Goal: Communication & Community: Answer question/provide support

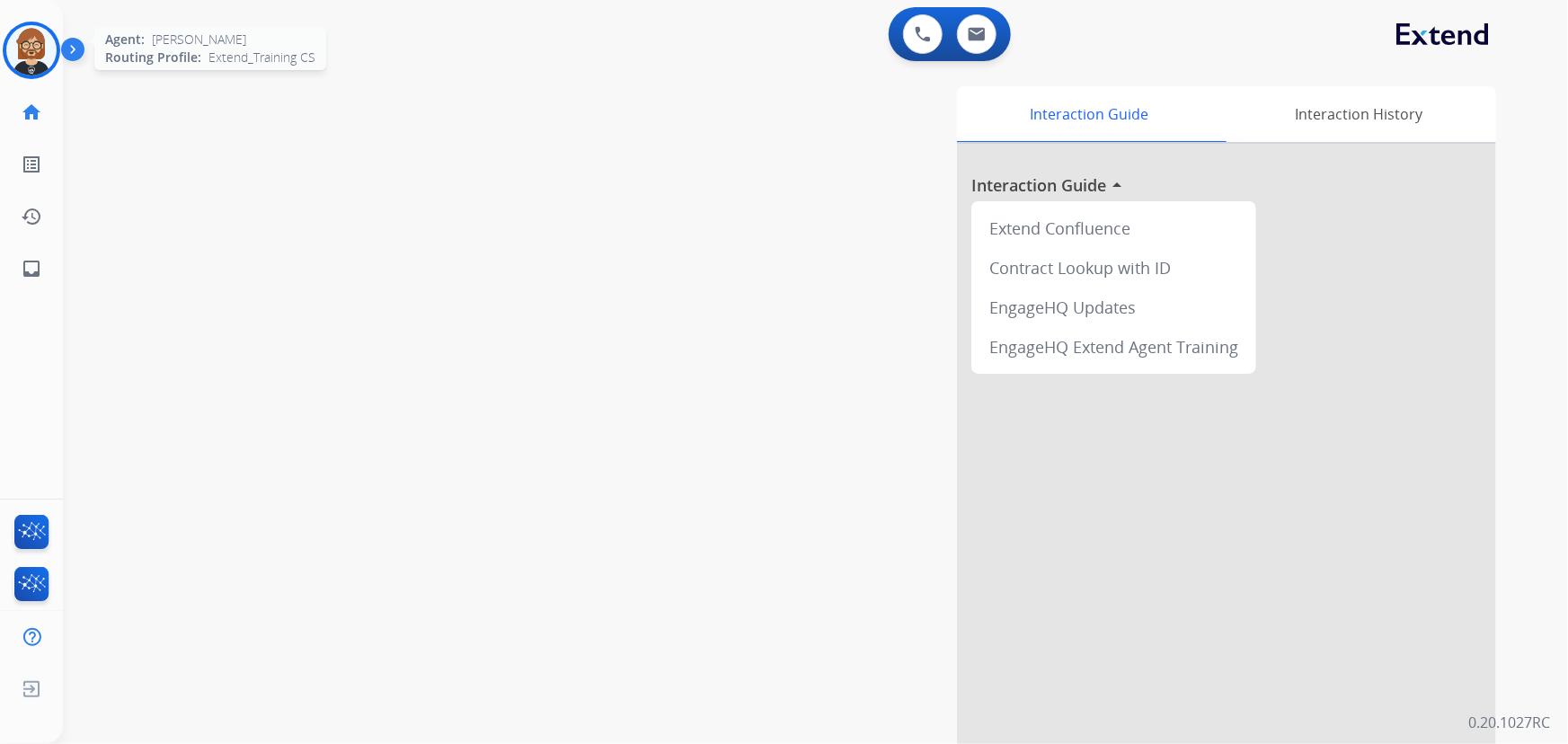
click at [35, 64] on img at bounding box center [30, 50] width 50 height 50
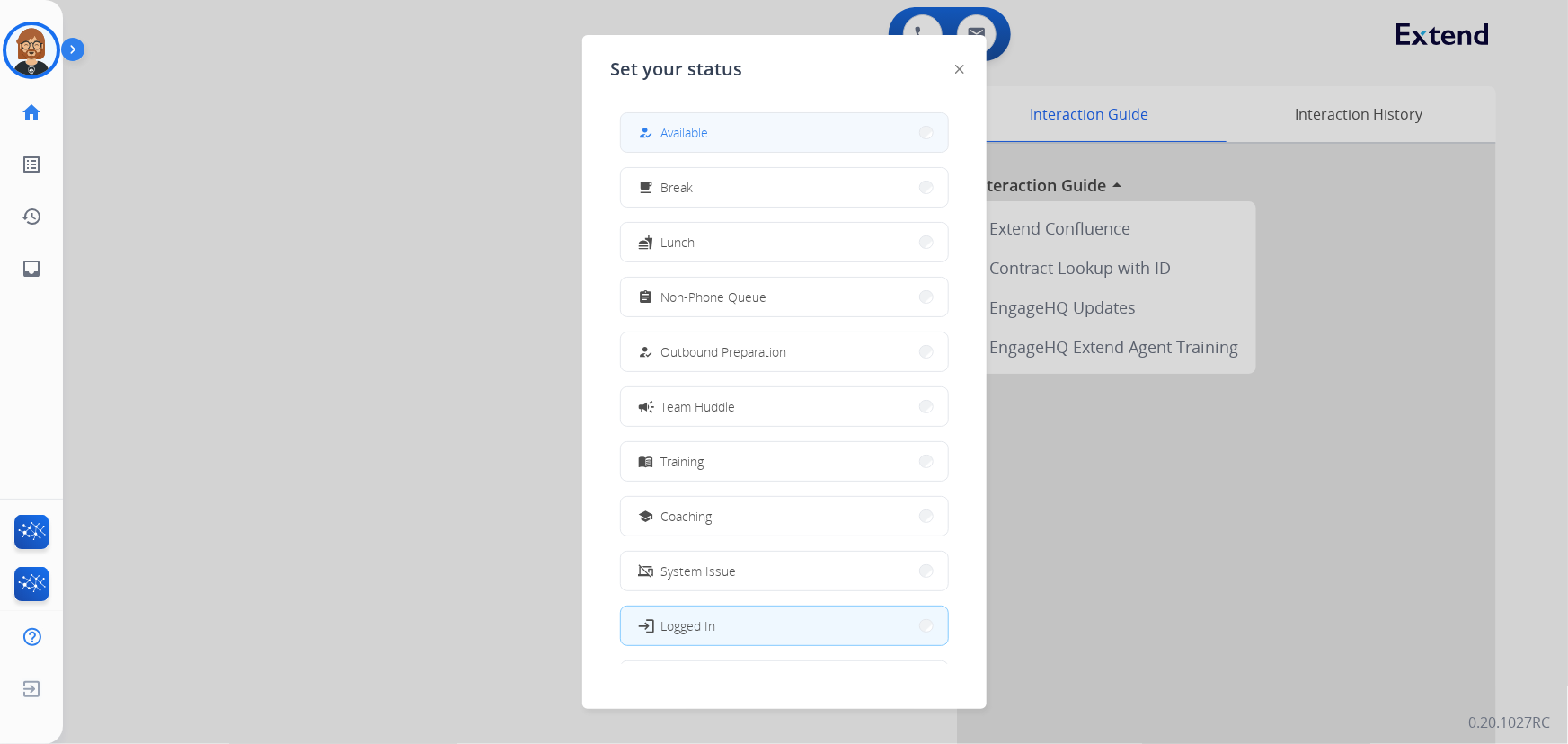
click at [680, 136] on span "Available" at bounding box center [685, 132] width 48 height 19
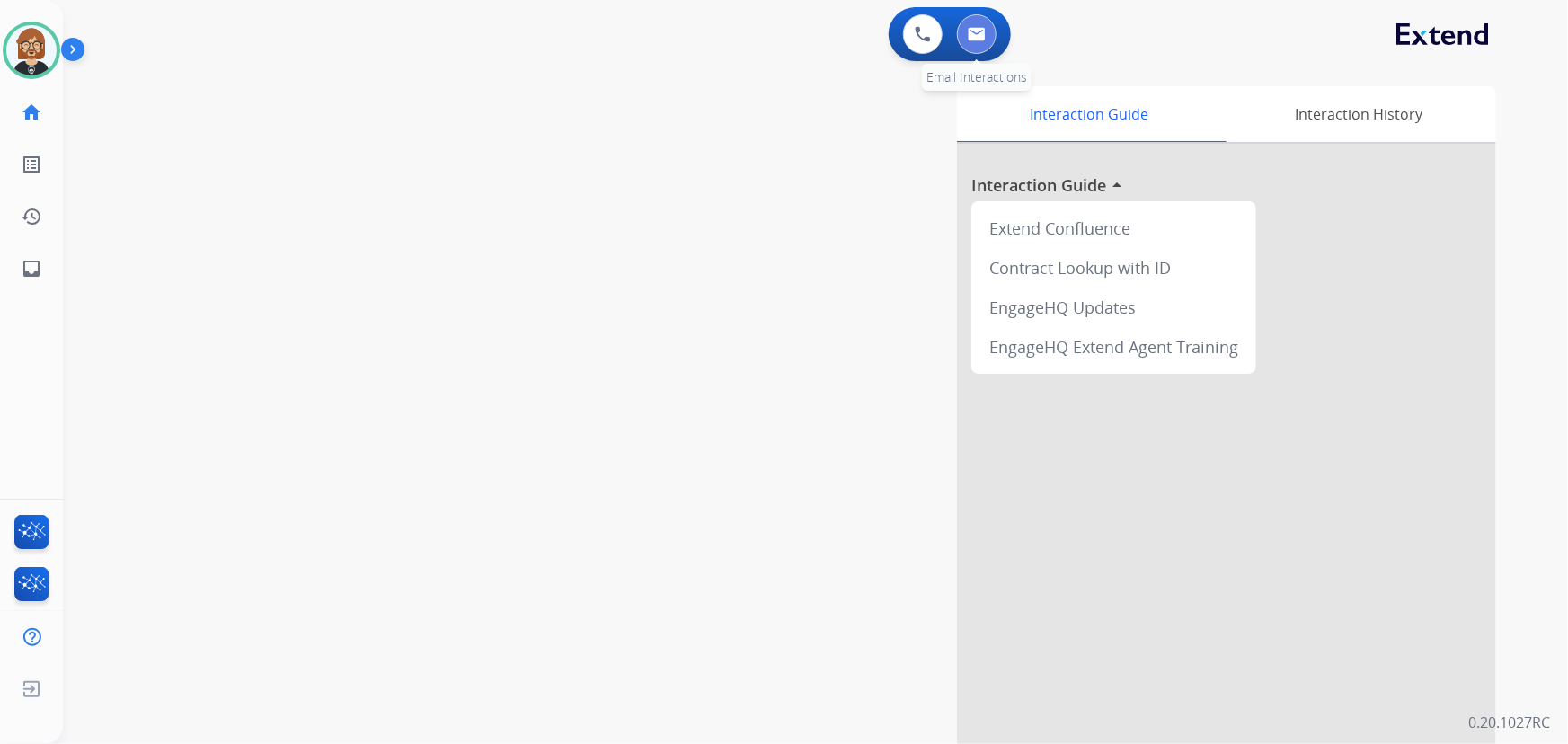
click at [977, 34] on img at bounding box center [977, 34] width 18 height 15
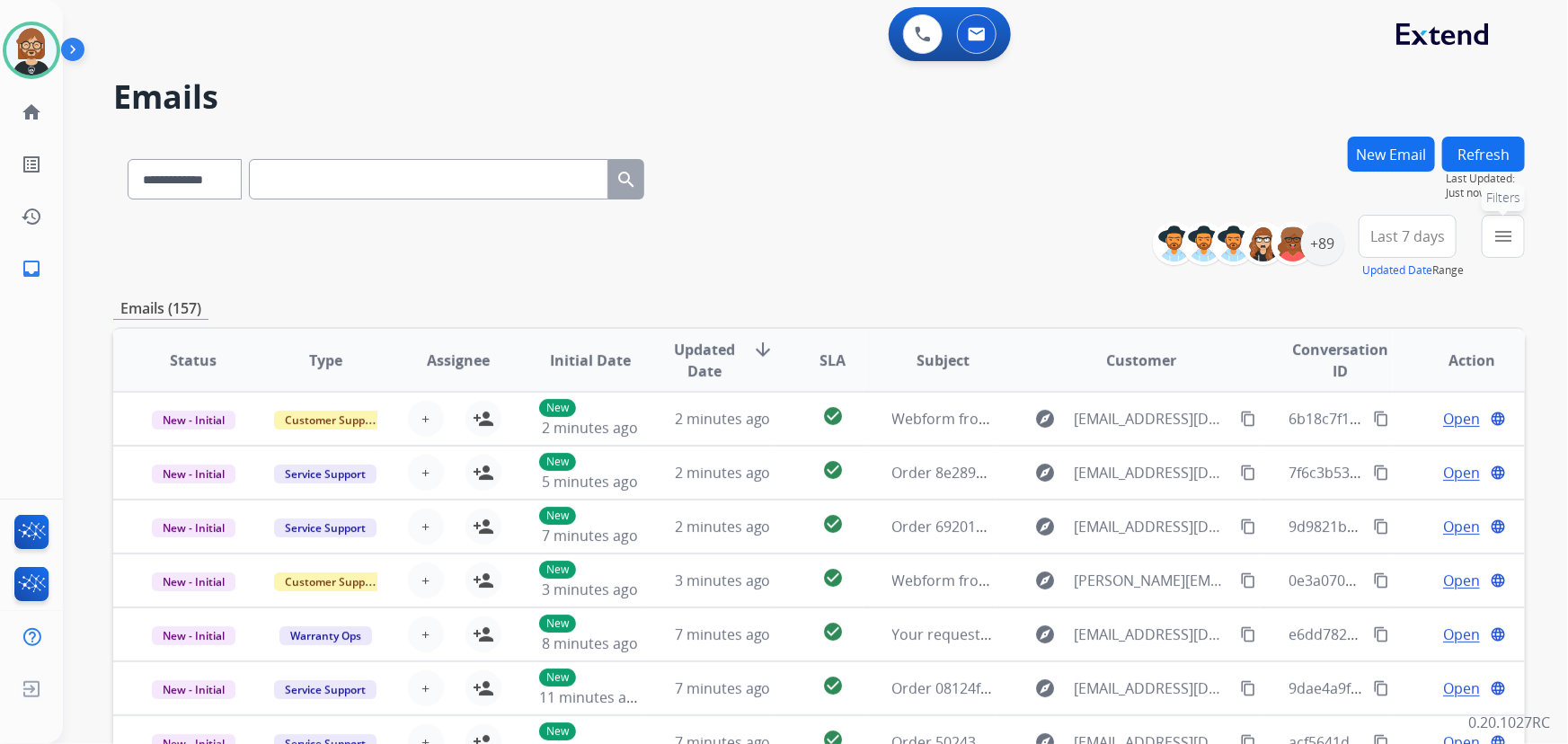
click at [1149, 233] on mat-icon "menu" at bounding box center [1503, 237] width 22 height 22
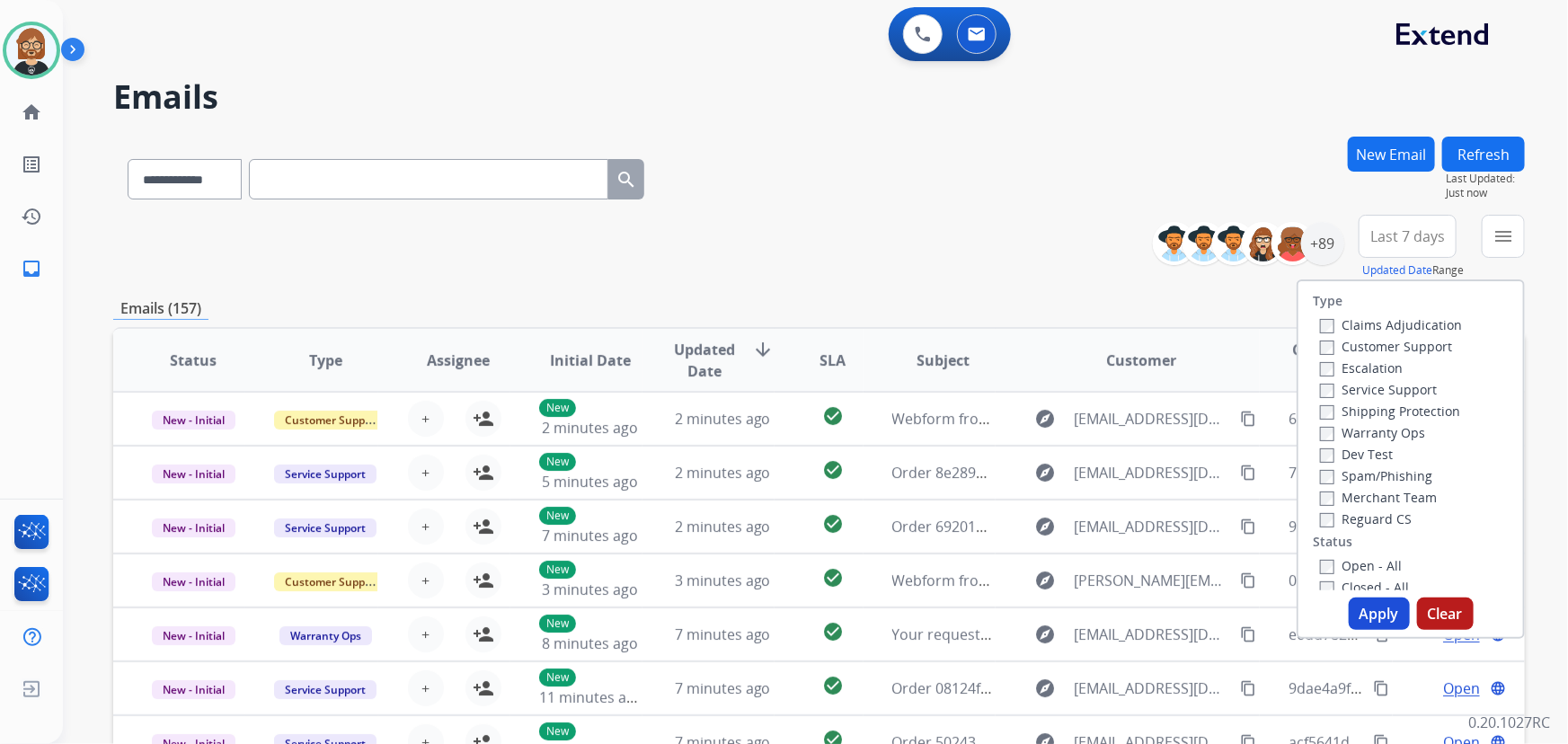
click at [1149, 561] on label "Open - All" at bounding box center [1362, 565] width 82 height 17
click at [1149, 614] on button "Apply" at bounding box center [1379, 613] width 62 height 32
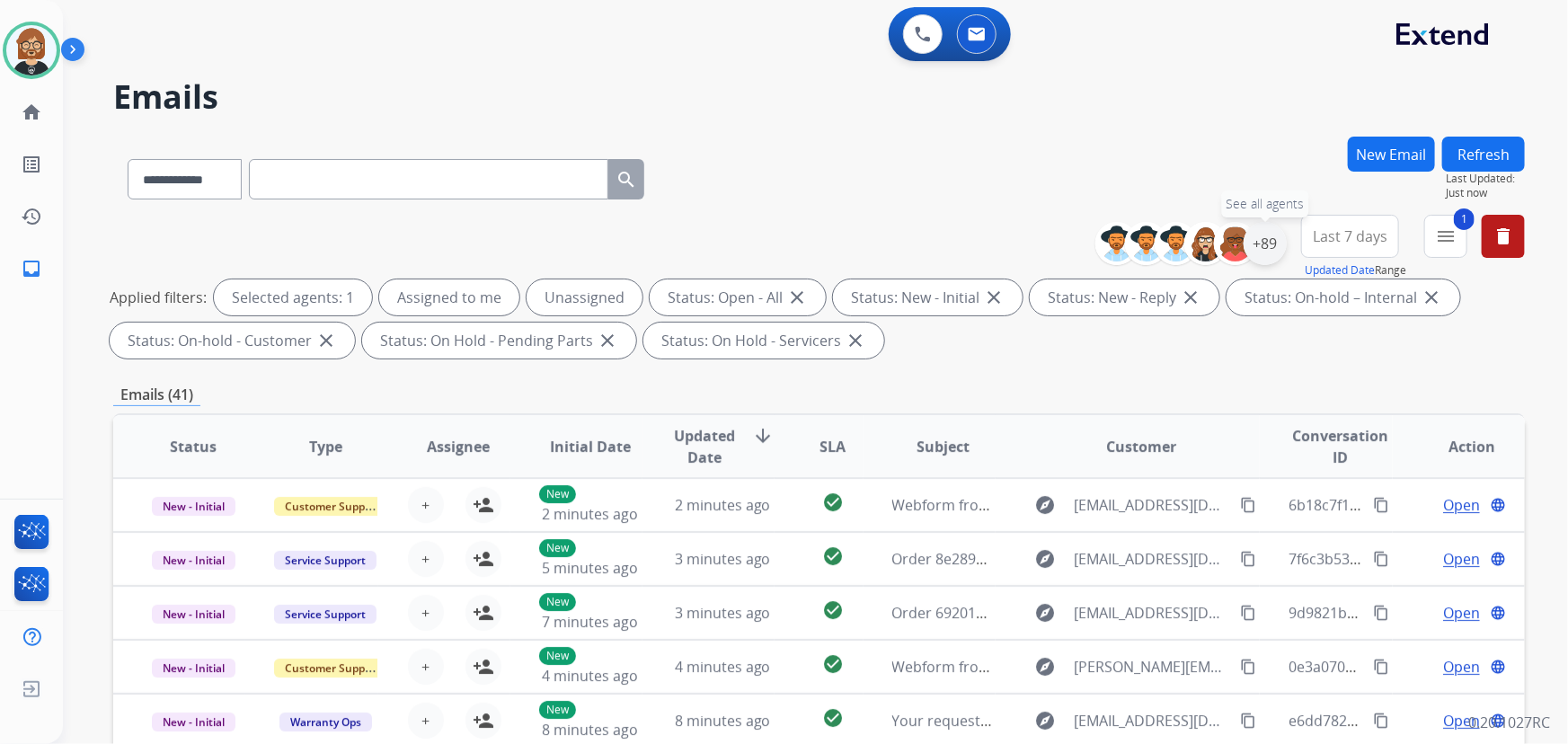
click at [1149, 233] on div "+89" at bounding box center [1265, 243] width 43 height 43
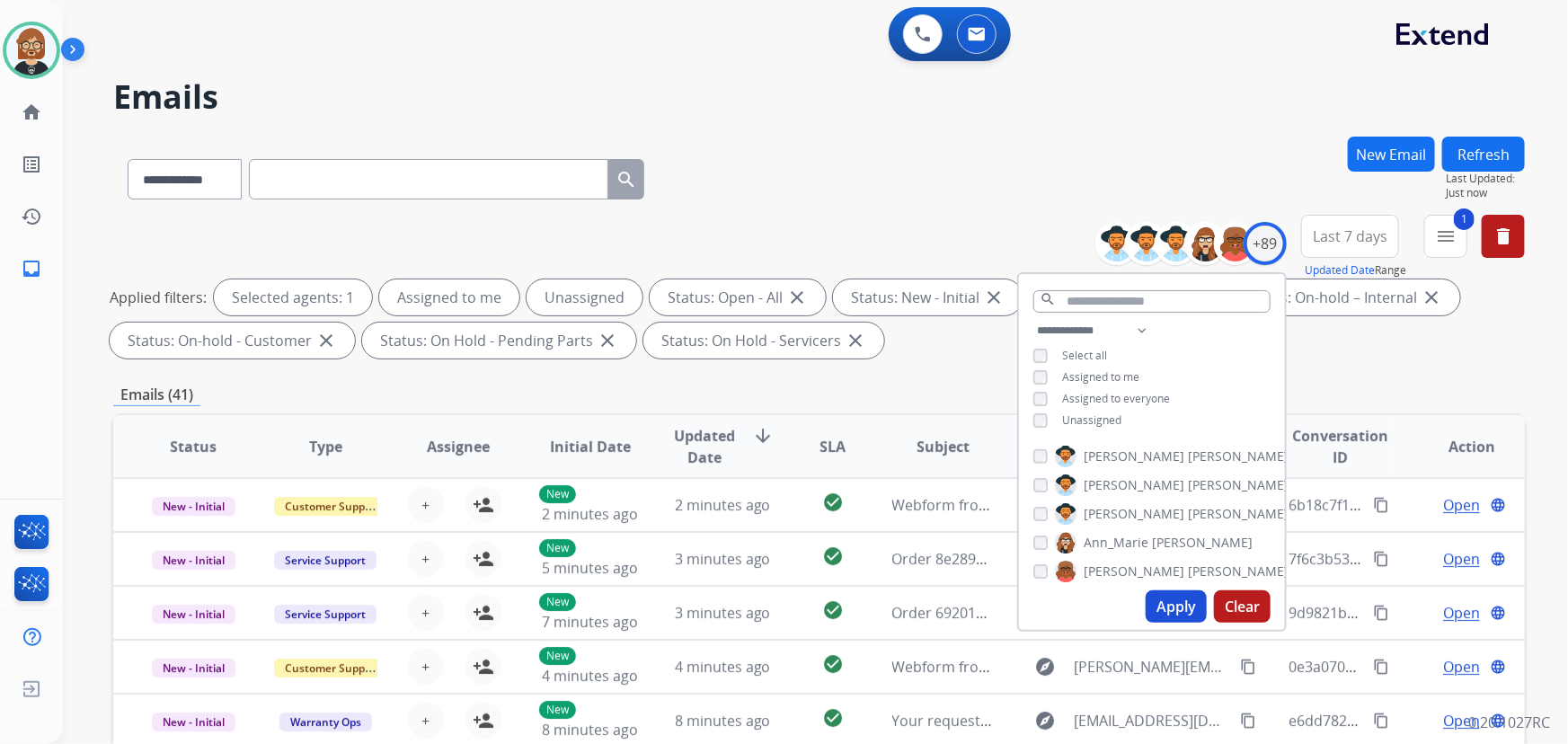
click at [1097, 416] on span "Unassigned" at bounding box center [1092, 420] width 60 height 16
click at [1149, 611] on button "Apply" at bounding box center [1176, 606] width 62 height 32
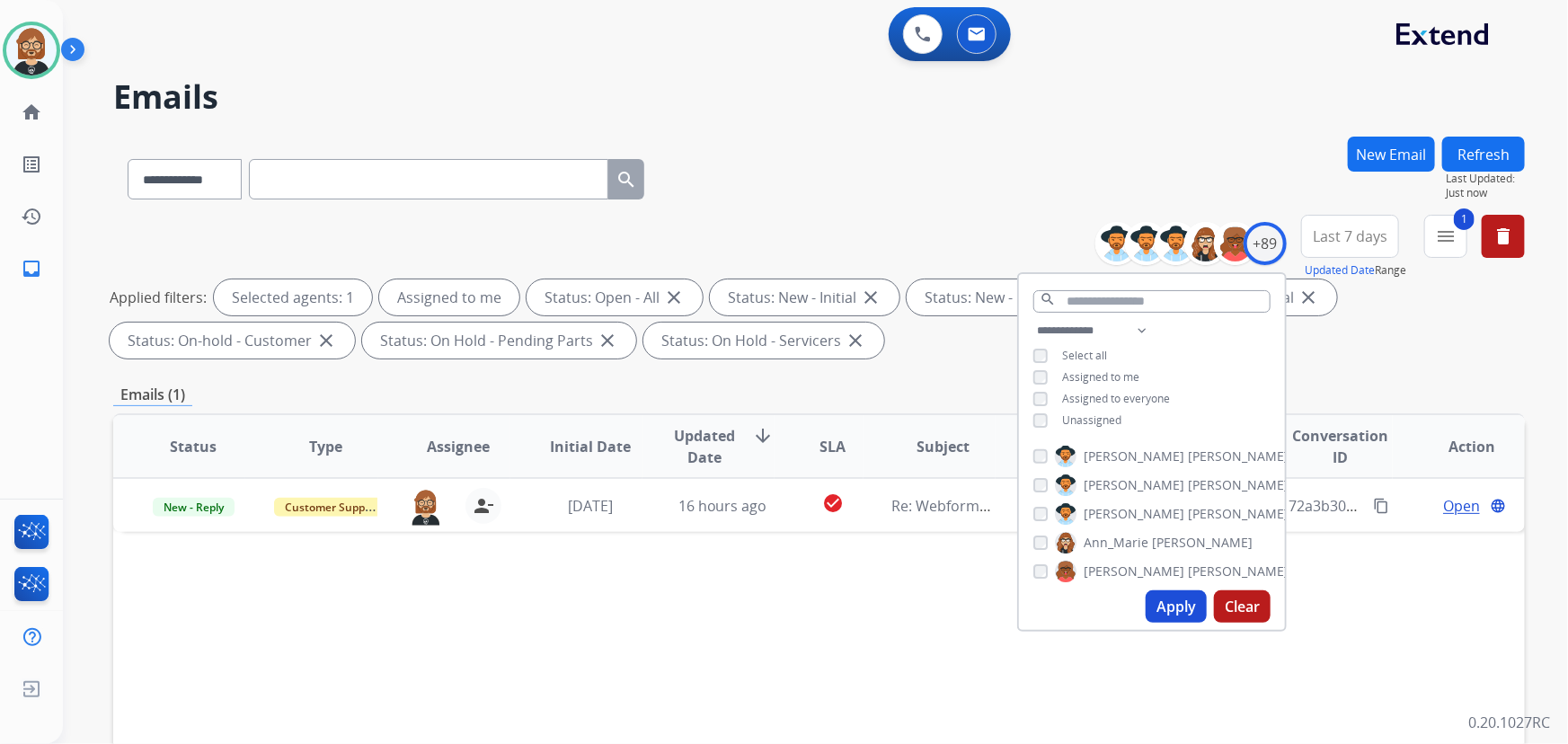
click at [608, 602] on div "Status Type Assignee Initial Date Updated Date arrow_downward SLA Subject Custo…" at bounding box center [819, 715] width 1412 height 602
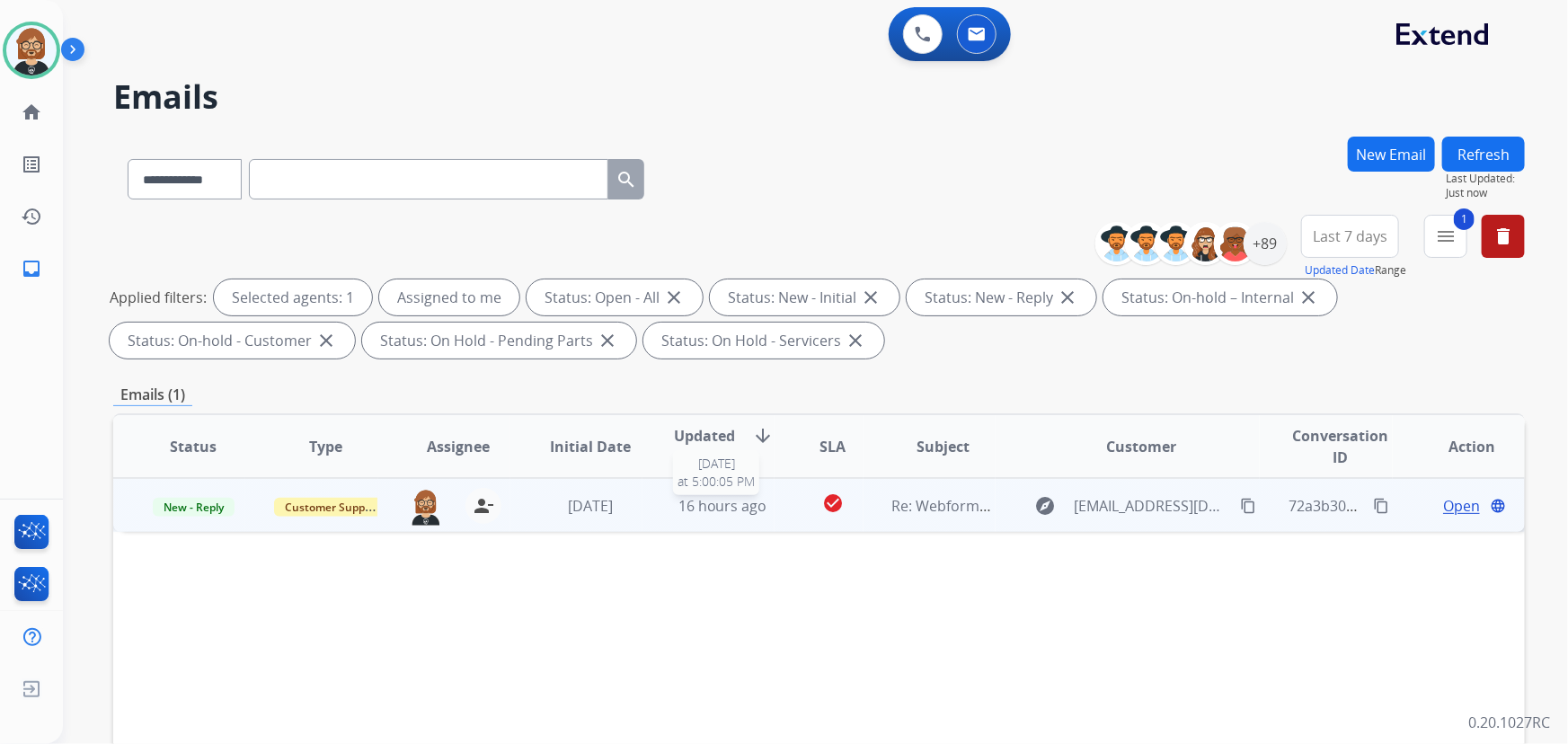
click at [684, 507] on span "16 hours ago" at bounding box center [722, 505] width 89 height 20
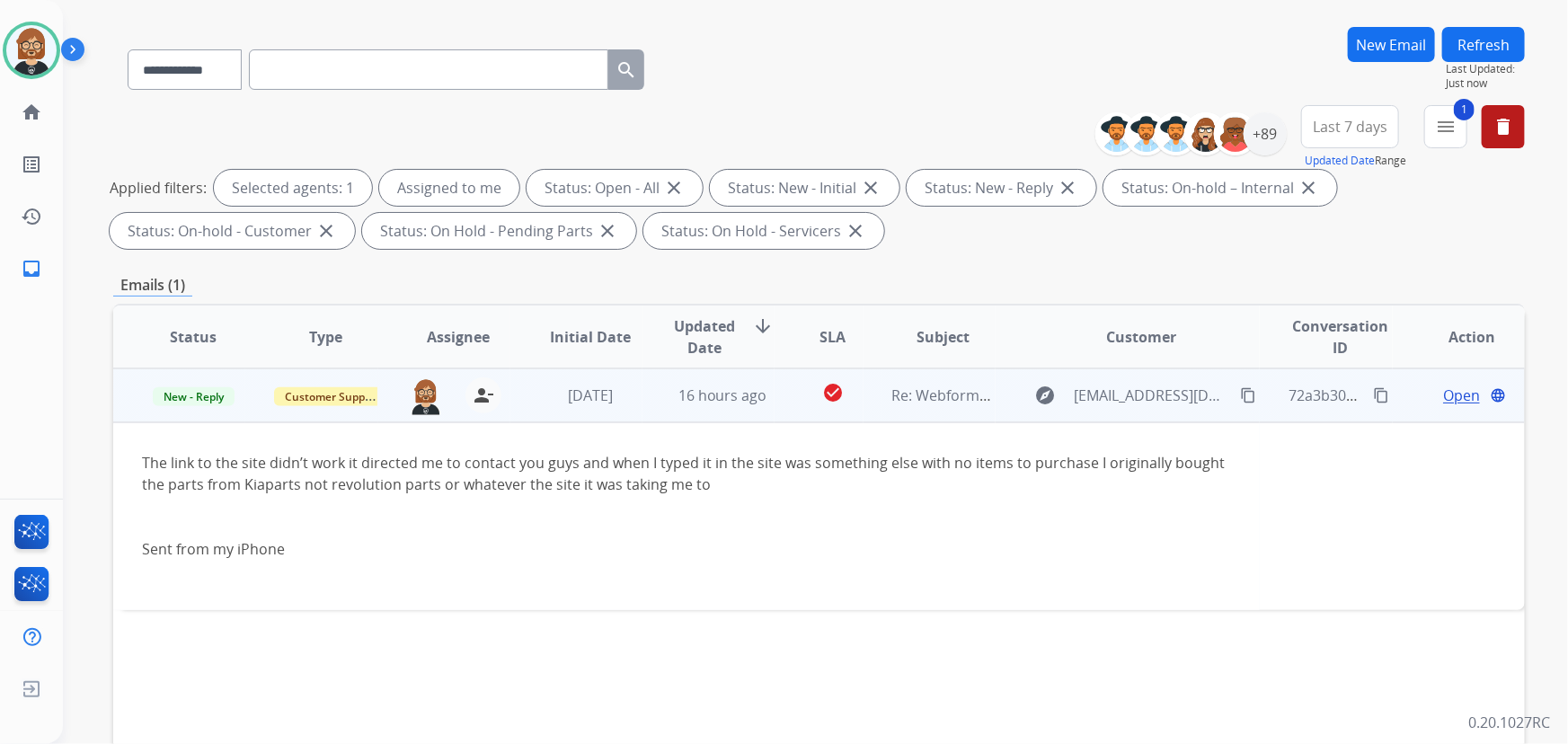
scroll to position [81, 0]
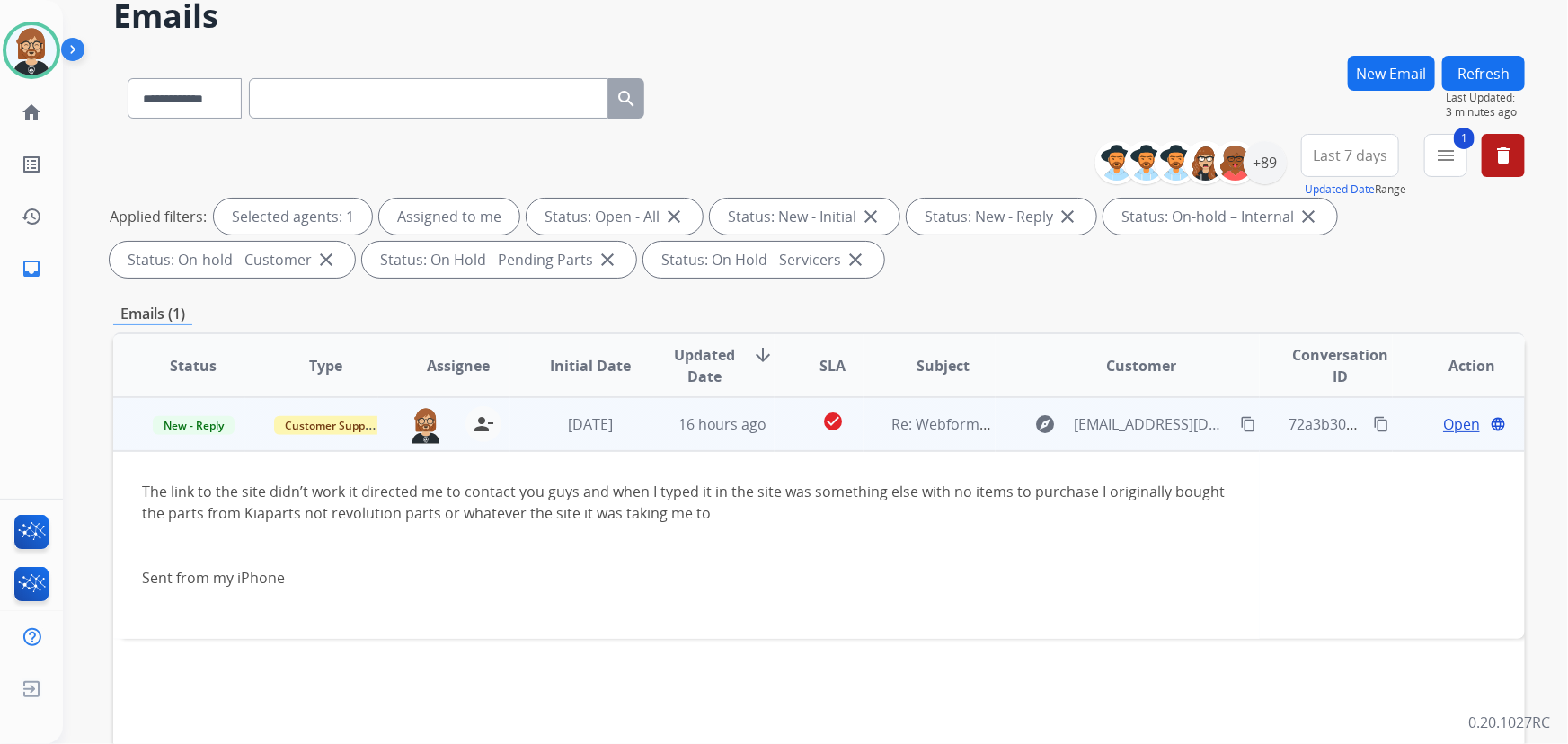
click at [1149, 421] on span "Open" at bounding box center [1461, 424] width 37 height 22
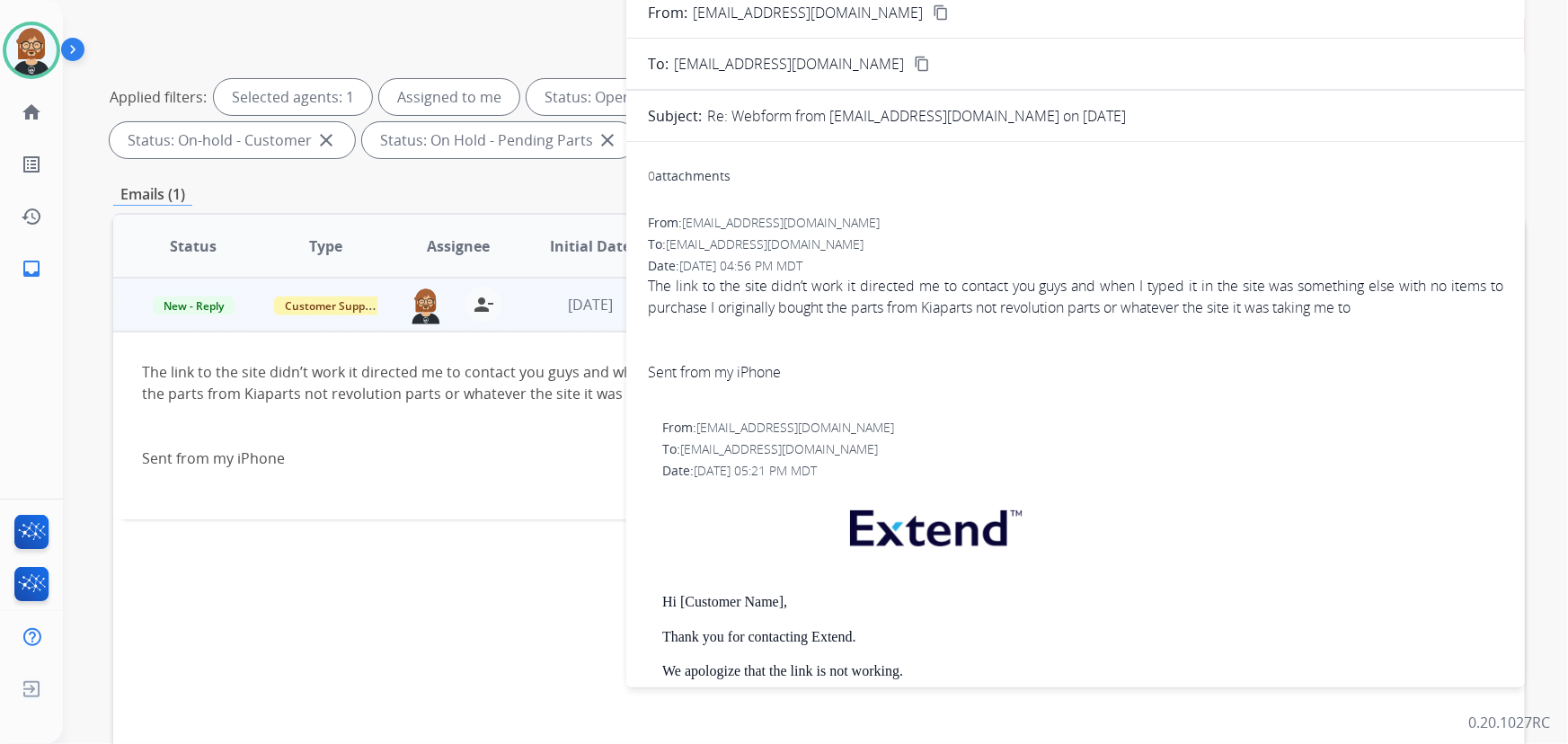
scroll to position [0, 0]
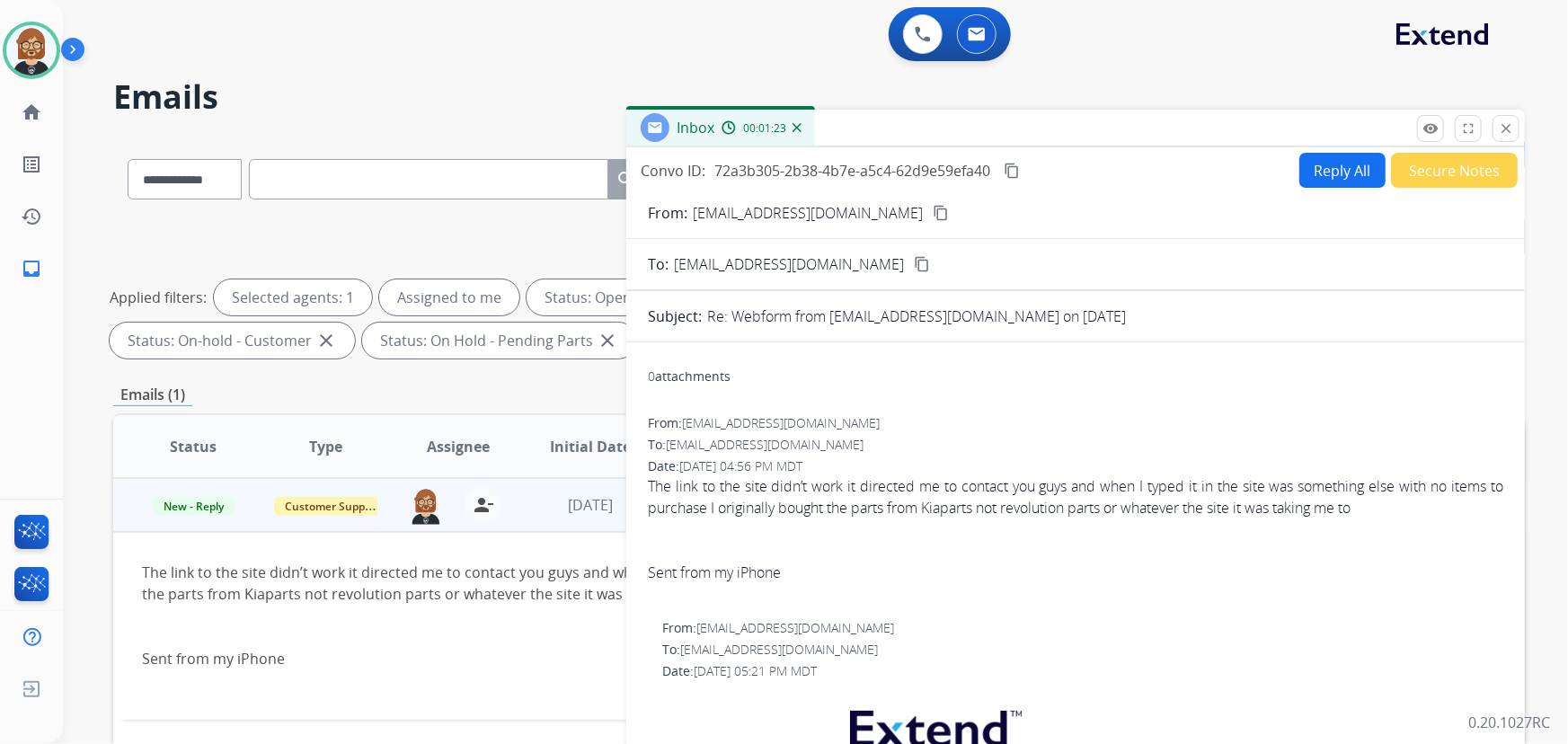
click at [1149, 160] on button "Reply All" at bounding box center [1342, 170] width 86 height 35
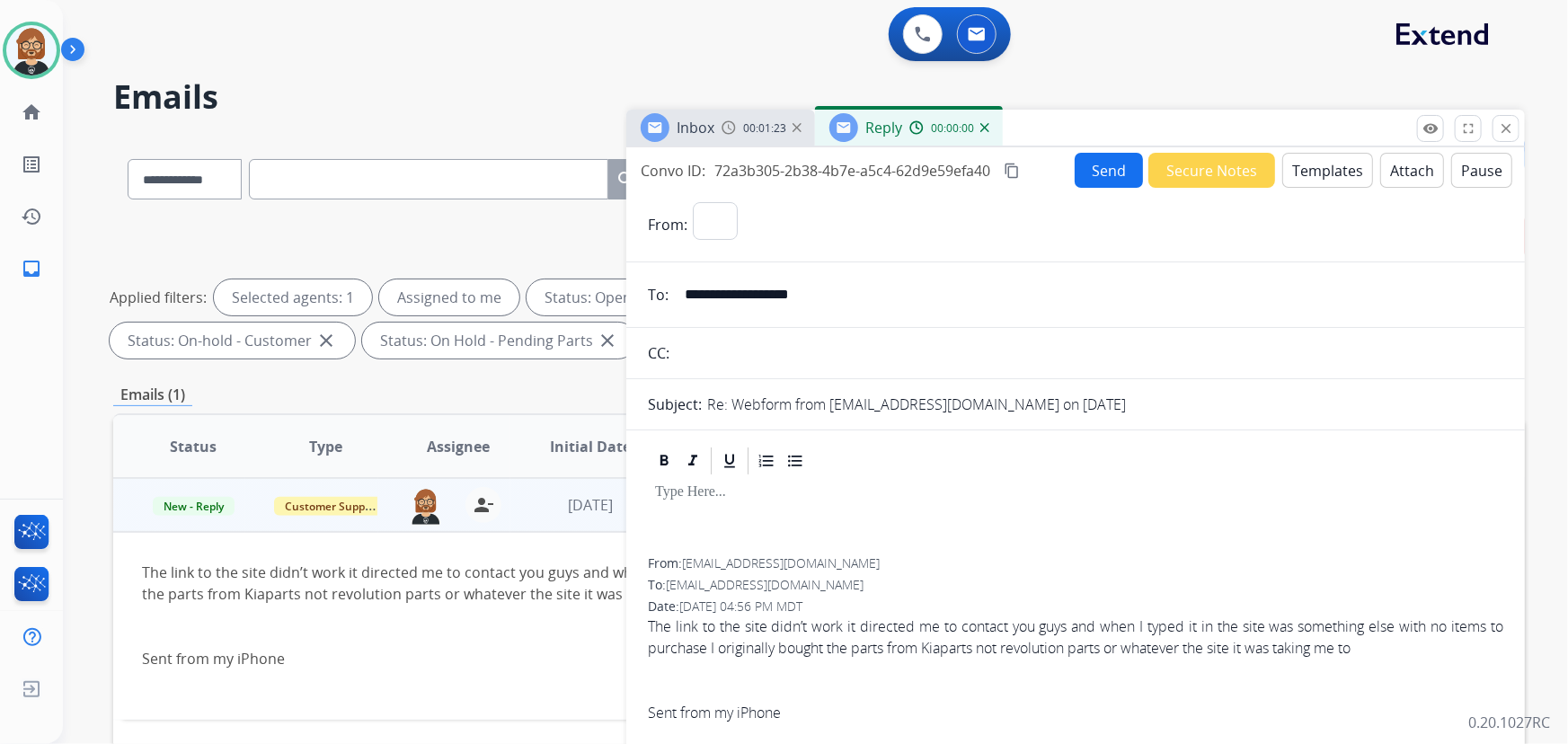
select select "**********"
click at [745, 299] on input "**********" at bounding box center [1089, 294] width 830 height 36
click at [1149, 165] on button "Templates" at bounding box center [1328, 170] width 91 height 35
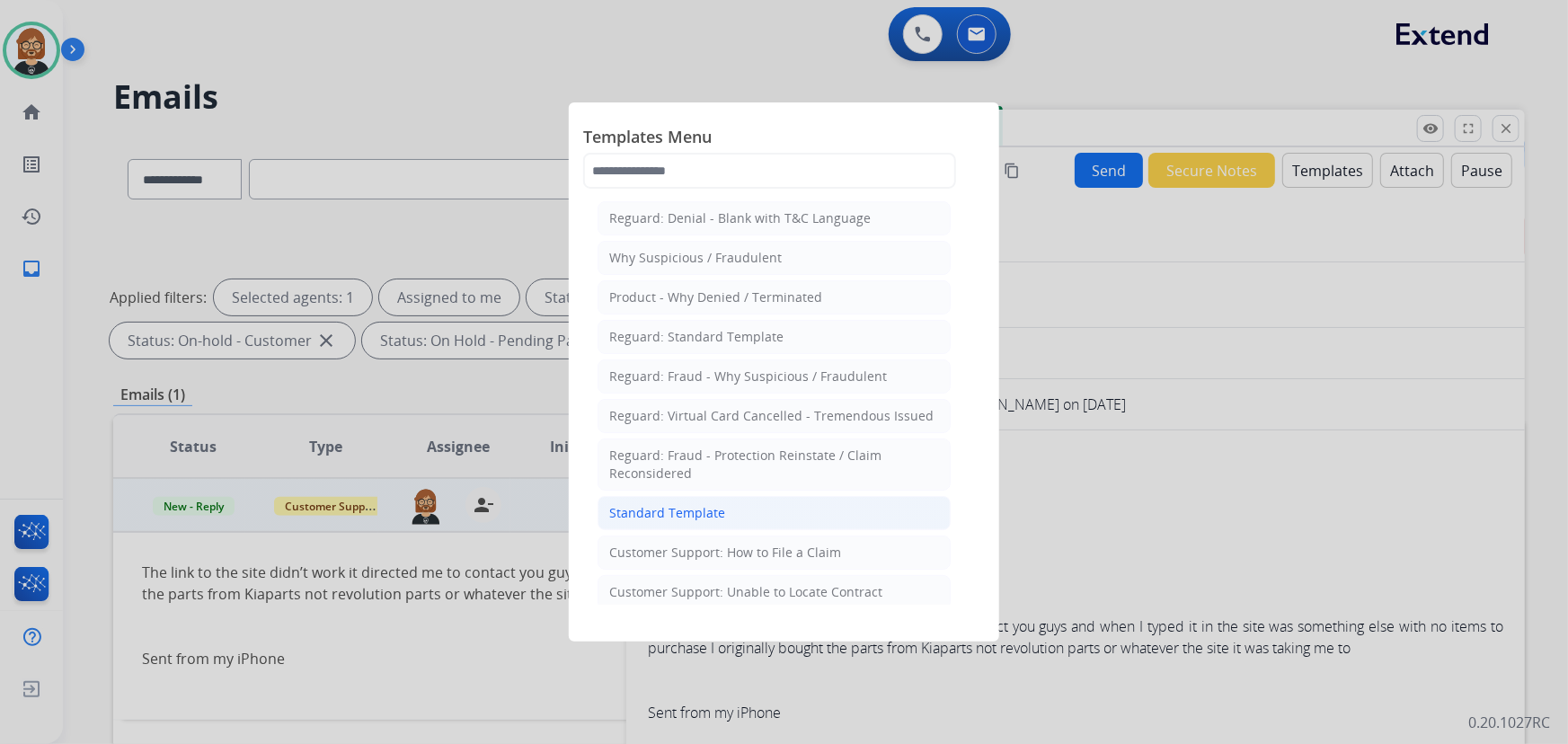
click at [699, 510] on div "Standard Template" at bounding box center [667, 513] width 116 height 18
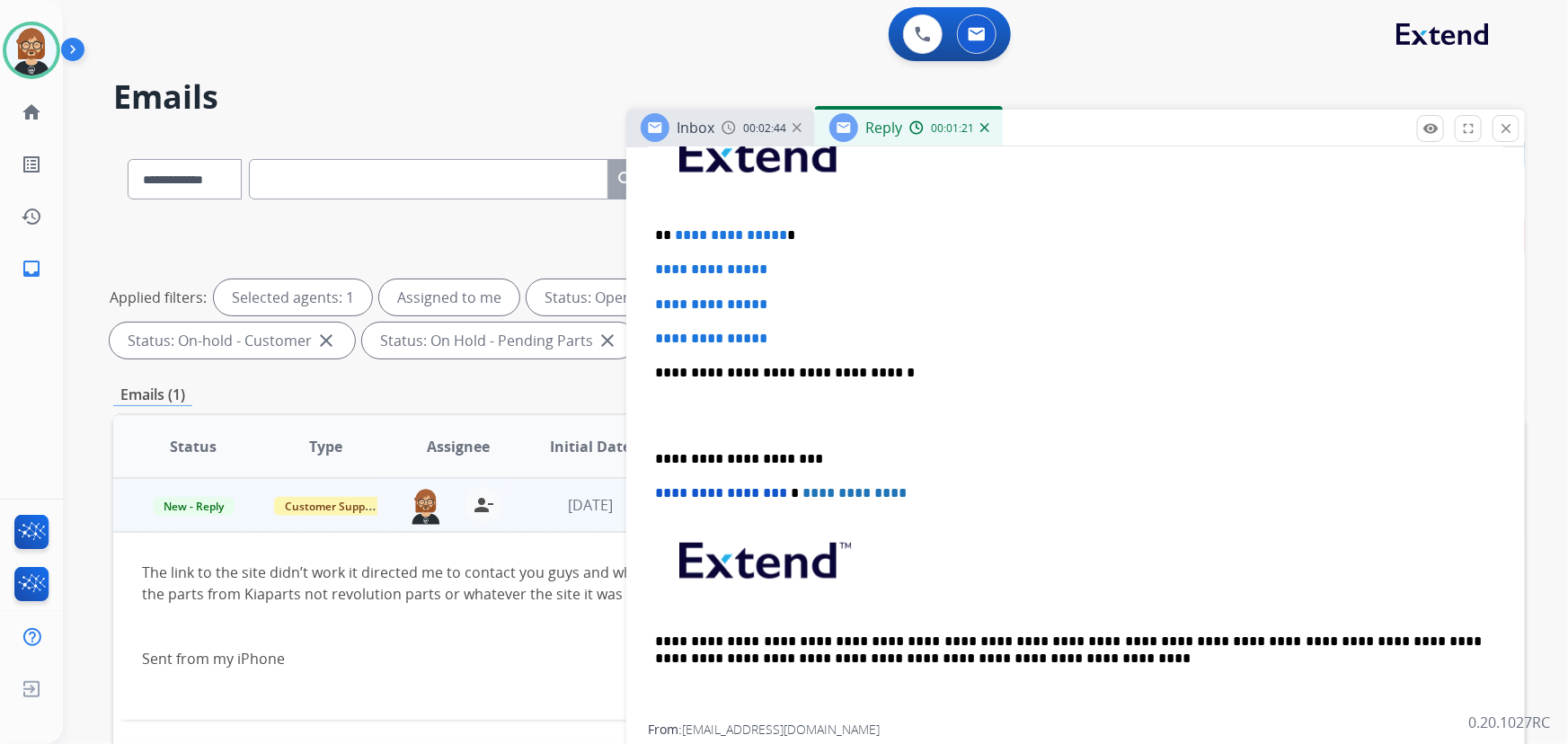
scroll to position [490, 0]
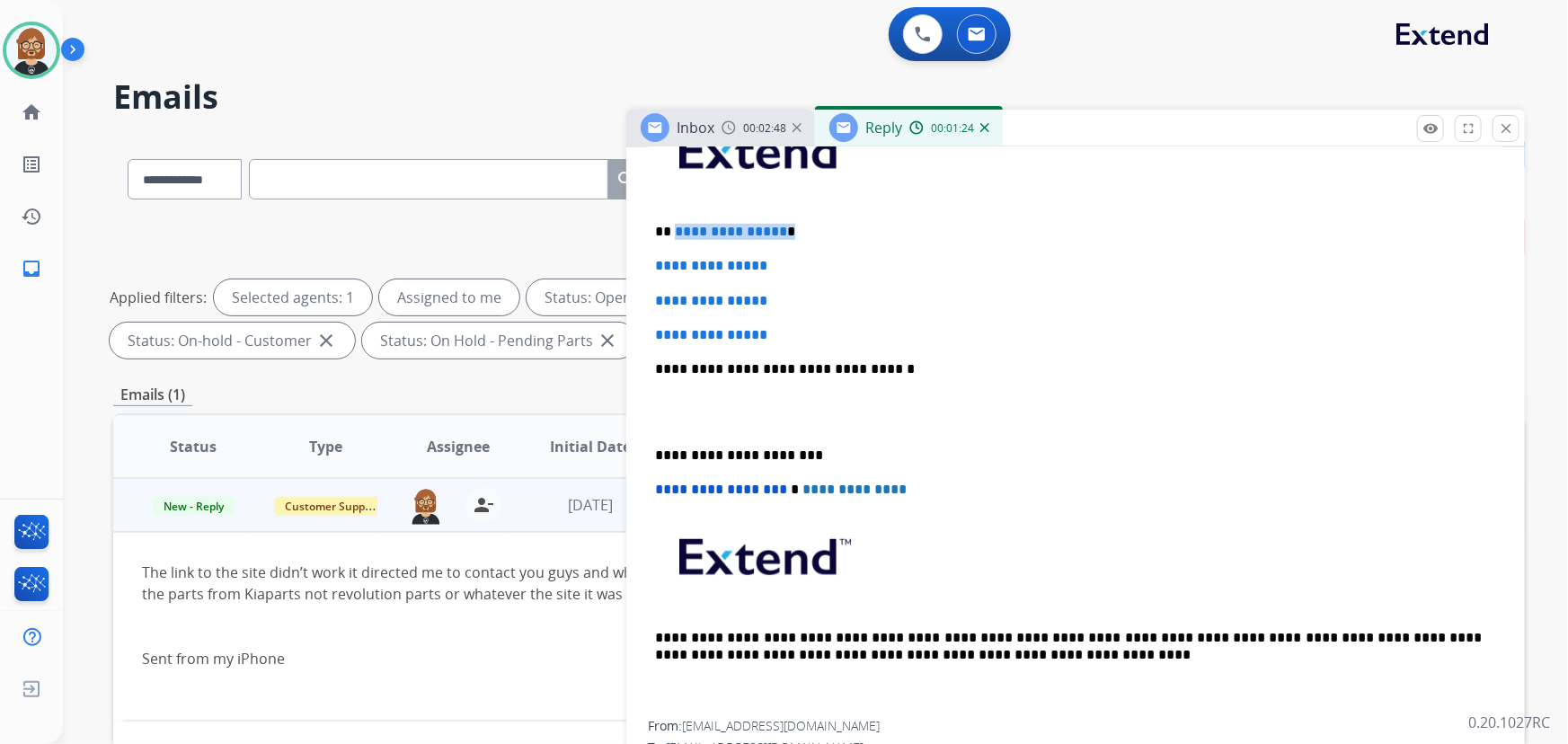
drag, startPoint x: 780, startPoint y: 221, endPoint x: 787, endPoint y: 229, distance: 10.6
click at [675, 229] on p "**********" at bounding box center [1068, 232] width 828 height 17
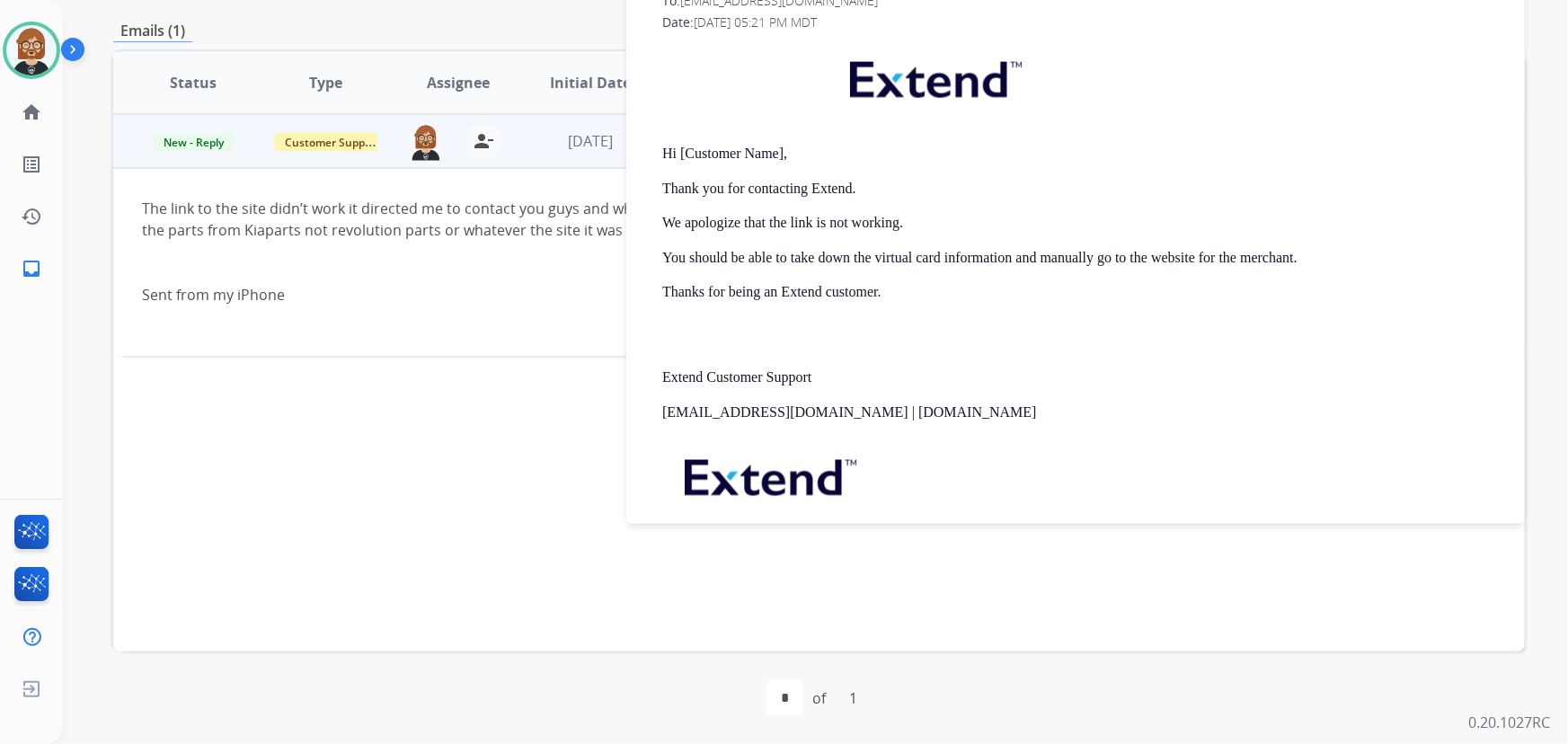
scroll to position [1058, 0]
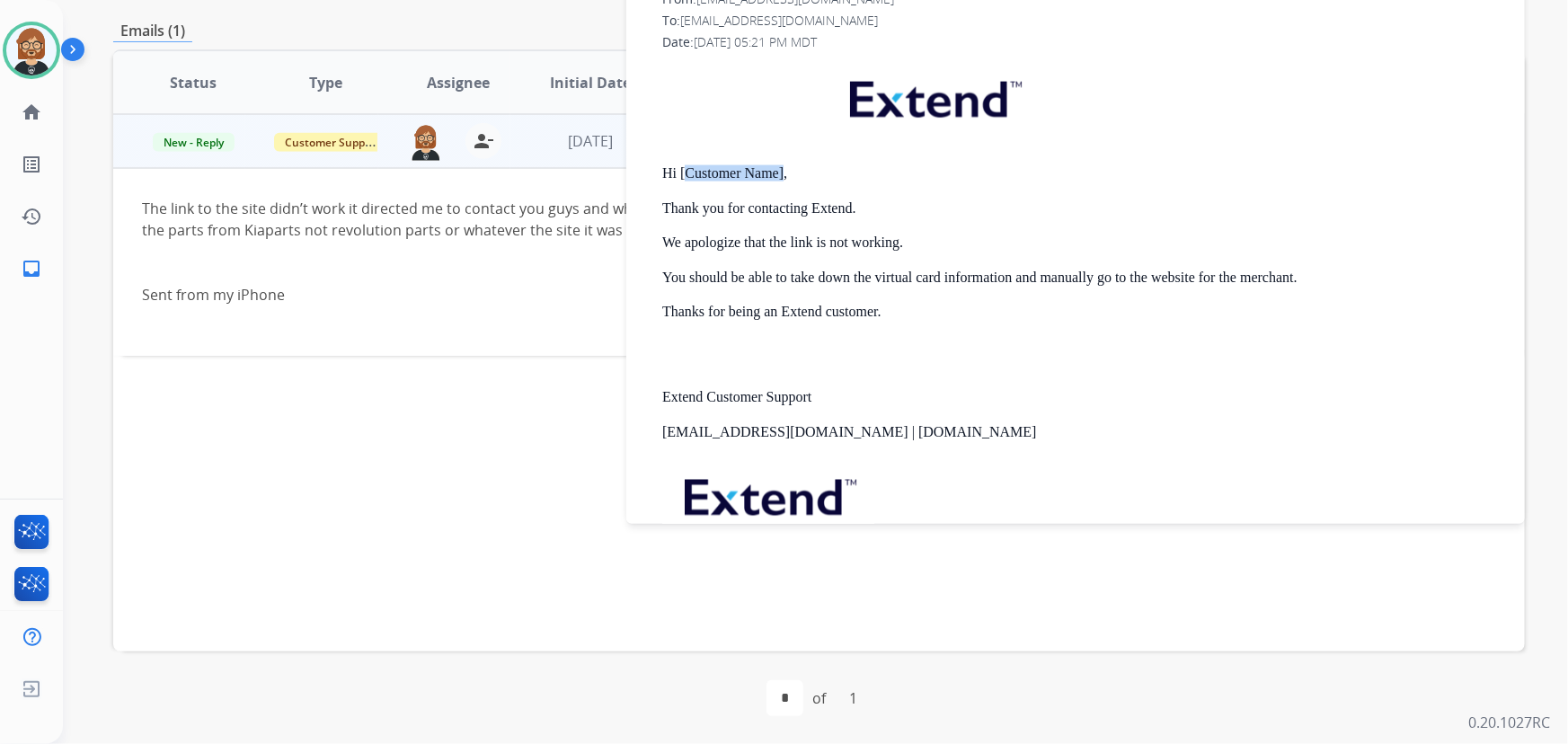
drag, startPoint x: 781, startPoint y: 165, endPoint x: 683, endPoint y: 176, distance: 98.6
click at [683, 176] on p "Hi [Customer Name]," at bounding box center [1083, 173] width 842 height 17
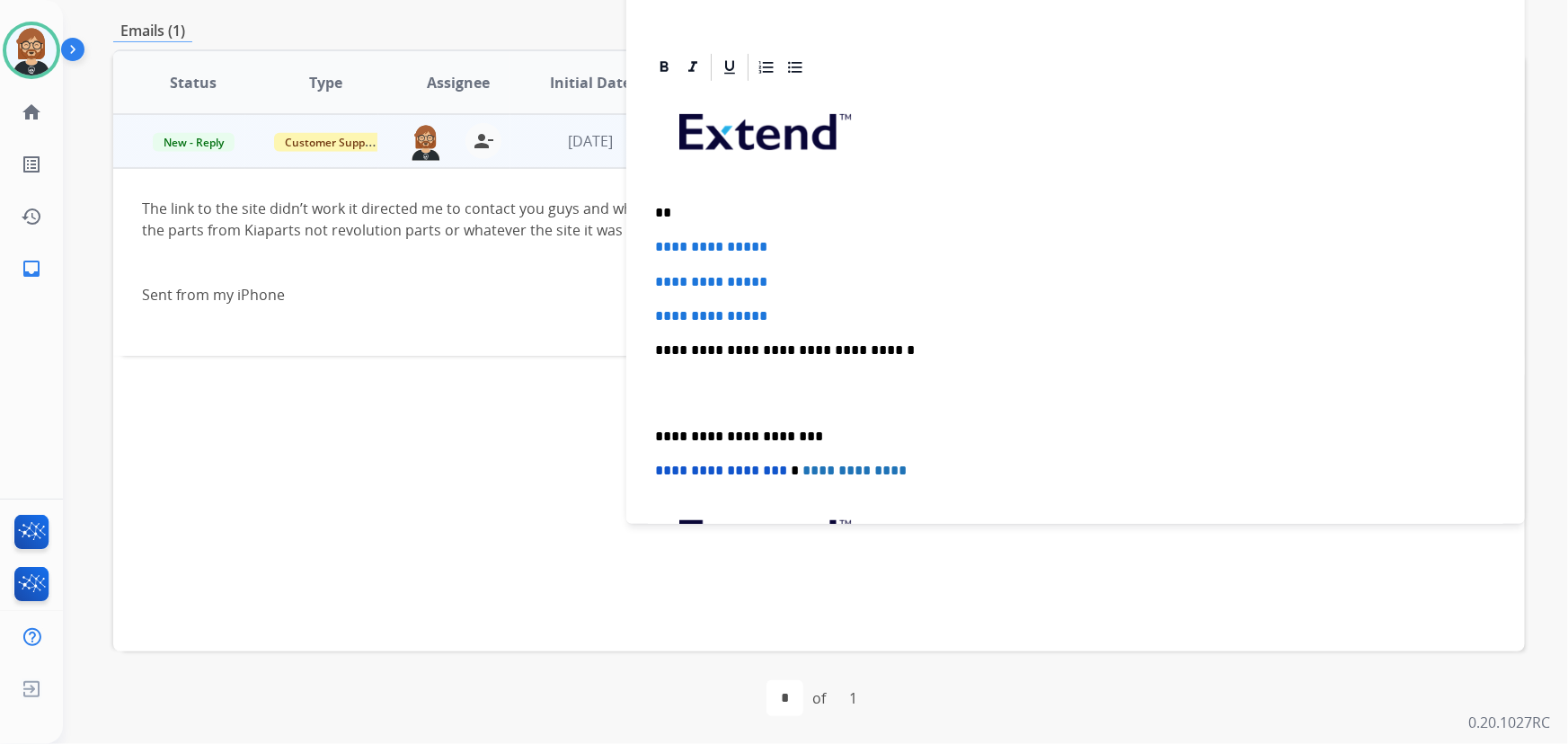
scroll to position [0, 0]
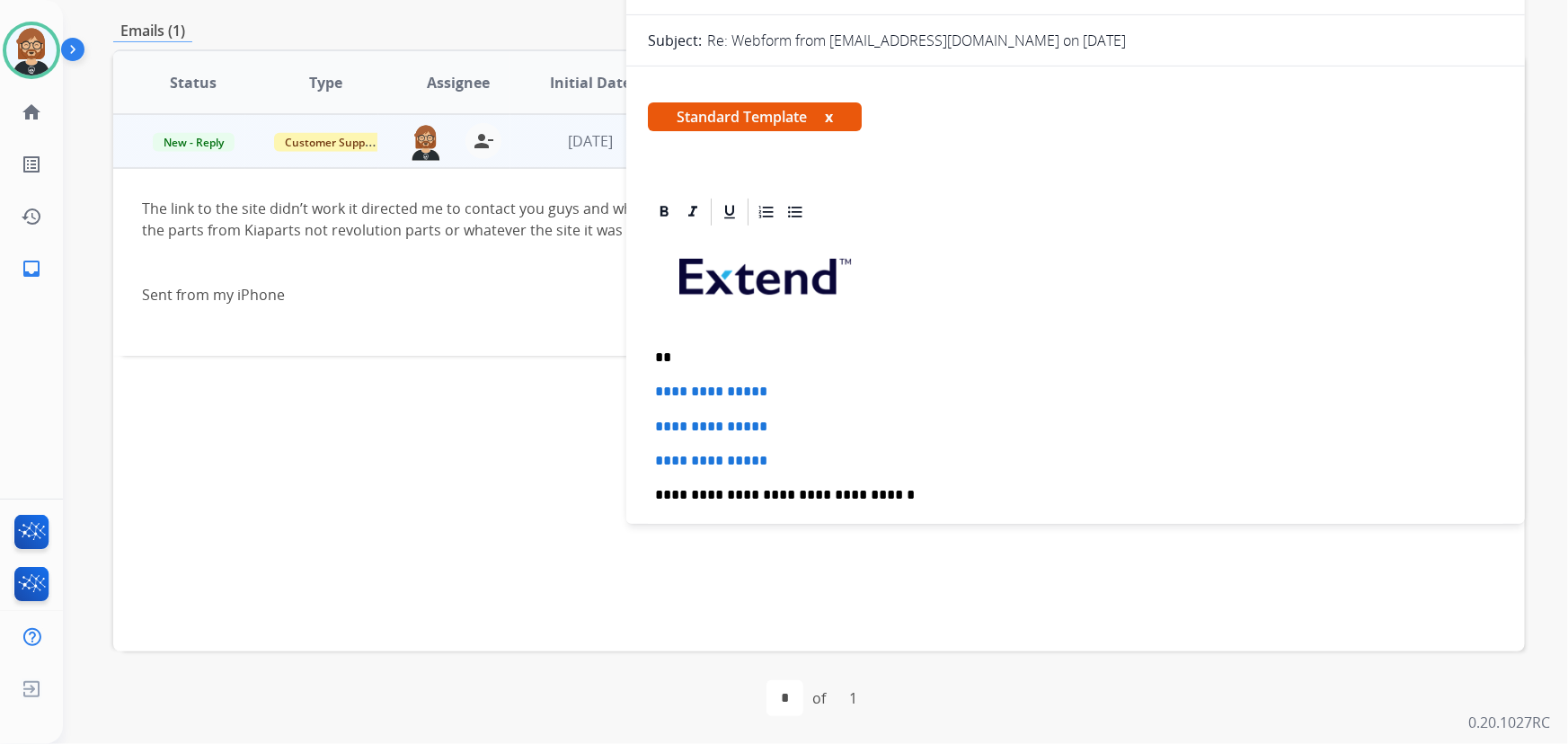
click at [694, 353] on p "**" at bounding box center [1068, 358] width 828 height 17
drag, startPoint x: 795, startPoint y: 460, endPoint x: 626, endPoint y: 384, distance: 185.3
click at [626, 384] on div "**********" at bounding box center [819, 258] width 1412 height 973
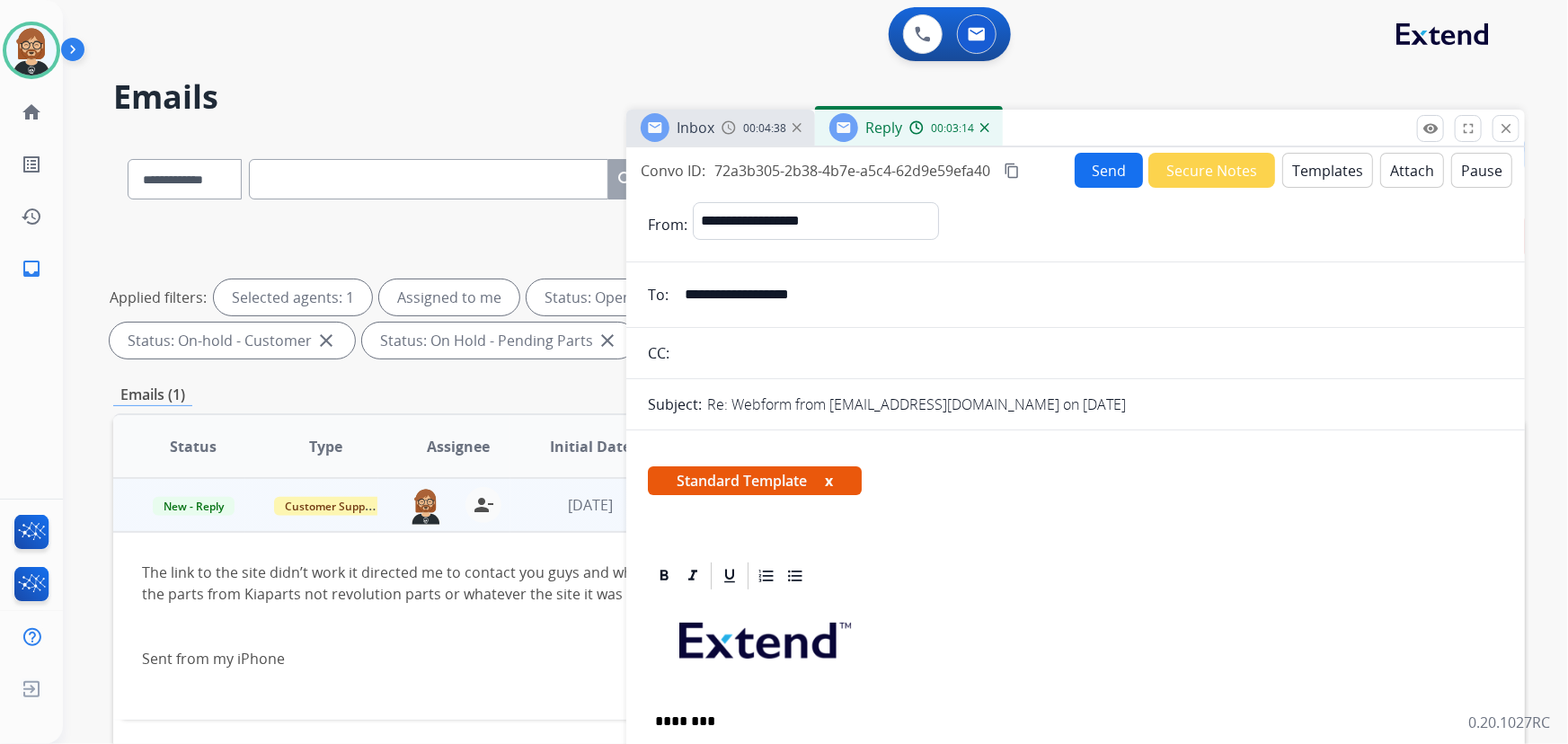
click at [1102, 179] on button "Send" at bounding box center [1110, 170] width 68 height 35
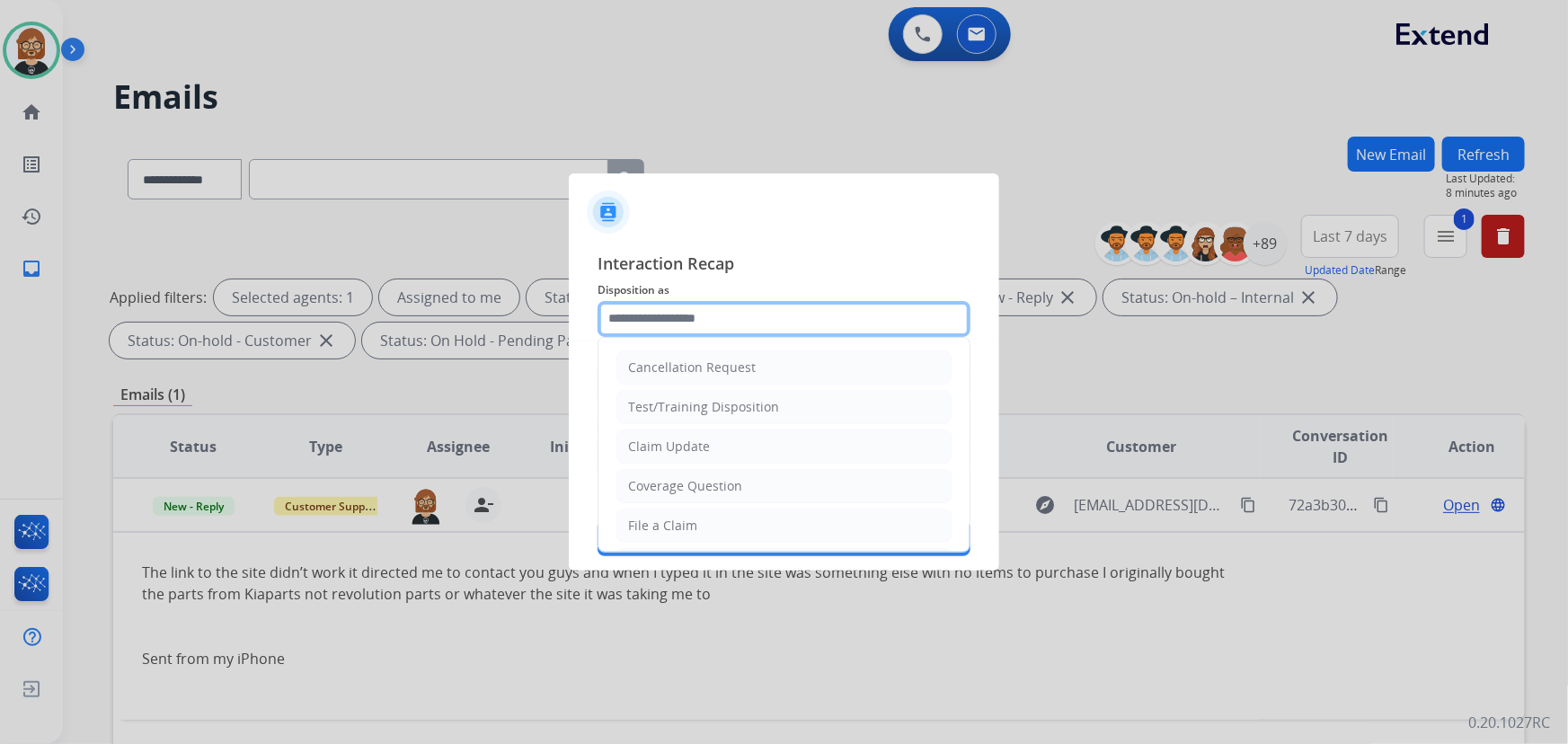
click at [817, 325] on input "text" at bounding box center [784, 319] width 373 height 36
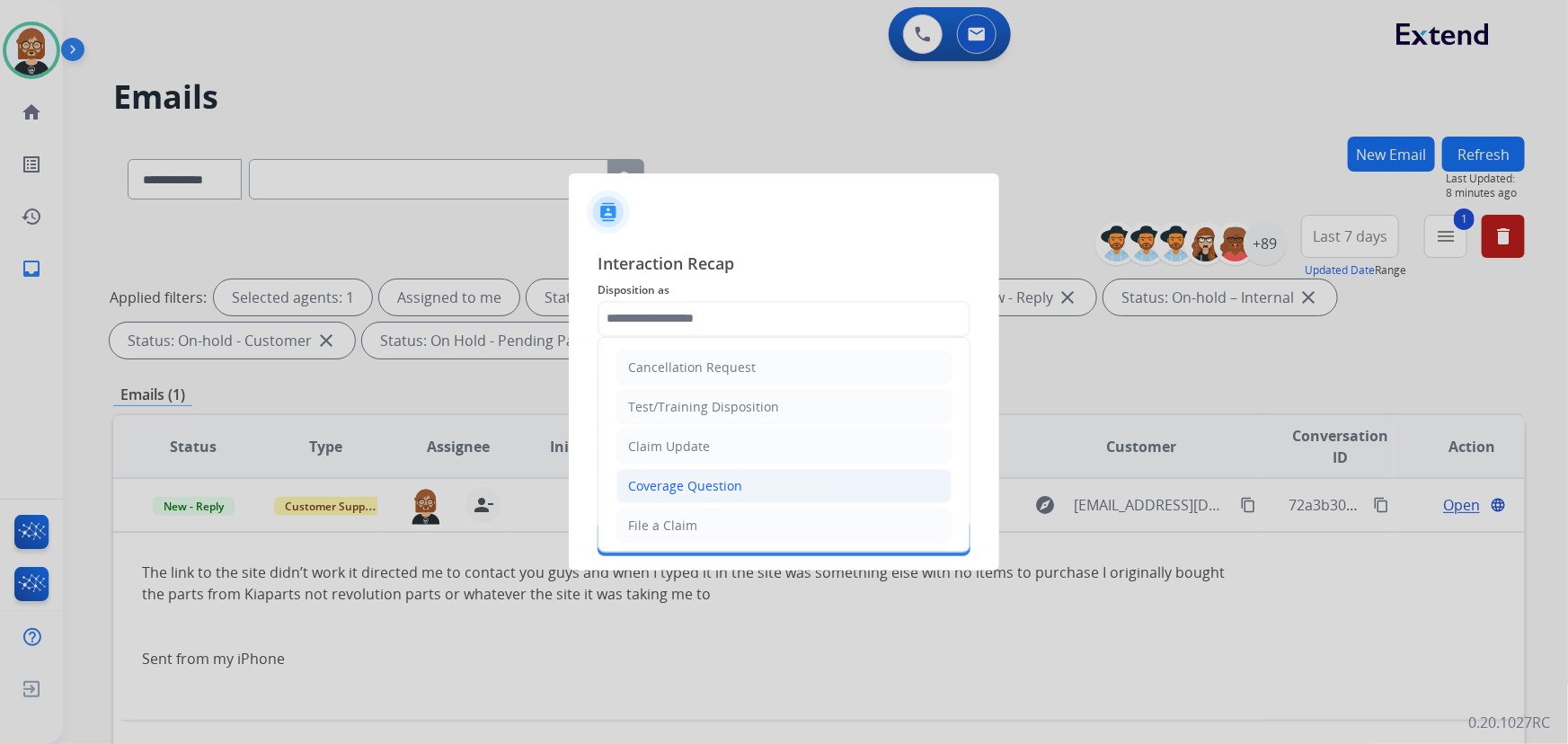
click at [791, 482] on li "Coverage Question" at bounding box center [784, 486] width 335 height 34
type input "**********"
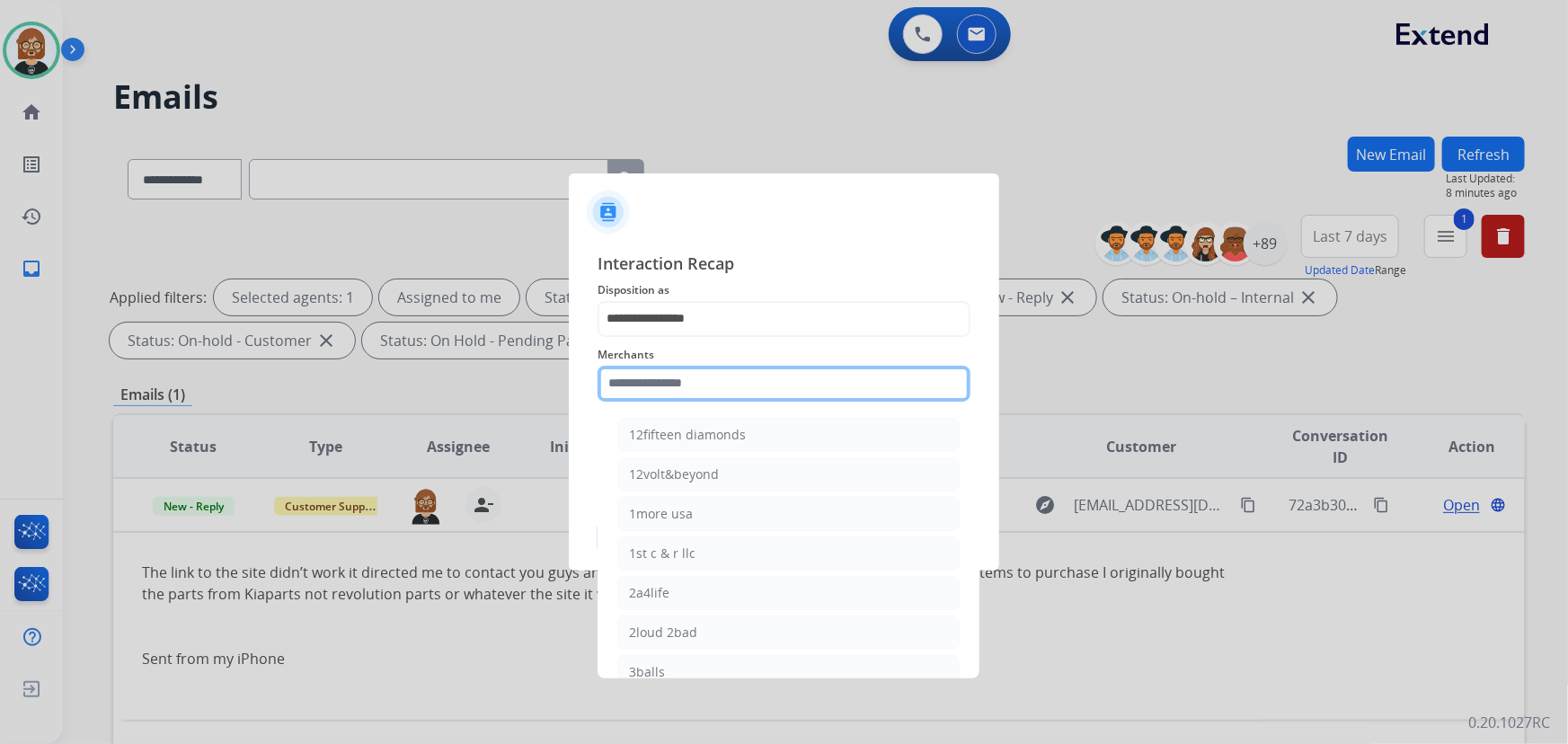
click at [741, 390] on input "text" at bounding box center [784, 383] width 373 height 36
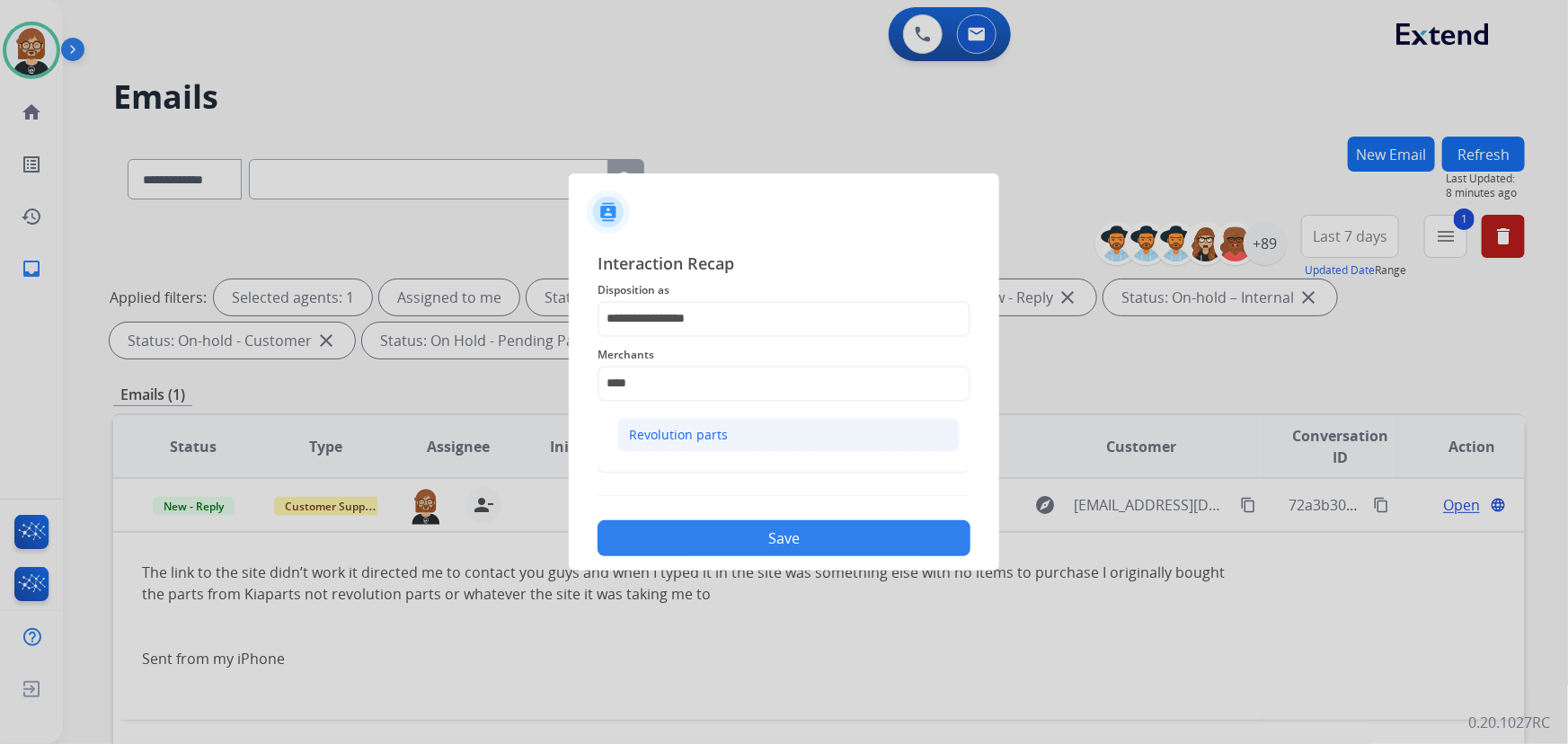
click at [743, 431] on li "Revolution parts" at bounding box center [789, 435] width 342 height 34
type input "**********"
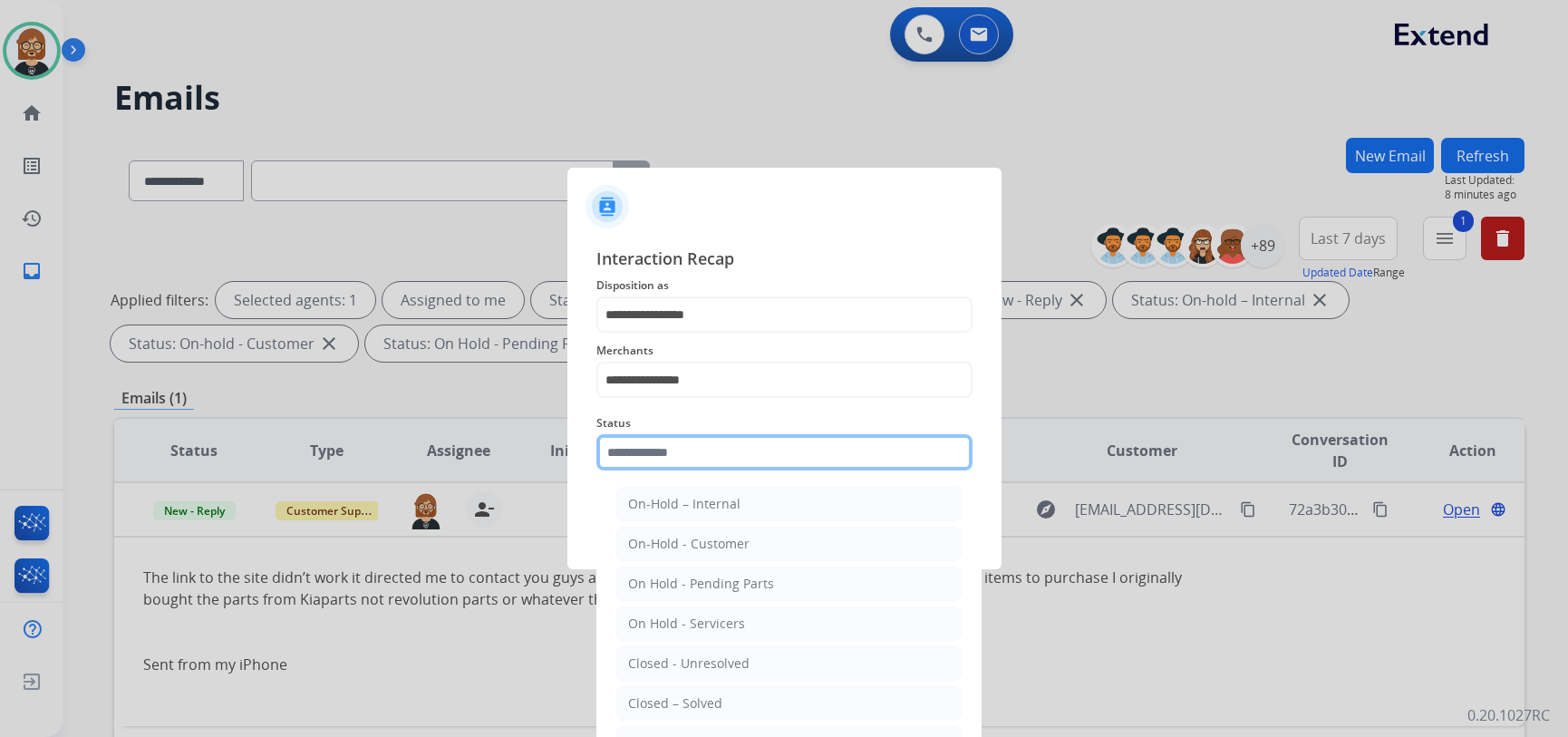
click at [739, 464] on input "text" at bounding box center [785, 452] width 377 height 37
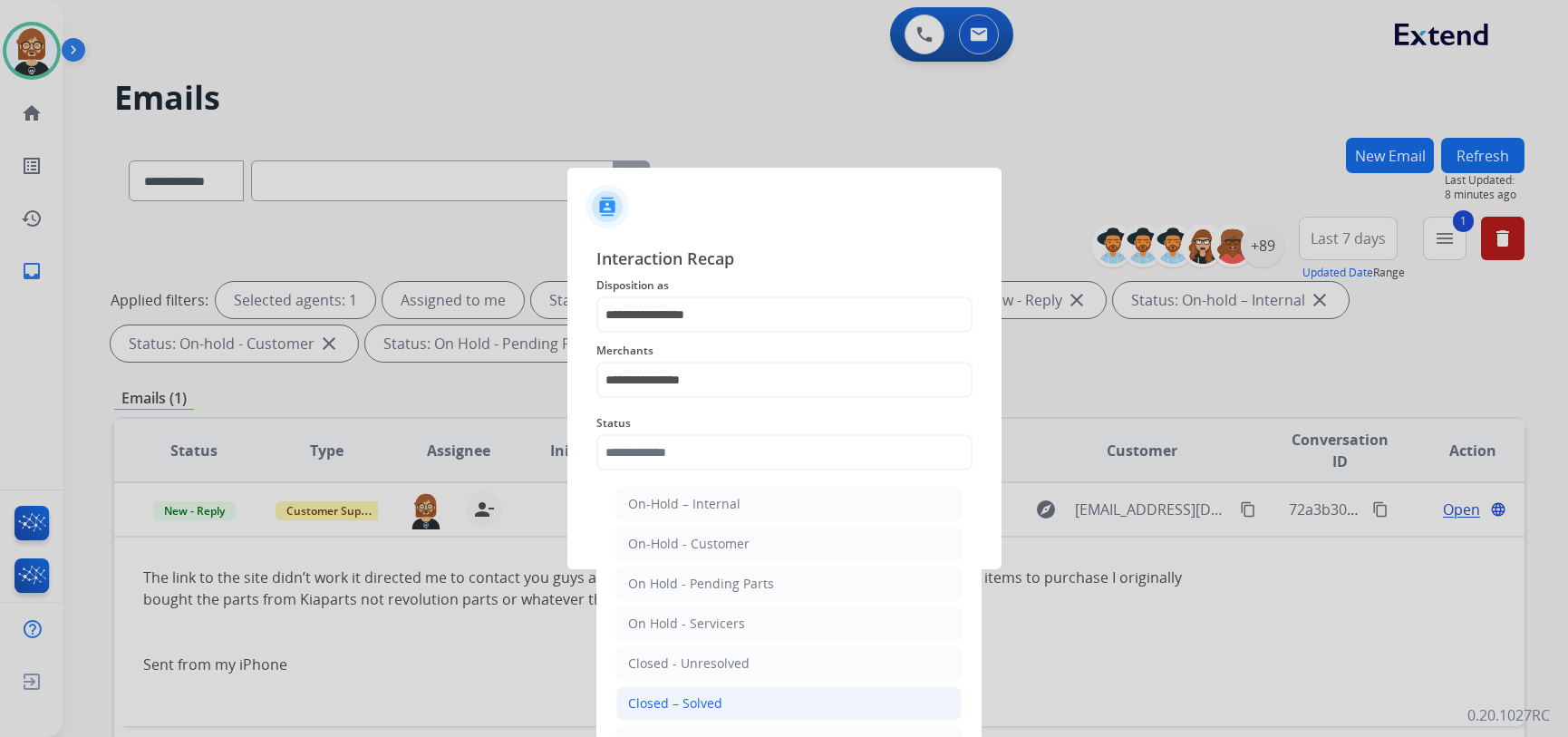
click at [731, 704] on li "Closed – Solved" at bounding box center [789, 703] width 345 height 35
type input "**********"
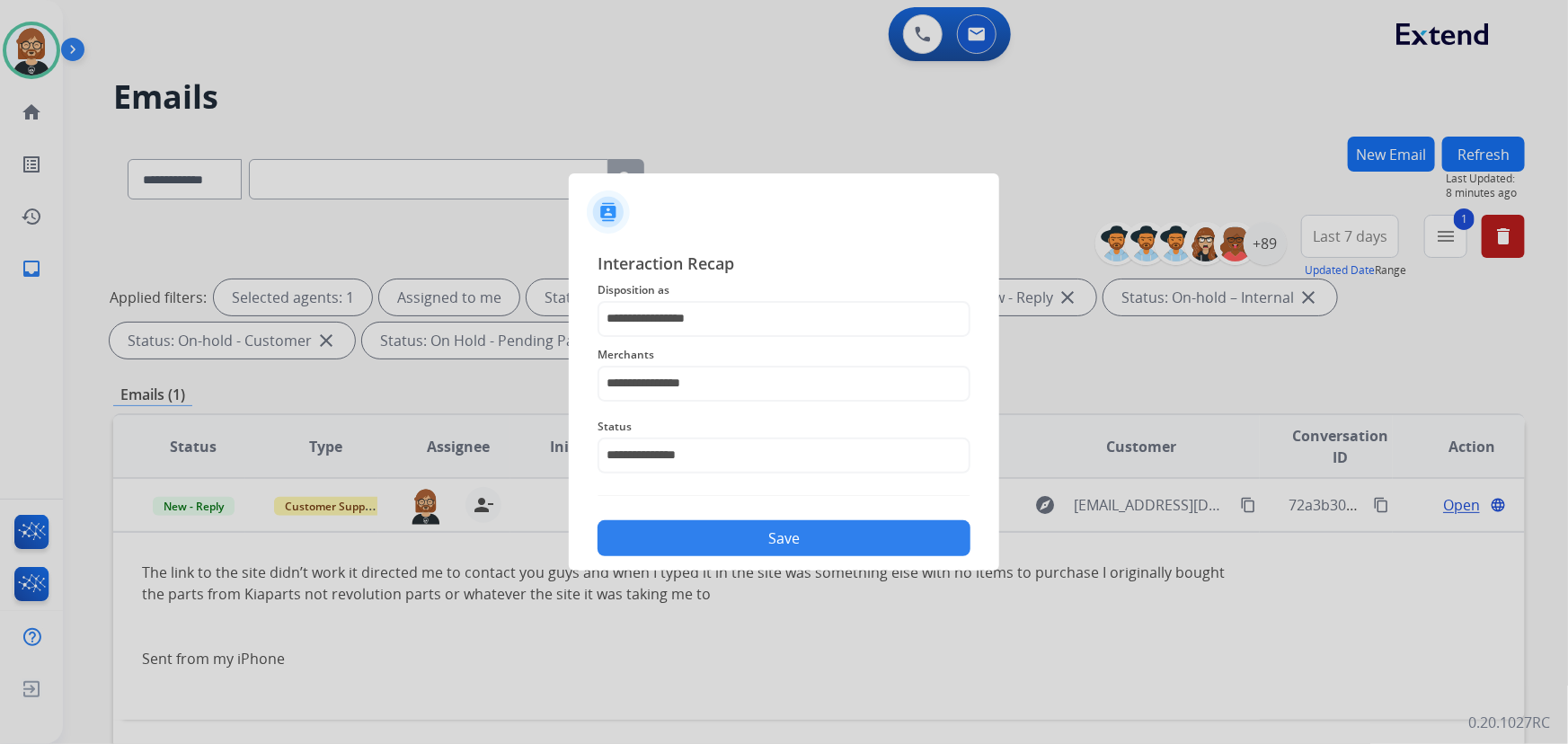
click at [826, 525] on button "Save" at bounding box center [784, 538] width 373 height 36
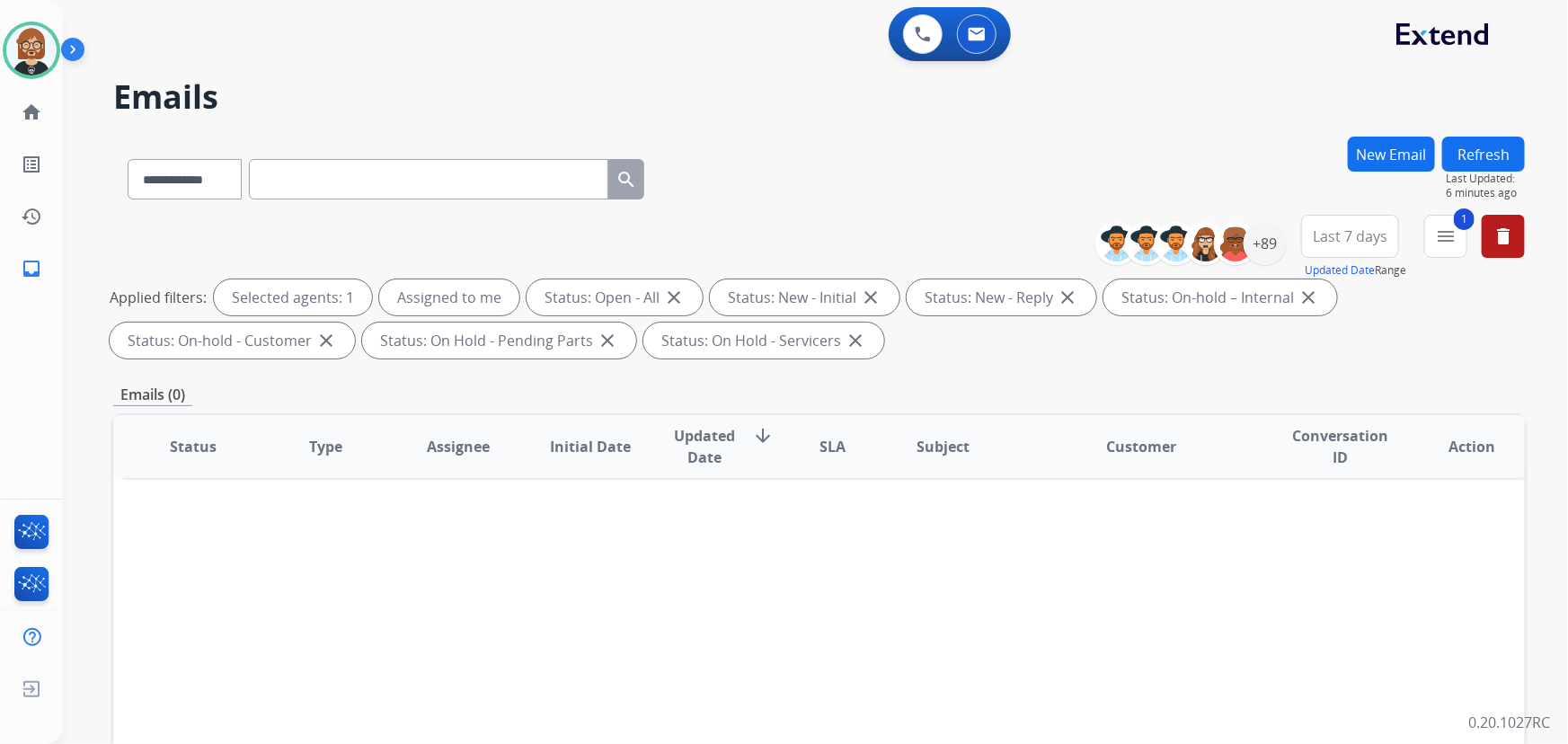
click at [394, 161] on input "text" at bounding box center [429, 179] width 360 height 40
paste input "**********"
type input "**********"
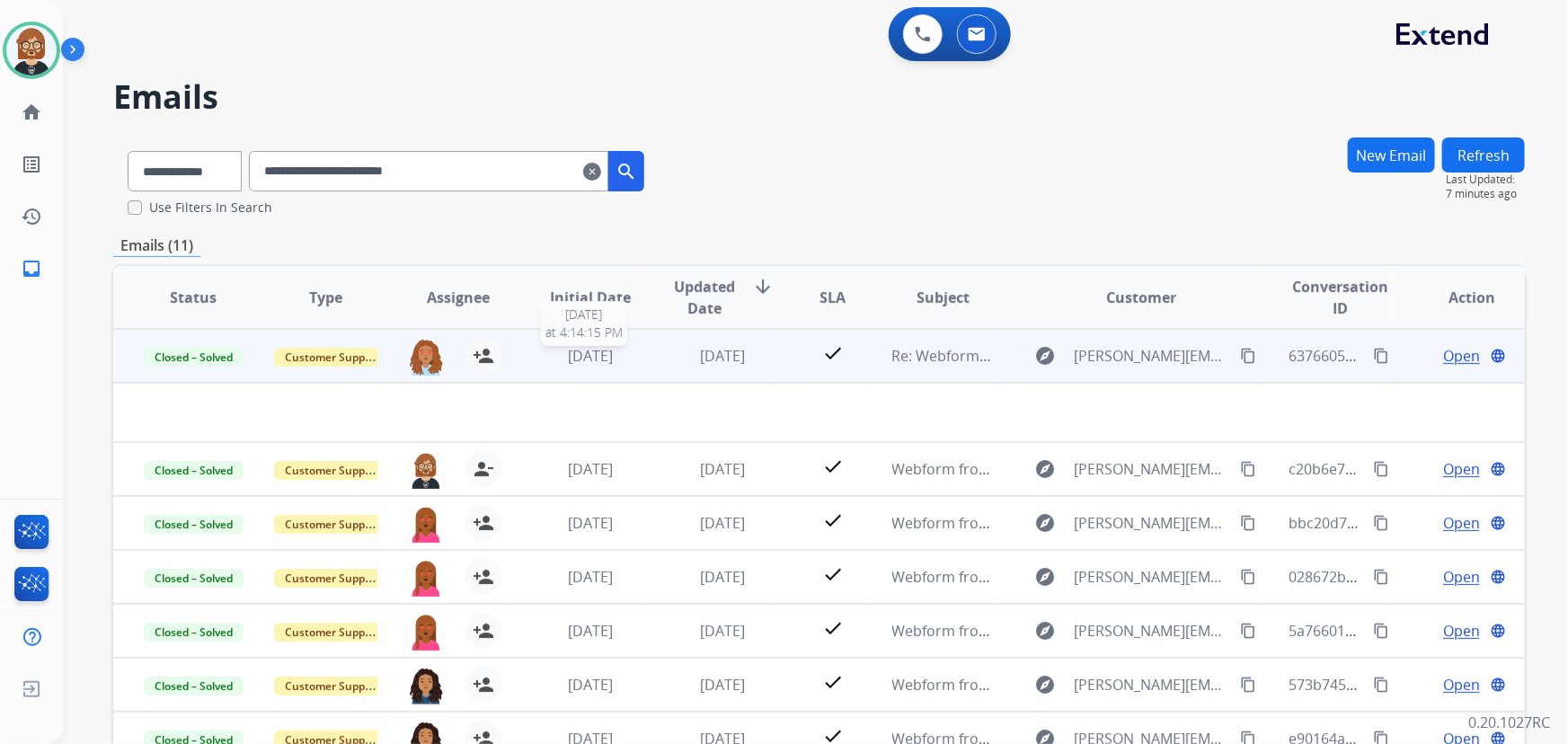
click at [599, 361] on span "[DATE]" at bounding box center [590, 356] width 45 height 20
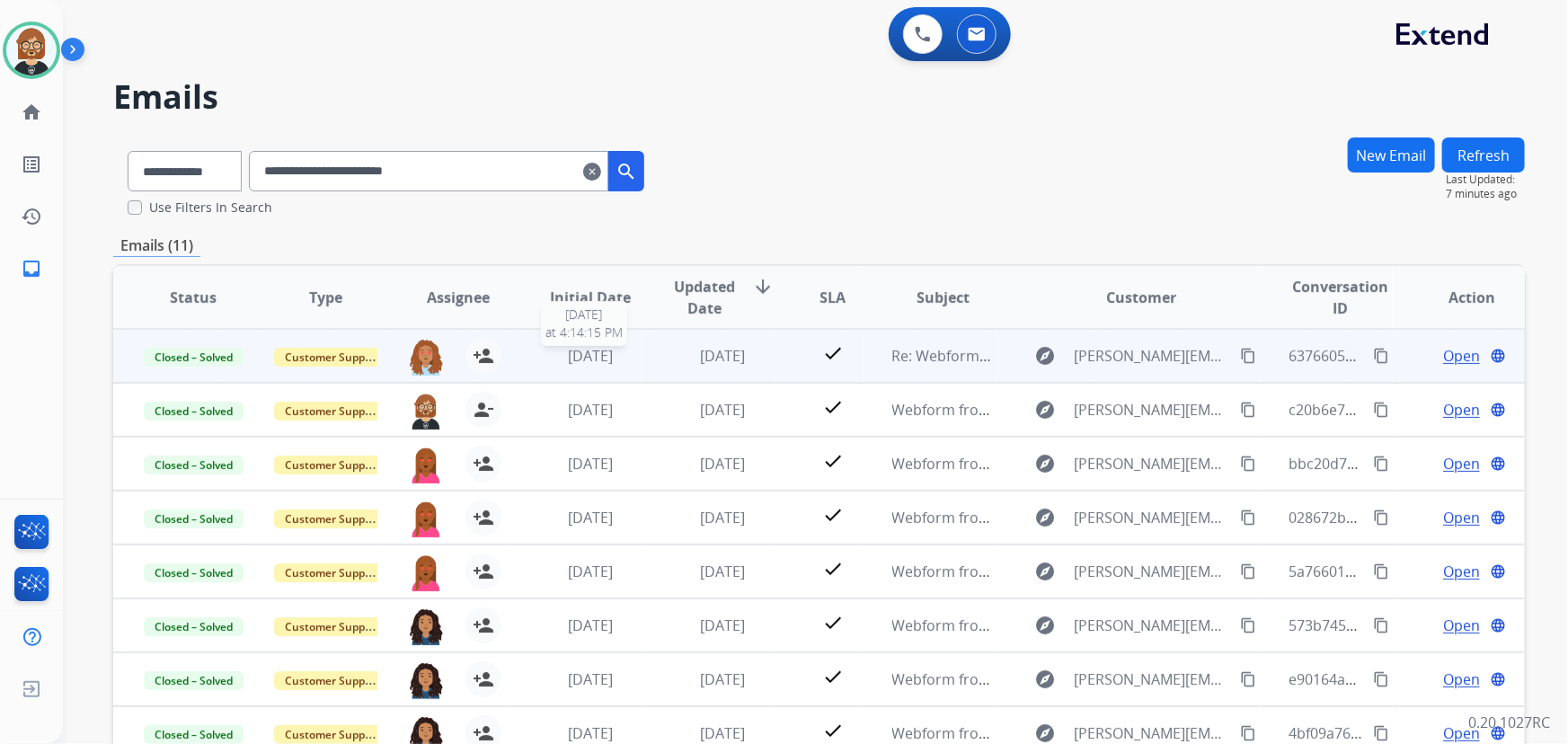
click at [599, 361] on span "[DATE]" at bounding box center [590, 356] width 45 height 20
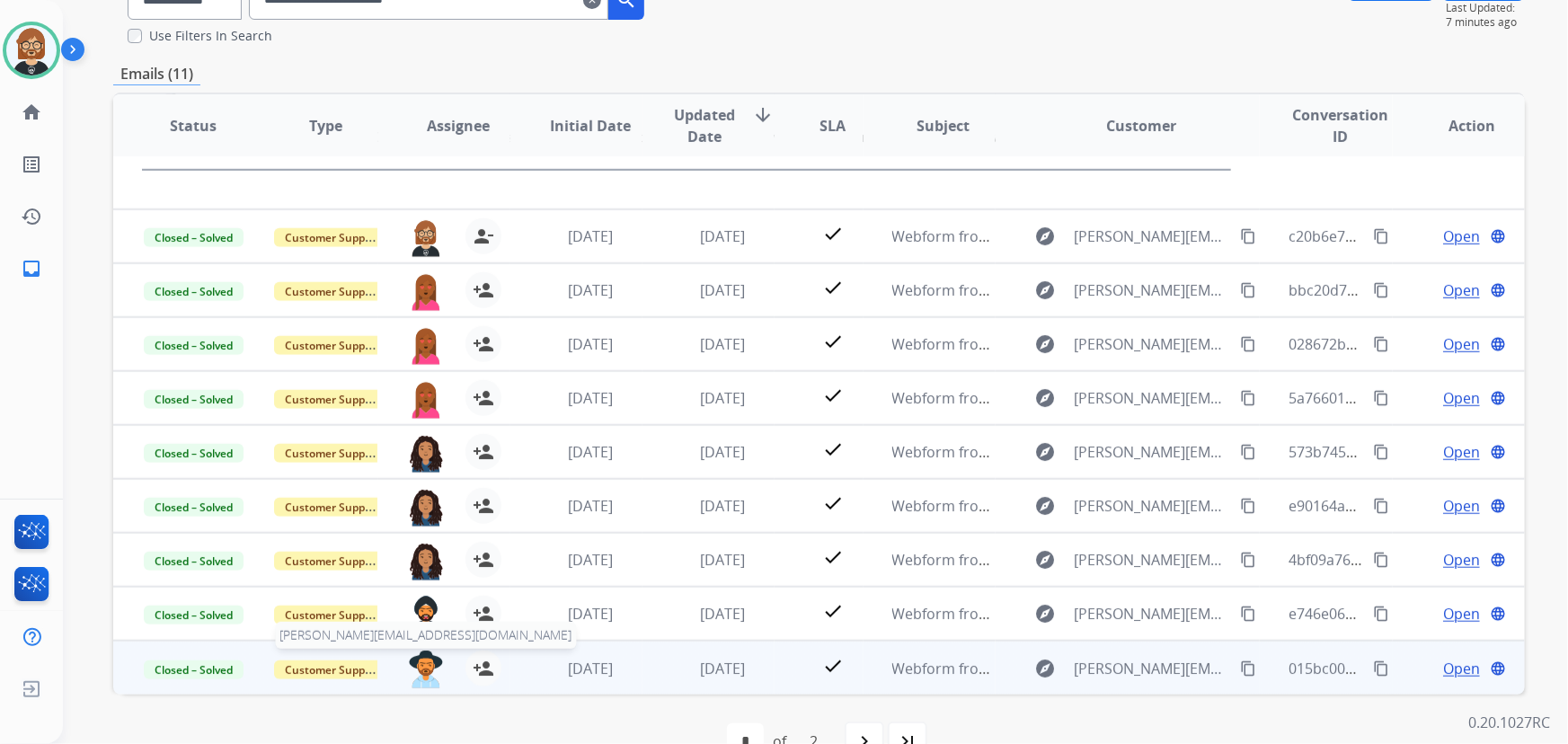
scroll to position [216, 0]
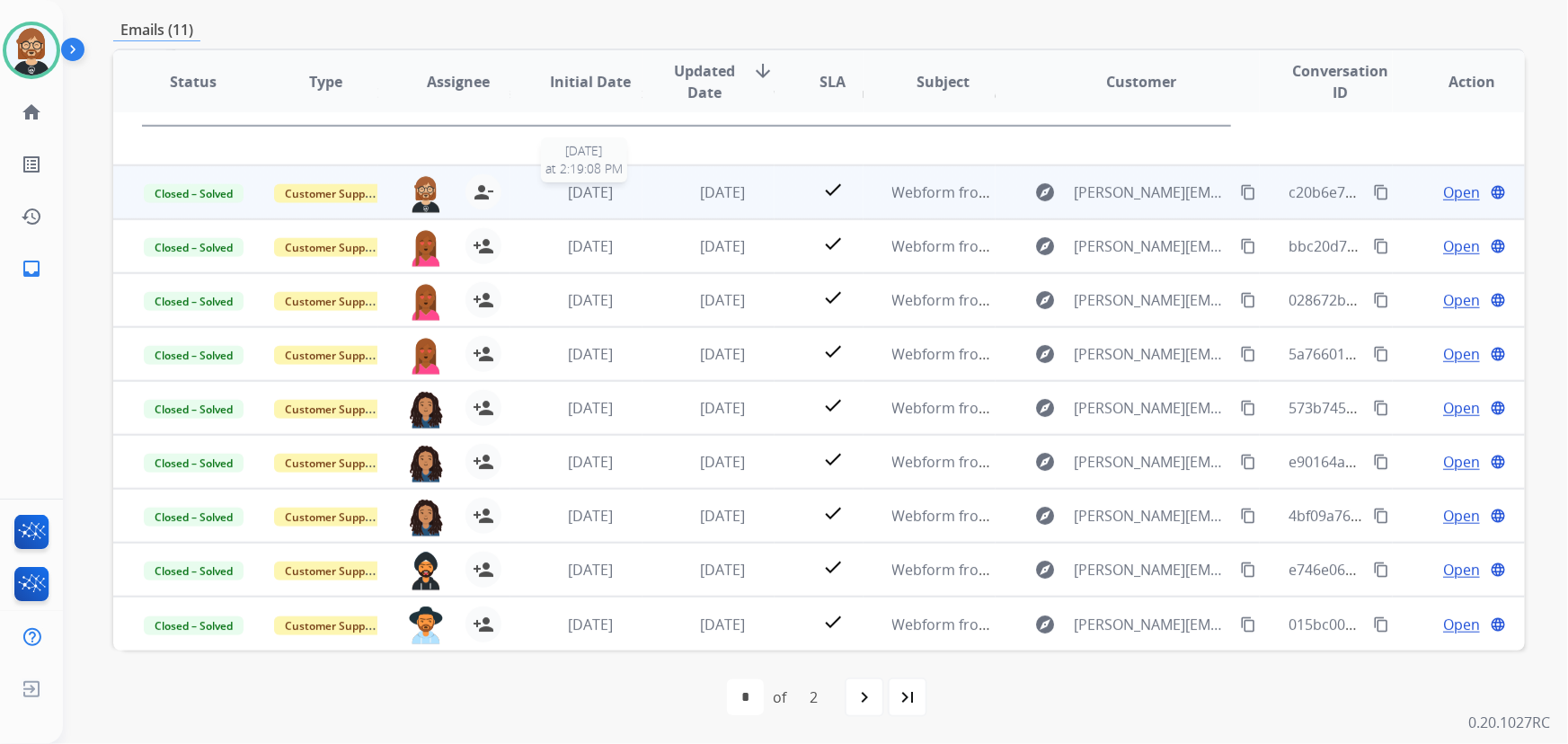
click at [595, 196] on span "[DATE]" at bounding box center [590, 193] width 45 height 20
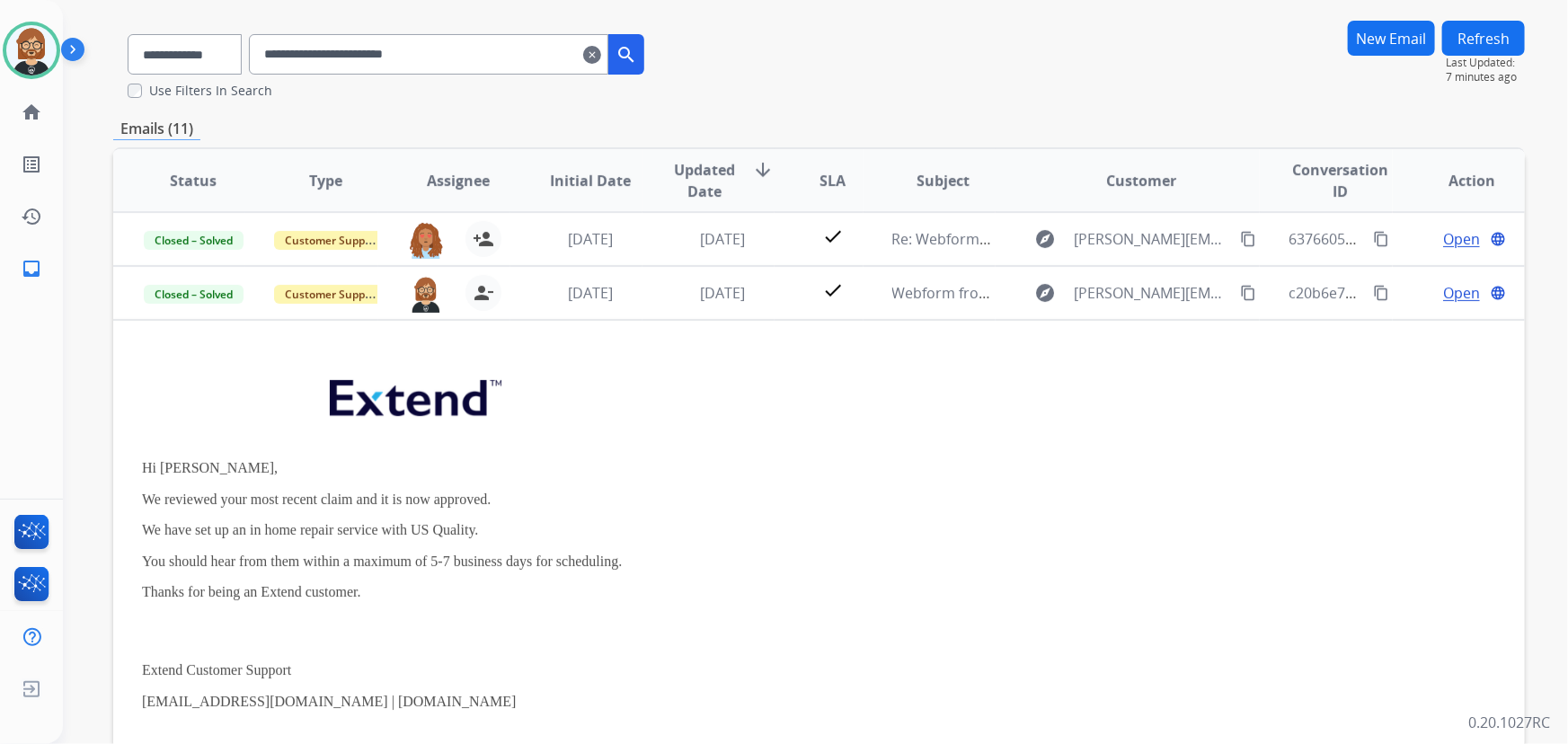
scroll to position [0, 0]
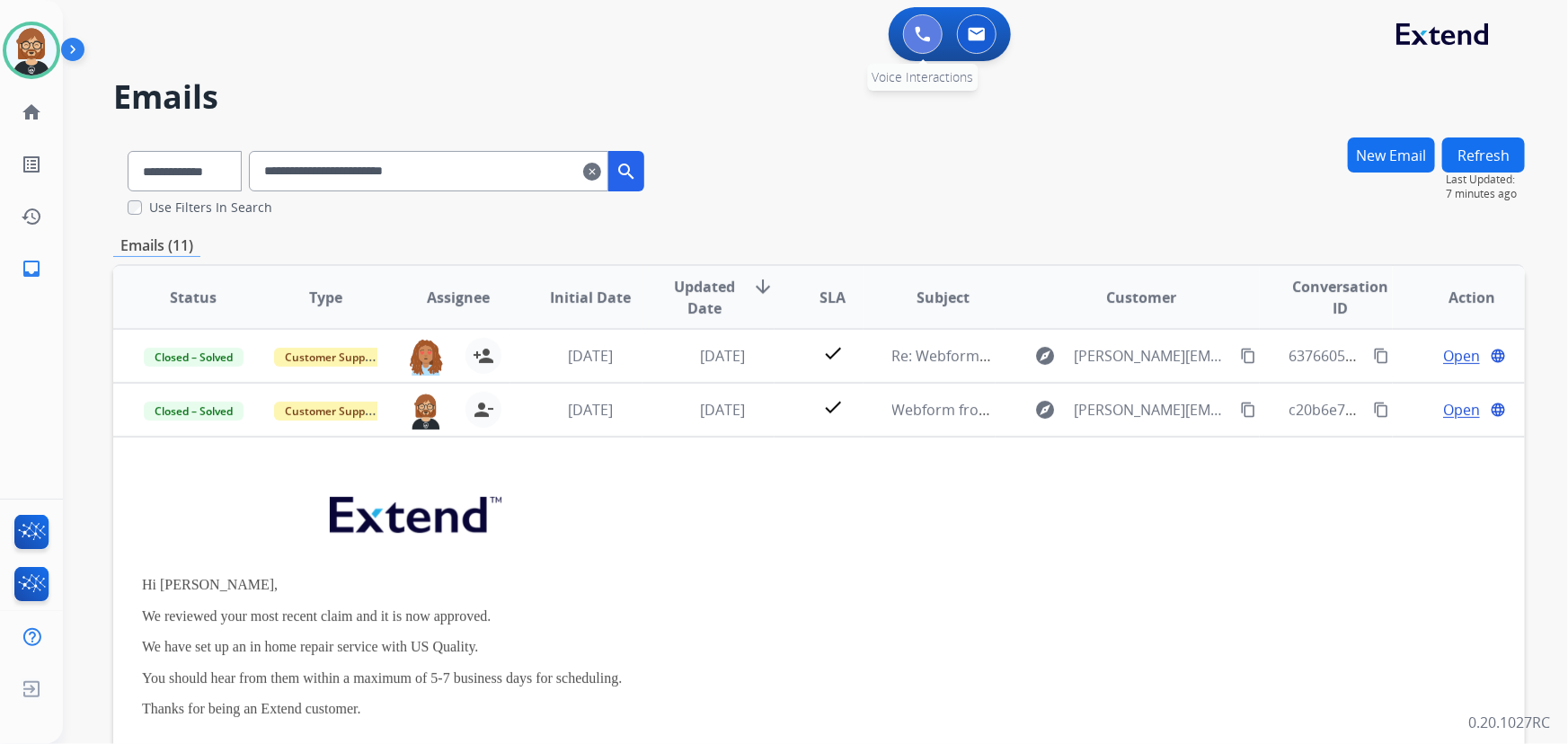
click at [920, 36] on img at bounding box center [923, 34] width 17 height 17
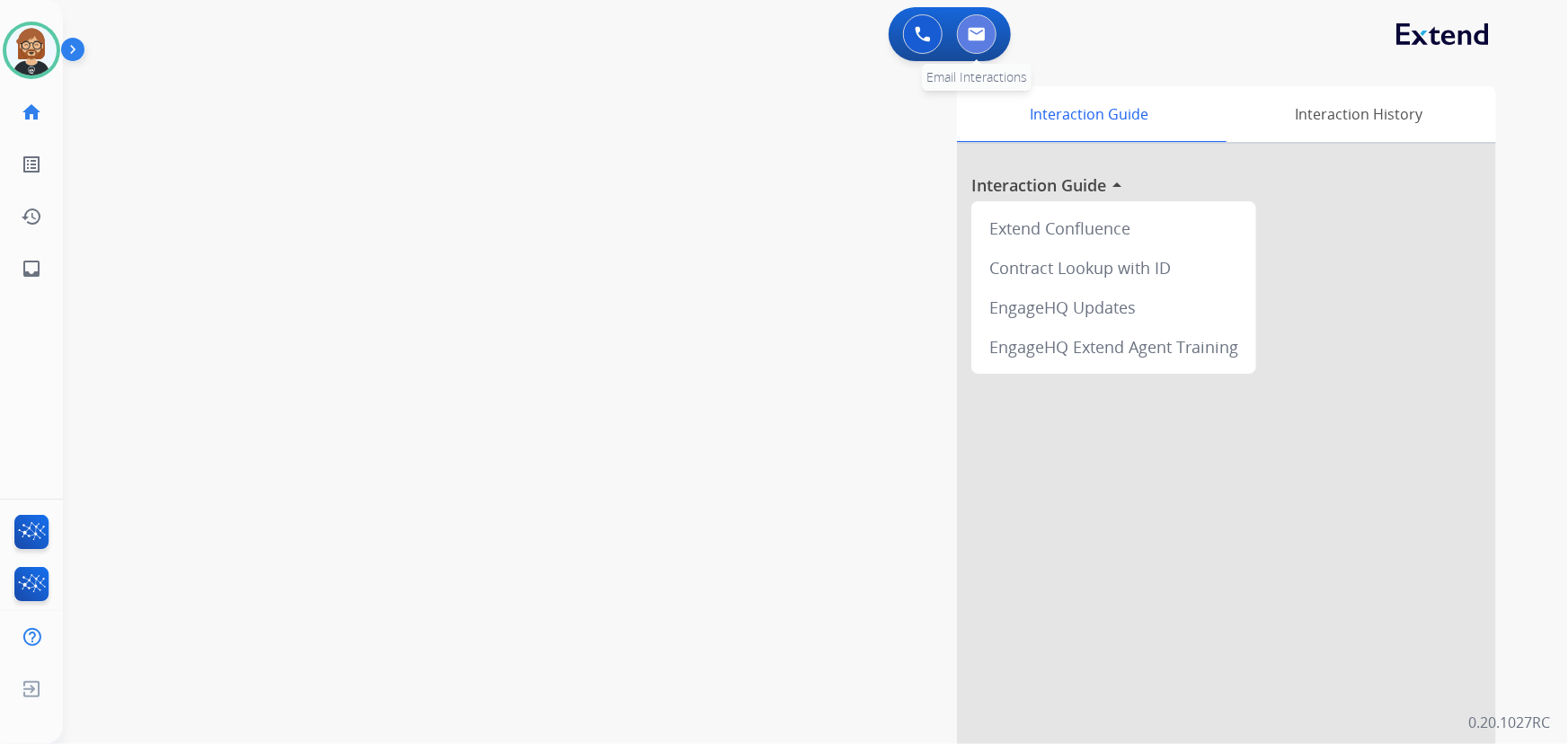
click at [980, 36] on img at bounding box center [977, 34] width 18 height 15
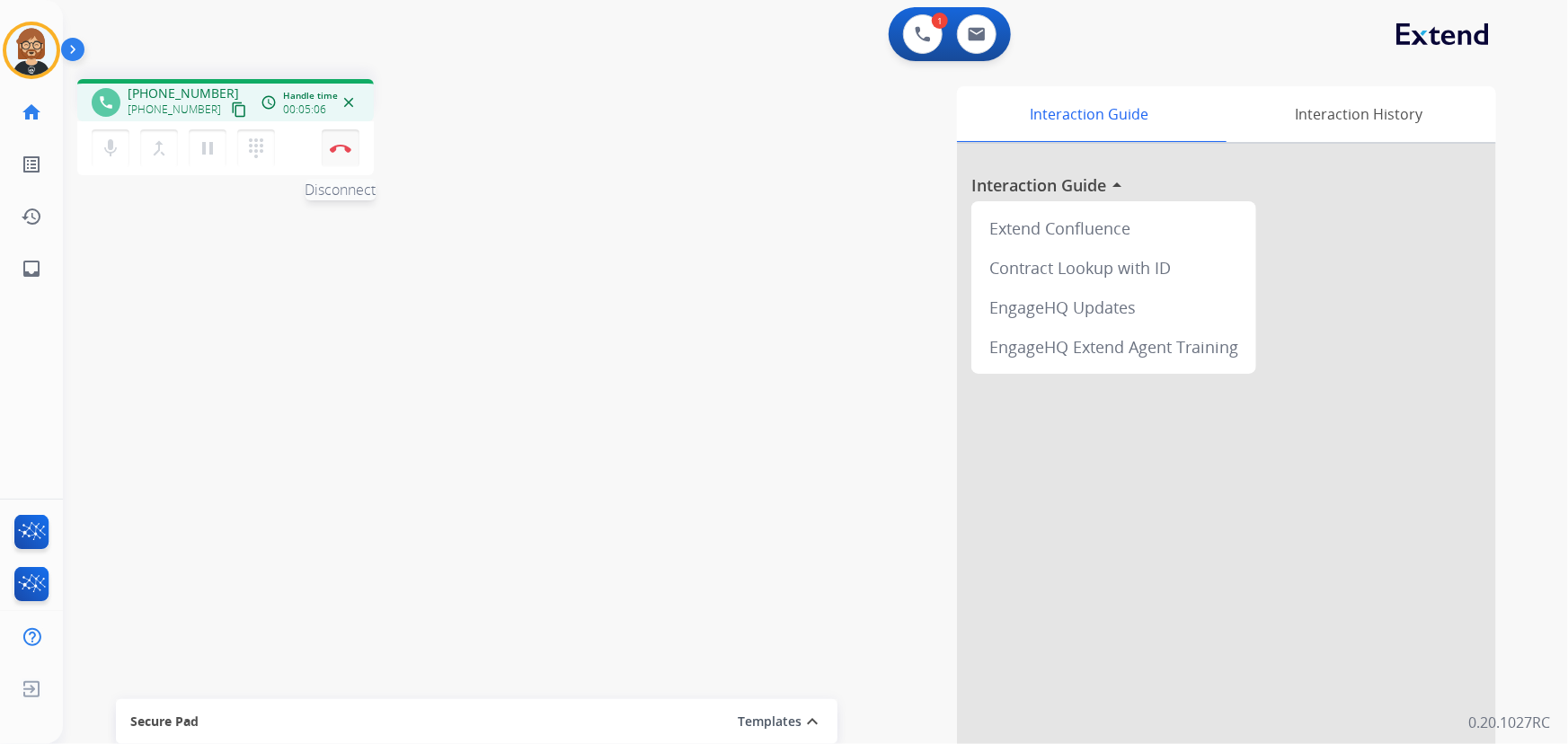
click at [343, 141] on button "Disconnect" at bounding box center [340, 148] width 38 height 38
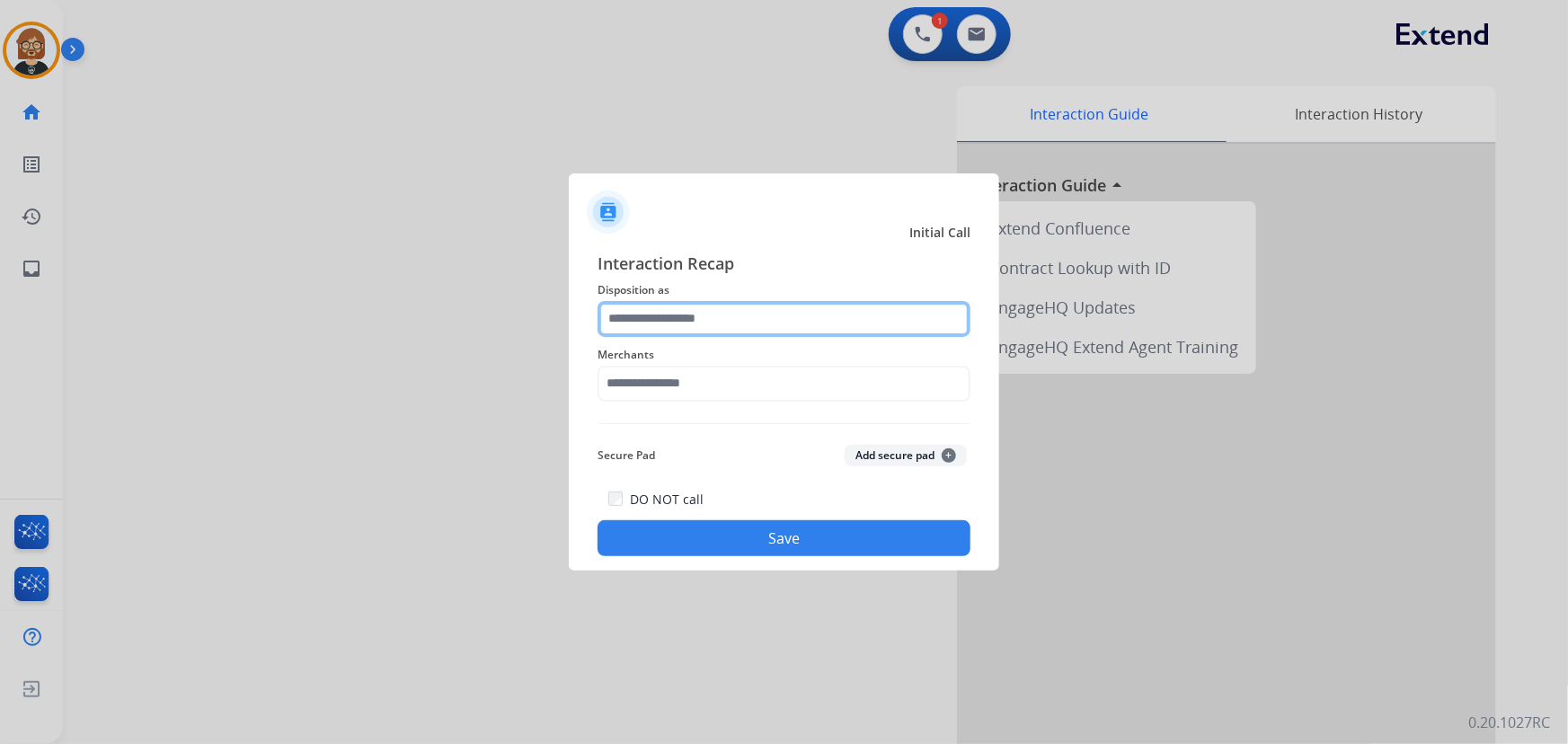
click at [796, 327] on input "text" at bounding box center [784, 319] width 373 height 36
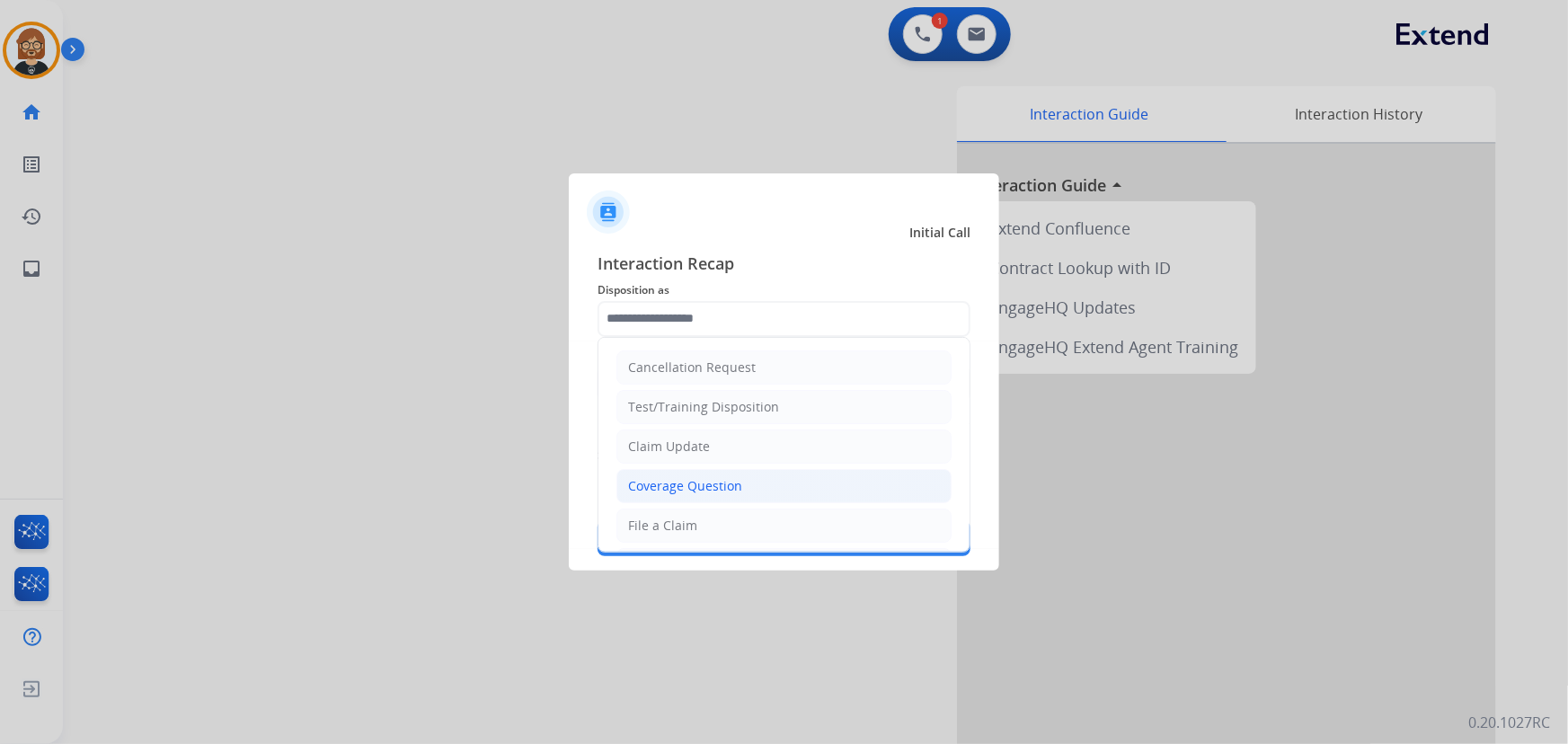
click at [760, 494] on li "Coverage Question" at bounding box center [784, 486] width 335 height 34
type input "**********"
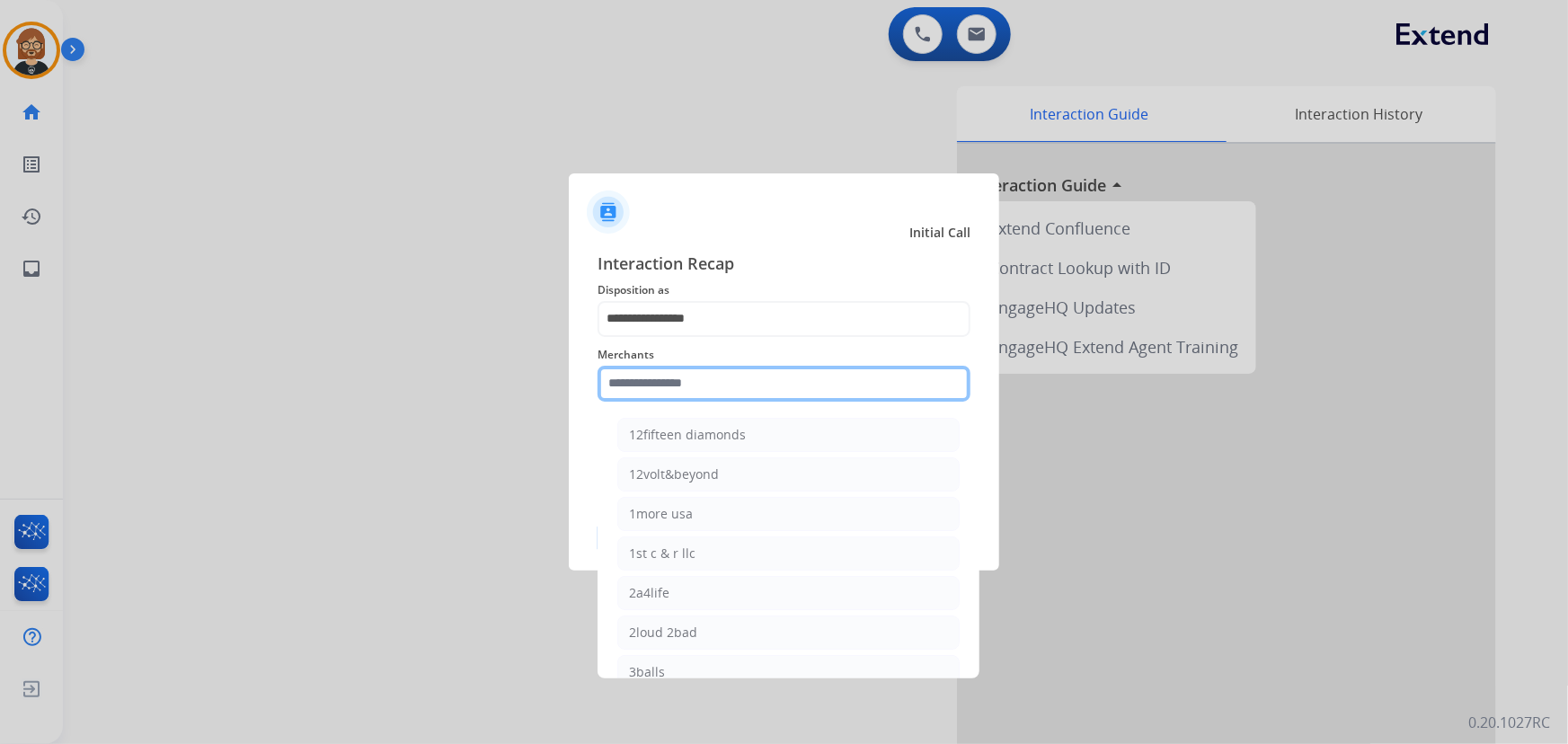
click at [732, 384] on input "text" at bounding box center [784, 383] width 373 height 36
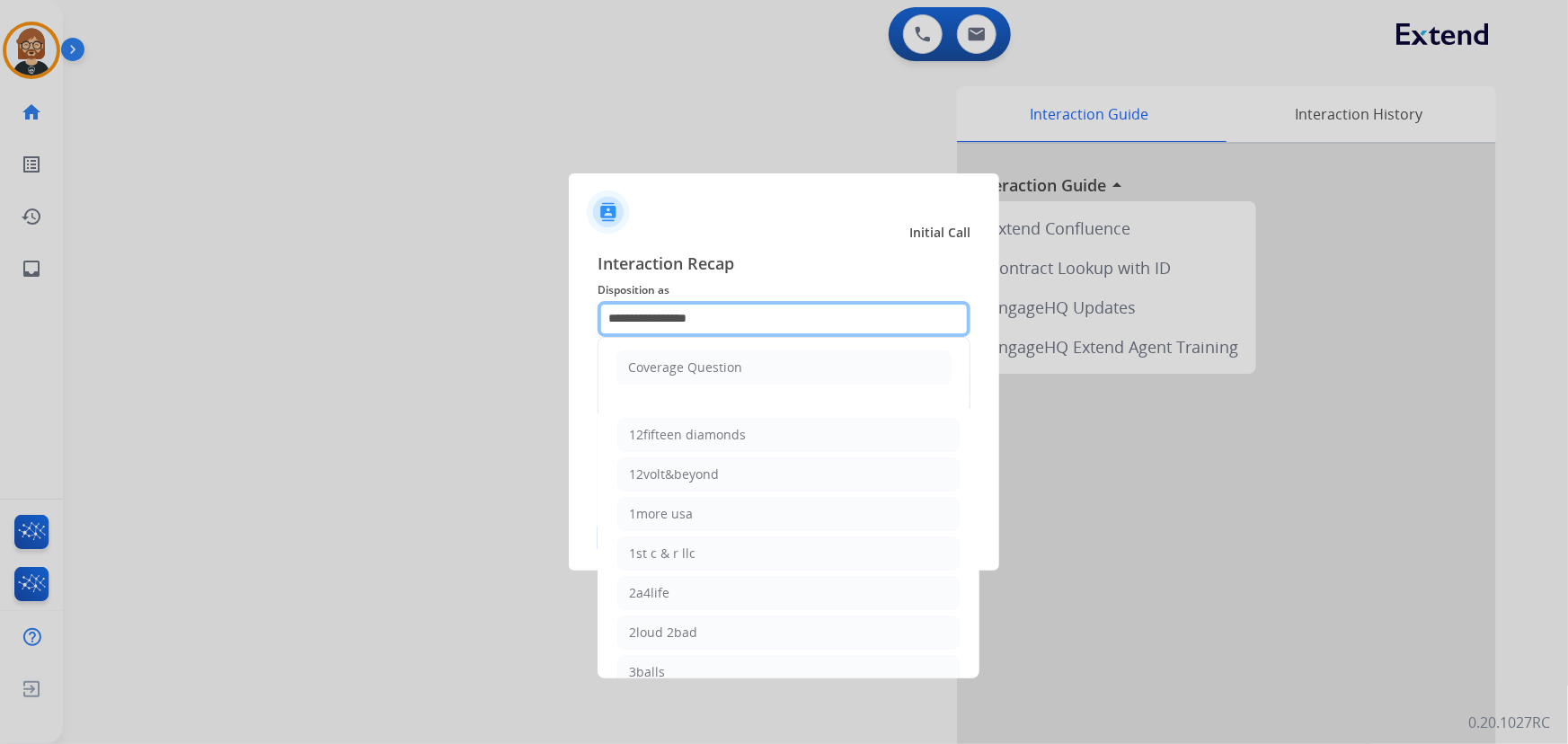
click at [838, 324] on input "**********" at bounding box center [784, 319] width 373 height 36
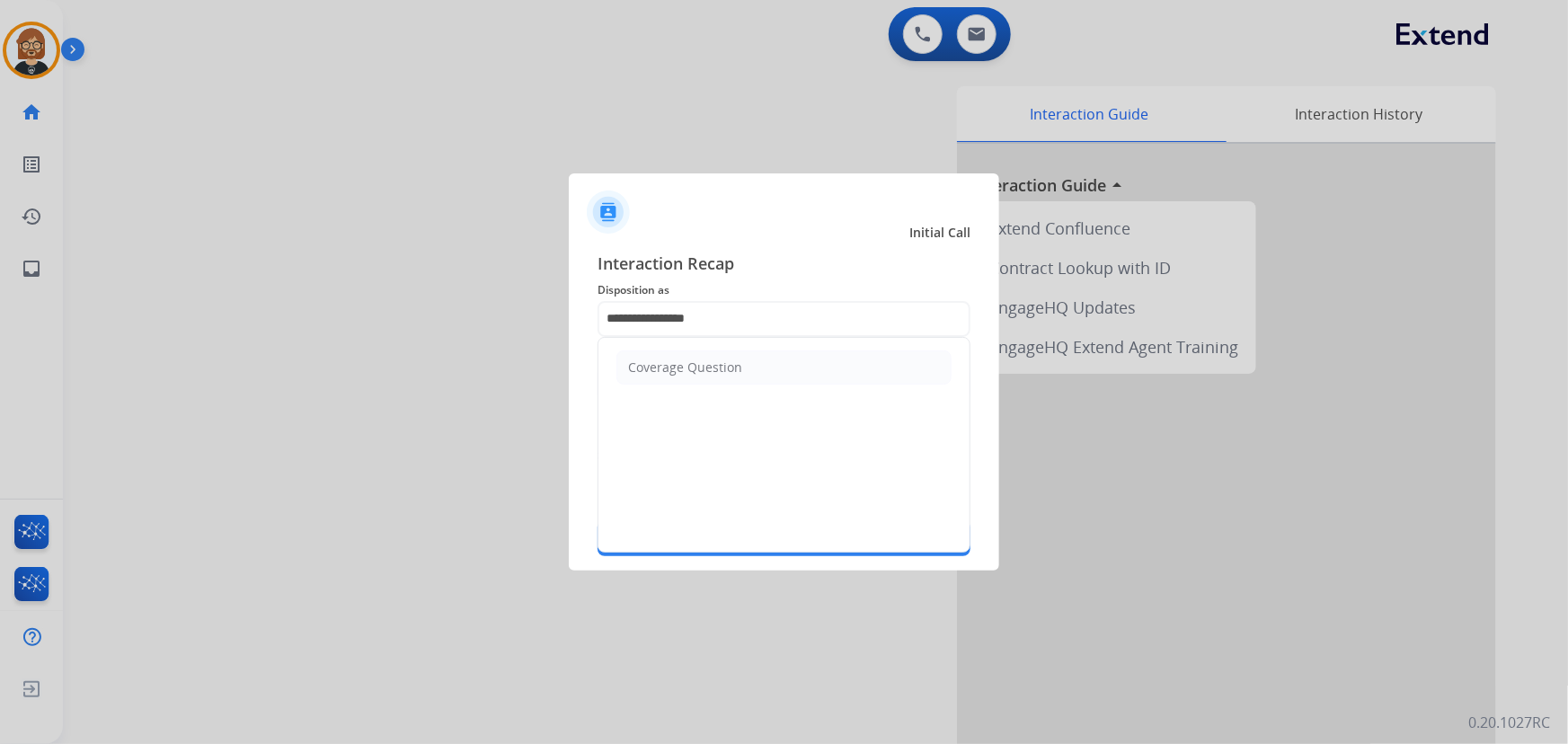
click at [743, 363] on li "Coverage Question" at bounding box center [784, 368] width 335 height 34
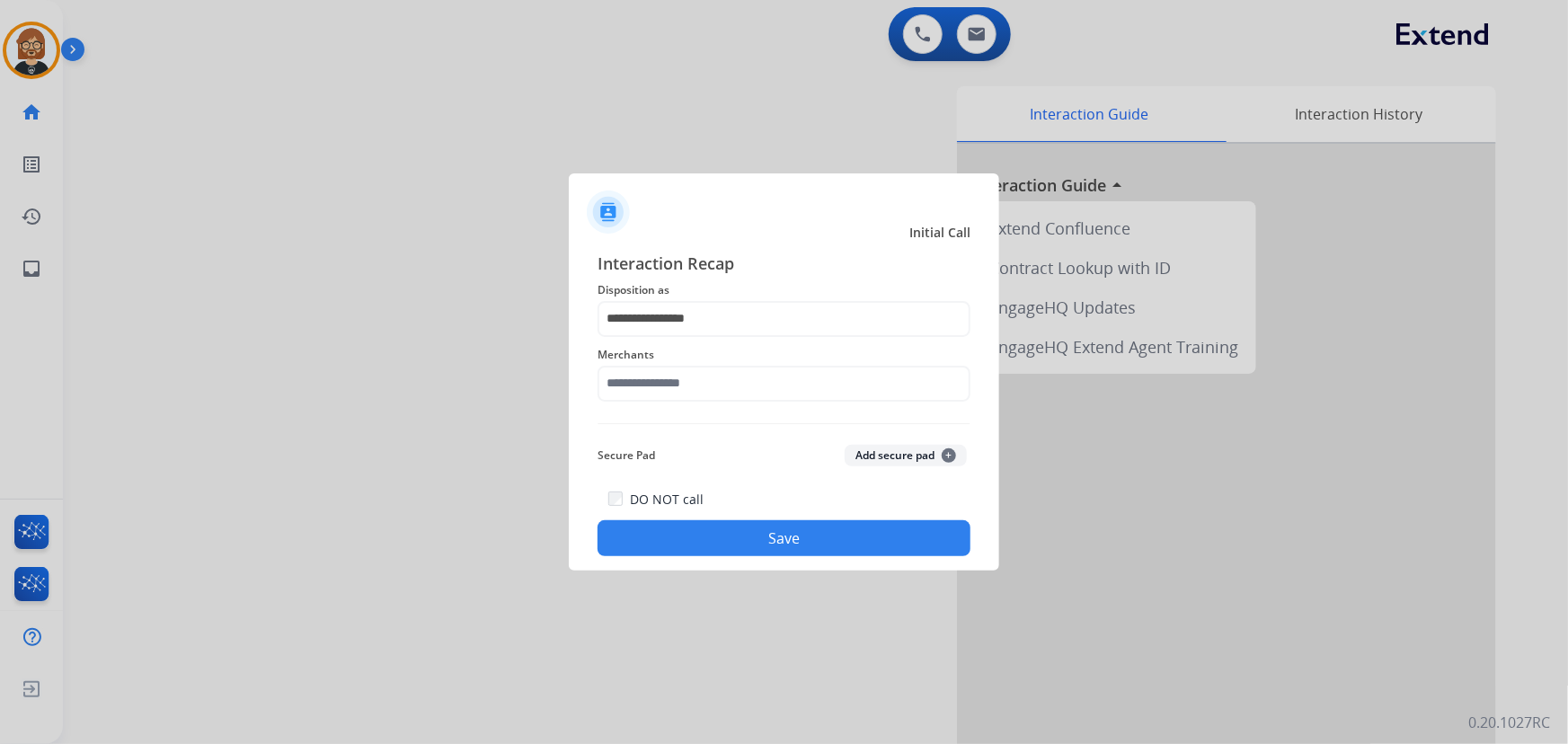
drag, startPoint x: 737, startPoint y: 403, endPoint x: 744, endPoint y: 387, distance: 17.5
click at [738, 400] on div "Merchants" at bounding box center [784, 373] width 373 height 72
click at [746, 381] on input "text" at bounding box center [784, 383] width 373 height 36
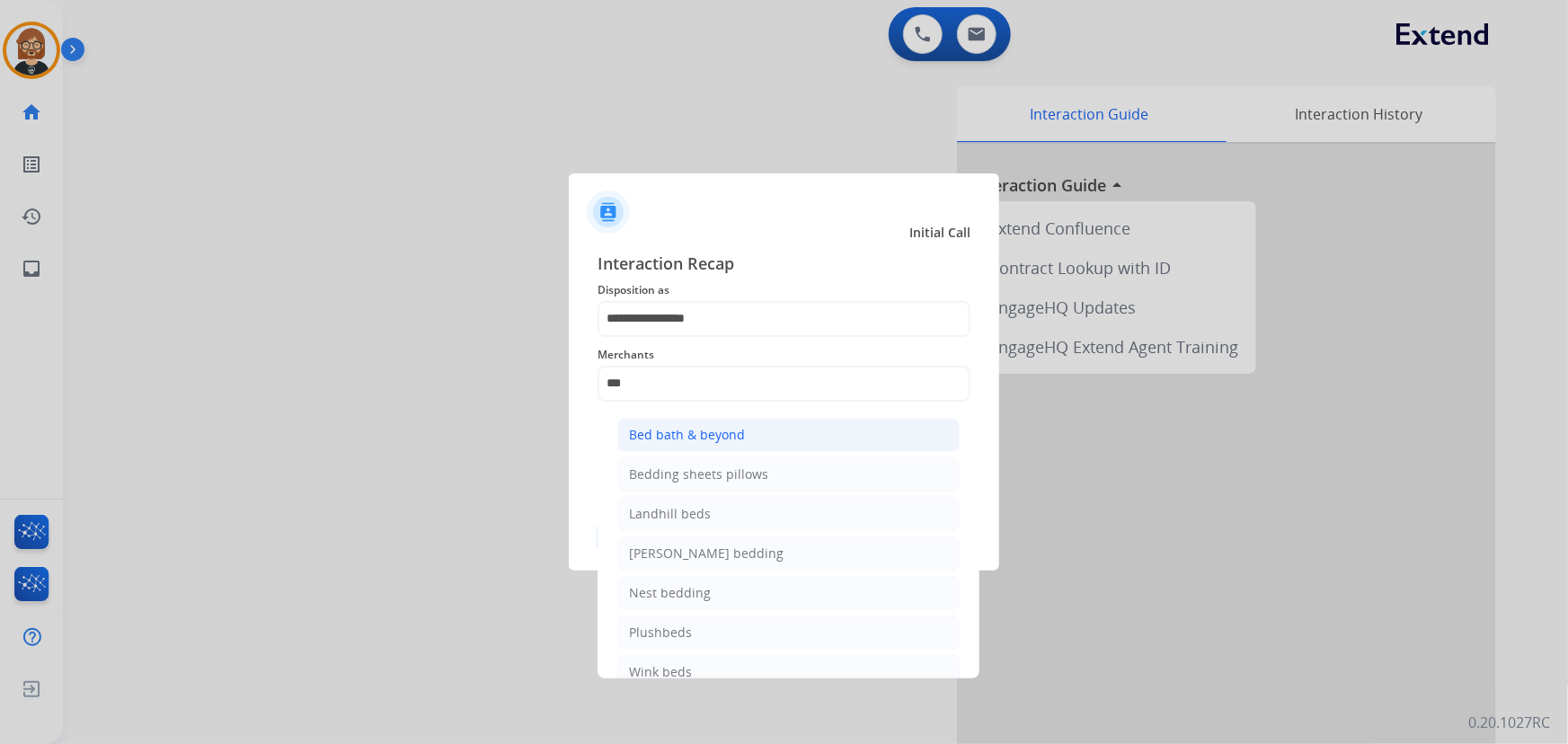
click at [735, 428] on div "Bed bath & beyond" at bounding box center [687, 435] width 116 height 18
type input "**********"
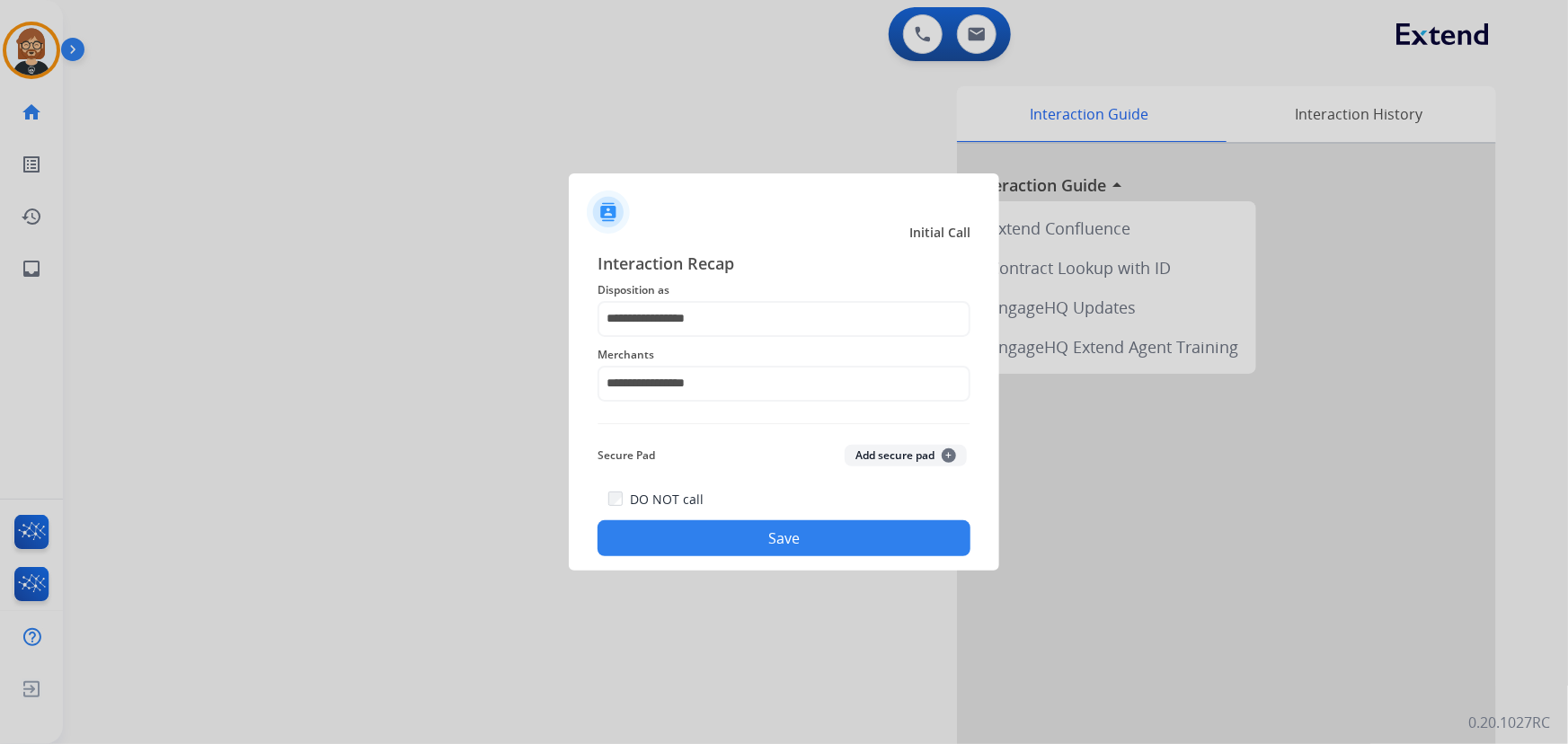
click at [762, 534] on button "Save" at bounding box center [784, 538] width 373 height 36
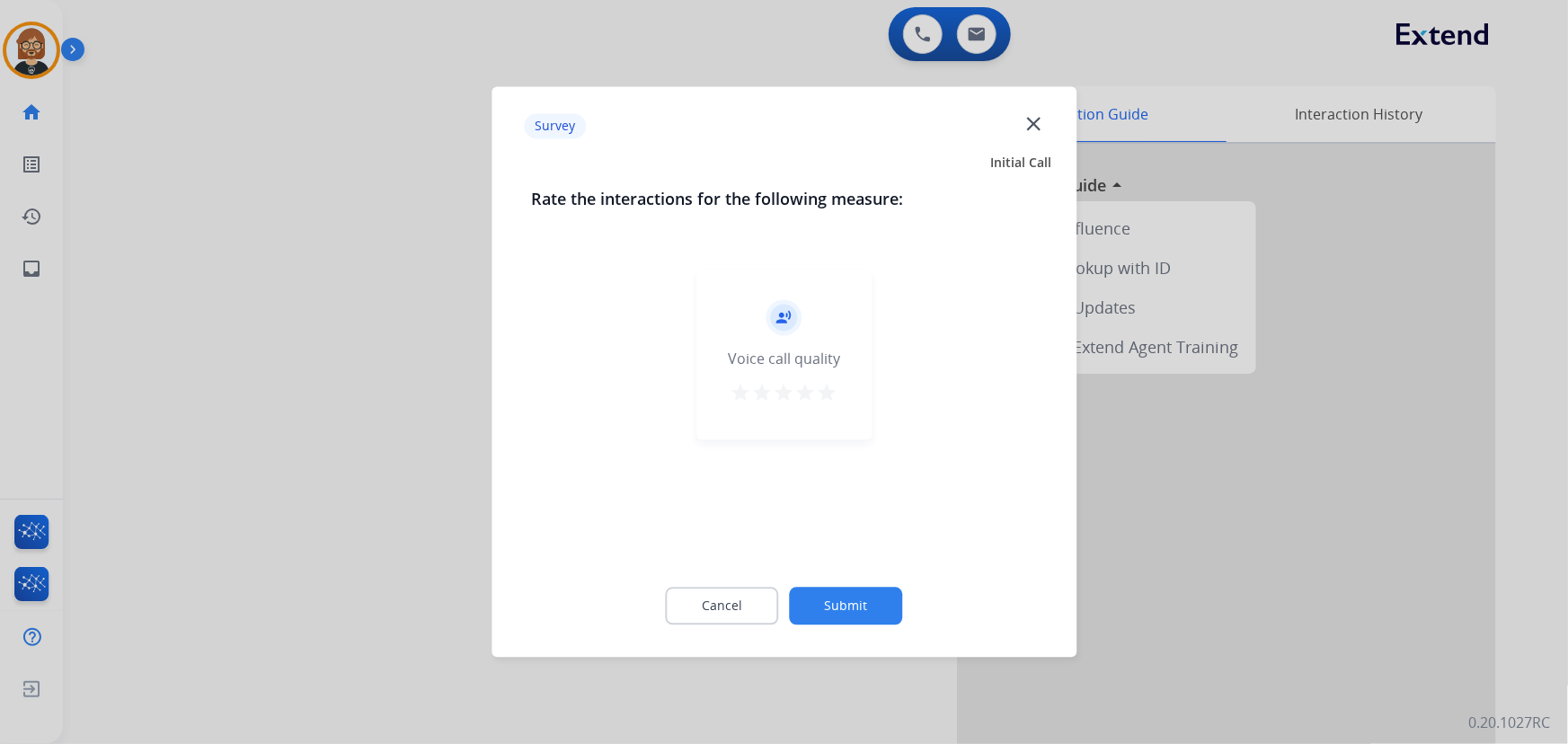
click at [850, 600] on button "Submit" at bounding box center [847, 606] width 113 height 38
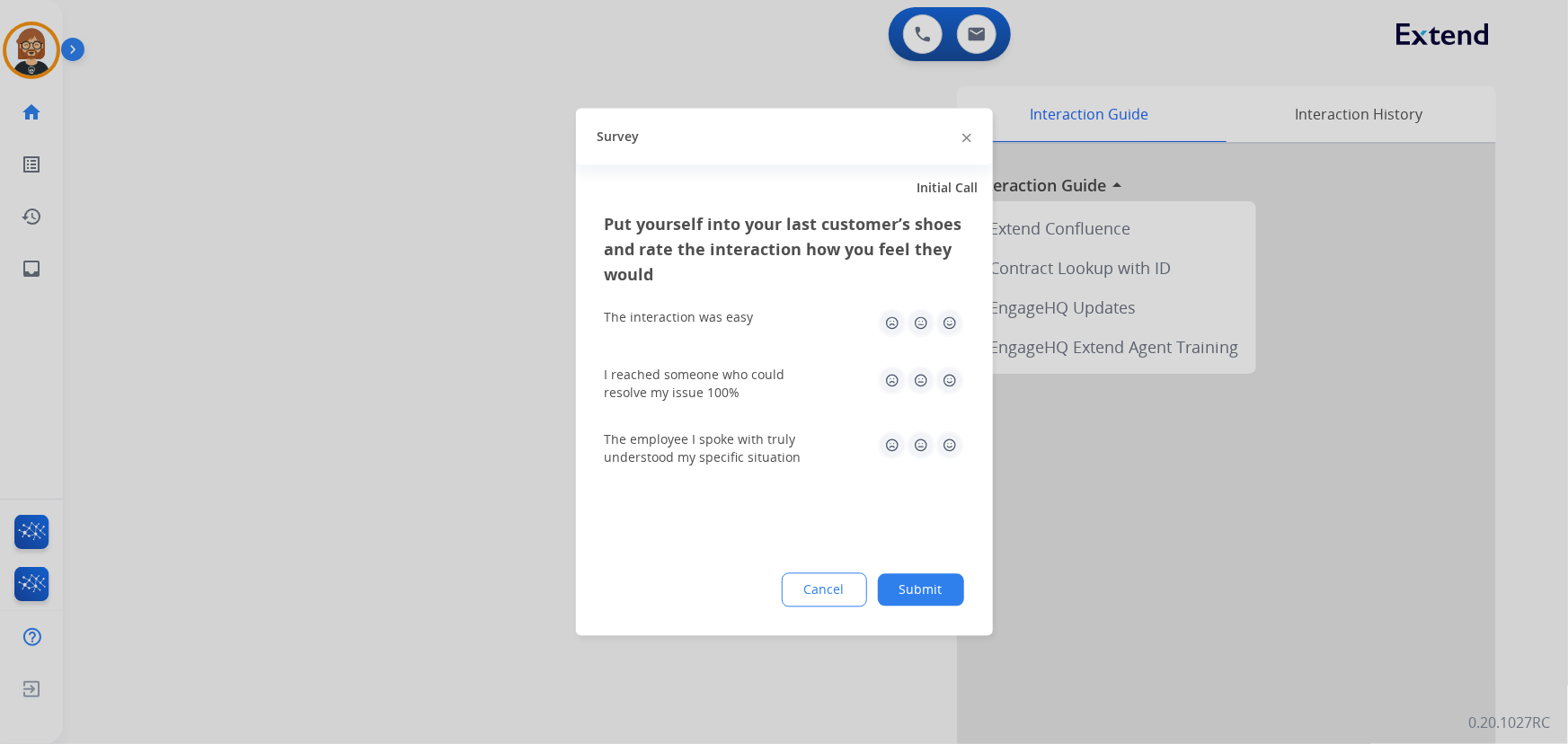
click at [938, 577] on button "Submit" at bounding box center [921, 590] width 86 height 32
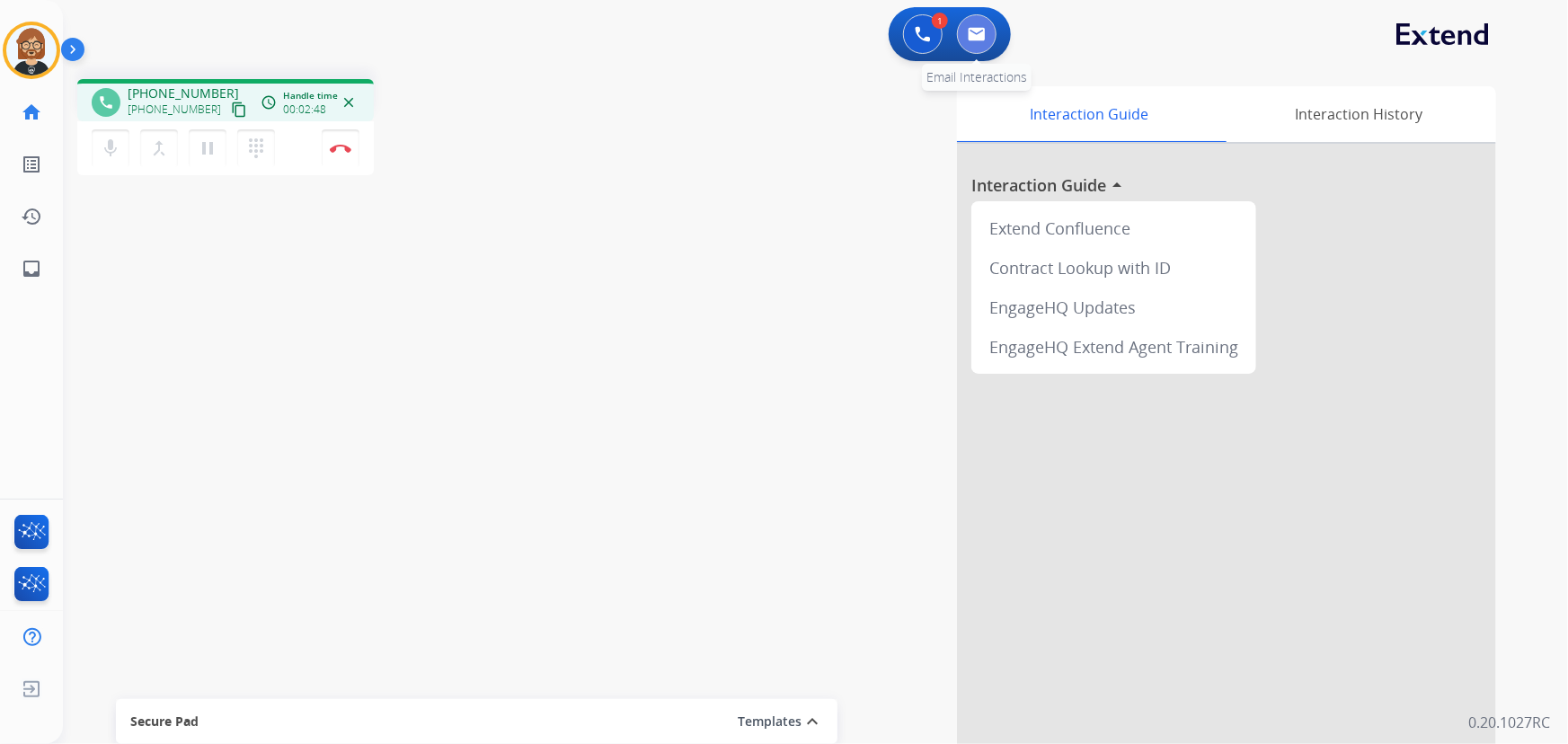
click at [981, 29] on img at bounding box center [977, 34] width 18 height 15
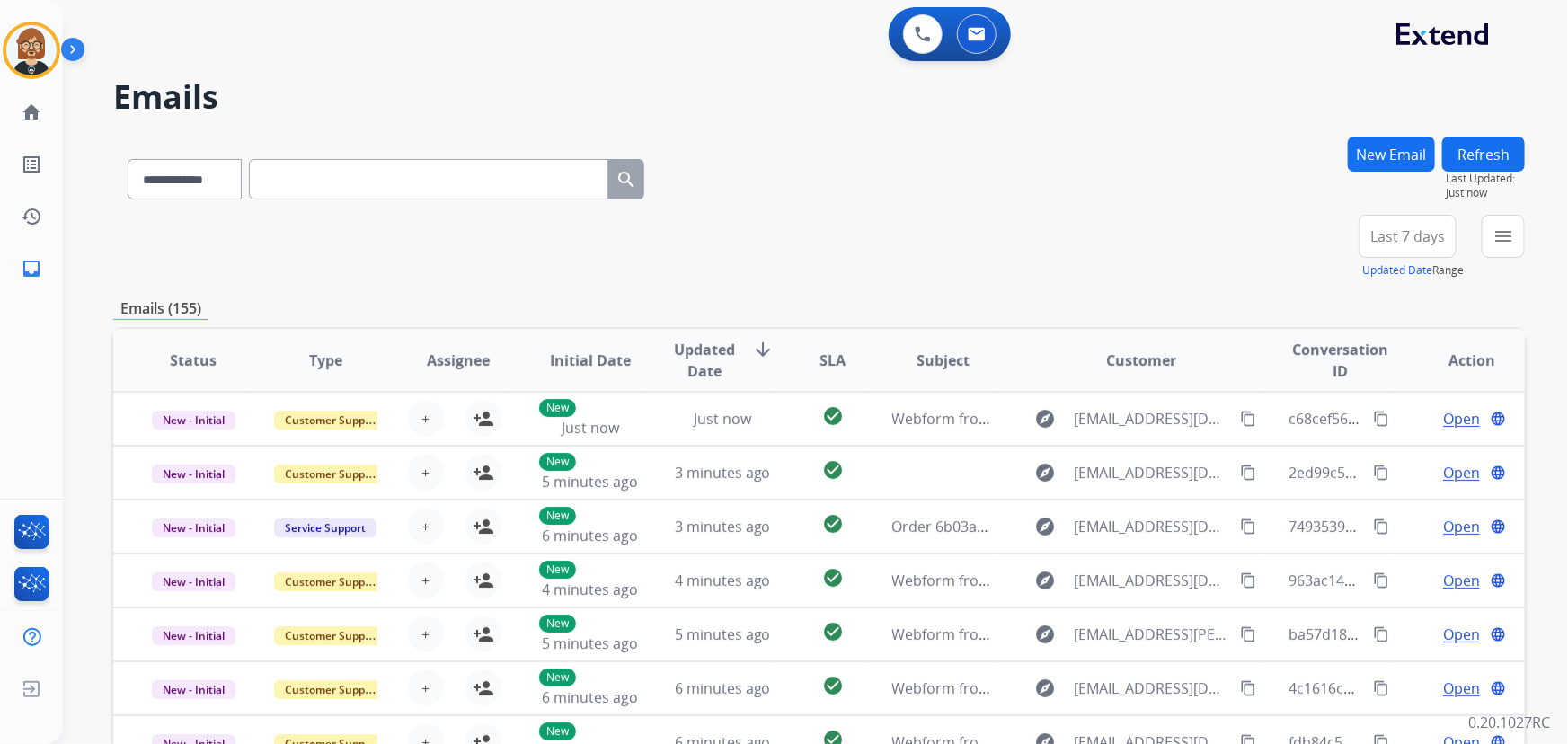
click at [404, 169] on input "text" at bounding box center [429, 179] width 360 height 40
paste input "**********"
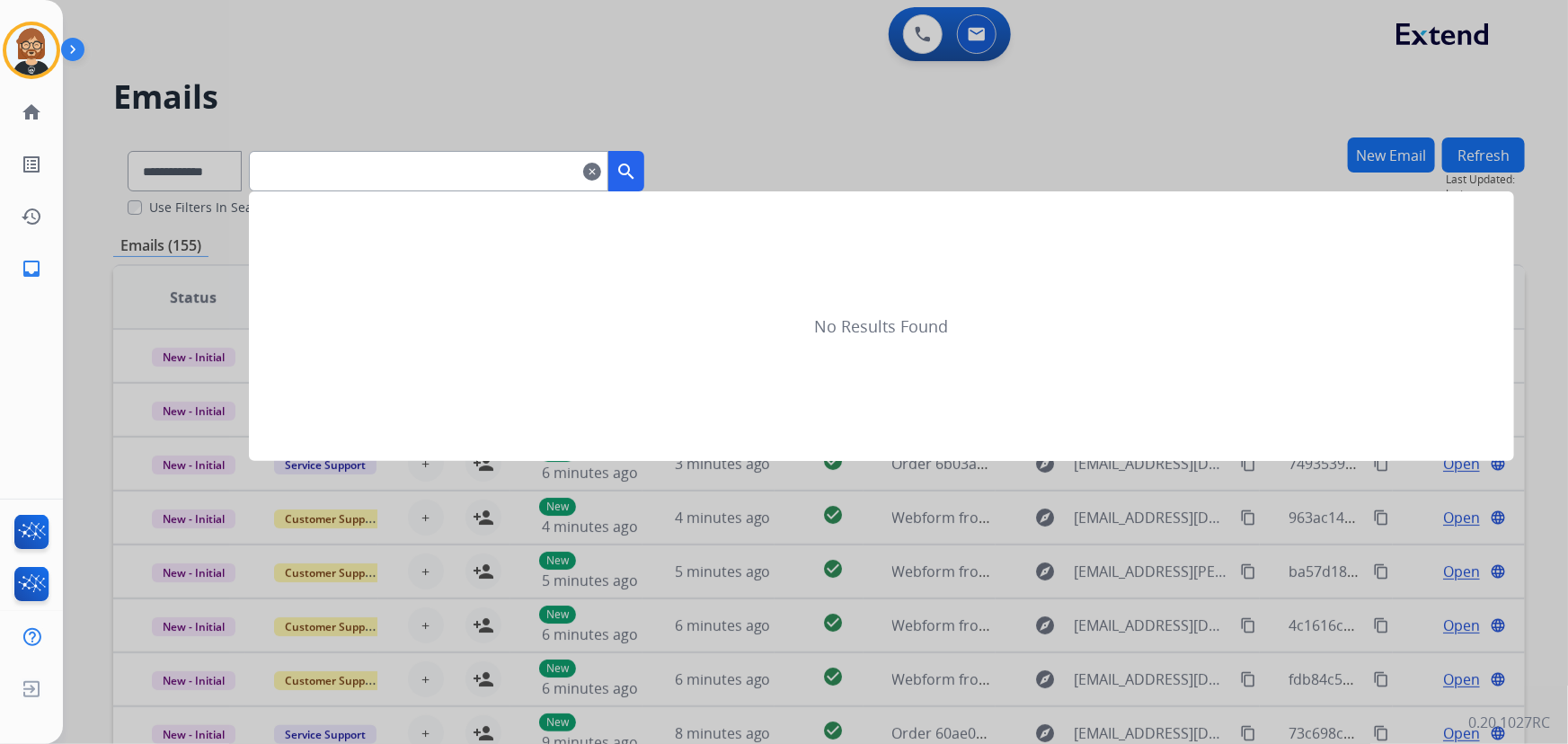
type input "**********"
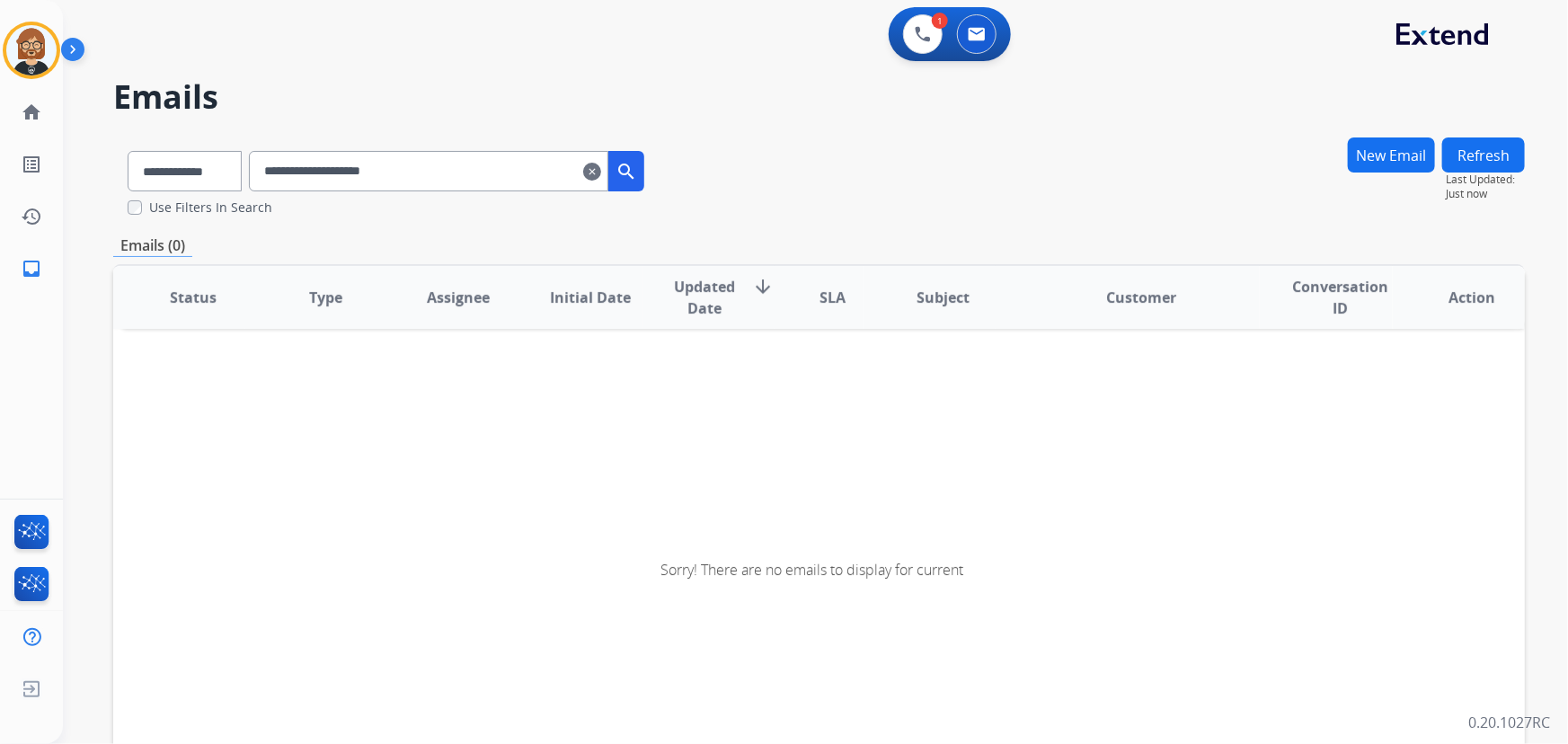
click at [637, 167] on mat-icon "search" at bounding box center [627, 172] width 22 height 22
click at [509, 174] on input "**********" at bounding box center [429, 170] width 360 height 40
click at [507, 173] on input "**********" at bounding box center [429, 170] width 360 height 40
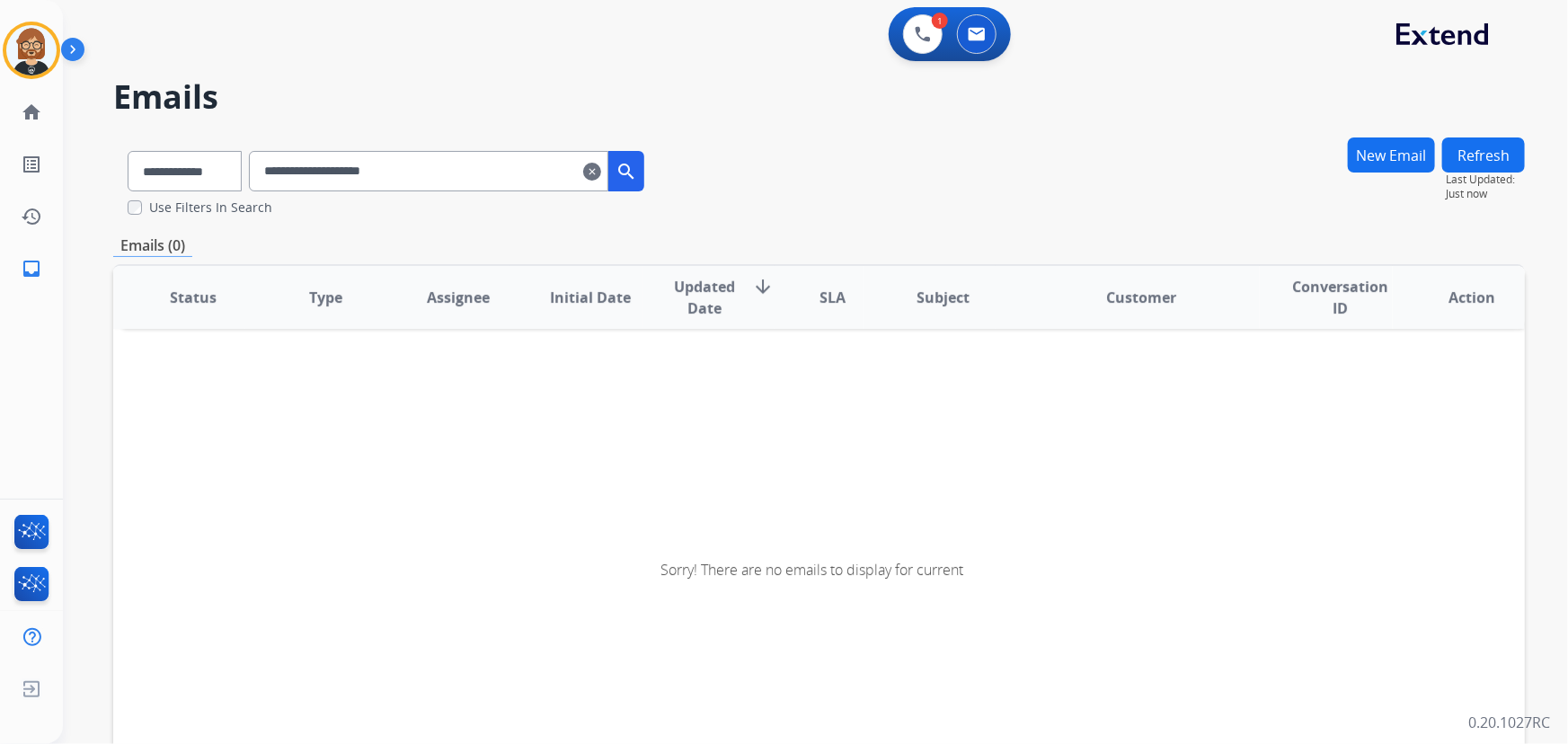
click at [507, 173] on input "**********" at bounding box center [429, 170] width 360 height 40
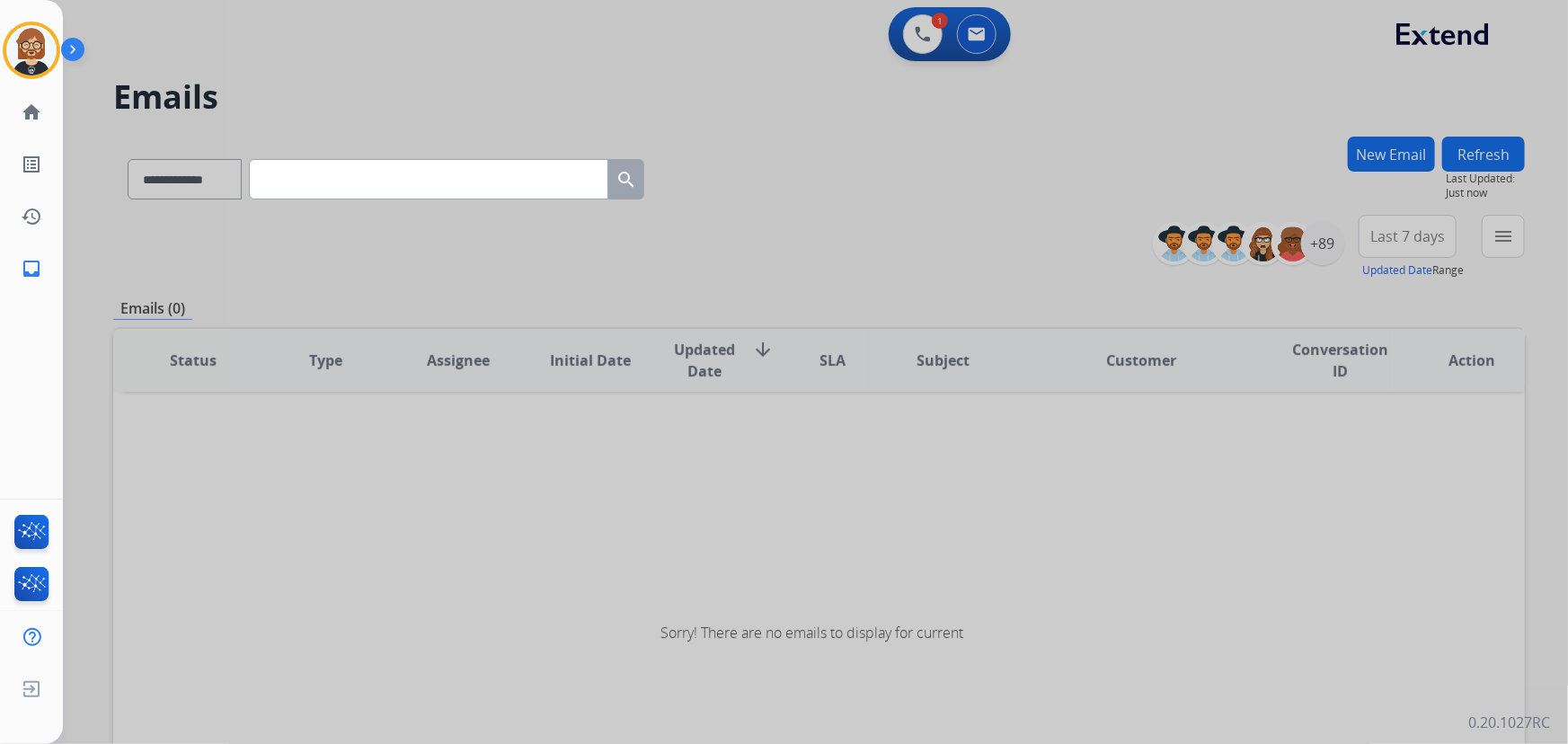
click at [541, 46] on div at bounding box center [784, 372] width 1568 height 744
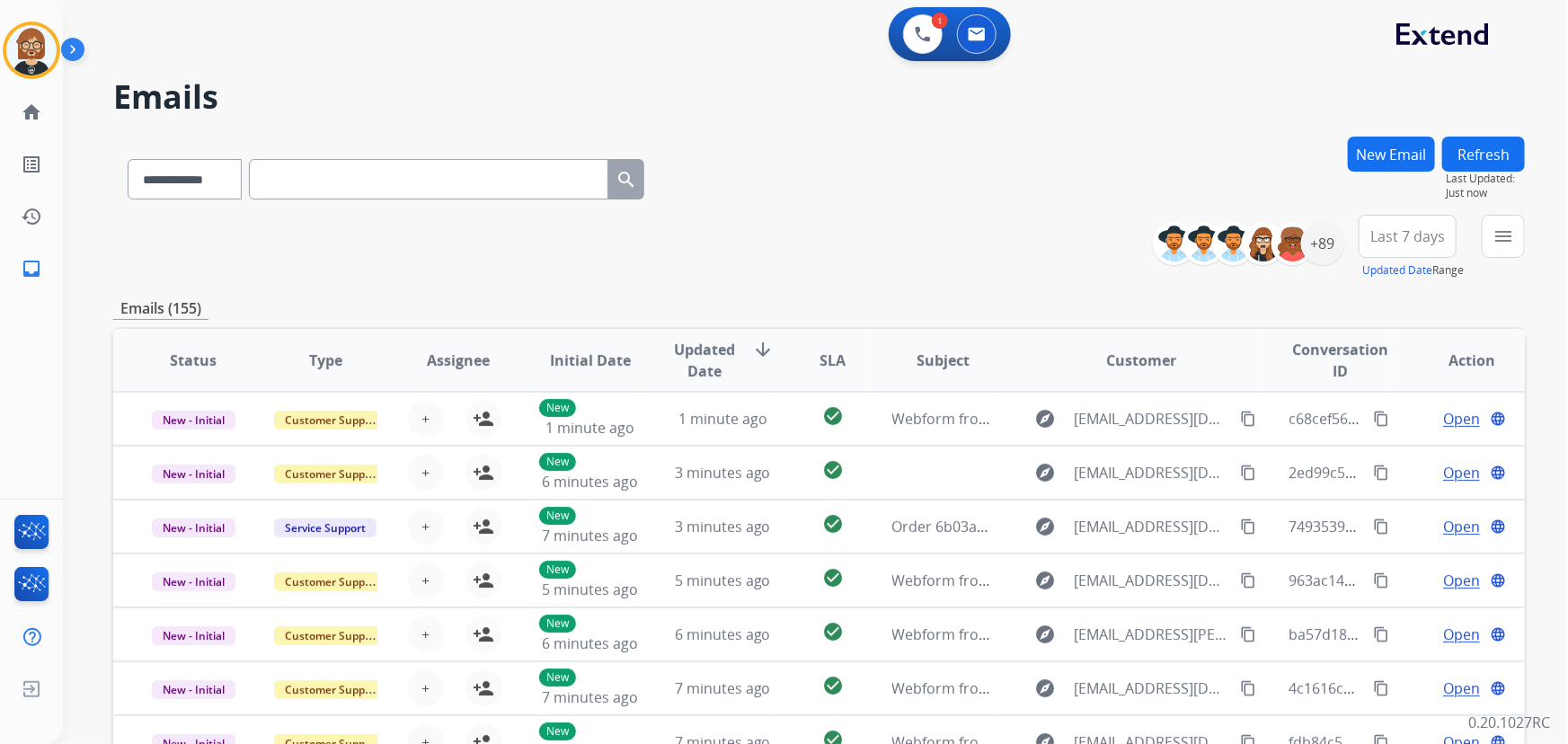
click at [355, 165] on input "text" at bounding box center [429, 179] width 360 height 40
click at [377, 172] on input "text" at bounding box center [429, 179] width 360 height 40
click at [344, 169] on input "text" at bounding box center [429, 179] width 360 height 40
click at [1149, 153] on button "New Email" at bounding box center [1391, 154] width 87 height 35
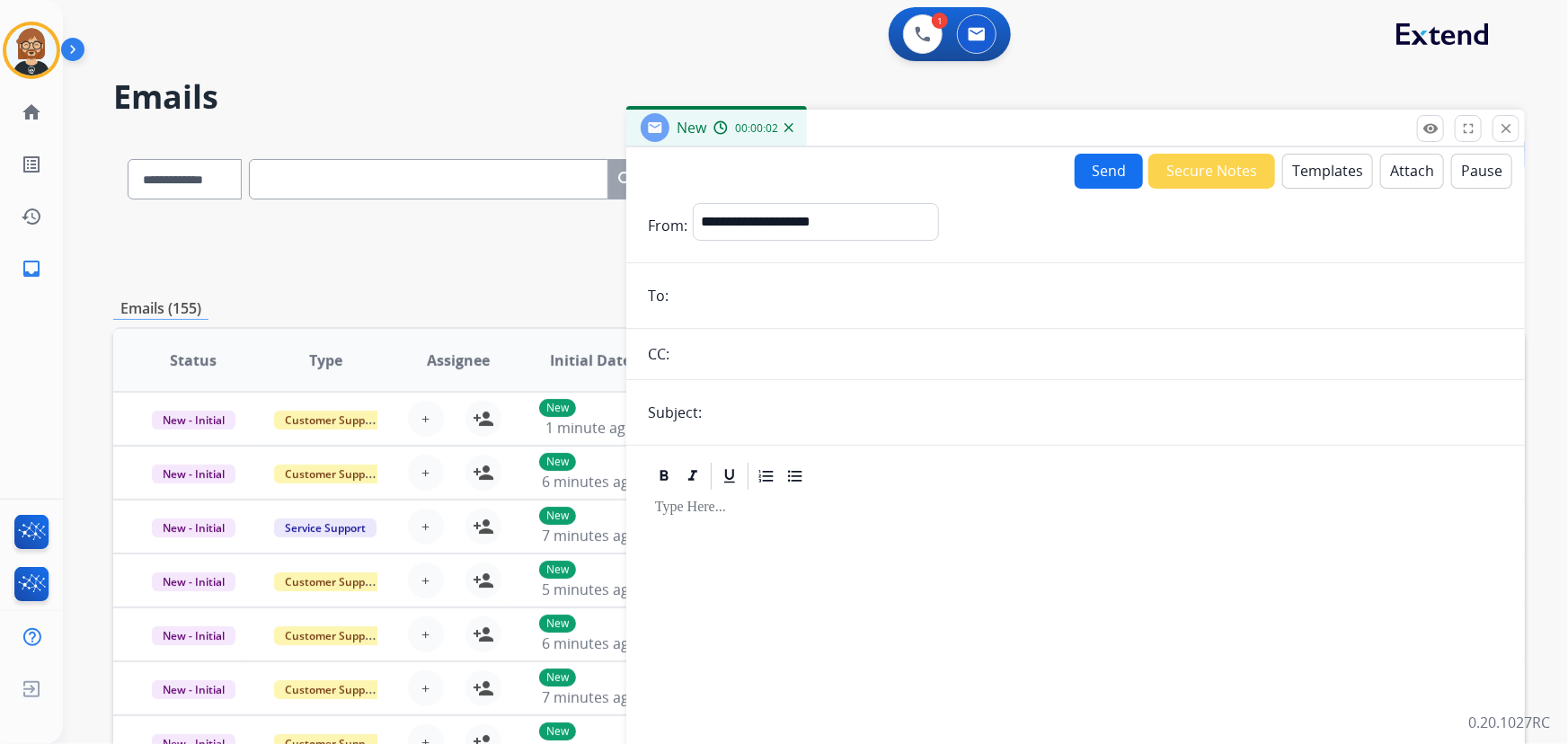
click at [1149, 171] on button "Templates" at bounding box center [1328, 171] width 91 height 35
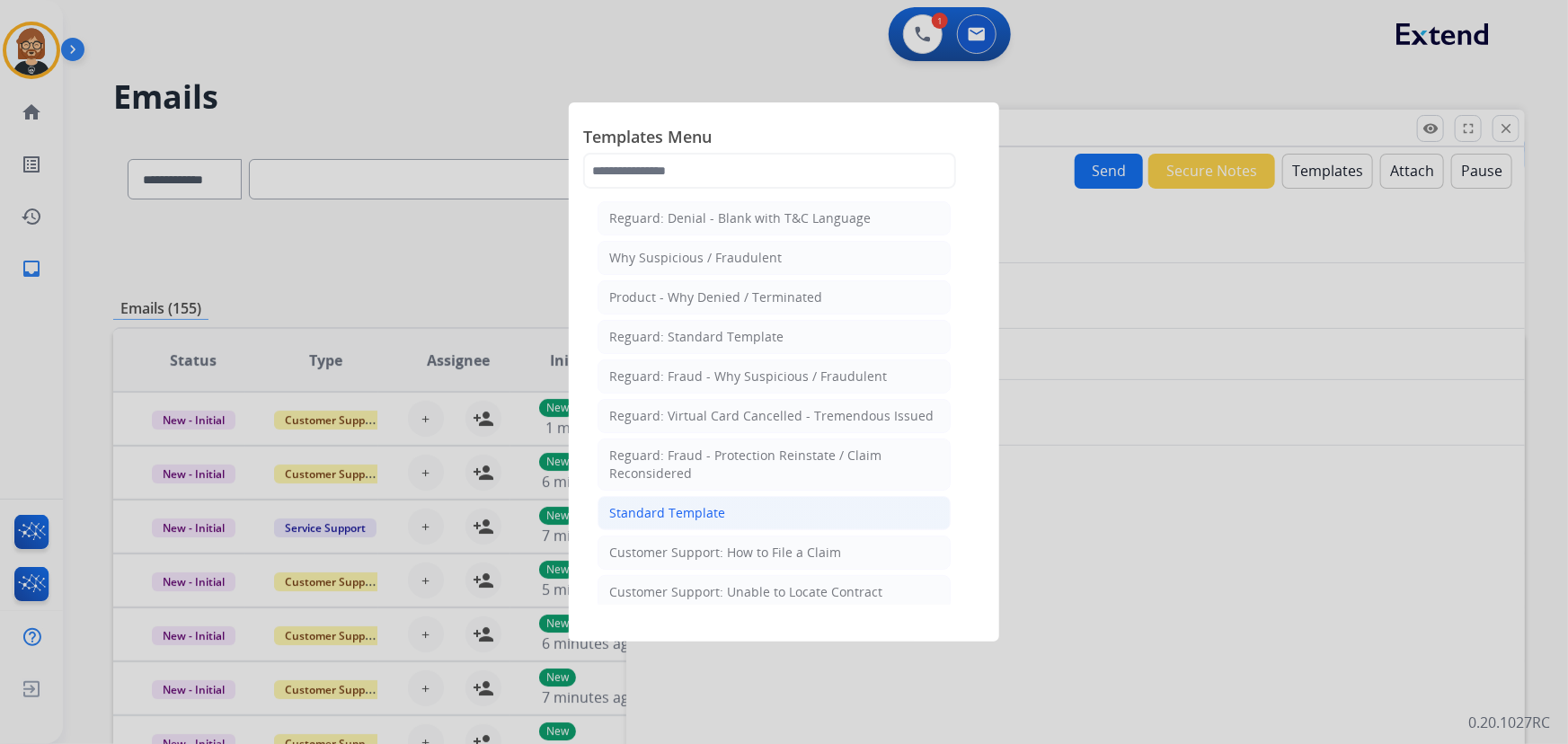
click at [687, 511] on div "Standard Template" at bounding box center [667, 513] width 116 height 18
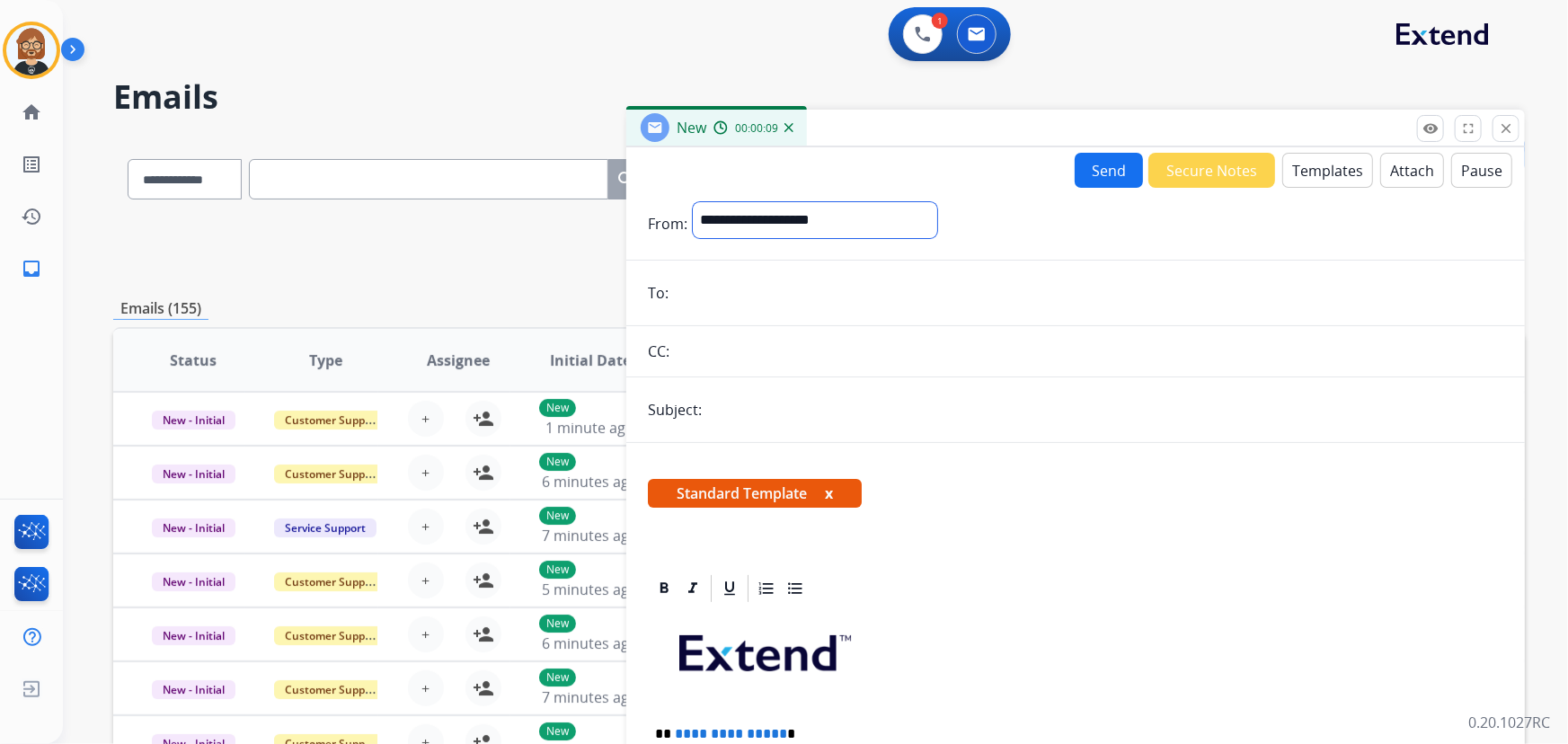
click at [808, 213] on select "**********" at bounding box center [815, 220] width 244 height 36
select select "**********"
click at [693, 202] on select "**********" at bounding box center [815, 220] width 244 height 36
click at [799, 286] on input "email" at bounding box center [1089, 294] width 830 height 36
click at [701, 296] on input "email" at bounding box center [1089, 294] width 830 height 36
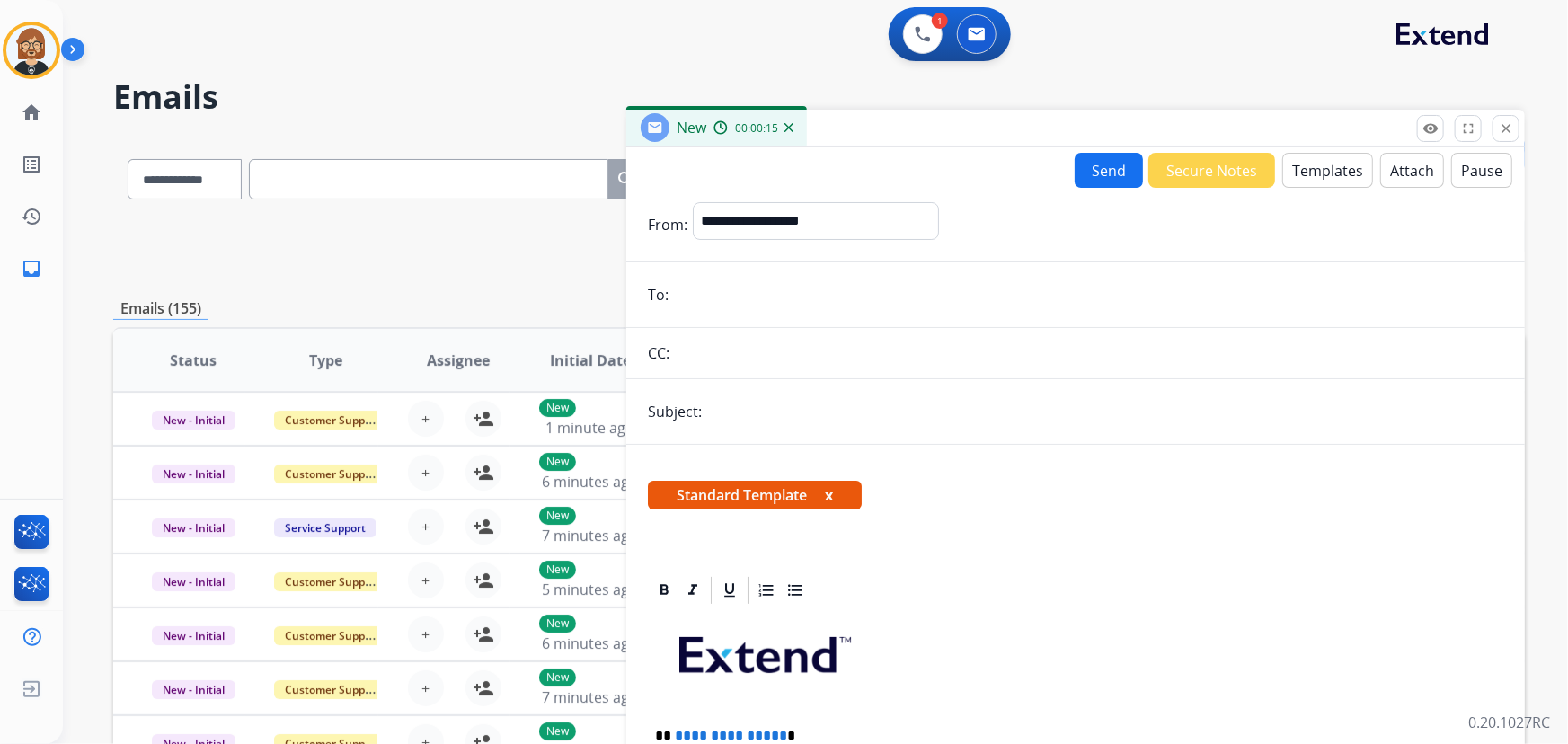
paste input "**********"
type input "**********"
click at [1032, 284] on input "**********" at bounding box center [1089, 294] width 830 height 36
click at [1031, 284] on input "**********" at bounding box center [1089, 294] width 830 height 36
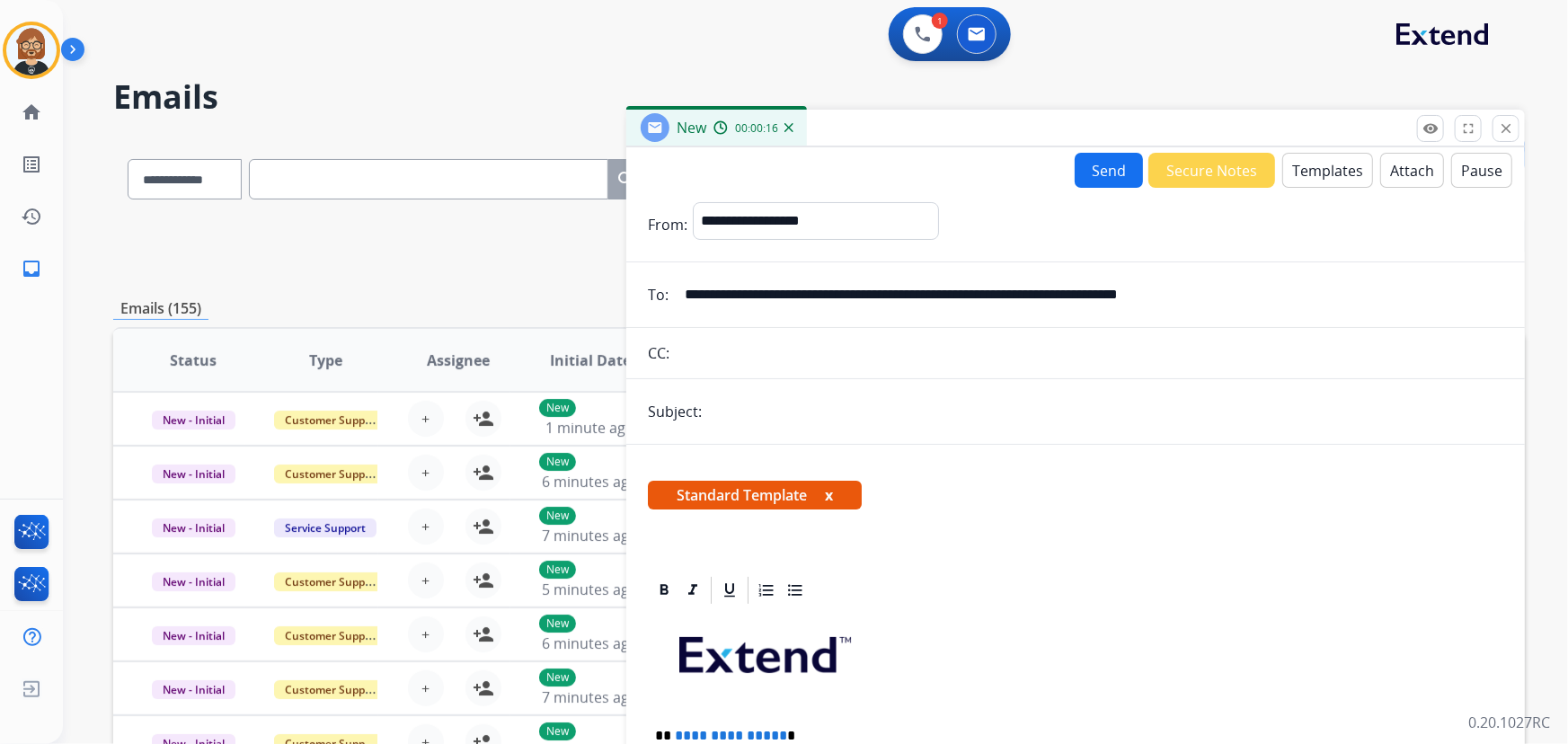
click at [1031, 284] on input "**********" at bounding box center [1089, 294] width 830 height 36
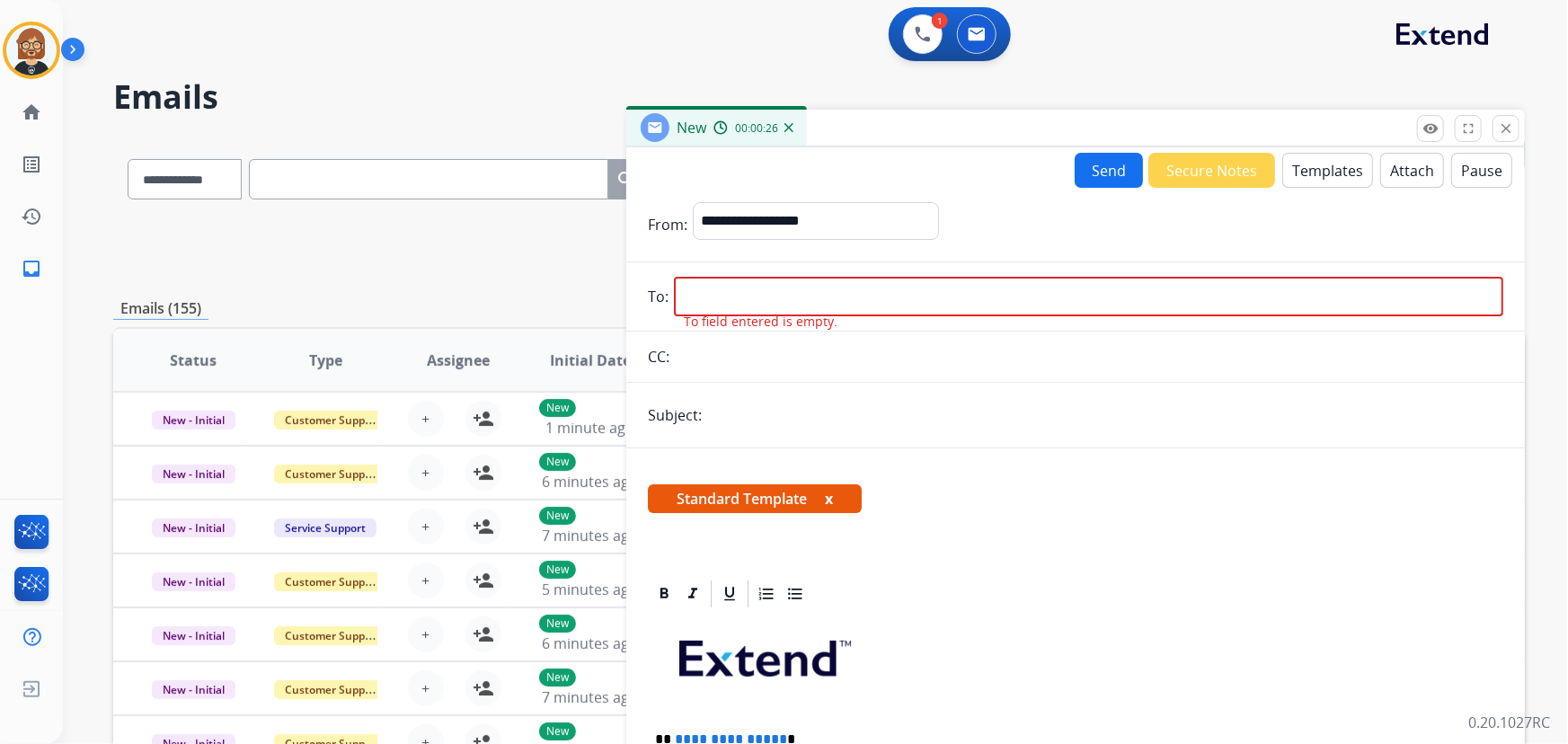
click at [898, 296] on input "email" at bounding box center [1089, 296] width 830 height 39
paste input "**********"
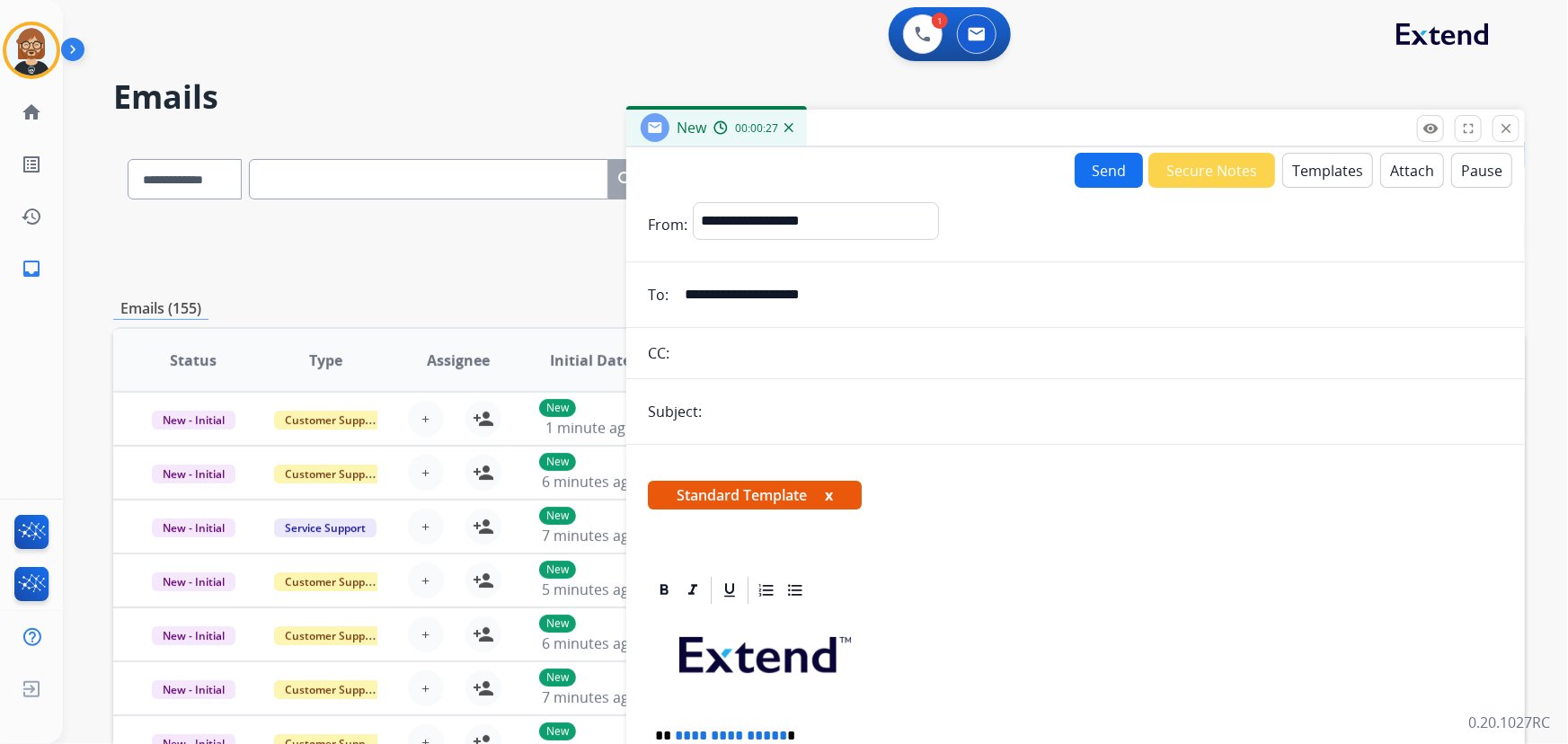
type input "**********"
click at [808, 403] on input "text" at bounding box center [1106, 412] width 797 height 36
type input "**********"
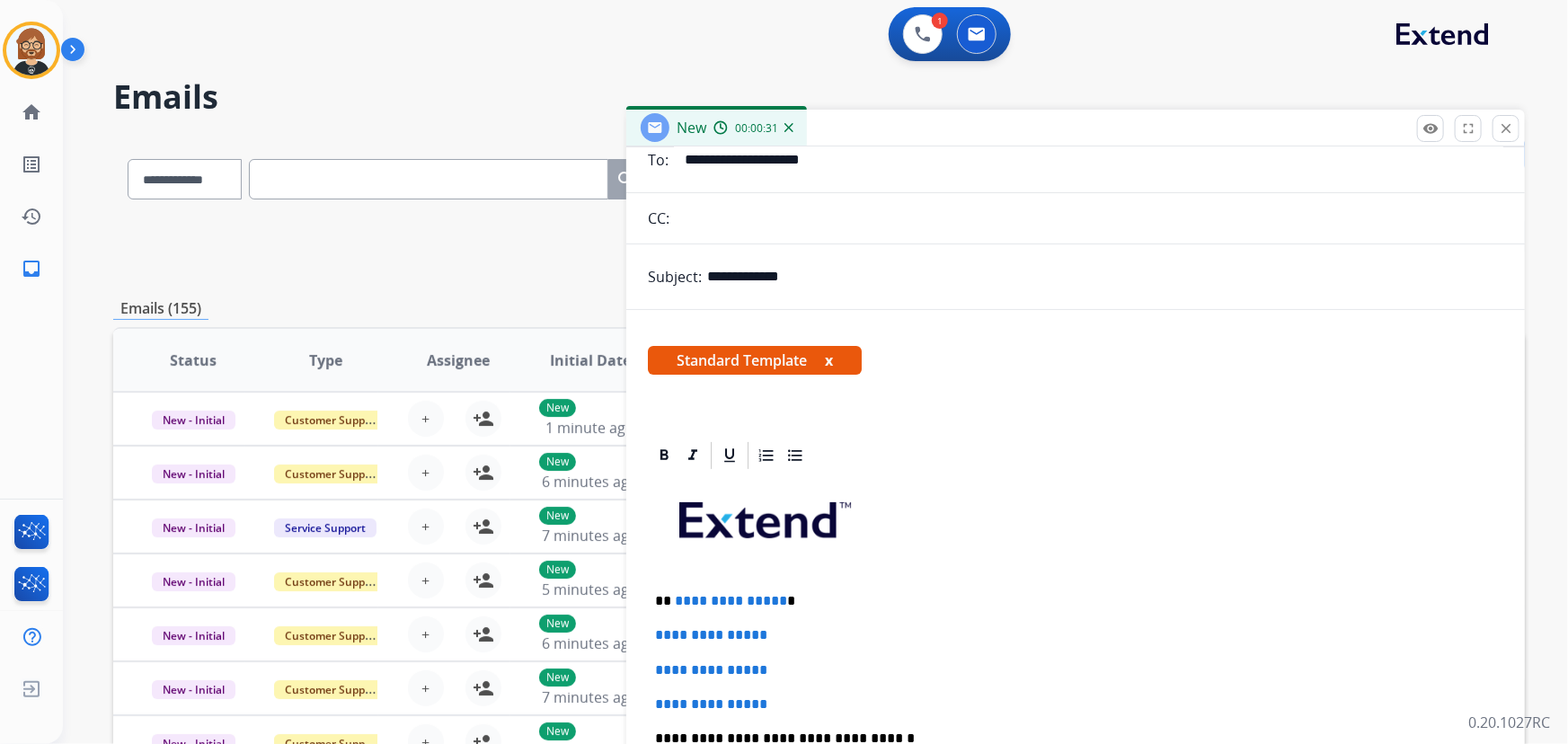
scroll to position [327, 0]
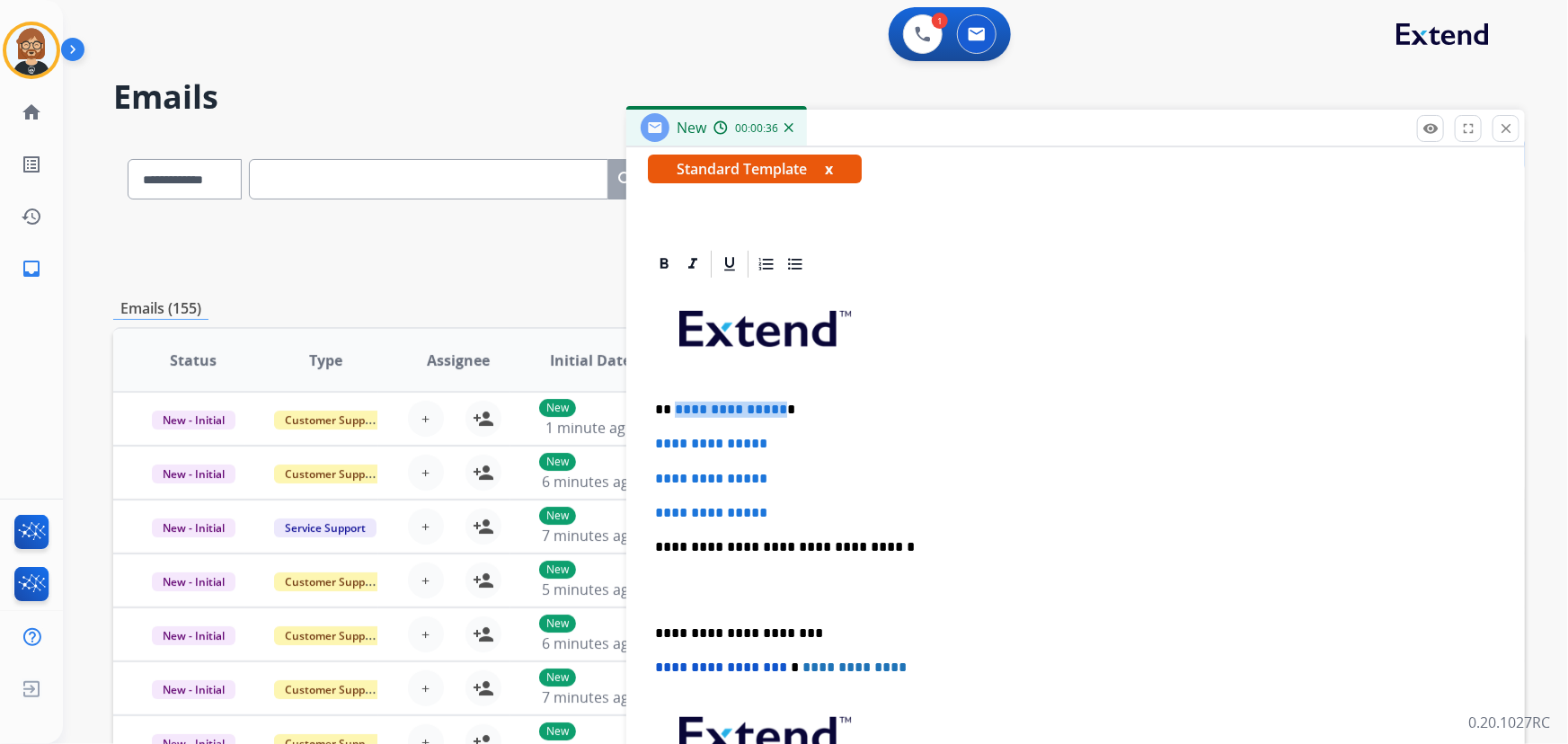
drag, startPoint x: 777, startPoint y: 405, endPoint x: 674, endPoint y: 405, distance: 103.0
click at [674, 405] on p "**********" at bounding box center [1068, 410] width 828 height 17
drag, startPoint x: 804, startPoint y: 509, endPoint x: 629, endPoint y: 436, distance: 189.6
click at [629, 436] on div "**********" at bounding box center [1075, 572] width 898 height 647
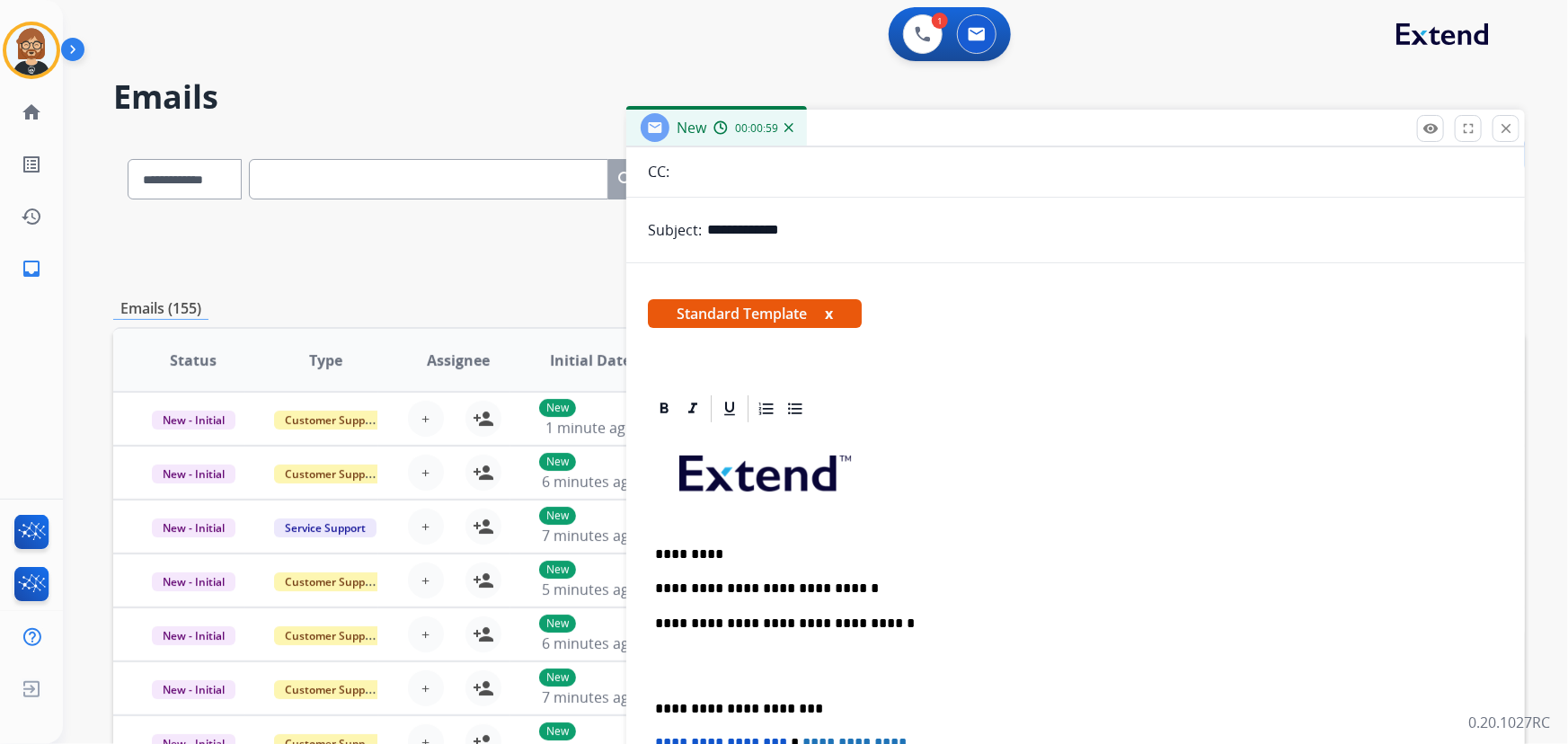
scroll to position [0, 0]
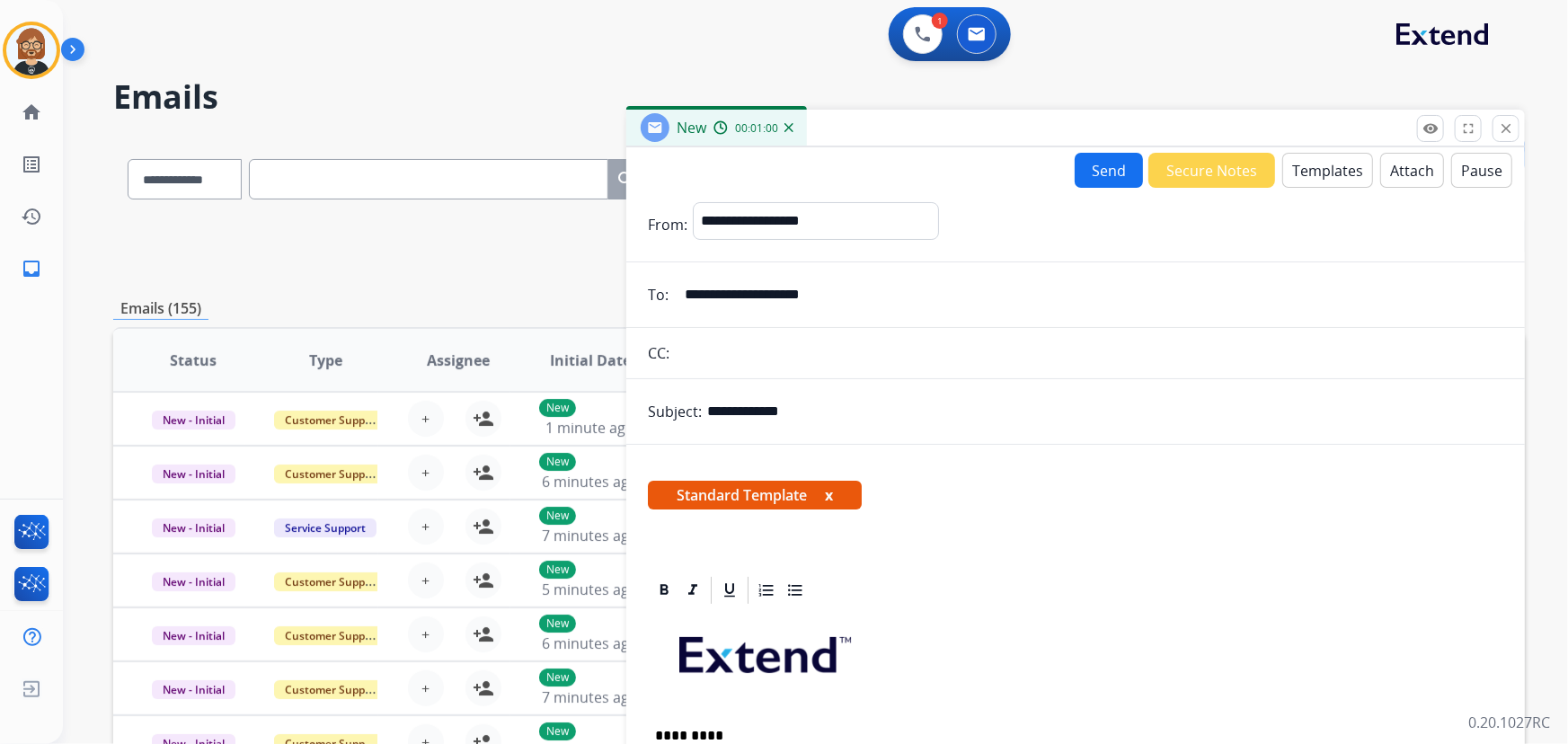
click at [1107, 164] on button "Send" at bounding box center [1110, 170] width 68 height 35
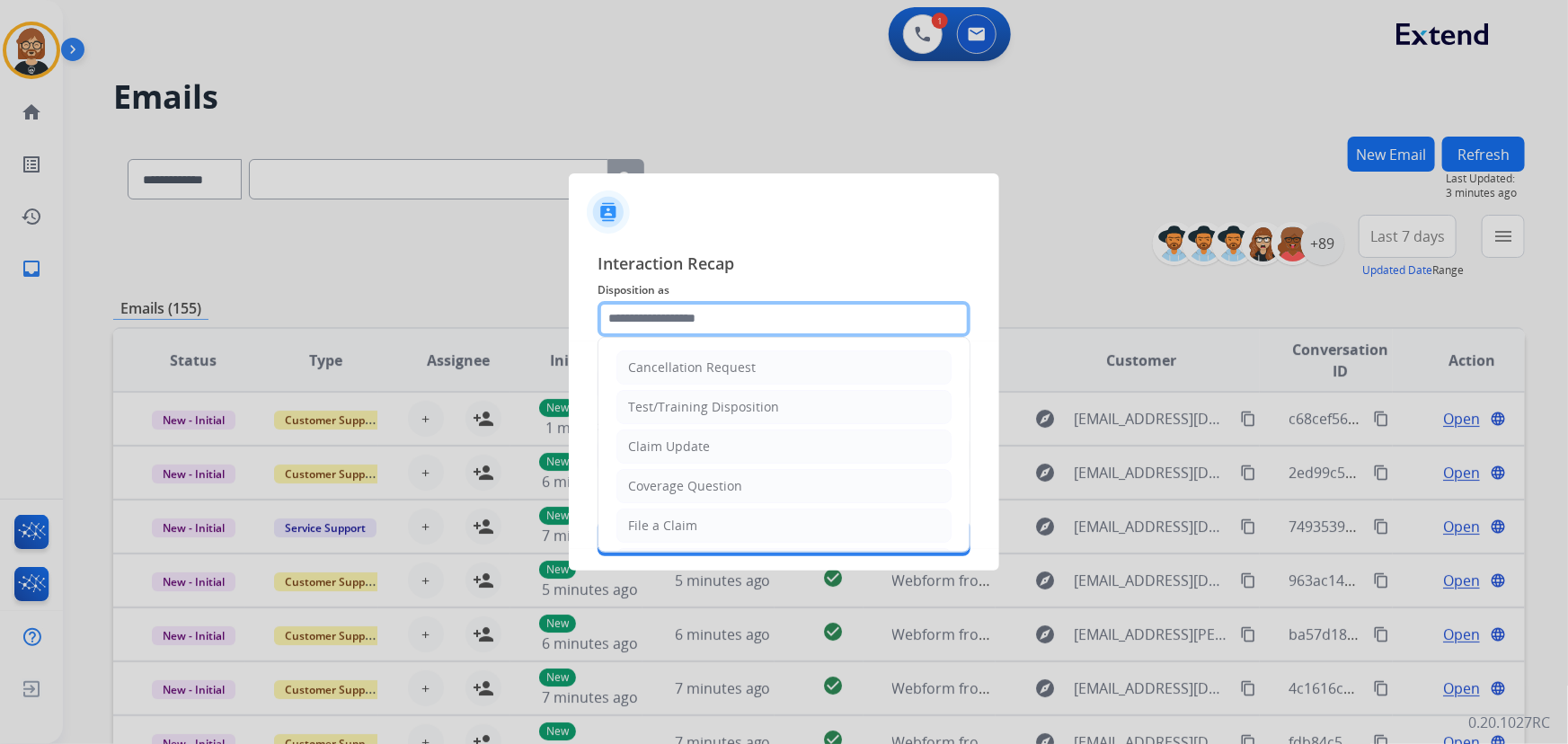
click at [706, 311] on input "text" at bounding box center [784, 319] width 373 height 36
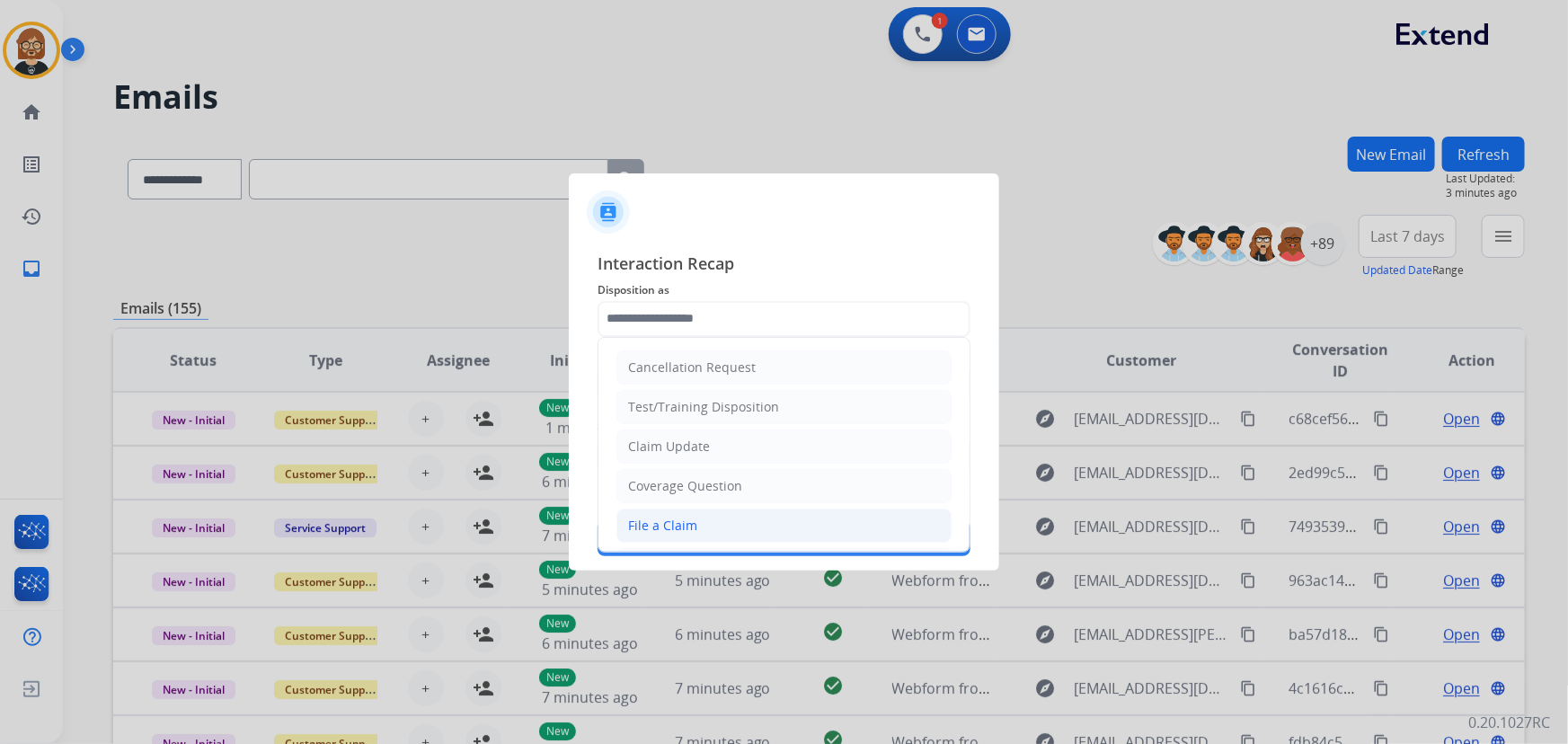
click at [701, 533] on li "File a Claim" at bounding box center [784, 525] width 335 height 34
type input "**********"
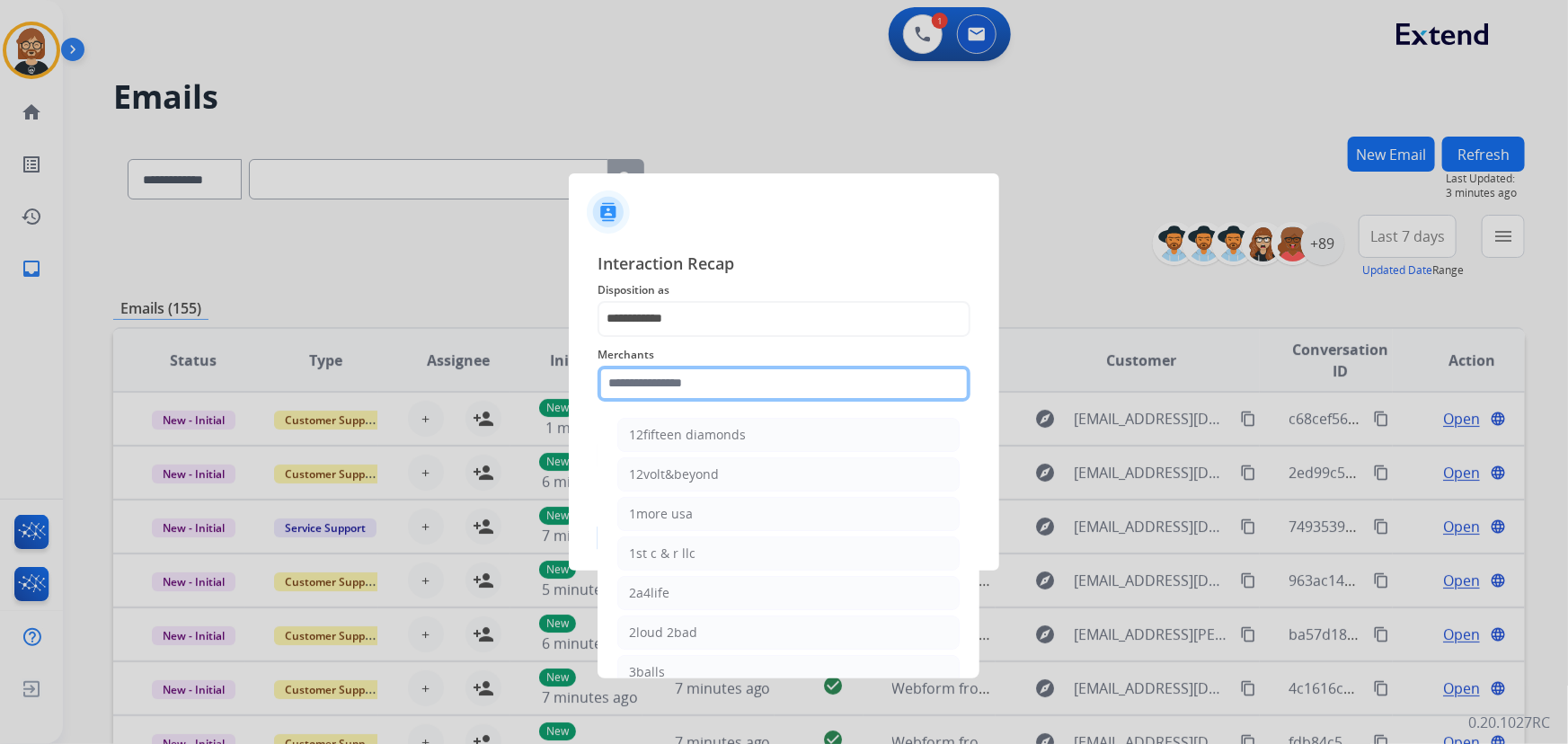
click at [737, 380] on input "text" at bounding box center [784, 383] width 373 height 36
click at [789, 373] on input "text" at bounding box center [784, 383] width 373 height 36
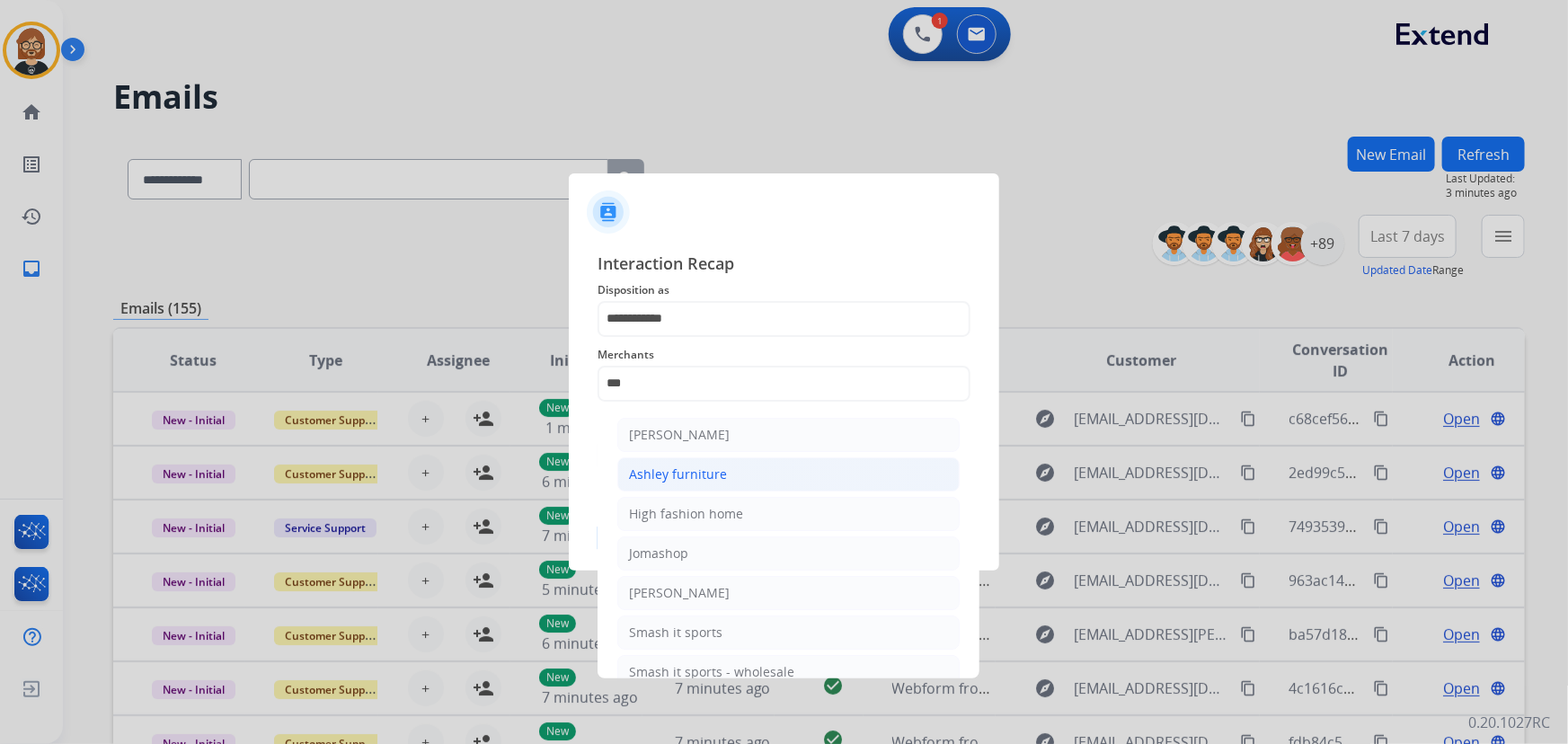
click at [748, 462] on li "Ashley furniture" at bounding box center [789, 474] width 342 height 34
type input "**********"
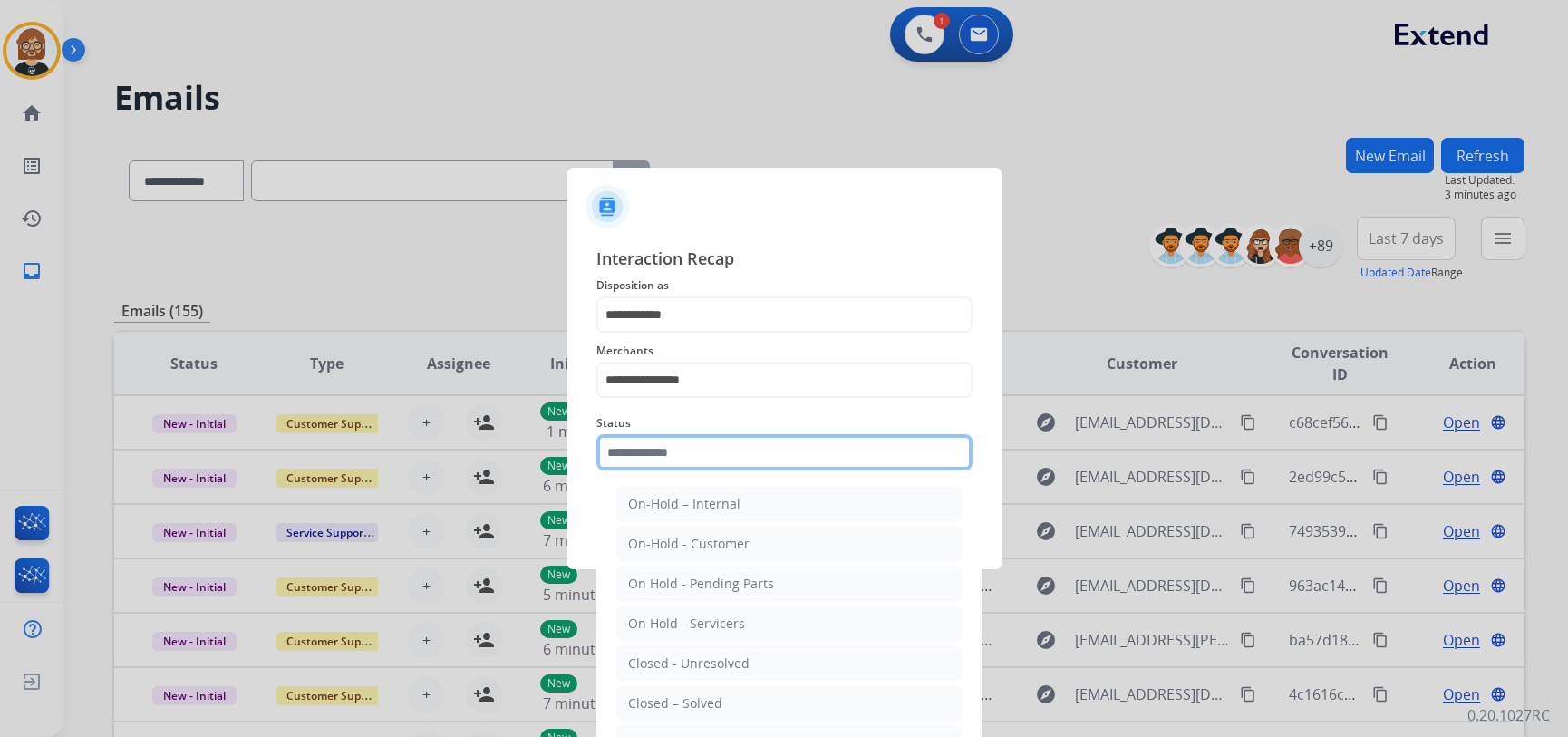
click at [745, 472] on div "Status On-Hold – Internal On-Hold - Customer On Hold - Pending Parts On Hold - …" at bounding box center [785, 442] width 377 height 73
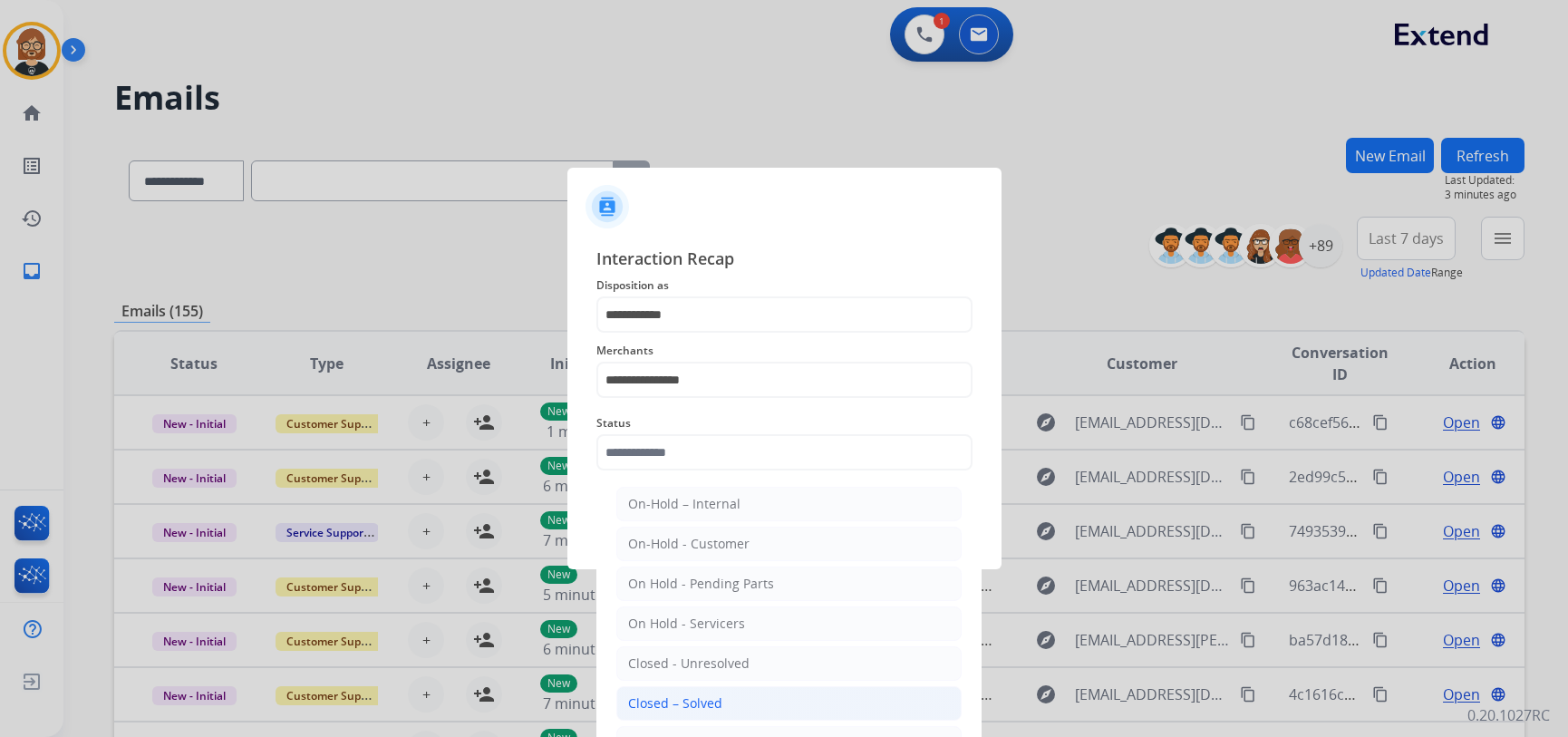
click at [707, 706] on div "Closed – Solved" at bounding box center [676, 703] width 95 height 18
type input "**********"
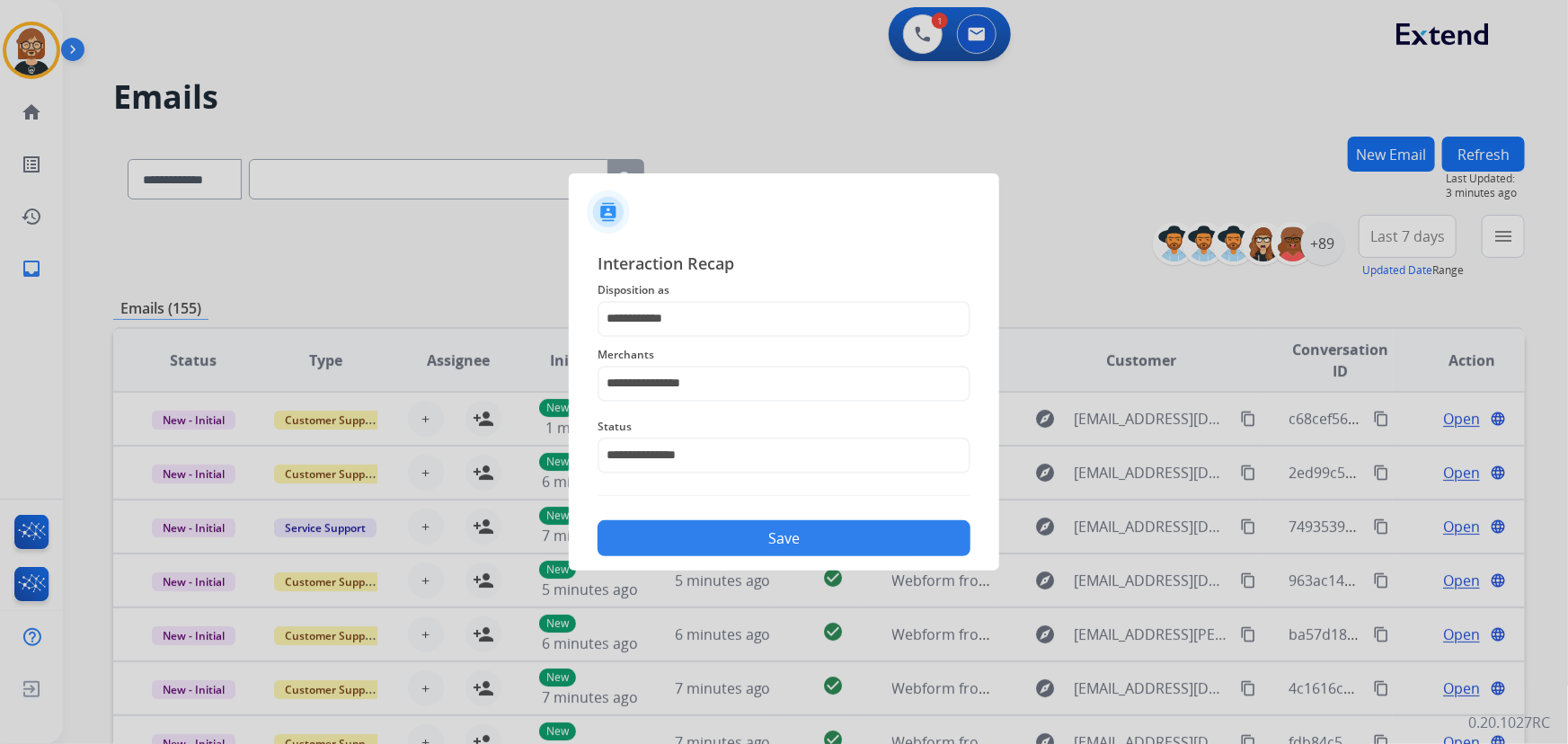
click at [812, 544] on button "Save" at bounding box center [784, 538] width 373 height 36
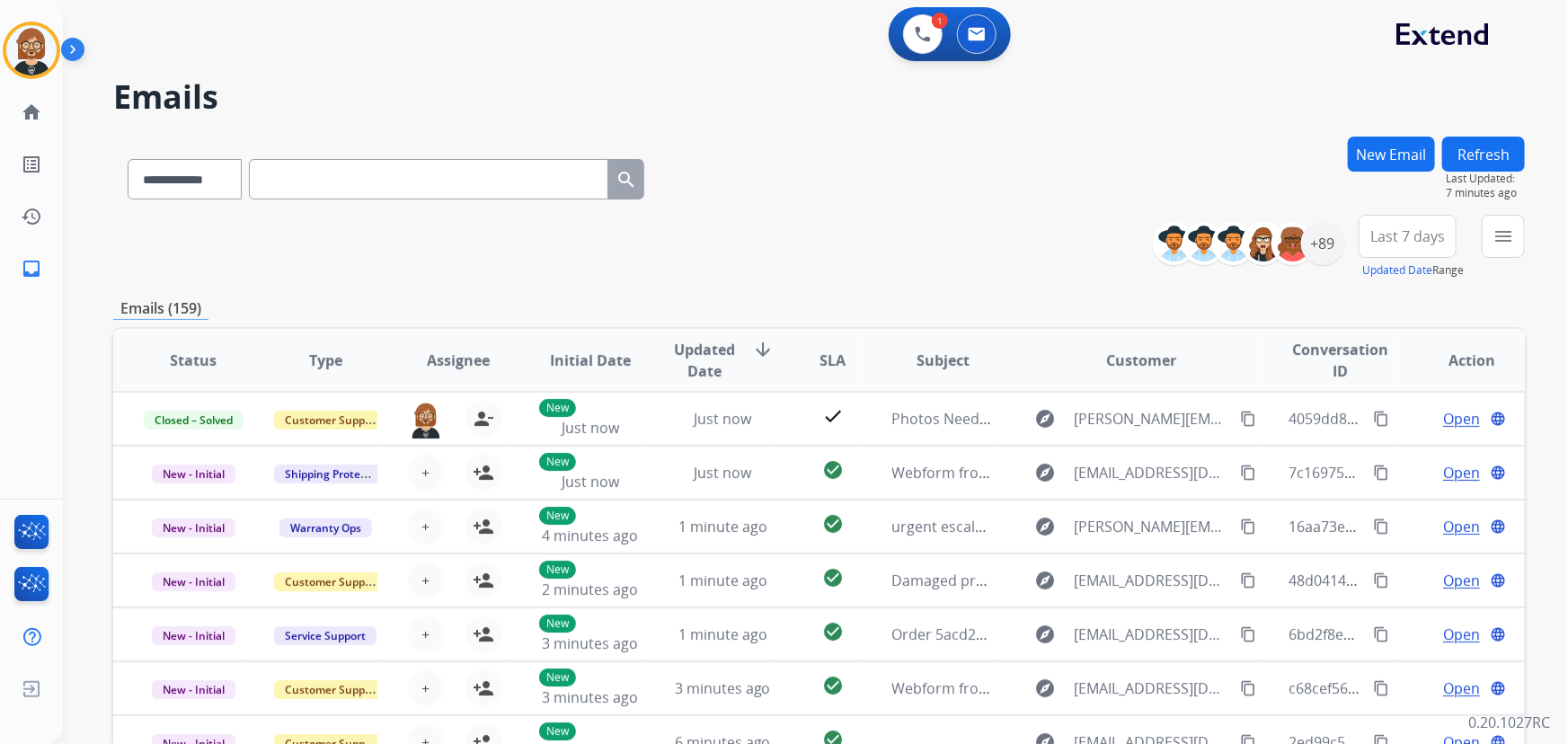
click at [1149, 151] on button "Refresh" at bounding box center [1484, 154] width 83 height 35
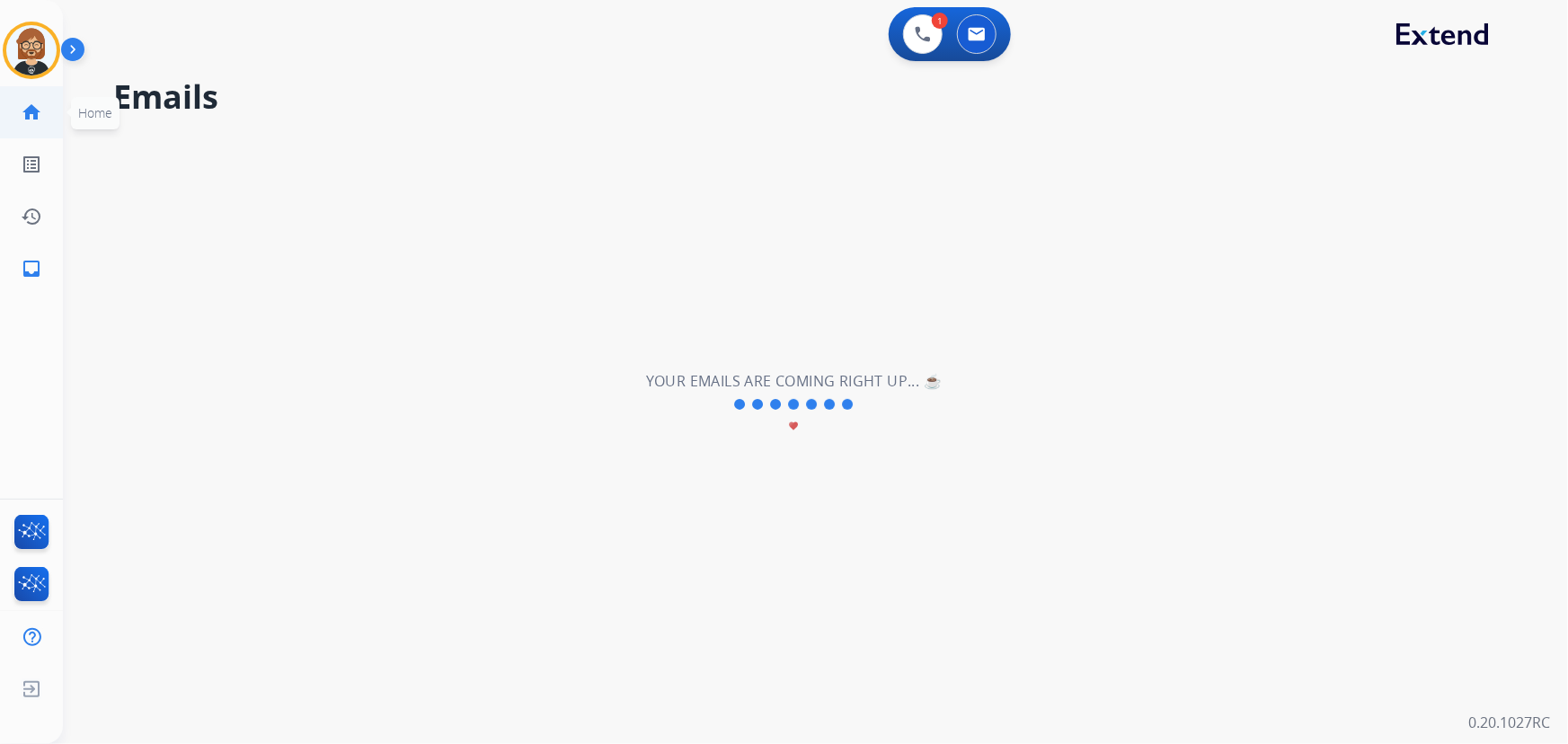
click at [28, 106] on mat-icon "home" at bounding box center [31, 112] width 22 height 22
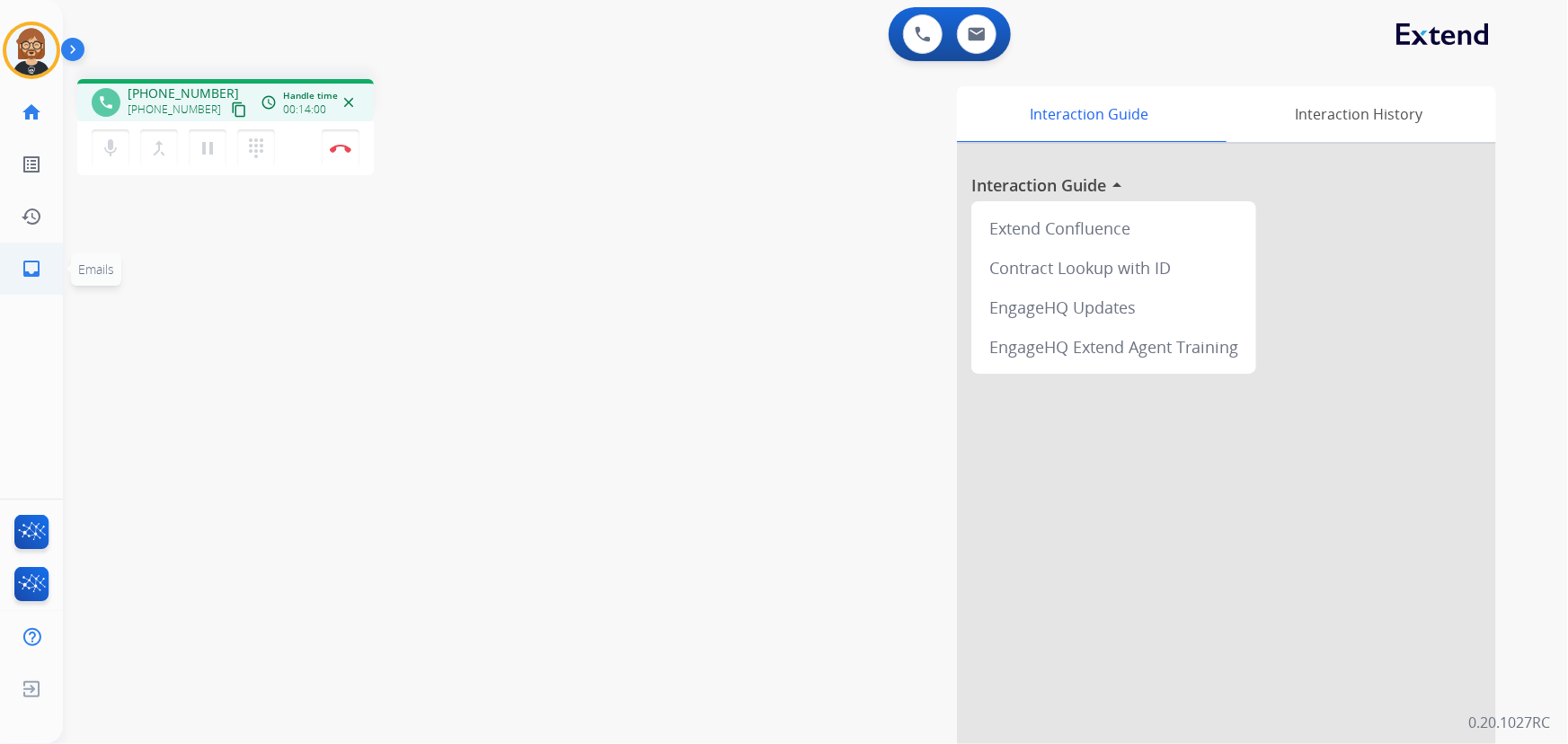
click at [28, 270] on mat-icon "inbox" at bounding box center [31, 269] width 22 height 22
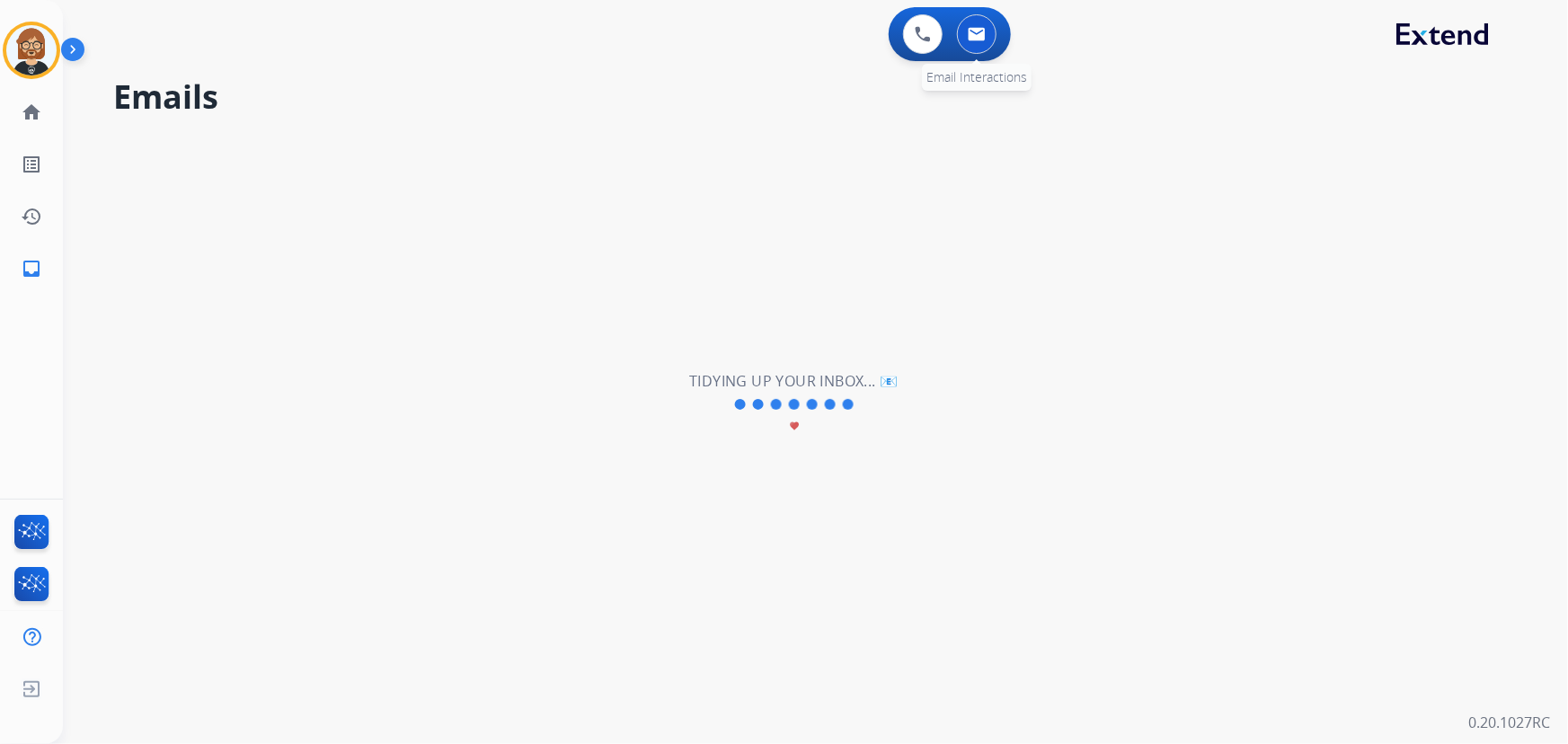
click at [968, 27] on img at bounding box center [977, 34] width 18 height 15
click at [970, 39] on img at bounding box center [977, 34] width 18 height 15
click at [32, 117] on mat-icon "home" at bounding box center [31, 112] width 22 height 22
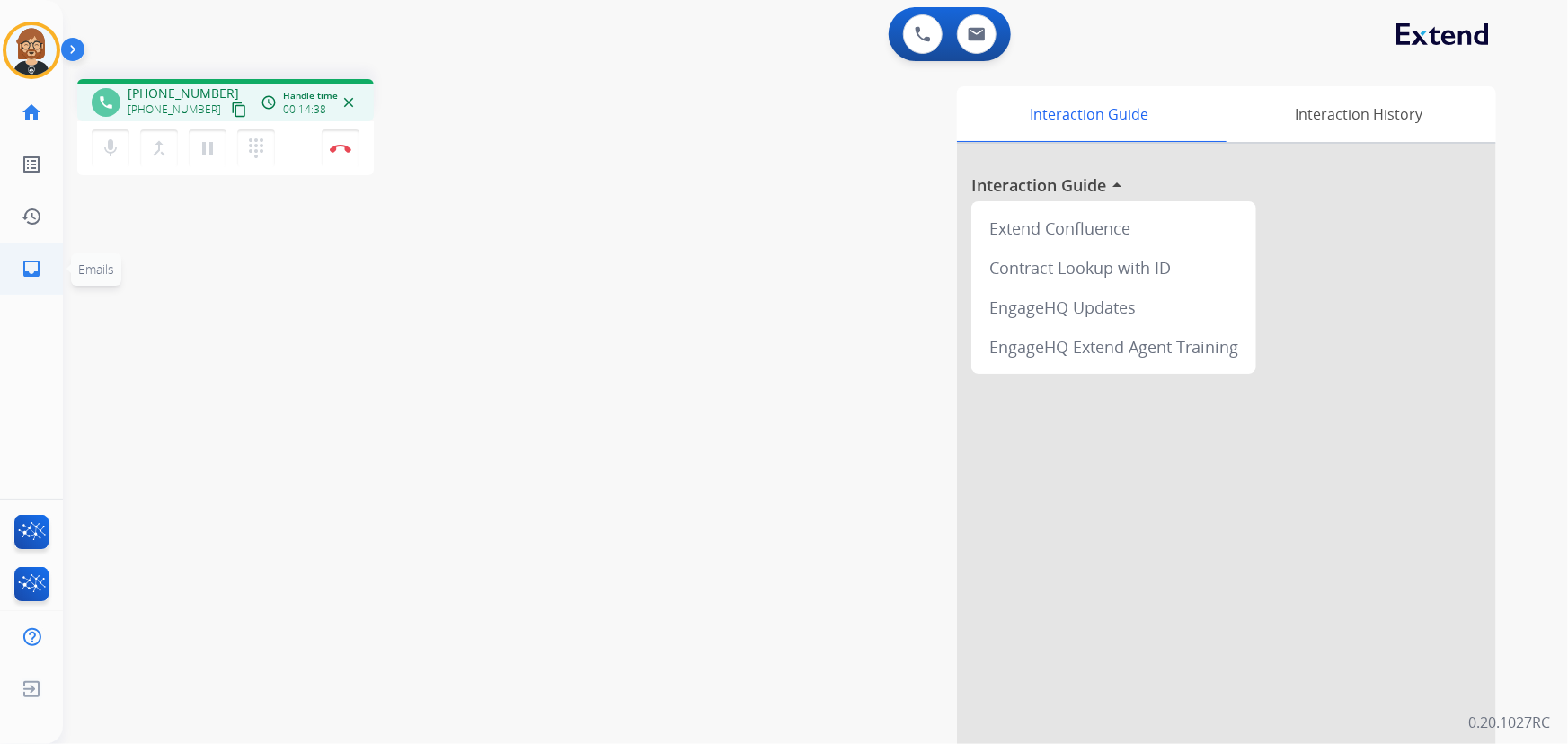
click at [41, 268] on mat-icon "inbox" at bounding box center [31, 269] width 22 height 22
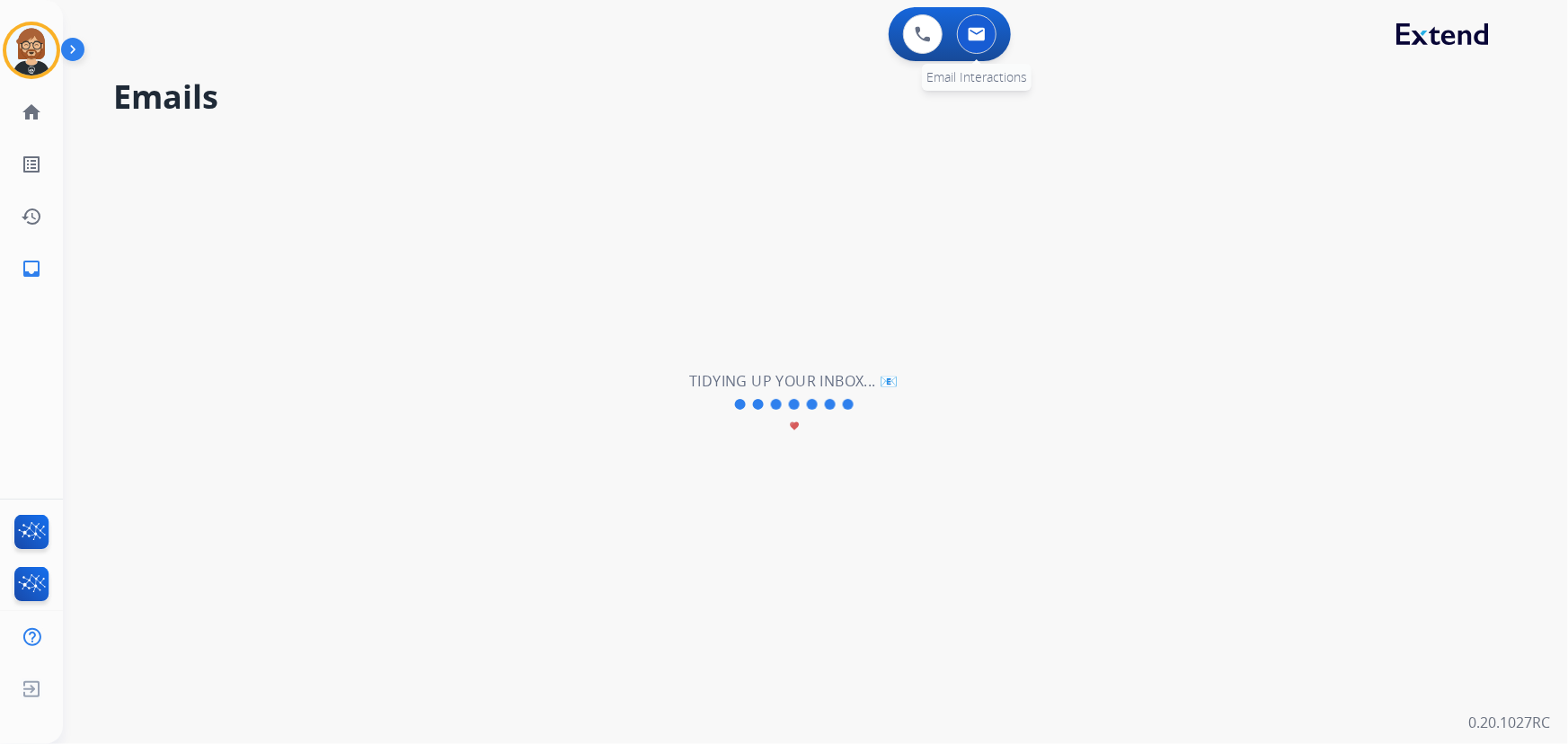
click at [988, 22] on button at bounding box center [977, 34] width 39 height 39
click at [44, 270] on link "inbox Emails" at bounding box center [30, 268] width 50 height 50
click at [31, 261] on mat-icon "inbox" at bounding box center [31, 269] width 22 height 22
click at [25, 109] on mat-icon "home" at bounding box center [31, 112] width 22 height 22
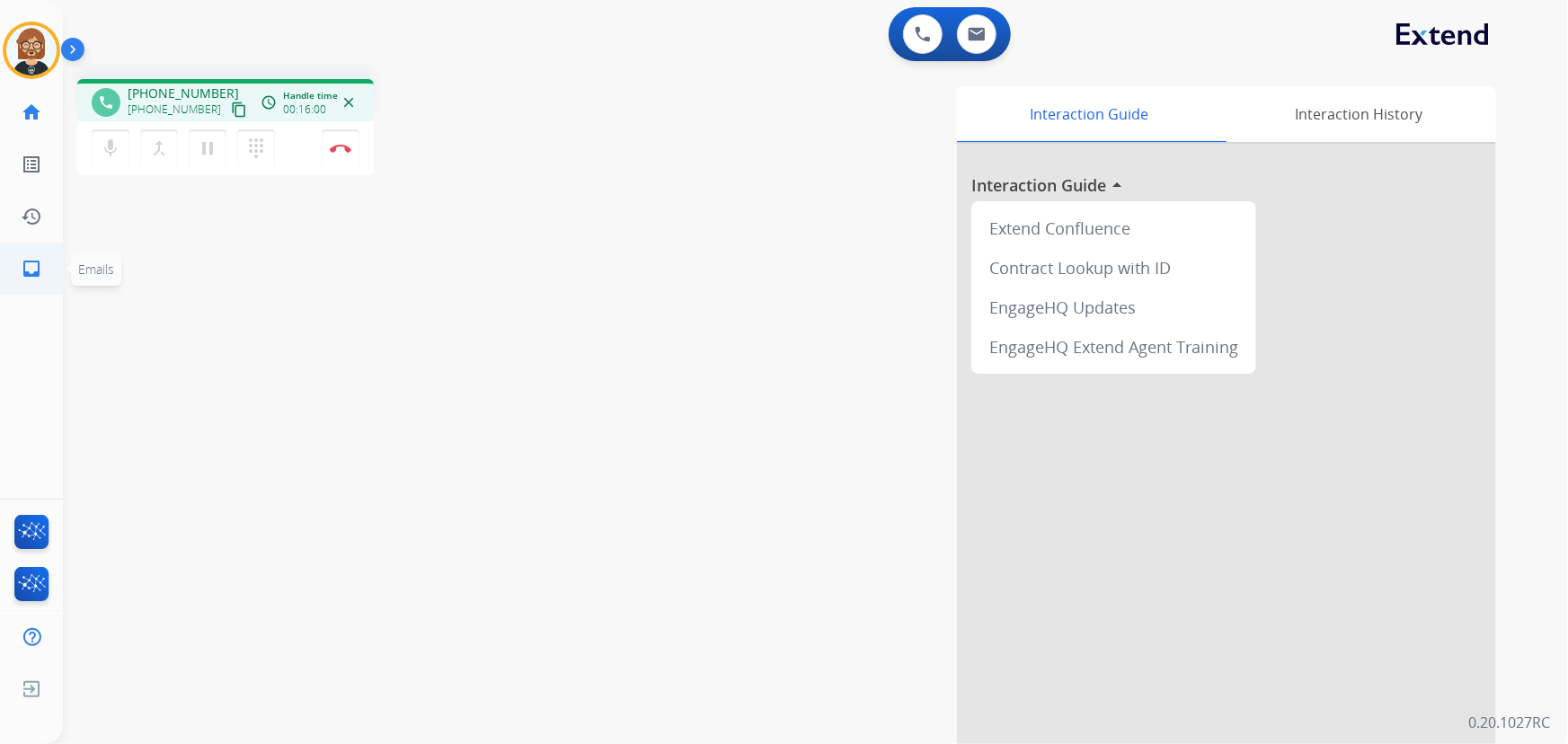
click at [39, 270] on mat-icon "inbox" at bounding box center [31, 269] width 22 height 22
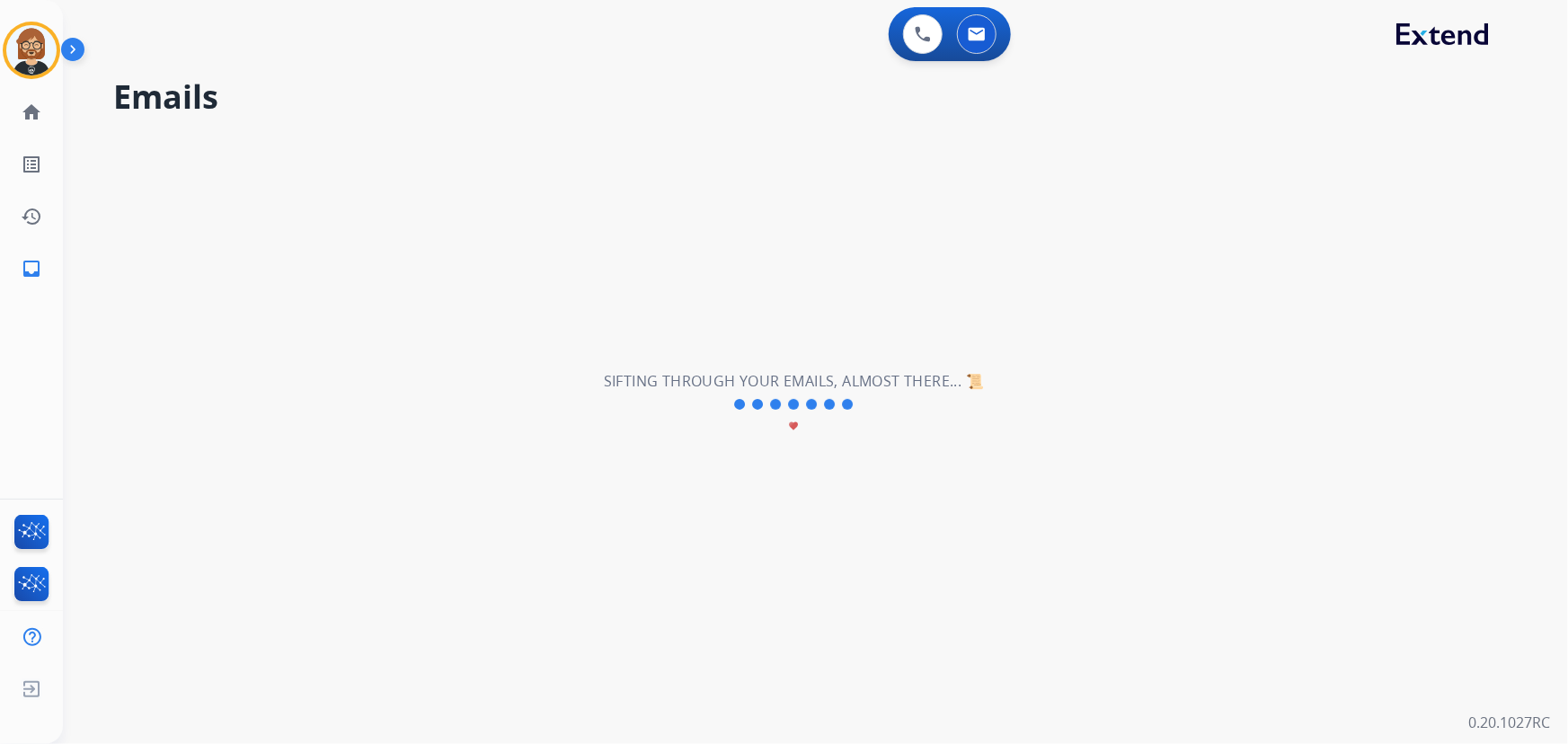
click at [914, 254] on div "**********" at bounding box center [794, 404] width 1462 height 679
click at [39, 103] on mat-icon "home" at bounding box center [31, 112] width 22 height 22
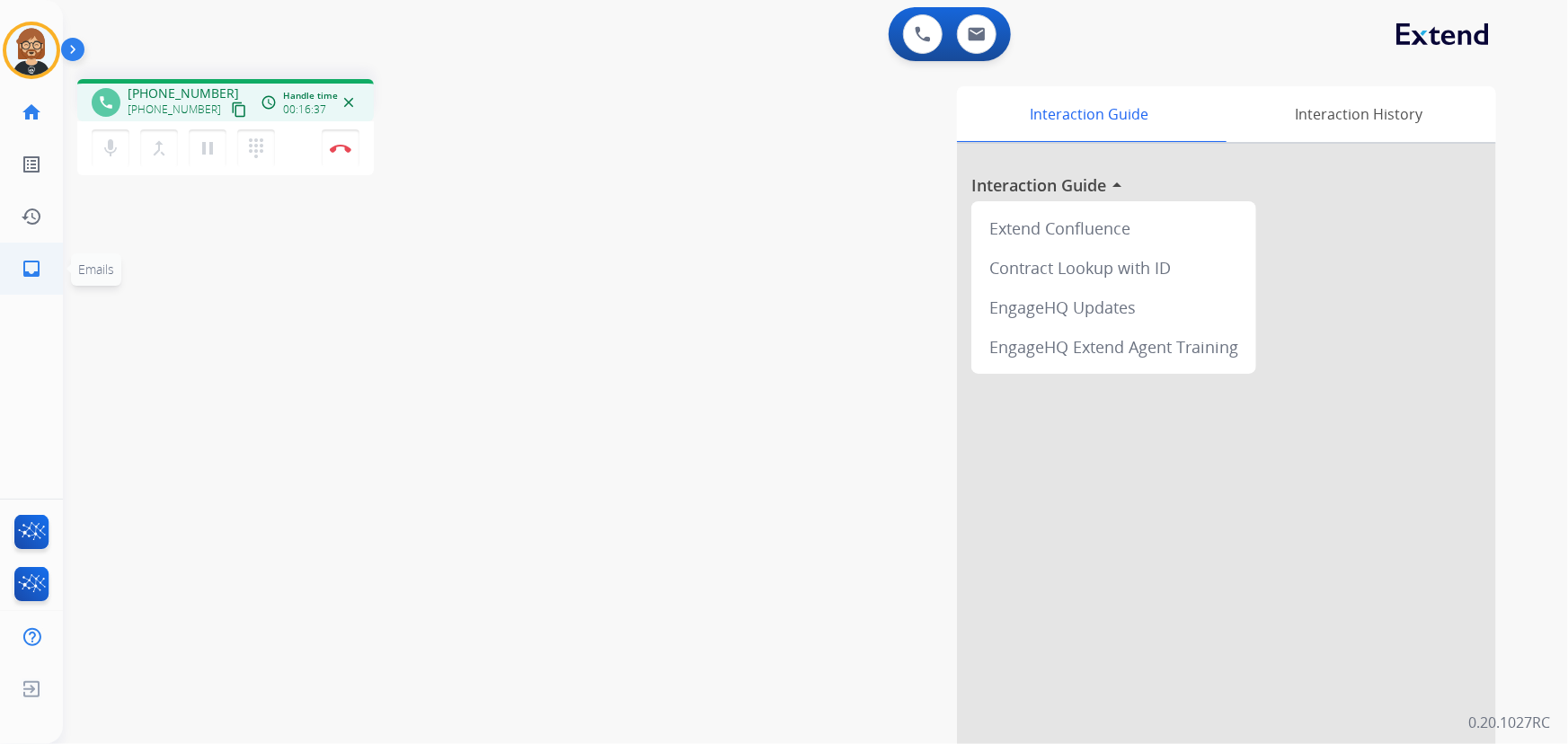
click at [28, 282] on link "inbox Emails" at bounding box center [30, 268] width 50 height 50
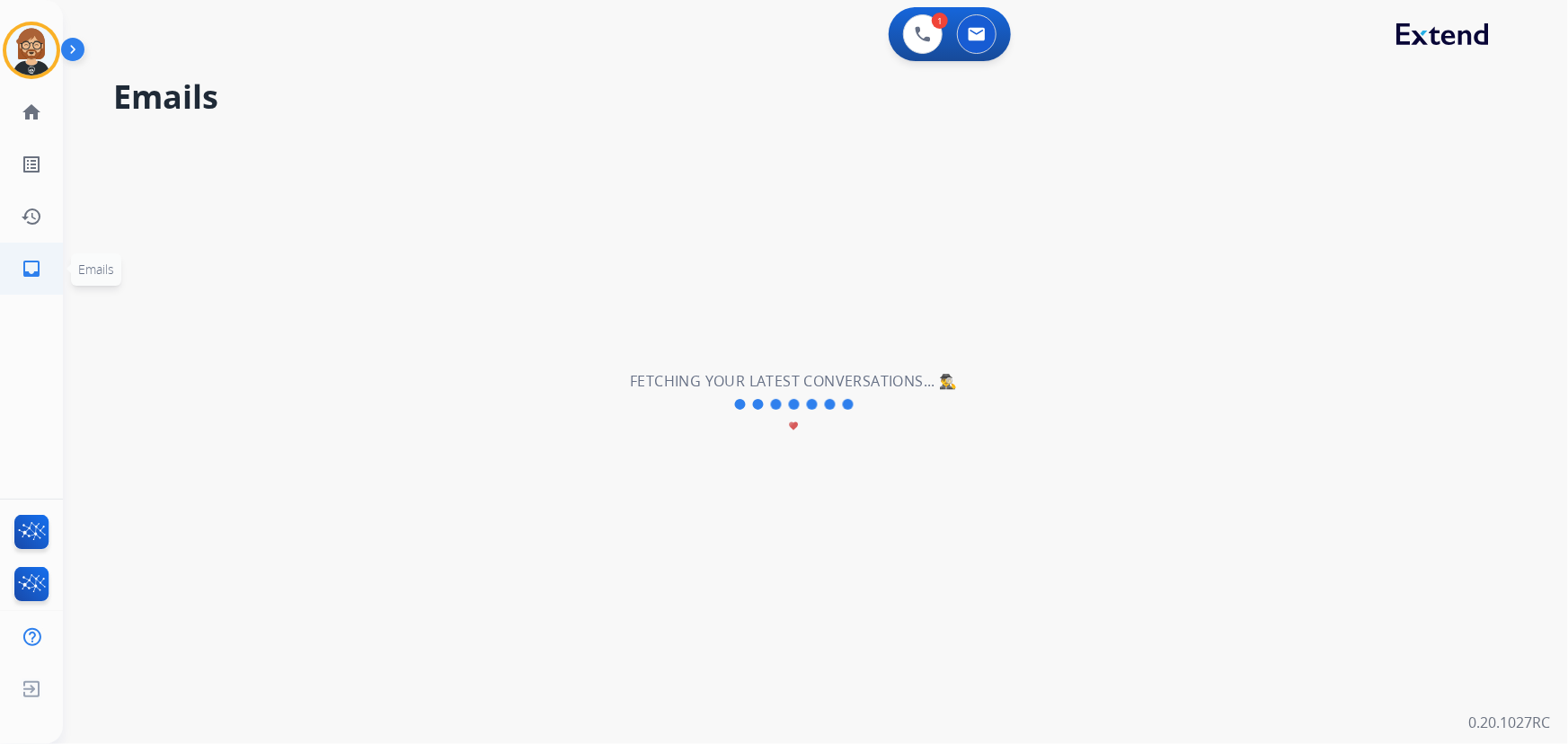
click at [45, 269] on link "inbox Emails" at bounding box center [30, 268] width 50 height 50
click at [34, 108] on mat-icon "home" at bounding box center [31, 112] width 22 height 22
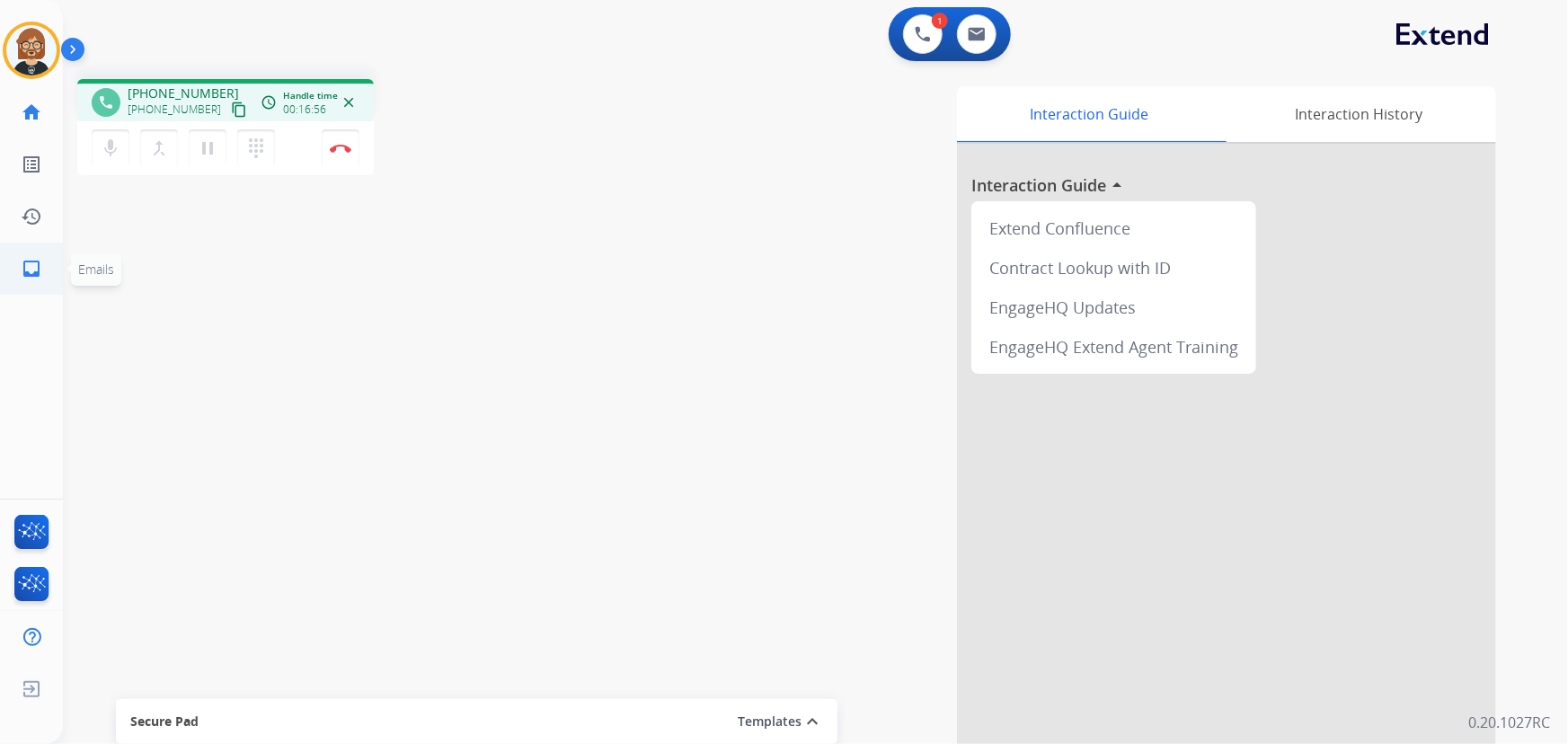
click at [16, 263] on link "inbox Emails" at bounding box center [30, 268] width 50 height 50
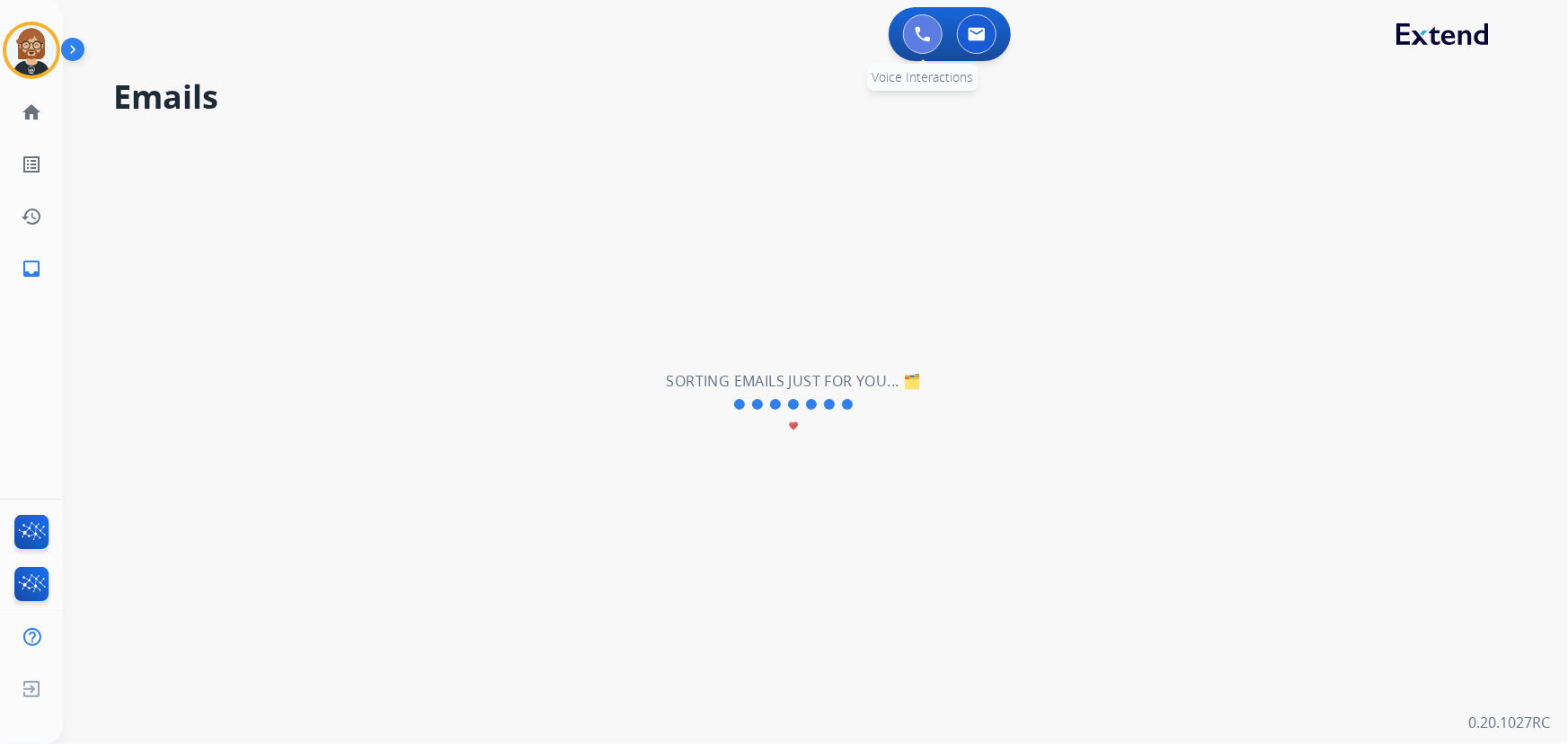
click at [924, 33] on img at bounding box center [923, 34] width 17 height 17
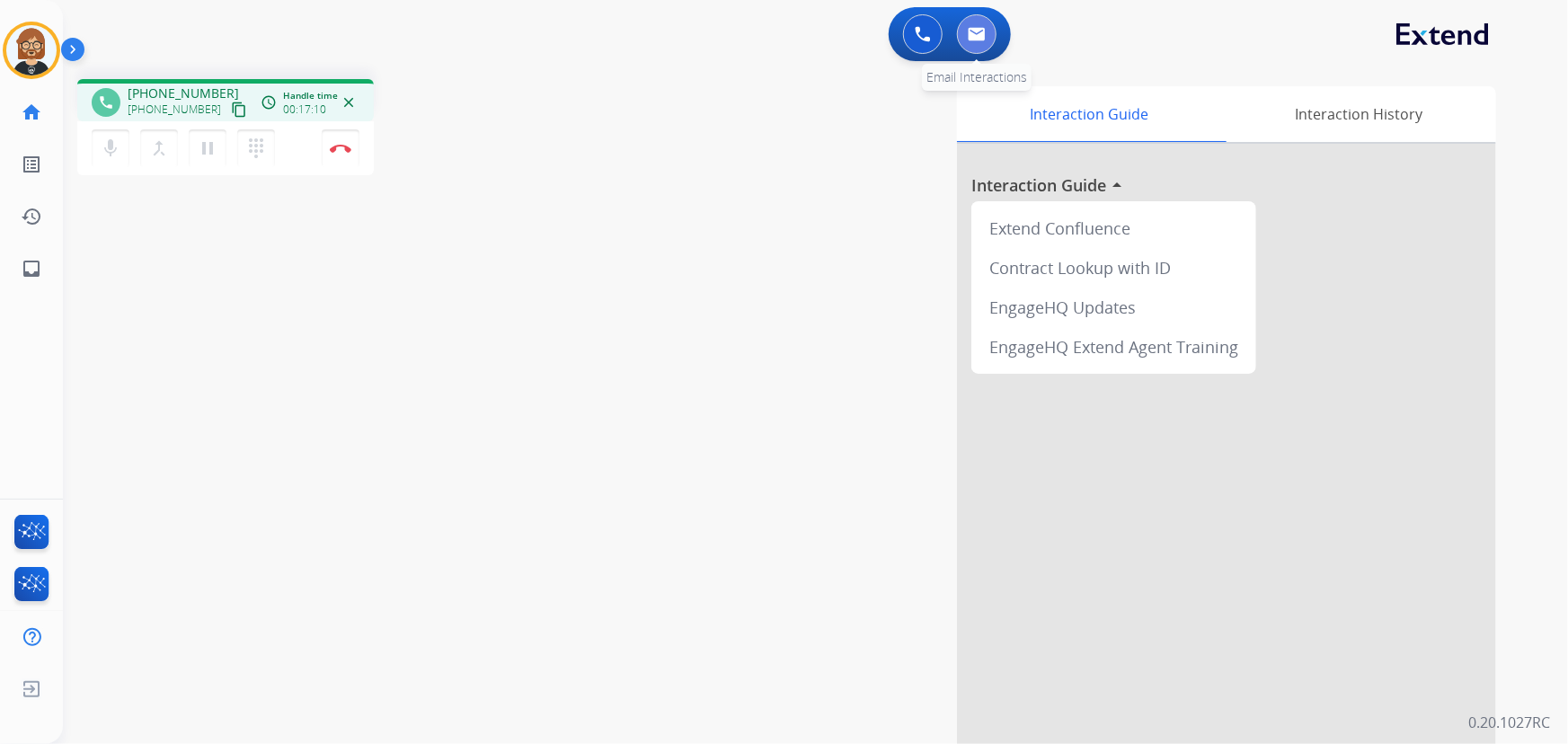
click at [977, 28] on img at bounding box center [977, 34] width 18 height 15
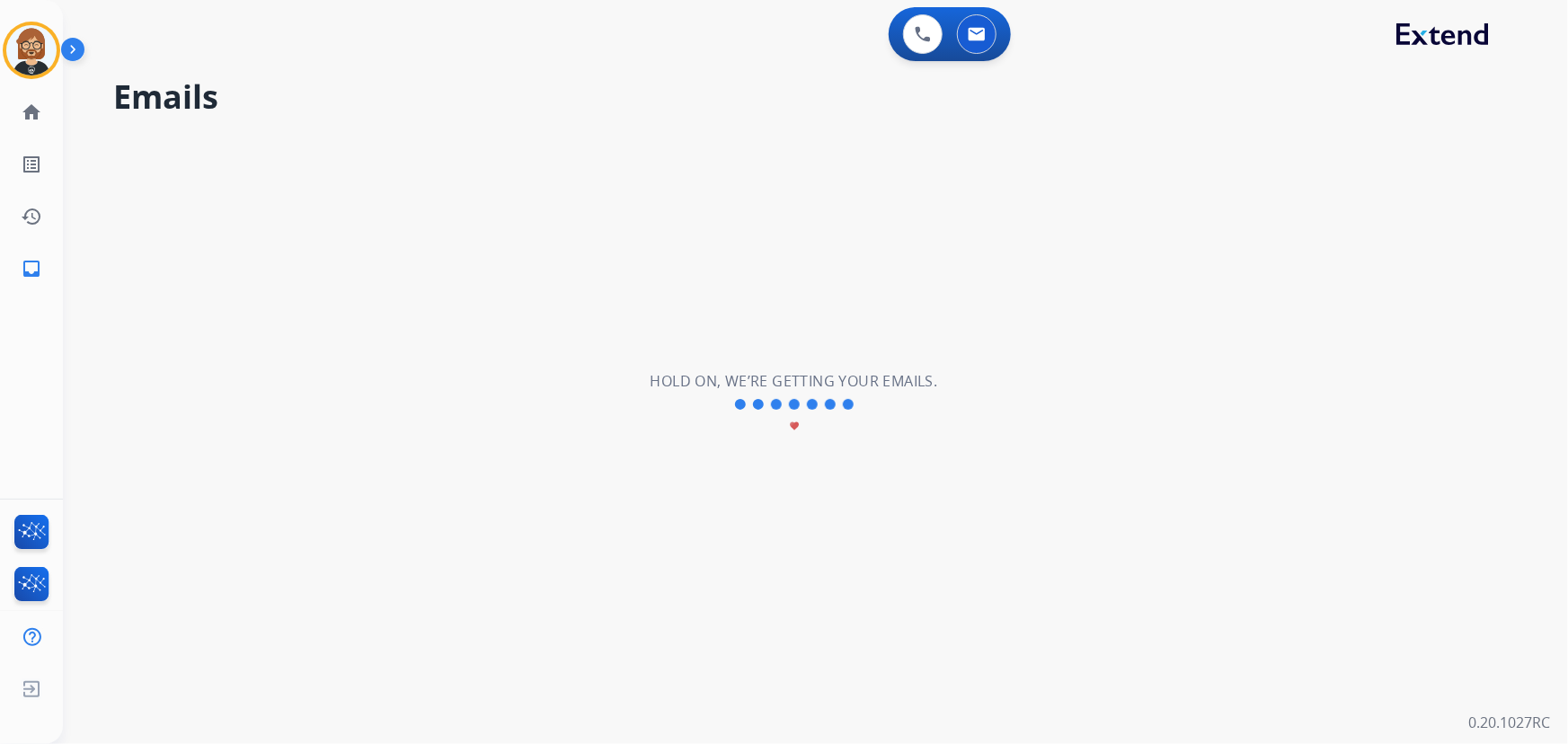
click at [797, 423] on mat-icon "favorite" at bounding box center [794, 425] width 11 height 11
click at [799, 423] on mat-icon "favorite" at bounding box center [794, 425] width 11 height 11
click at [791, 423] on mat-icon "favorite" at bounding box center [794, 425] width 11 height 11
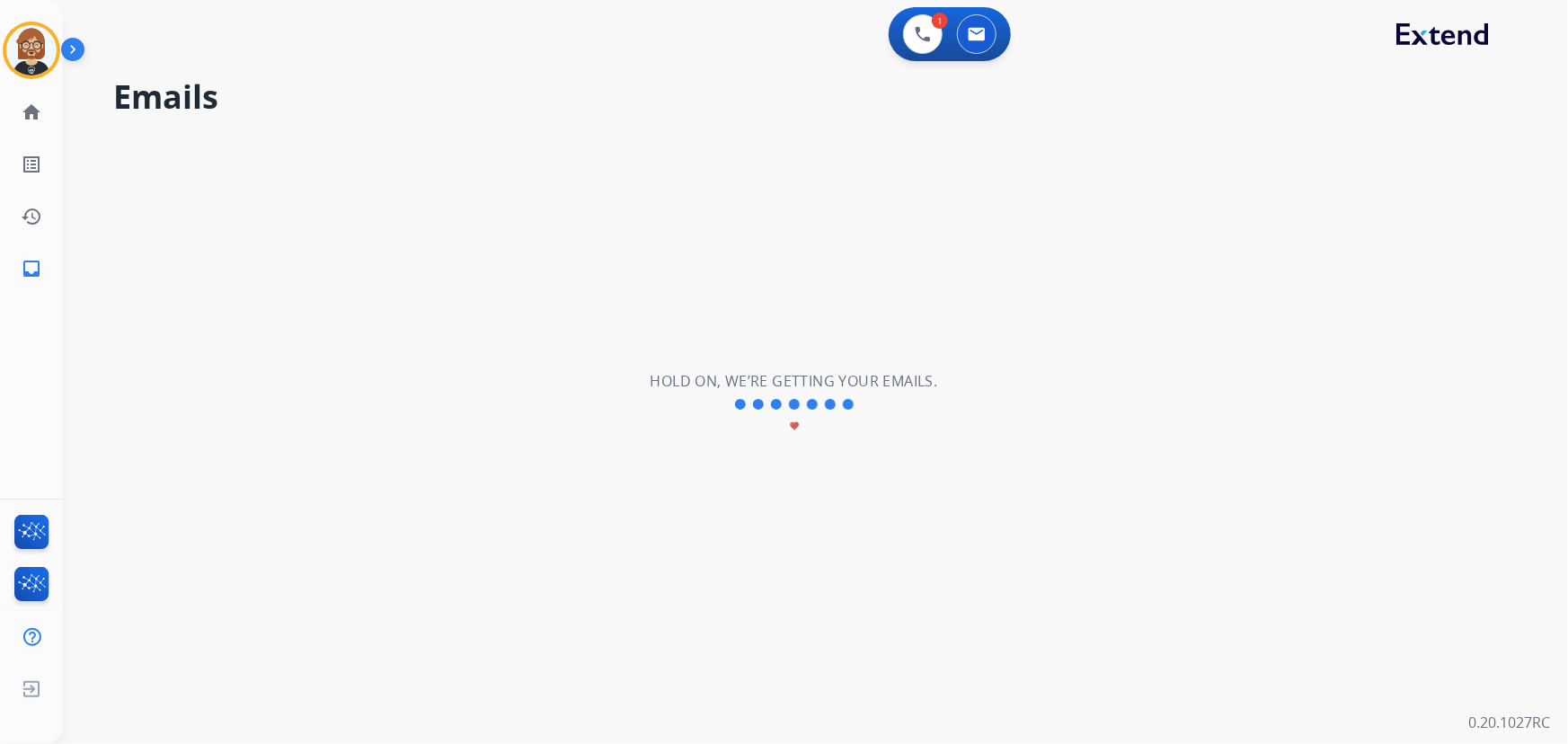
click at [791, 423] on mat-icon "favorite" at bounding box center [794, 425] width 11 height 11
click at [799, 405] on span at bounding box center [794, 404] width 11 height 11
click at [199, 409] on div "**********" at bounding box center [794, 404] width 1462 height 679
click at [39, 107] on mat-icon "home" at bounding box center [31, 112] width 22 height 22
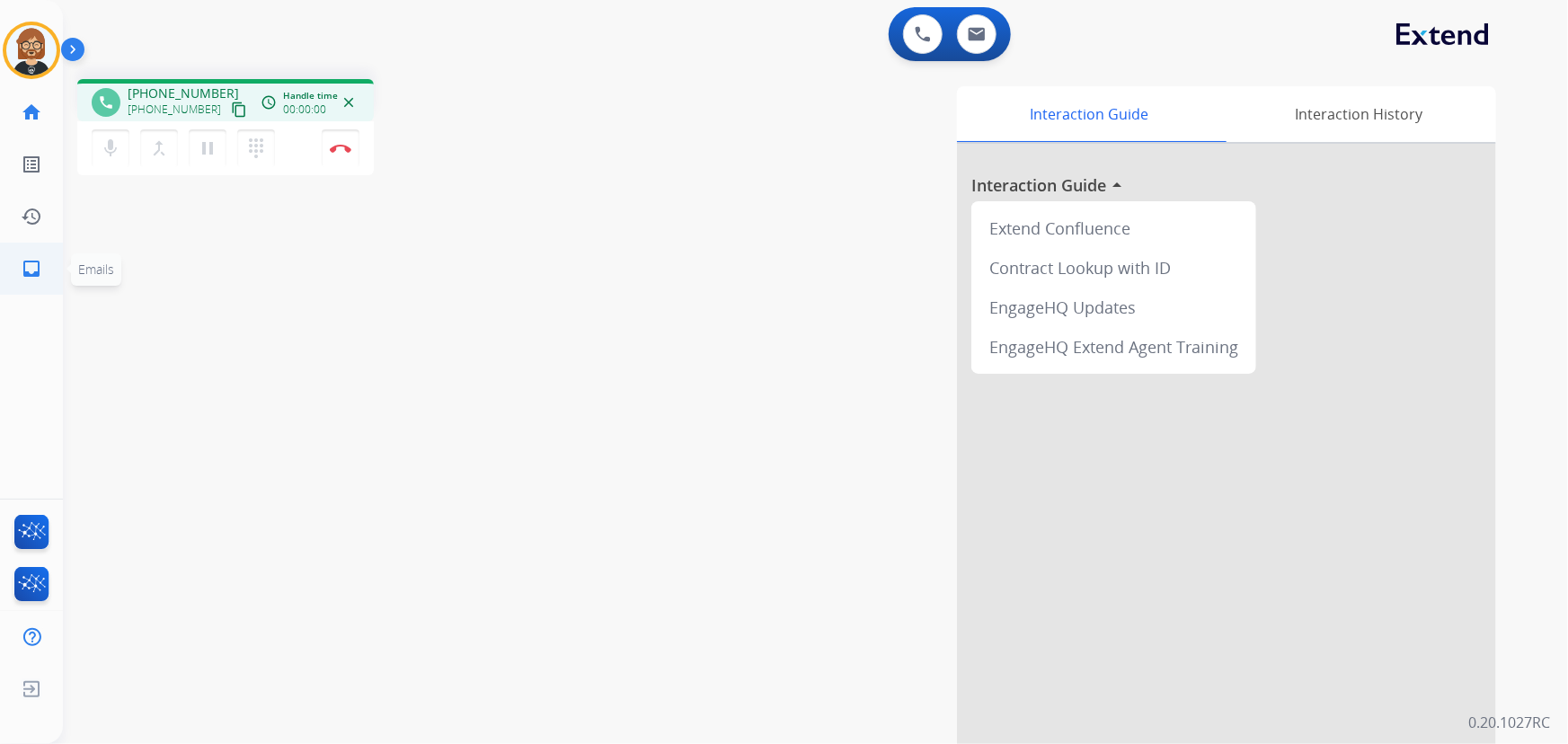
click at [25, 269] on mat-icon "inbox" at bounding box center [31, 269] width 22 height 22
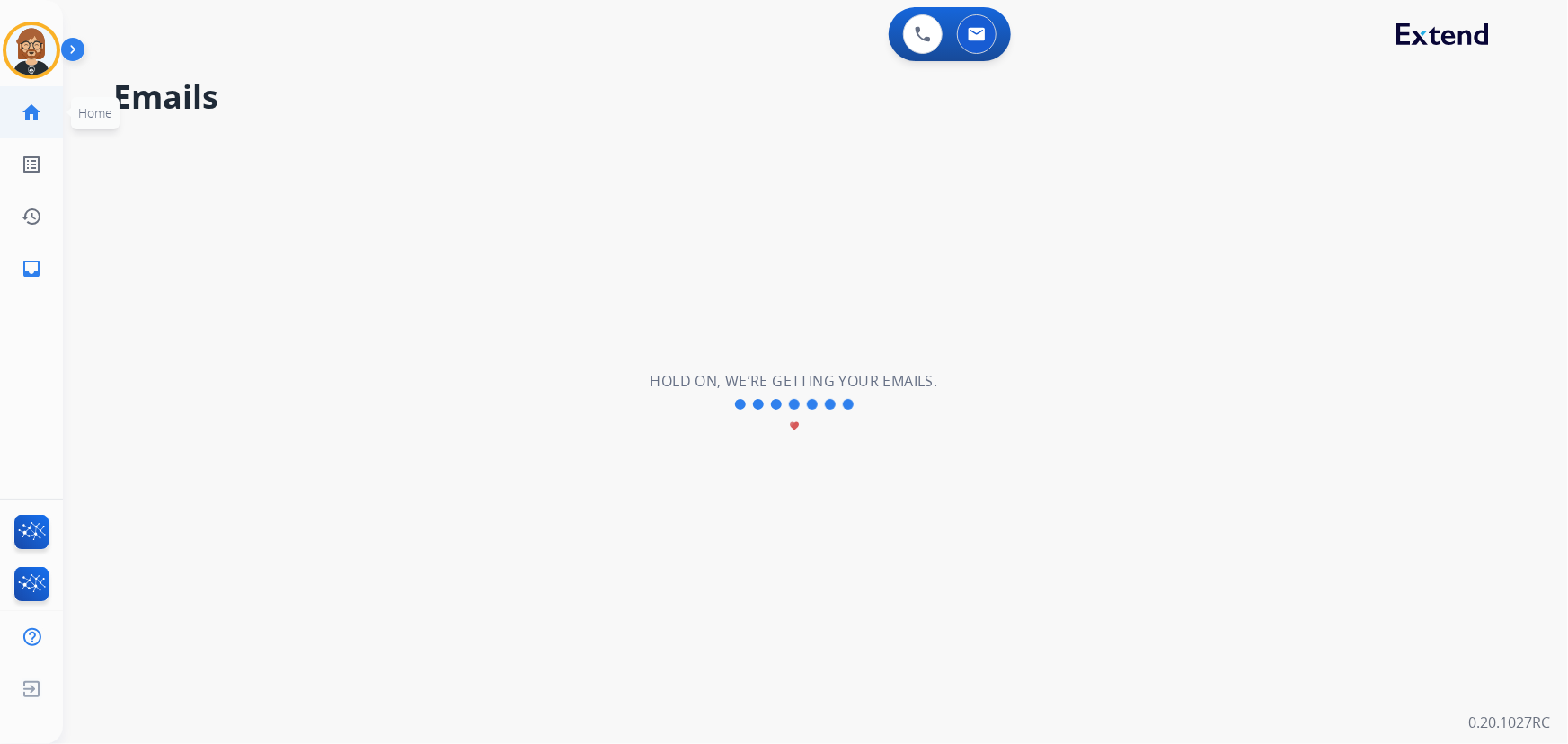
click at [32, 109] on mat-icon "home" at bounding box center [31, 112] width 22 height 22
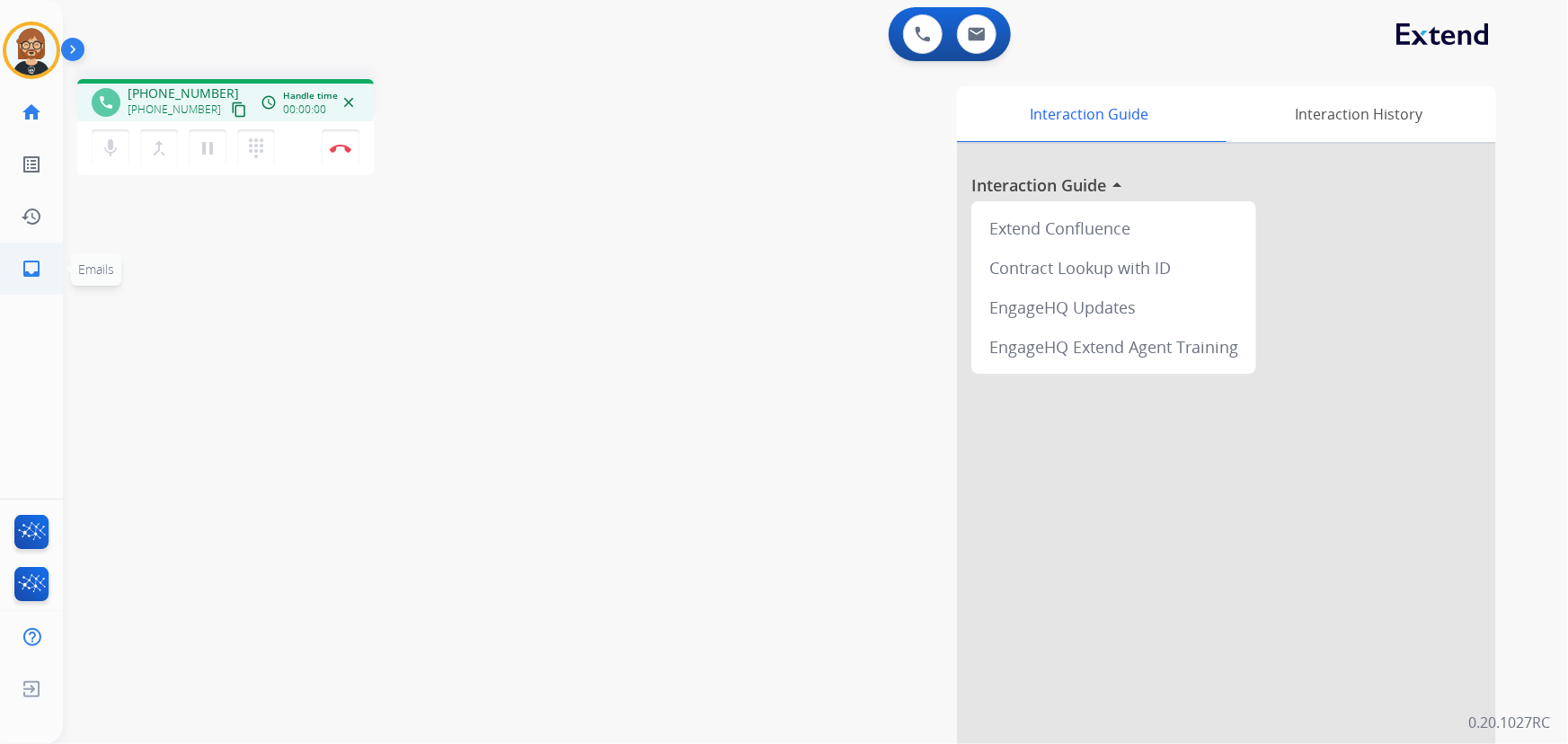
click at [36, 264] on mat-icon "inbox" at bounding box center [31, 269] width 22 height 22
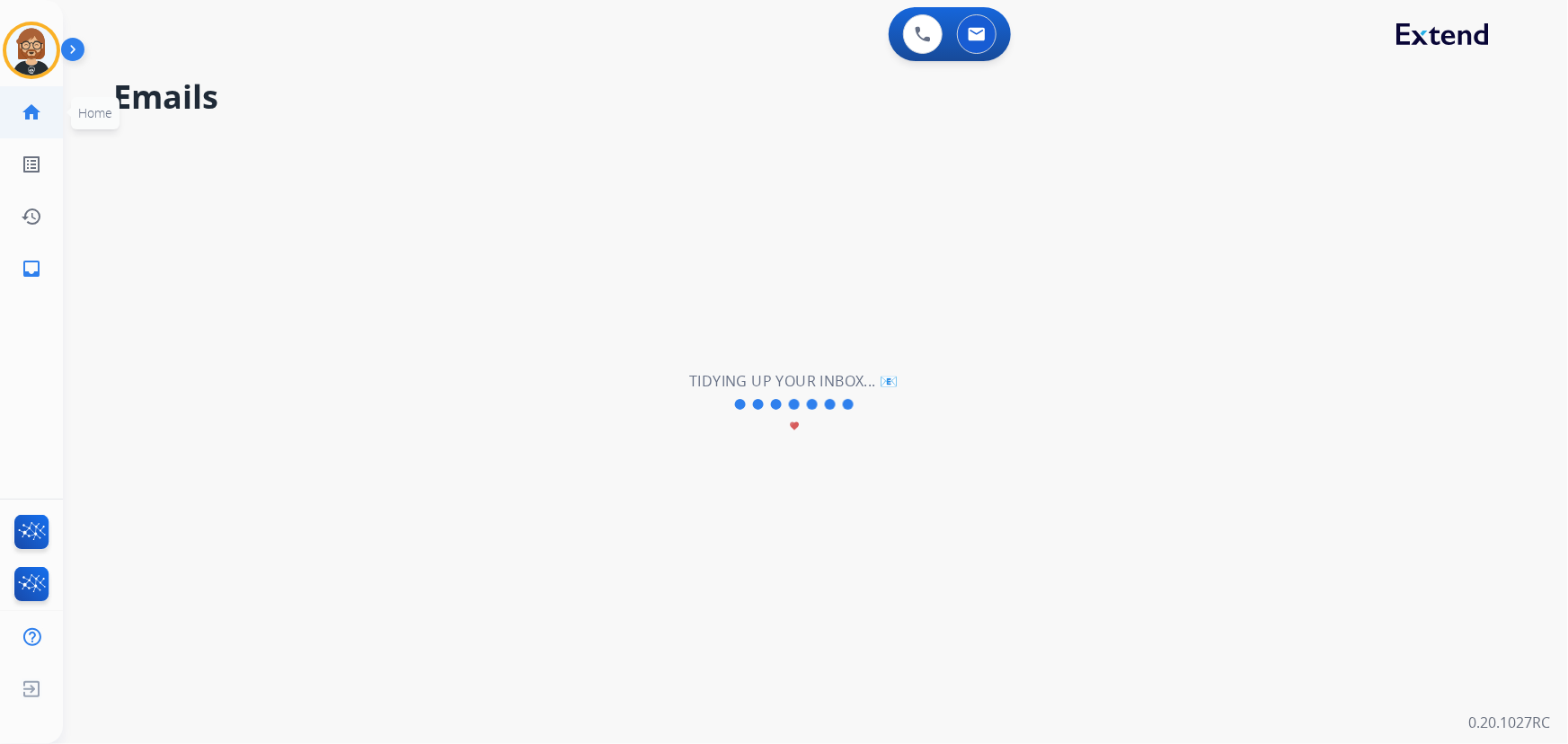
click at [25, 109] on mat-icon "home" at bounding box center [31, 112] width 22 height 22
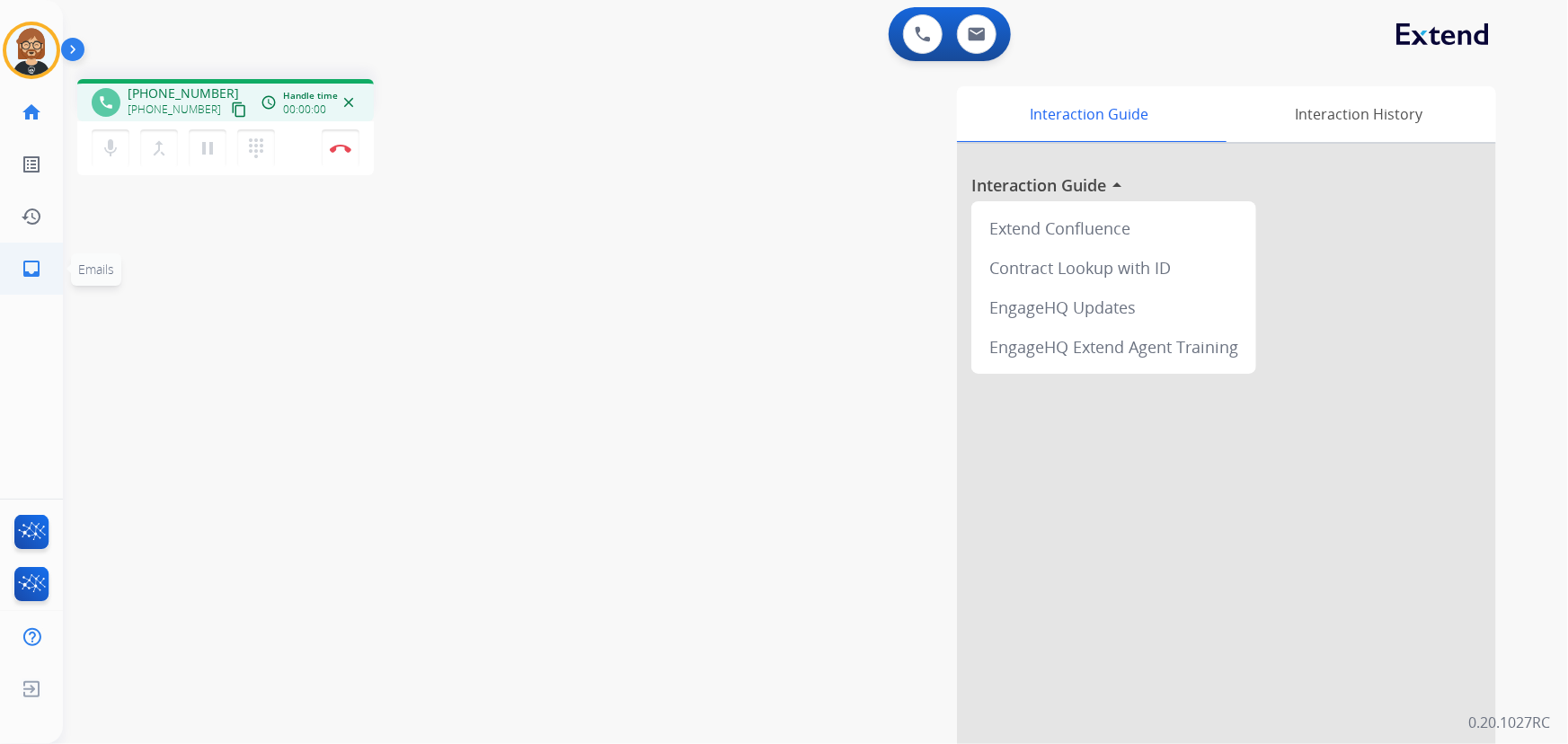
click at [33, 249] on link "inbox Emails" at bounding box center [30, 268] width 50 height 50
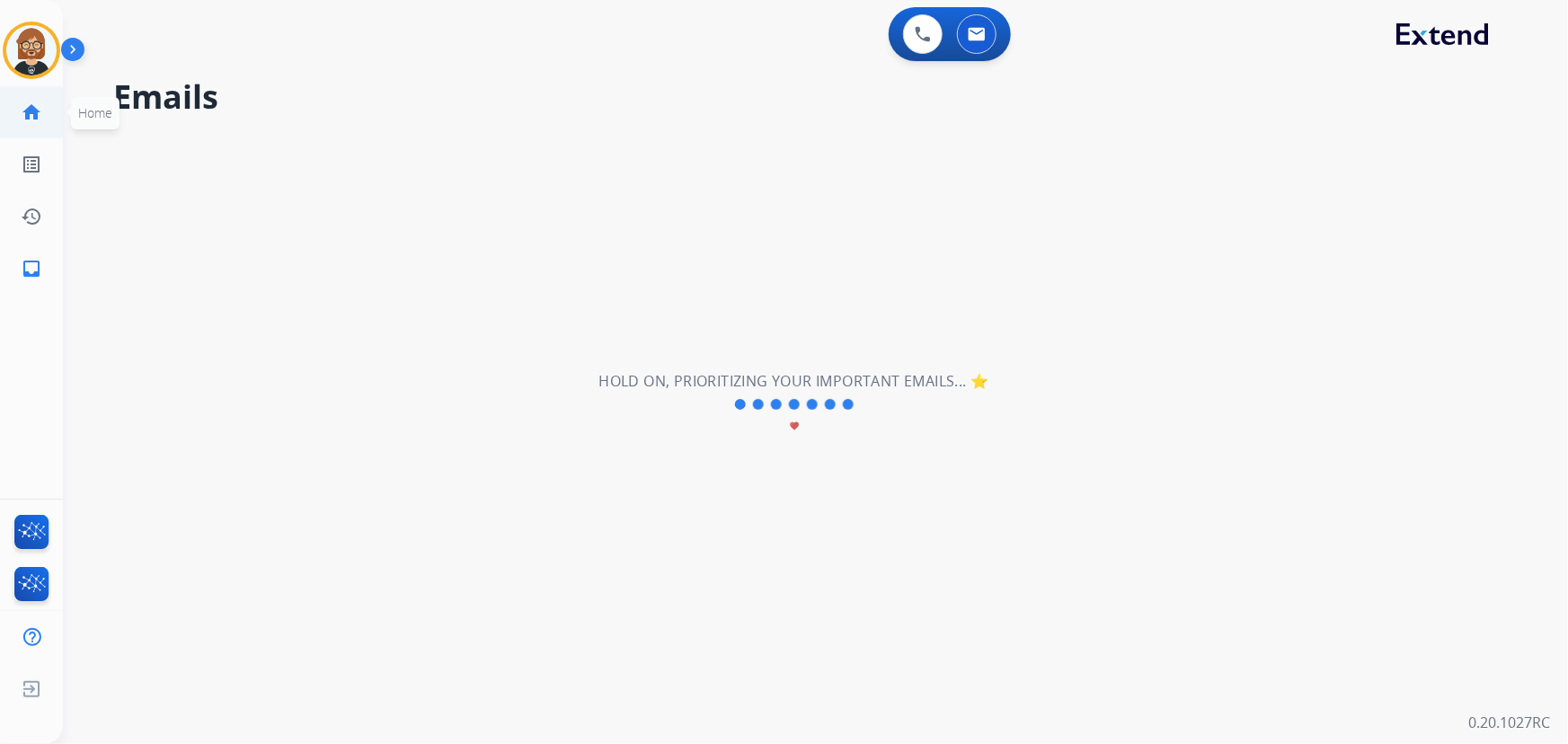
click at [31, 107] on mat-icon "home" at bounding box center [31, 112] width 22 height 22
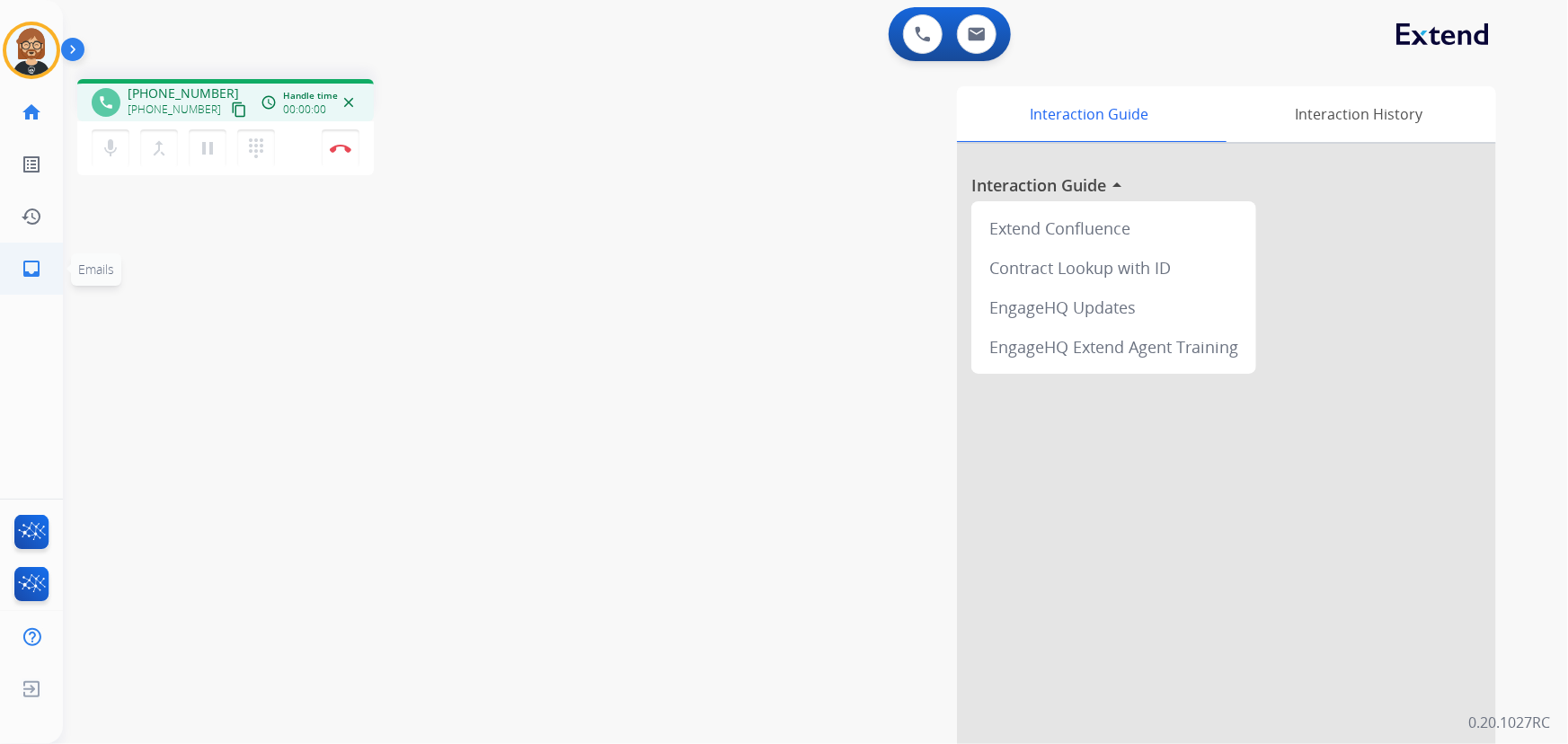
click at [41, 262] on mat-icon "inbox" at bounding box center [31, 269] width 22 height 22
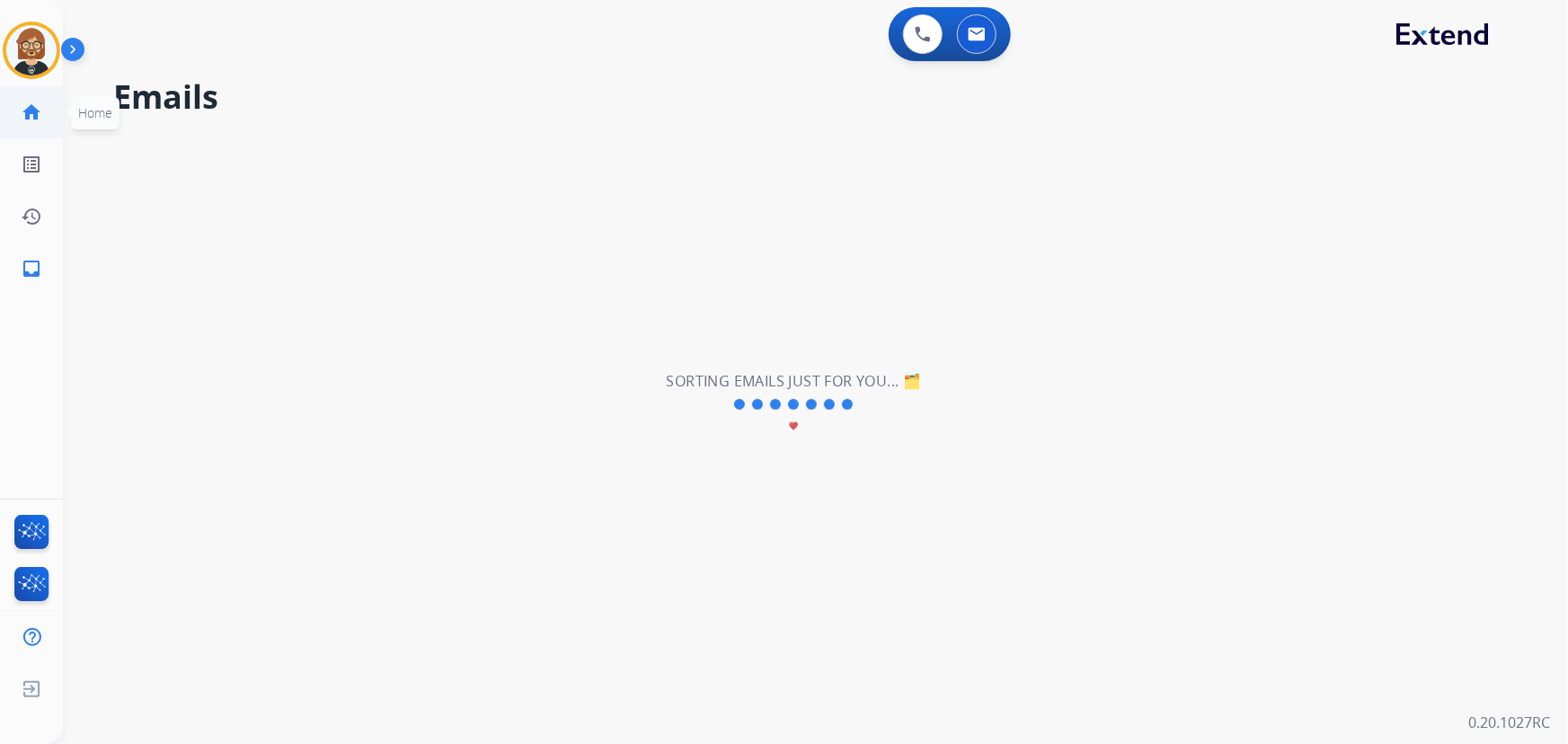
click at [34, 113] on mat-icon "home" at bounding box center [31, 112] width 22 height 22
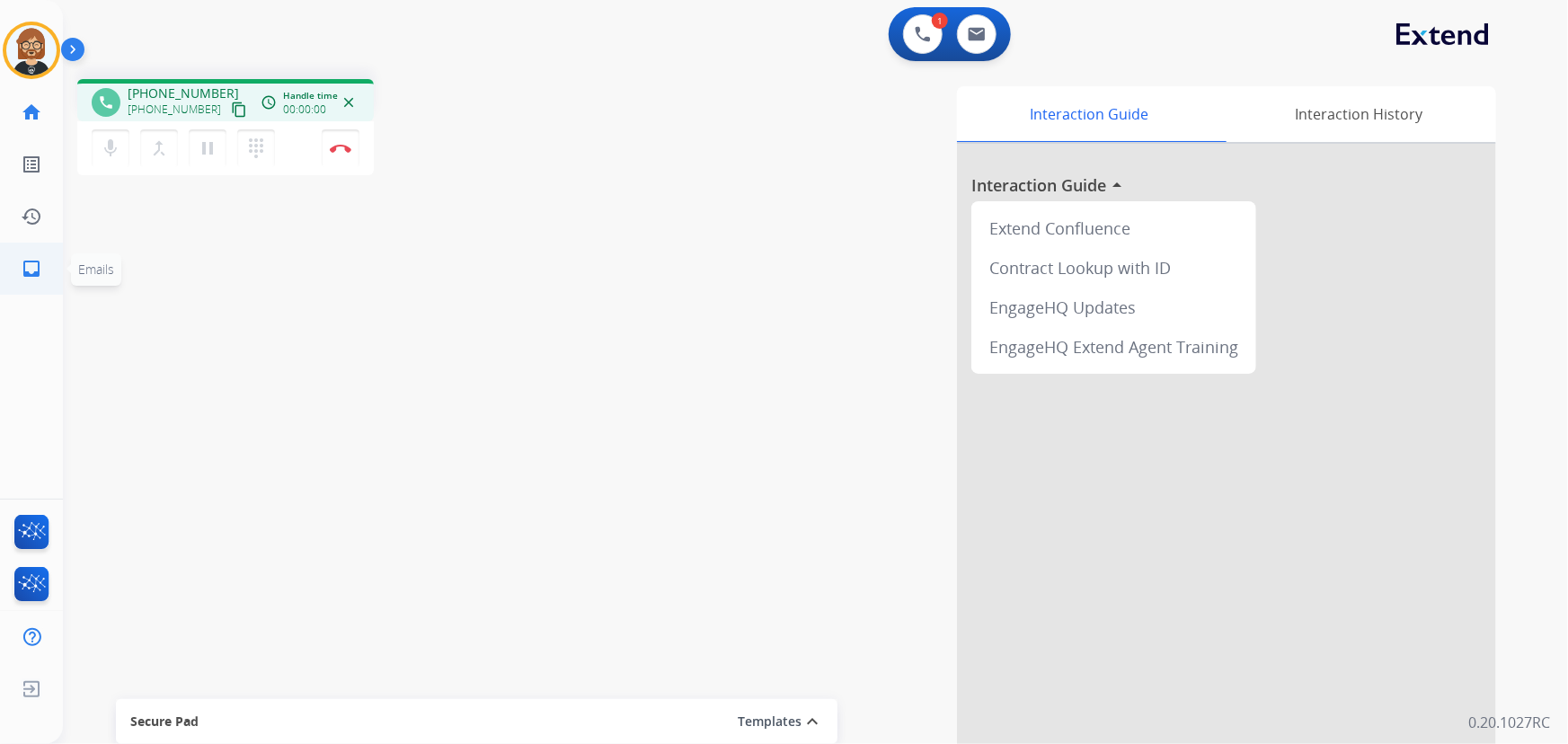
click at [50, 254] on link "inbox Emails" at bounding box center [30, 268] width 50 height 50
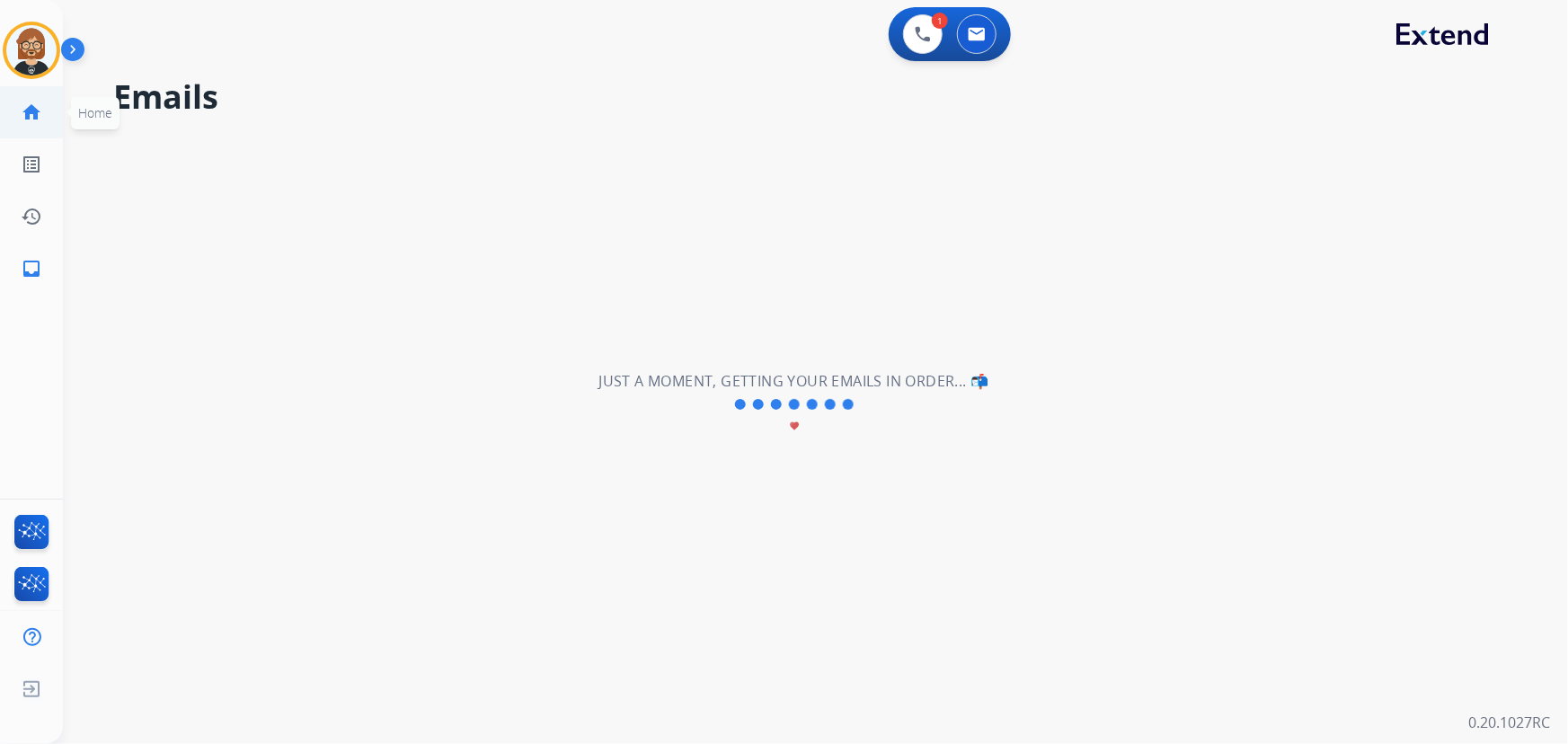
click at [26, 110] on mat-icon "home" at bounding box center [31, 112] width 22 height 22
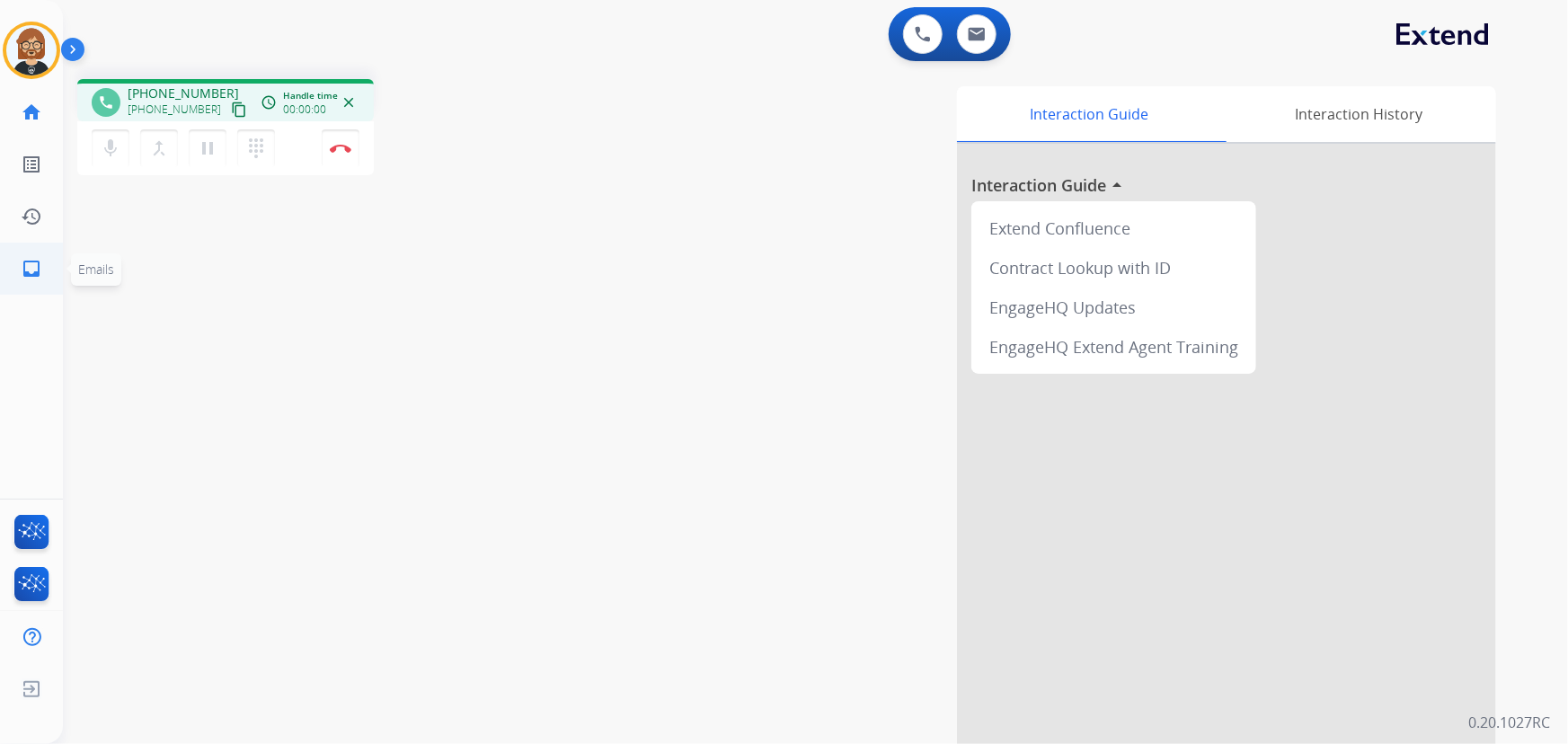
click at [27, 261] on mat-icon "inbox" at bounding box center [31, 269] width 22 height 22
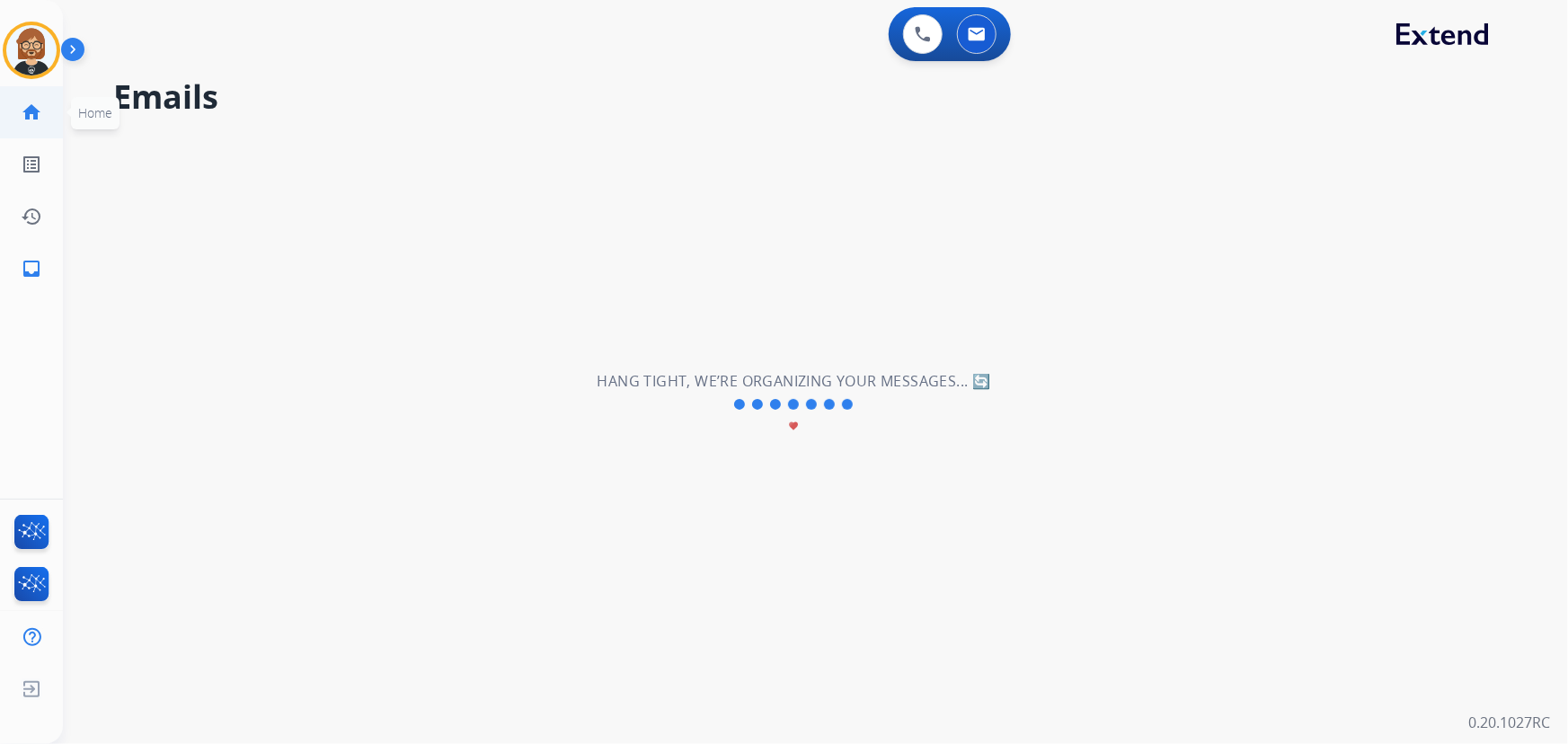
click at [25, 114] on mat-icon "home" at bounding box center [31, 112] width 22 height 22
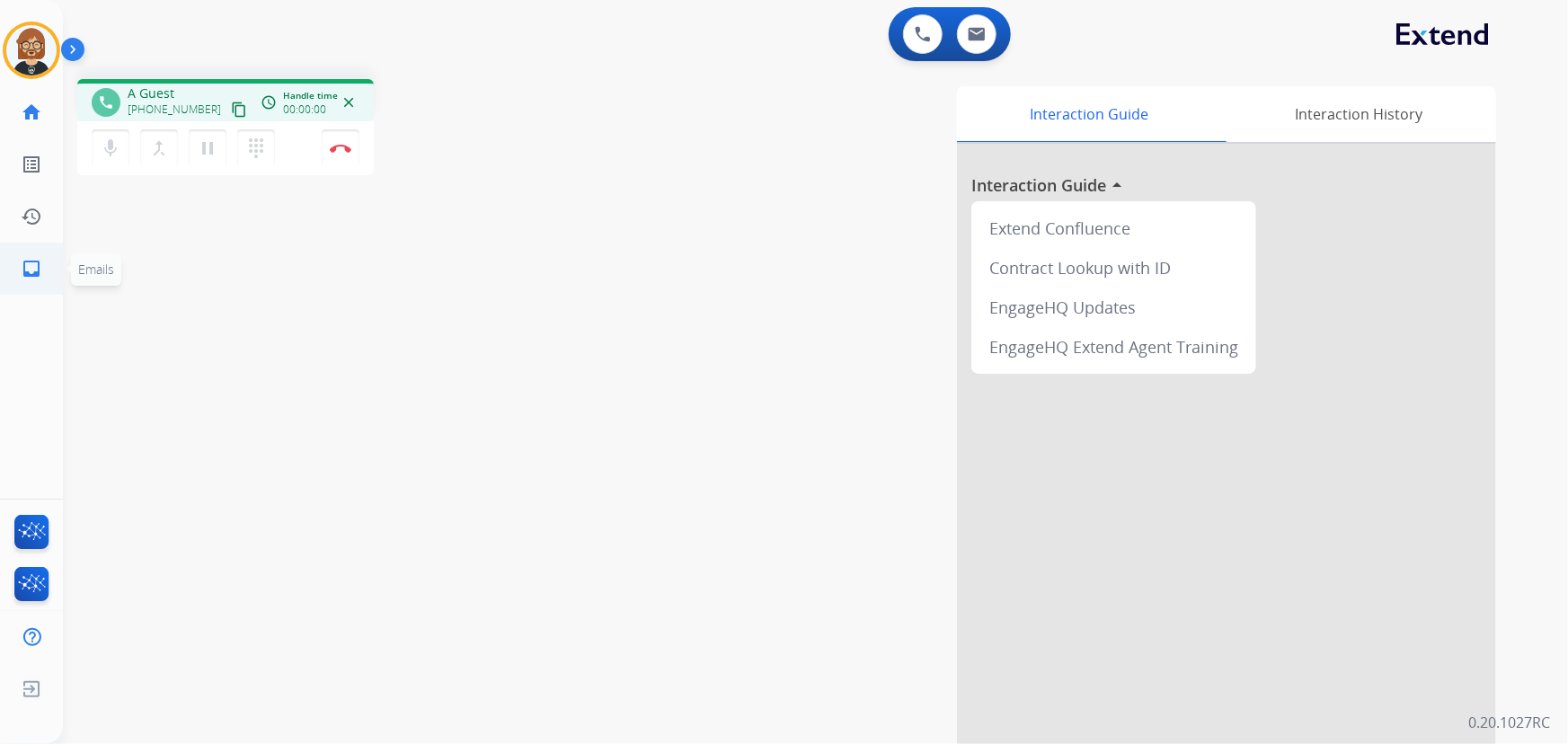
click at [36, 261] on mat-icon "inbox" at bounding box center [31, 269] width 22 height 22
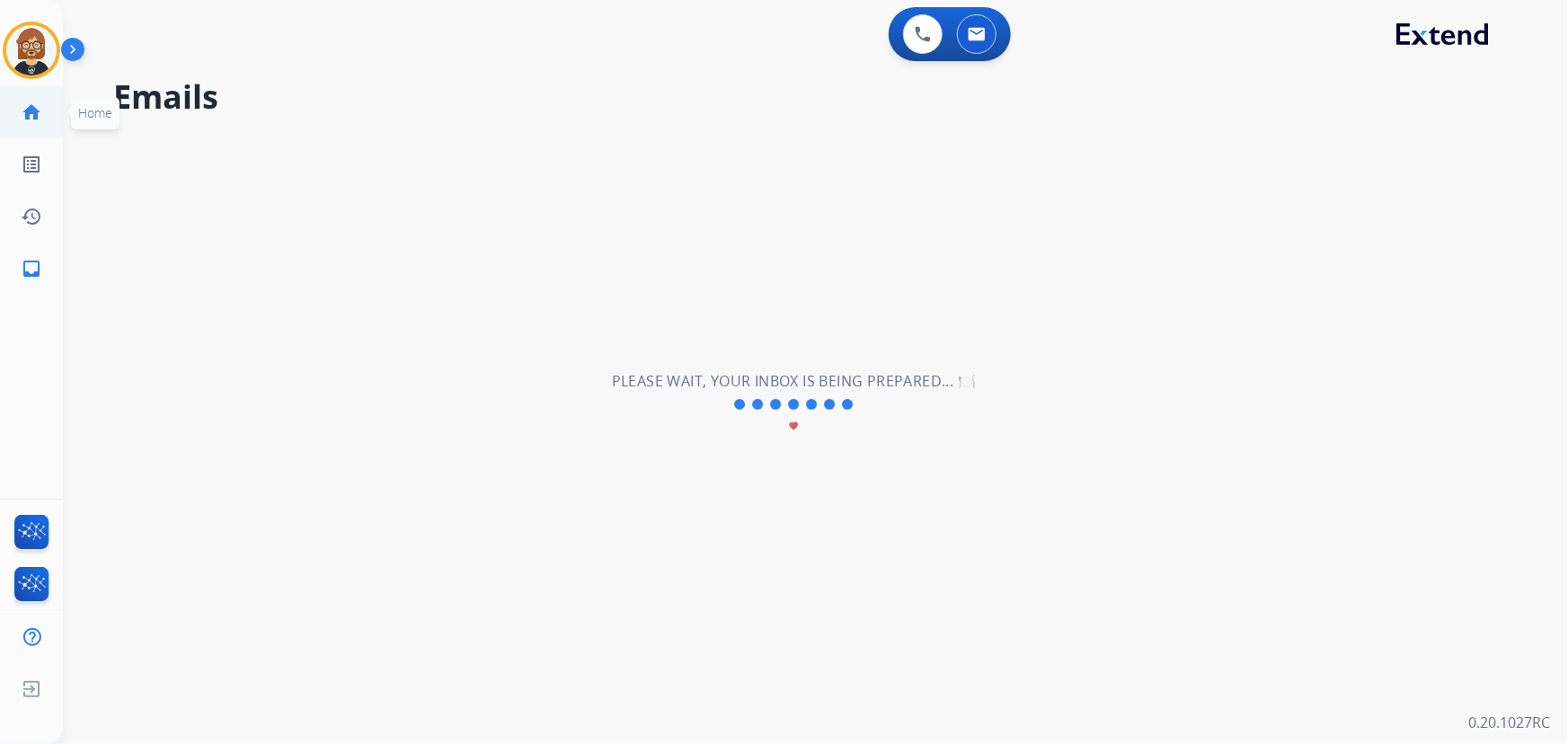
click at [35, 106] on mat-icon "home" at bounding box center [31, 112] width 22 height 22
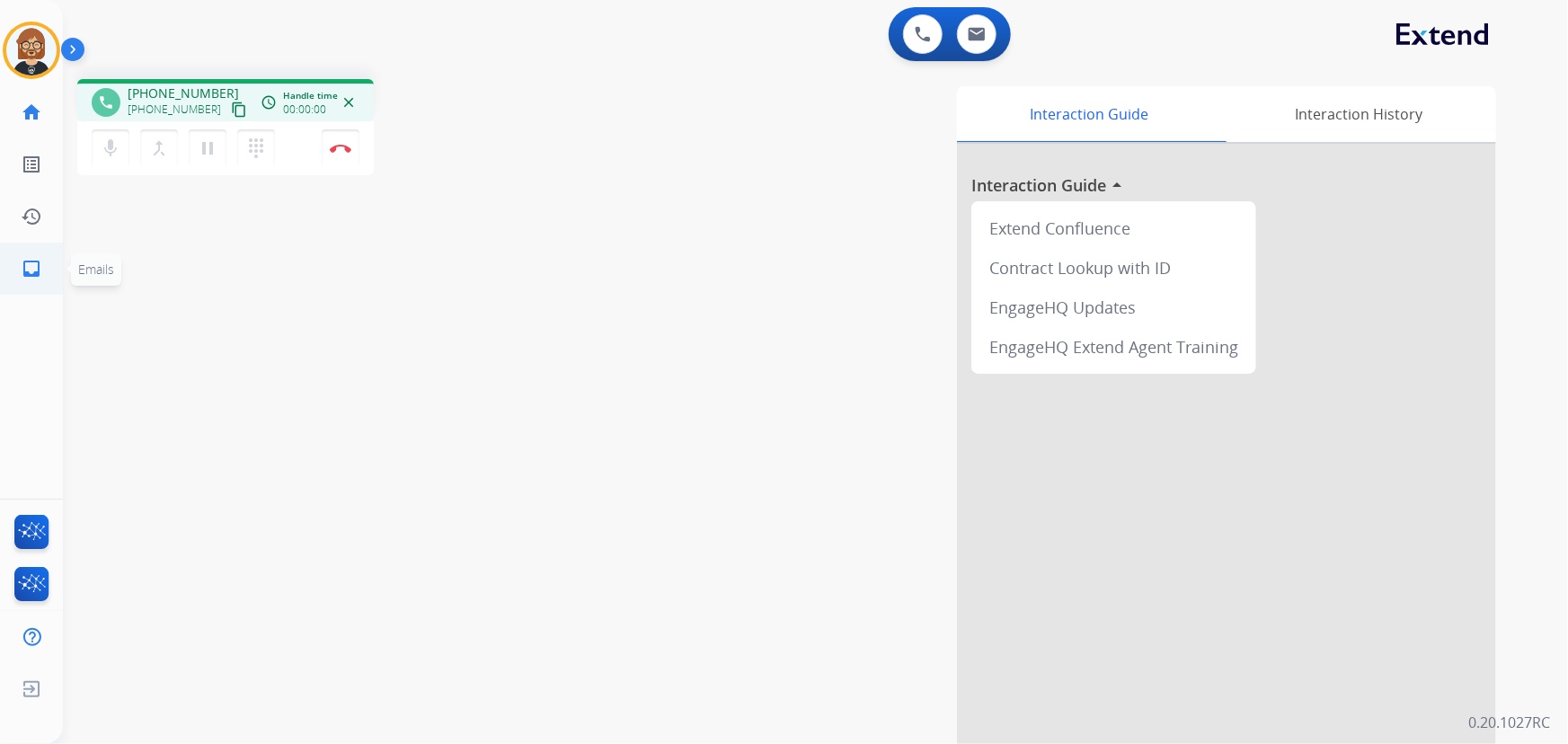
click at [37, 255] on link "inbox Emails" at bounding box center [30, 268] width 50 height 50
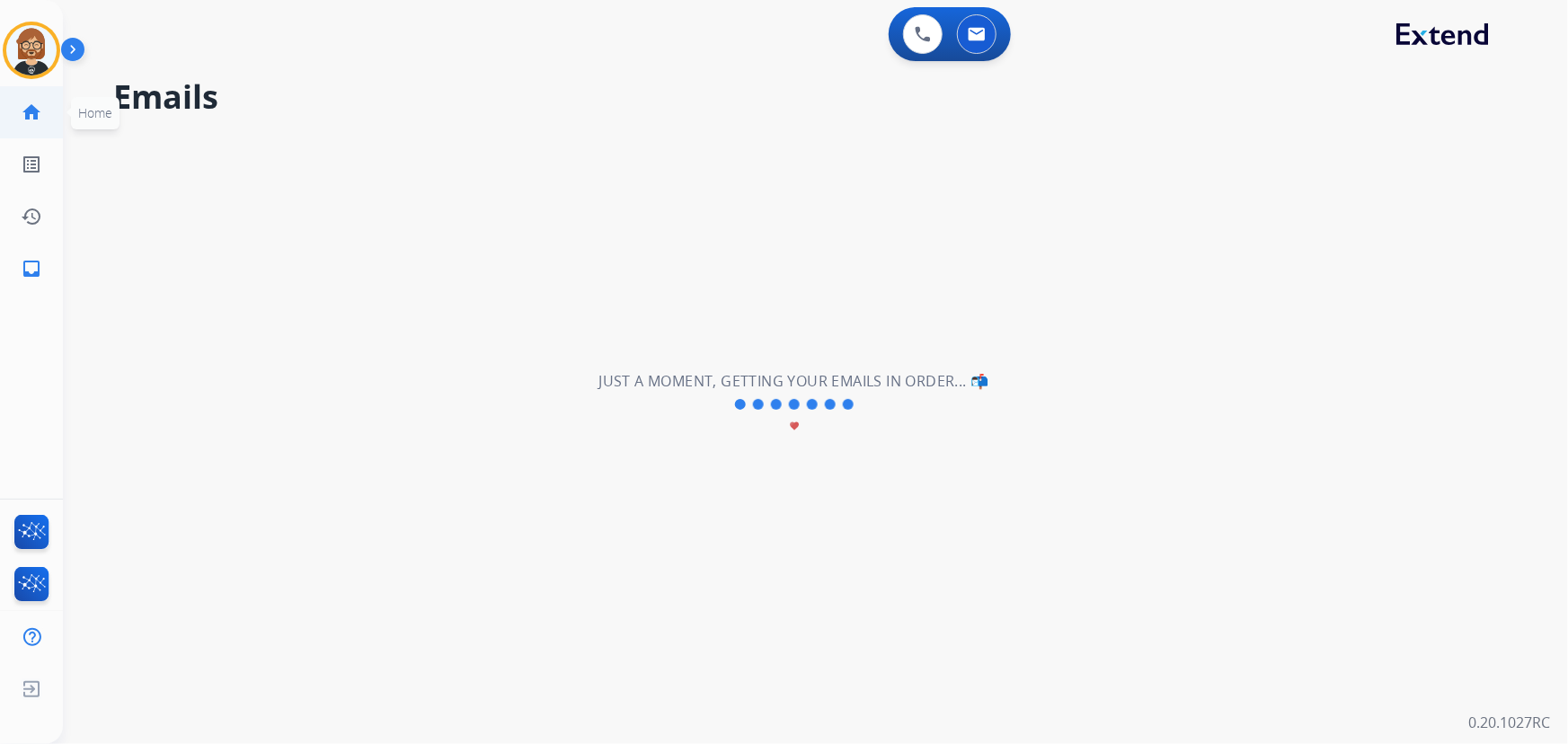
click at [31, 106] on mat-icon "home" at bounding box center [31, 112] width 22 height 22
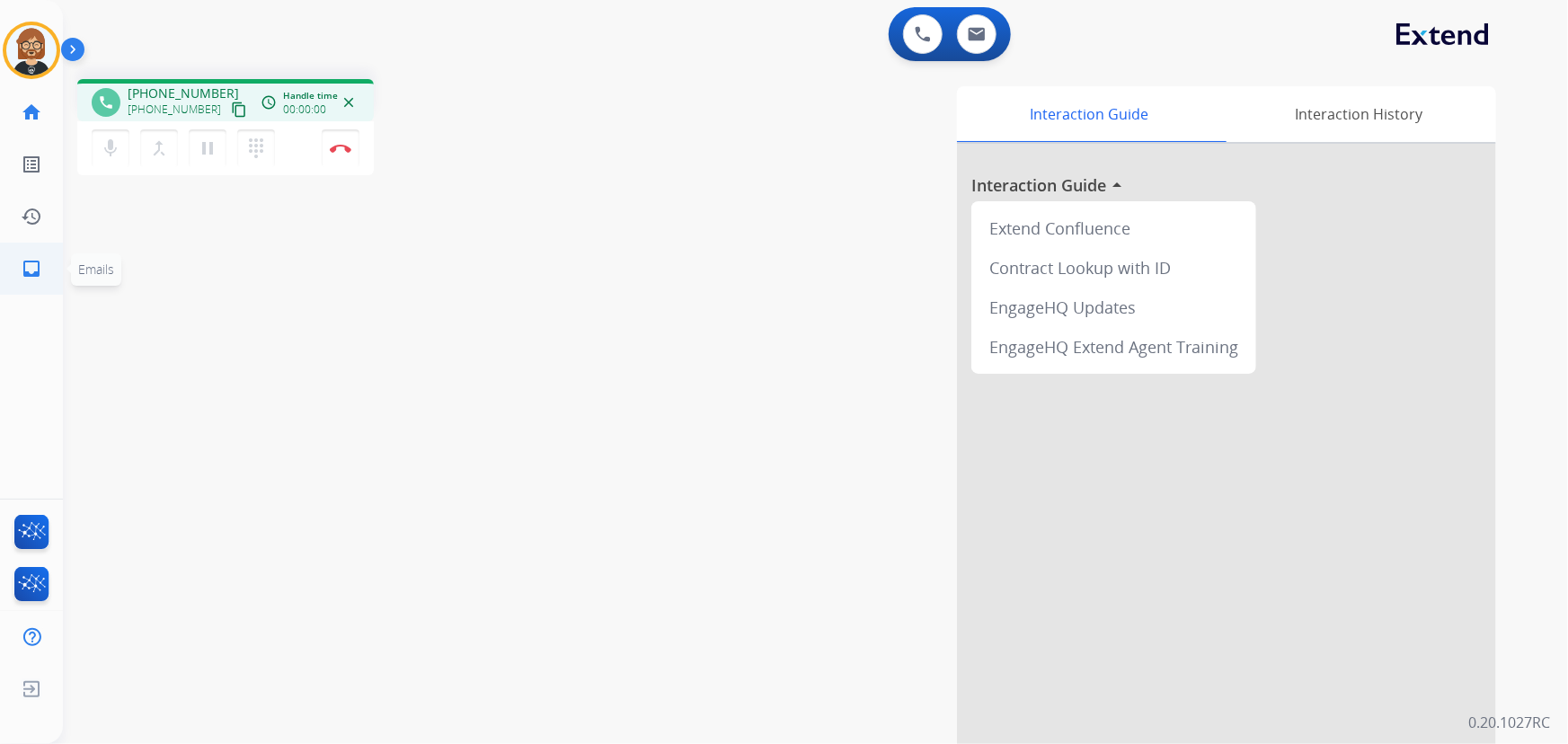
click at [49, 266] on link "inbox Emails" at bounding box center [30, 268] width 50 height 50
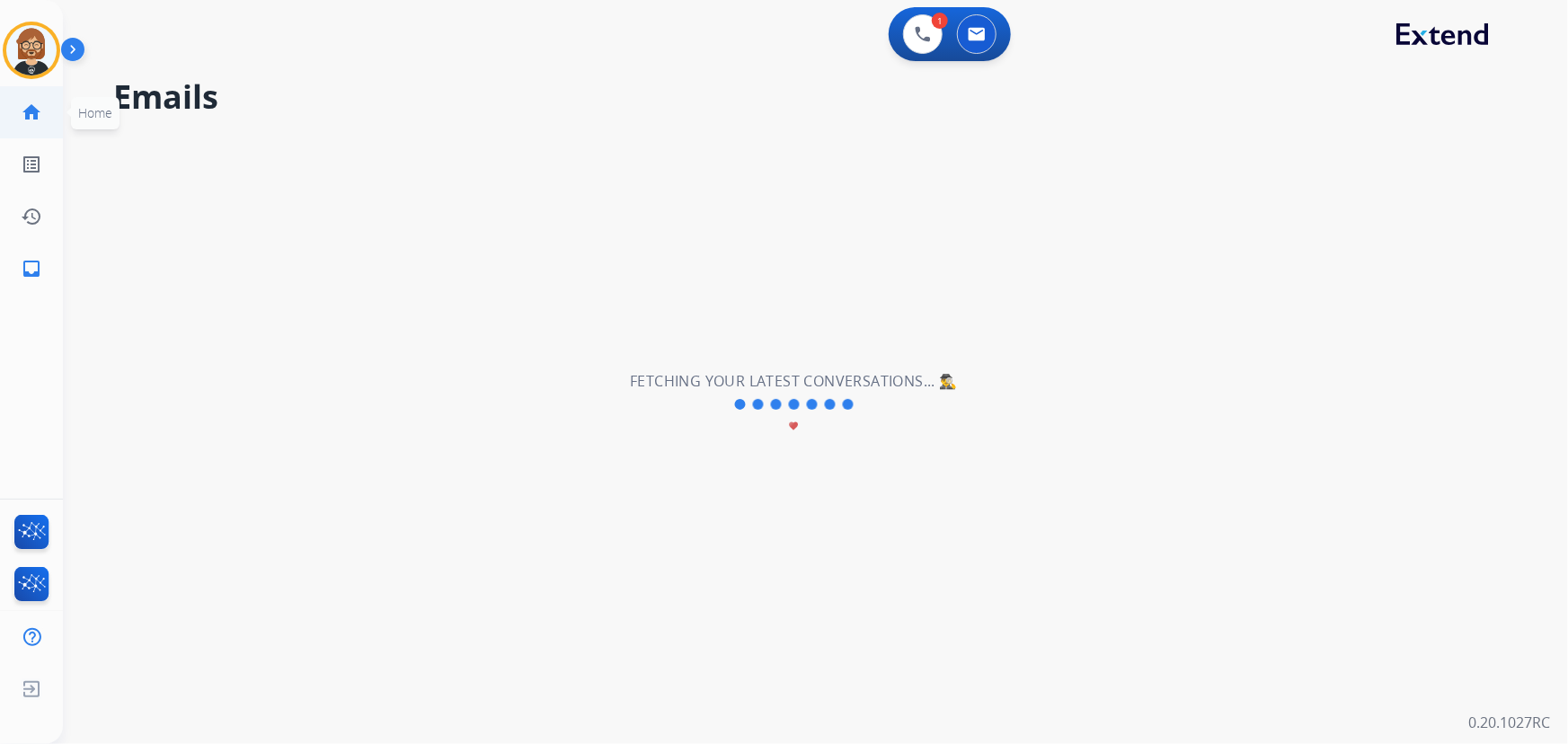
click at [26, 117] on mat-icon "home" at bounding box center [31, 112] width 22 height 22
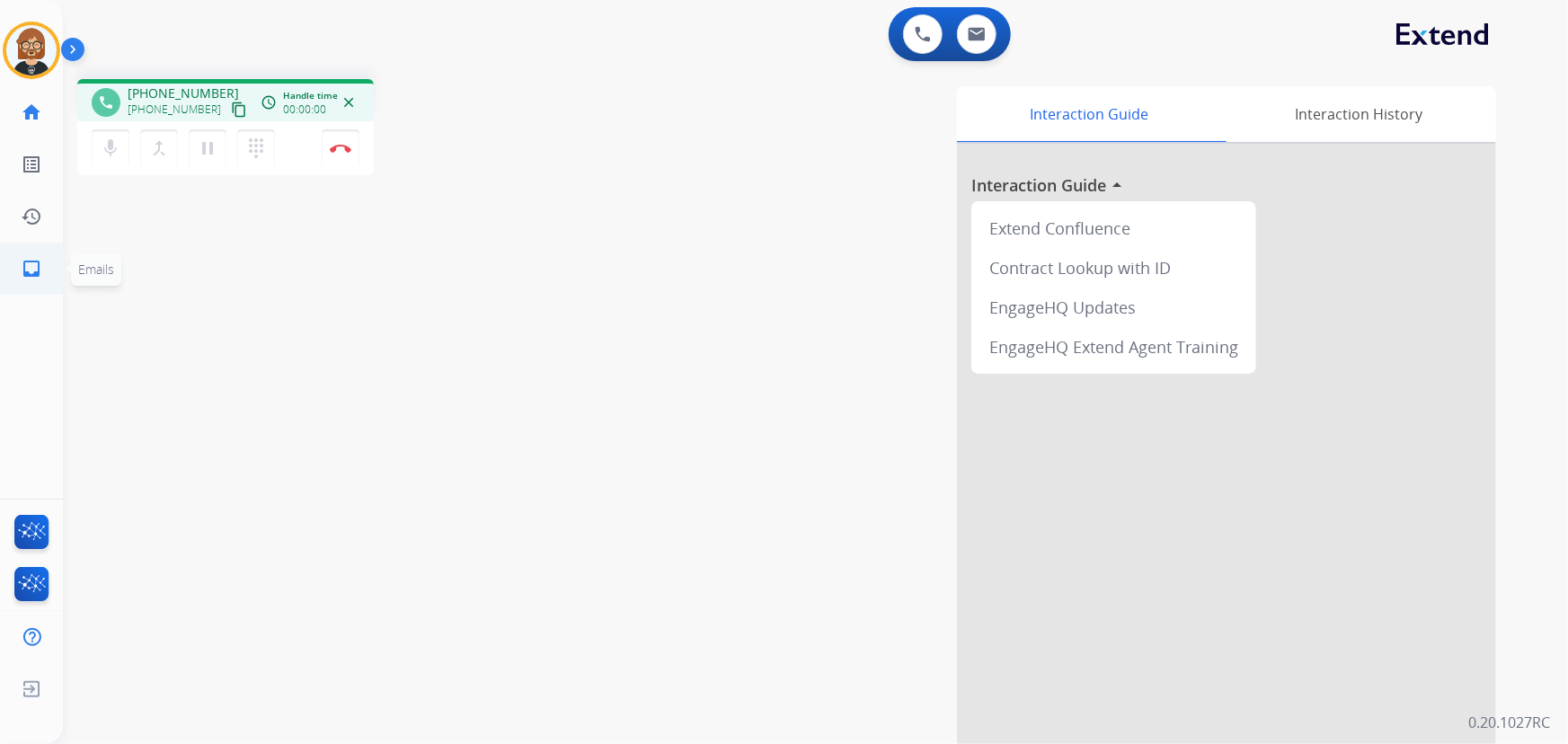
click at [27, 274] on mat-icon "inbox" at bounding box center [31, 269] width 22 height 22
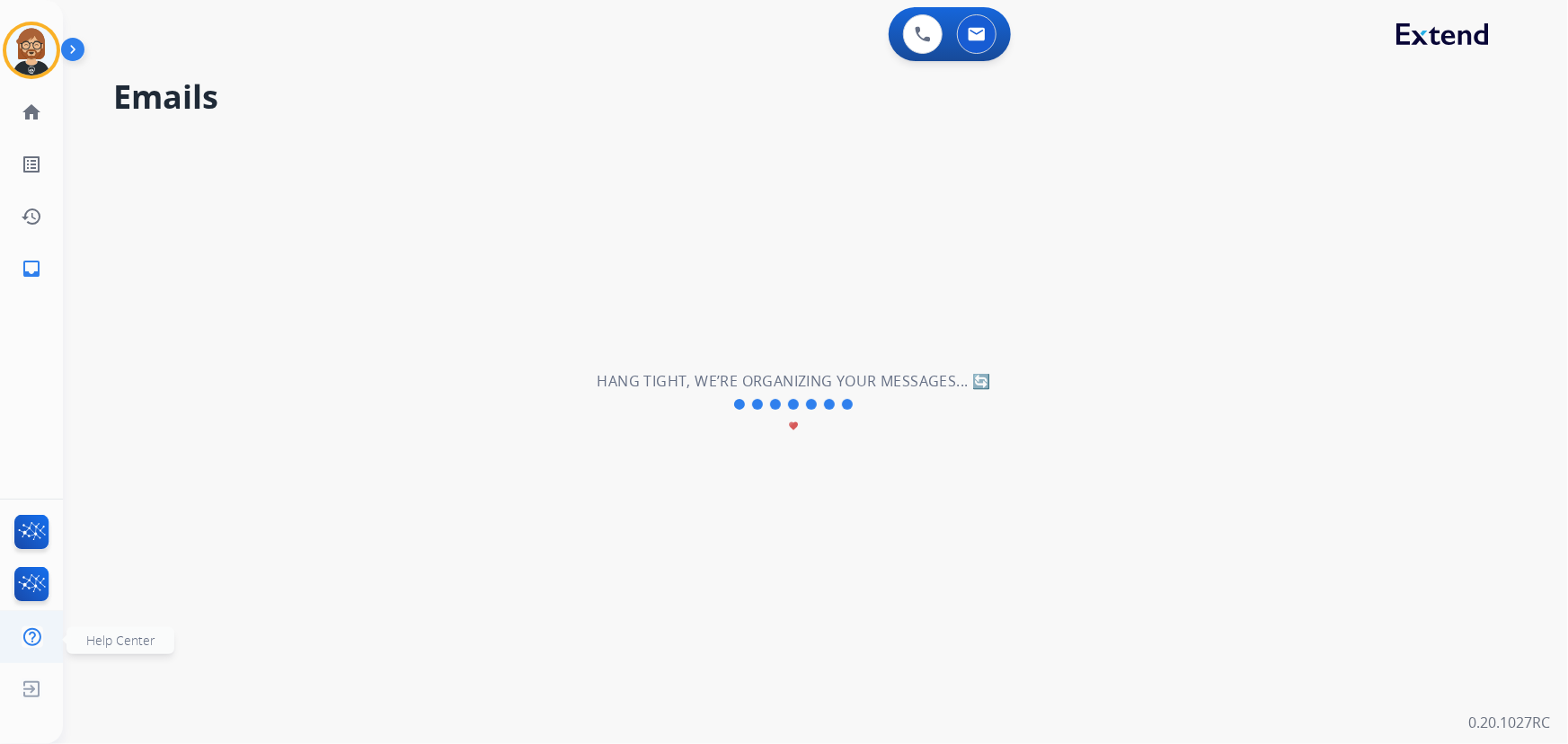
click at [29, 634] on img at bounding box center [32, 636] width 33 height 34
click at [37, 163] on mat-icon "list_alt" at bounding box center [31, 164] width 22 height 22
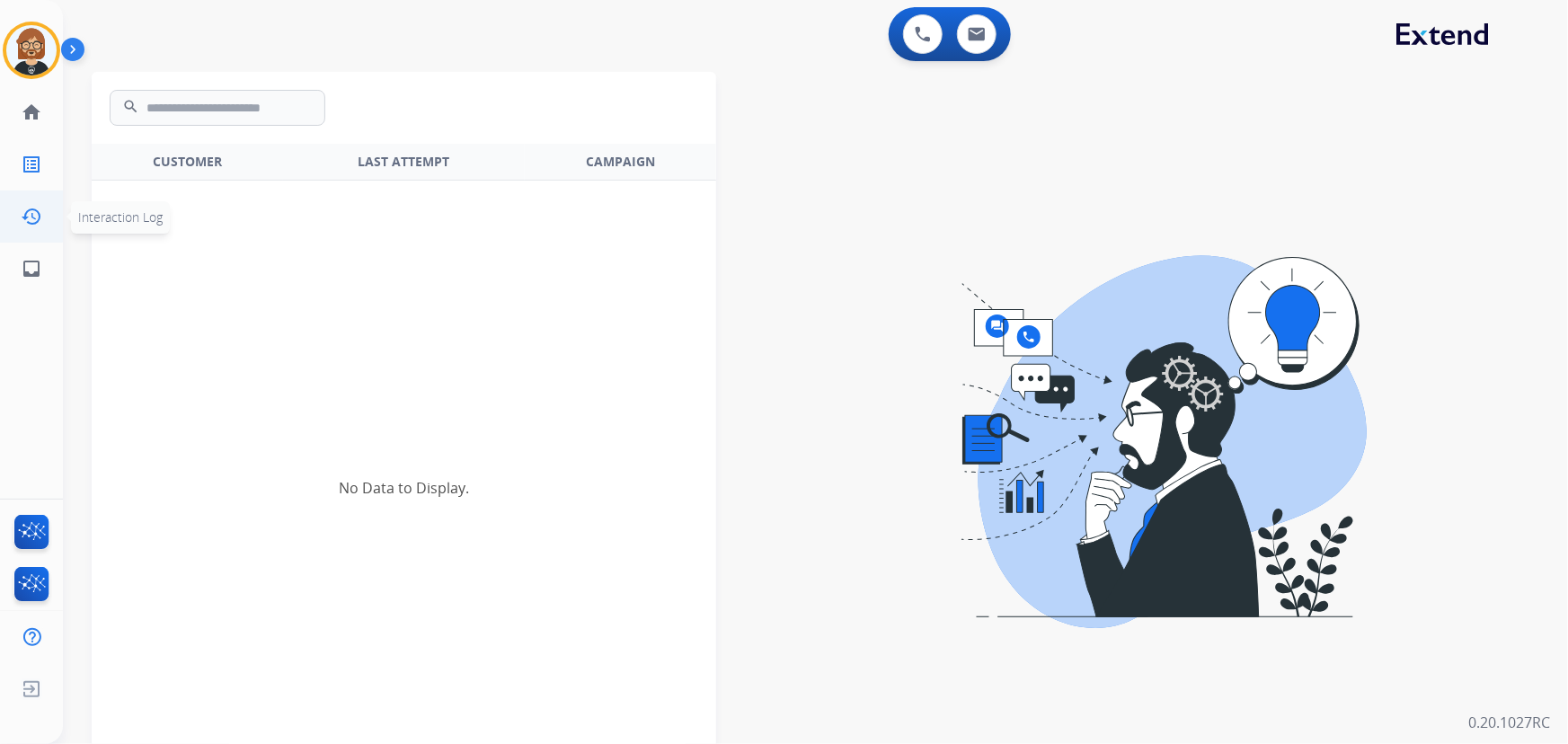
click at [36, 218] on mat-icon "history" at bounding box center [31, 217] width 22 height 22
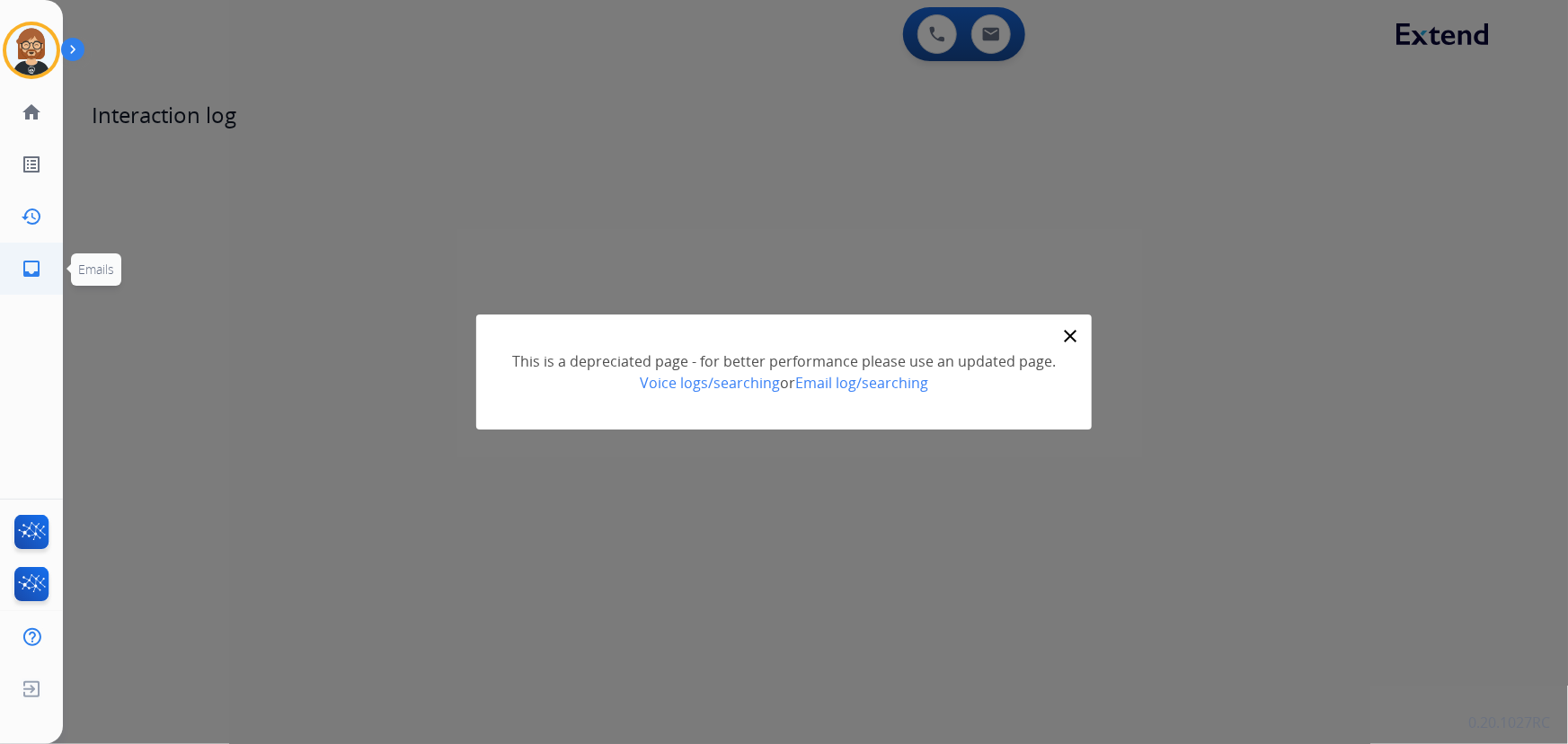
click at [31, 264] on mat-icon "inbox" at bounding box center [31, 269] width 22 height 22
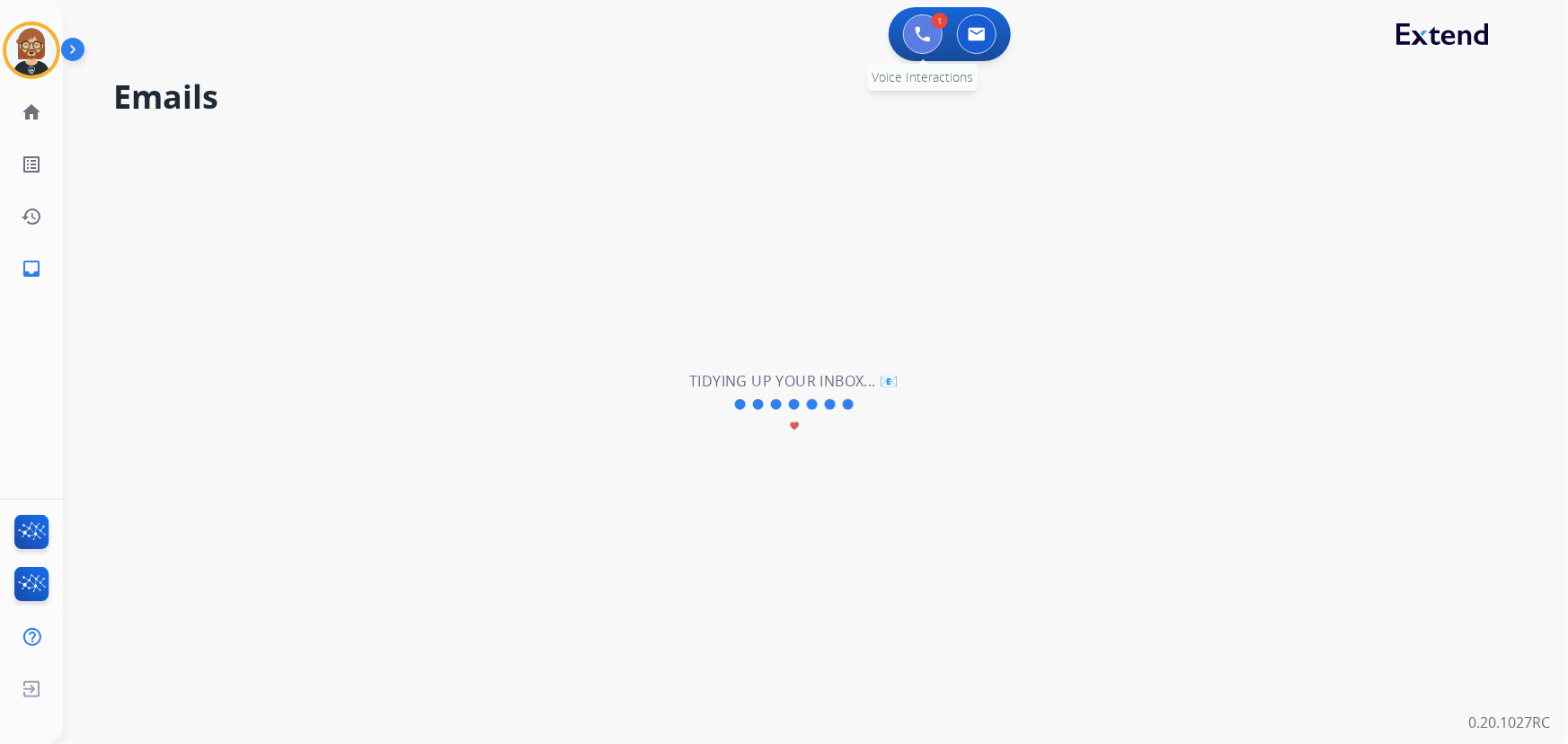
click at [916, 36] on img at bounding box center [923, 34] width 17 height 17
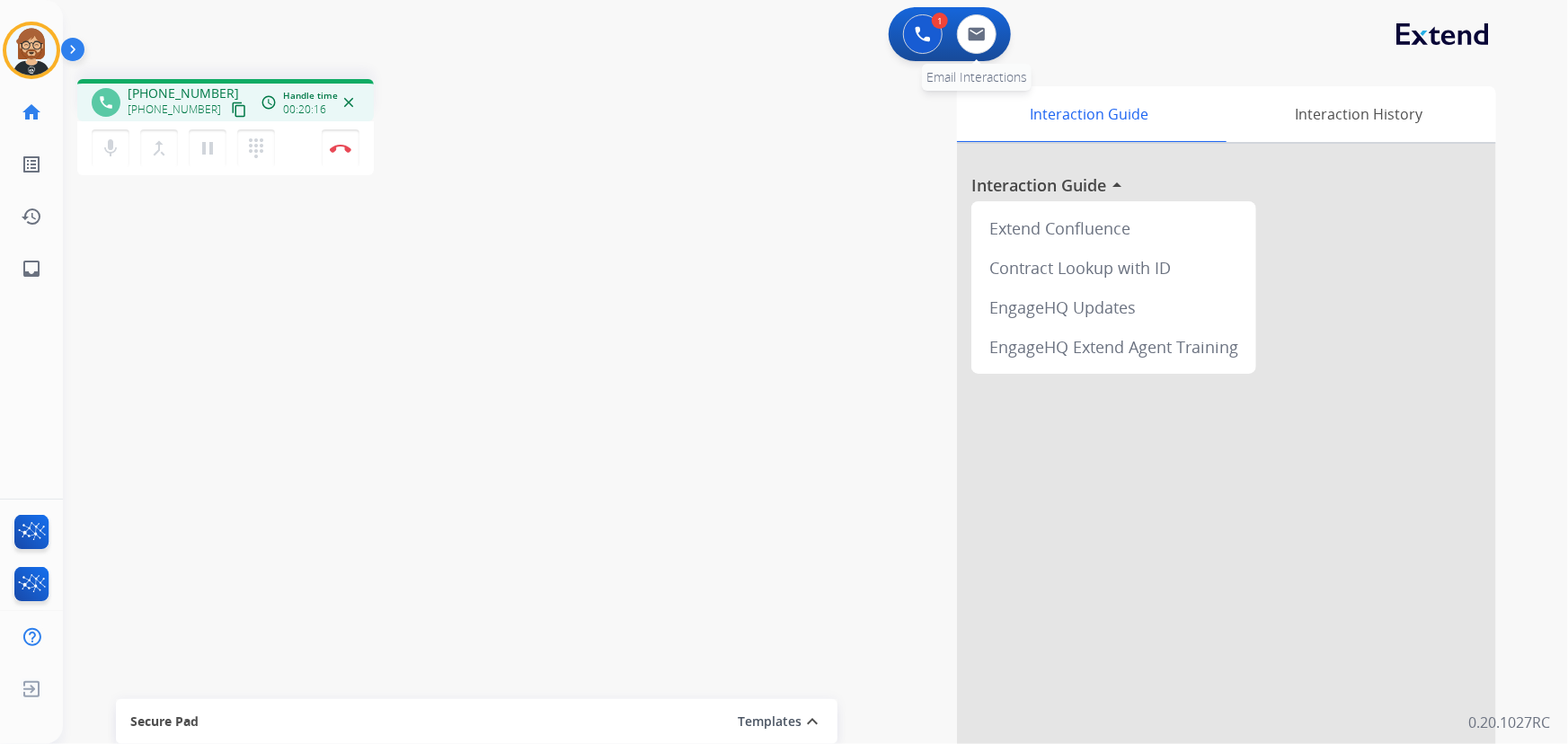
click at [998, 19] on div "0 Email Interactions" at bounding box center [977, 34] width 54 height 39
click at [980, 27] on img at bounding box center [977, 34] width 18 height 15
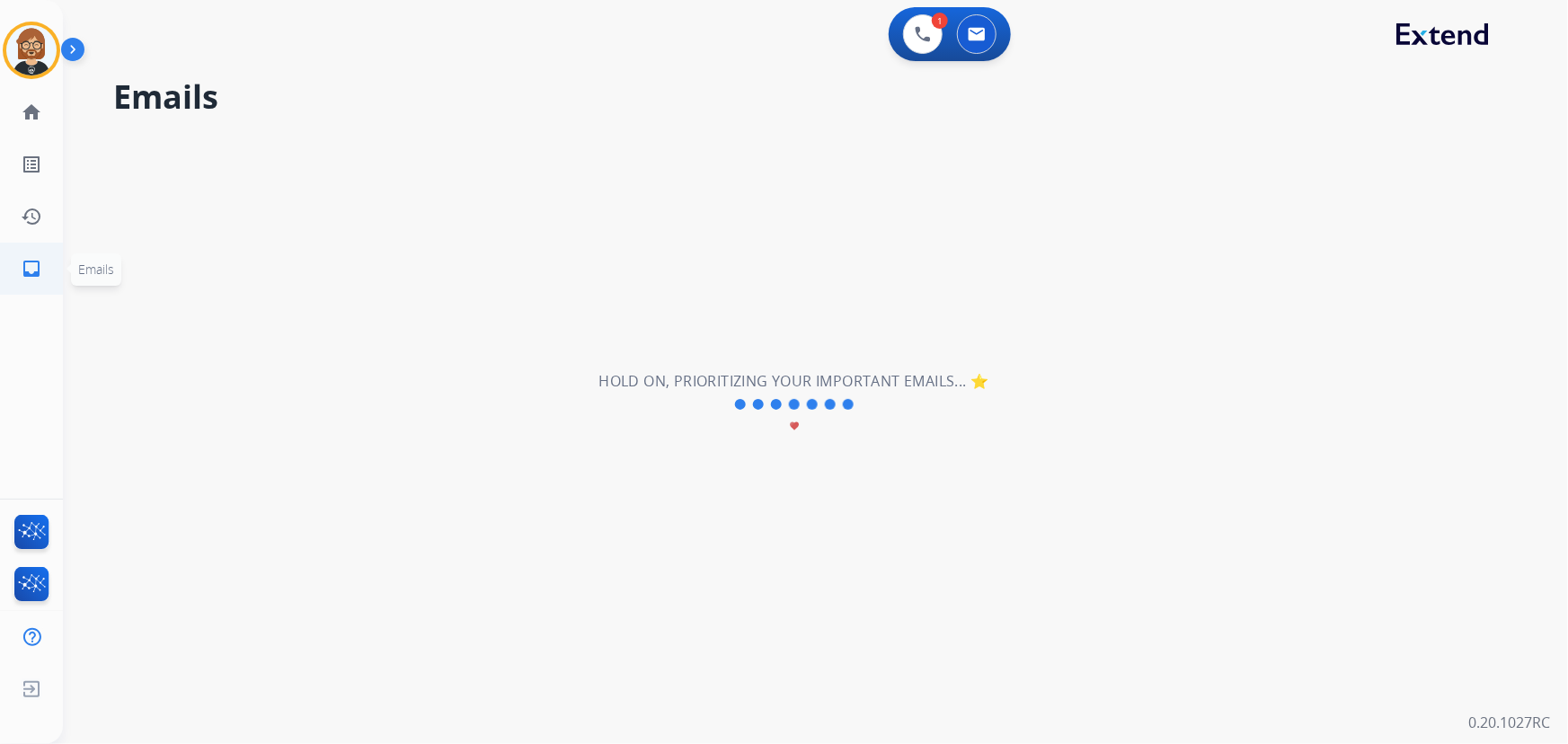
click at [26, 267] on mat-icon "inbox" at bounding box center [31, 269] width 22 height 22
click at [921, 44] on button at bounding box center [923, 34] width 39 height 39
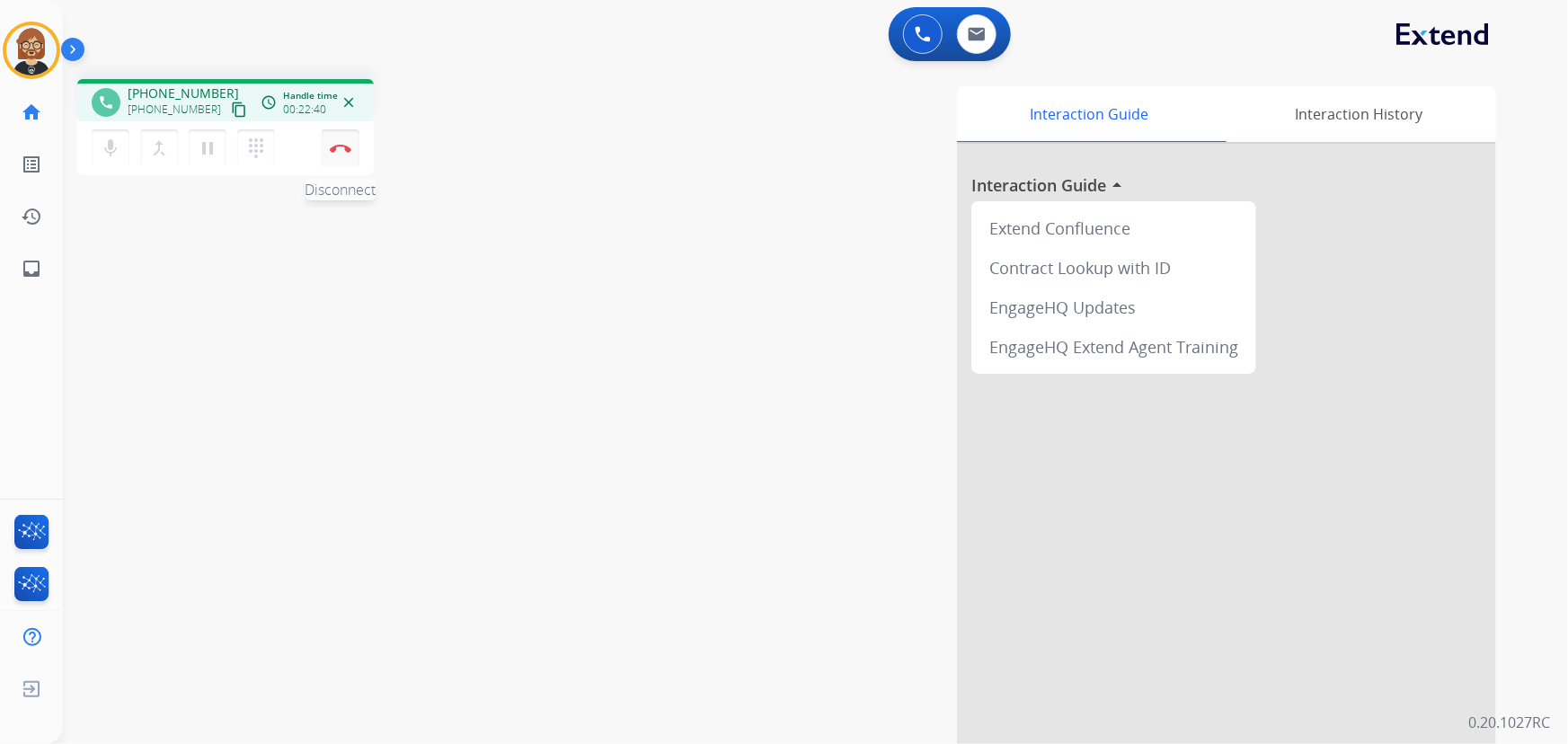
click at [339, 144] on img at bounding box center [340, 148] width 22 height 9
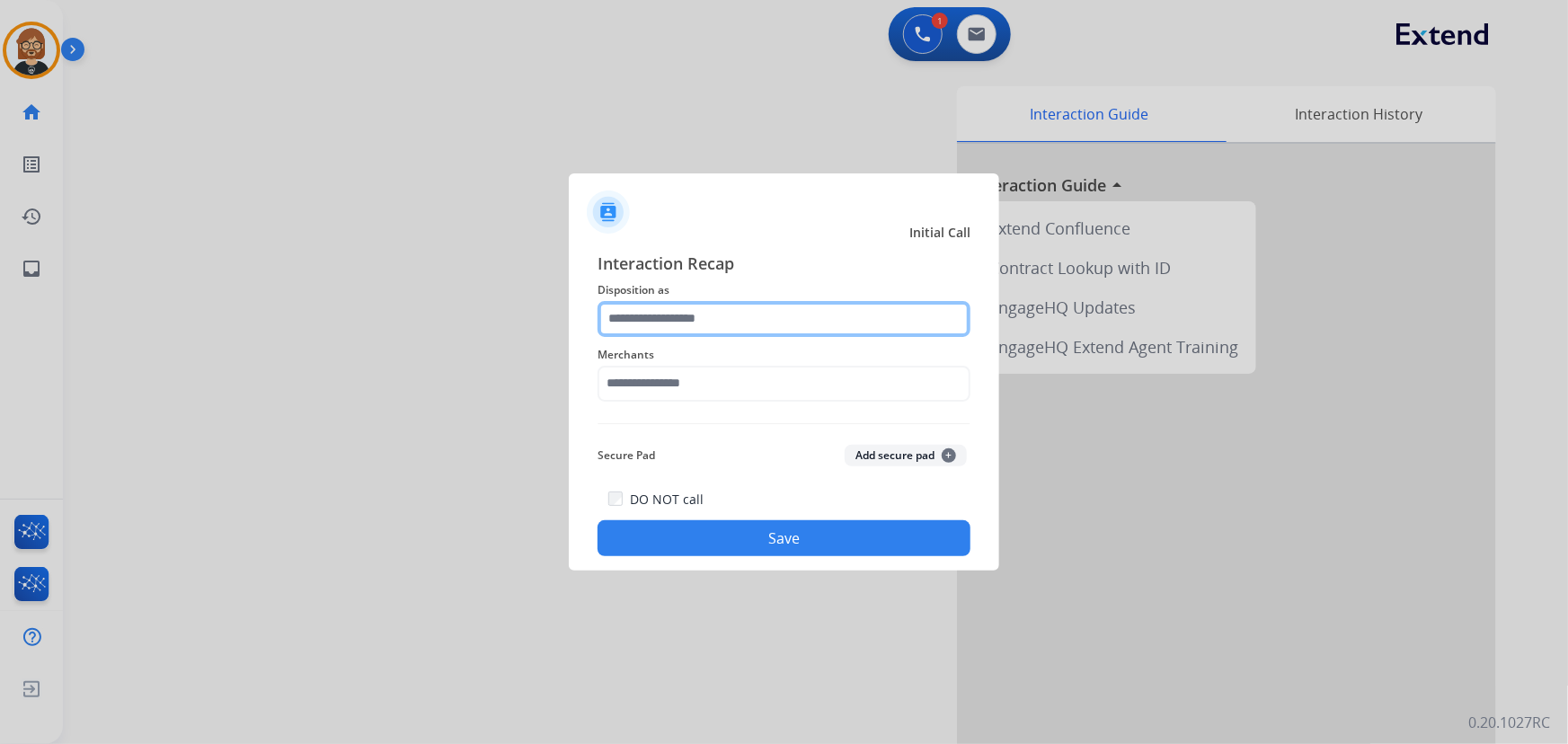
click at [719, 311] on input "text" at bounding box center [784, 319] width 373 height 36
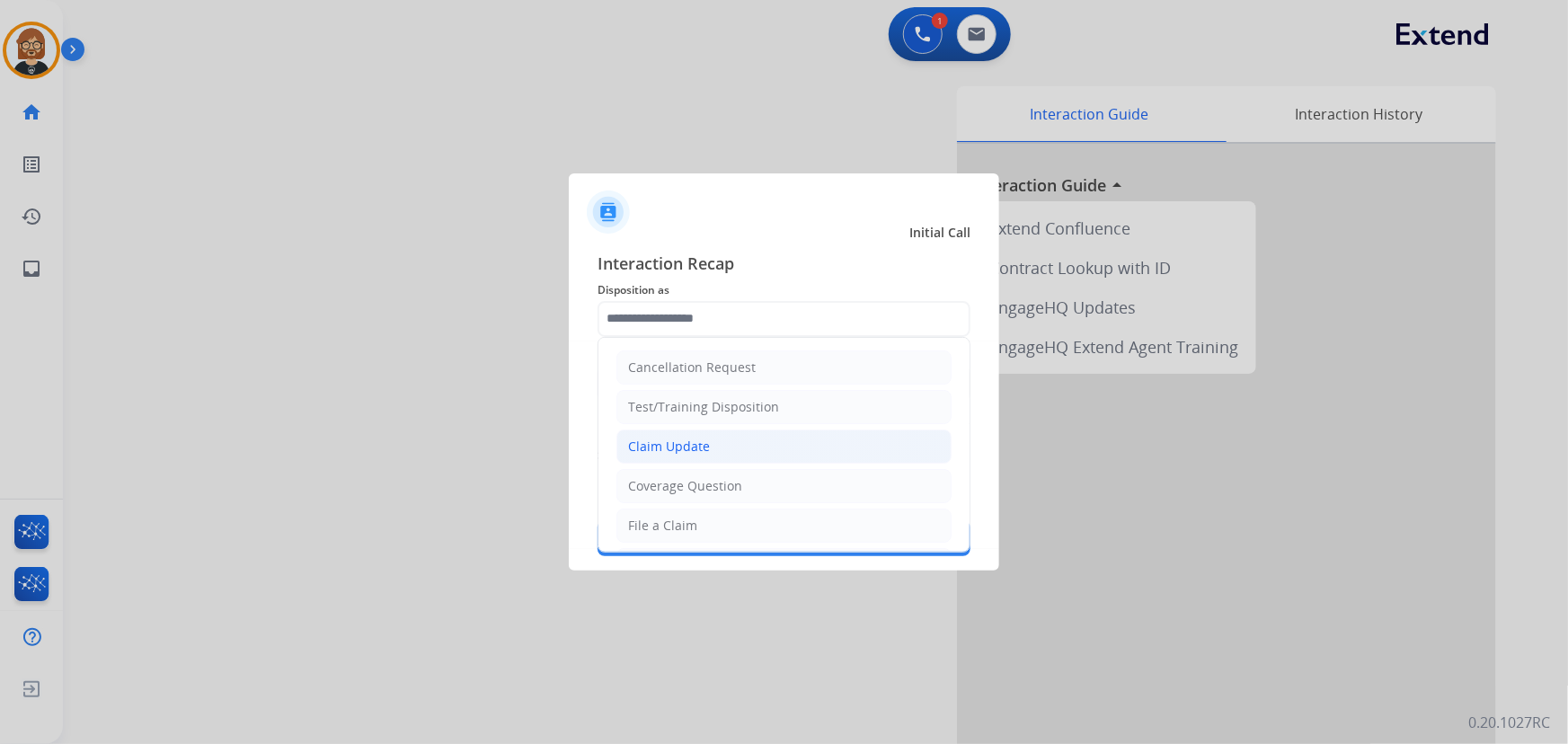
click at [761, 436] on li "Claim Update" at bounding box center [784, 446] width 335 height 34
type input "**********"
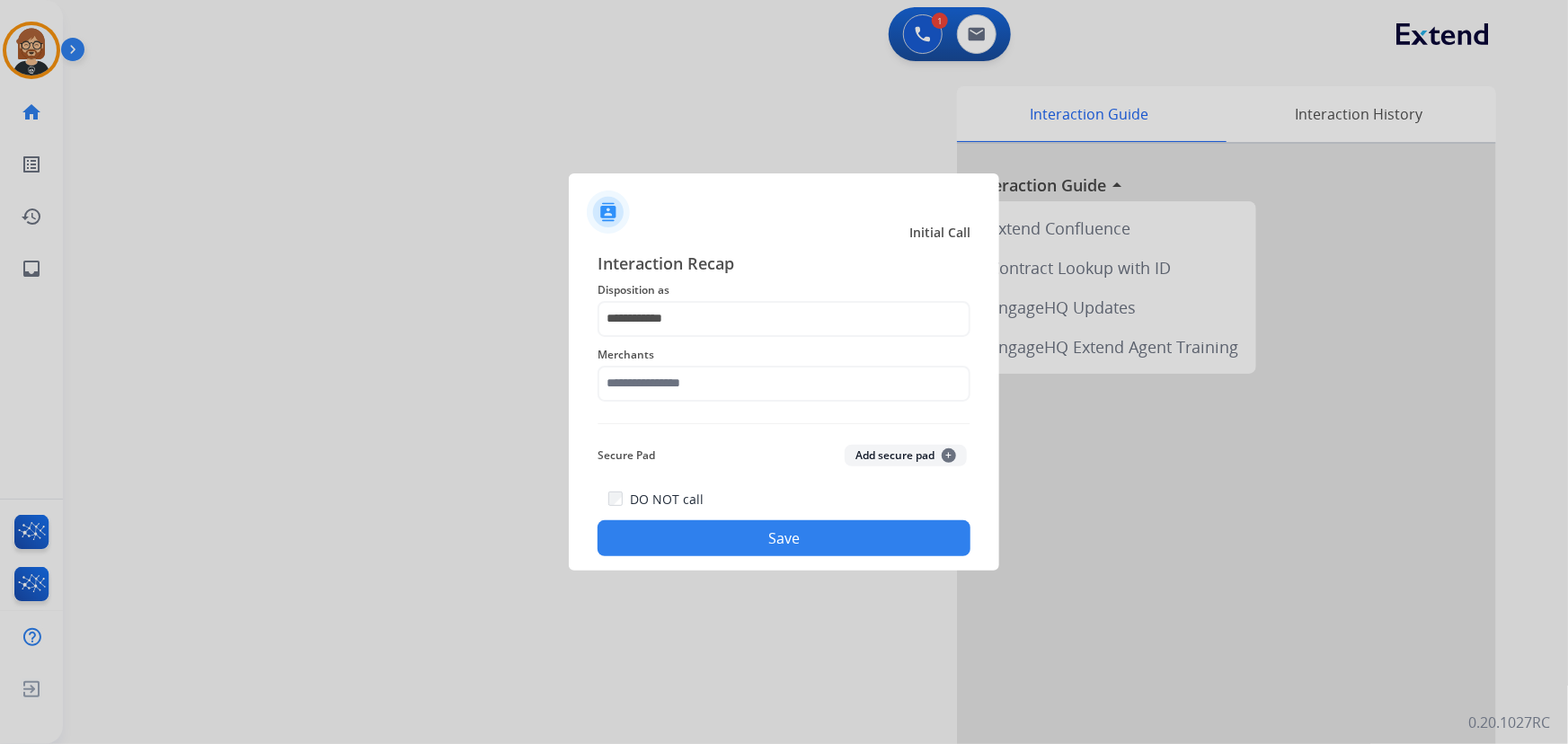
drag, startPoint x: 761, startPoint y: 352, endPoint x: 760, endPoint y: 364, distance: 12.0
click at [762, 356] on span "Merchants" at bounding box center [784, 355] width 373 height 22
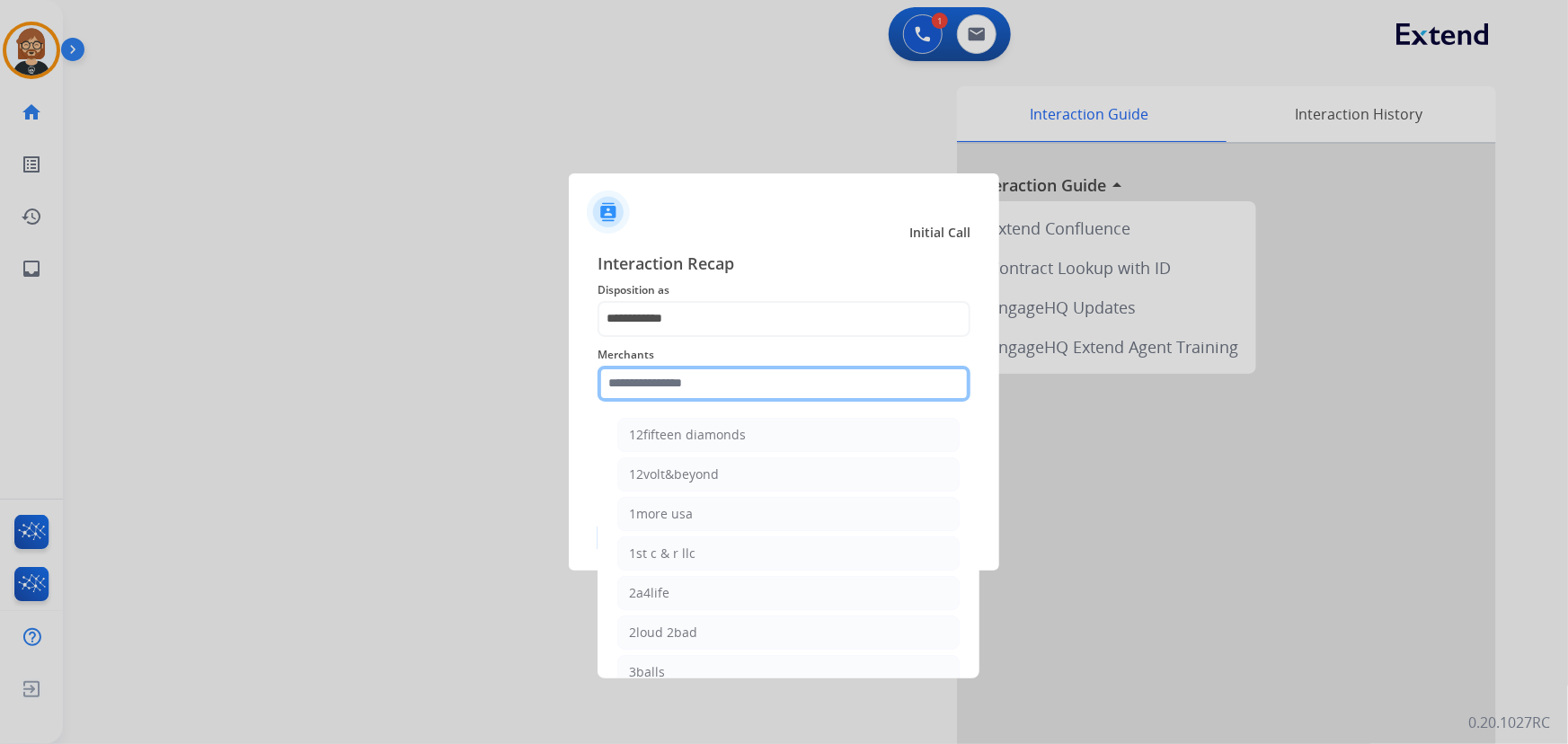
click at [751, 393] on input "text" at bounding box center [784, 383] width 373 height 36
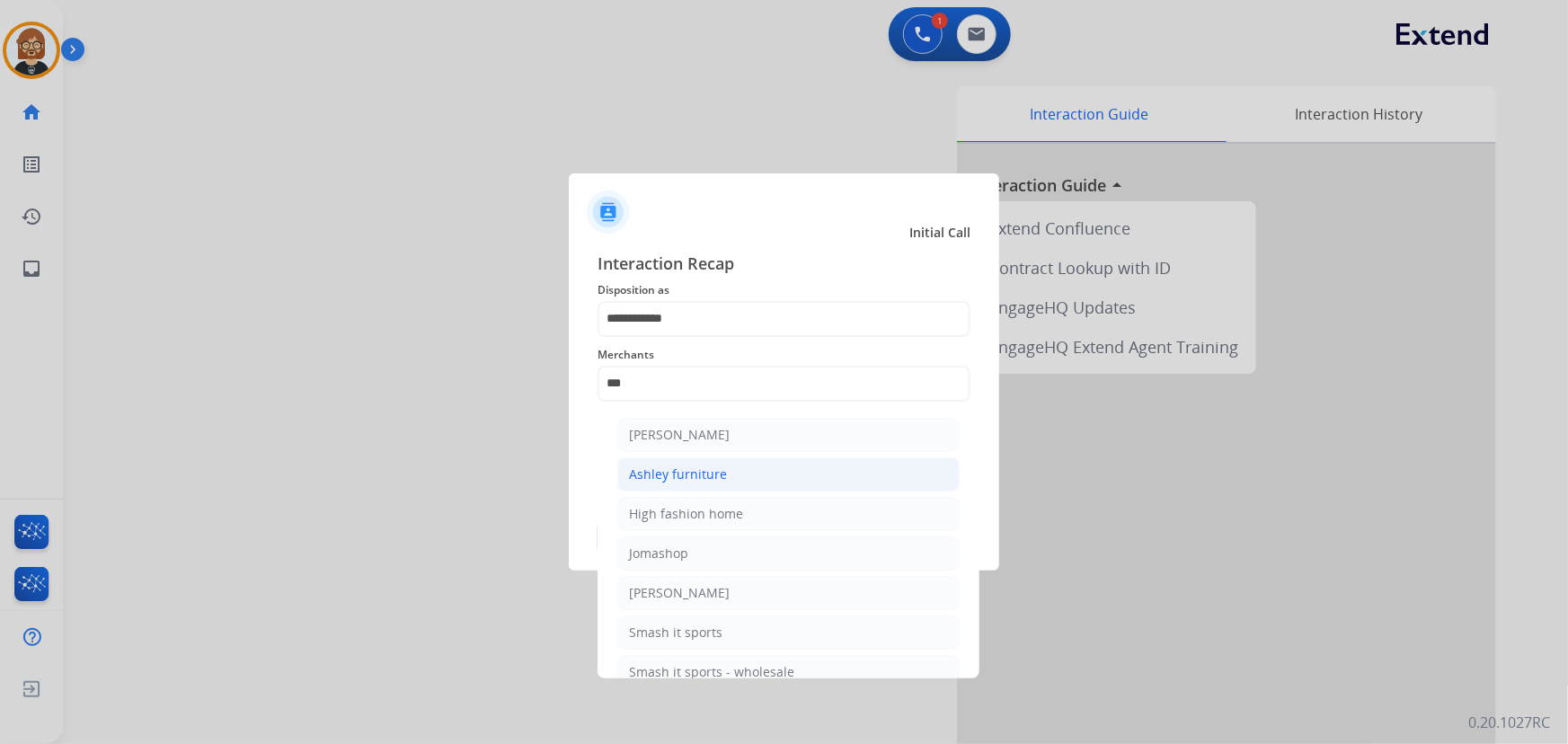
click at [784, 478] on li "Ashley furniture" at bounding box center [789, 474] width 342 height 34
type input "**********"
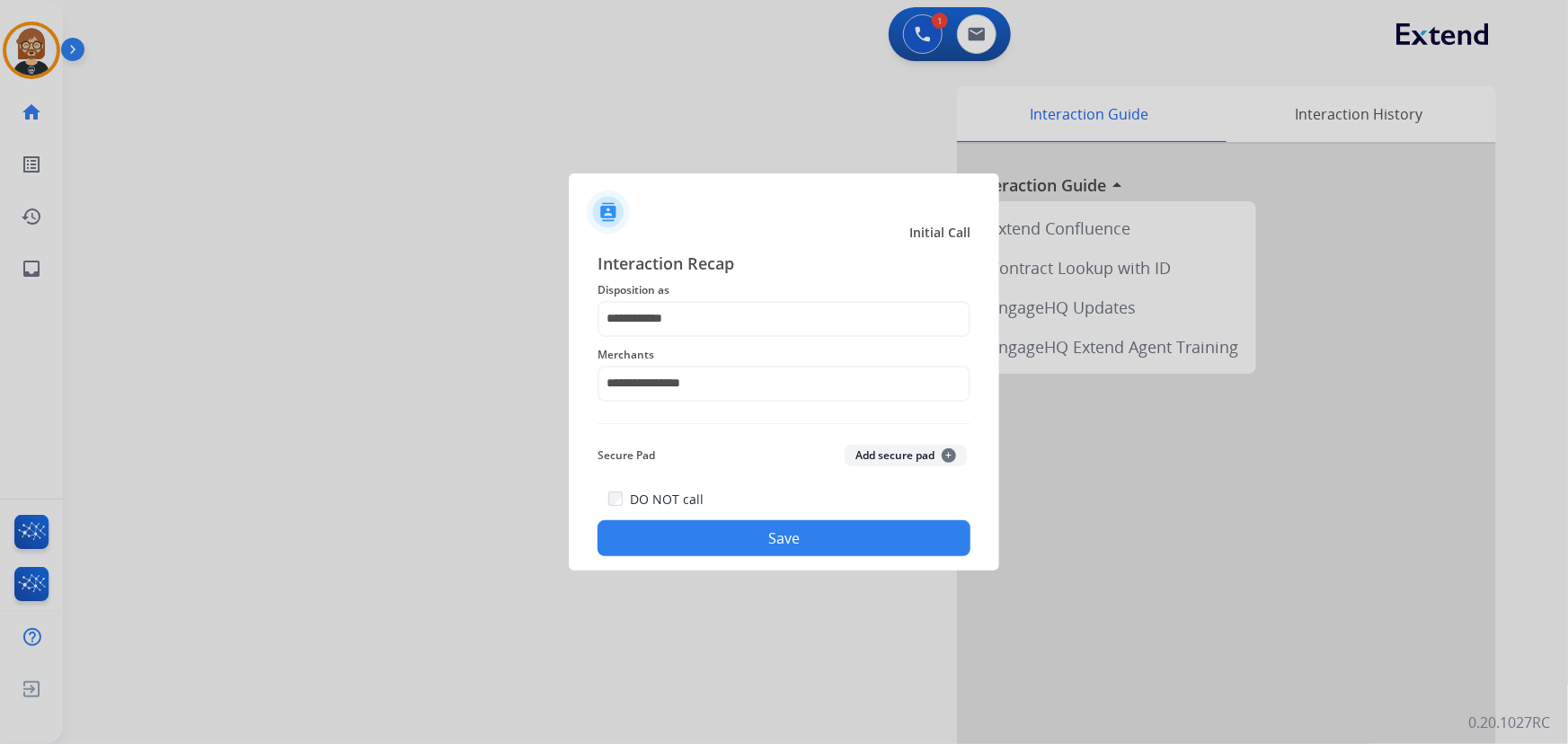
drag, startPoint x: 788, startPoint y: 518, endPoint x: 780, endPoint y: 532, distance: 16.1
click at [784, 526] on div "DO NOT call Save" at bounding box center [784, 522] width 373 height 68
click at [780, 538] on button "Save" at bounding box center [784, 538] width 373 height 36
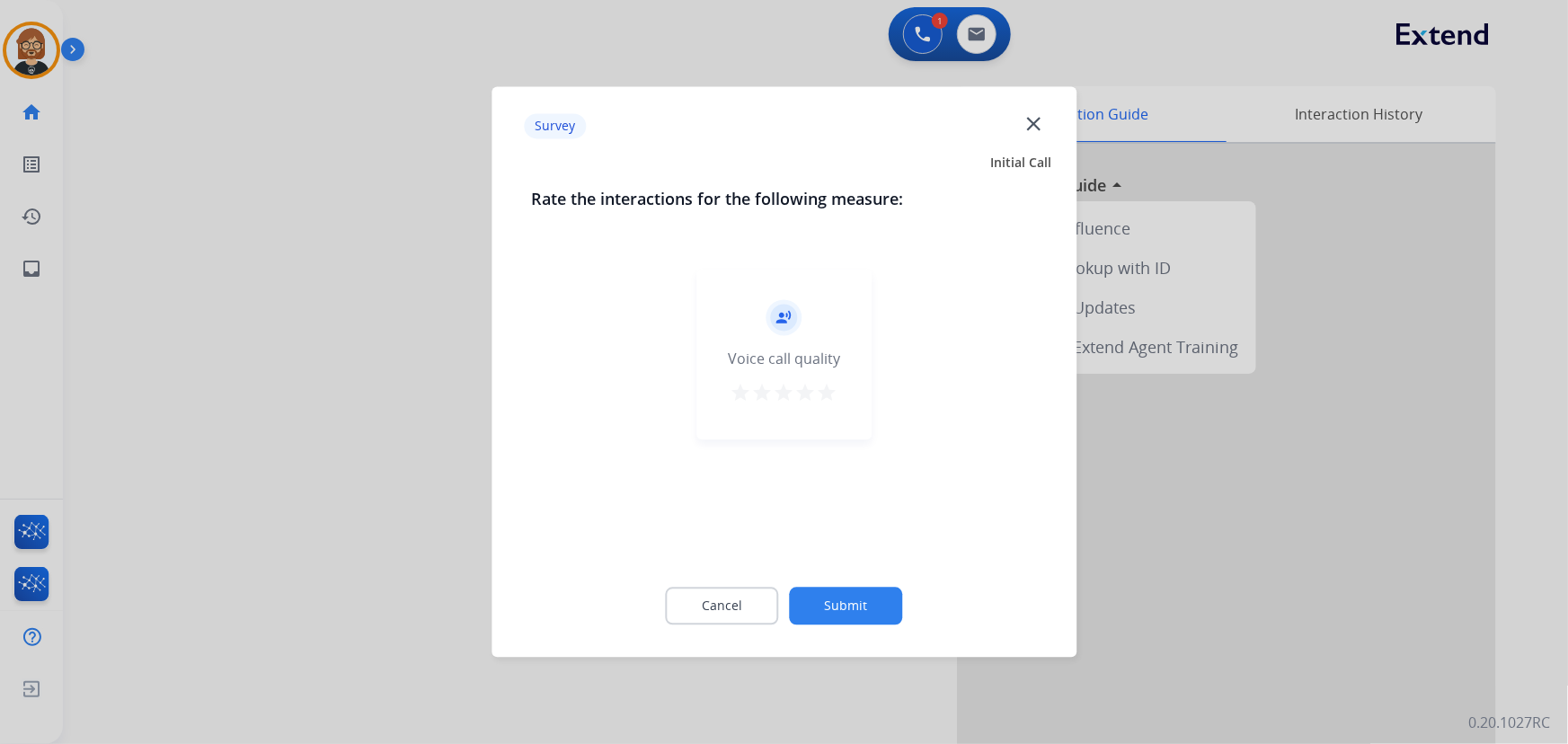
click at [838, 595] on button "Submit" at bounding box center [847, 606] width 113 height 38
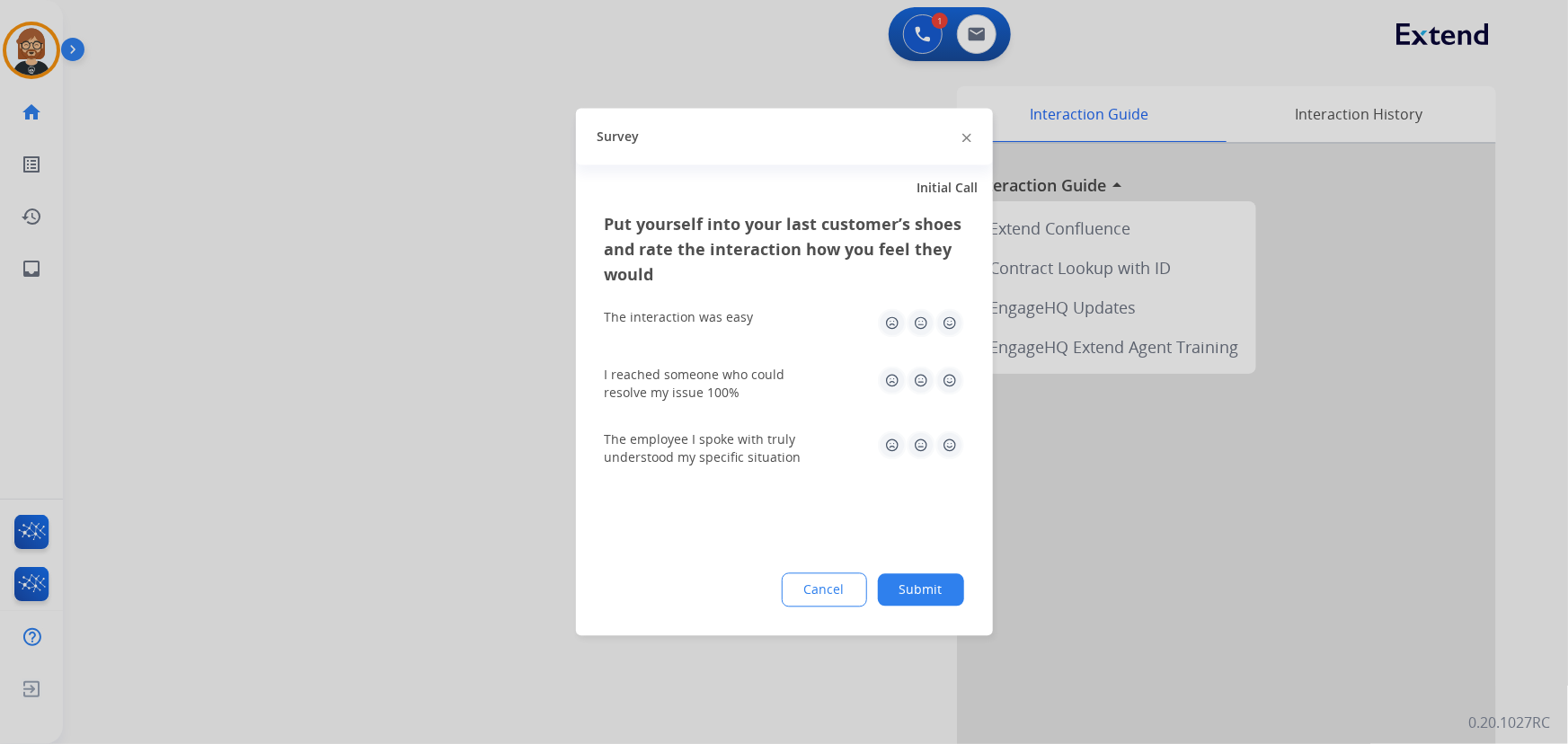
click at [943, 601] on button "Submit" at bounding box center [921, 590] width 86 height 32
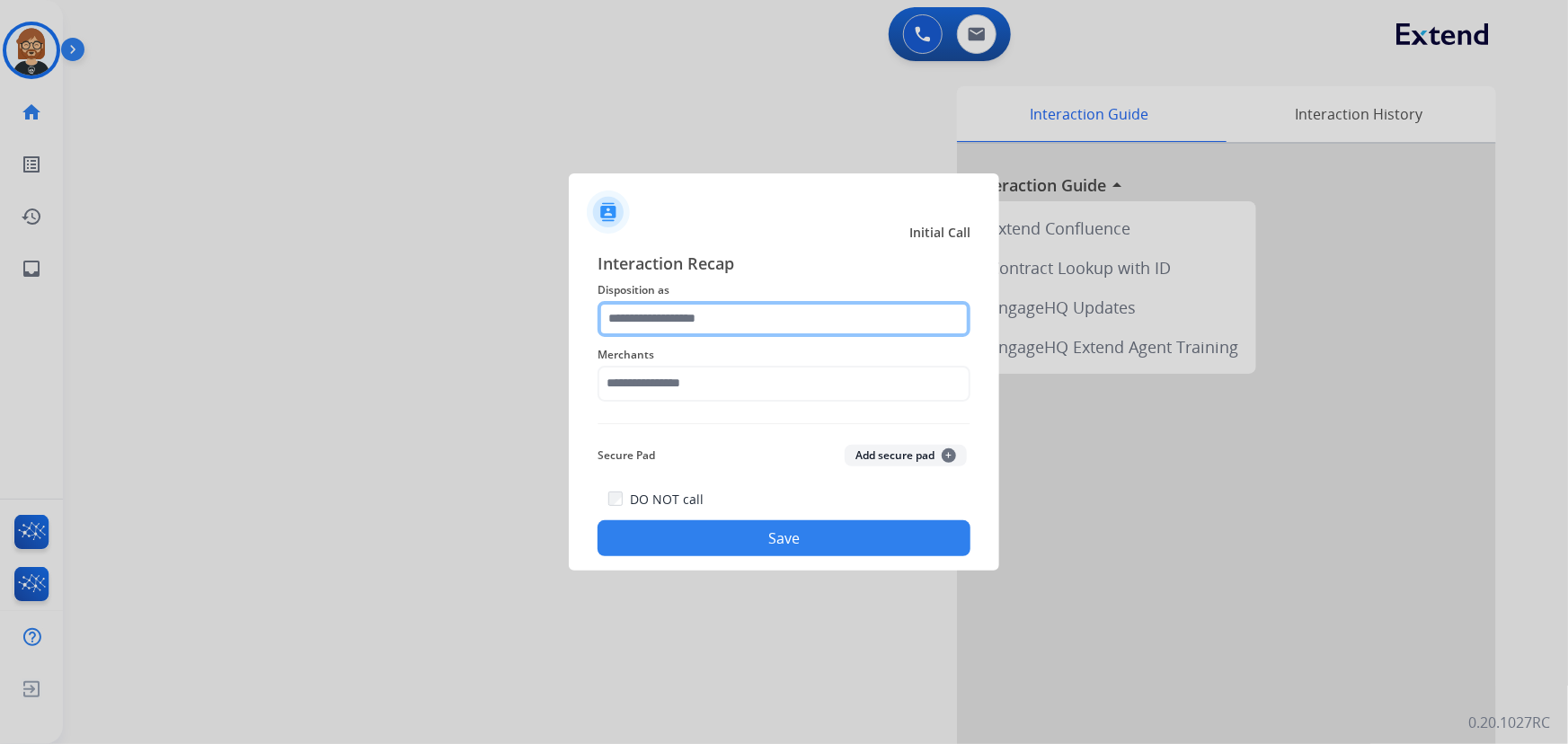
click at [786, 316] on input "text" at bounding box center [784, 319] width 373 height 36
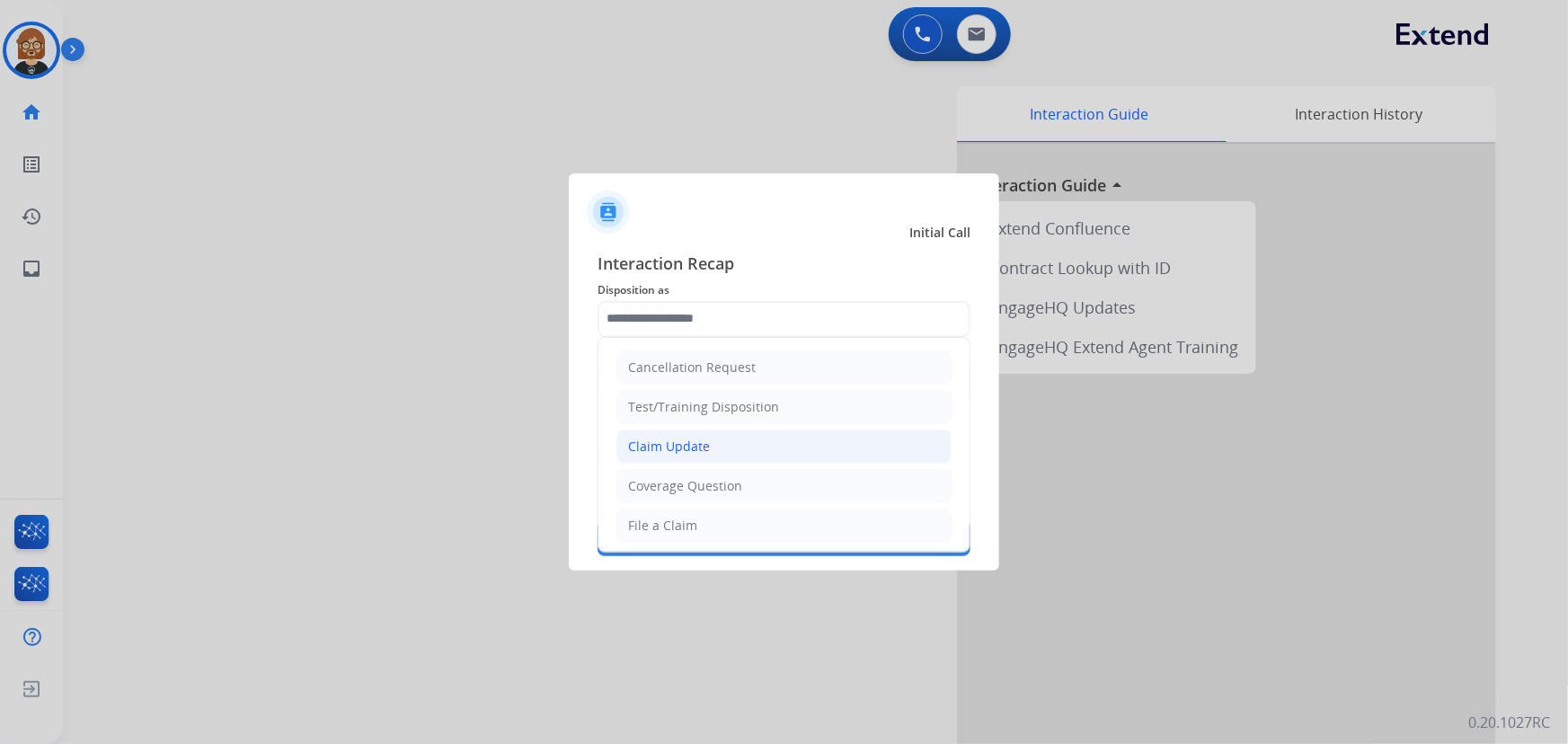
click at [763, 446] on li "Claim Update" at bounding box center [784, 446] width 335 height 34
type input "**********"
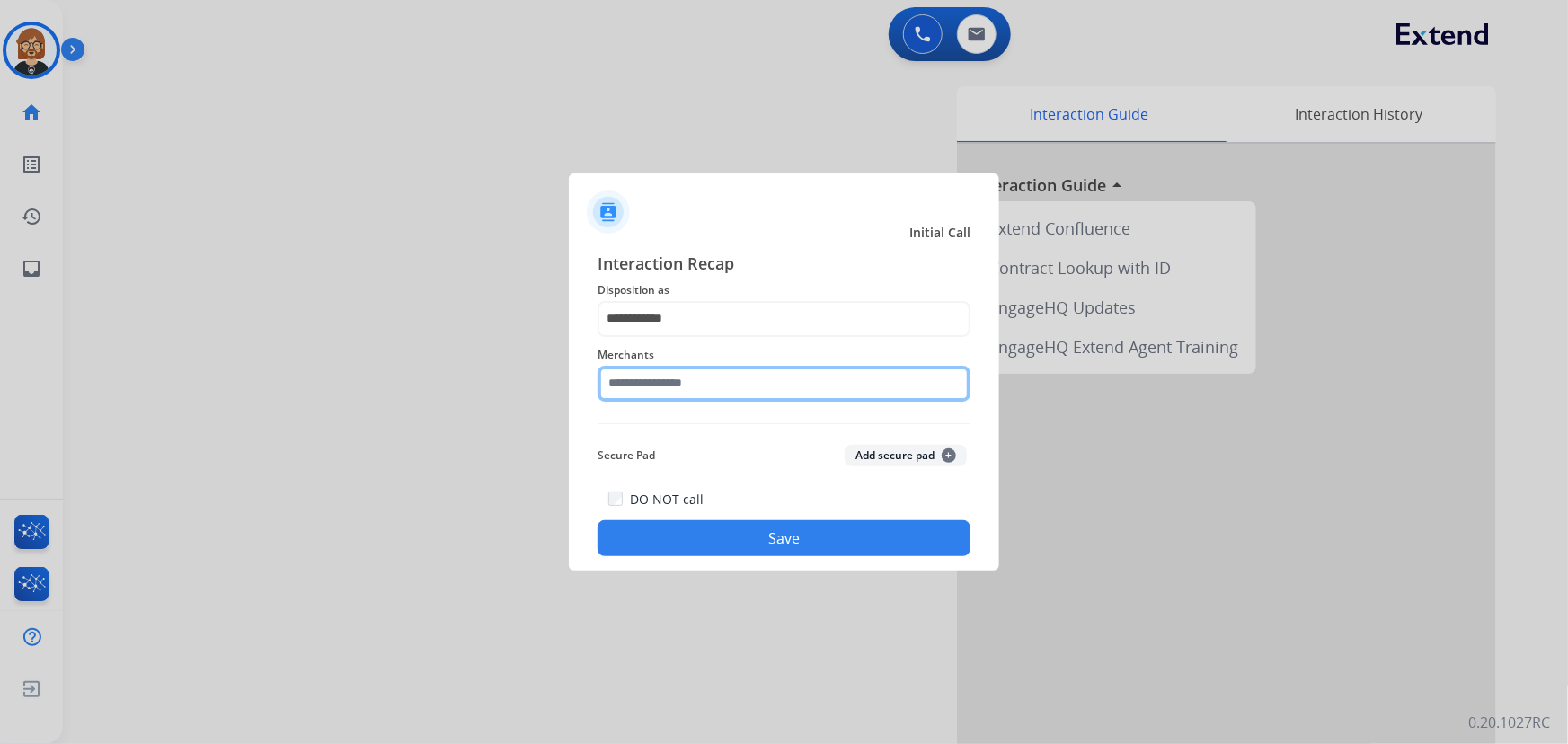
click at [777, 380] on input "text" at bounding box center [784, 383] width 373 height 36
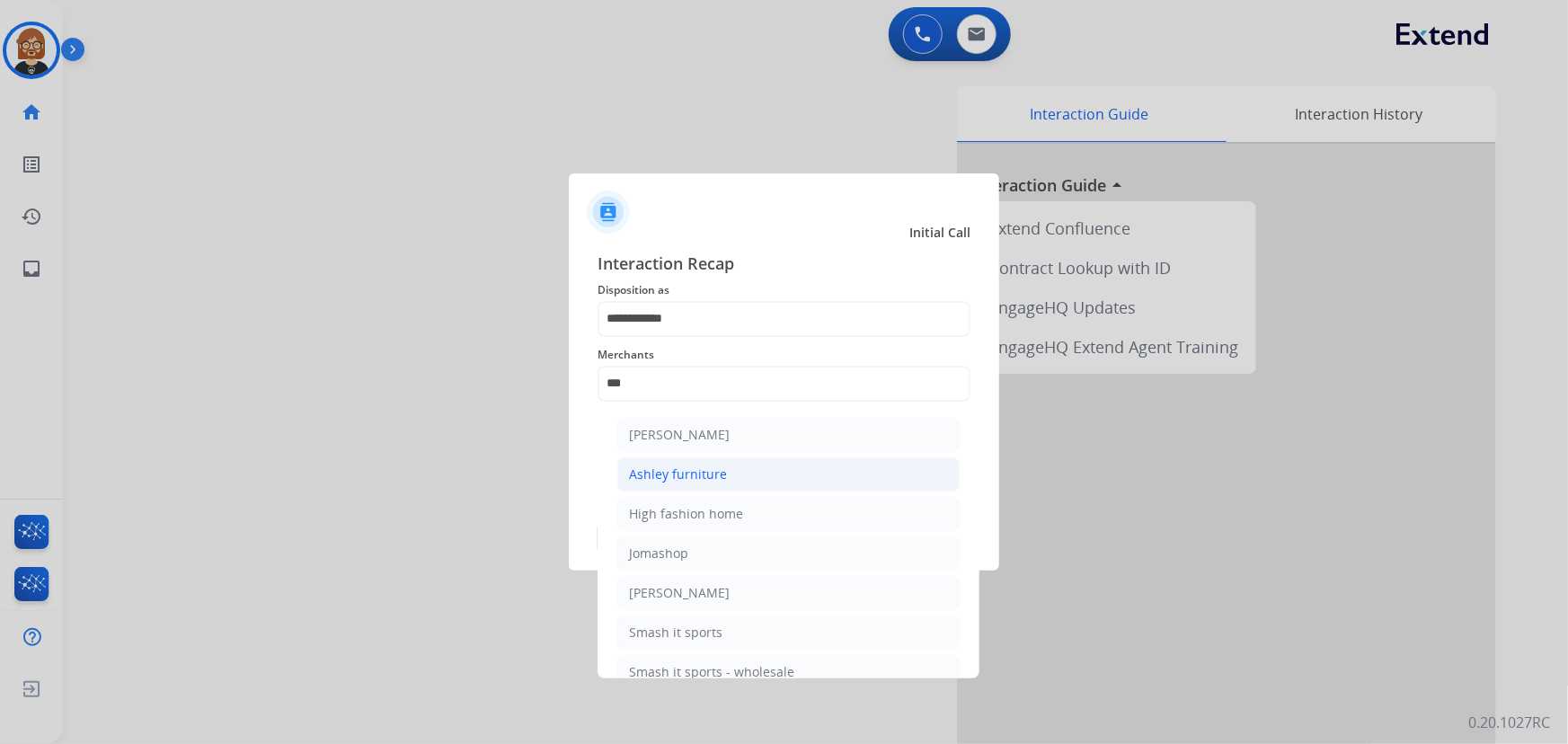
click at [640, 476] on div "Ashley furniture" at bounding box center [678, 474] width 98 height 18
type input "**********"
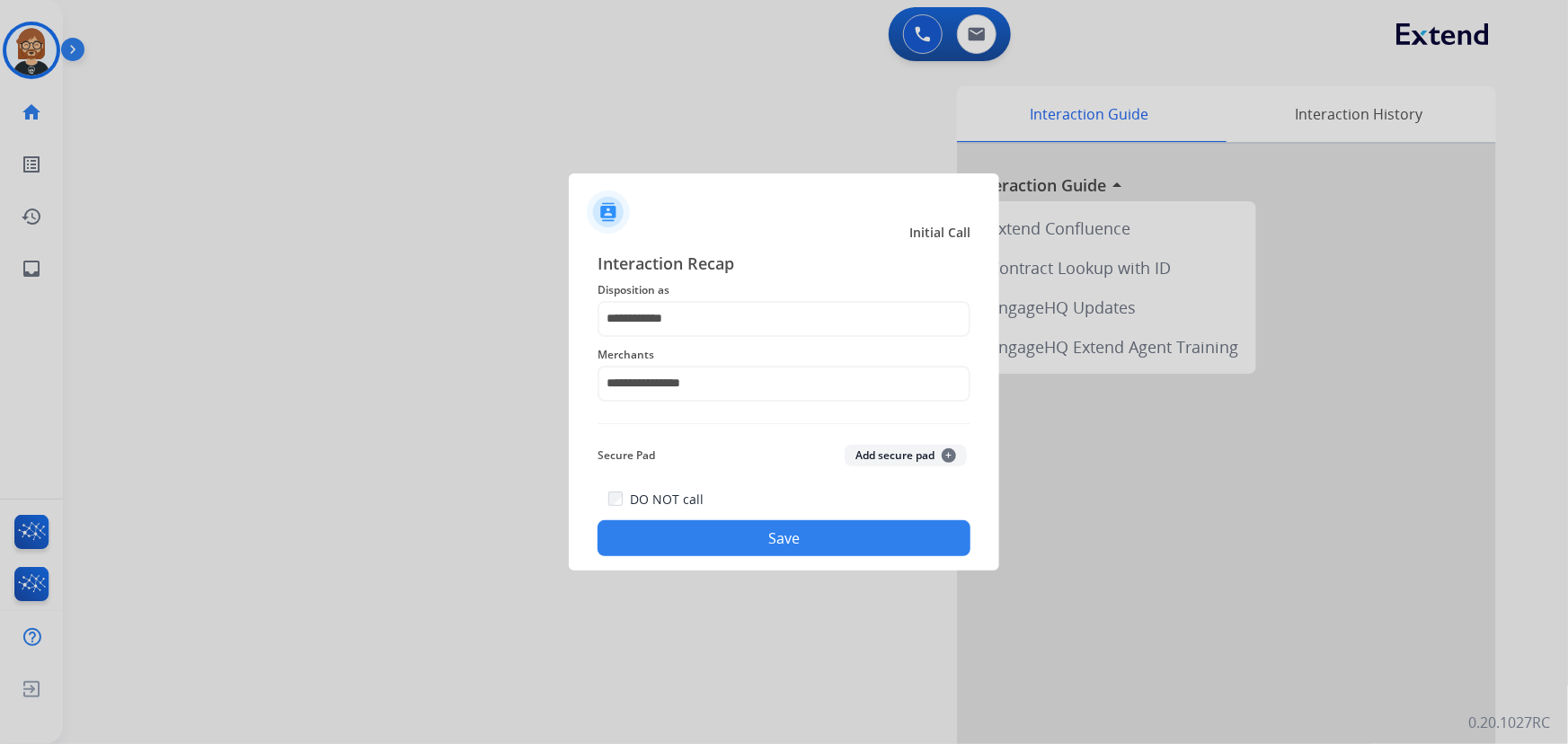
click at [752, 521] on button "Save" at bounding box center [784, 538] width 373 height 36
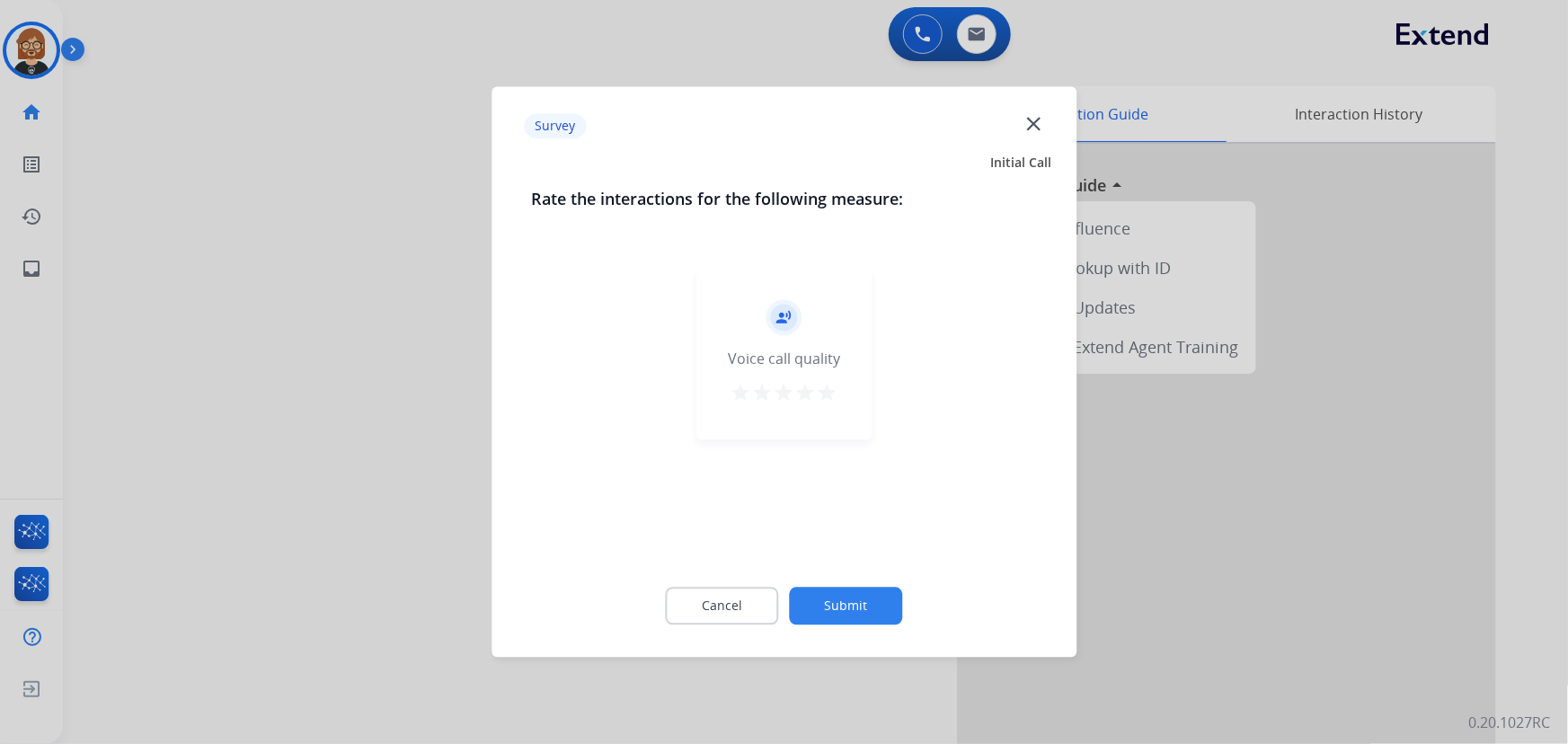
click at [881, 602] on button "Submit" at bounding box center [847, 606] width 113 height 38
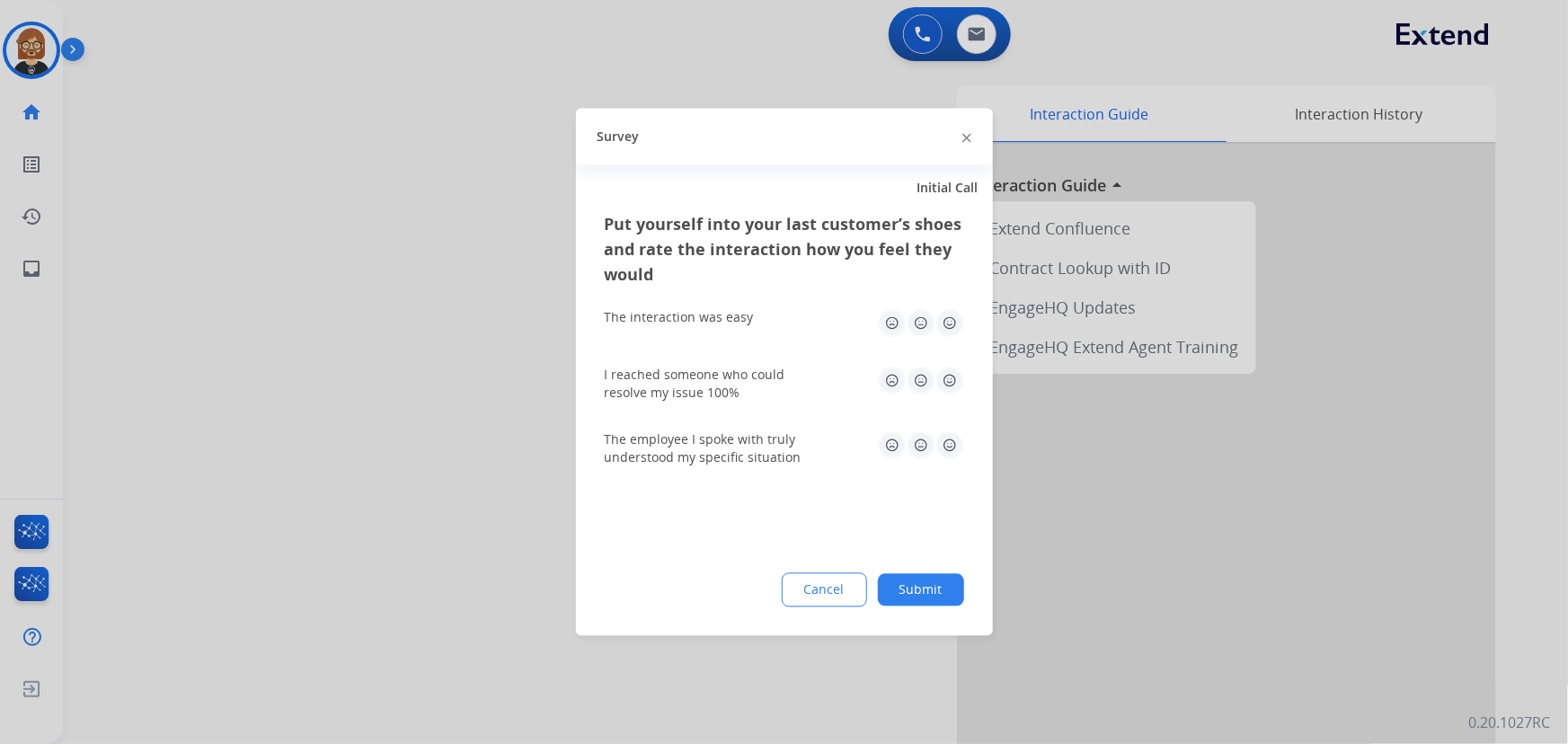
drag, startPoint x: 886, startPoint y: 601, endPoint x: 904, endPoint y: 601, distance: 18.0
click at [896, 602] on button "Submit" at bounding box center [921, 590] width 86 height 32
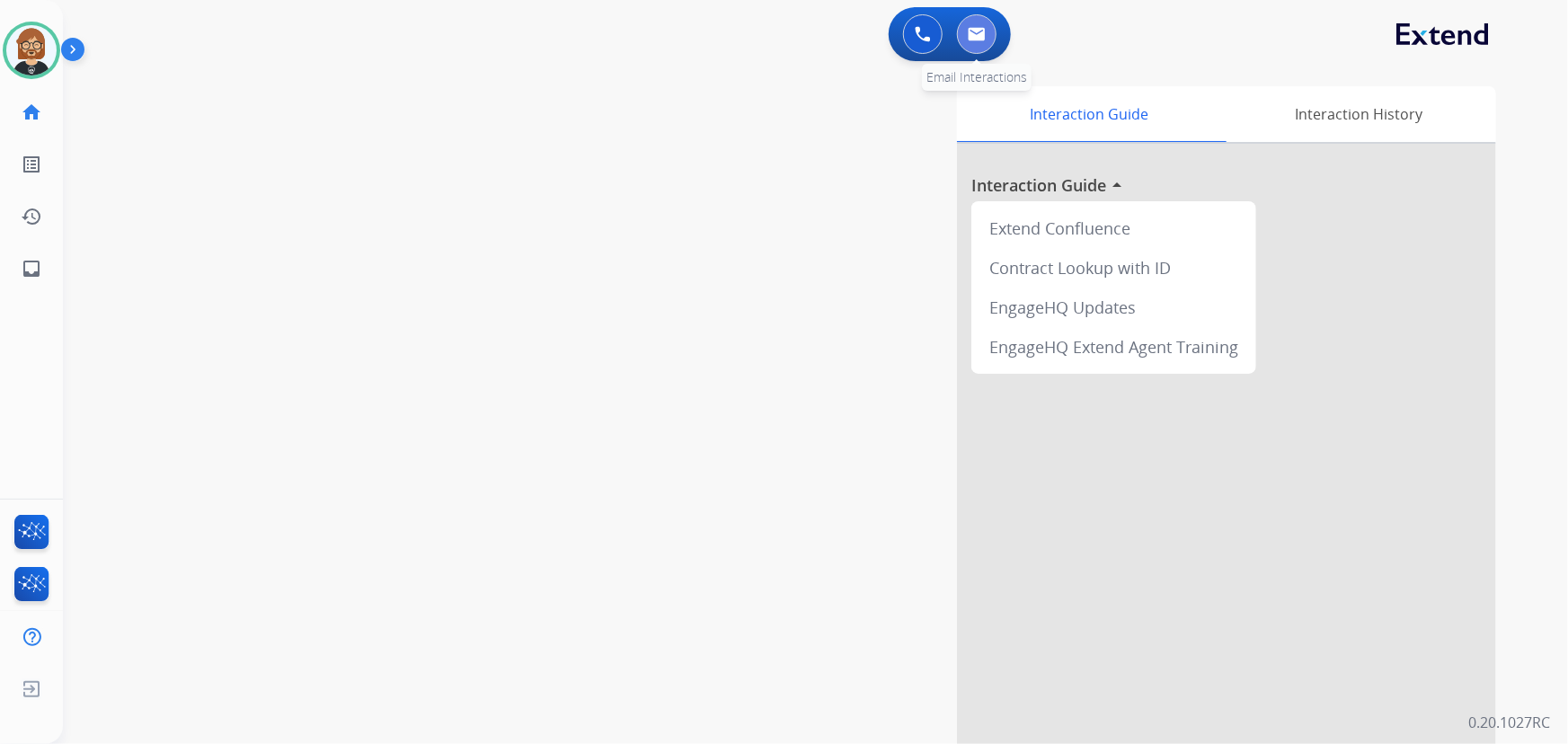
click at [982, 35] on img at bounding box center [977, 34] width 18 height 15
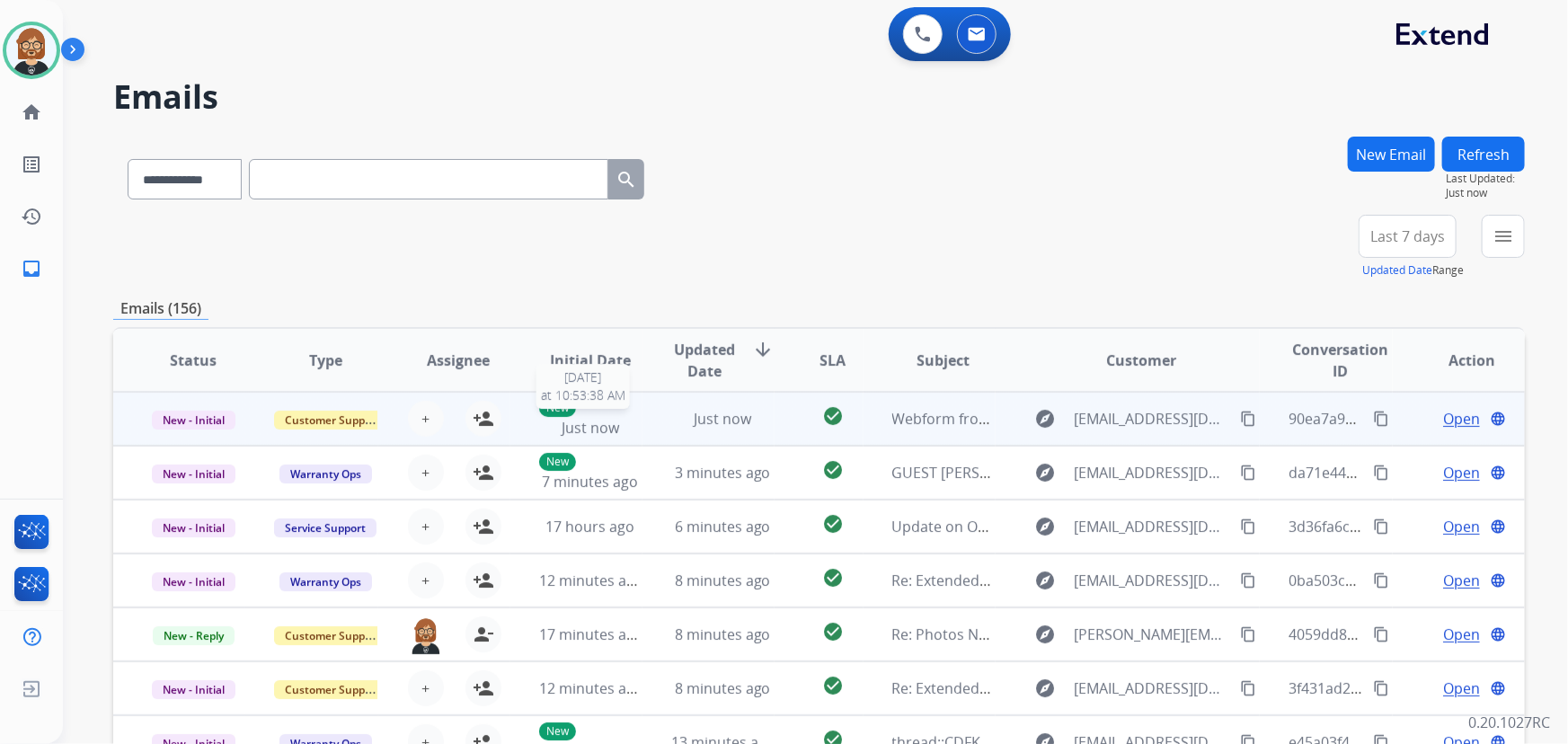
click at [596, 427] on span "Just now" at bounding box center [590, 428] width 58 height 20
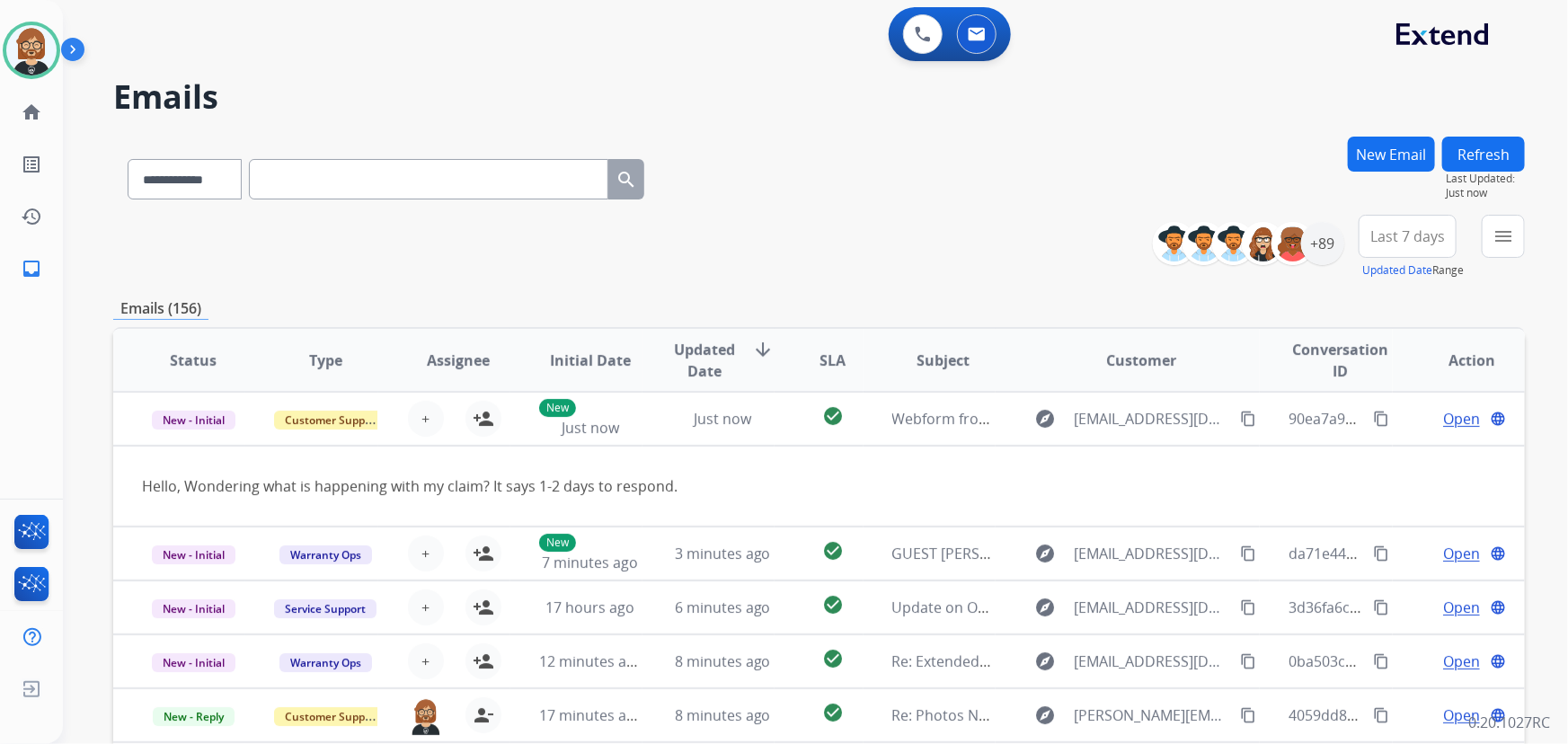
click at [868, 229] on div "**********" at bounding box center [819, 247] width 1412 height 65
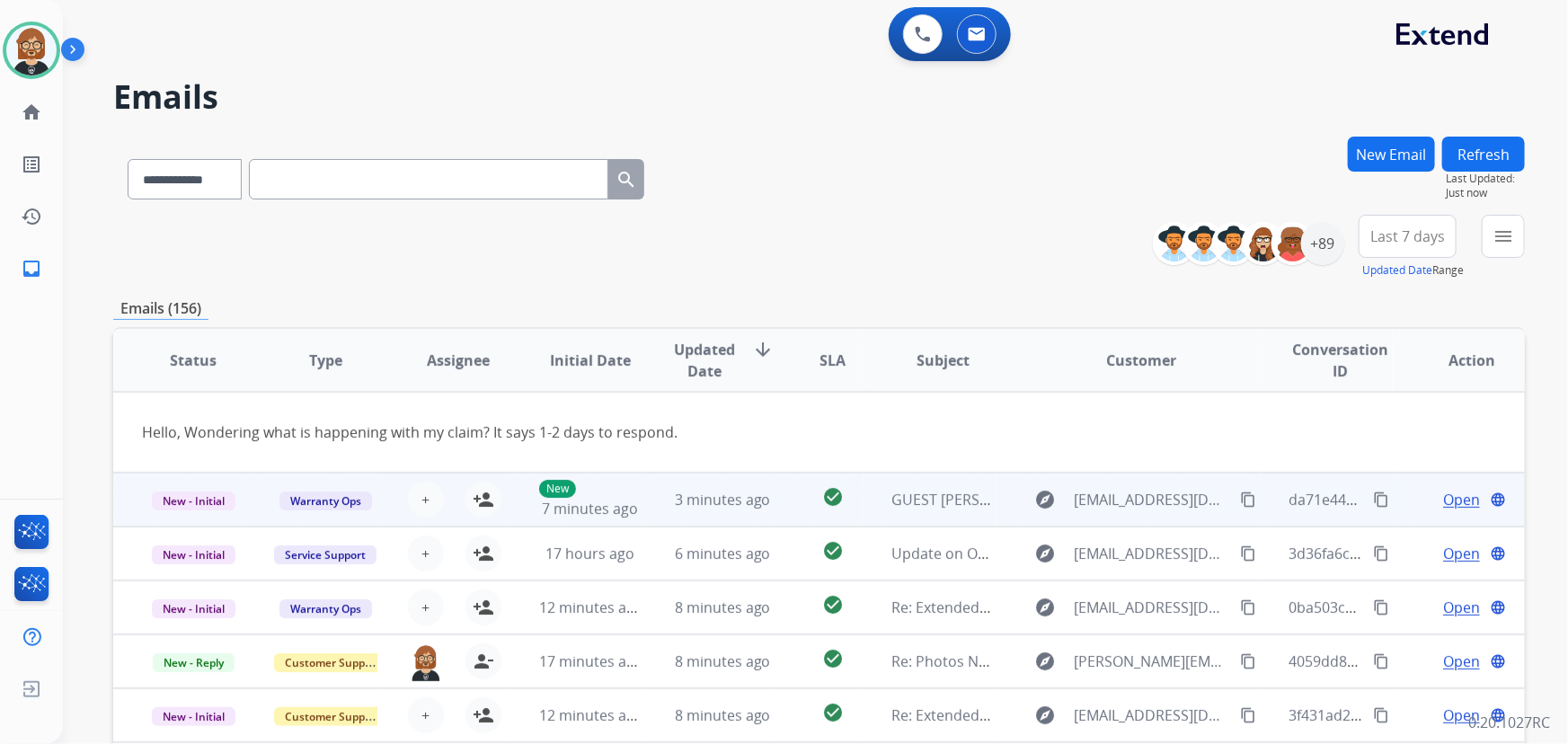
scroll to position [82, 0]
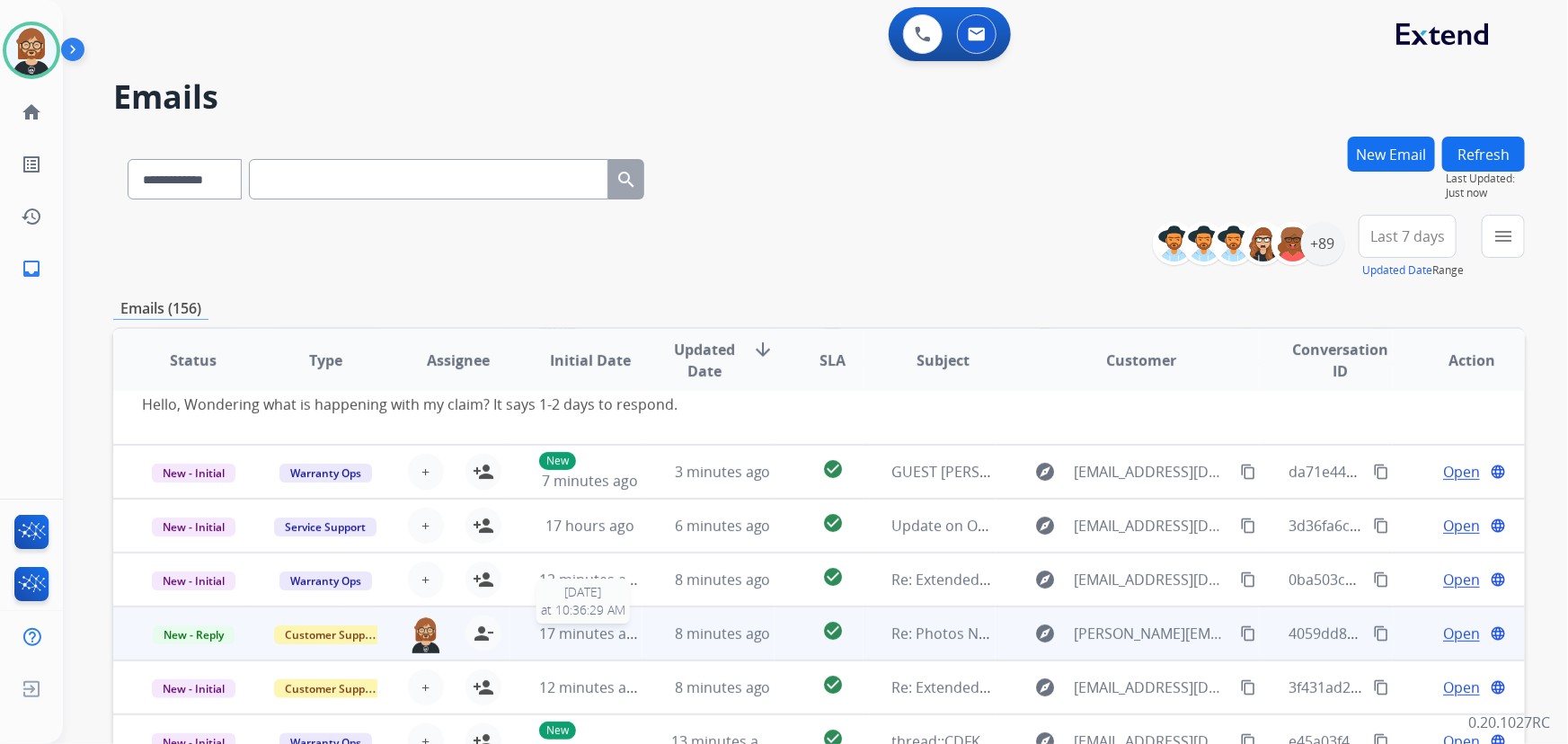
click at [578, 632] on span "17 minutes ago" at bounding box center [591, 634] width 105 height 20
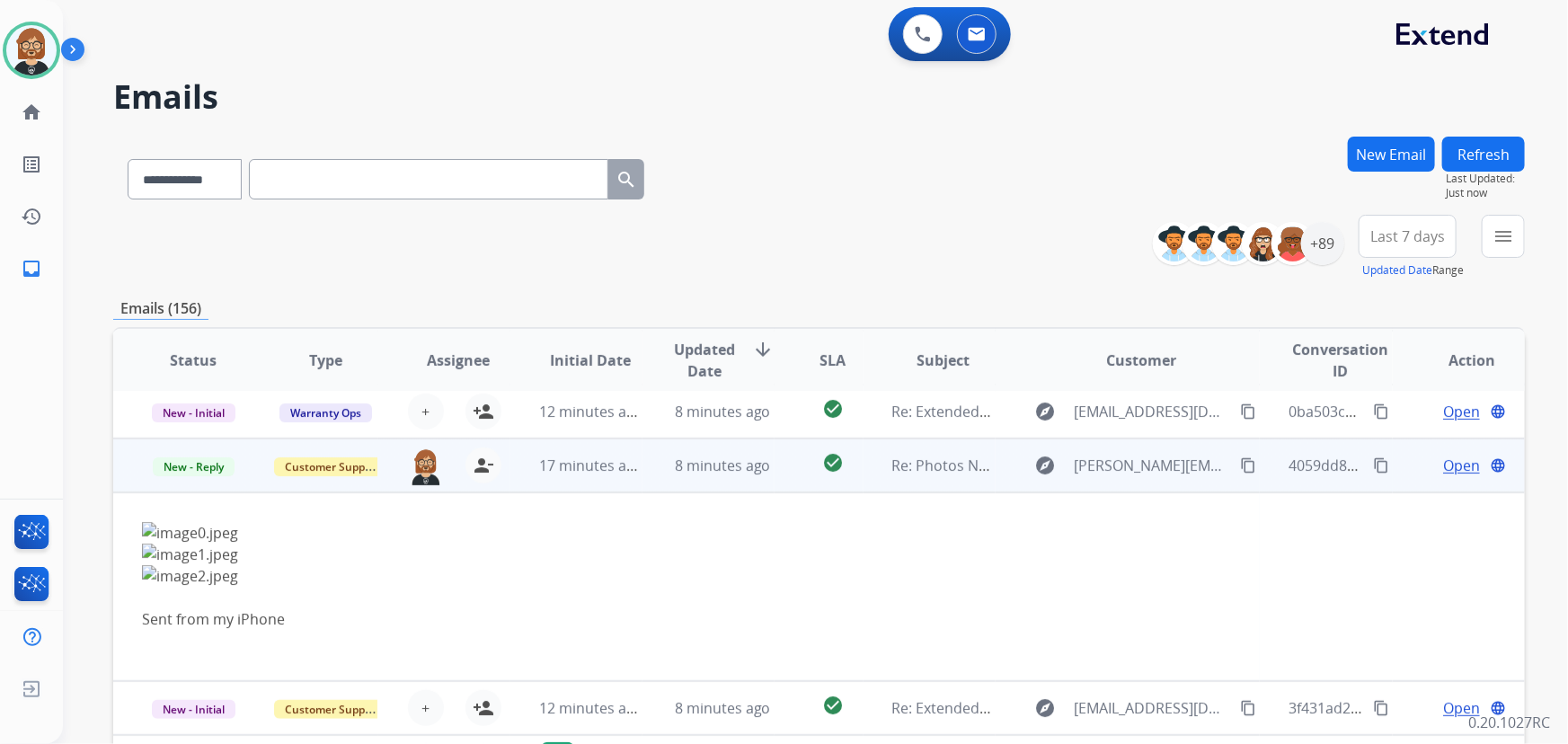
scroll to position [190, 0]
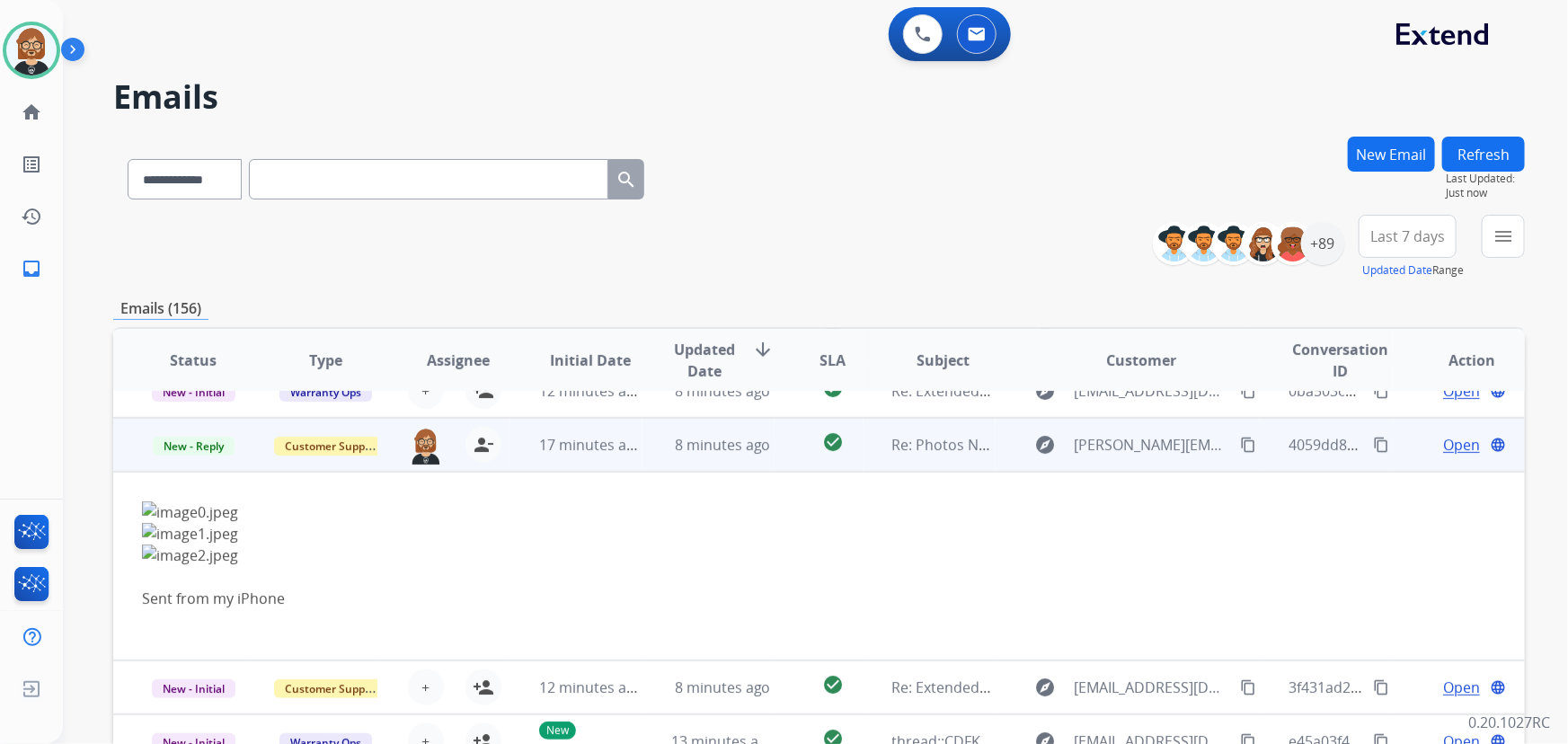
click at [1461, 449] on span "Open" at bounding box center [1461, 445] width 37 height 22
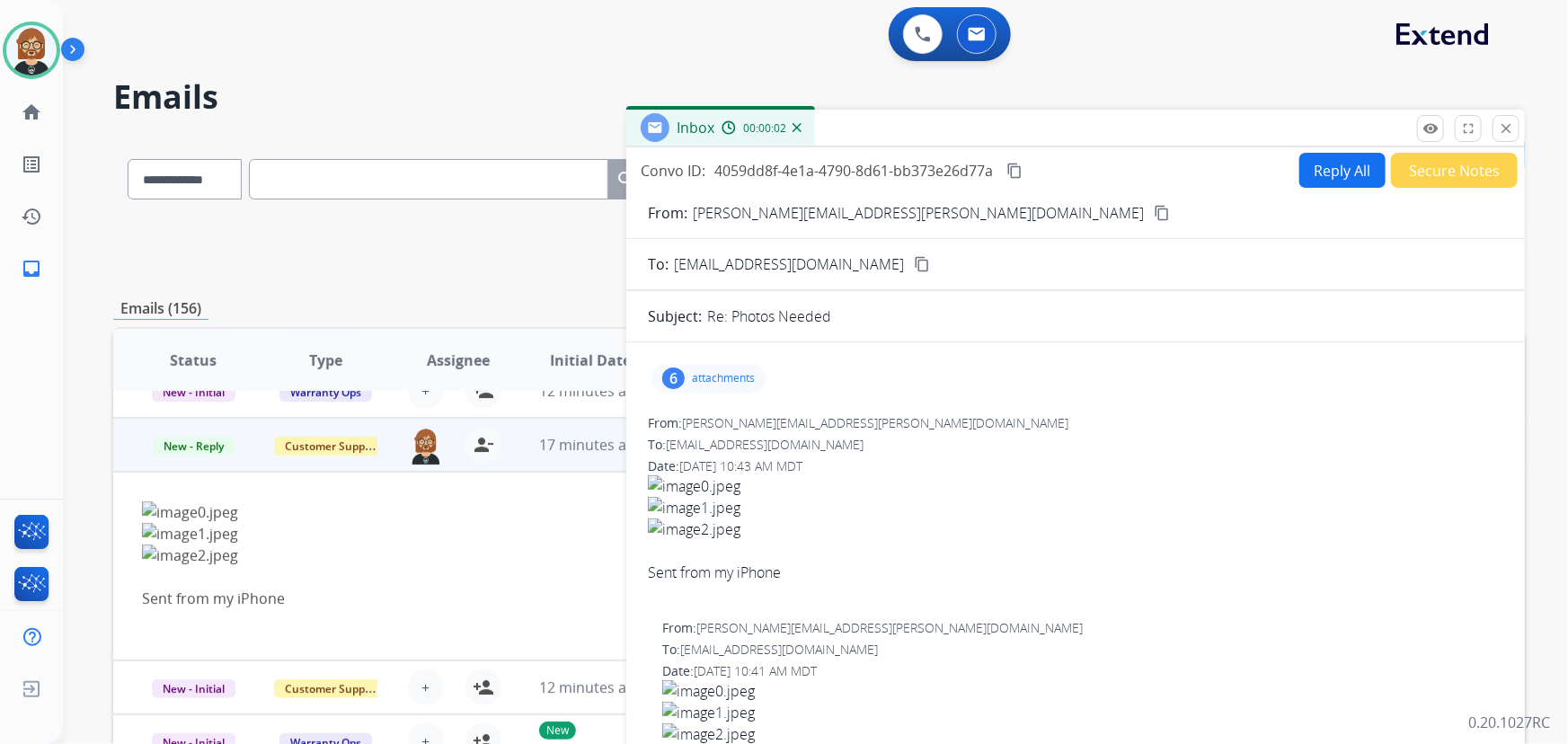
click at [708, 381] on p "attachments" at bounding box center [723, 378] width 63 height 15
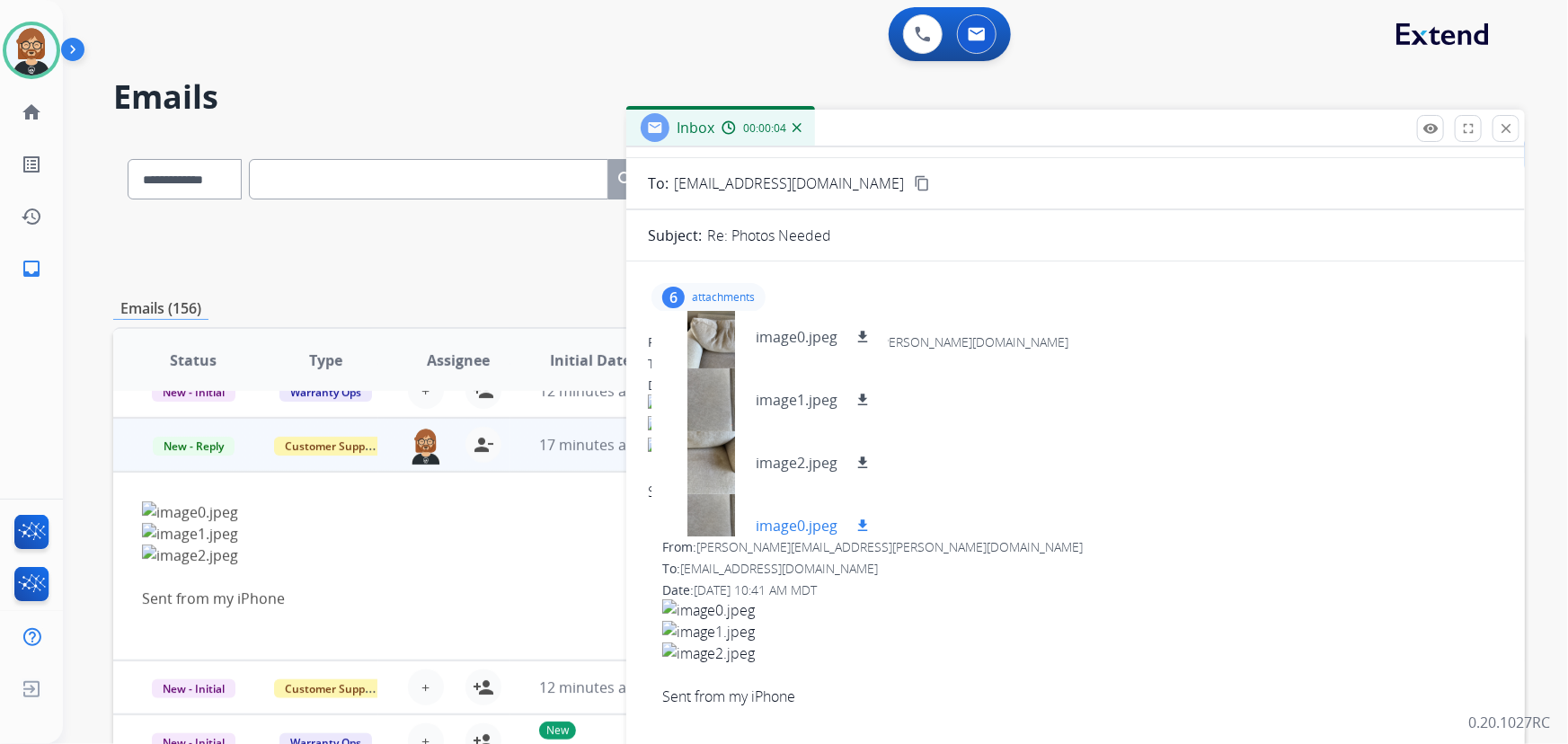
scroll to position [0, 0]
click at [862, 338] on mat-icon "download" at bounding box center [862, 343] width 17 height 17
click at [863, 404] on mat-icon "download" at bounding box center [862, 406] width 17 height 17
click at [860, 461] on mat-icon "download" at bounding box center [862, 469] width 17 height 17
click at [862, 524] on mat-icon "download" at bounding box center [862, 532] width 17 height 17
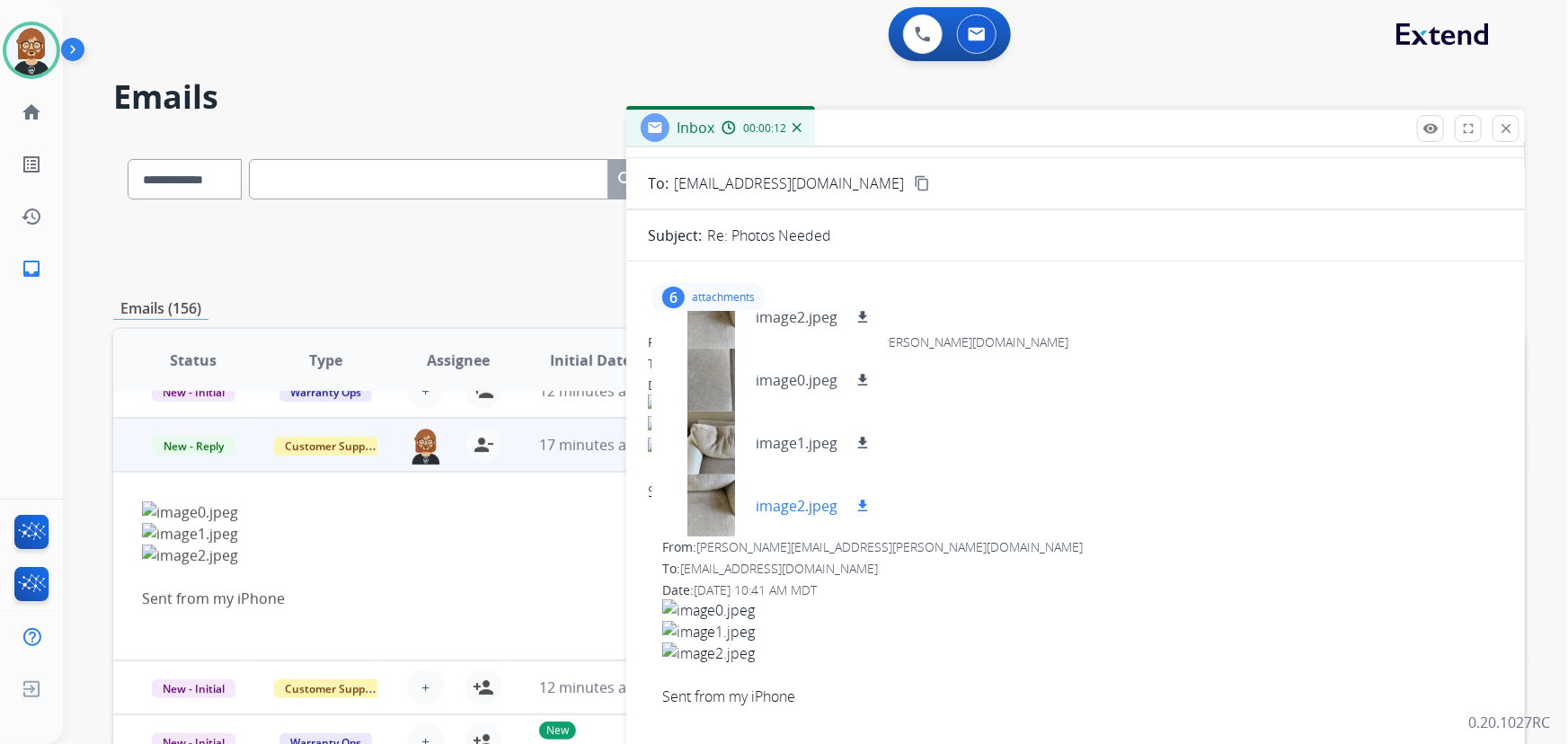
scroll to position [153, 0]
click at [864, 434] on mat-icon "download" at bounding box center [862, 442] width 17 height 17
click at [868, 497] on mat-icon "download" at bounding box center [862, 504] width 17 height 17
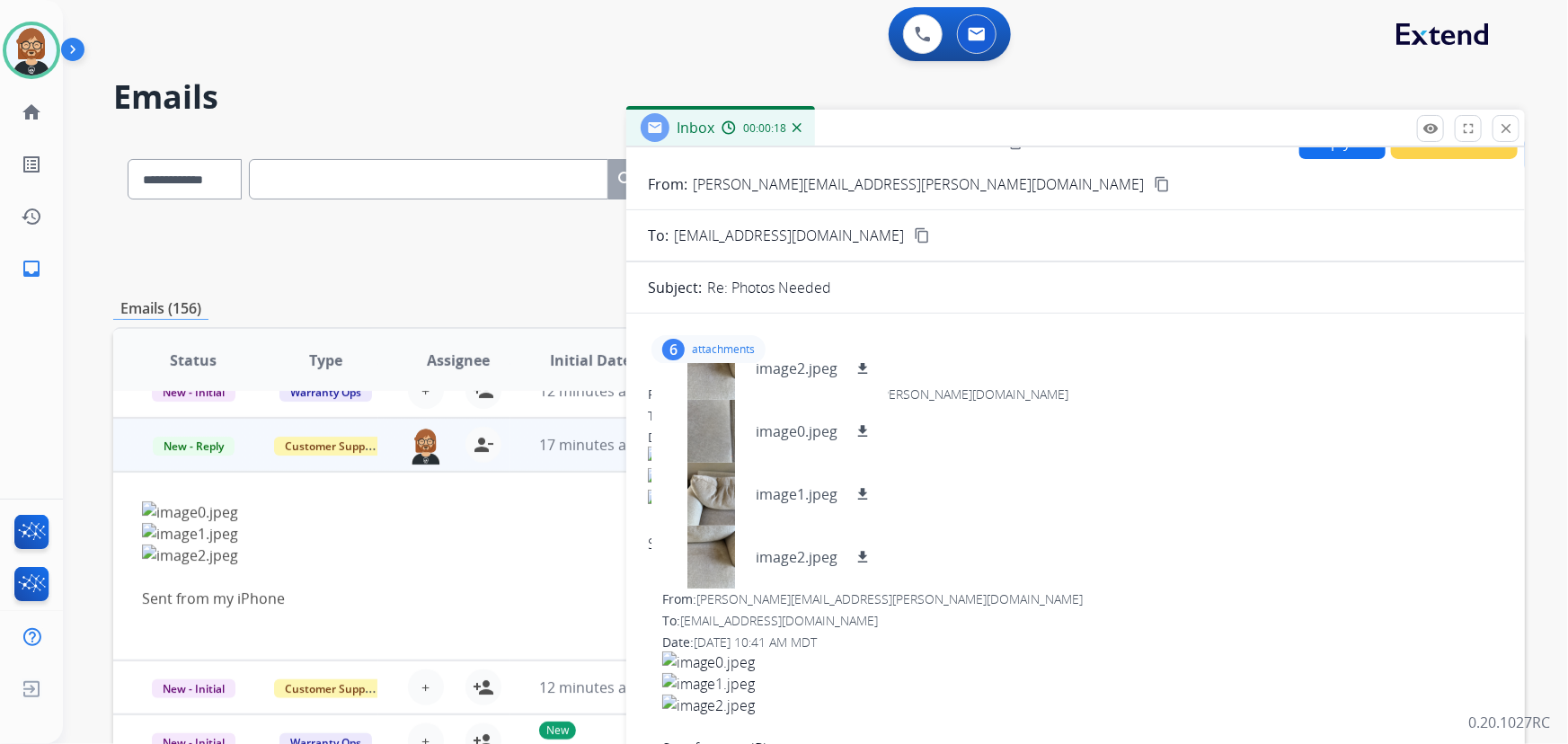
scroll to position [0, 0]
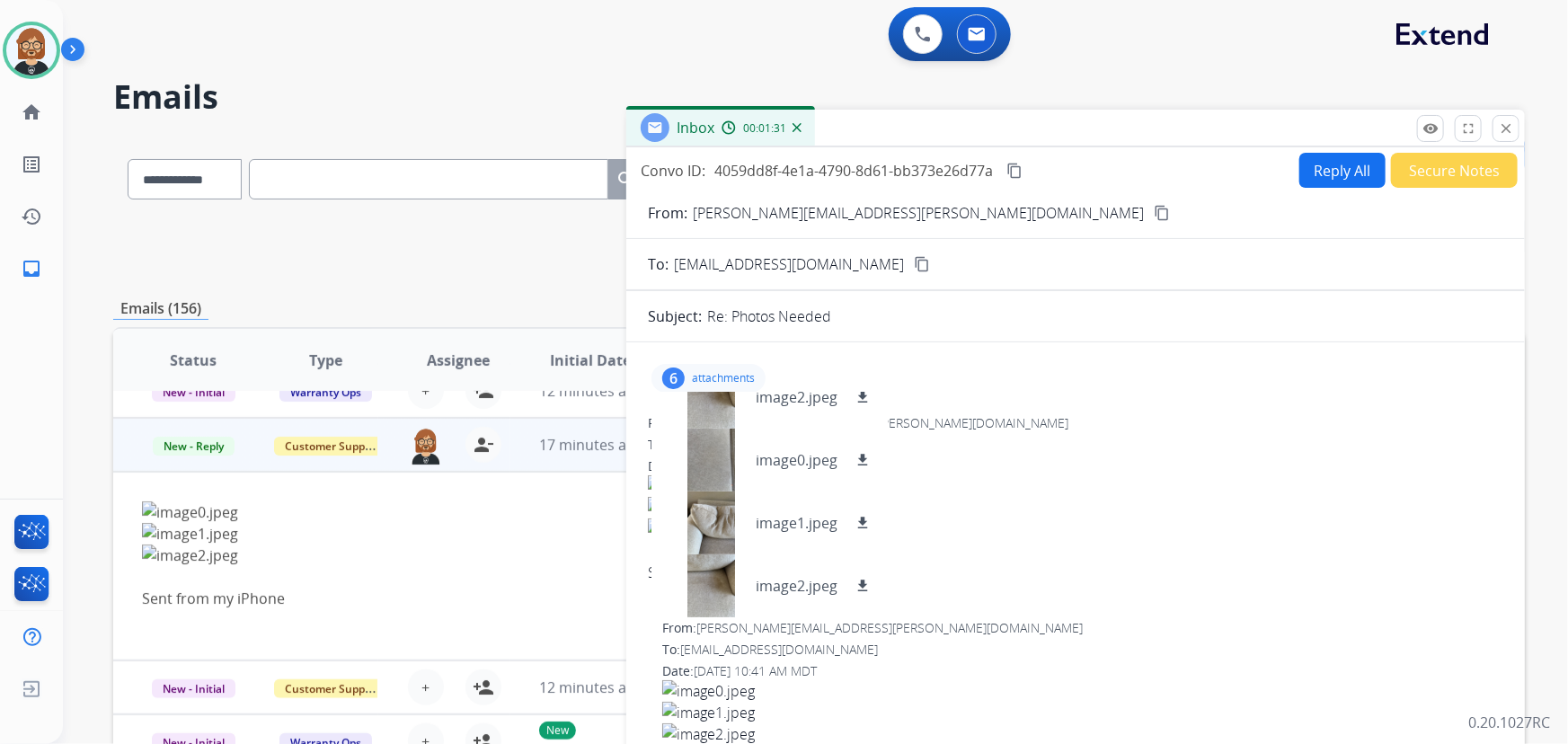
click at [1321, 176] on button "Reply All" at bounding box center [1342, 170] width 86 height 35
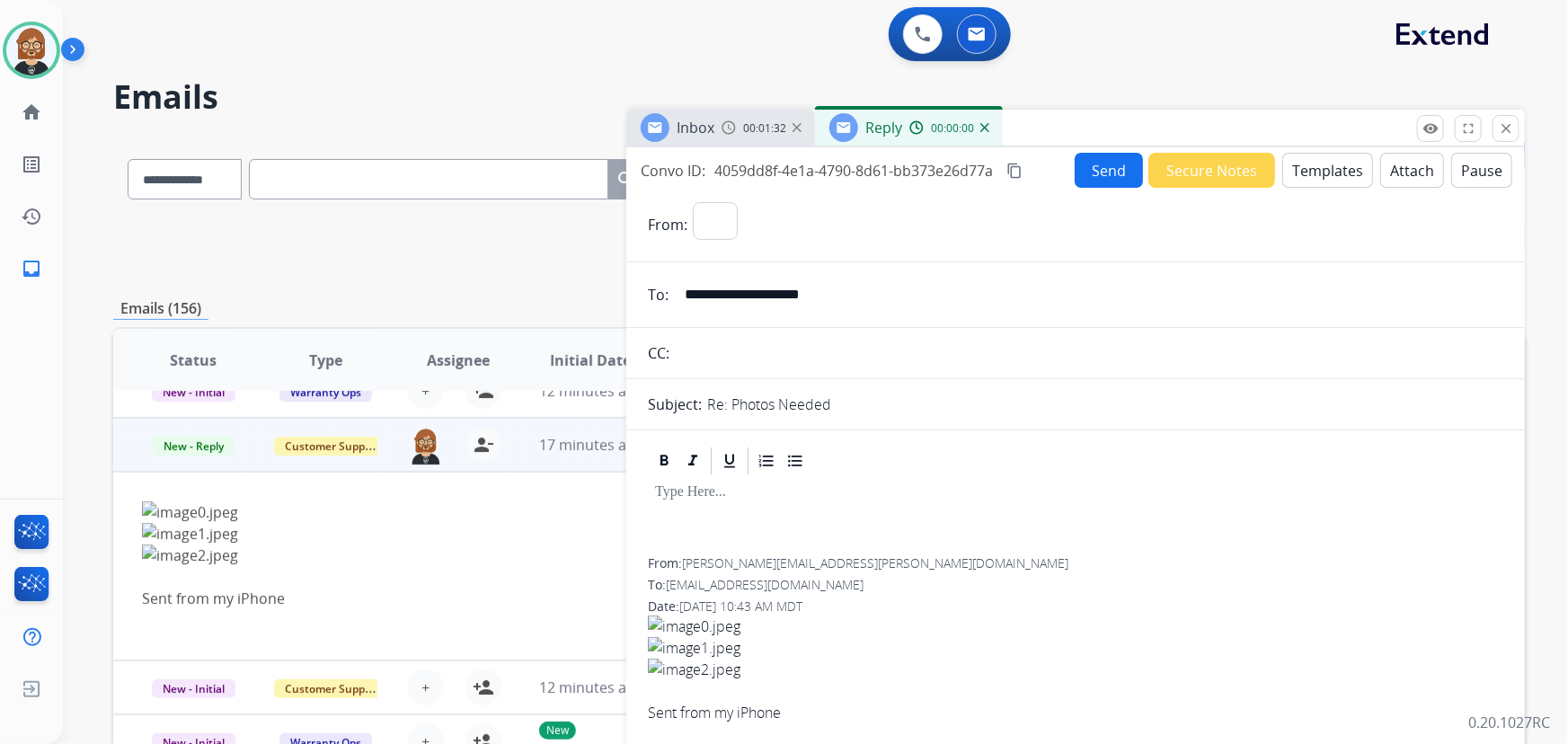
select select "**********"
click at [1330, 174] on button "Templates" at bounding box center [1328, 170] width 91 height 35
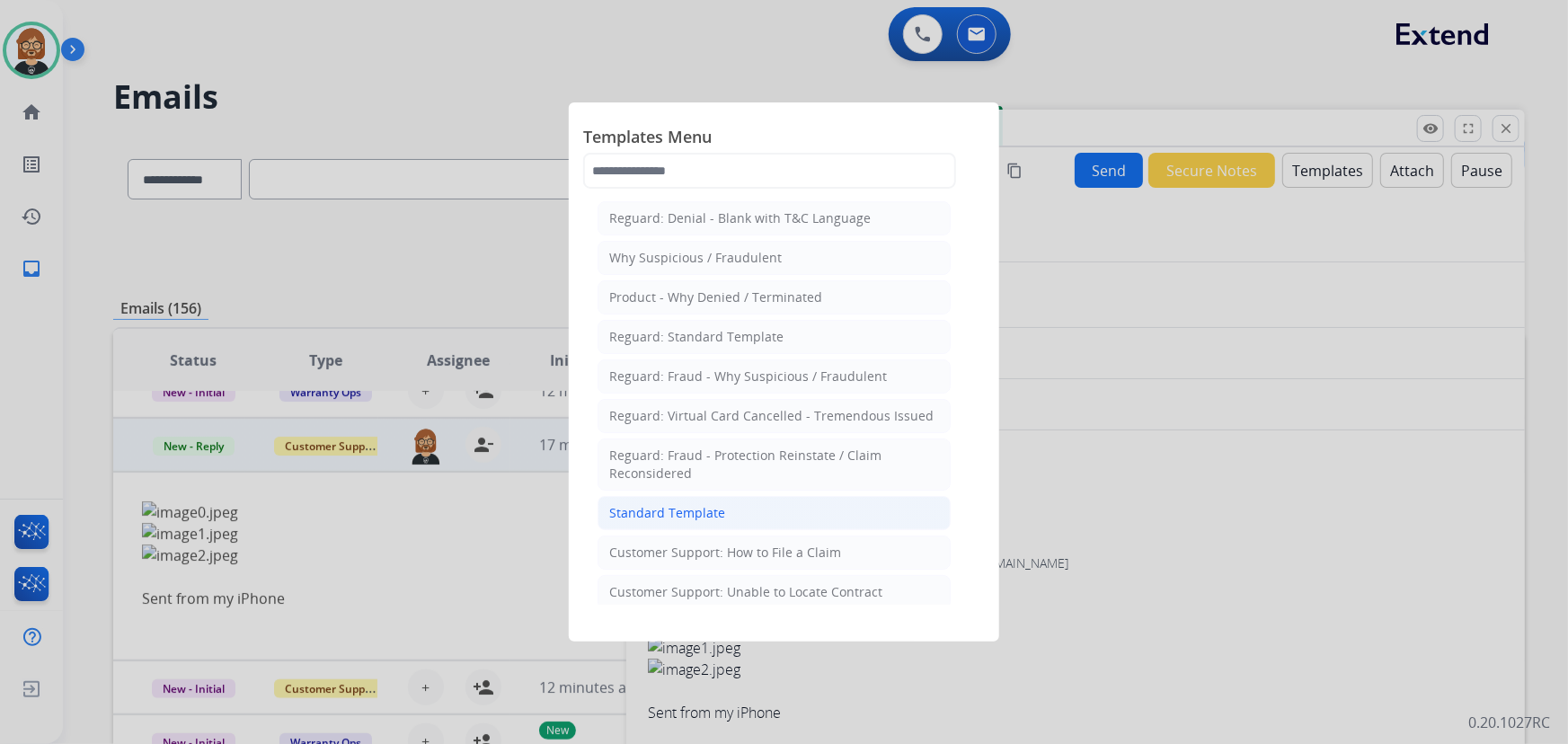
click at [700, 512] on div "Standard Template" at bounding box center [667, 513] width 116 height 18
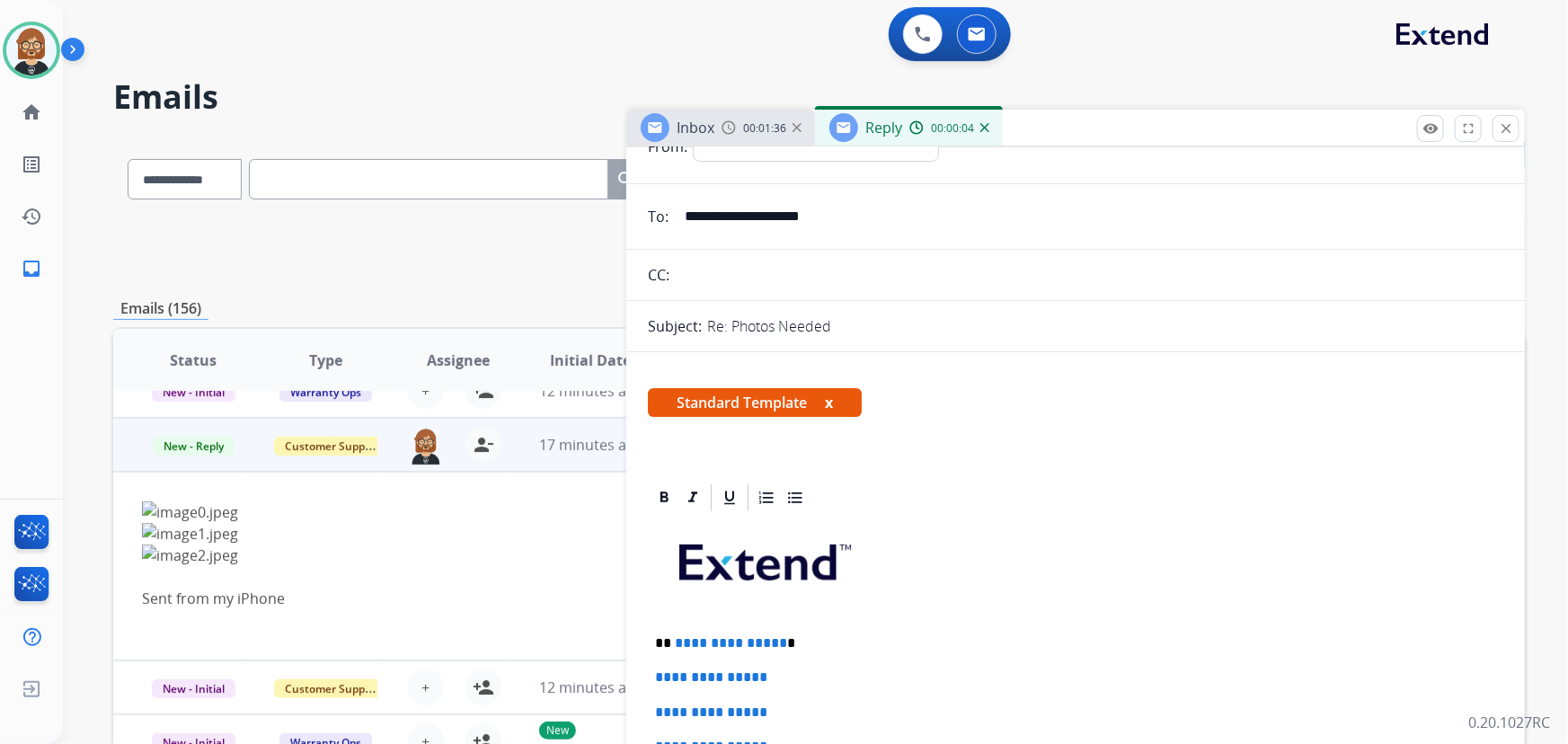
scroll to position [327, 0]
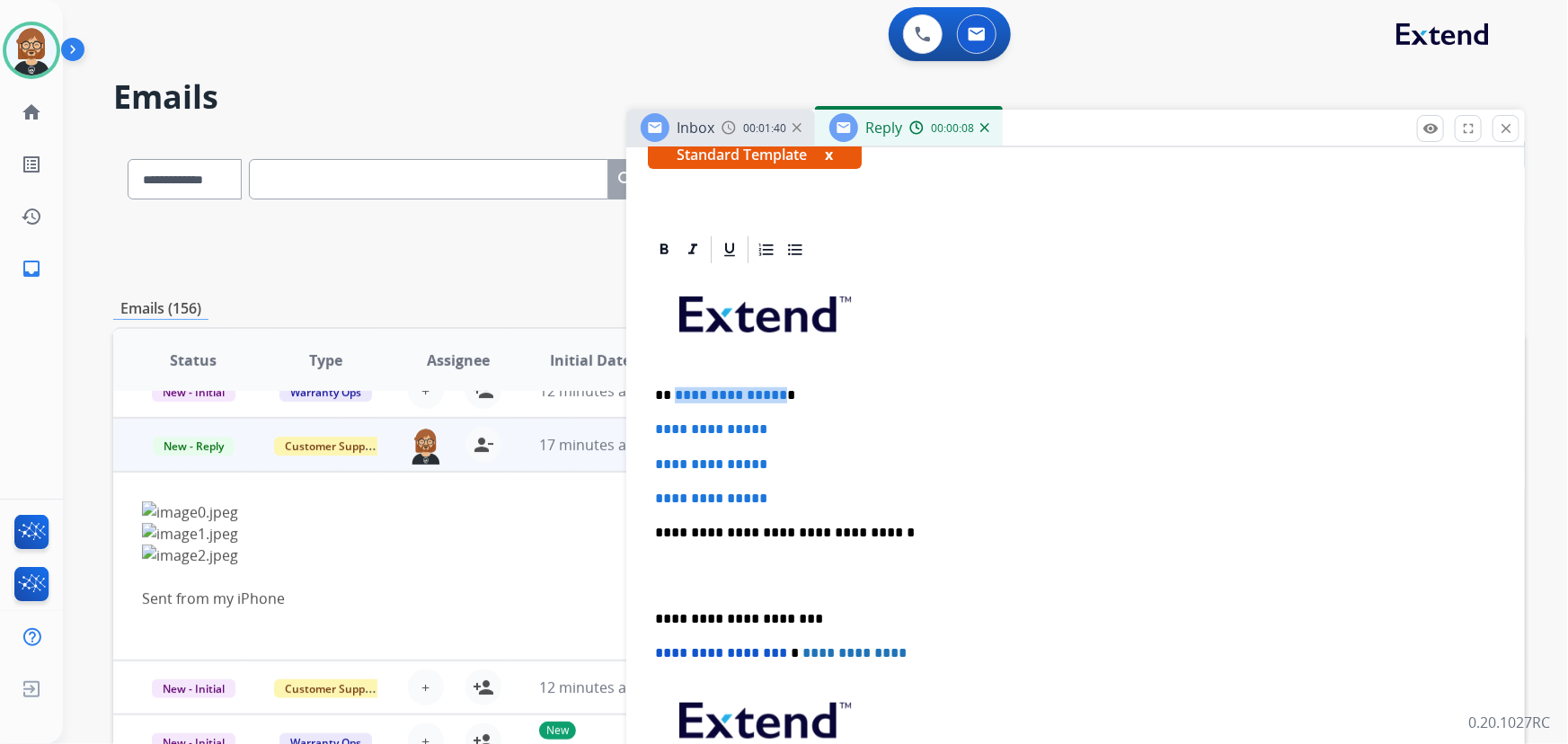
drag, startPoint x: 777, startPoint y: 391, endPoint x: 675, endPoint y: 395, distance: 102.1
click at [675, 395] on p "**********" at bounding box center [1068, 395] width 828 height 17
click at [82, 437] on div "**********" at bounding box center [794, 436] width 1462 height 744
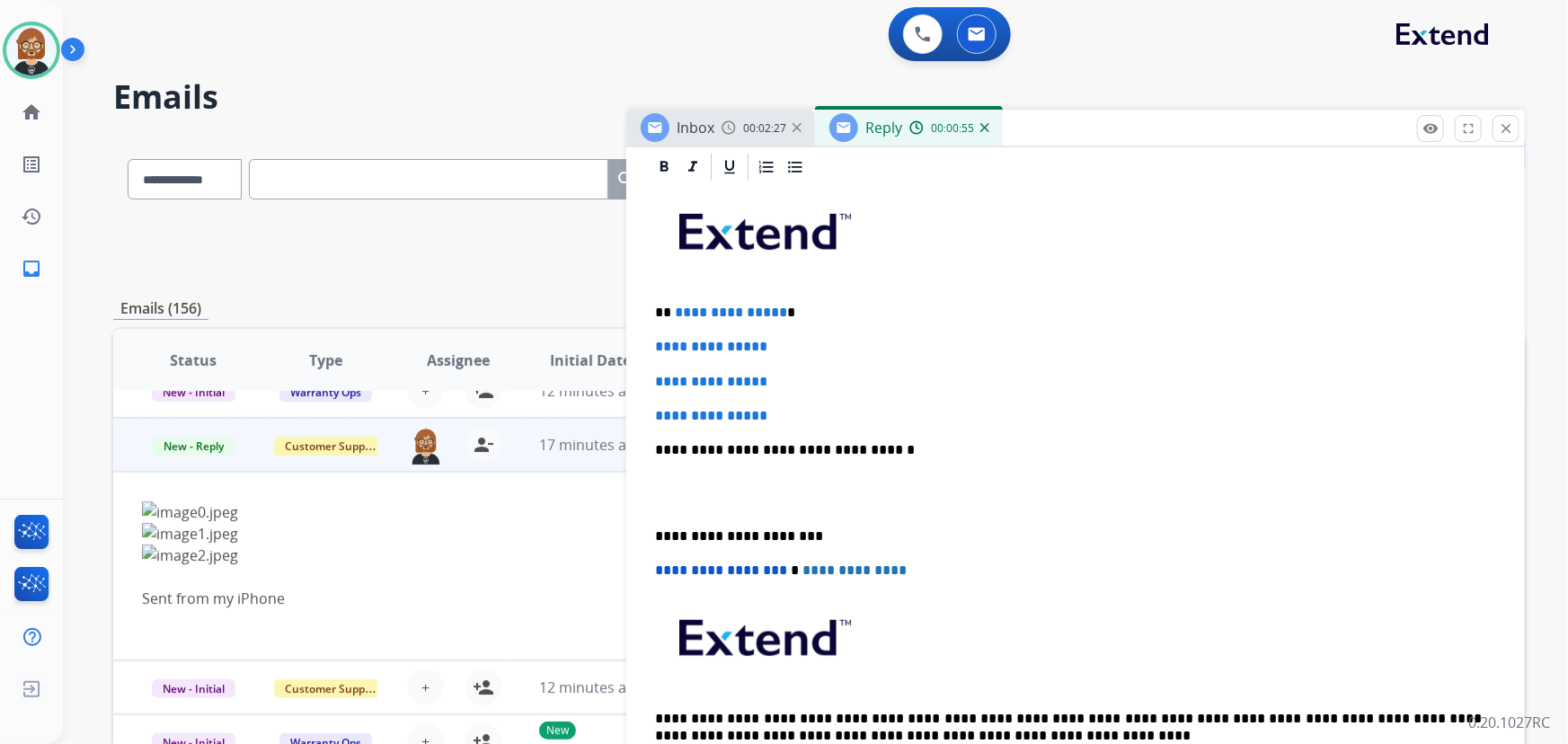
scroll to position [408, 0]
drag, startPoint x: 776, startPoint y: 304, endPoint x: 675, endPoint y: 307, distance: 101.0
click at [675, 307] on p "**********" at bounding box center [1068, 314] width 828 height 17
drag, startPoint x: 800, startPoint y: 416, endPoint x: 625, endPoint y: 337, distance: 192.0
click at [625, 337] on div "**********" at bounding box center [819, 580] width 1412 height 886
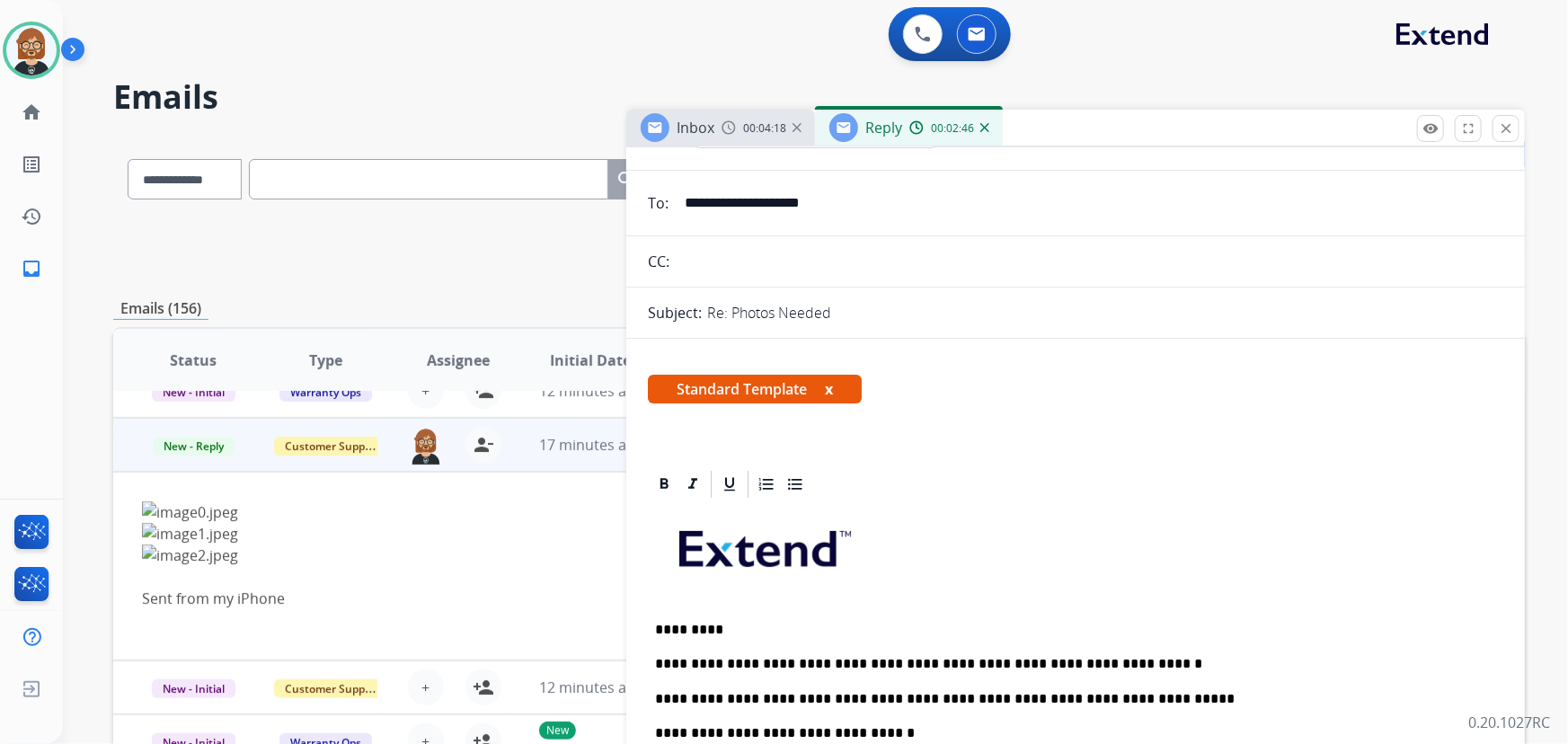
scroll to position [0, 0]
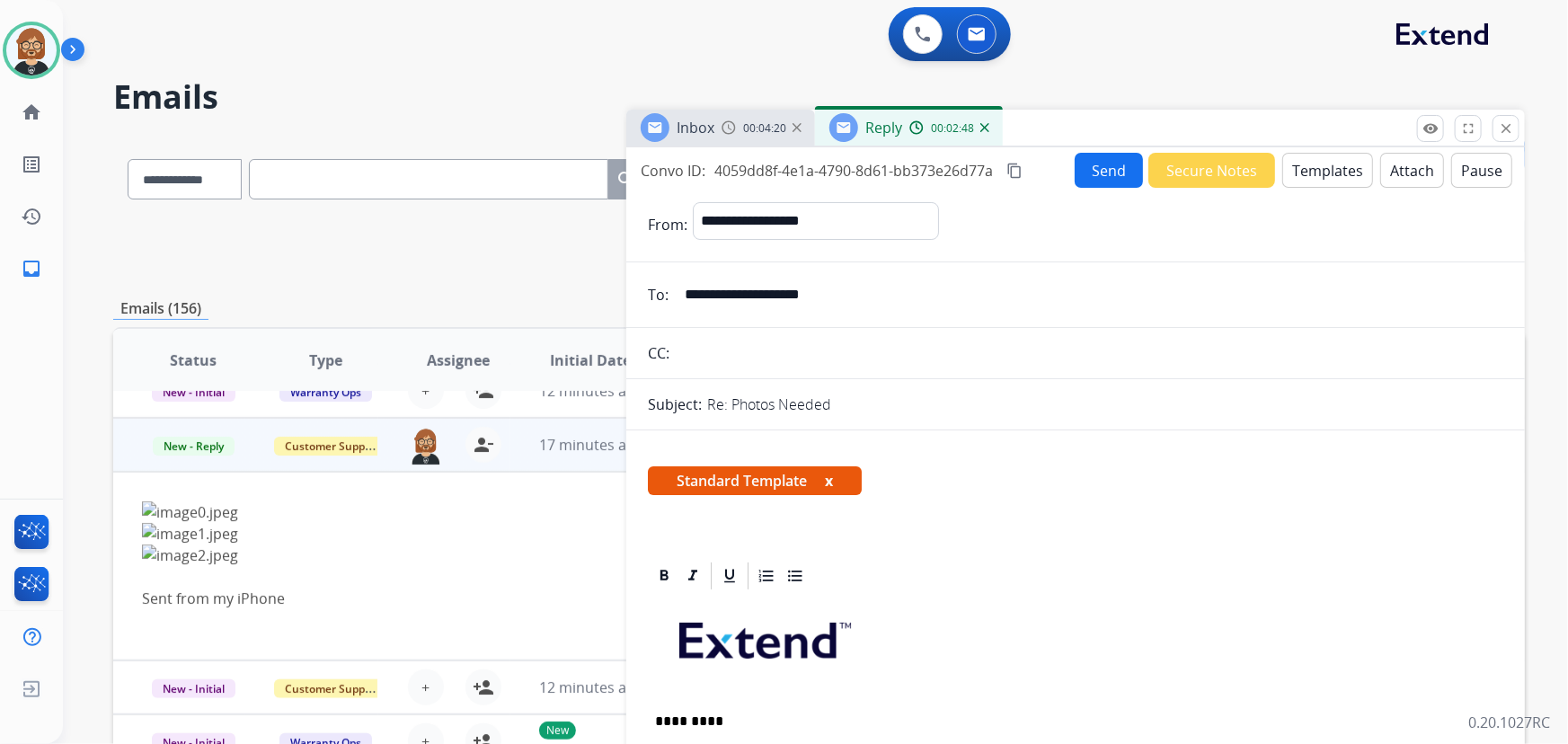
click at [1108, 158] on button "Send" at bounding box center [1110, 170] width 68 height 35
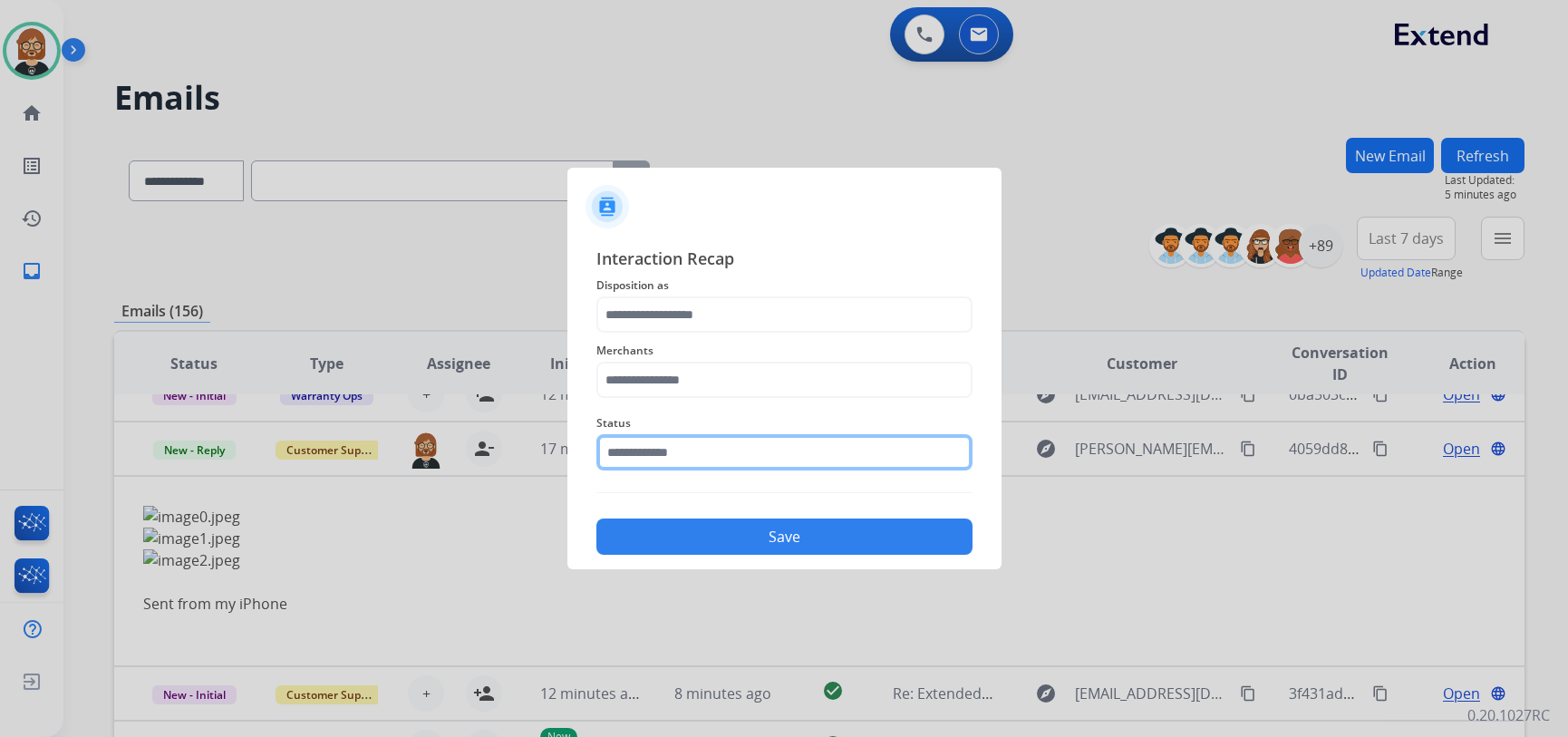
click at [691, 457] on input "text" at bounding box center [785, 452] width 377 height 37
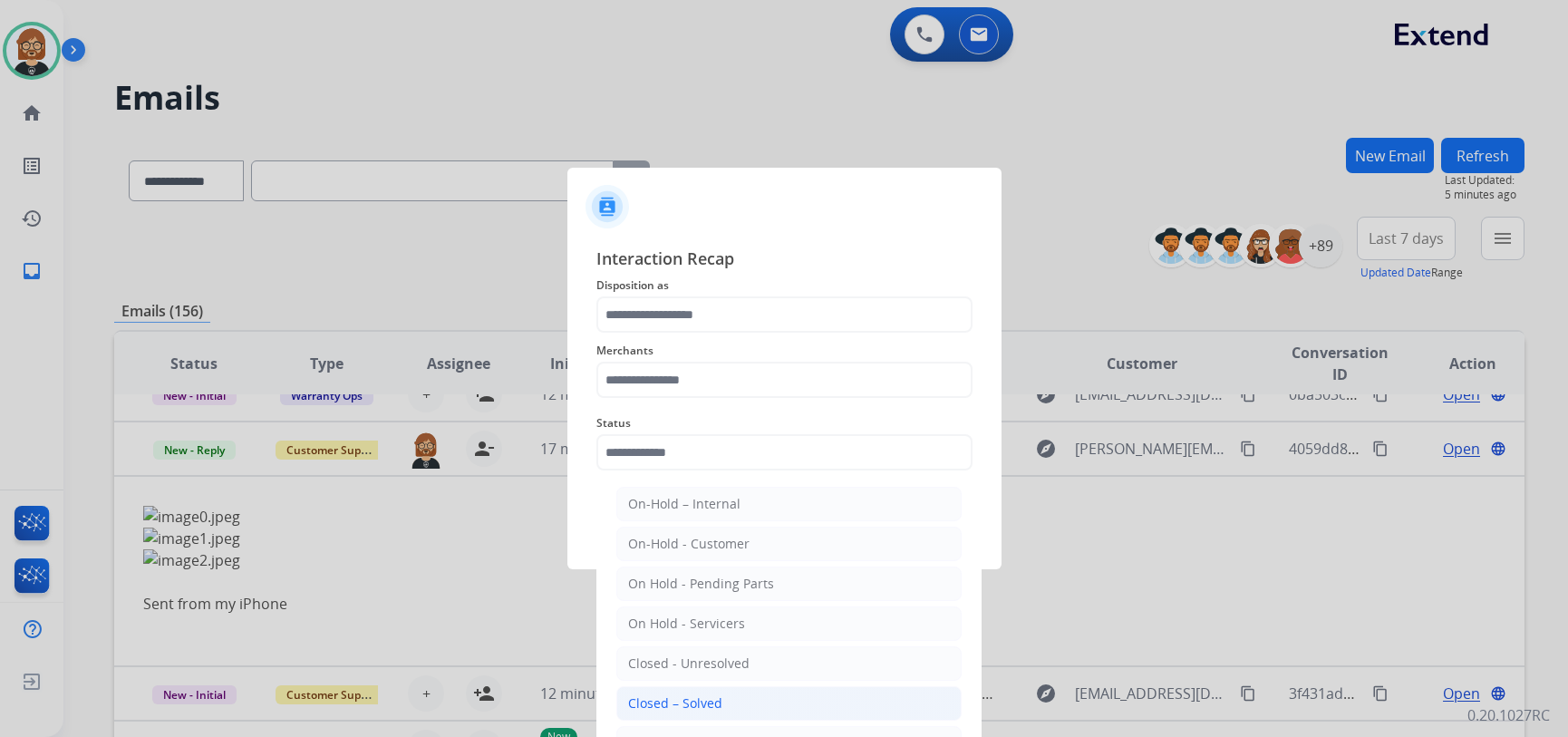
click at [721, 706] on li "Closed – Solved" at bounding box center [789, 703] width 345 height 35
type input "**********"
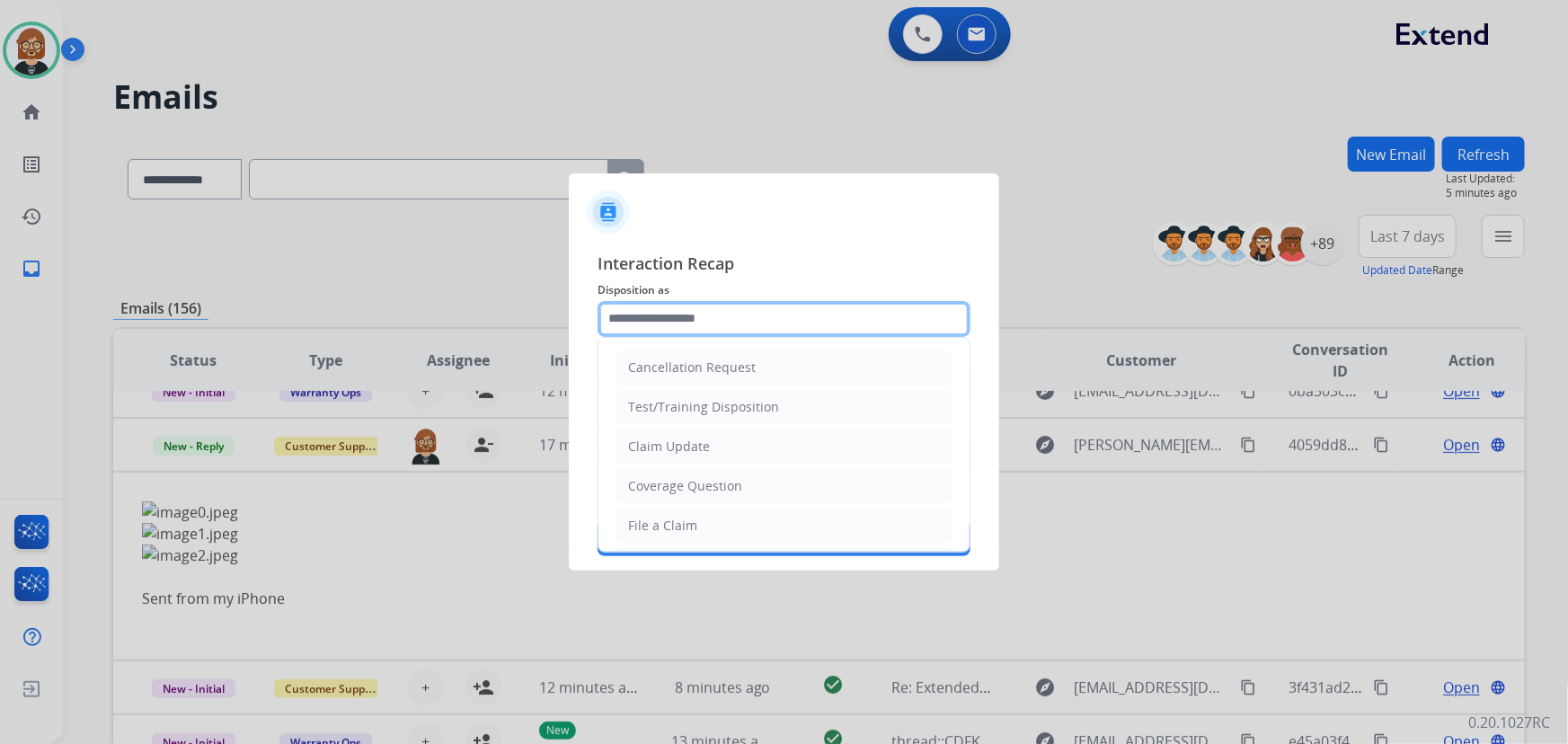
click at [755, 318] on input "text" at bounding box center [784, 319] width 373 height 36
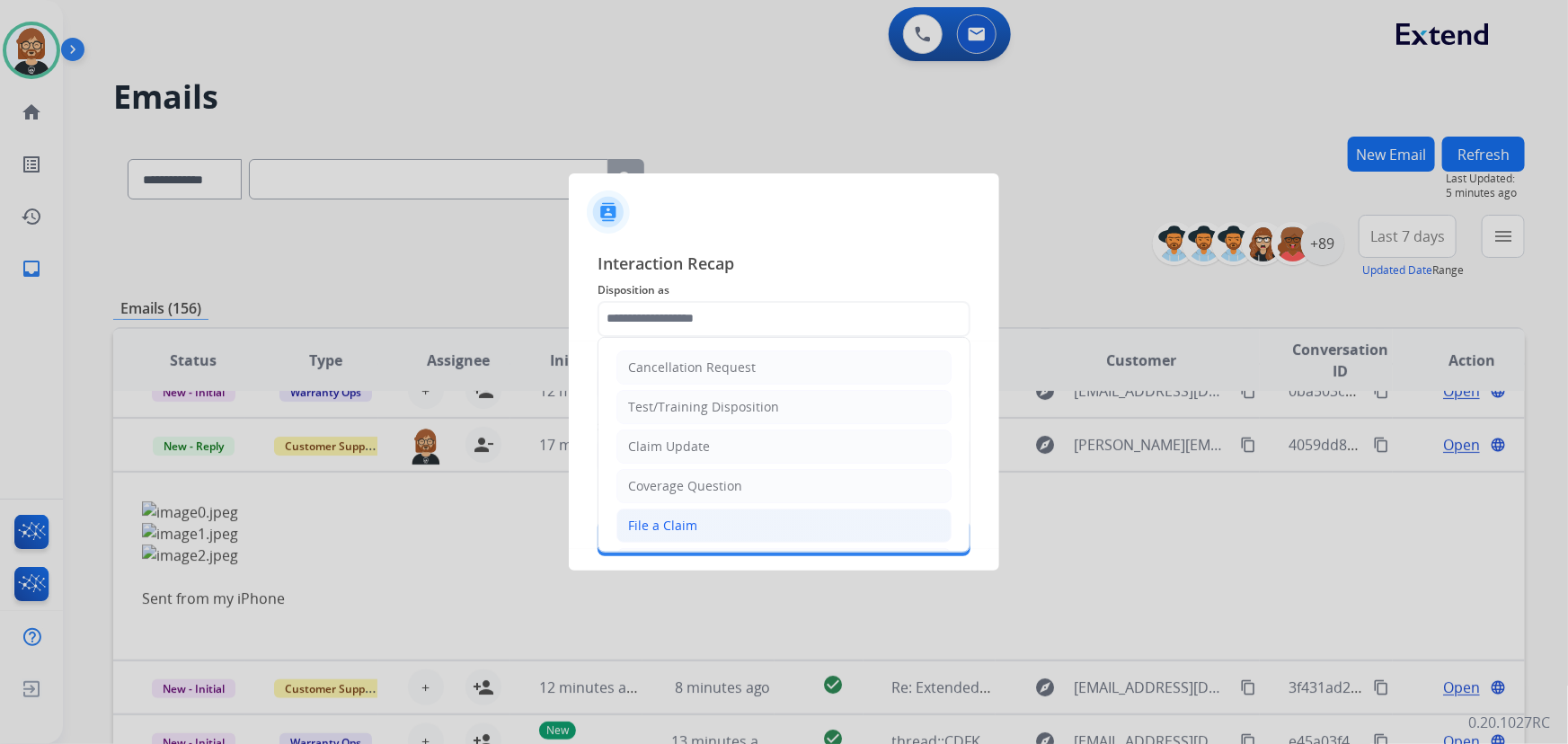
click at [727, 520] on li "File a Claim" at bounding box center [784, 525] width 335 height 34
type input "**********"
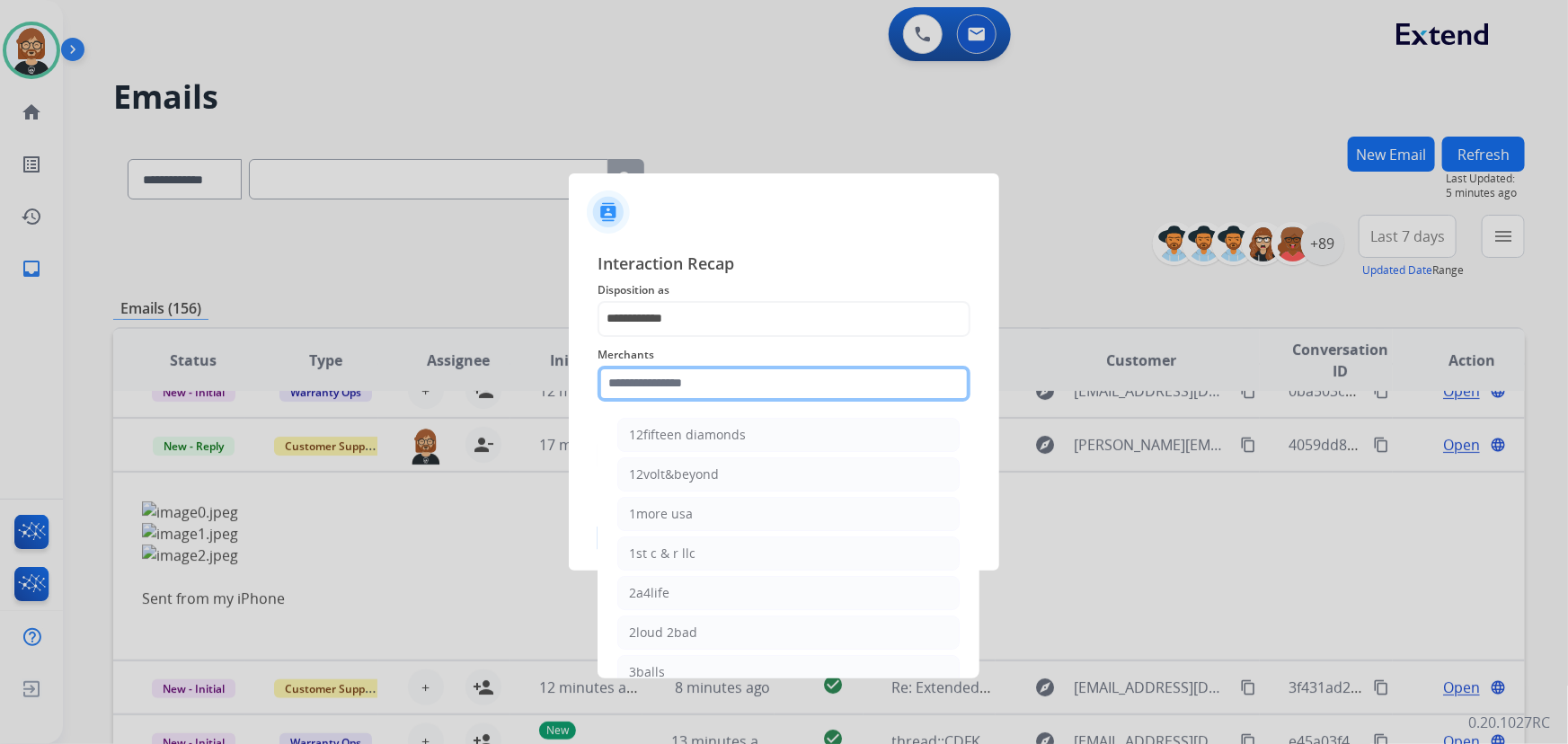
click at [745, 373] on input "text" at bounding box center [784, 383] width 373 height 36
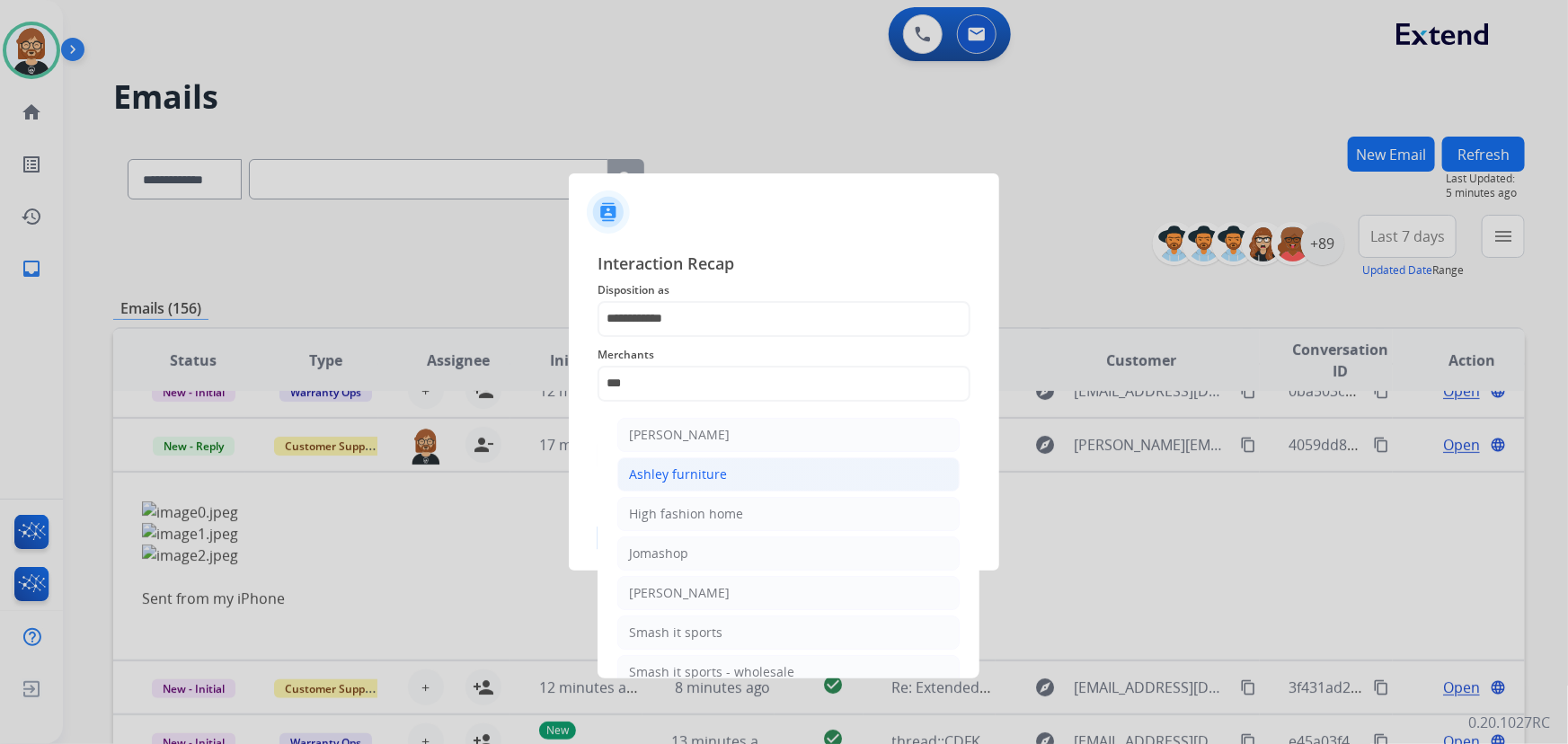
click at [719, 469] on div "Ashley furniture" at bounding box center [678, 474] width 98 height 18
type input "**********"
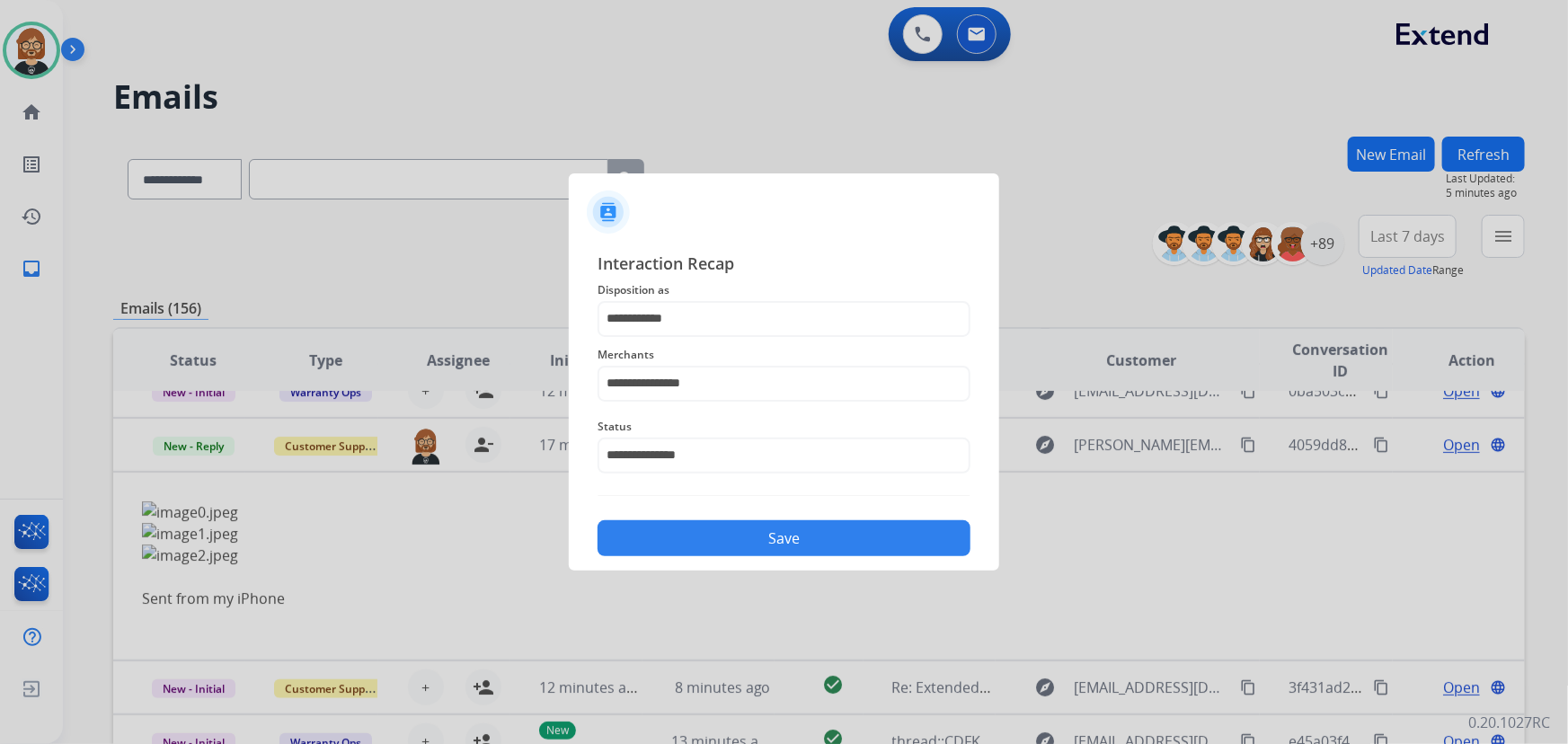
click at [822, 535] on button "Save" at bounding box center [784, 538] width 373 height 36
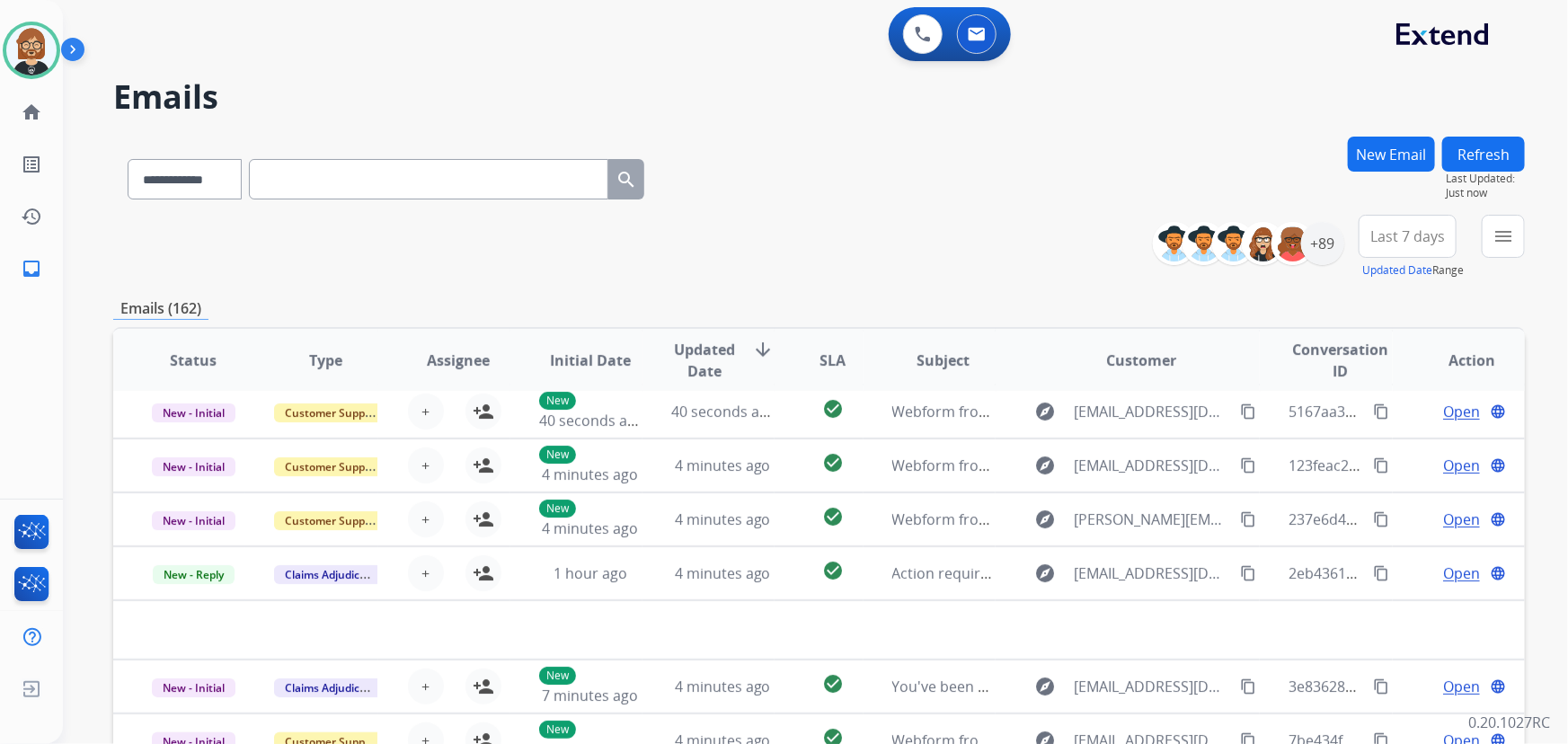
scroll to position [61, 0]
click at [1320, 239] on div "+89" at bounding box center [1323, 243] width 43 height 43
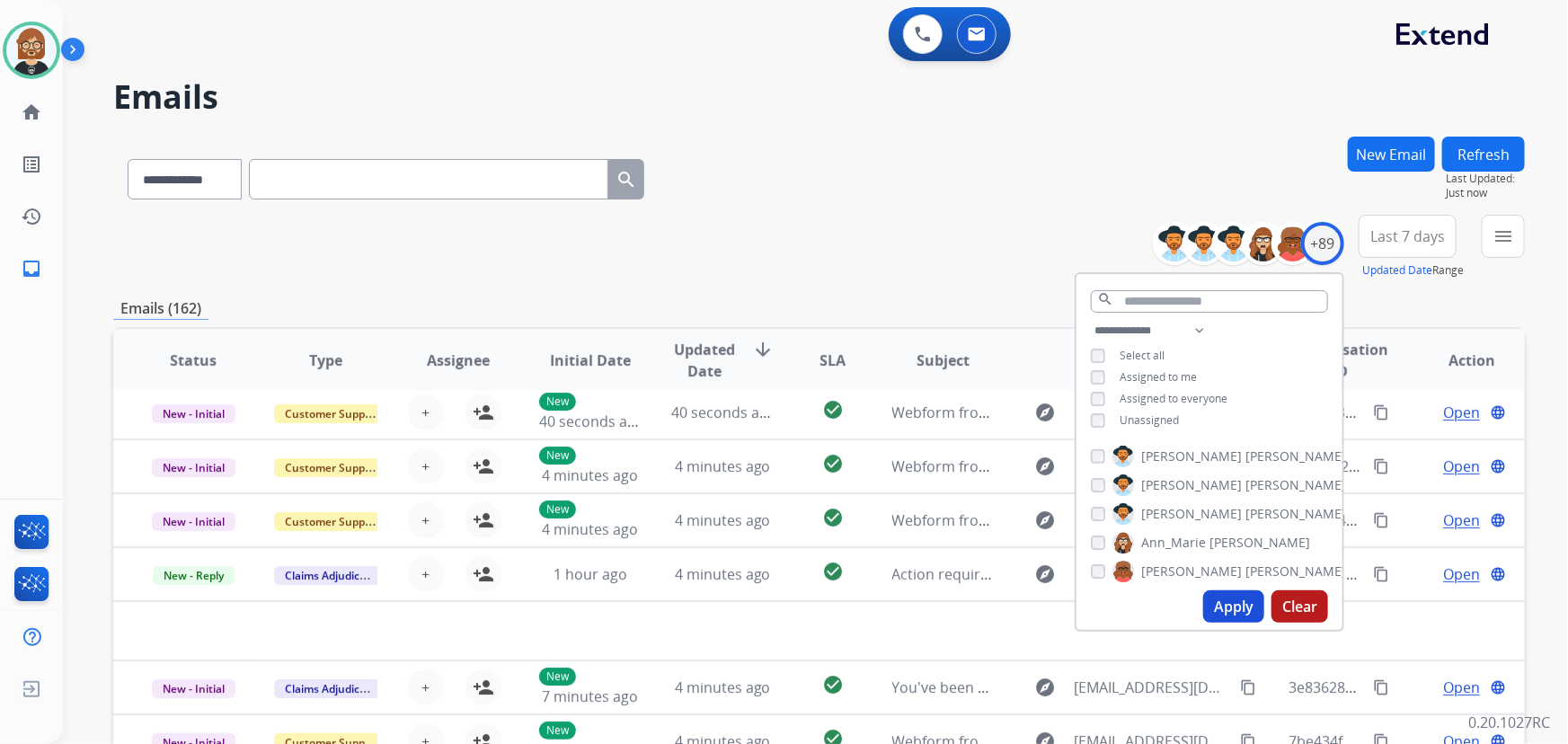
click at [1149, 418] on span "Unassigned" at bounding box center [1150, 420] width 60 height 16
click at [1231, 598] on button "Apply" at bounding box center [1234, 606] width 62 height 32
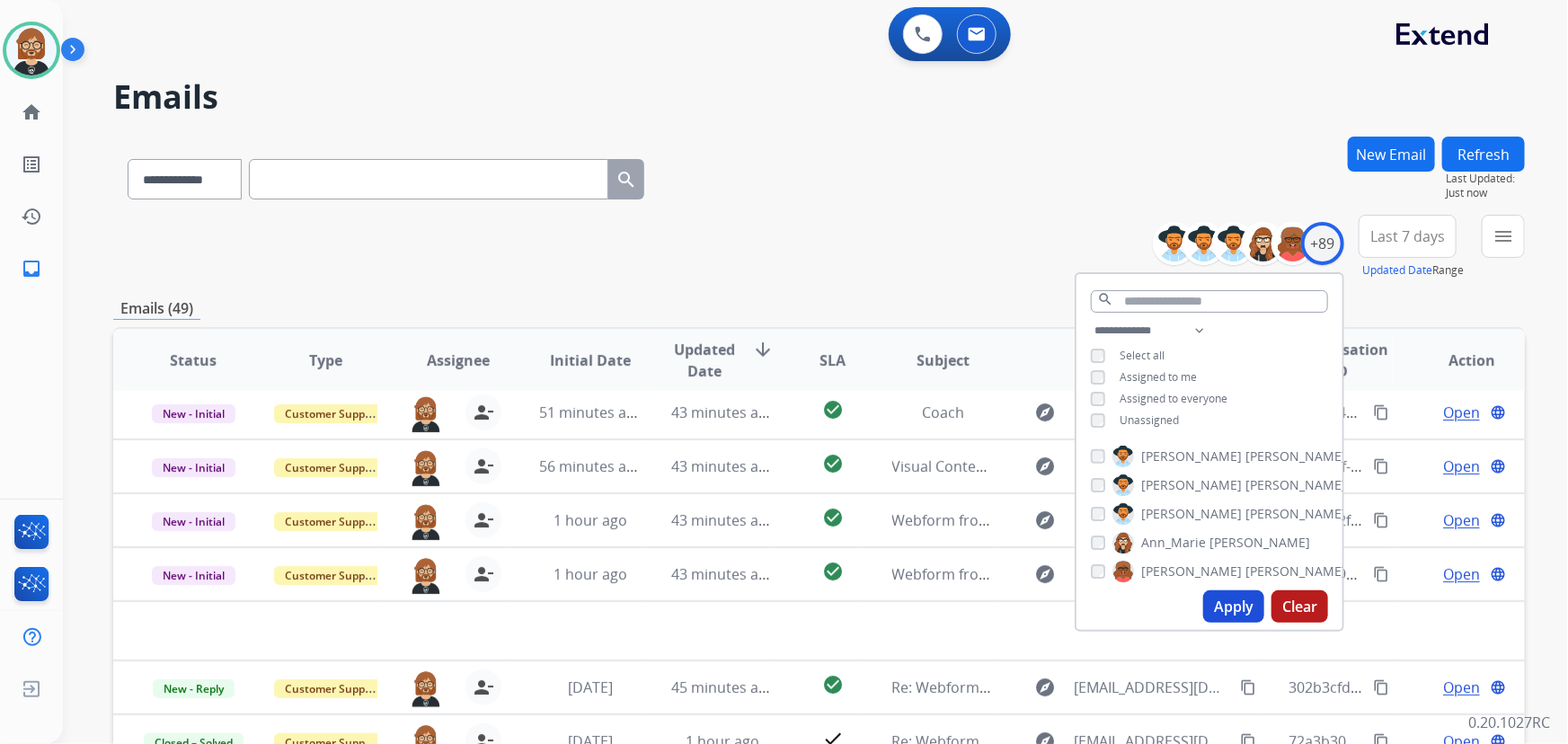
click at [795, 173] on div "**********" at bounding box center [819, 176] width 1412 height 78
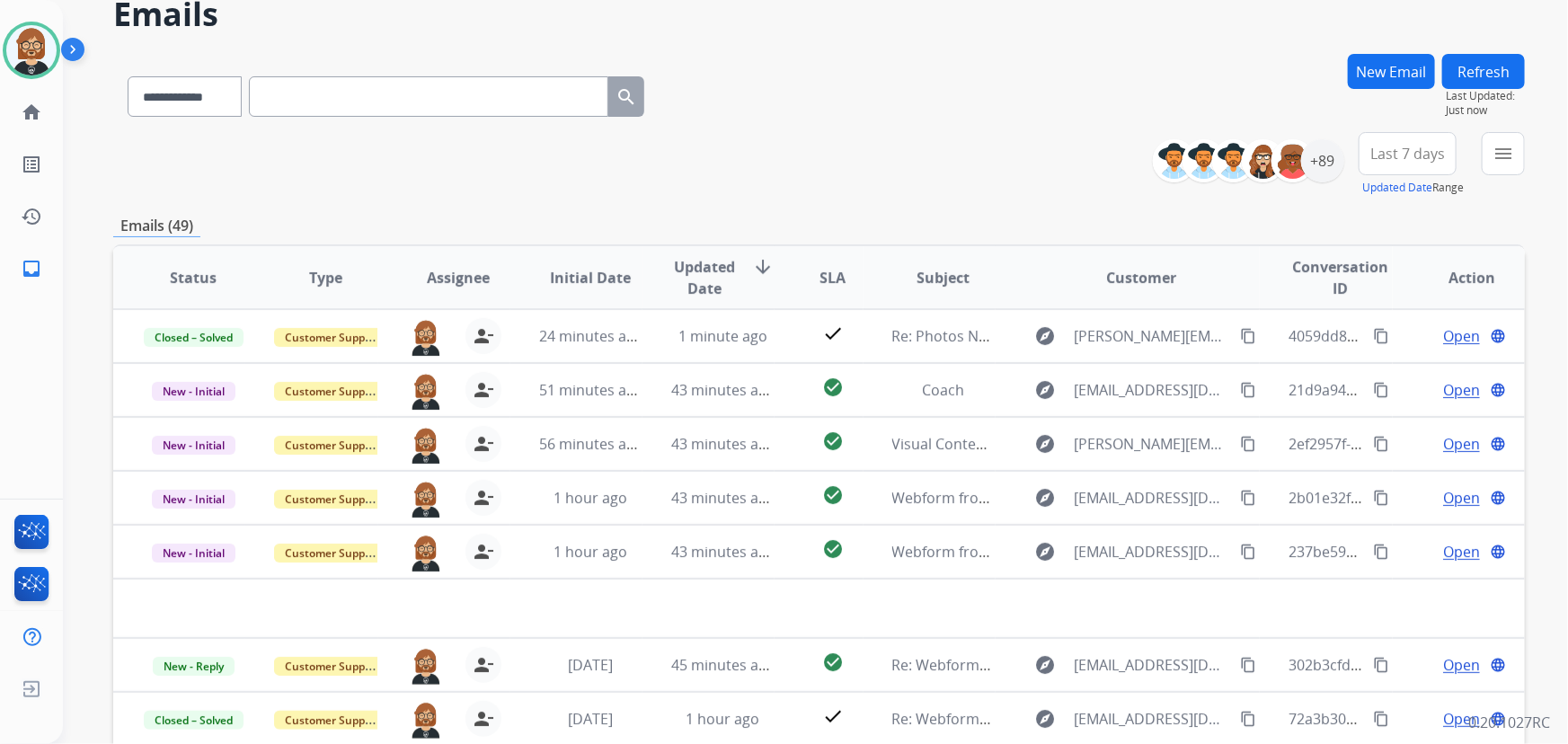
scroll to position [81, 0]
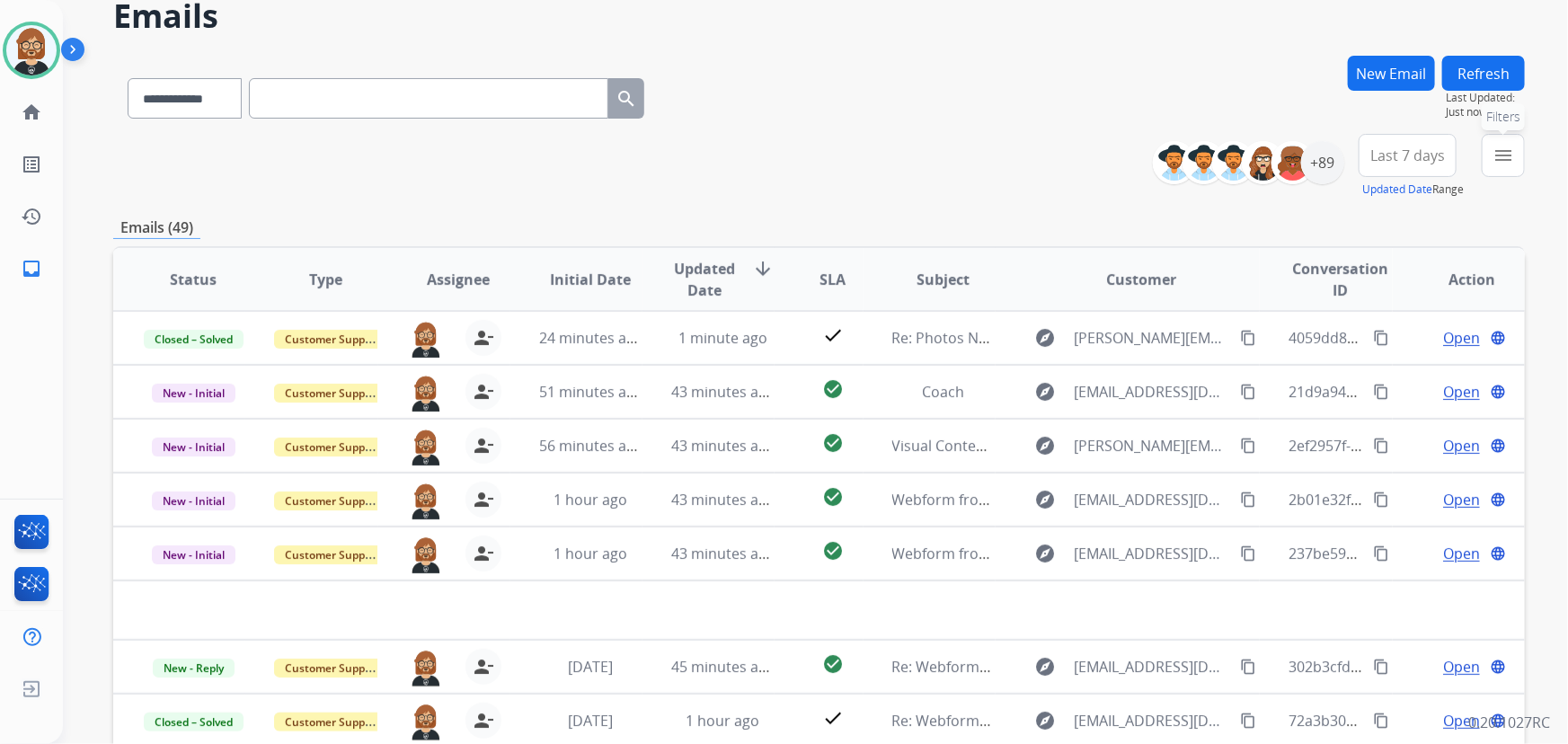
click at [1507, 149] on mat-icon "menu" at bounding box center [1503, 155] width 22 height 22
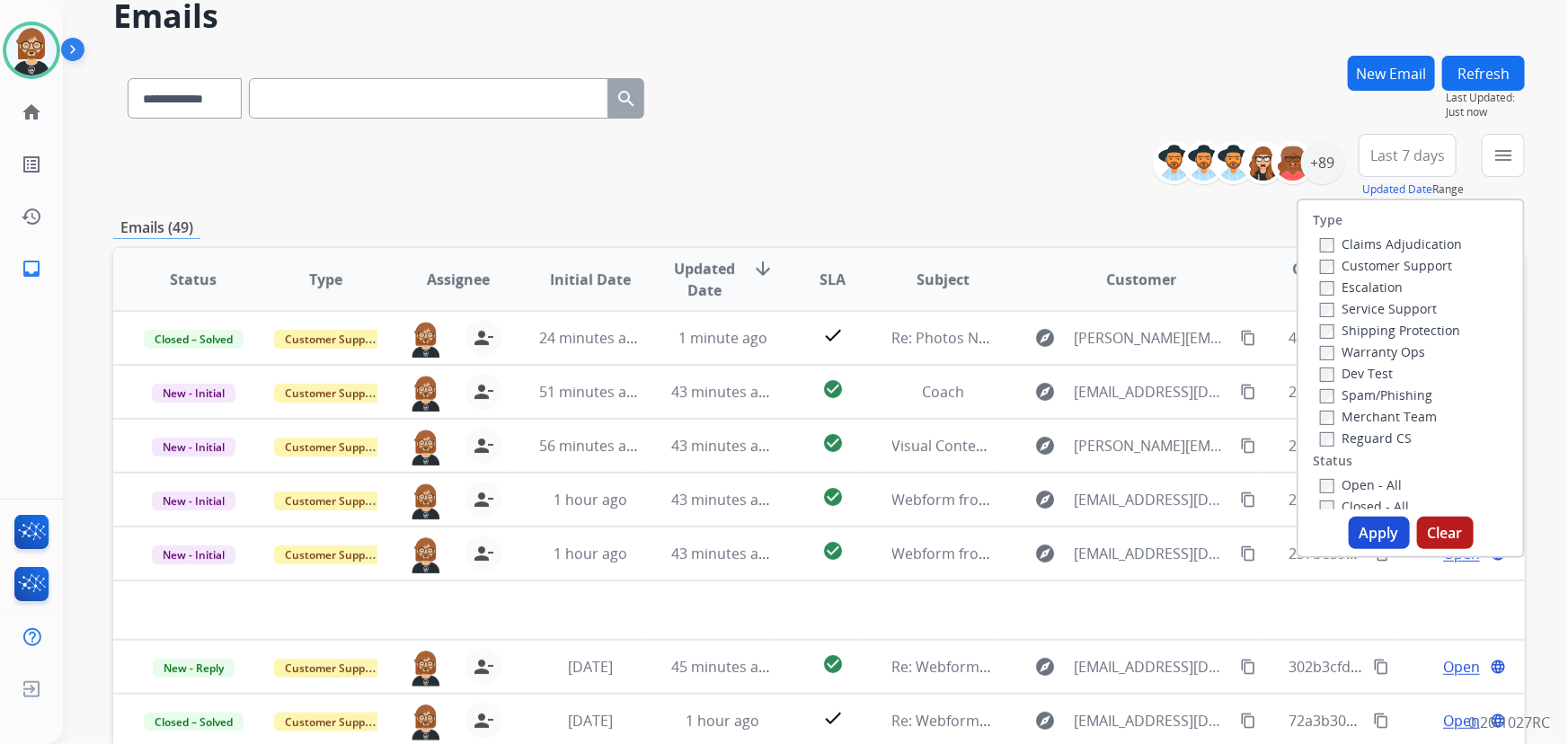
click at [1313, 474] on div "Open - All Closed - All New - Initial New - Reply On-hold – Internal On-hold - …" at bounding box center [1411, 592] width 196 height 238
click at [1378, 528] on button "Apply" at bounding box center [1379, 533] width 62 height 32
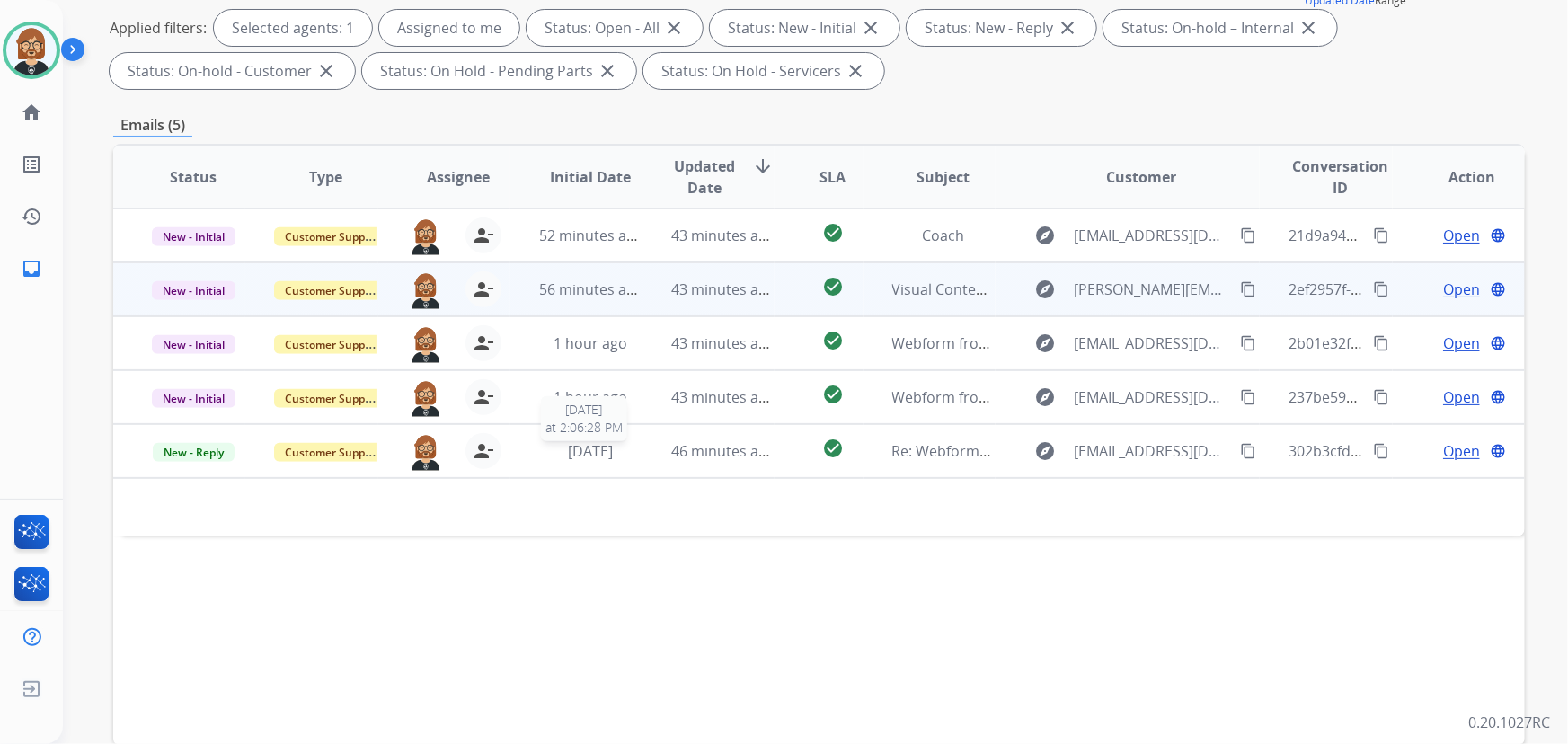
scroll to position [162, 0]
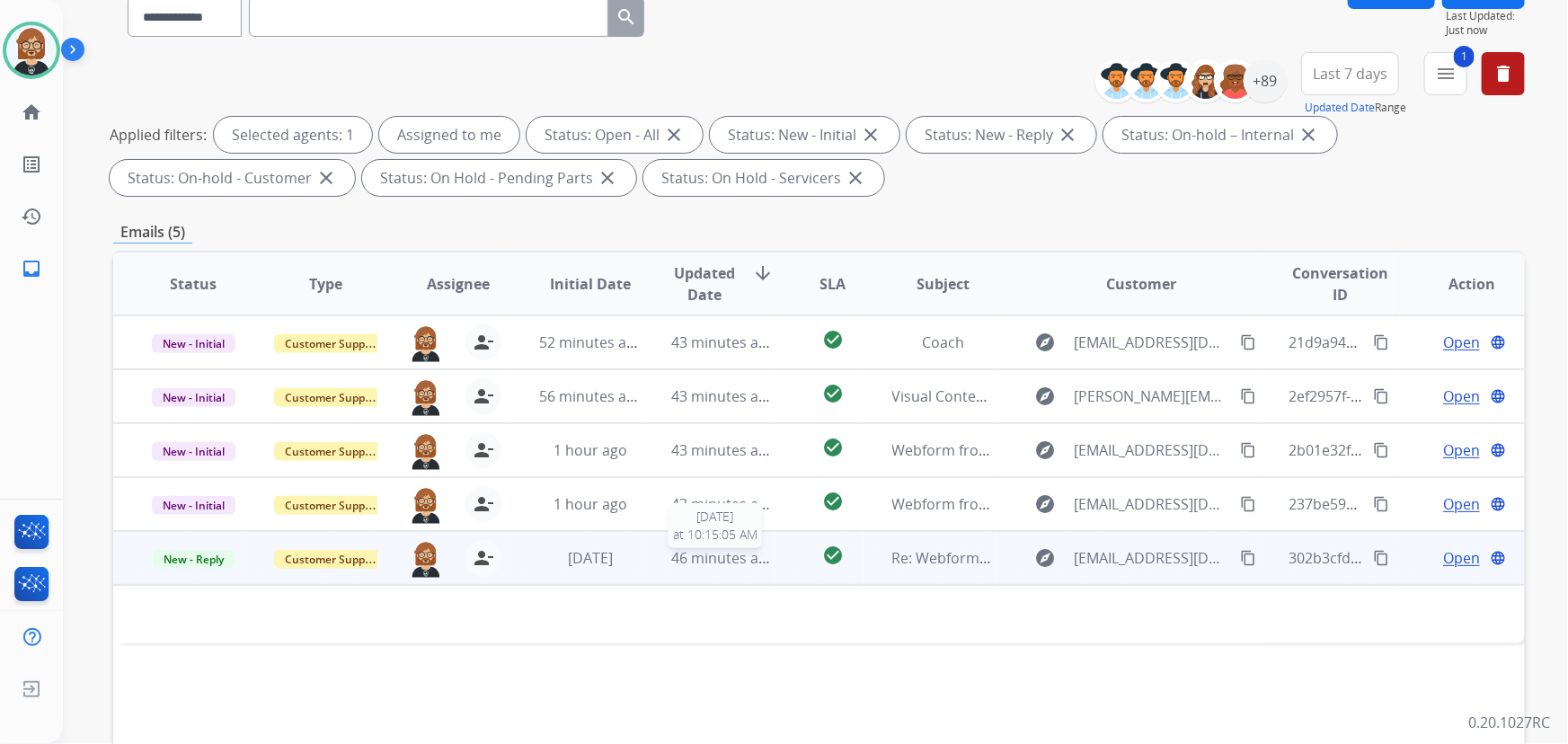
click at [679, 554] on span "46 minutes ago" at bounding box center [723, 558] width 105 height 20
click at [602, 557] on span "4 days ago" at bounding box center [590, 559] width 45 height 20
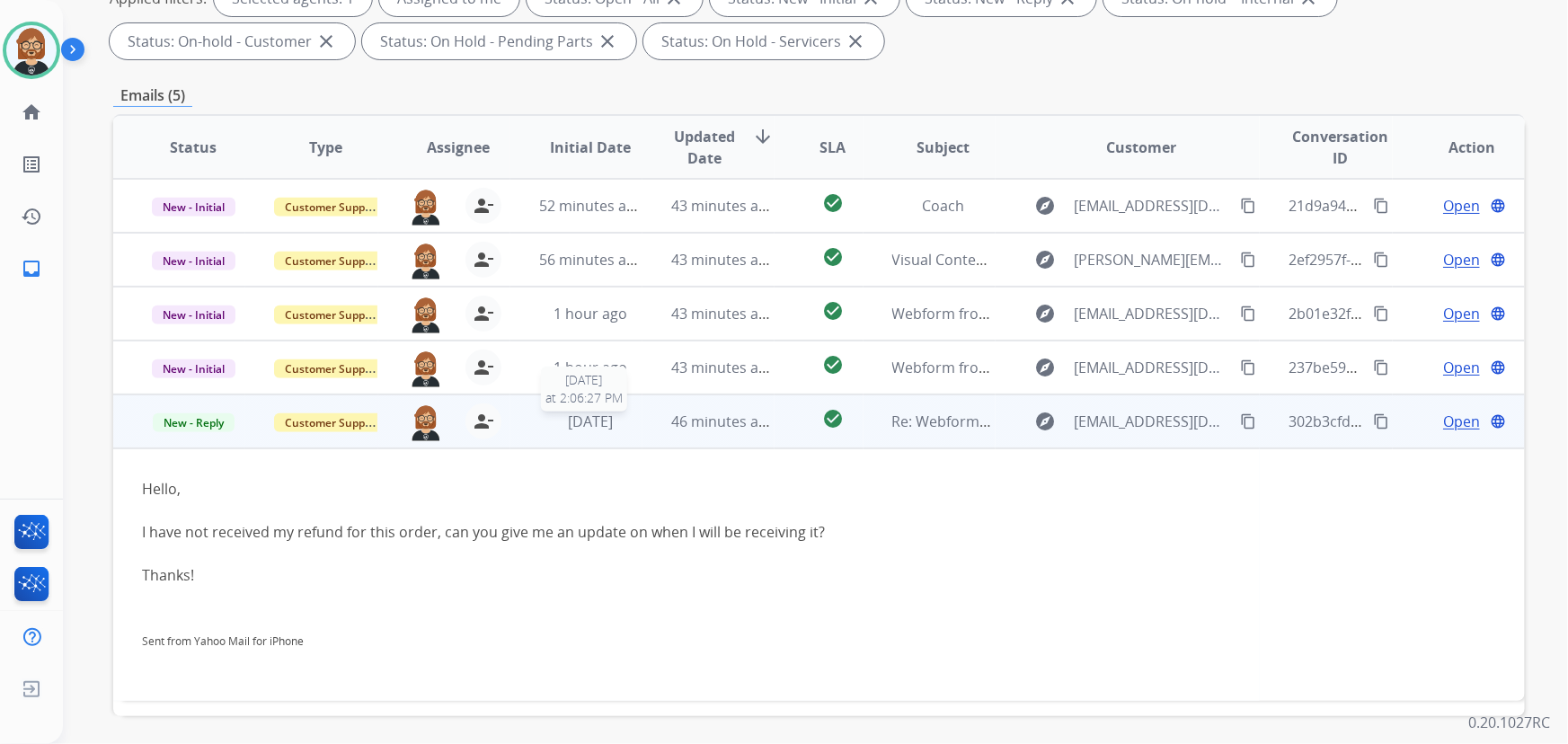
scroll to position [327, 0]
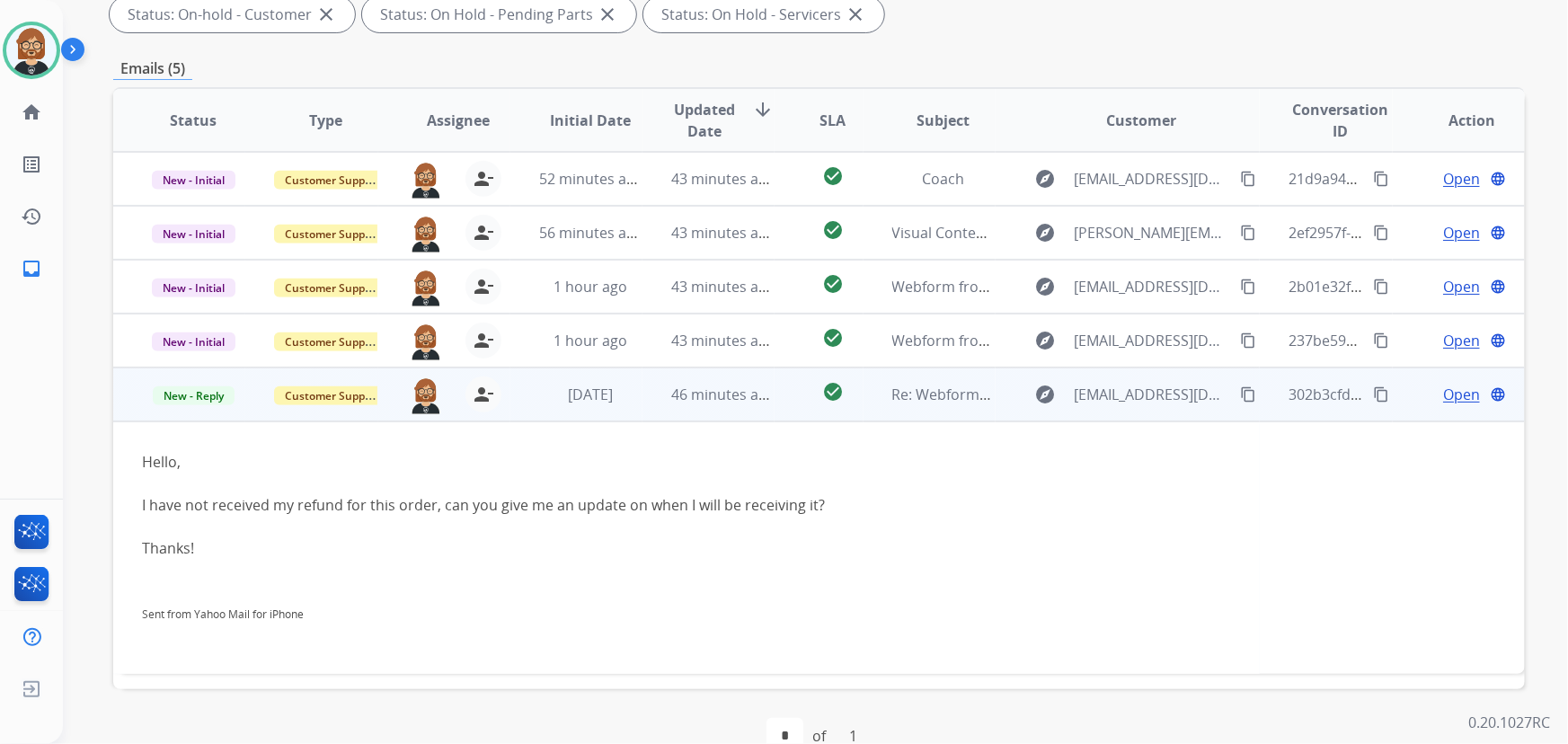
click at [1242, 391] on mat-icon "content_copy" at bounding box center [1248, 394] width 17 height 17
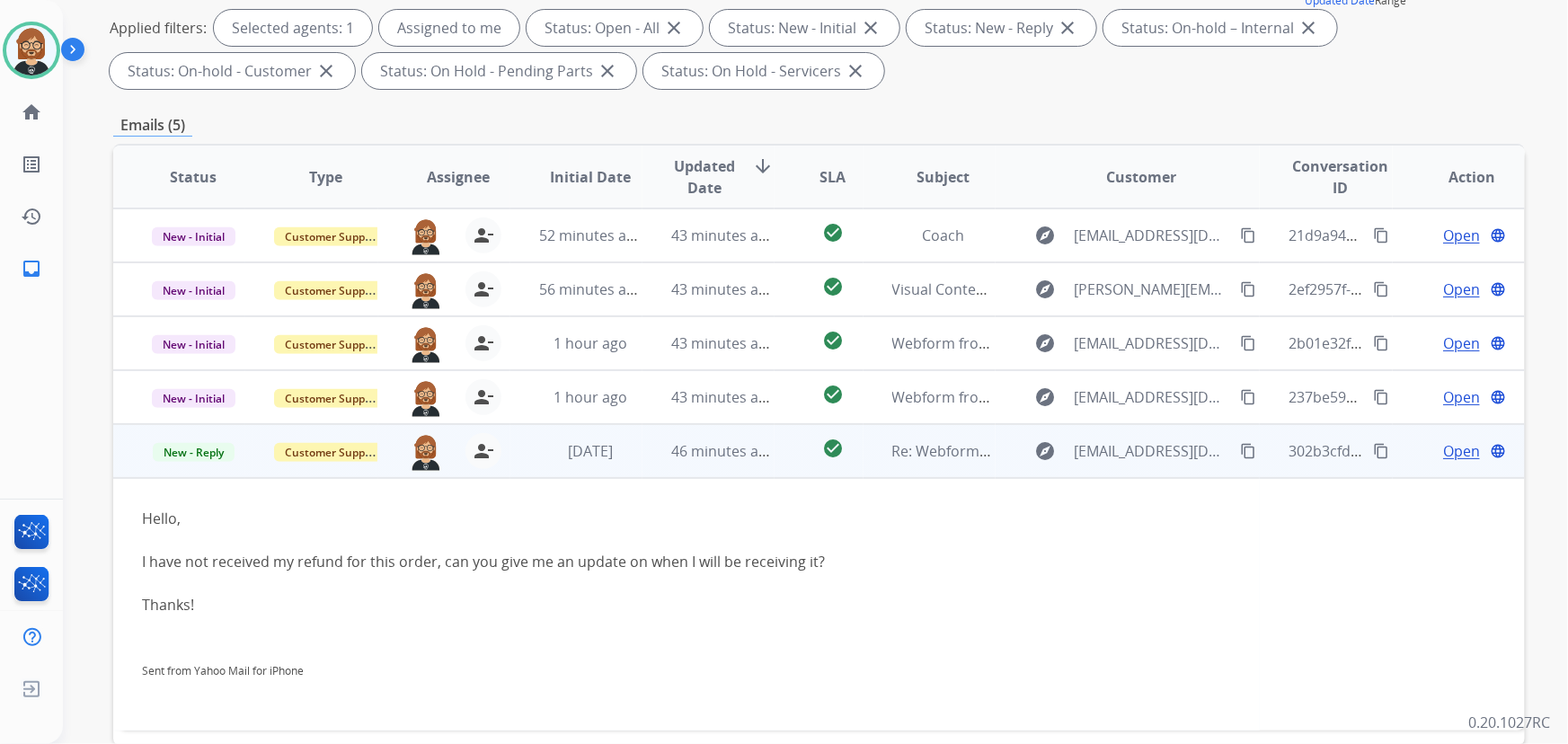
scroll to position [162, 0]
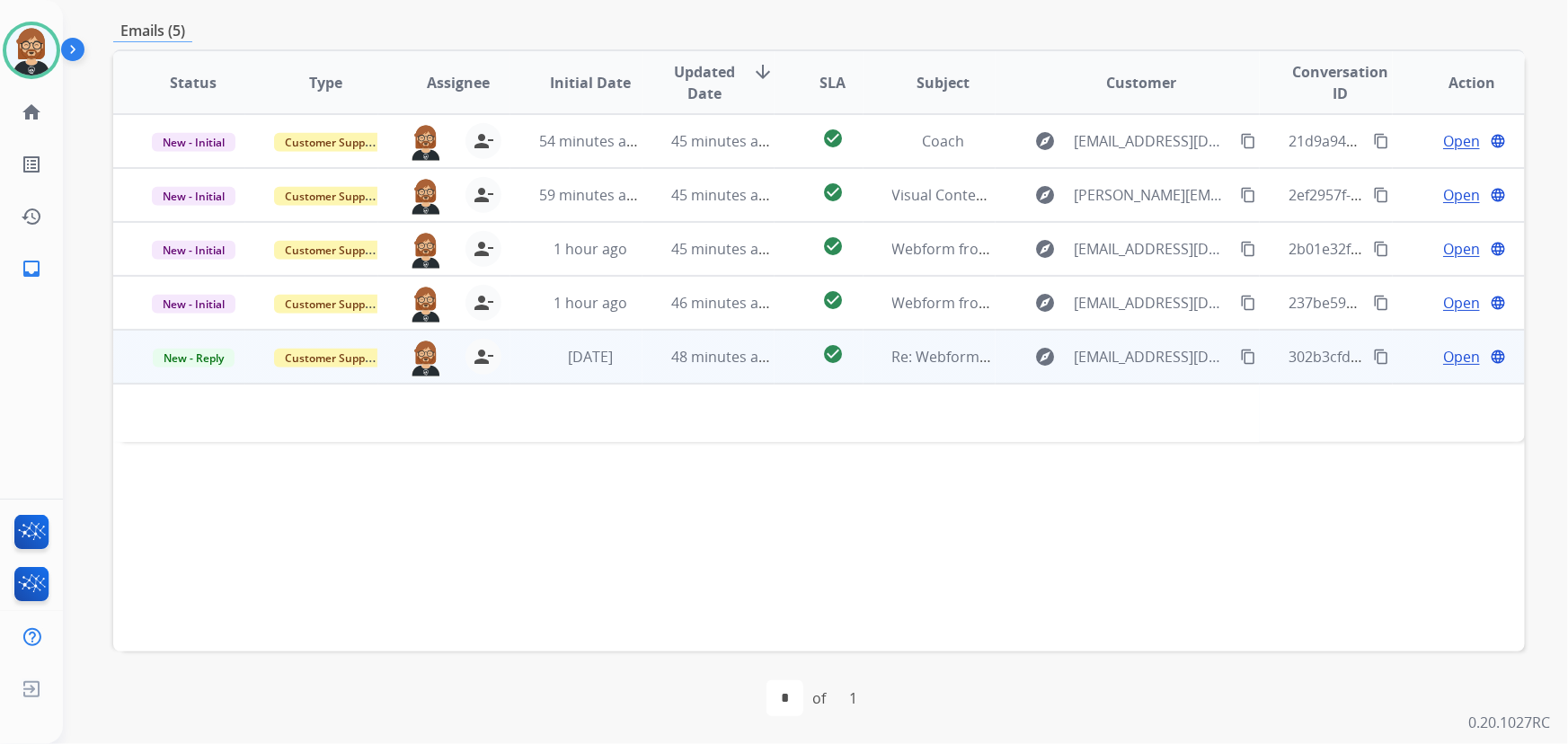
scroll to position [283, 0]
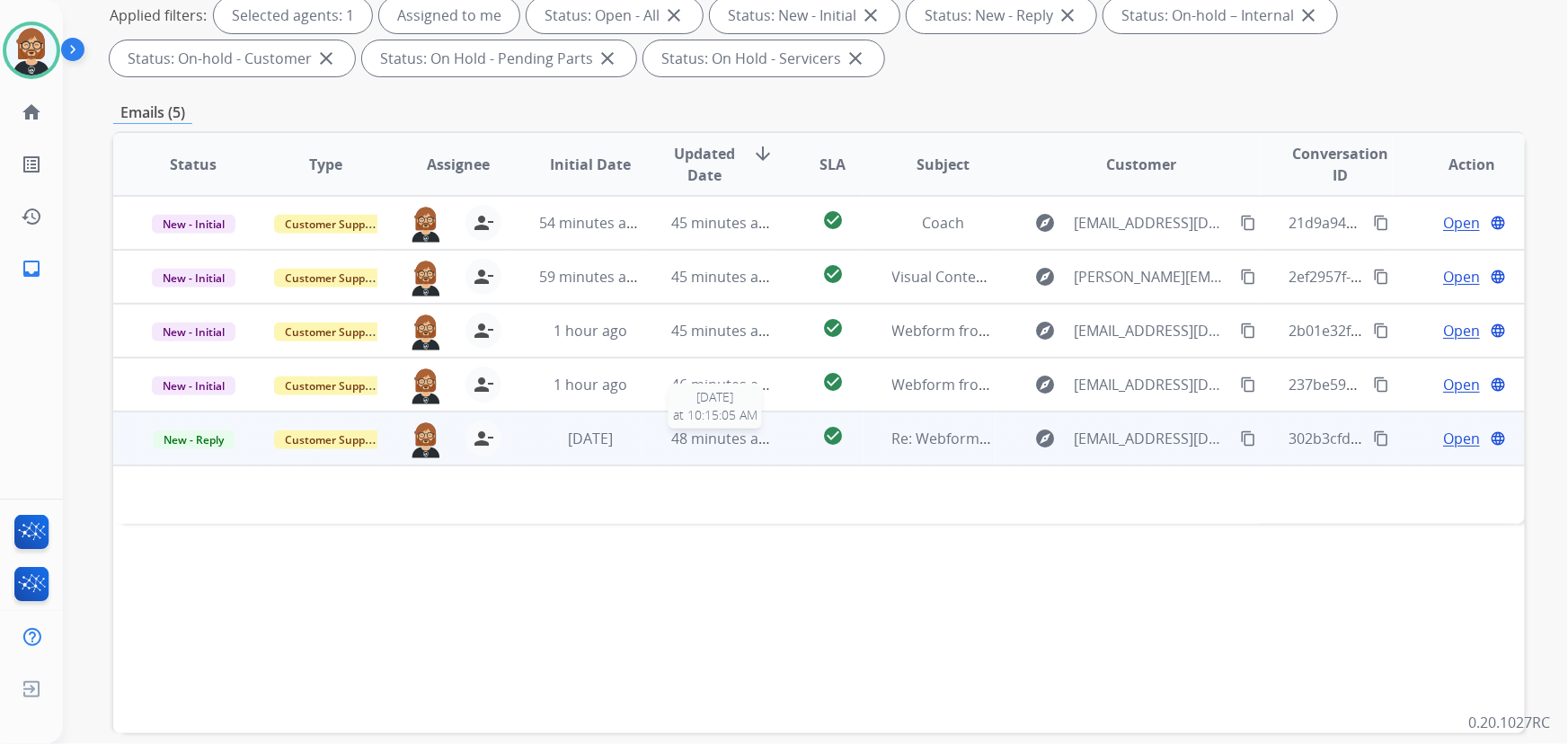
click at [702, 437] on span "48 minutes ago" at bounding box center [723, 439] width 105 height 20
click at [697, 444] on span "48 minutes ago" at bounding box center [723, 439] width 105 height 20
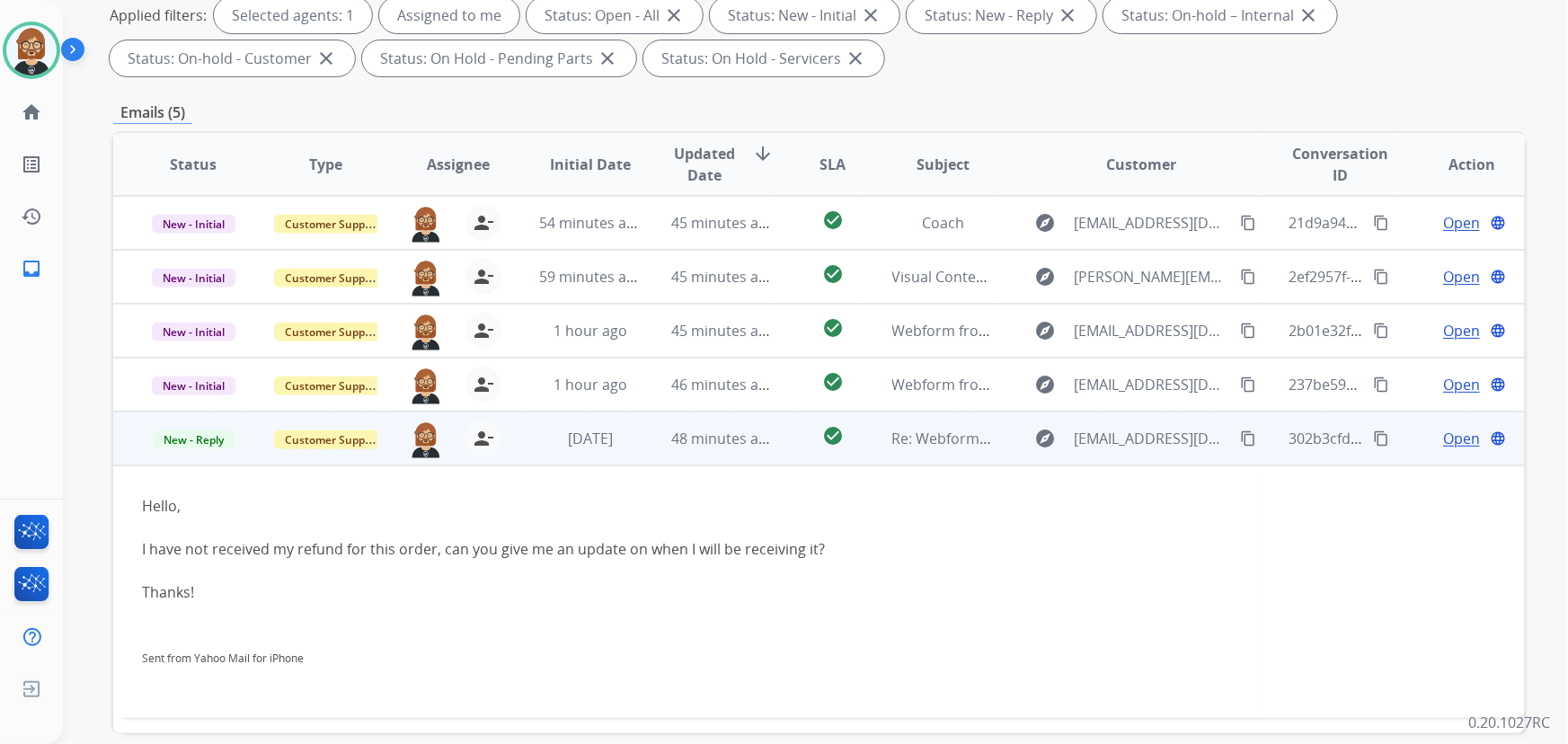
click at [1241, 432] on mat-icon "content_copy" at bounding box center [1248, 438] width 17 height 17
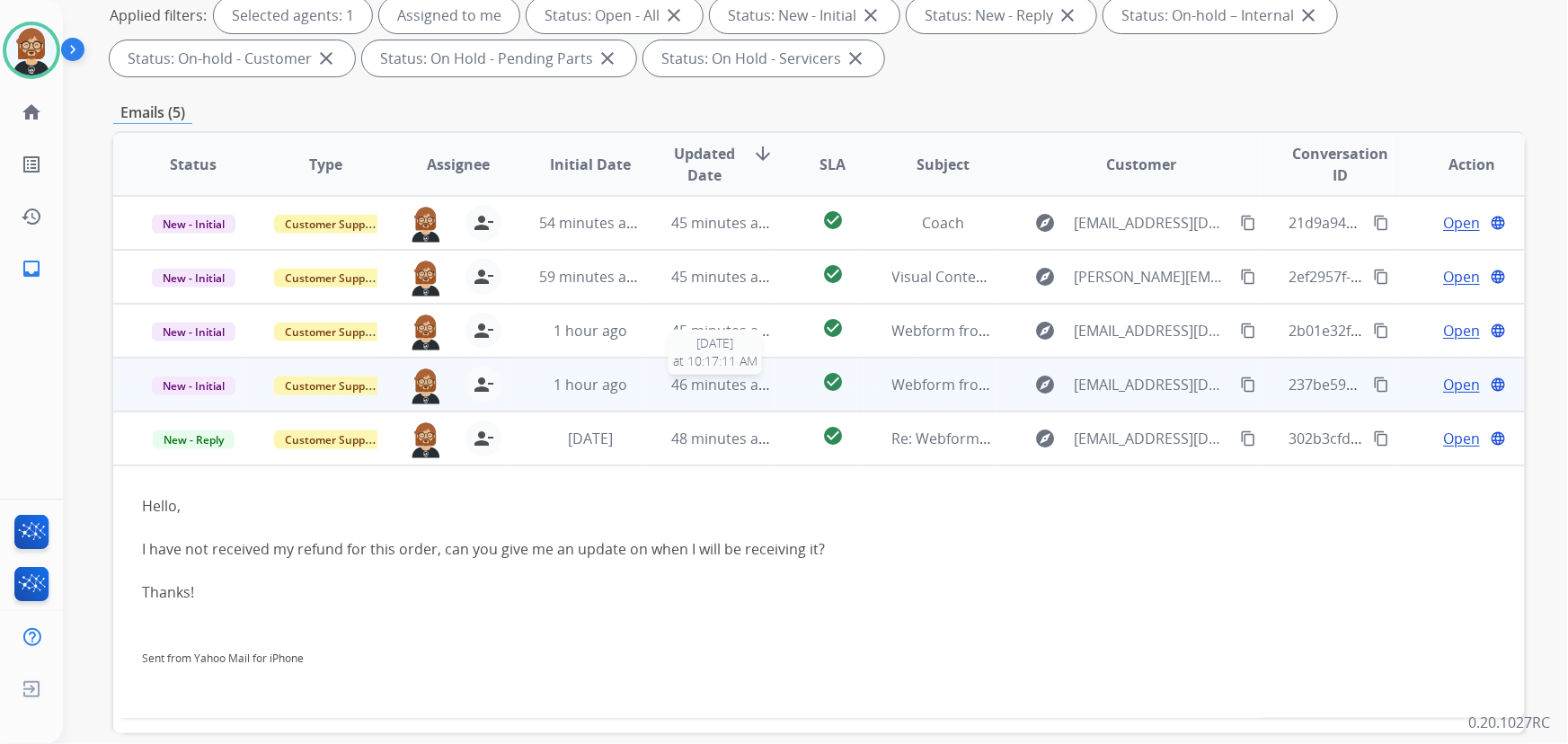
click at [719, 378] on span "46 minutes ago" at bounding box center [723, 384] width 105 height 20
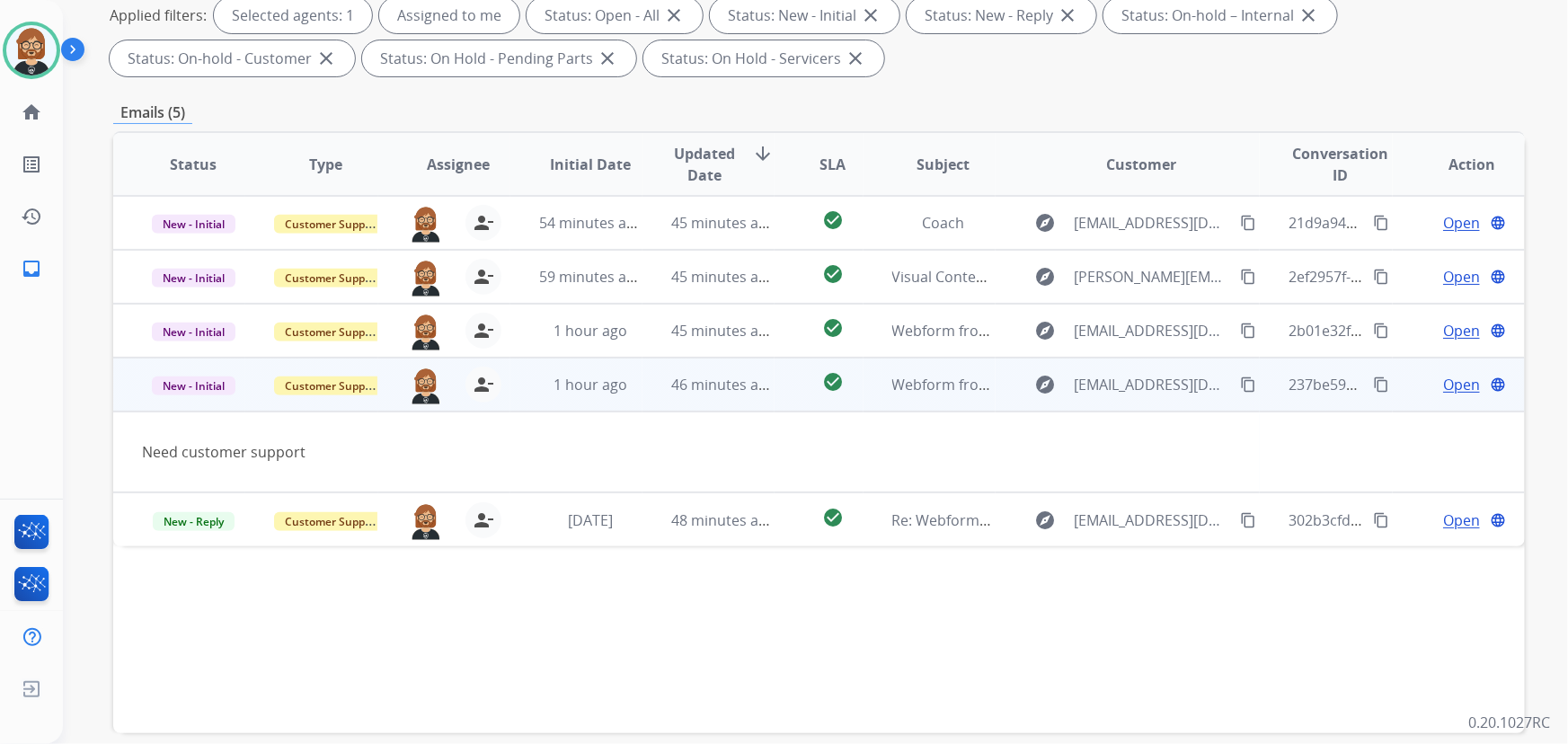
click at [1456, 377] on span "Open" at bounding box center [1461, 384] width 37 height 22
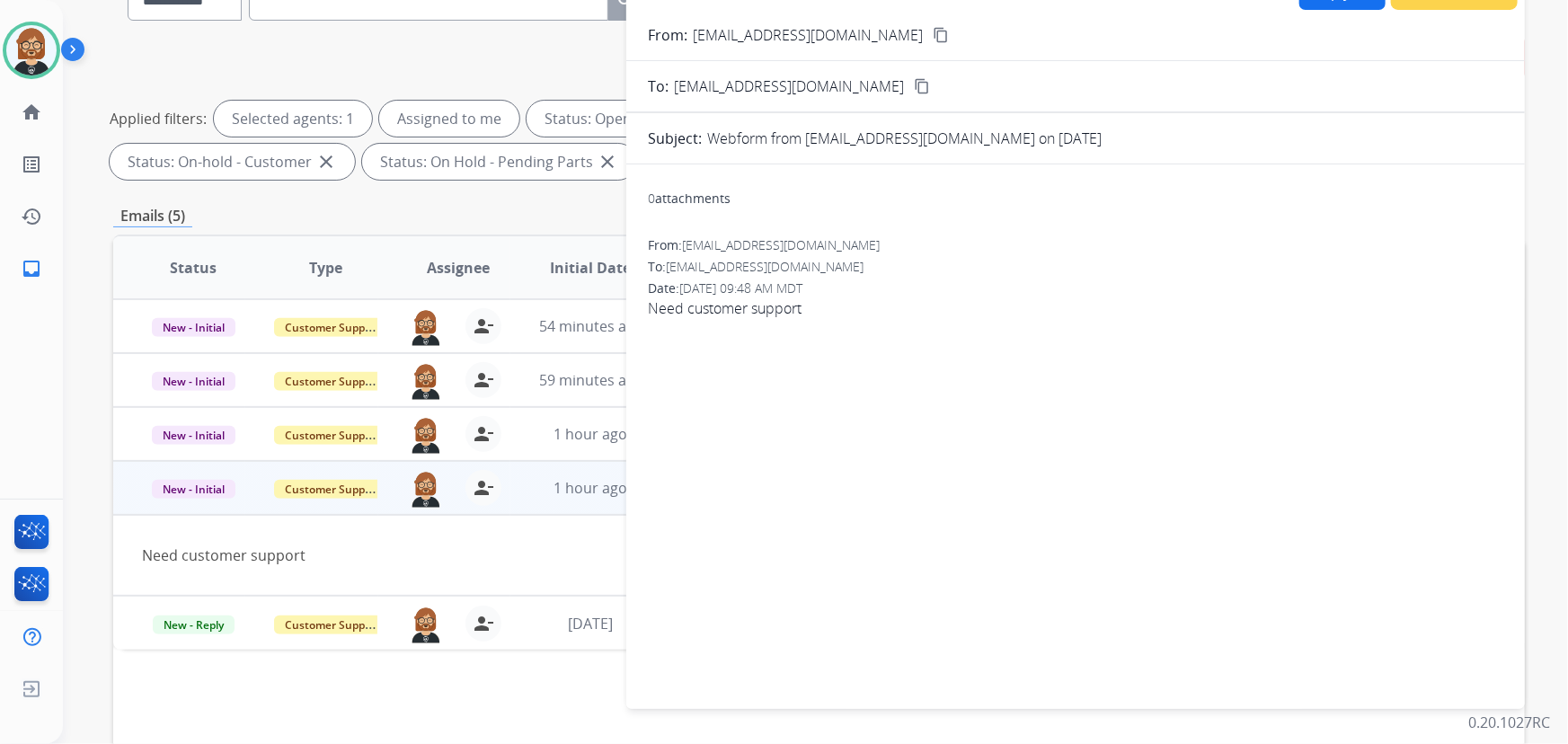
scroll to position [364, 0]
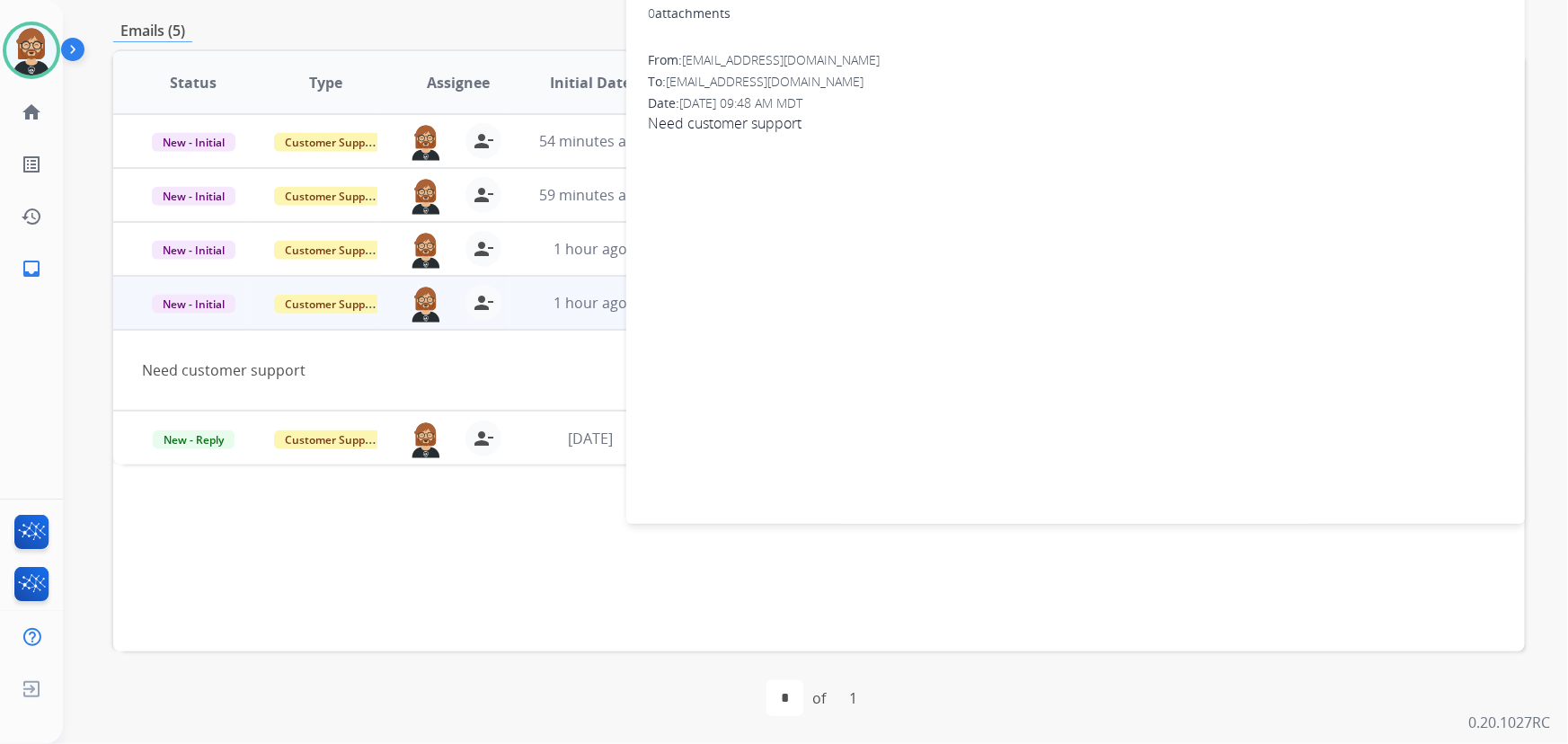
click at [514, 373] on div "Need customer support" at bounding box center [686, 371] width 1089 height 22
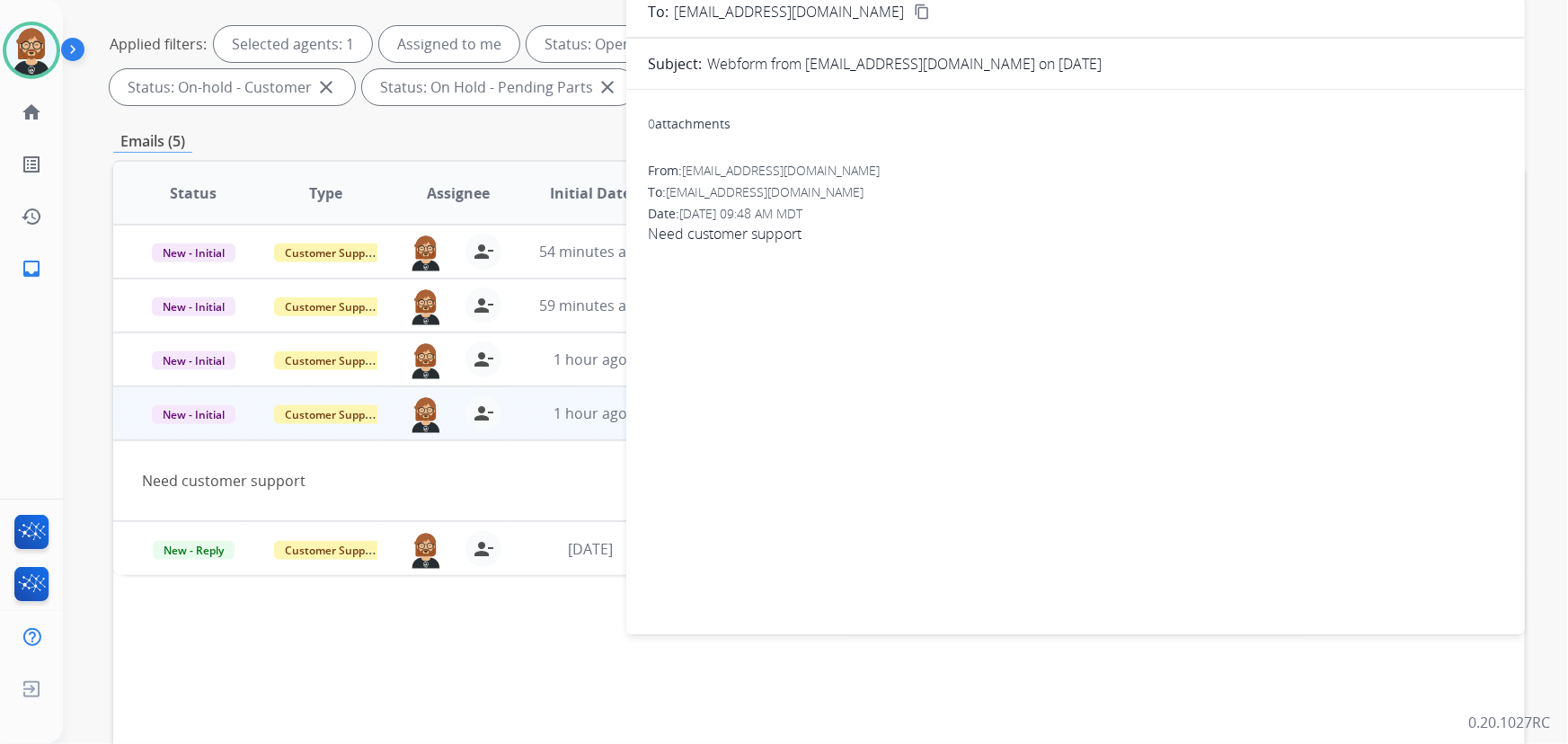
scroll to position [37, 0]
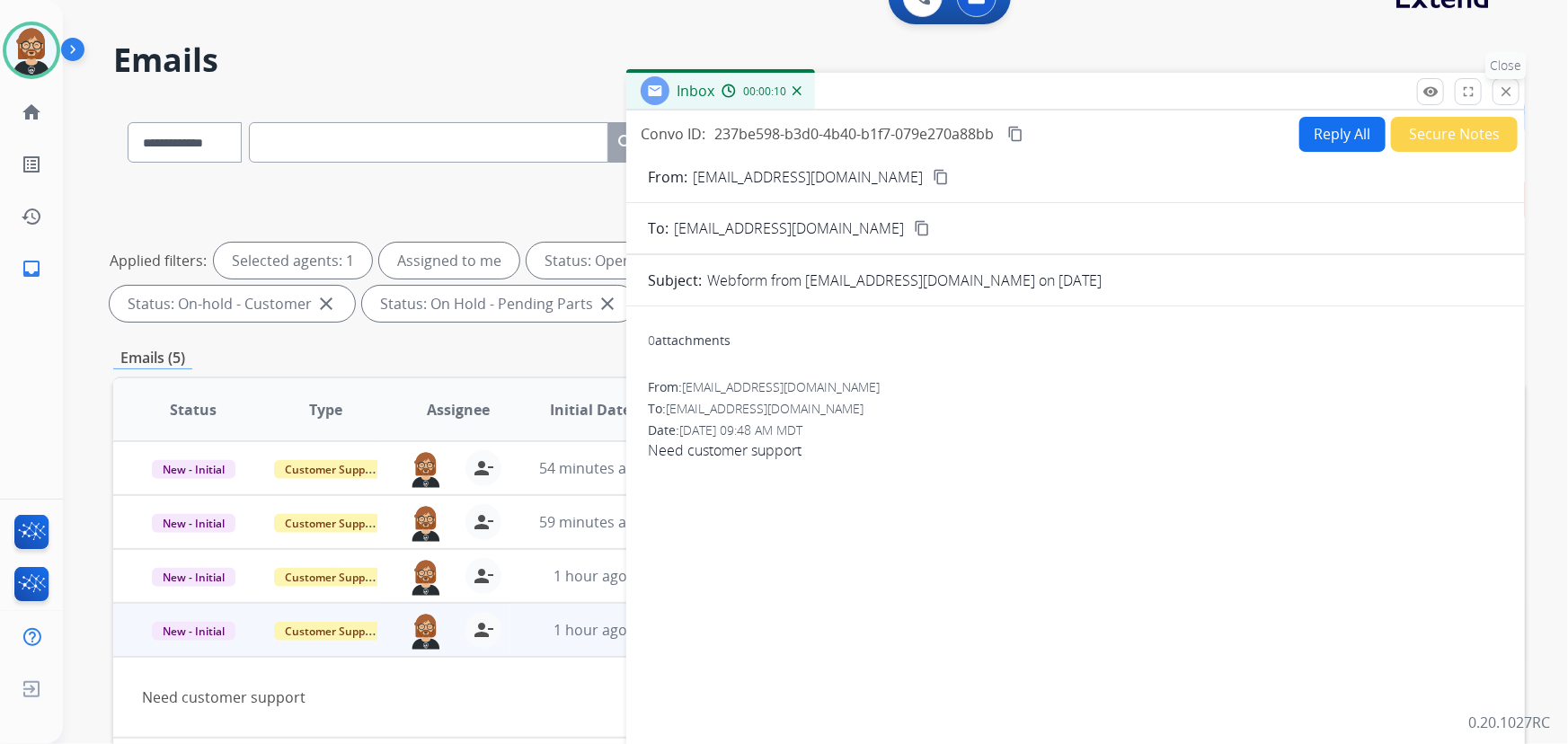
click at [1510, 93] on mat-icon "close" at bounding box center [1506, 92] width 17 height 17
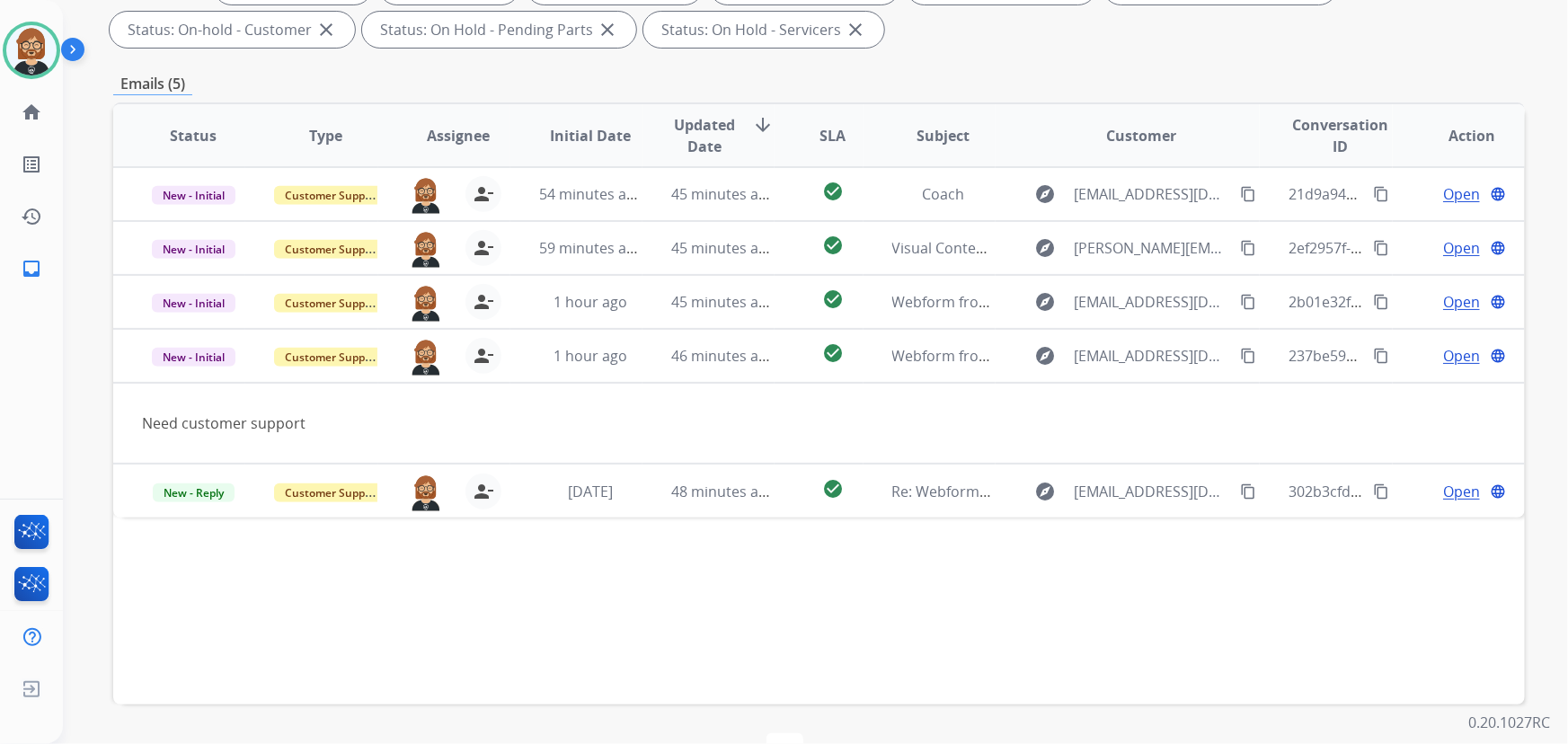
scroll to position [283, 0]
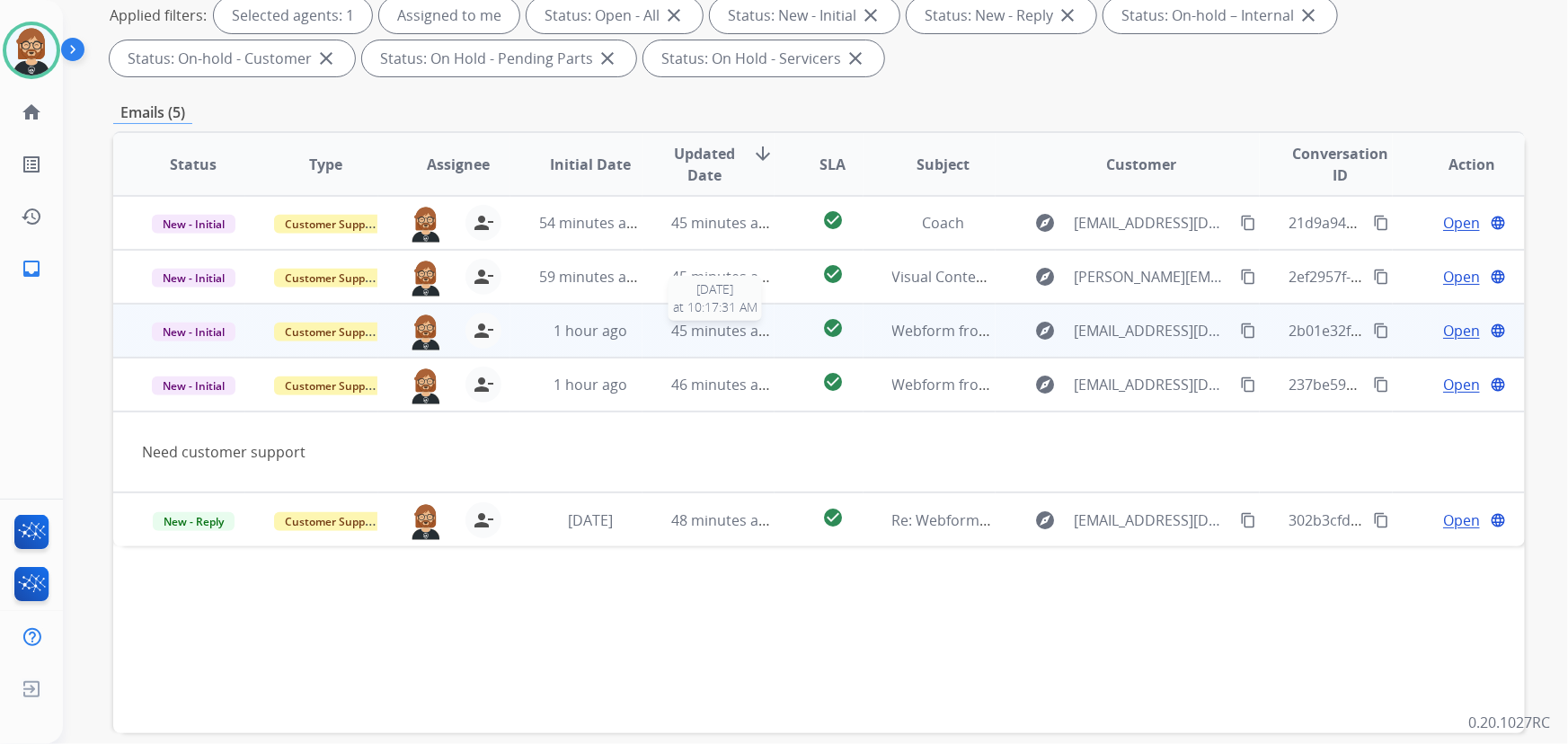
click at [721, 326] on span "45 minutes ago" at bounding box center [723, 330] width 105 height 20
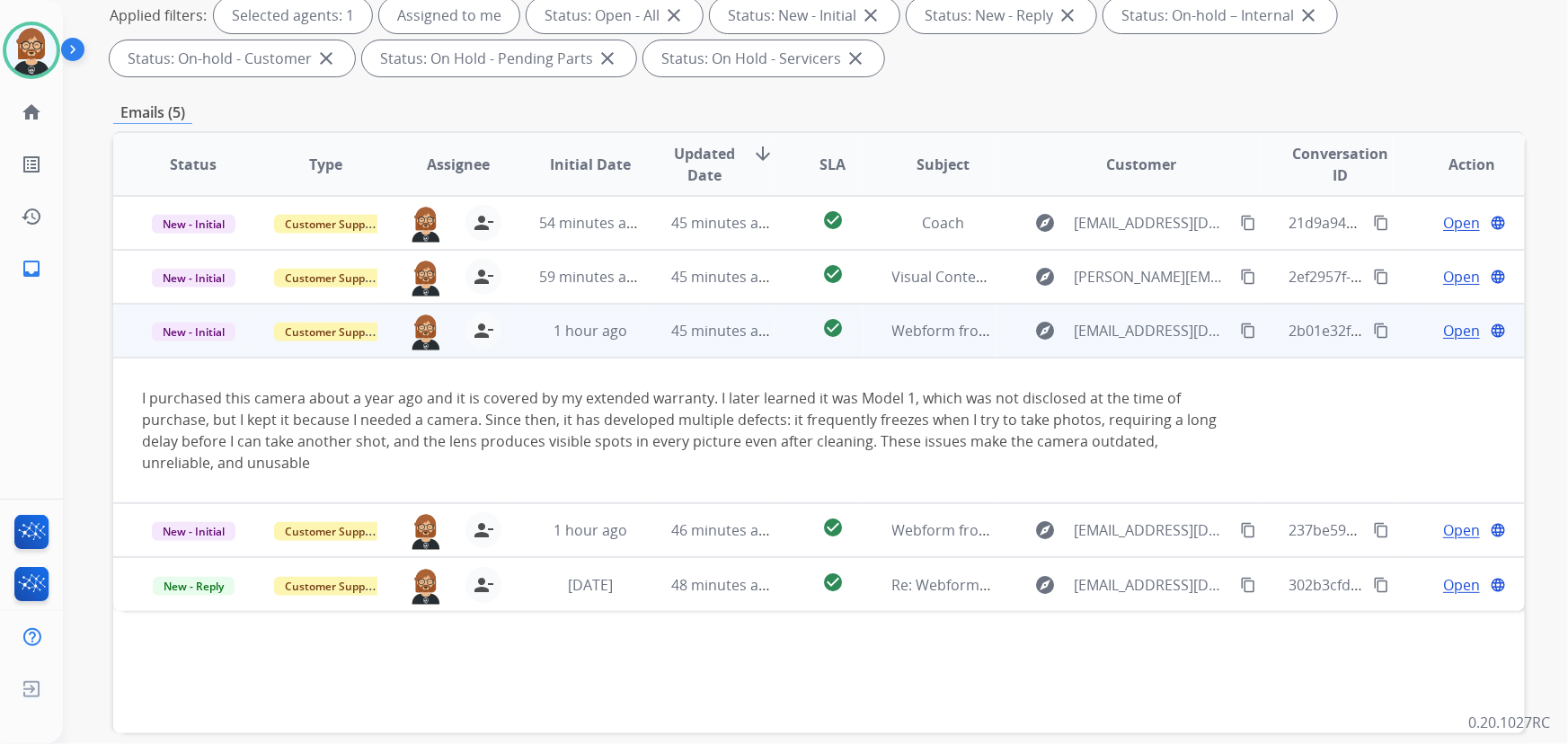
click at [1454, 333] on span "Open" at bounding box center [1461, 330] width 37 height 22
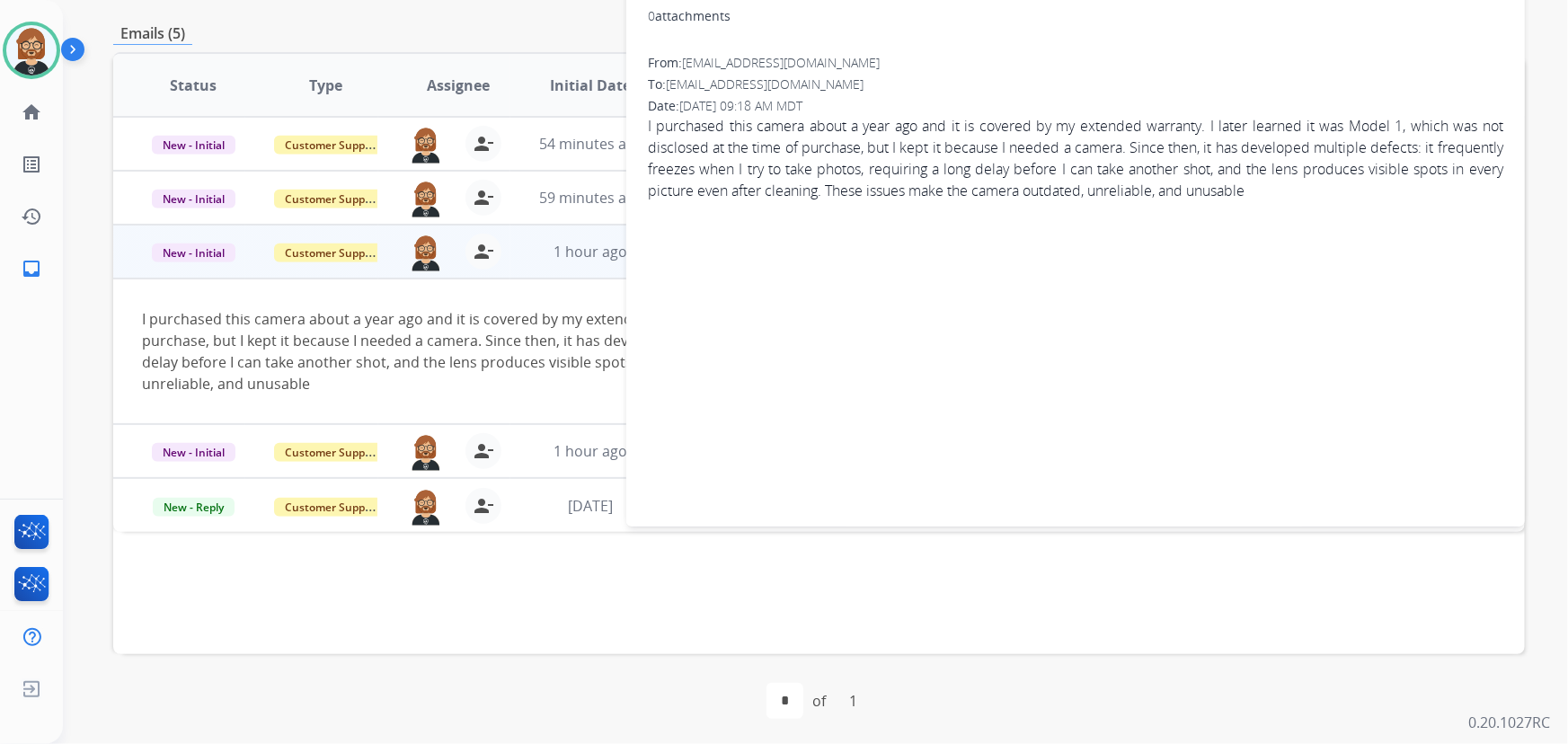
scroll to position [364, 0]
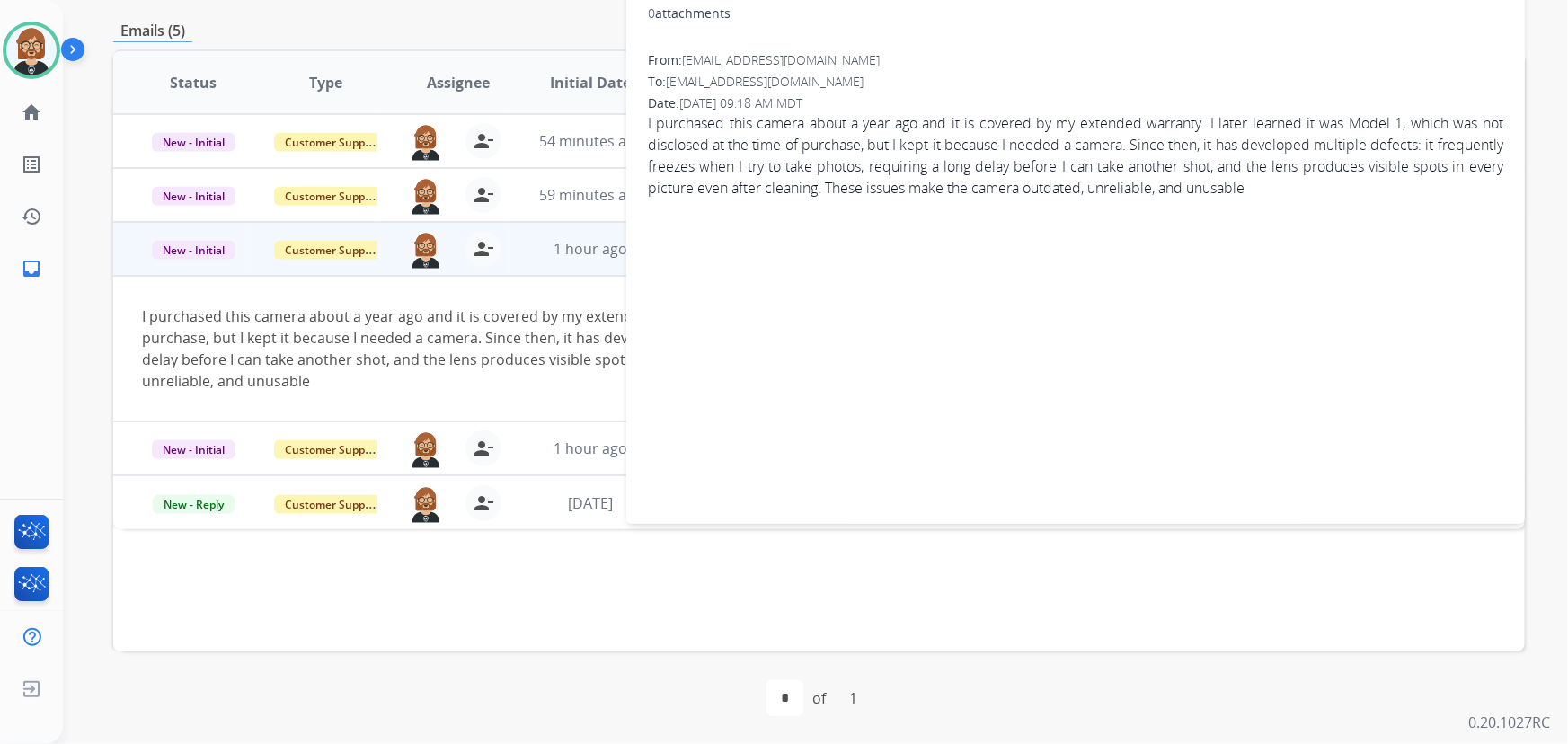
click at [435, 336] on div "I purchased this camera about a year ago and it is covered by my extended warra…" at bounding box center [686, 349] width 1089 height 86
click at [521, 343] on div "I purchased this camera about a year ago and it is covered by my extended warra…" at bounding box center [686, 349] width 1089 height 86
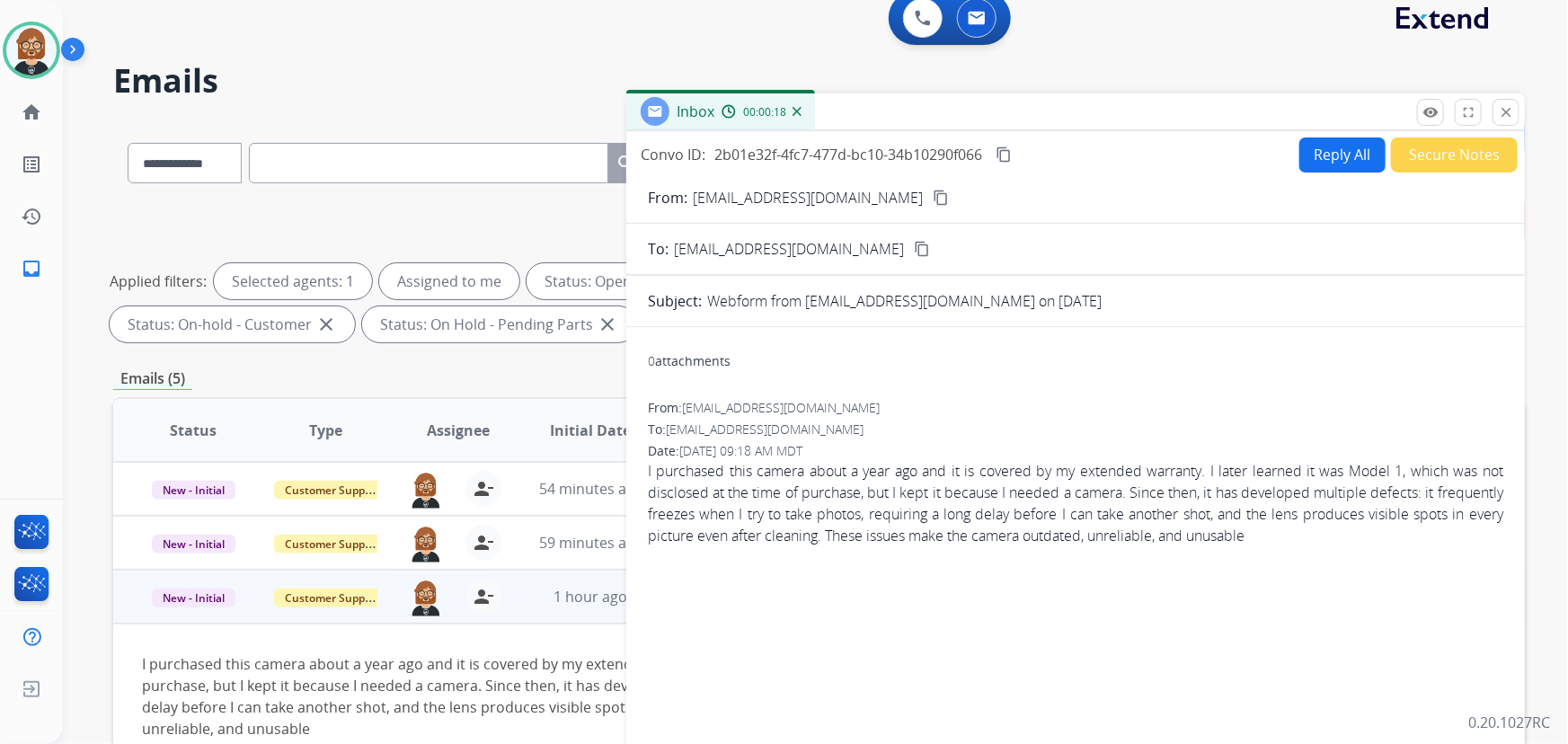
scroll to position [0, 0]
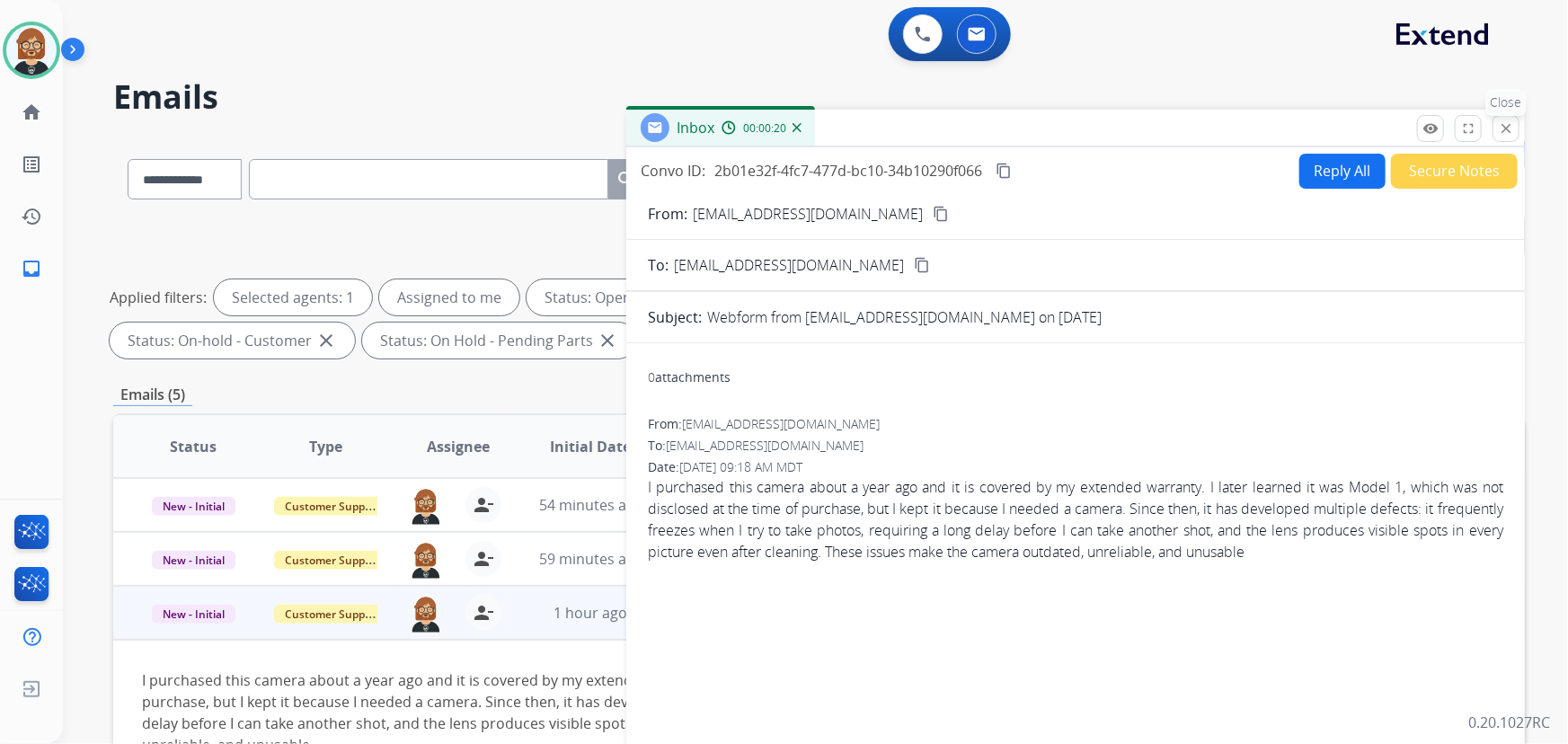
click at [1511, 129] on mat-icon "close" at bounding box center [1506, 128] width 17 height 17
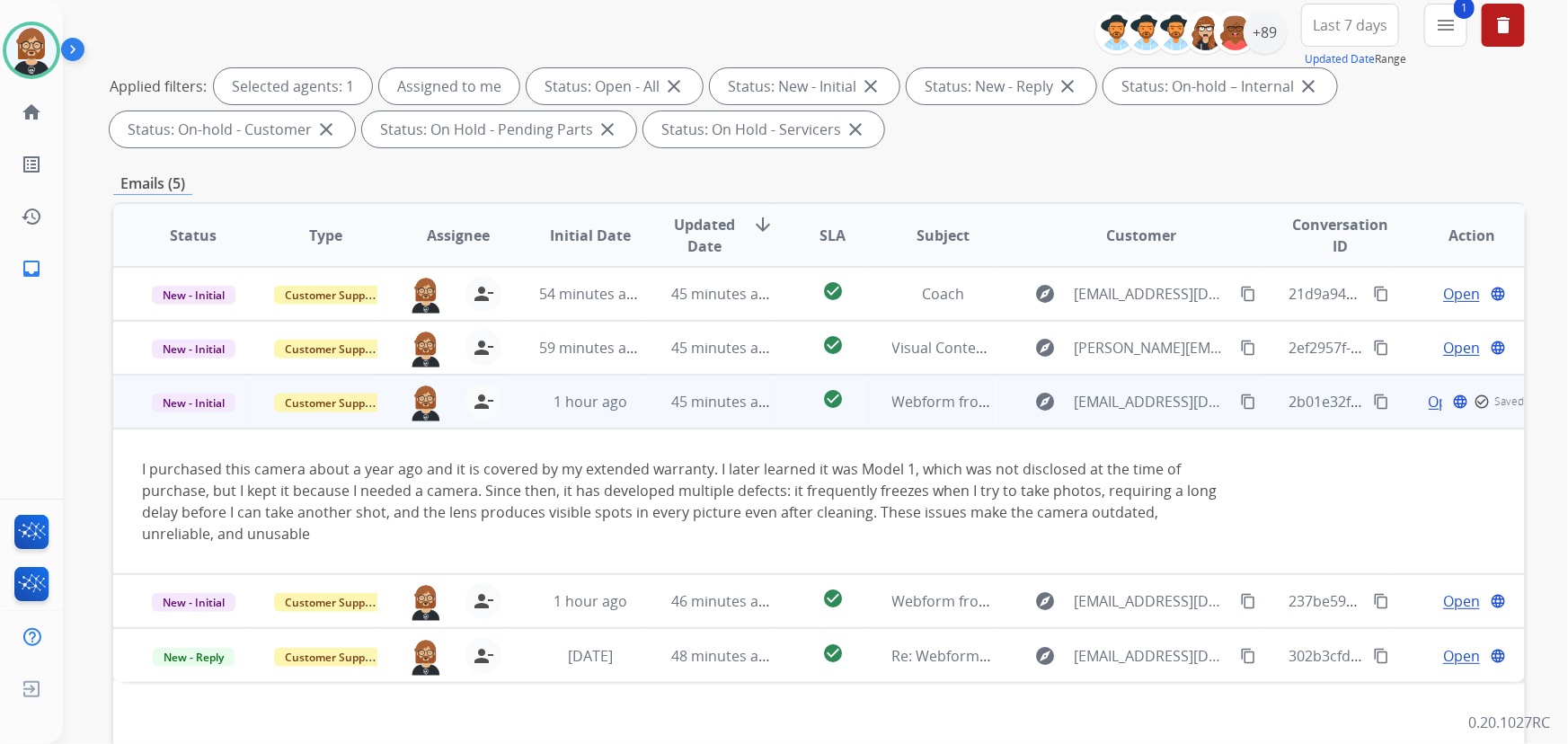
scroll to position [244, 0]
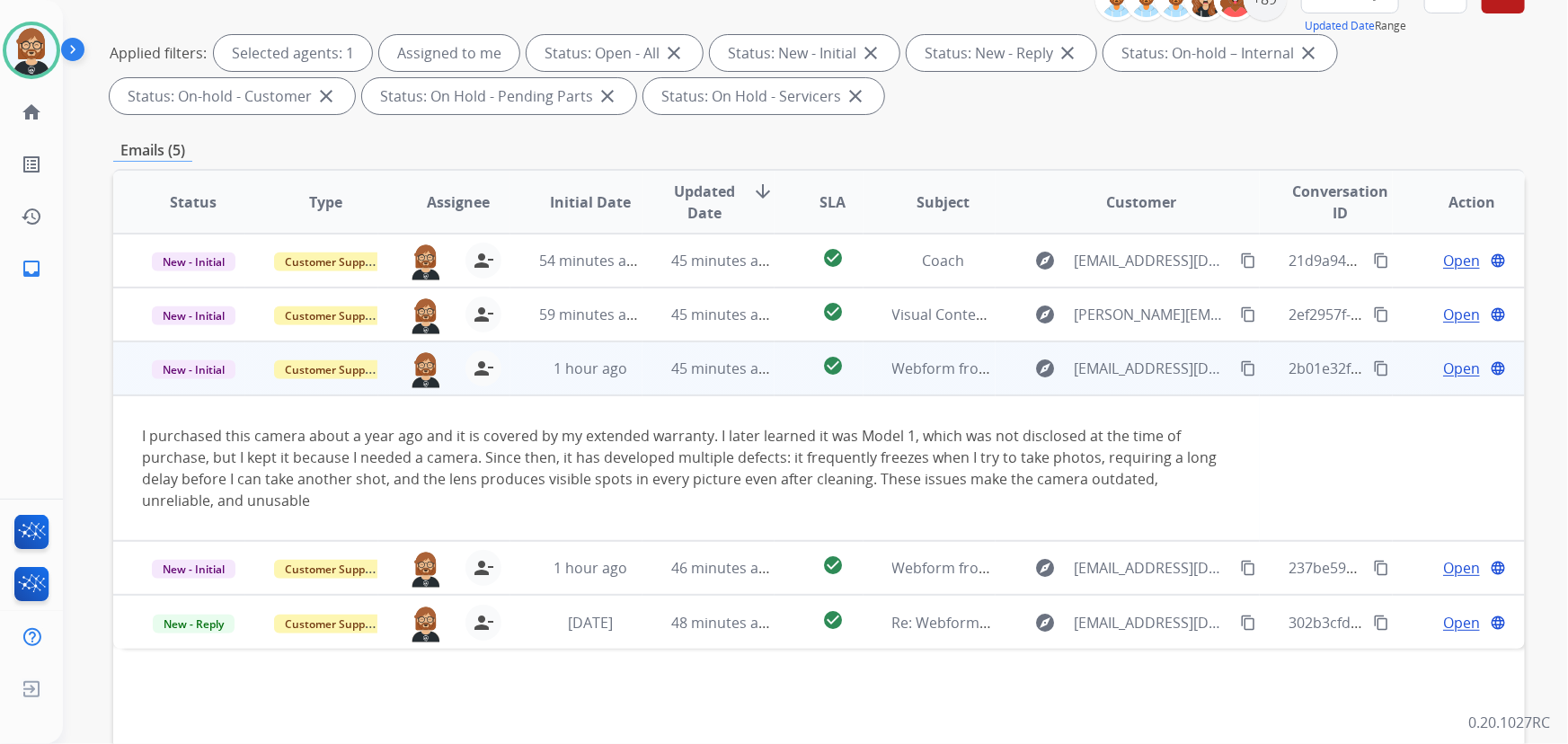
click at [1260, 360] on td "2b01e32f-4fc7-477d-bc10-34b10290f066 content_copy" at bounding box center [1326, 368] width 132 height 54
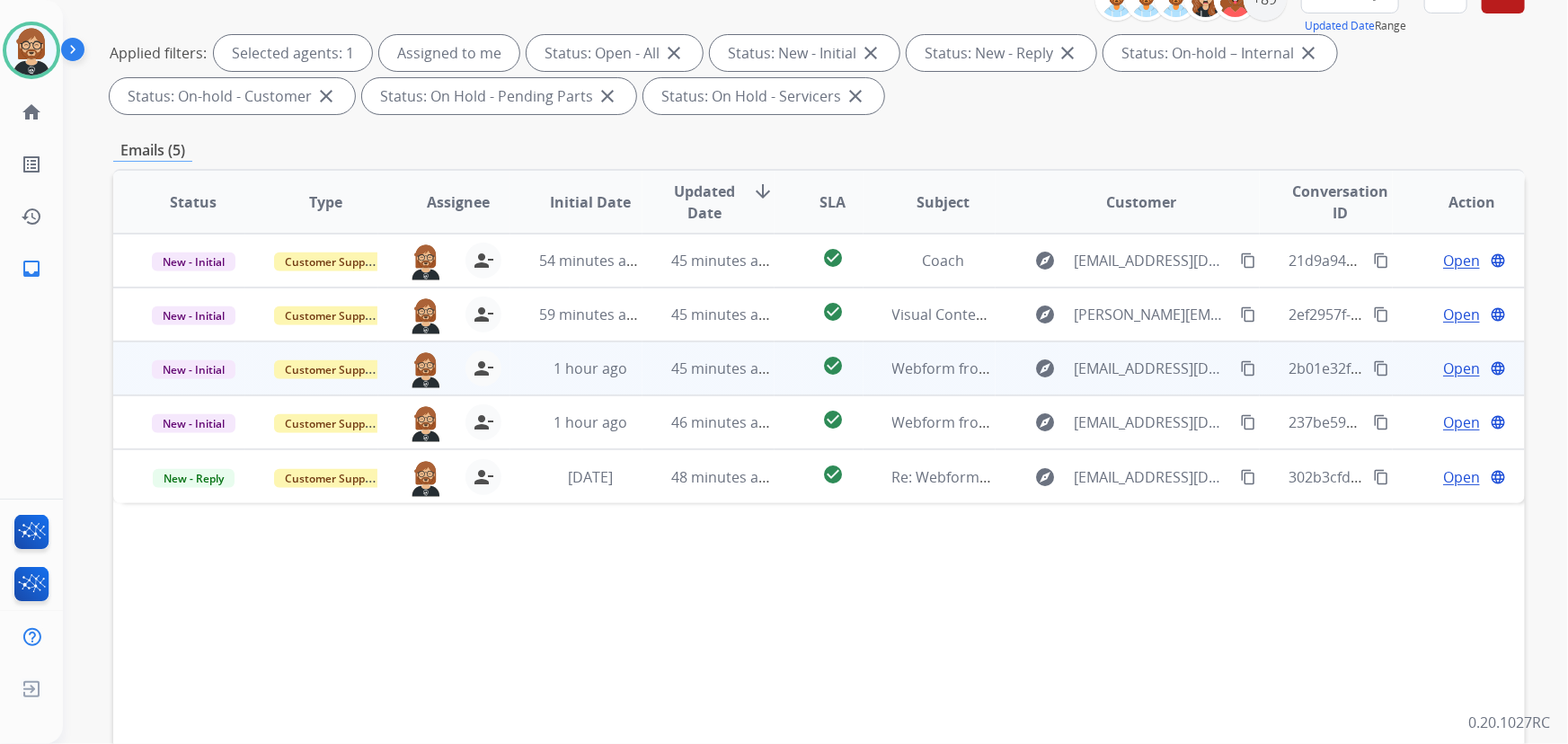
click at [1241, 364] on mat-icon "content_copy" at bounding box center [1248, 369] width 17 height 17
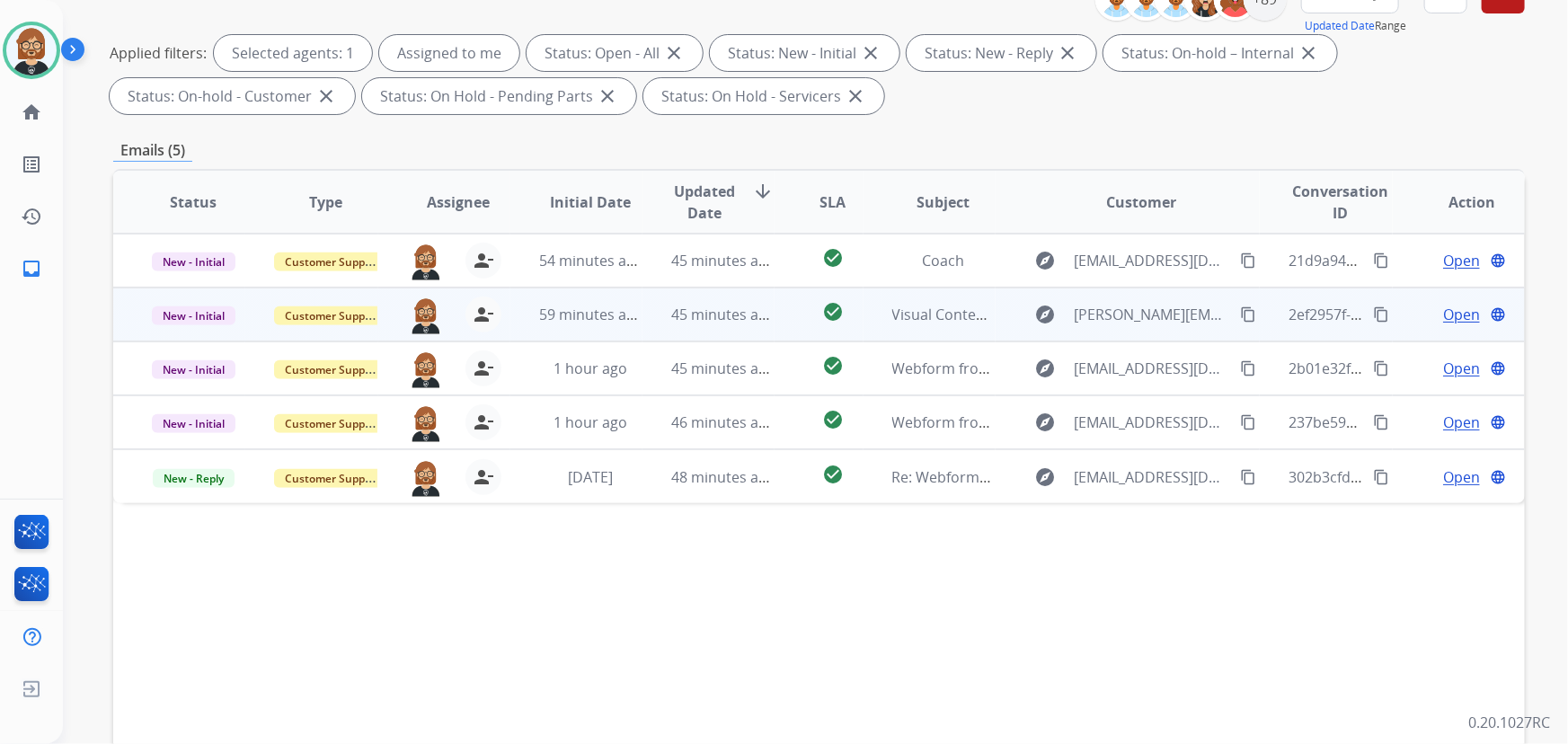
click at [1448, 306] on span "Open" at bounding box center [1461, 315] width 37 height 22
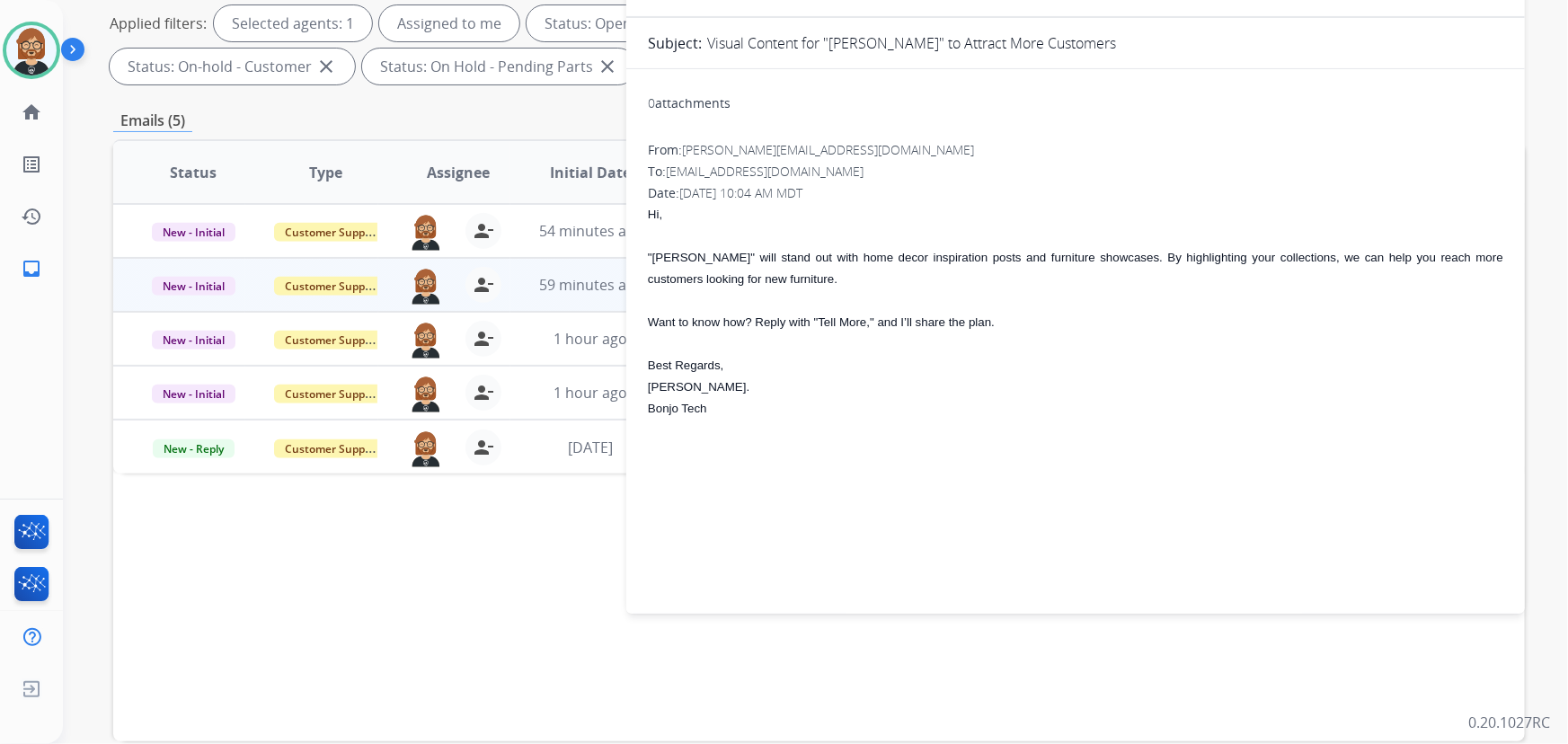
scroll to position [0, 0]
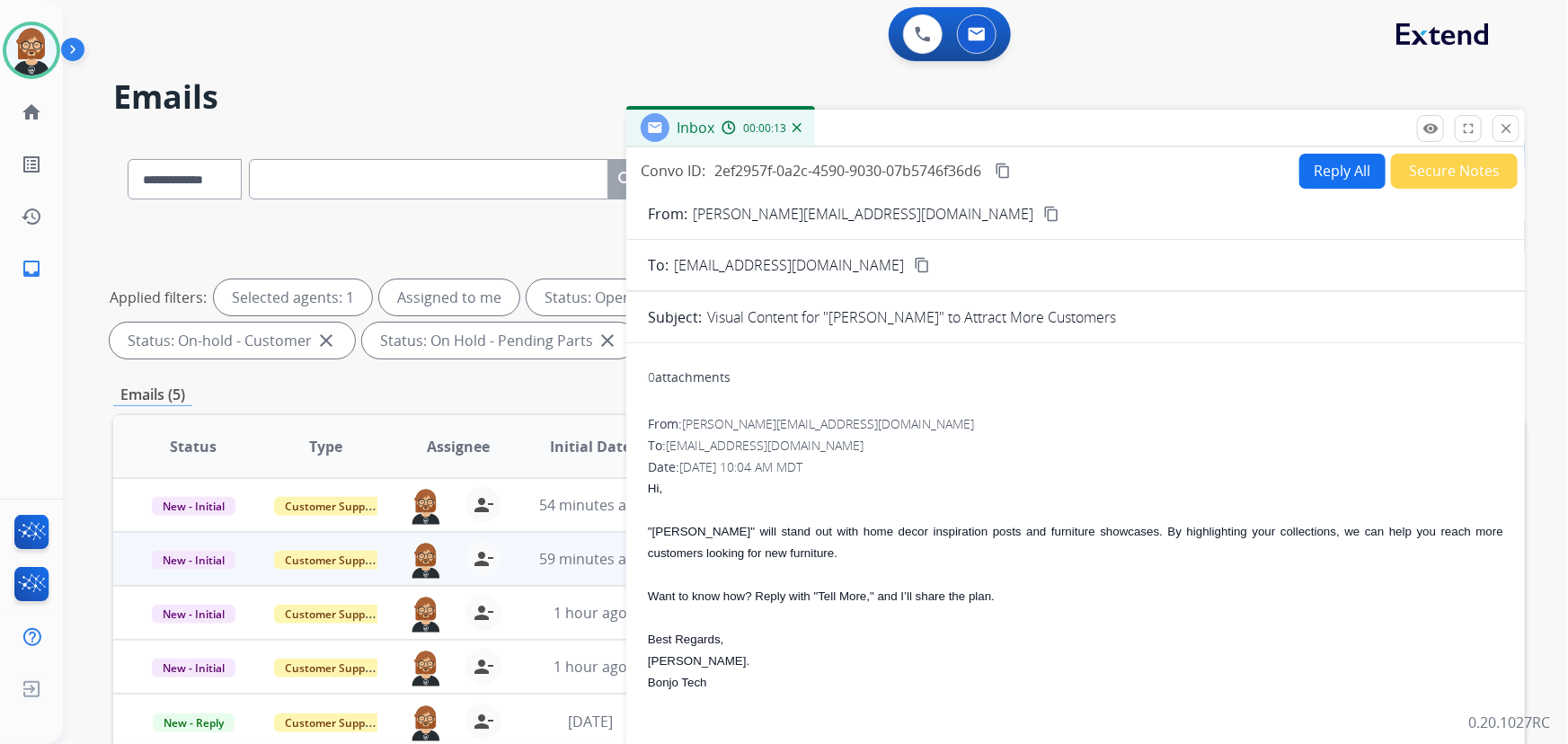
click at [1458, 171] on button "Secure Notes" at bounding box center [1455, 171] width 127 height 35
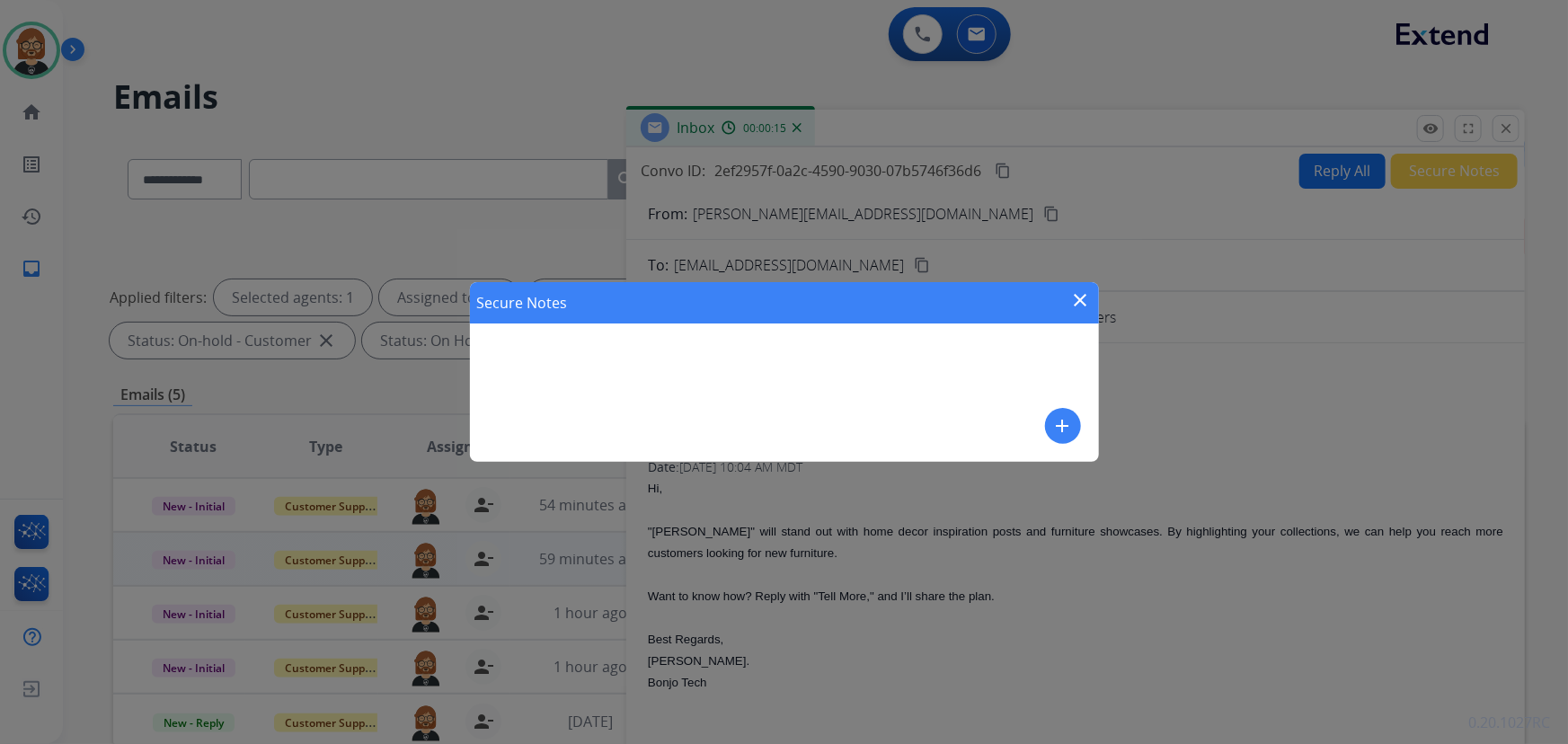
click at [790, 339] on div "Secure Notes close add" at bounding box center [785, 372] width 630 height 180
click at [1052, 420] on button "add" at bounding box center [1063, 425] width 36 height 36
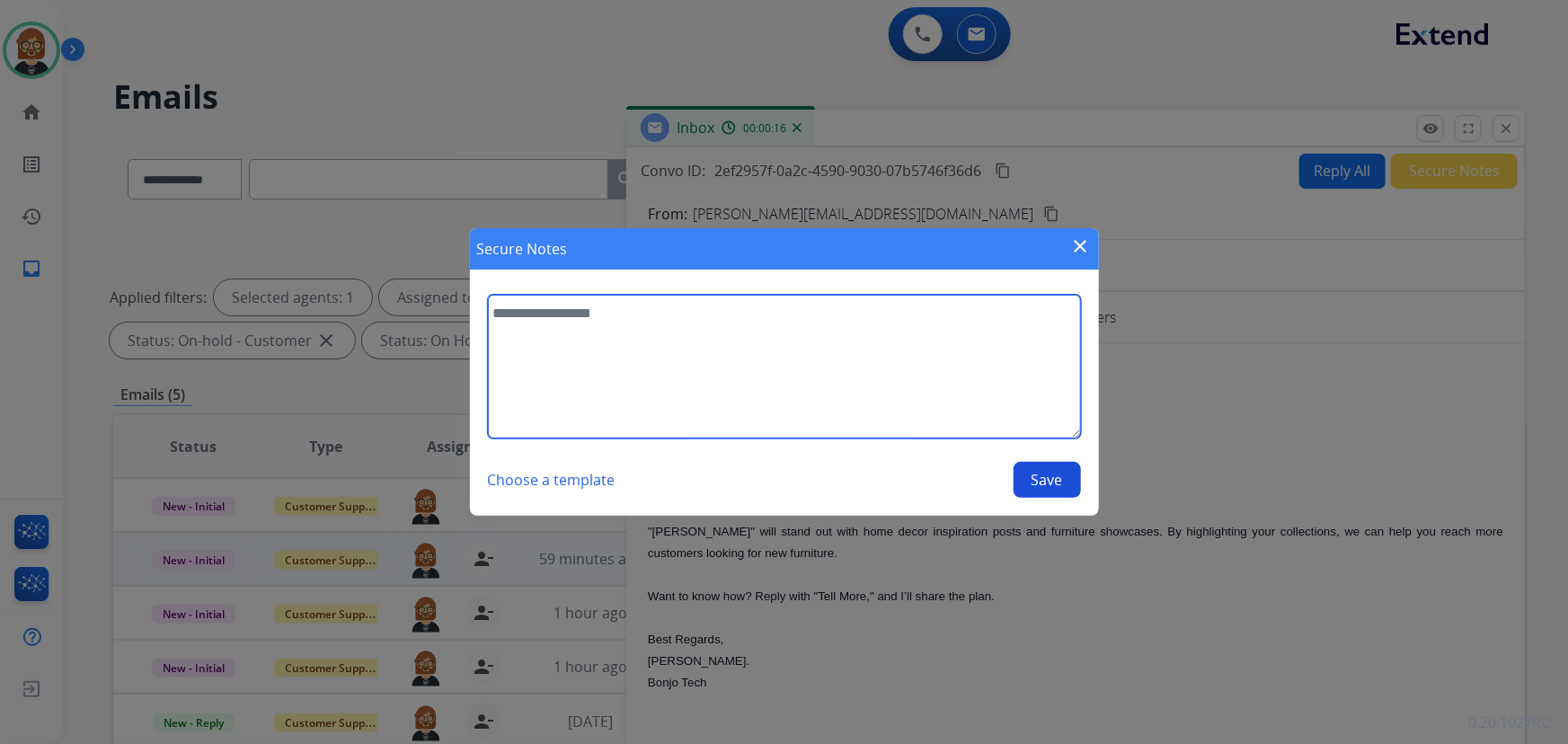
click at [822, 409] on textarea at bounding box center [784, 367] width 593 height 144
type textarea "**********"
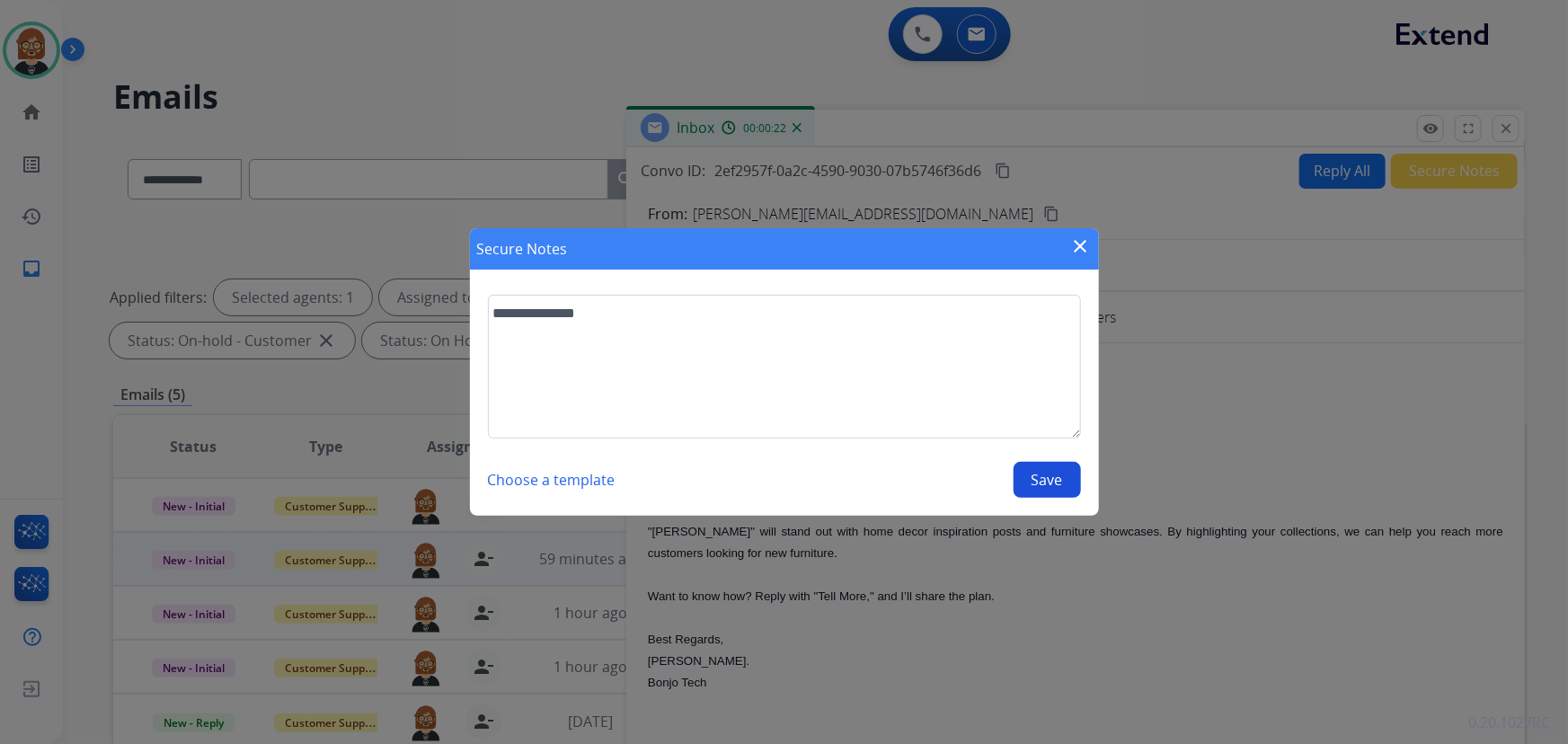
click at [1033, 476] on button "Save" at bounding box center [1047, 480] width 67 height 36
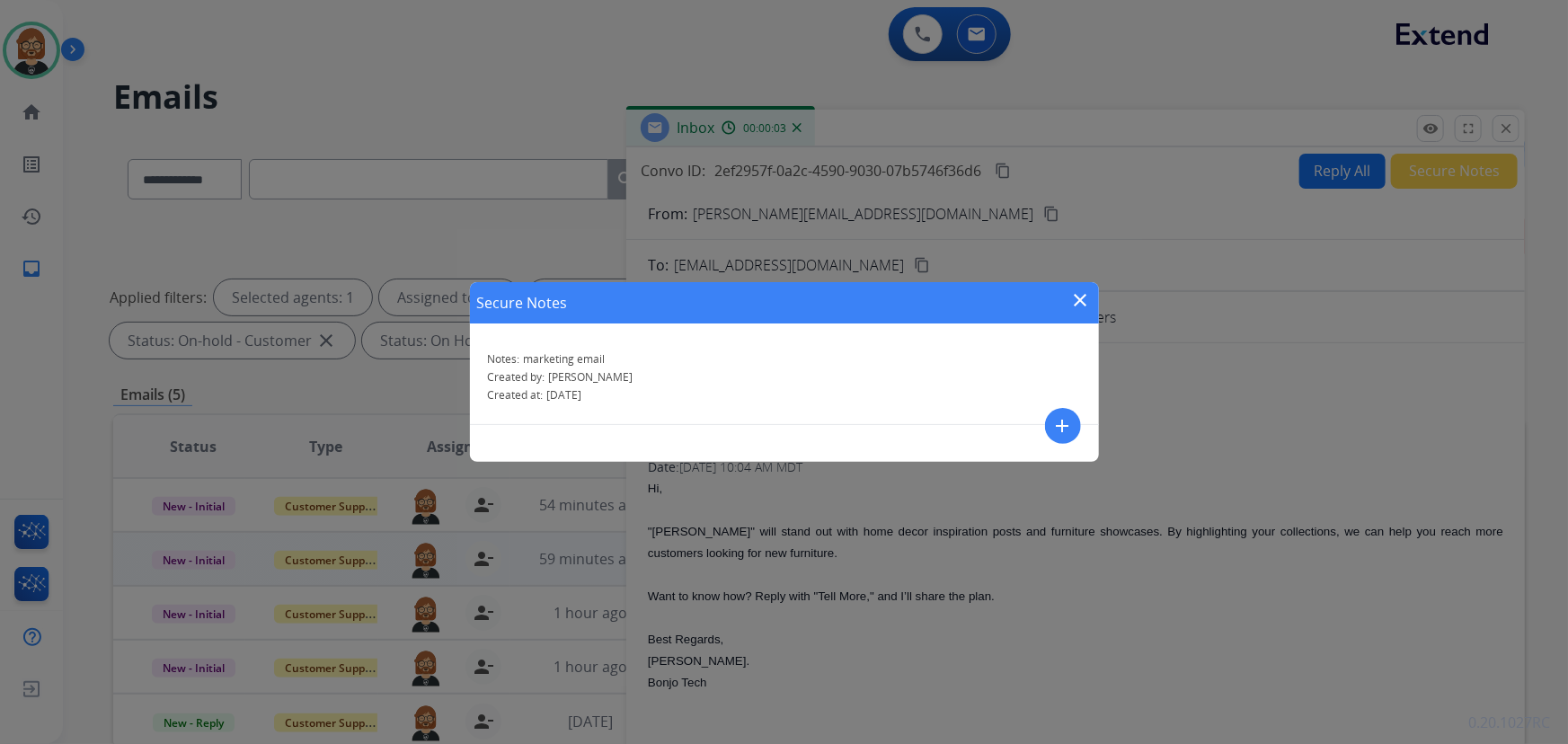
click at [1085, 296] on mat-icon "close" at bounding box center [1081, 300] width 22 height 22
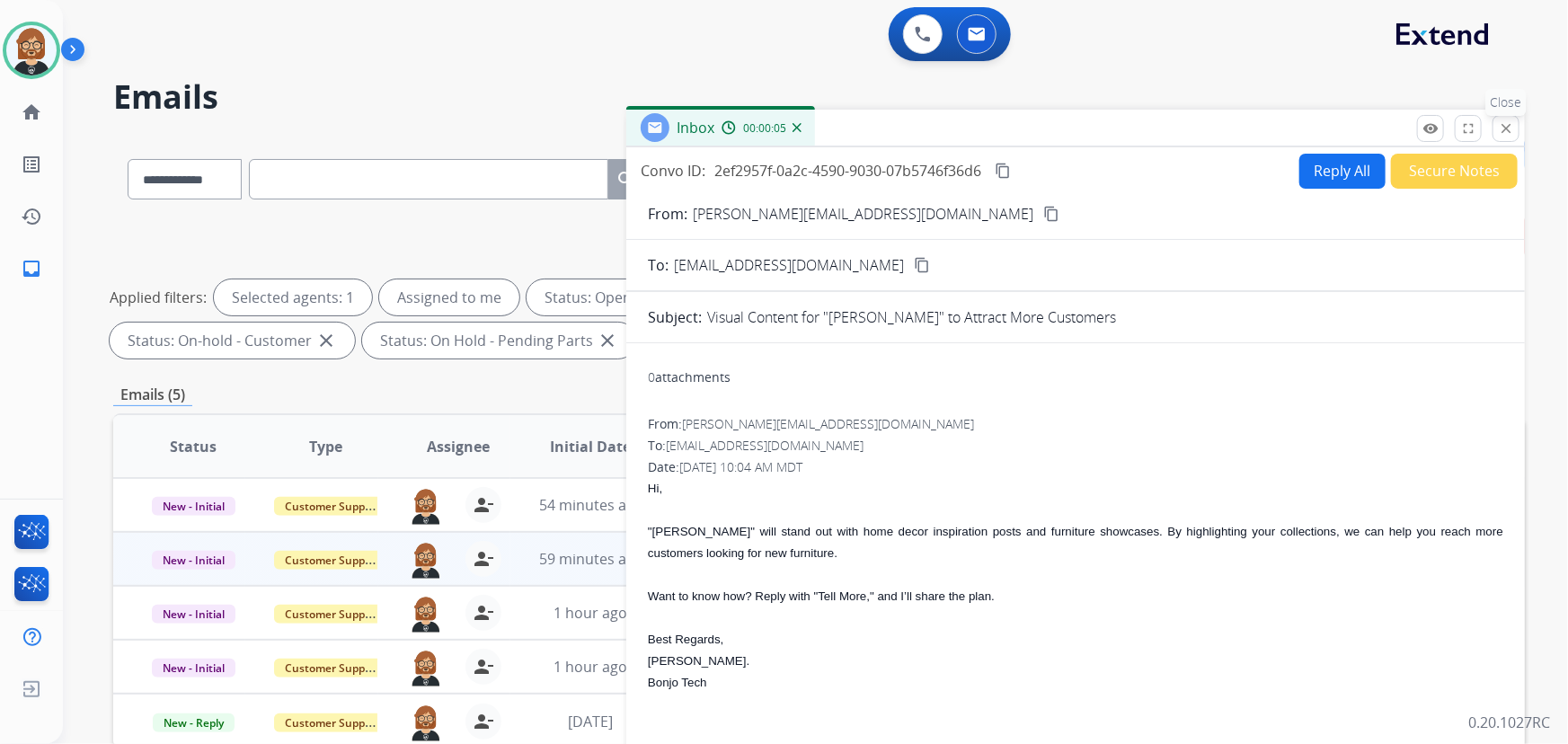
click at [1510, 120] on mat-icon "close" at bounding box center [1506, 128] width 17 height 17
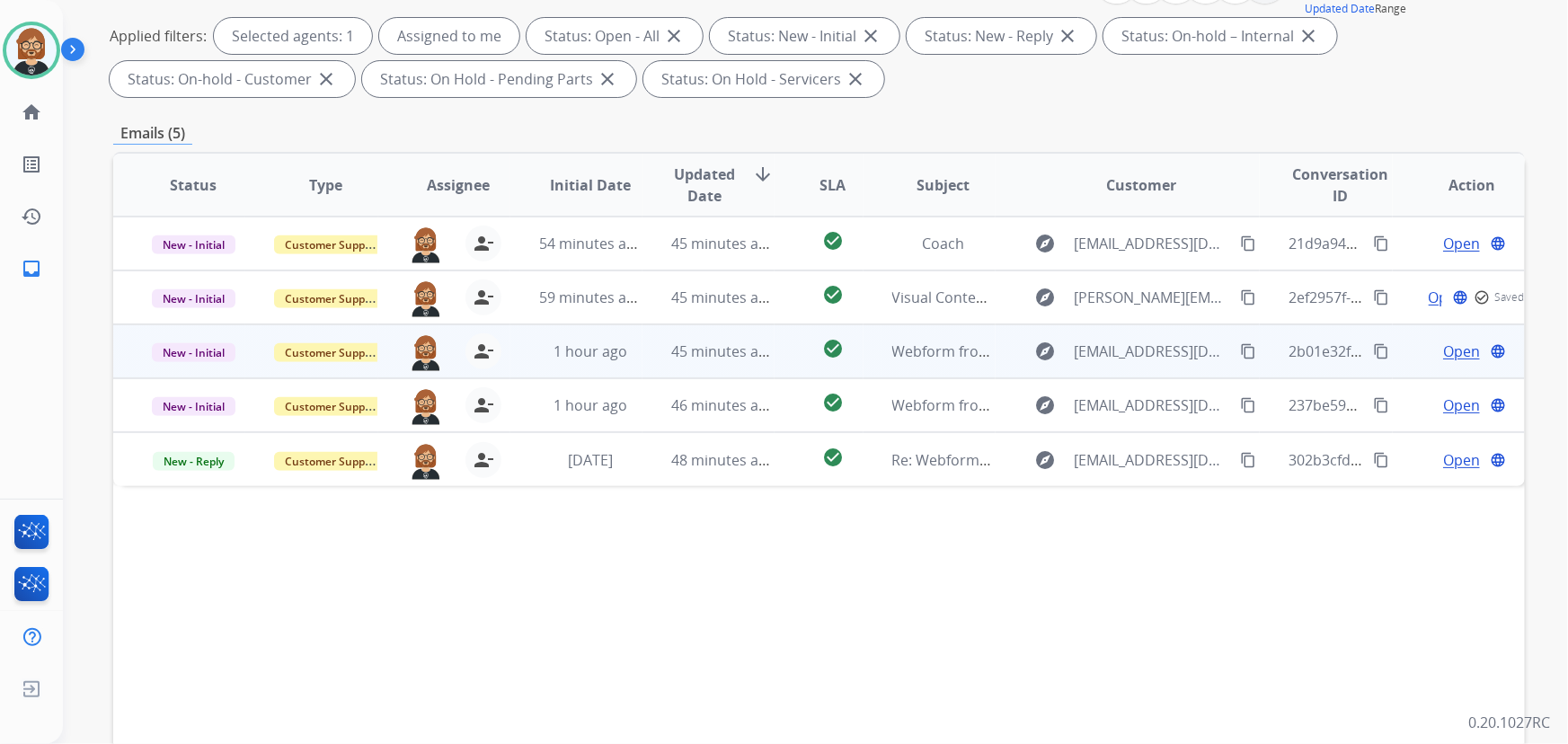
scroll to position [327, 0]
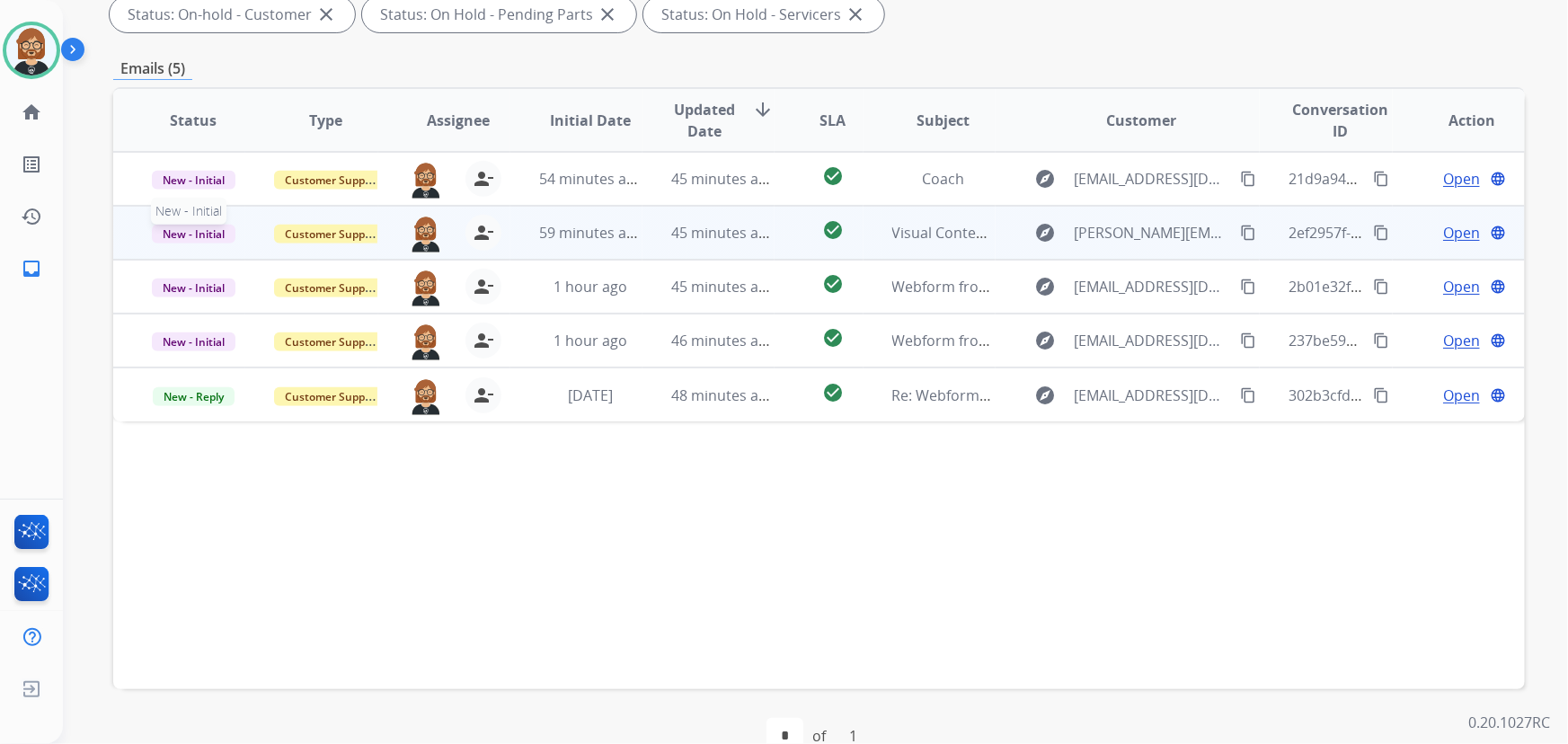
click at [199, 230] on span "New - Initial" at bounding box center [194, 234] width 84 height 19
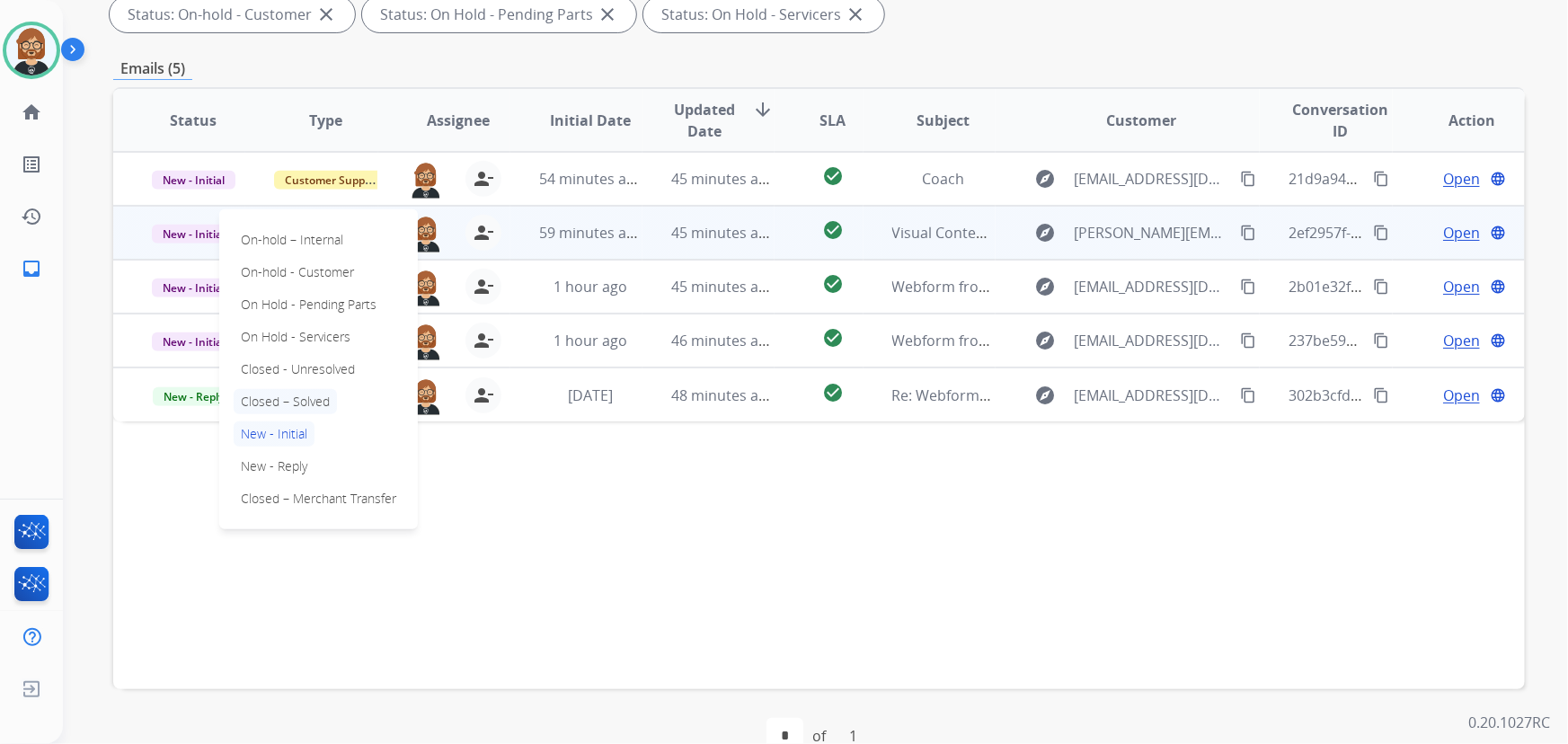
click at [332, 393] on p "Closed – Solved" at bounding box center [285, 402] width 104 height 25
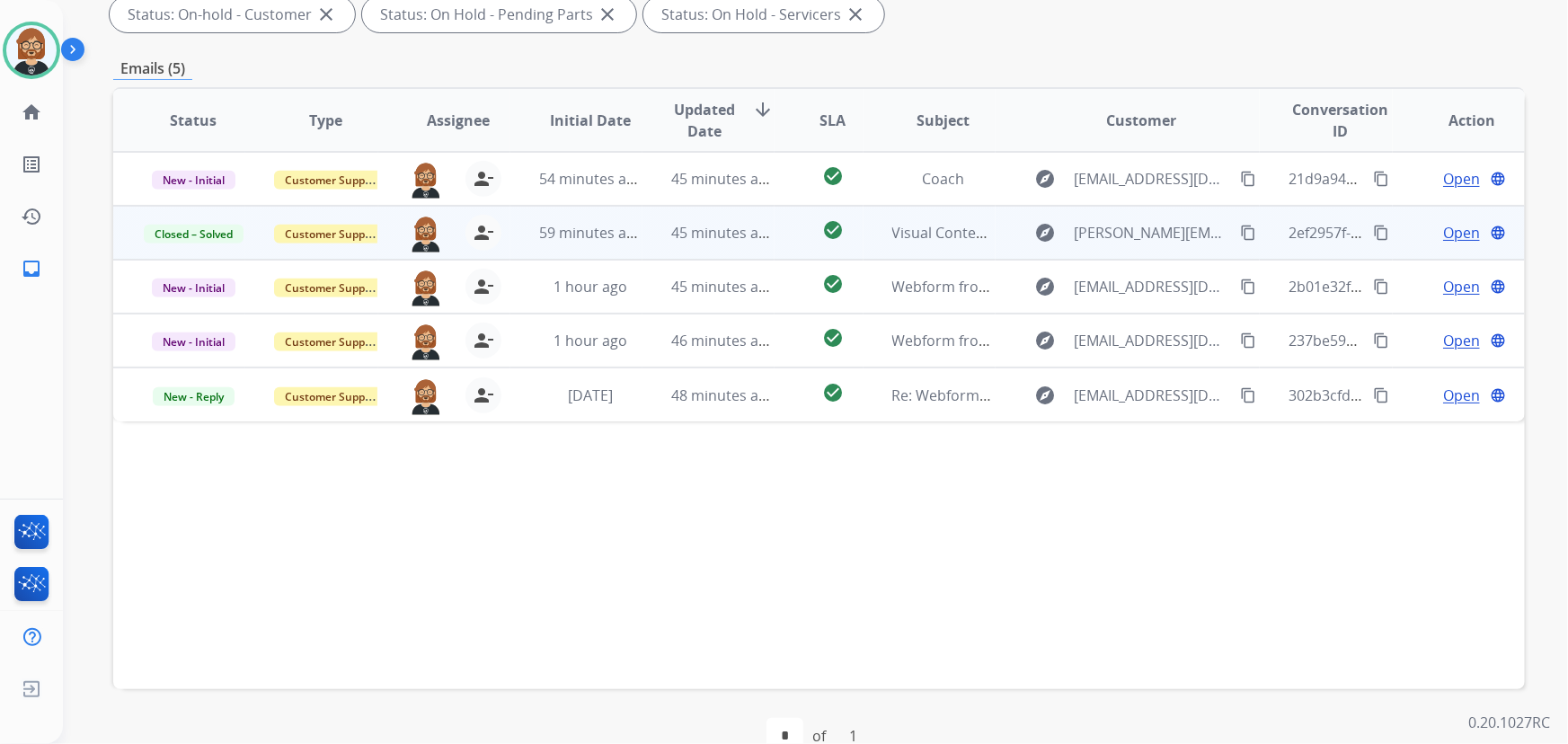
click at [557, 508] on div "Status Type Assignee Initial Date Updated Date arrow_downward SLA Subject Custo…" at bounding box center [819, 388] width 1412 height 602
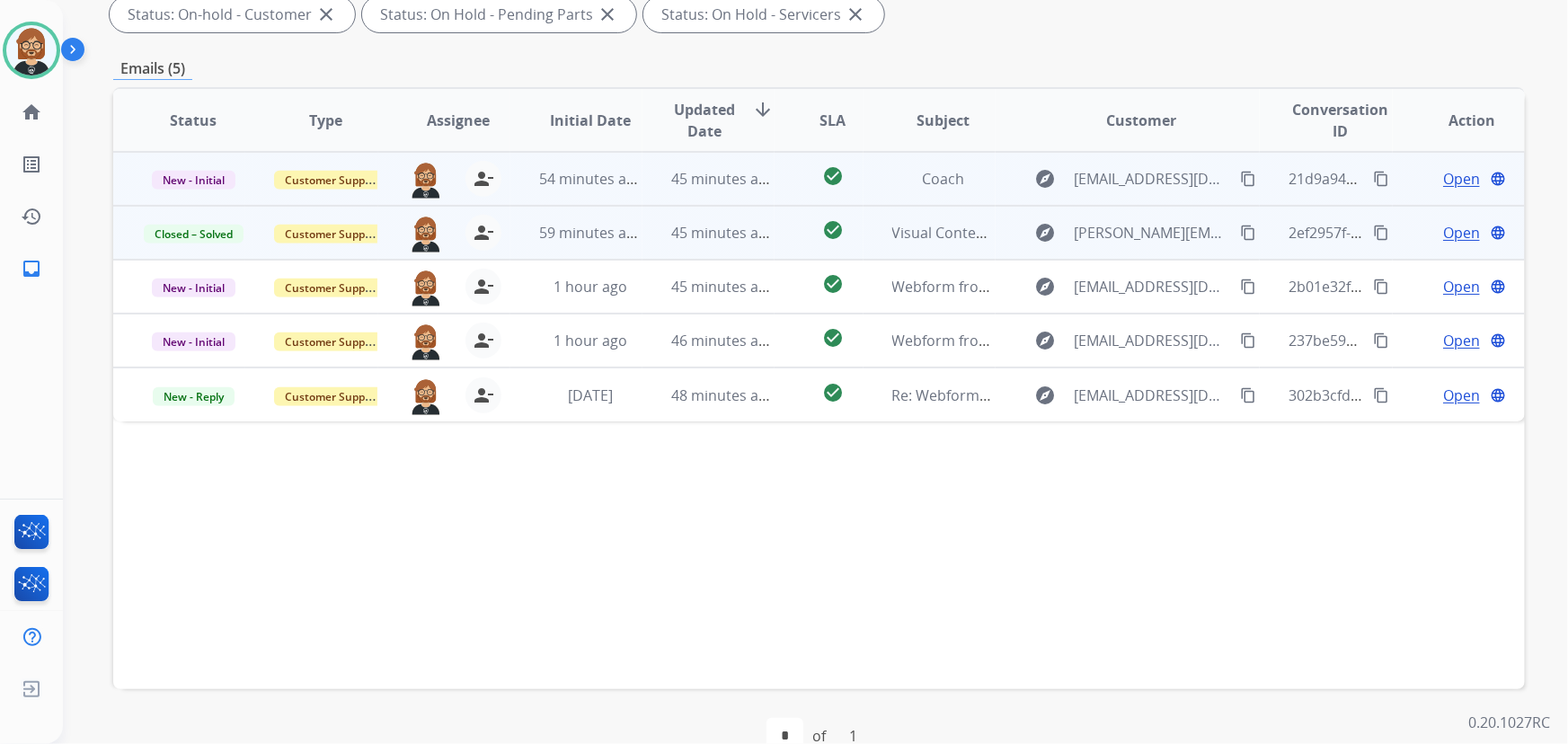
click at [1456, 177] on span "Open" at bounding box center [1461, 179] width 37 height 22
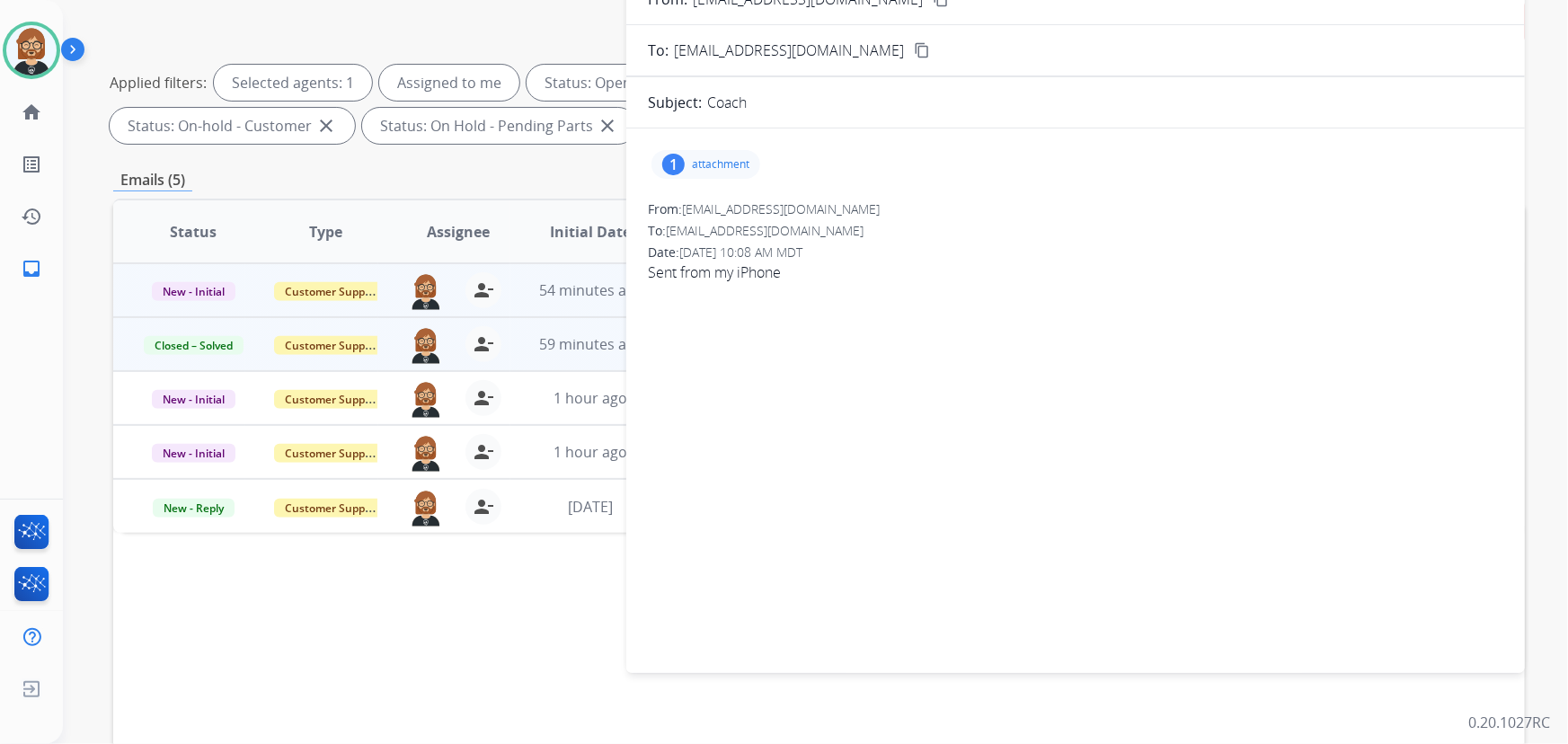
scroll to position [81, 0]
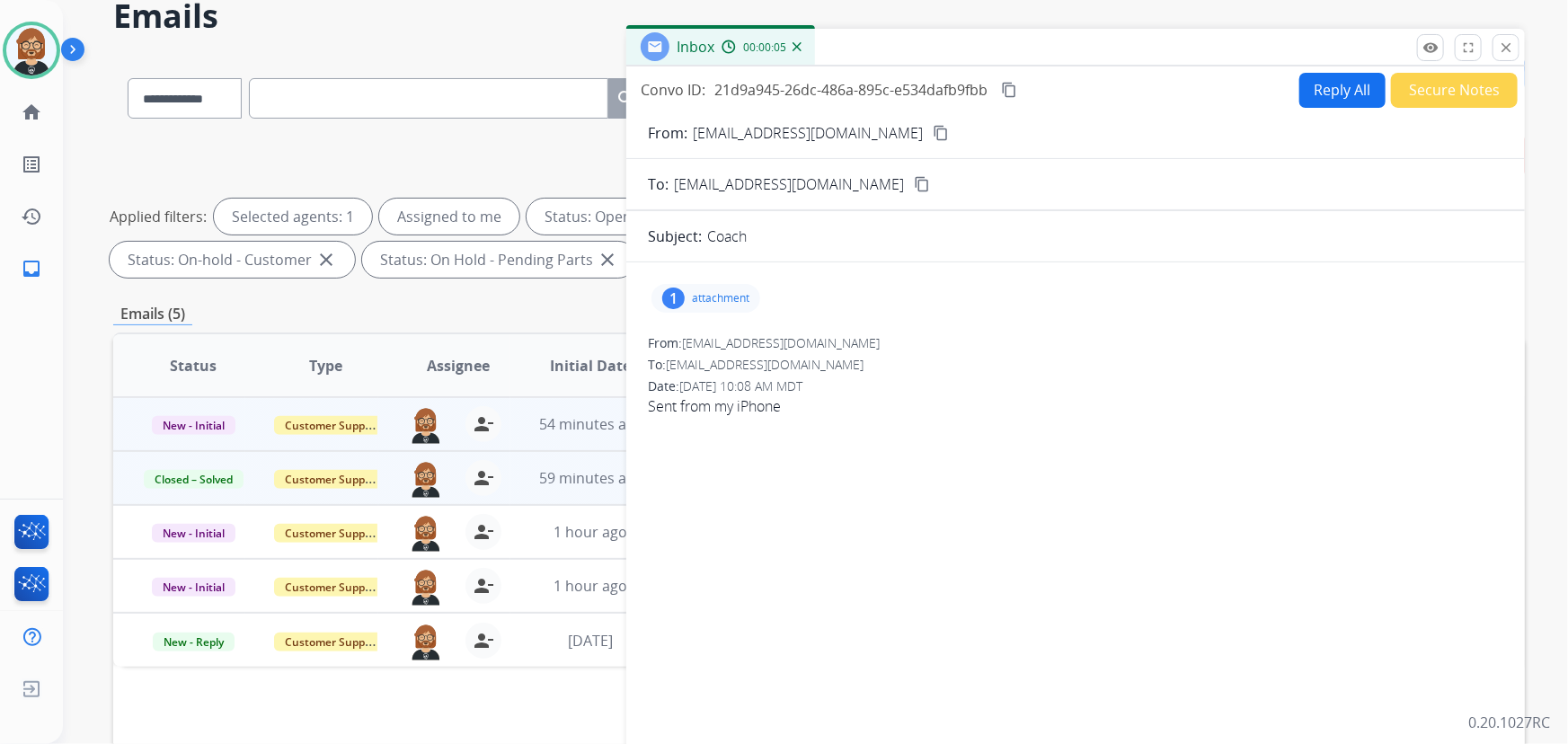
click at [722, 299] on p "attachment" at bounding box center [720, 298] width 58 height 15
click at [709, 344] on div at bounding box center [711, 344] width 90 height 63
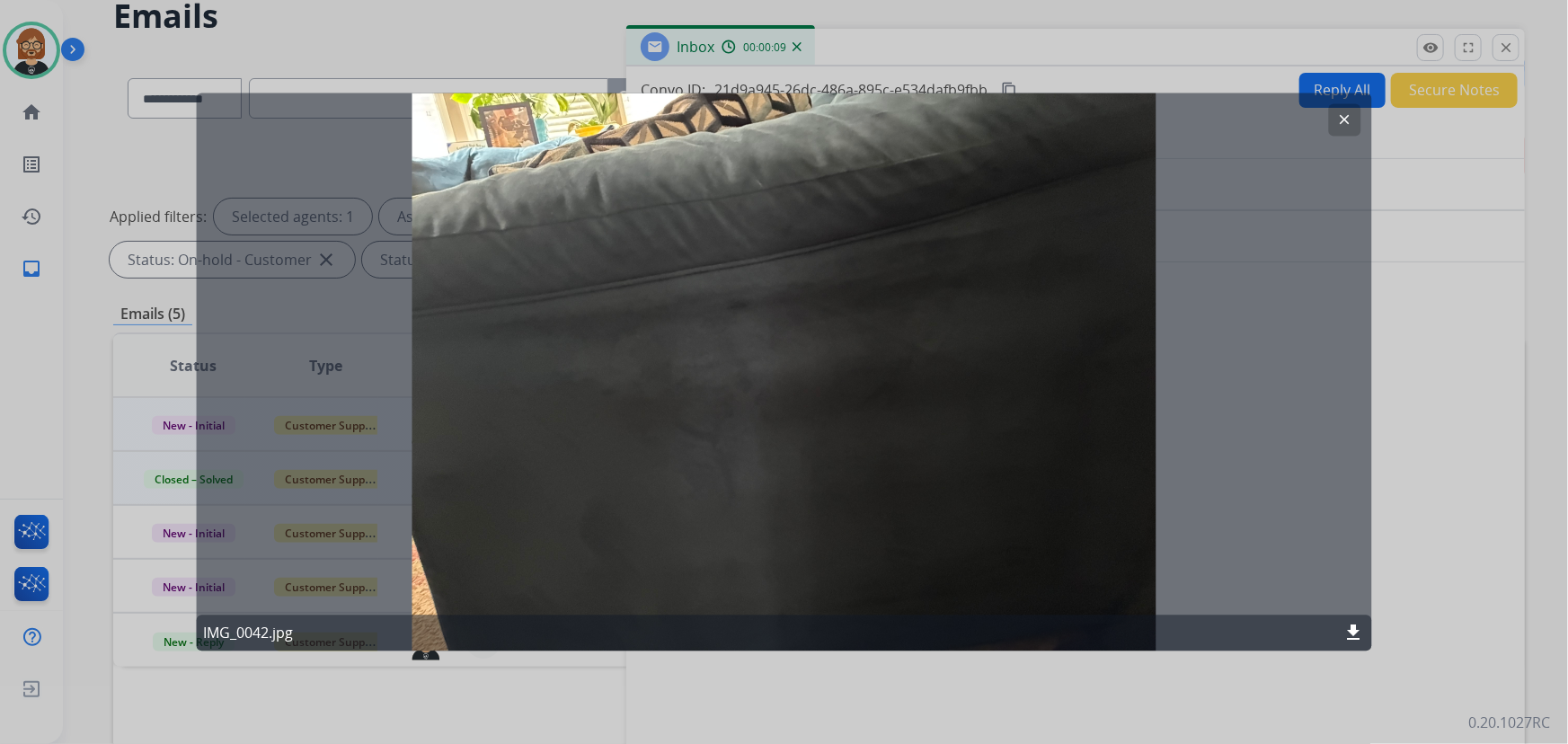
click at [1462, 401] on div at bounding box center [784, 372] width 1568 height 744
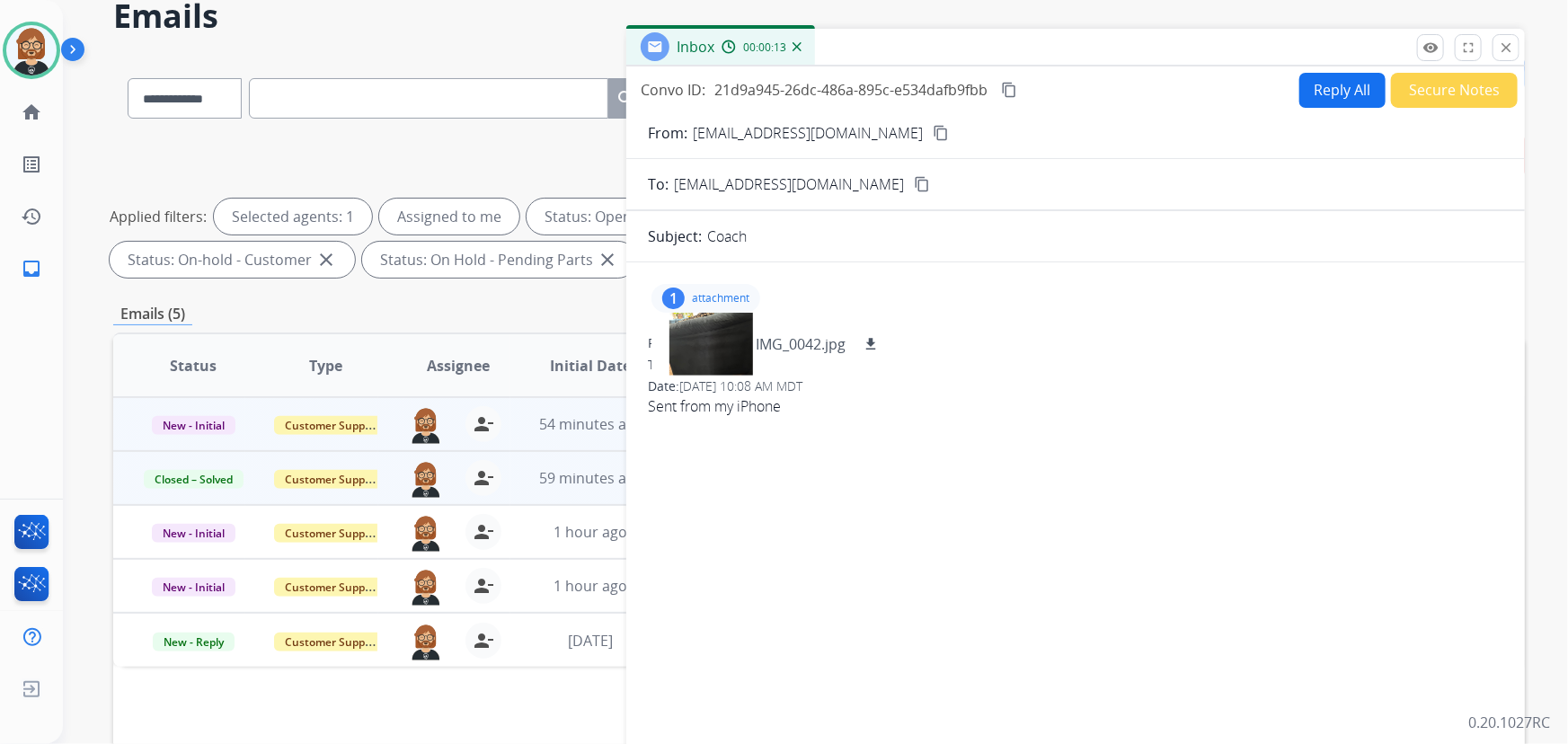
click at [523, 144] on div "**********" at bounding box center [819, 209] width 1412 height 151
click at [1520, 53] on div "Inbox 00:00:15" at bounding box center [1075, 47] width 898 height 38
drag, startPoint x: 1510, startPoint y: 50, endPoint x: 1520, endPoint y: 52, distance: 10.2
click at [1511, 50] on mat-icon "close" at bounding box center [1506, 47] width 17 height 17
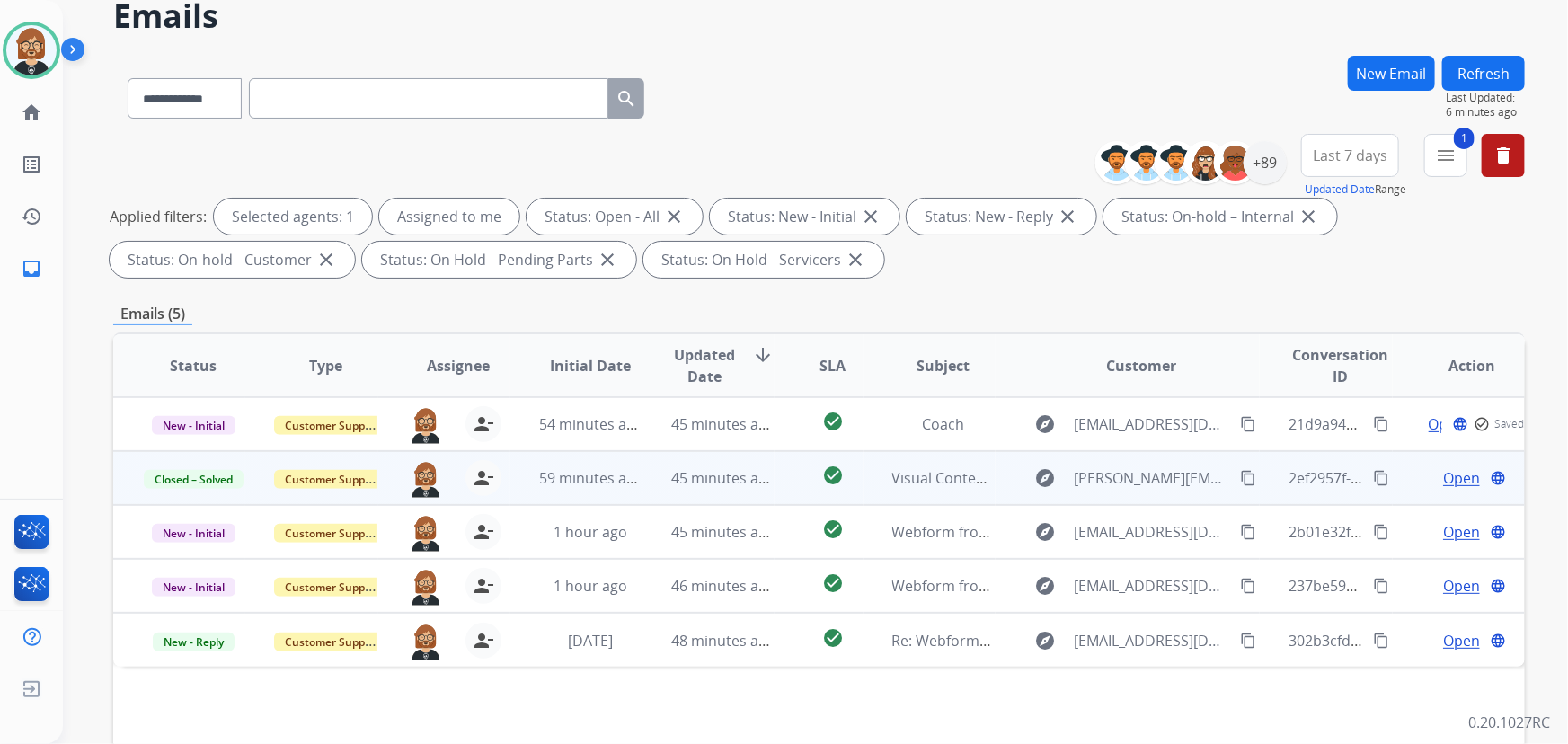
click at [1504, 77] on button "Refresh" at bounding box center [1484, 73] width 83 height 35
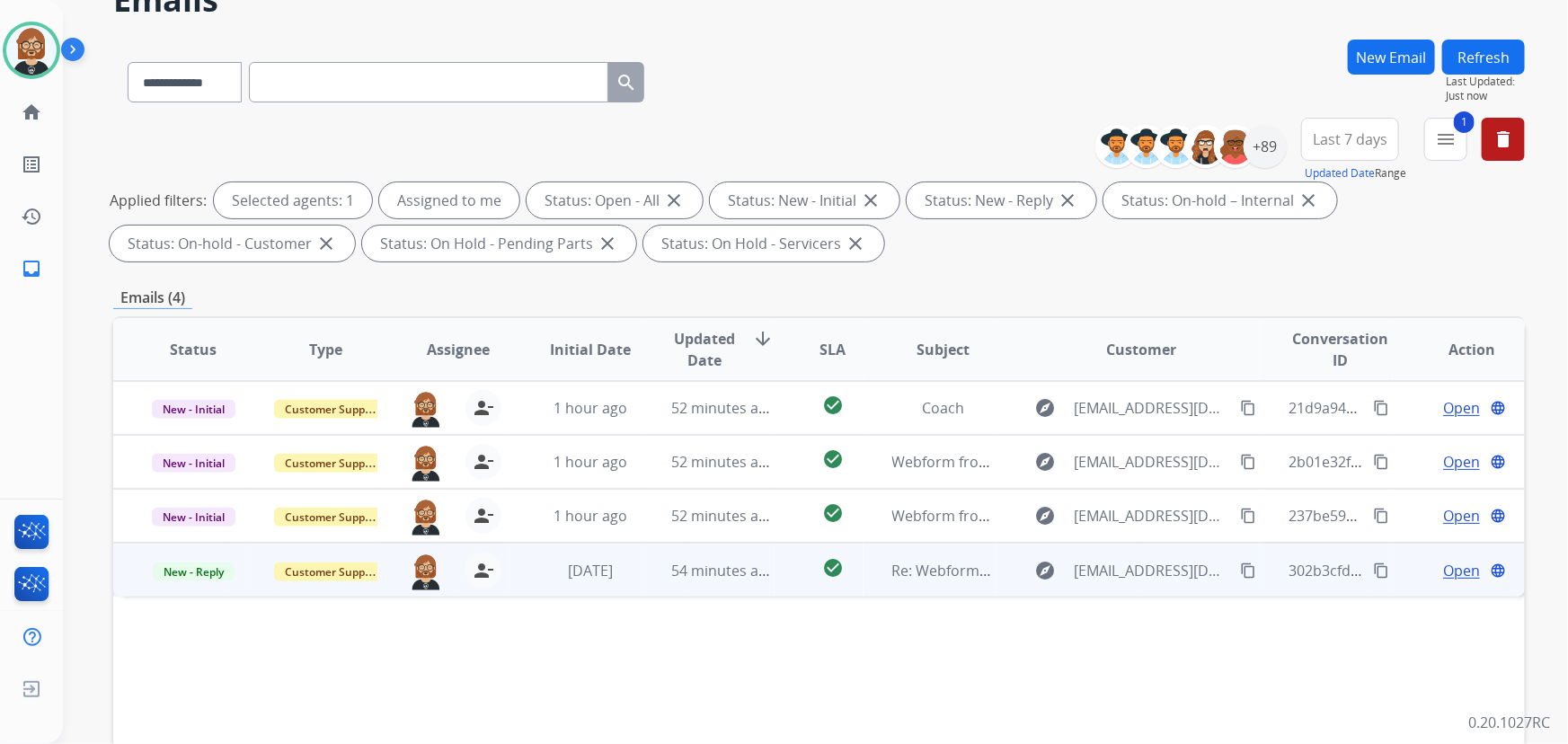
scroll to position [244, 0]
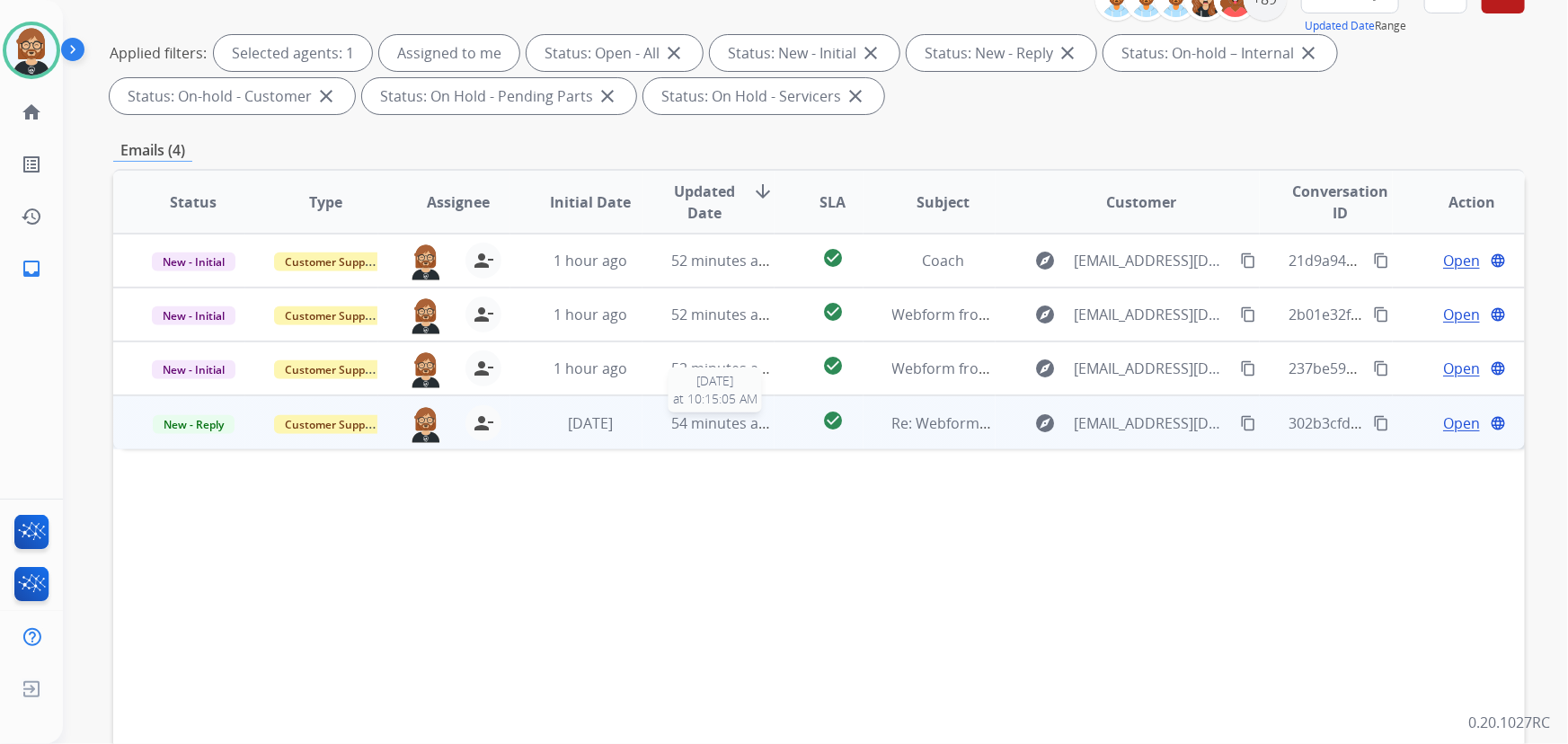
click at [685, 425] on span "54 minutes ago" at bounding box center [723, 423] width 105 height 20
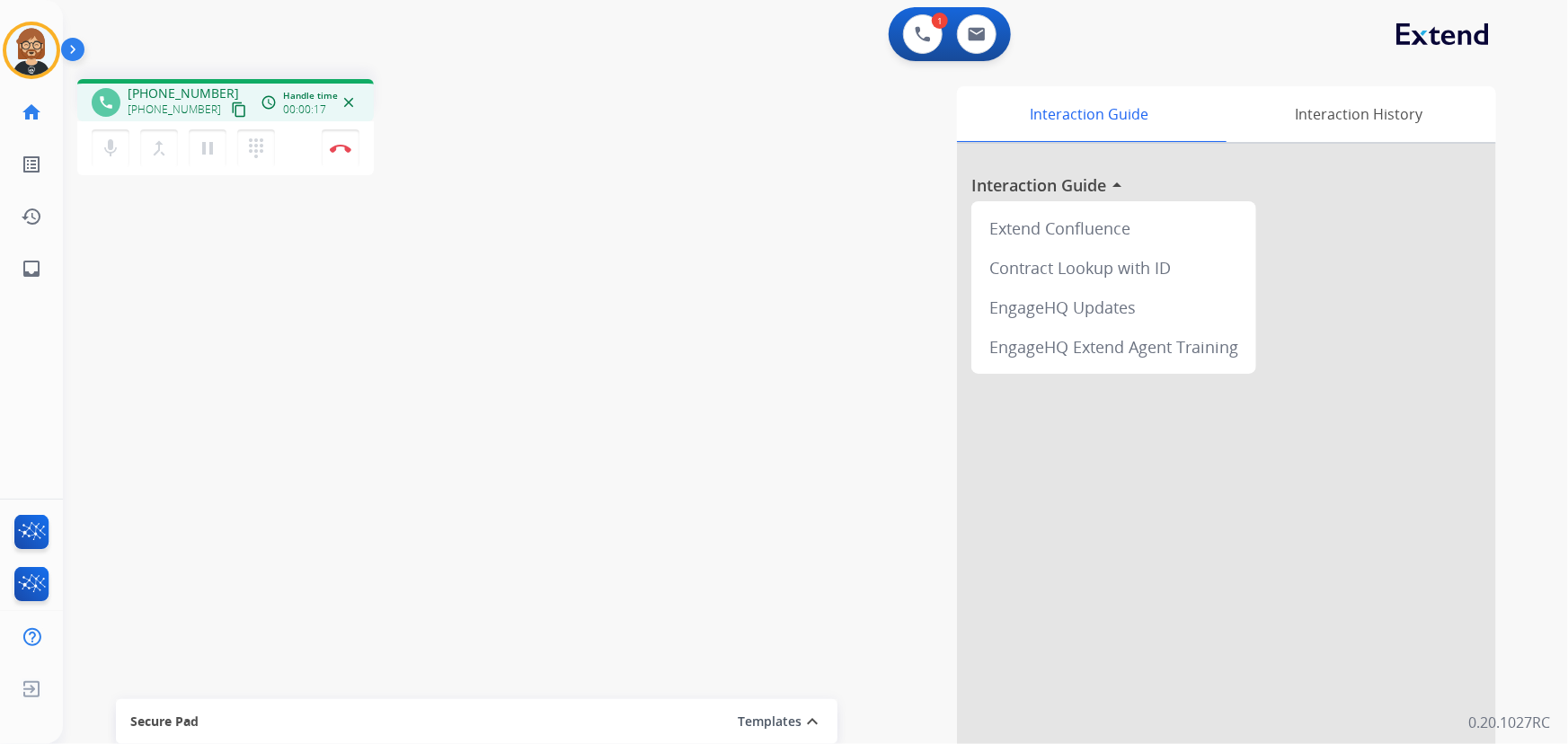
click at [231, 107] on mat-icon "content_copy" at bounding box center [239, 109] width 17 height 17
click at [341, 144] on img at bounding box center [340, 148] width 22 height 9
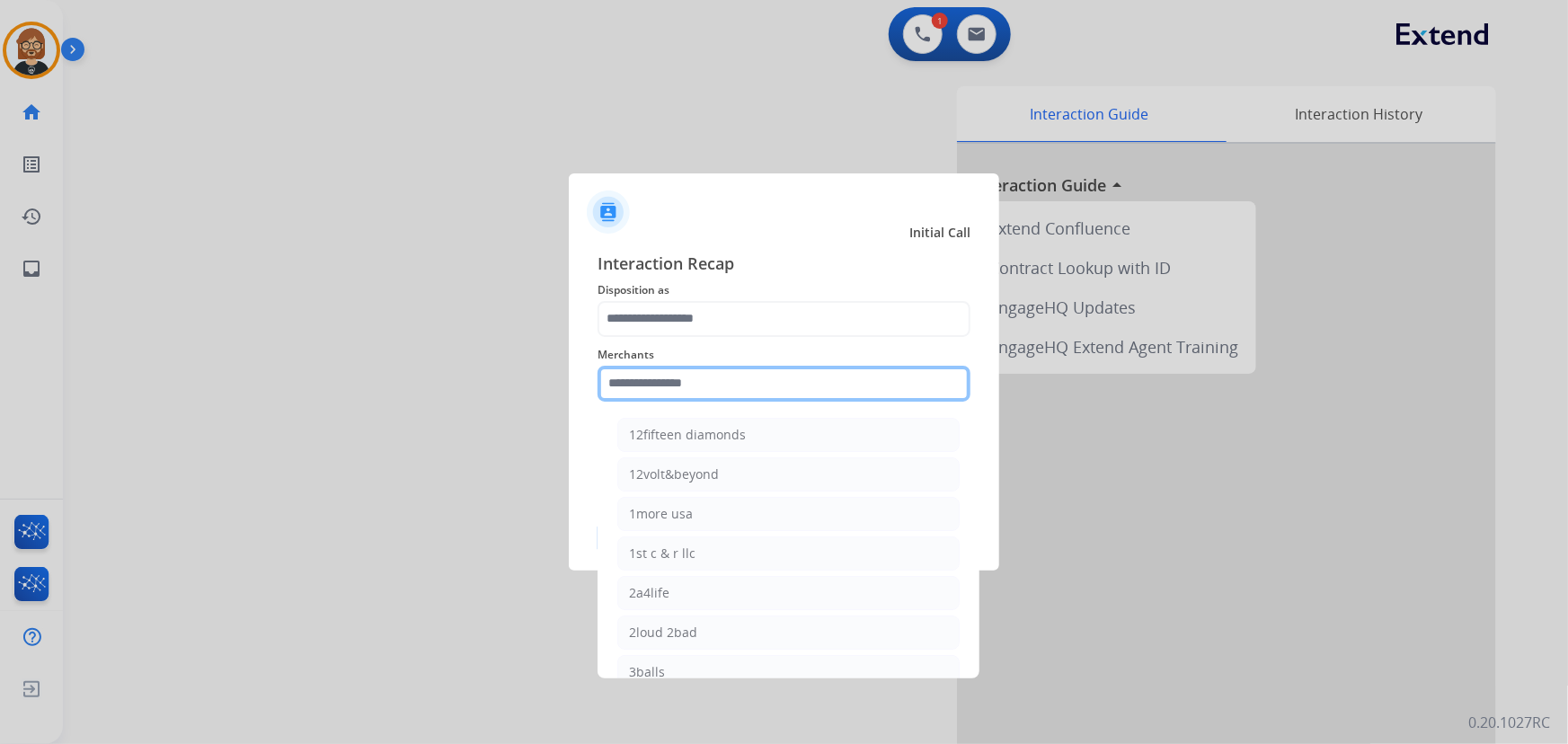
click at [773, 376] on input "text" at bounding box center [784, 383] width 373 height 36
click at [759, 292] on span "Disposition as" at bounding box center [784, 290] width 373 height 22
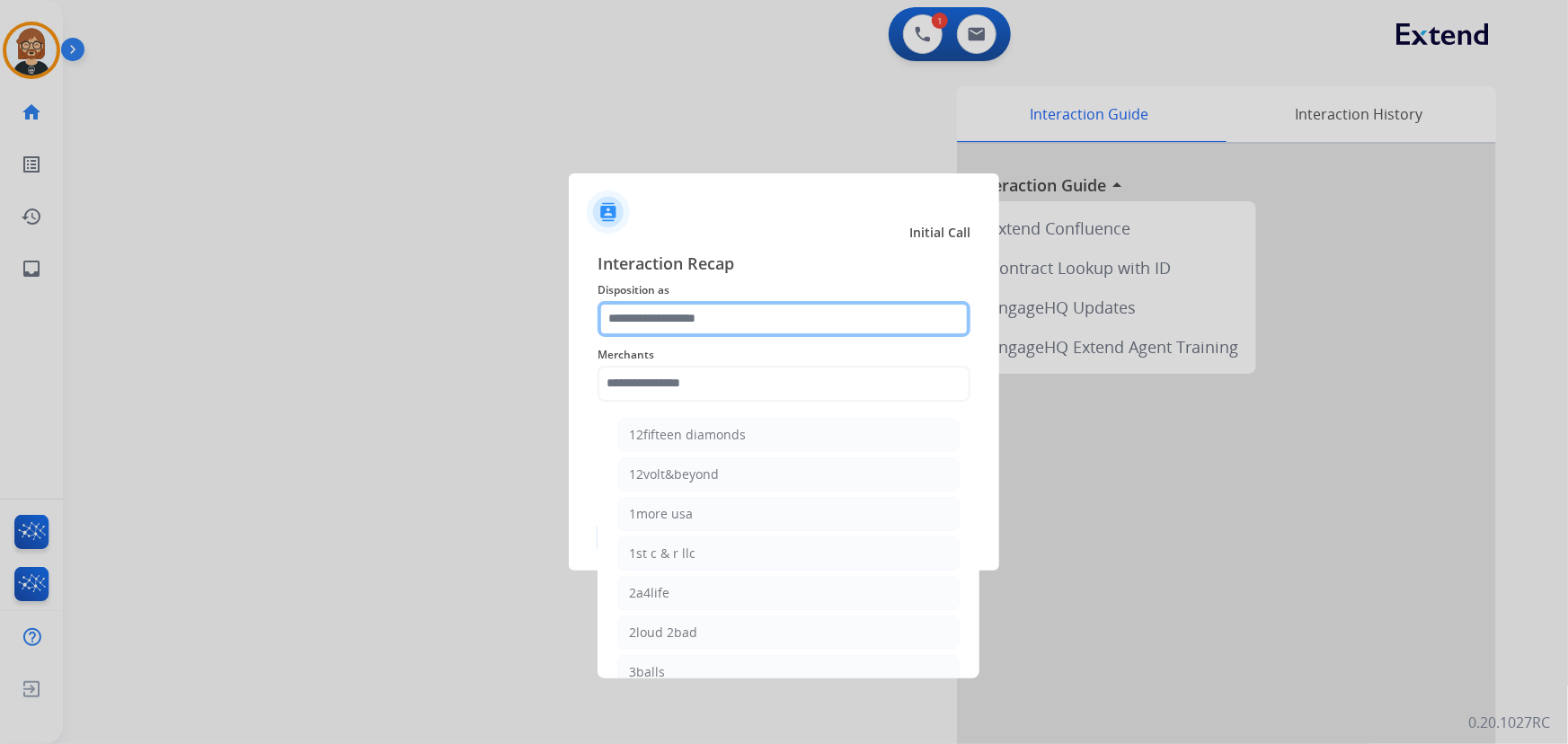
click at [755, 324] on input "text" at bounding box center [784, 319] width 373 height 36
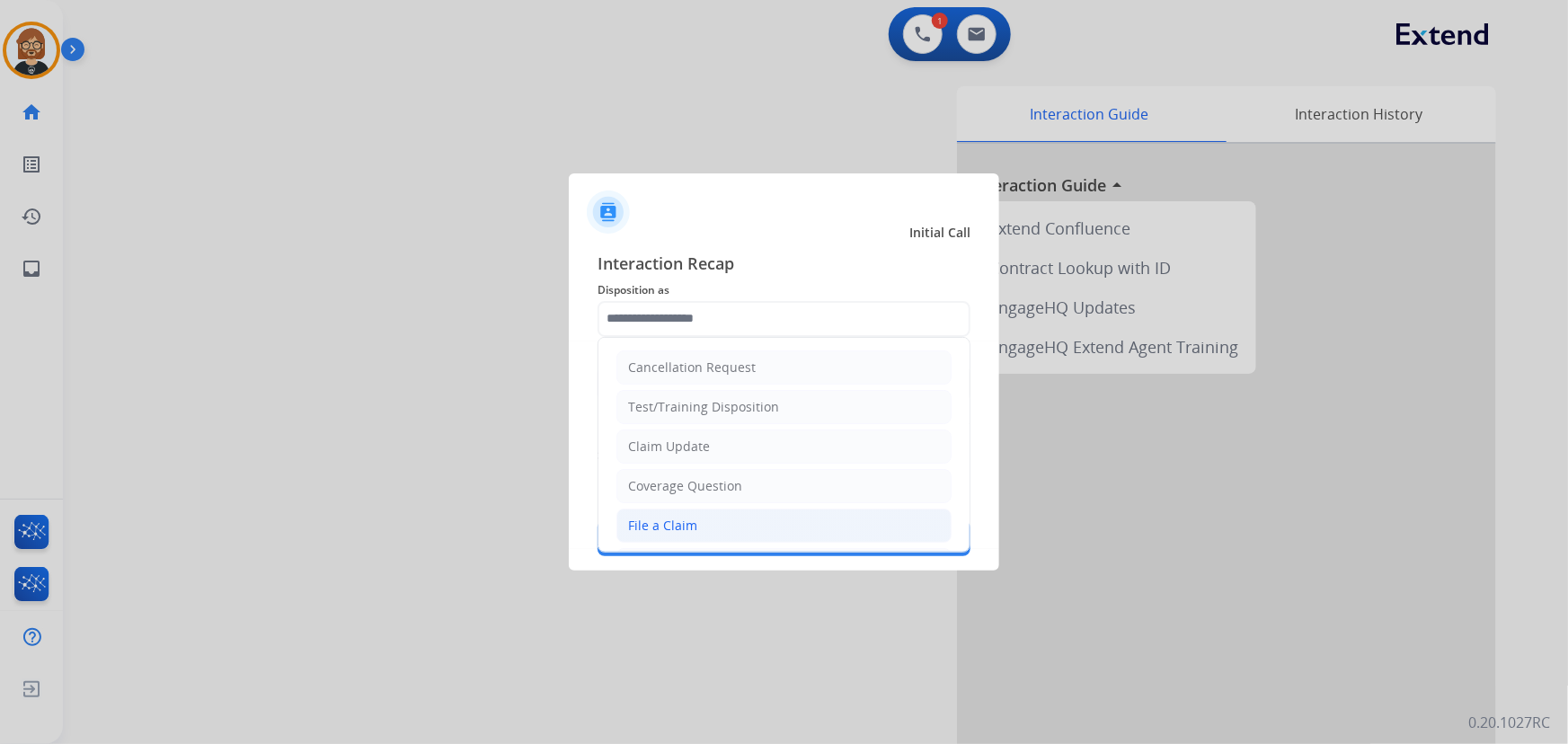
click at [769, 522] on li "File a Claim" at bounding box center [784, 525] width 335 height 34
type input "**********"
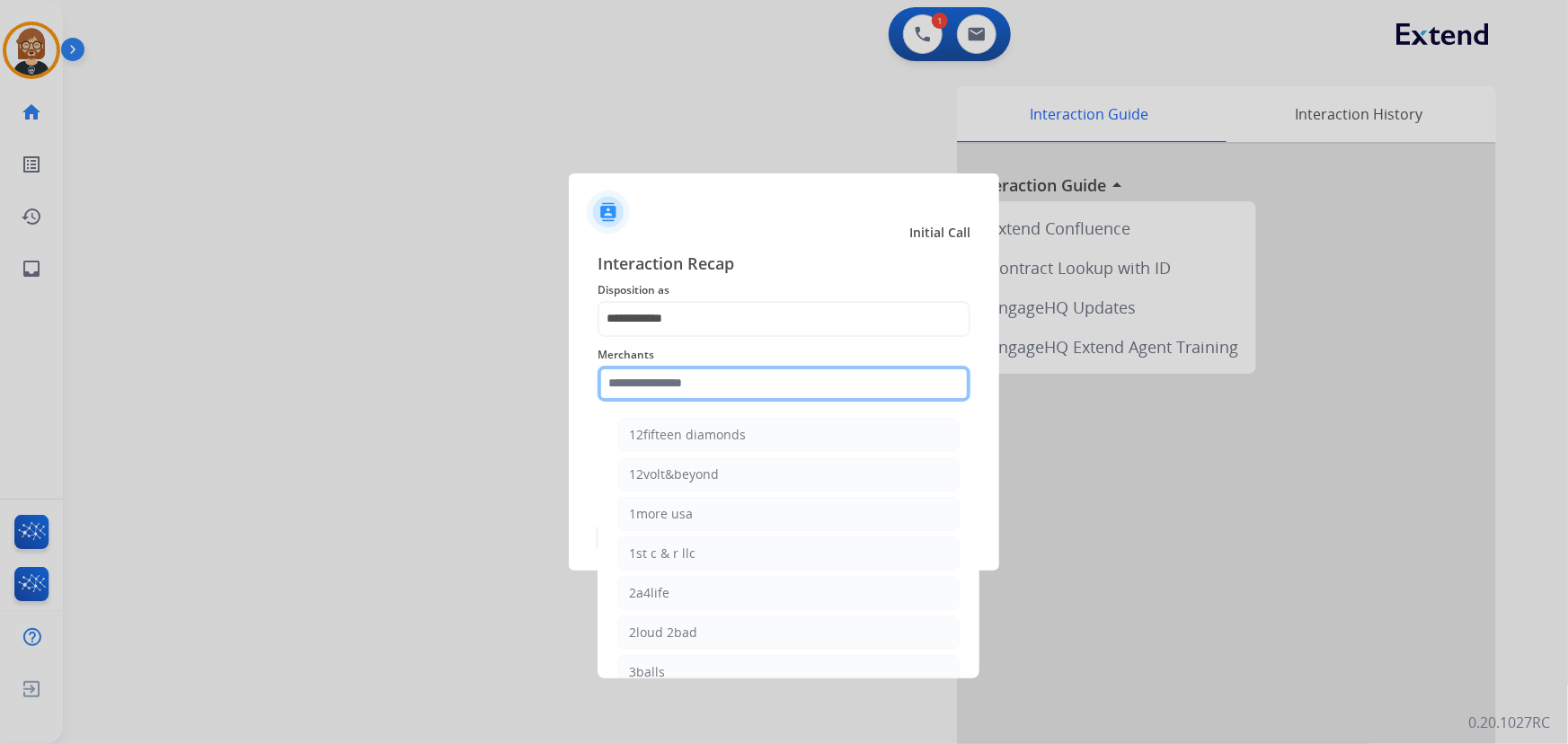
click at [772, 376] on input "text" at bounding box center [784, 383] width 373 height 36
click at [667, 373] on input "text" at bounding box center [784, 383] width 373 height 36
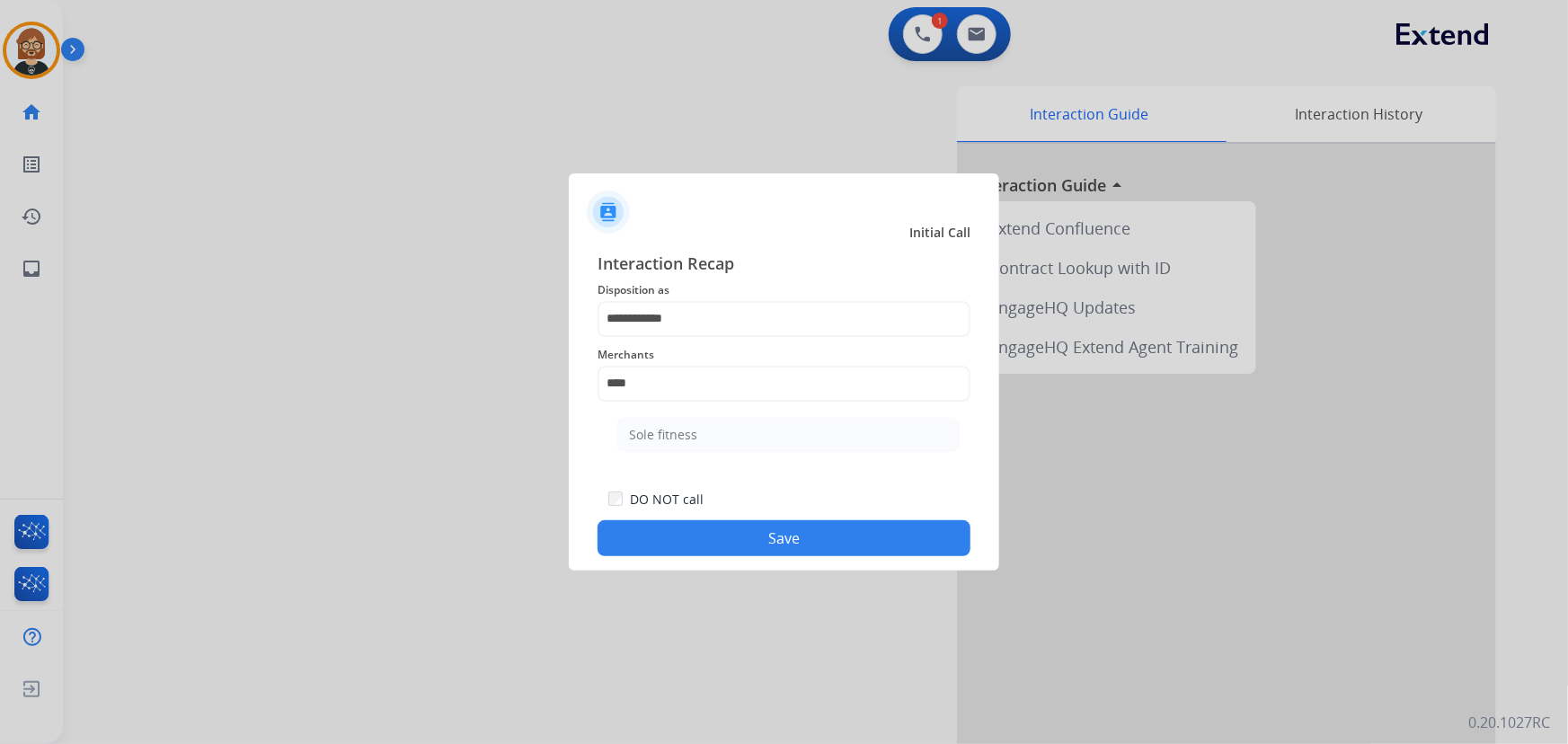
click at [694, 429] on div "Sole fitness" at bounding box center [664, 435] width 68 height 18
type input "**********"
click at [769, 551] on button "Save" at bounding box center [784, 538] width 373 height 36
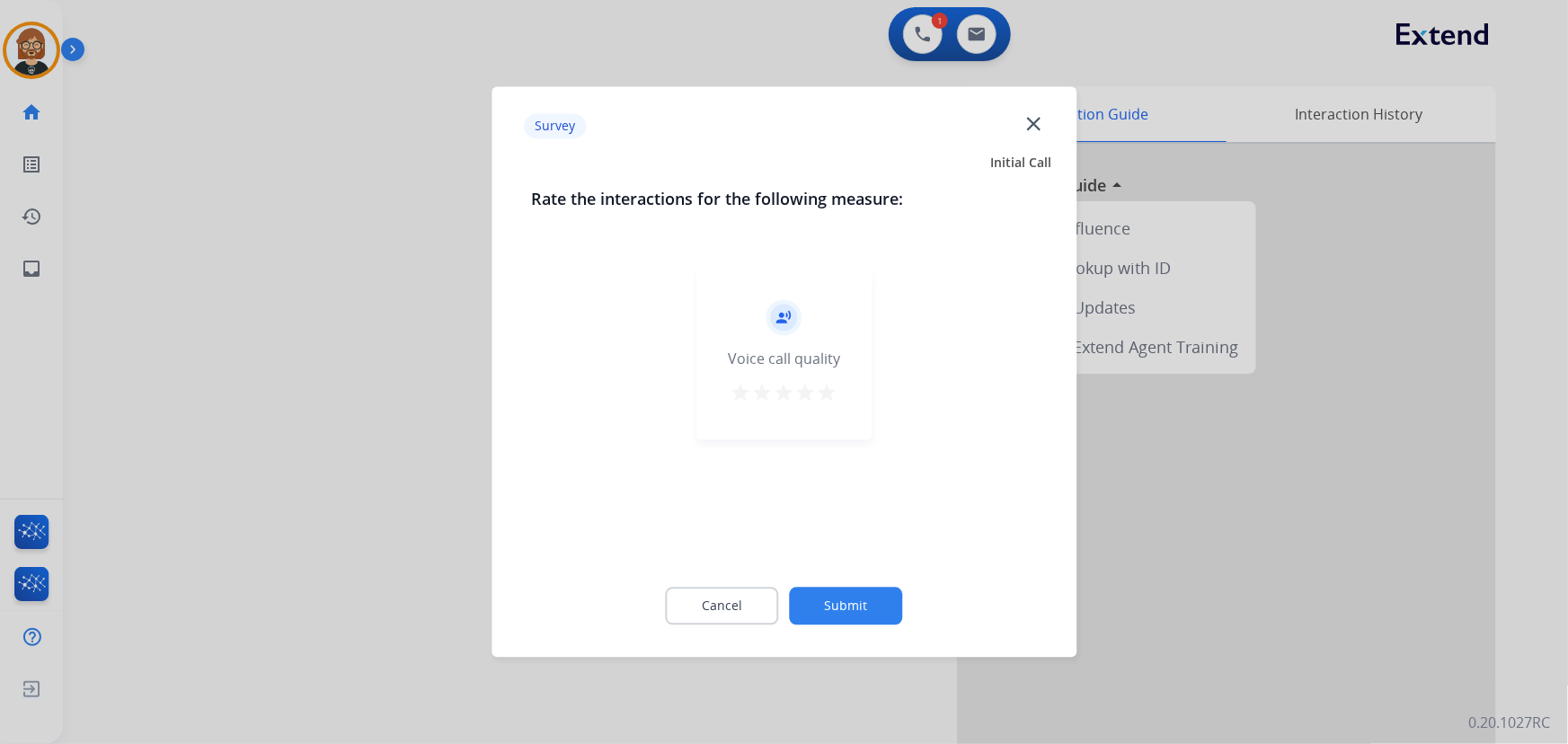
click at [847, 591] on button "Submit" at bounding box center [847, 606] width 113 height 38
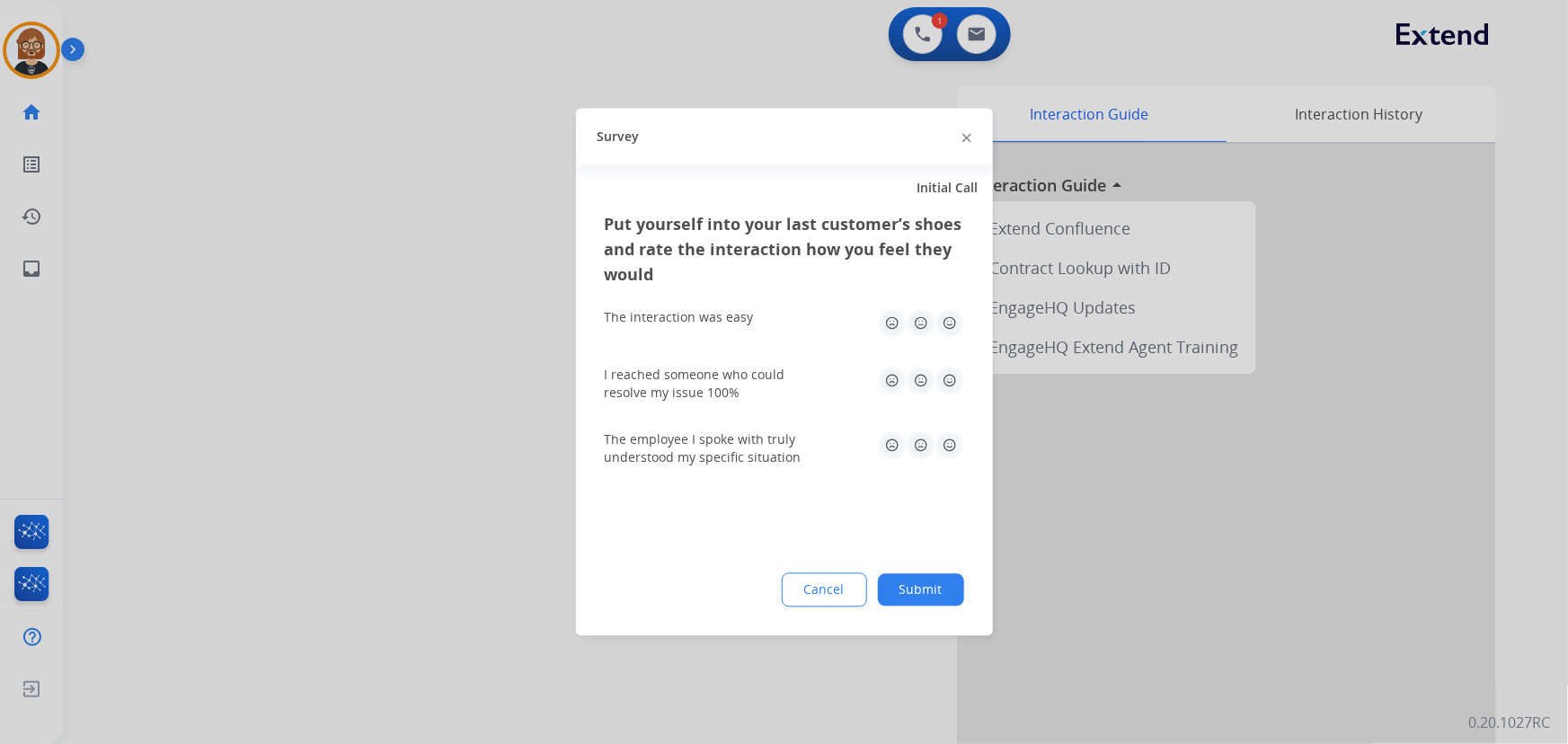
click at [916, 609] on div "Put yourself into your last customer’s shoes and rate the interaction how you f…" at bounding box center [784, 424] width 417 height 424
click at [909, 574] on div "Cancel Submit" at bounding box center [785, 591] width 360 height 34
click at [932, 593] on button "Submit" at bounding box center [921, 590] width 86 height 32
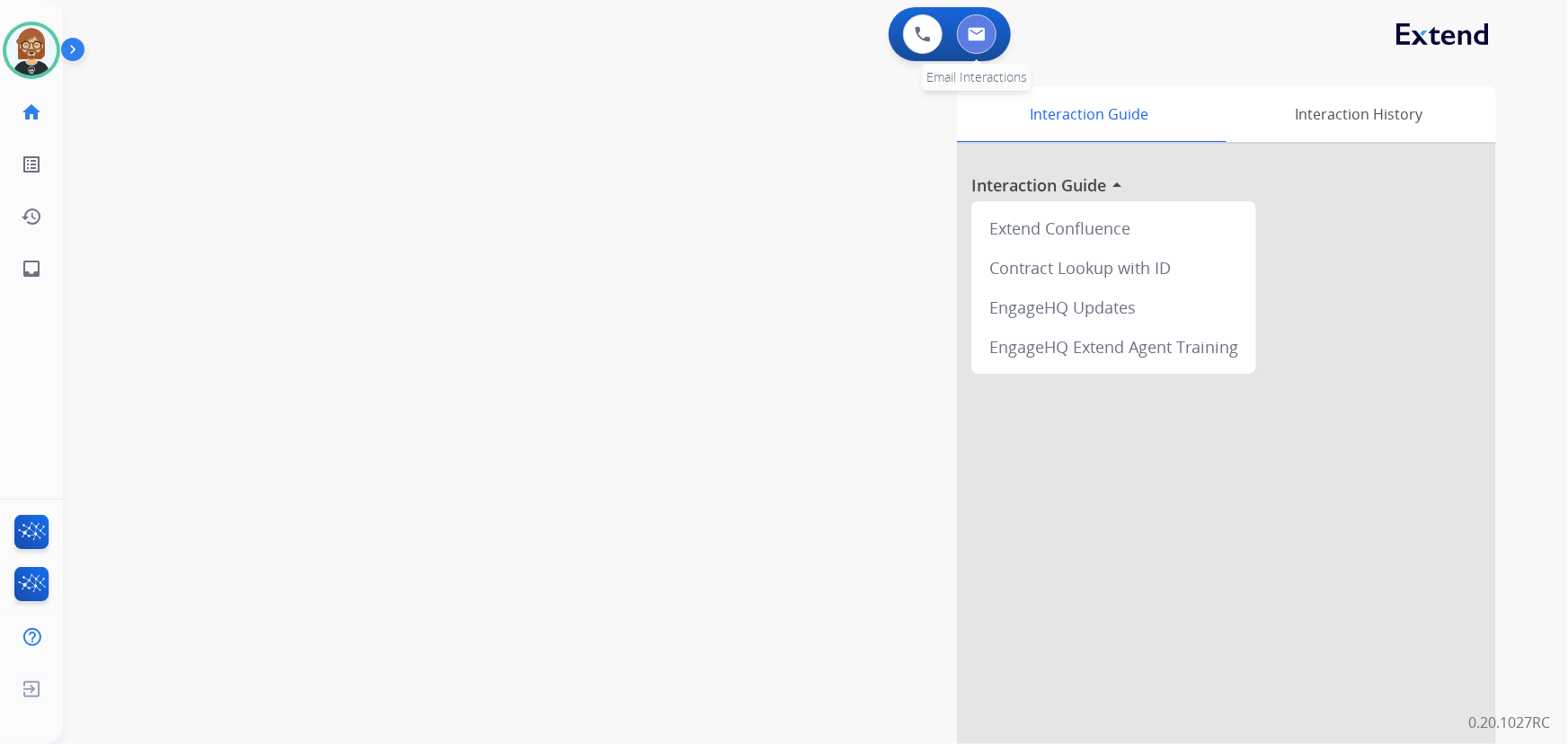
click at [980, 35] on img at bounding box center [977, 34] width 18 height 15
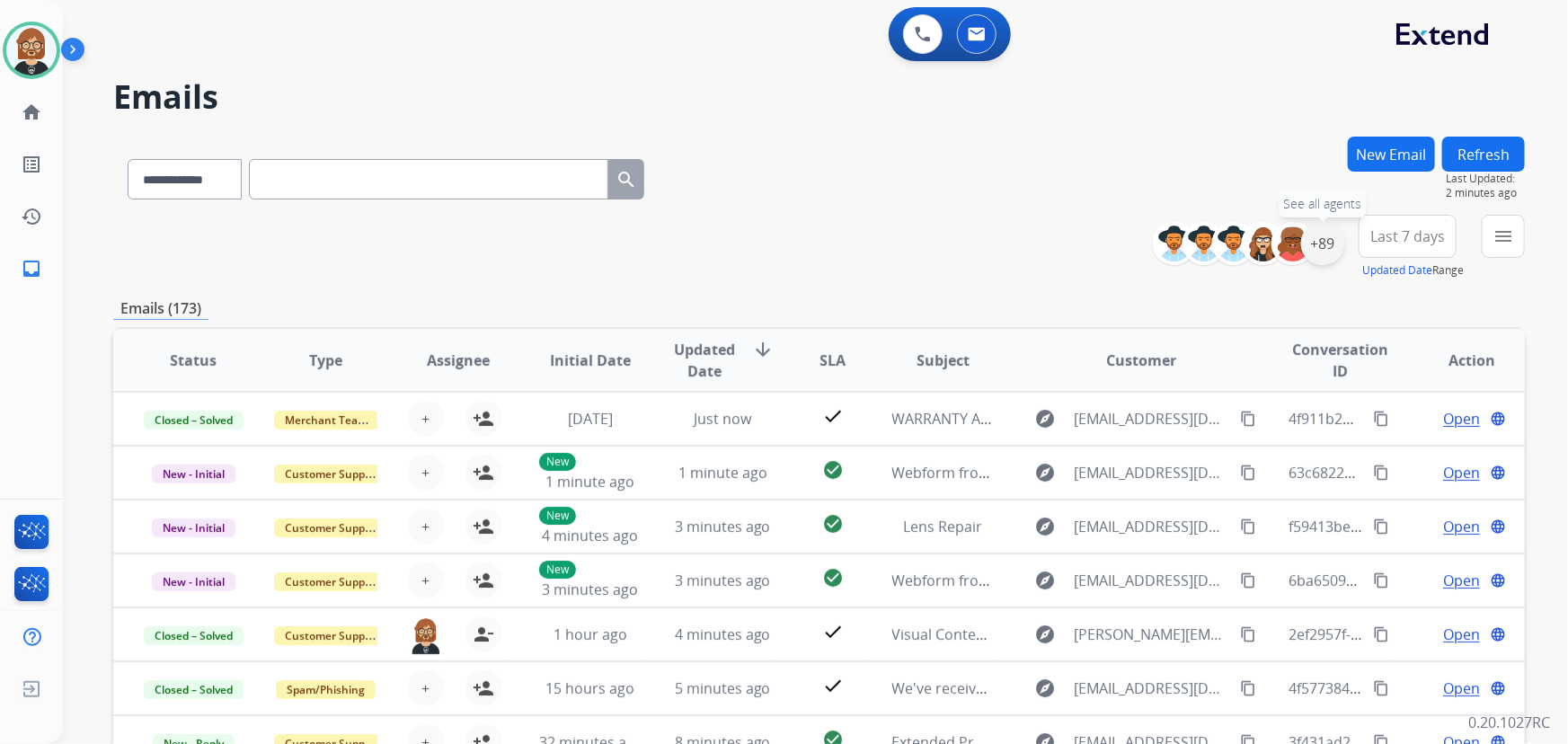
click at [1321, 234] on div "+89" at bounding box center [1323, 243] width 43 height 43
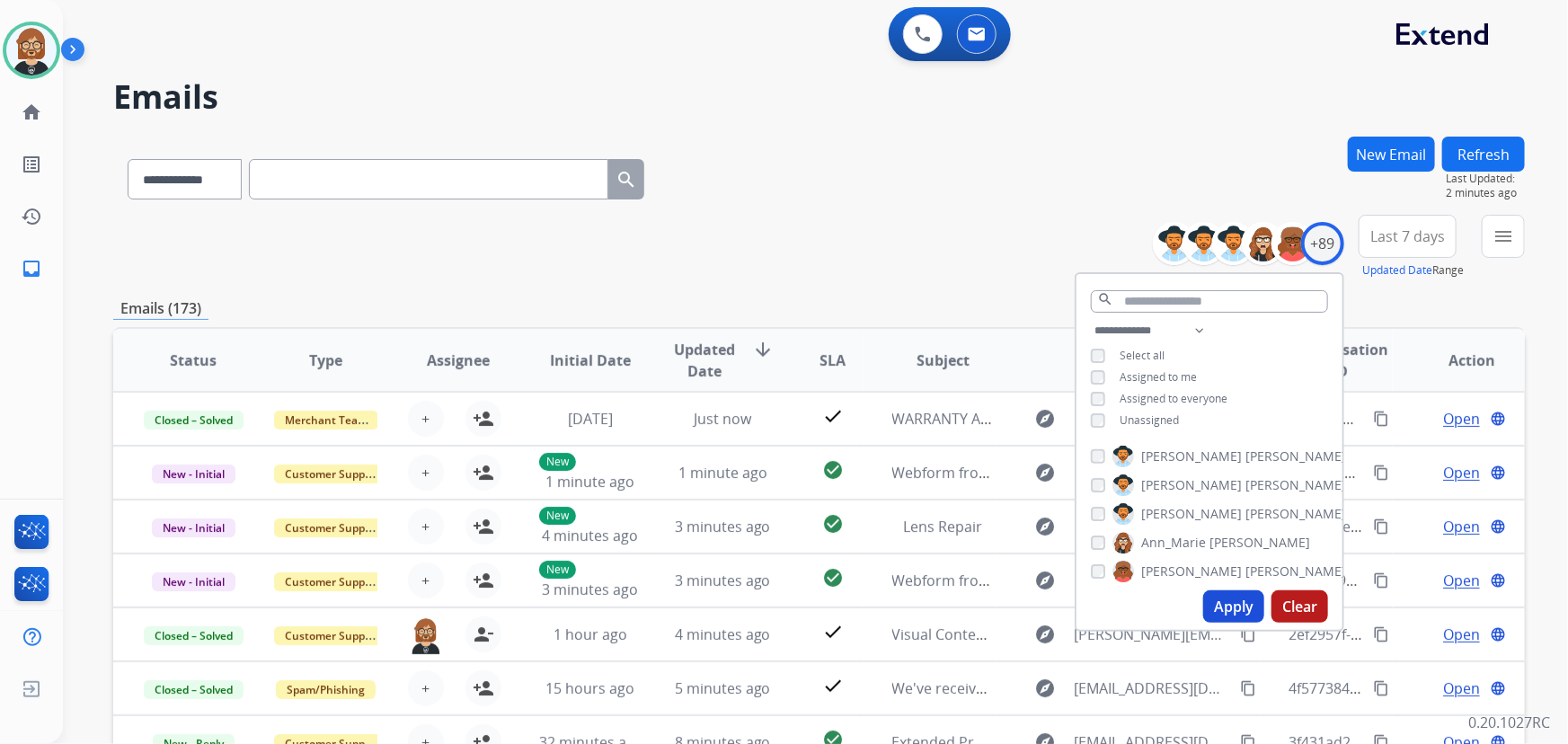
click at [1120, 418] on span "Unassigned" at bounding box center [1150, 420] width 60 height 16
click at [1232, 605] on button "Apply" at bounding box center [1234, 606] width 62 height 32
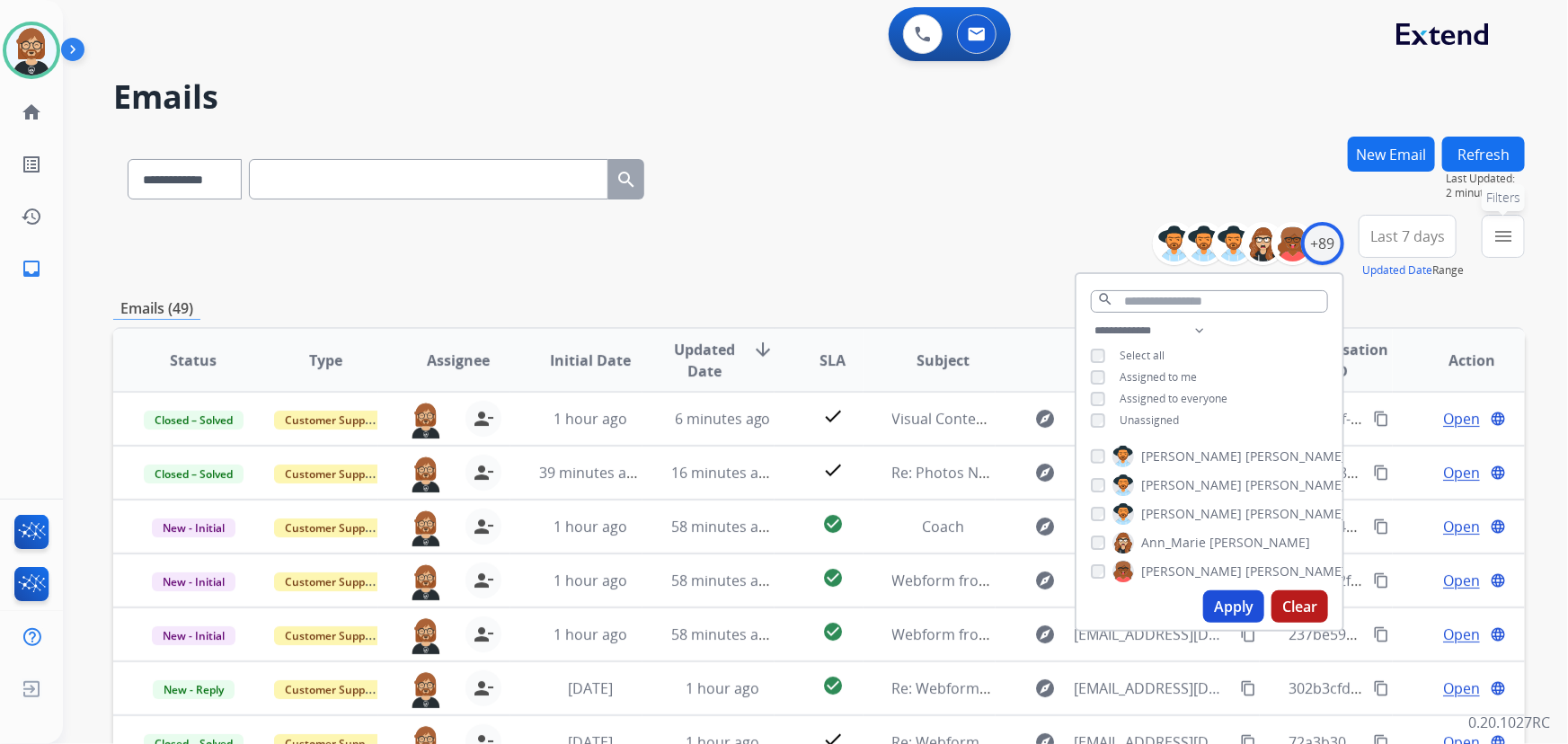
click at [1517, 235] on button "menu Filters" at bounding box center [1503, 237] width 43 height 43
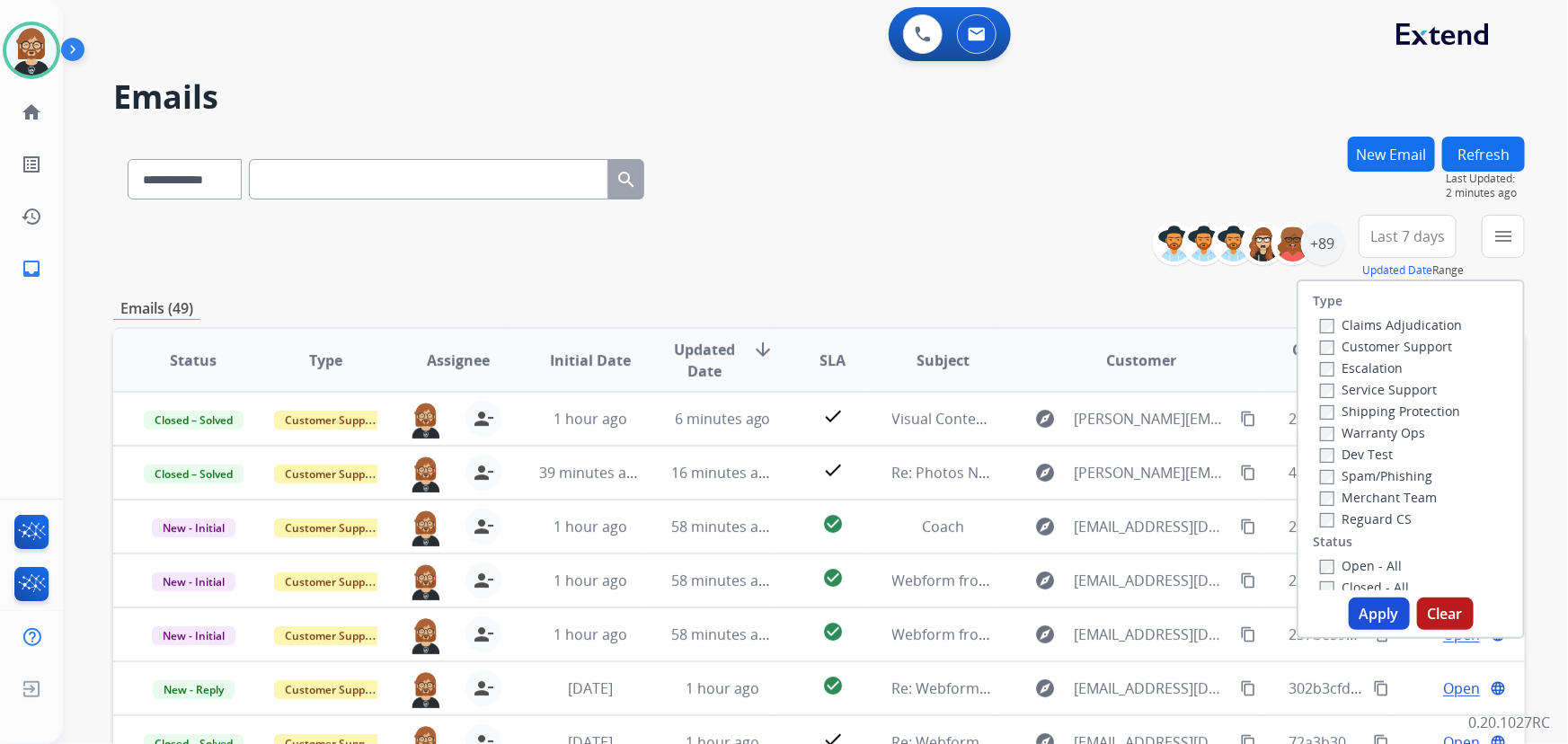
click at [1370, 563] on label "Open - All" at bounding box center [1362, 565] width 82 height 17
click at [1363, 602] on button "Apply" at bounding box center [1379, 613] width 62 height 32
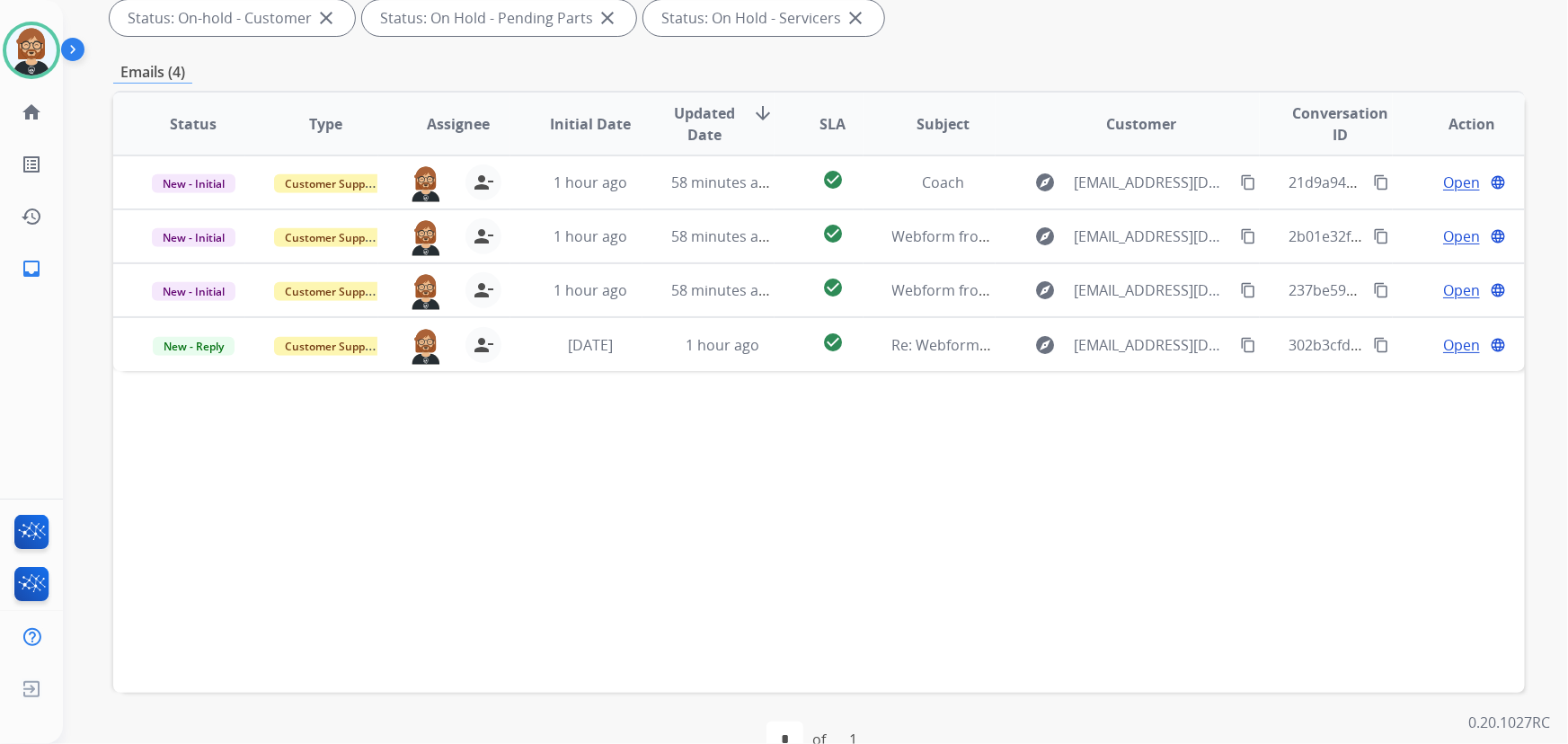
scroll to position [327, 0]
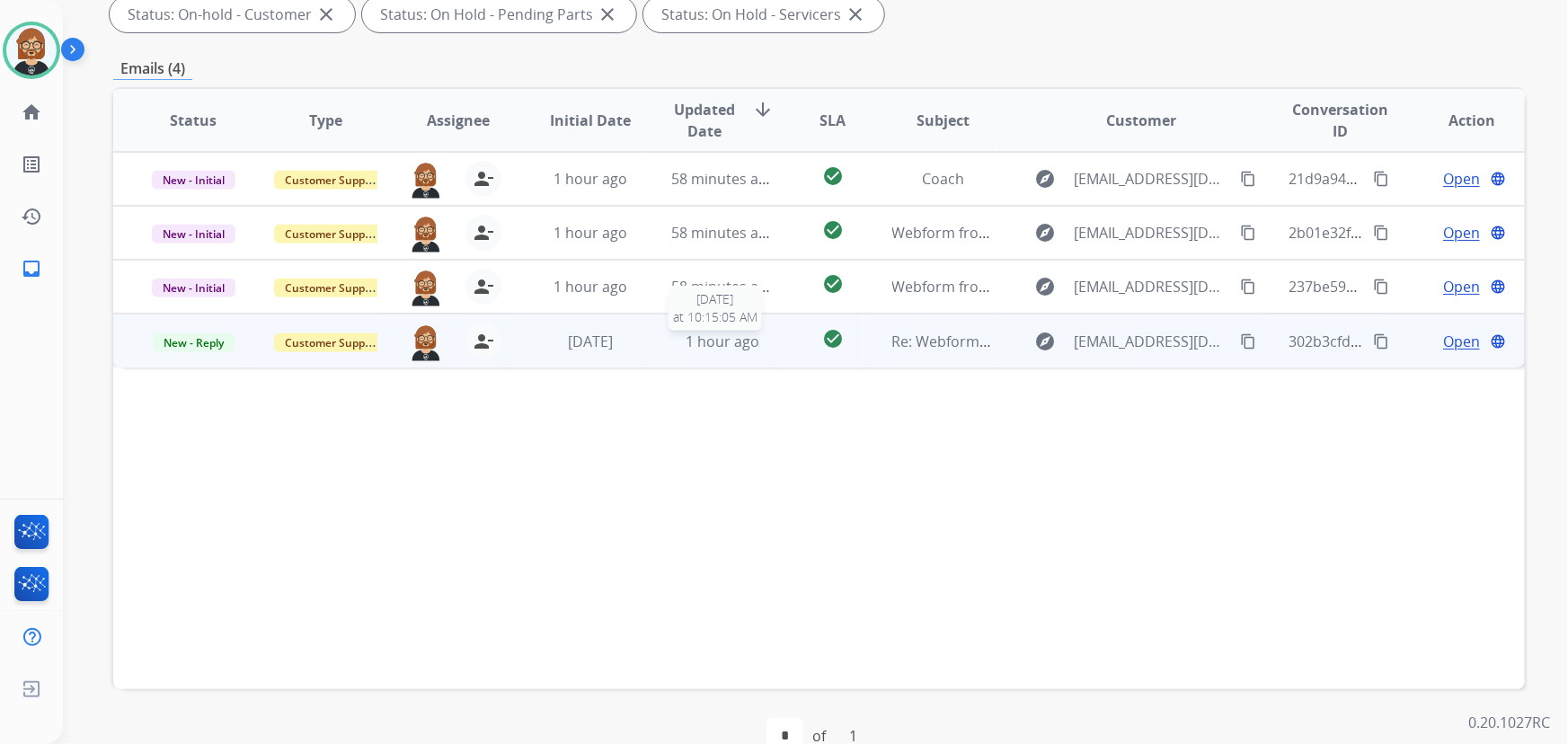
click at [741, 344] on span "1 hour ago" at bounding box center [721, 341] width 73 height 20
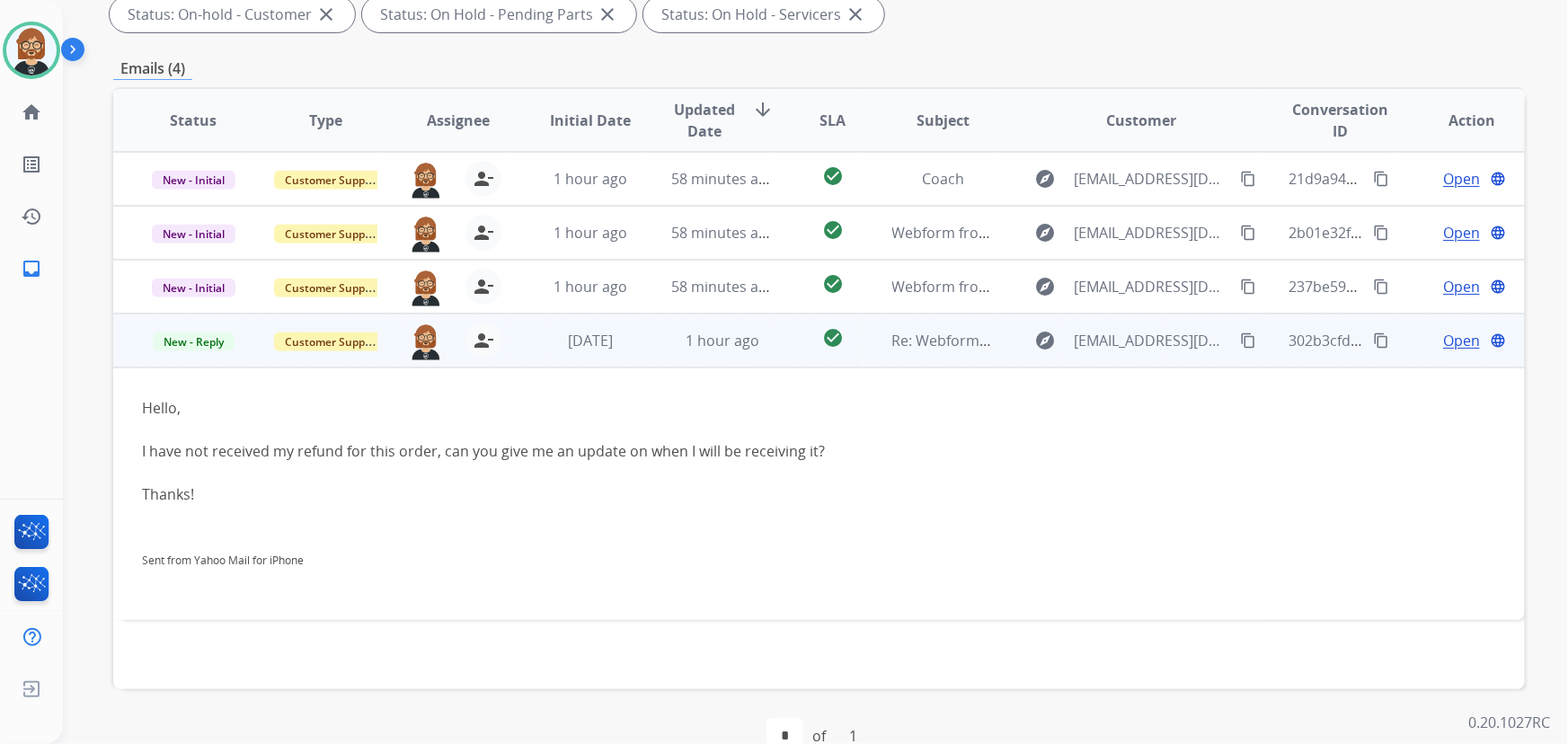
click at [1241, 335] on mat-icon "content_copy" at bounding box center [1248, 340] width 17 height 17
click at [1443, 346] on span "Open" at bounding box center [1461, 340] width 37 height 22
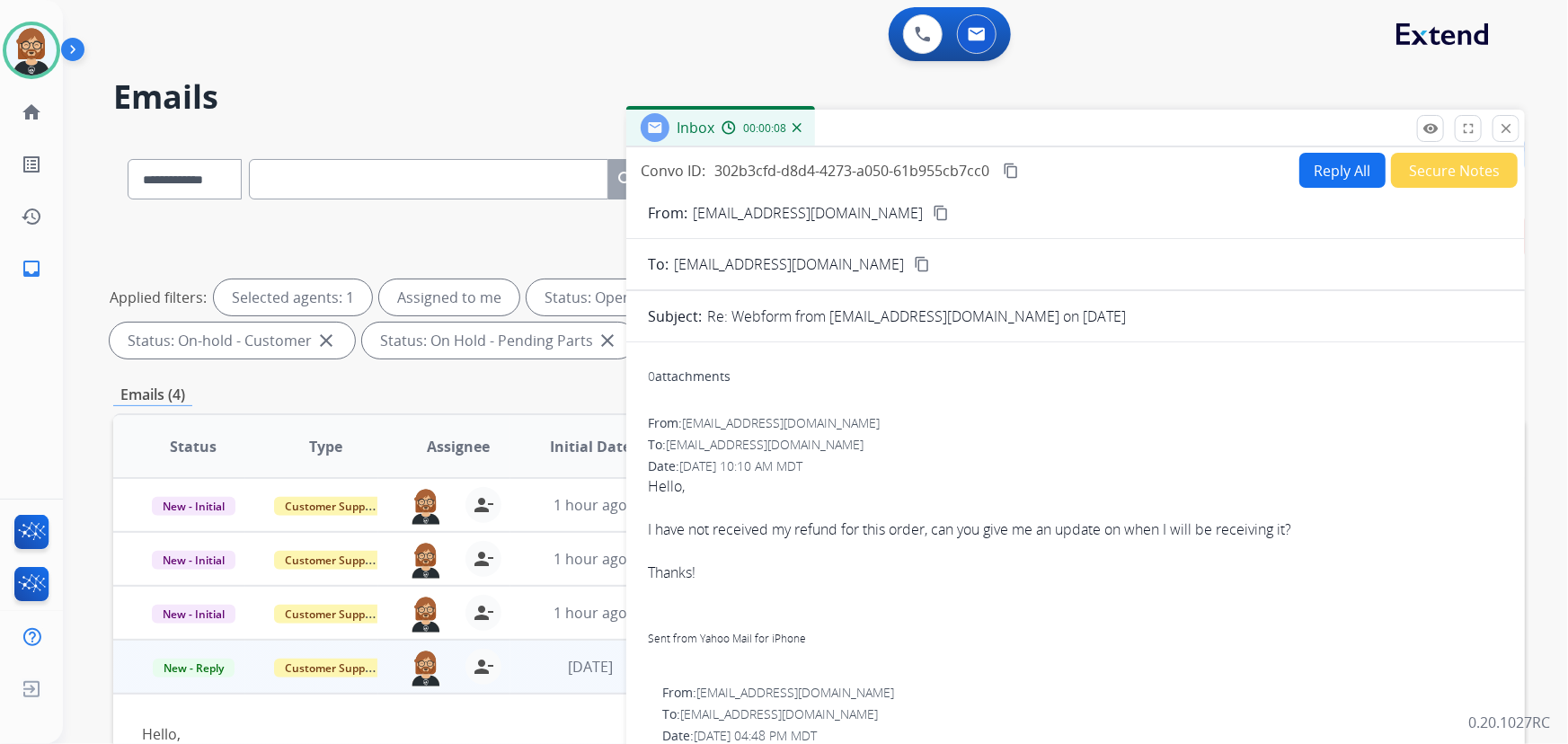
scroll to position [0, 0]
click at [1340, 163] on button "Reply All" at bounding box center [1342, 170] width 86 height 35
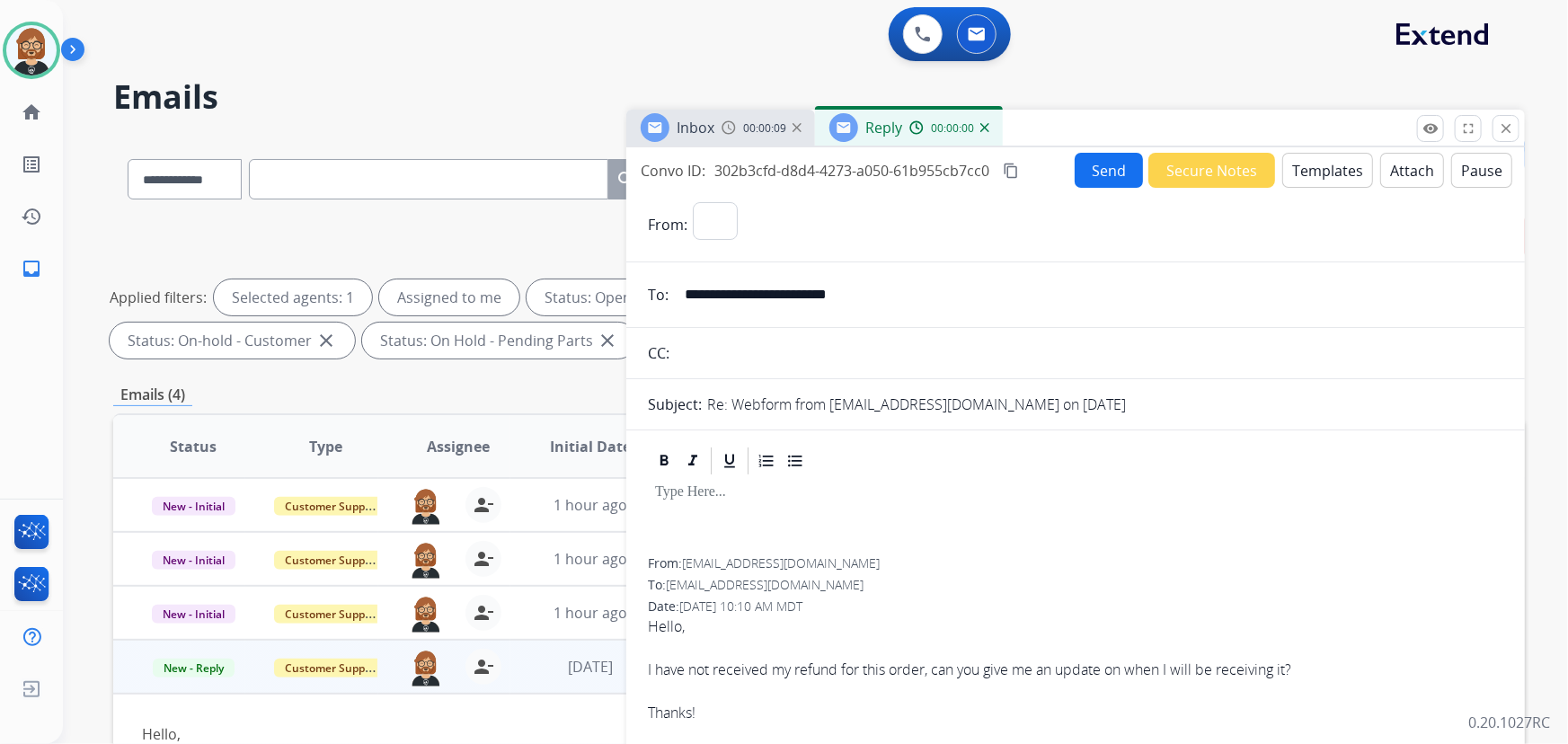
select select "**********"
click at [1303, 173] on button "Templates" at bounding box center [1328, 170] width 91 height 35
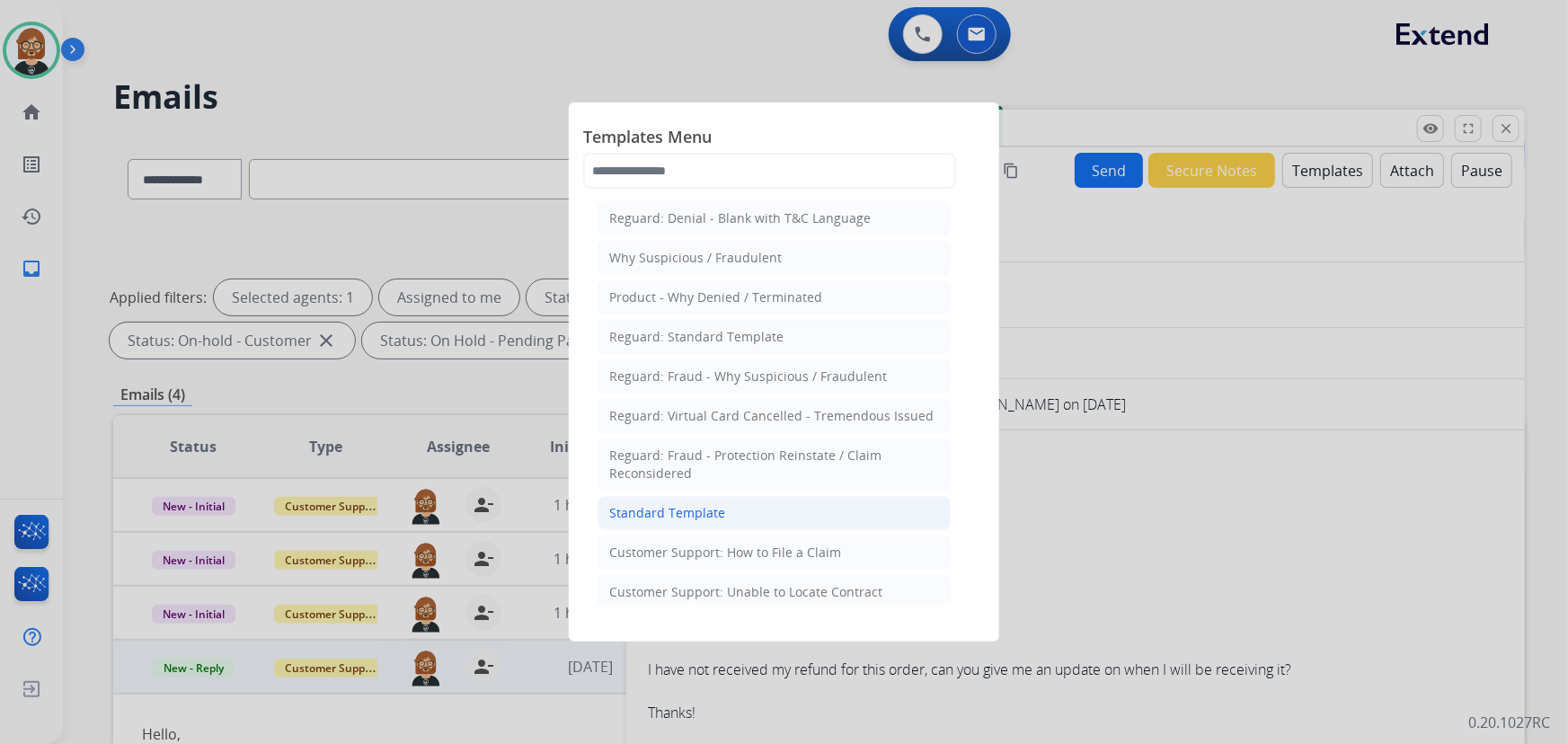
click at [686, 511] on div "Standard Template" at bounding box center [667, 513] width 116 height 18
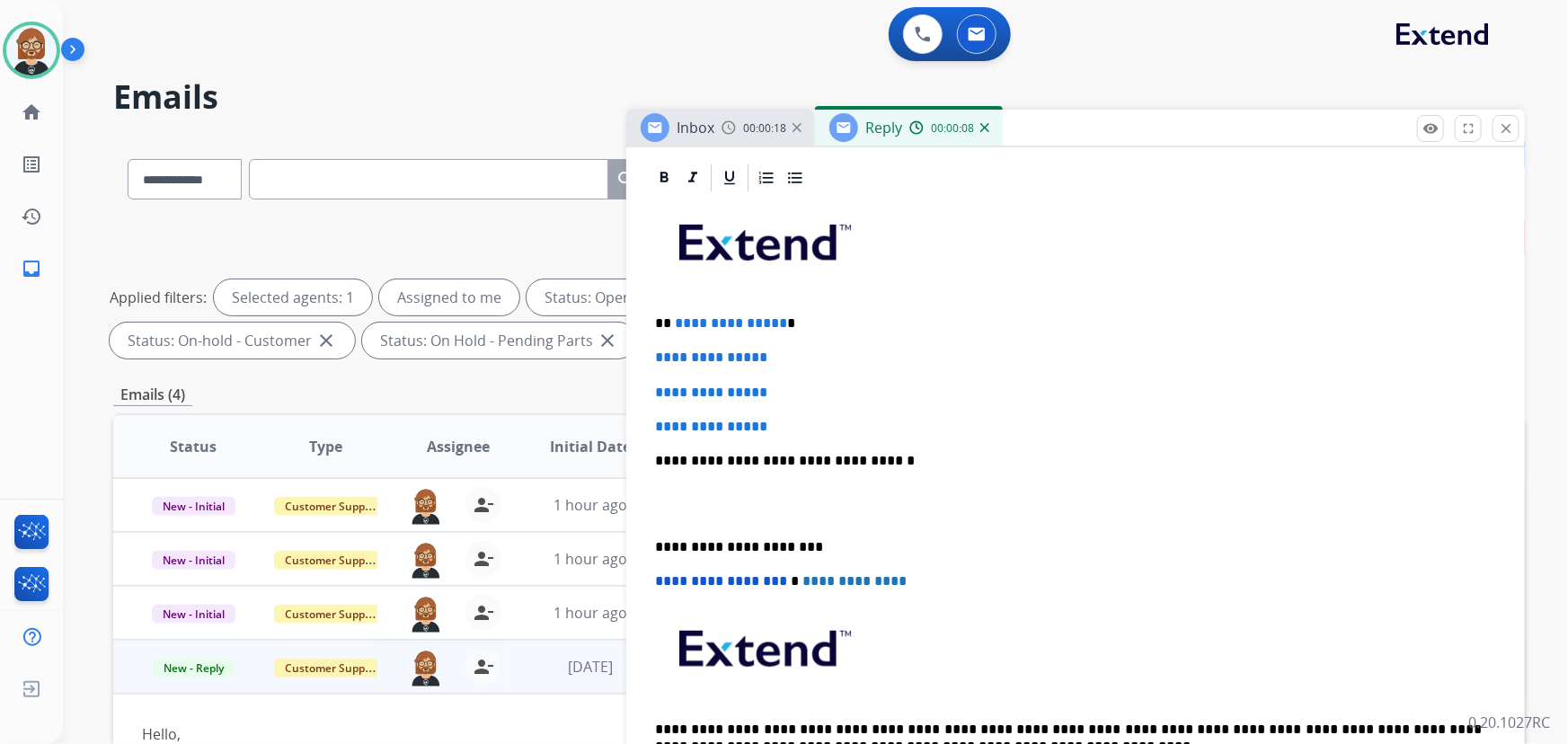
scroll to position [408, 0]
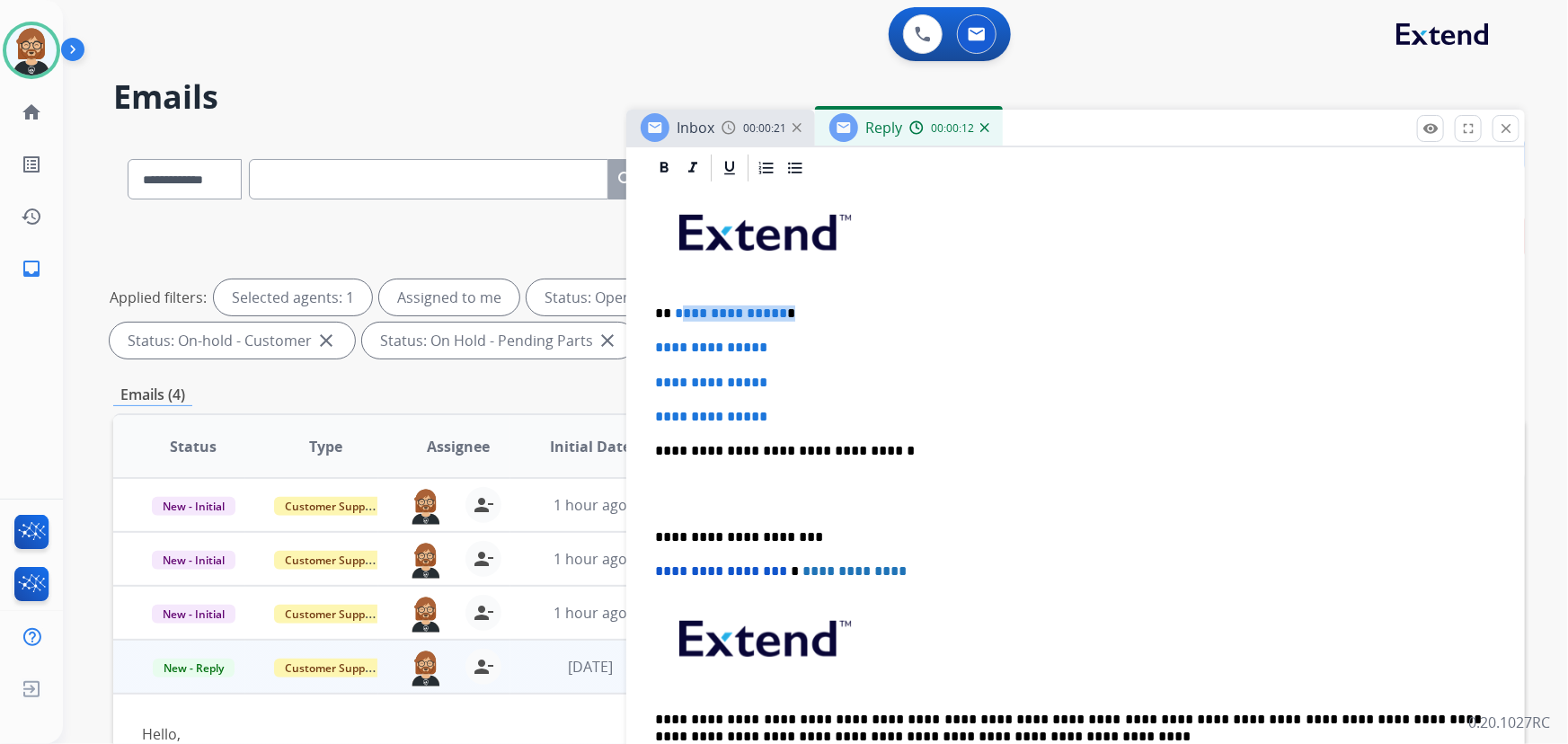
drag, startPoint x: 779, startPoint y: 309, endPoint x: 704, endPoint y: 308, distance: 75.0
click at [682, 308] on p "**********" at bounding box center [1068, 314] width 828 height 17
drag, startPoint x: 789, startPoint y: 417, endPoint x: 620, endPoint y: 333, distance: 188.7
click at [620, 333] on div "**********" at bounding box center [819, 623] width 1412 height 973
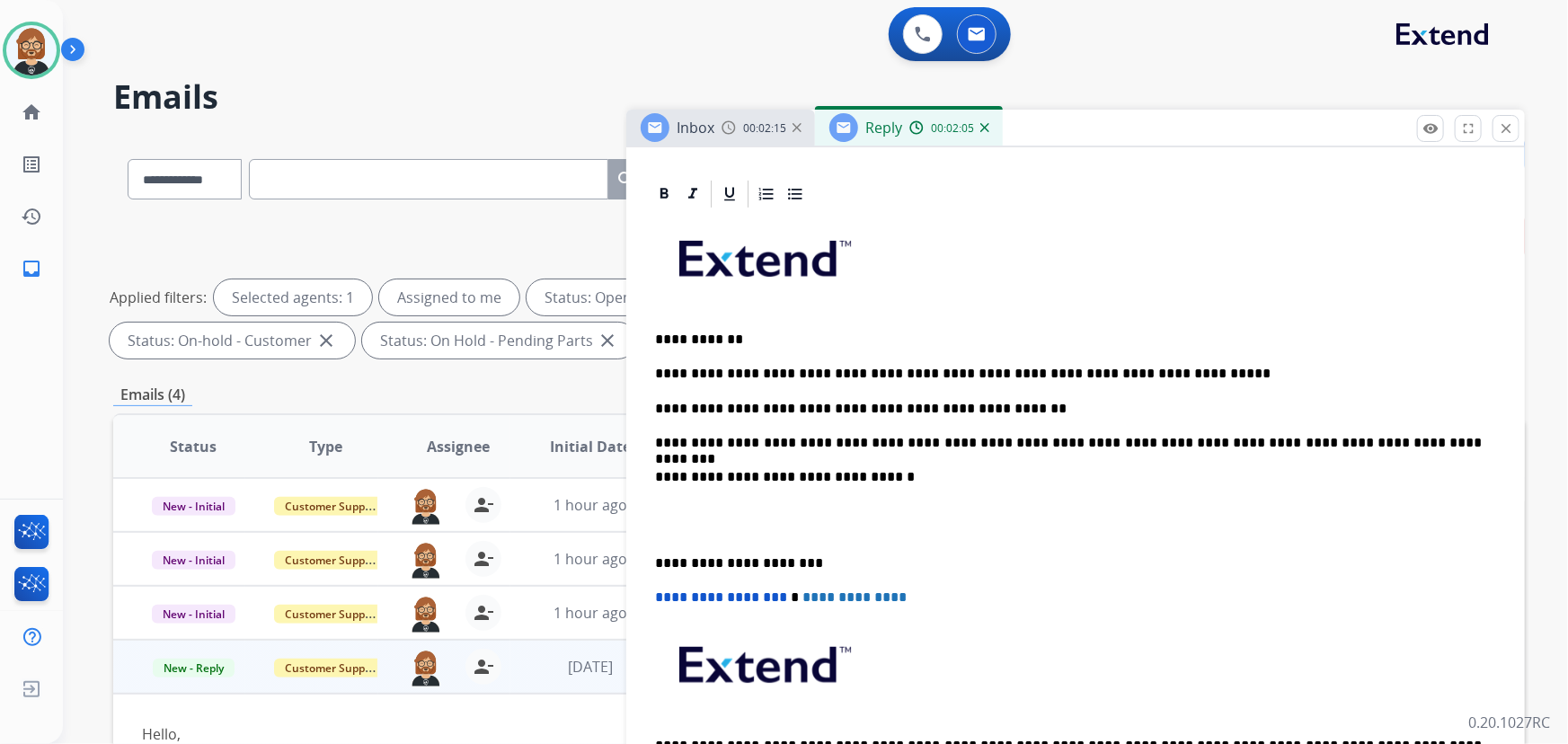
scroll to position [0, 0]
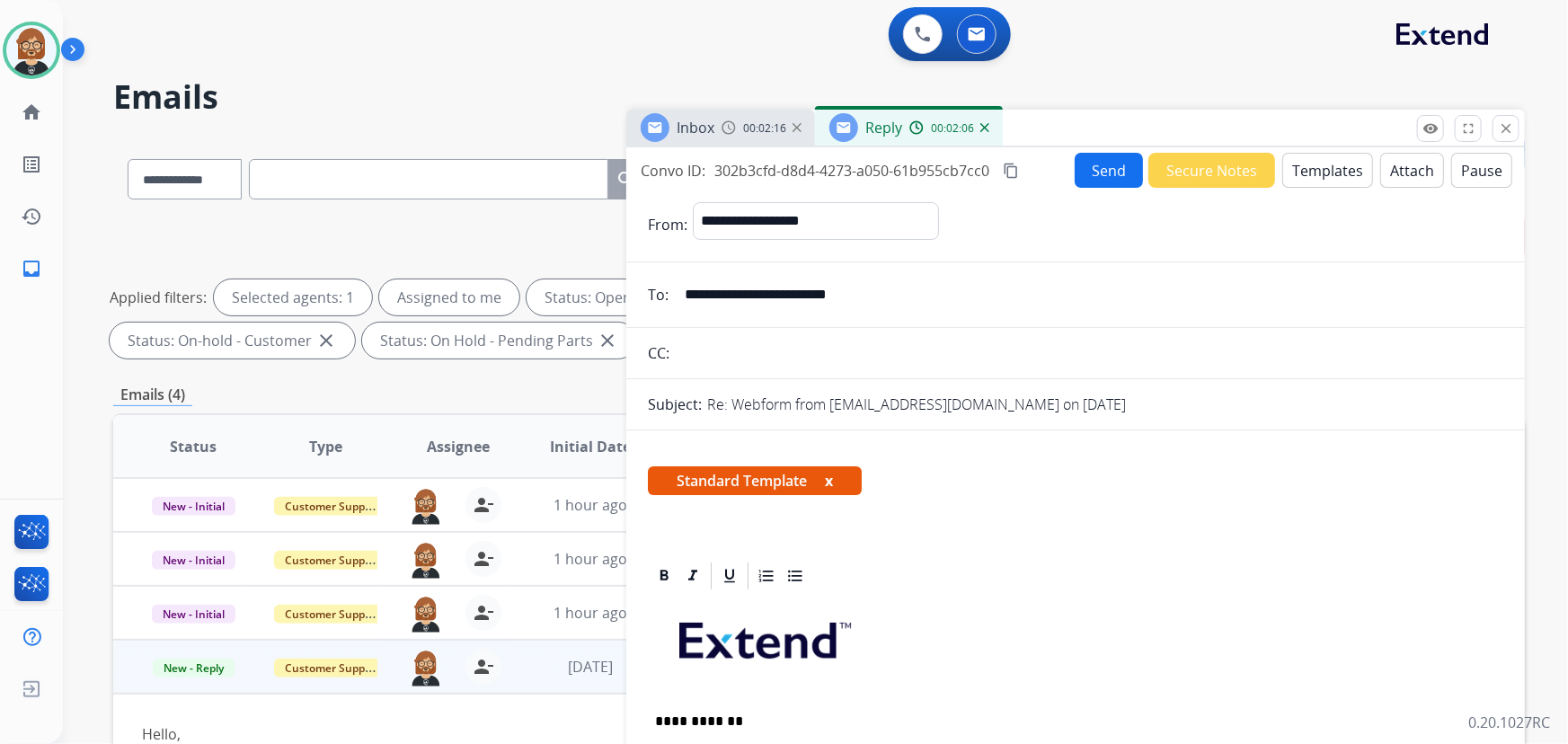
click at [1106, 169] on button "Send" at bounding box center [1110, 170] width 68 height 35
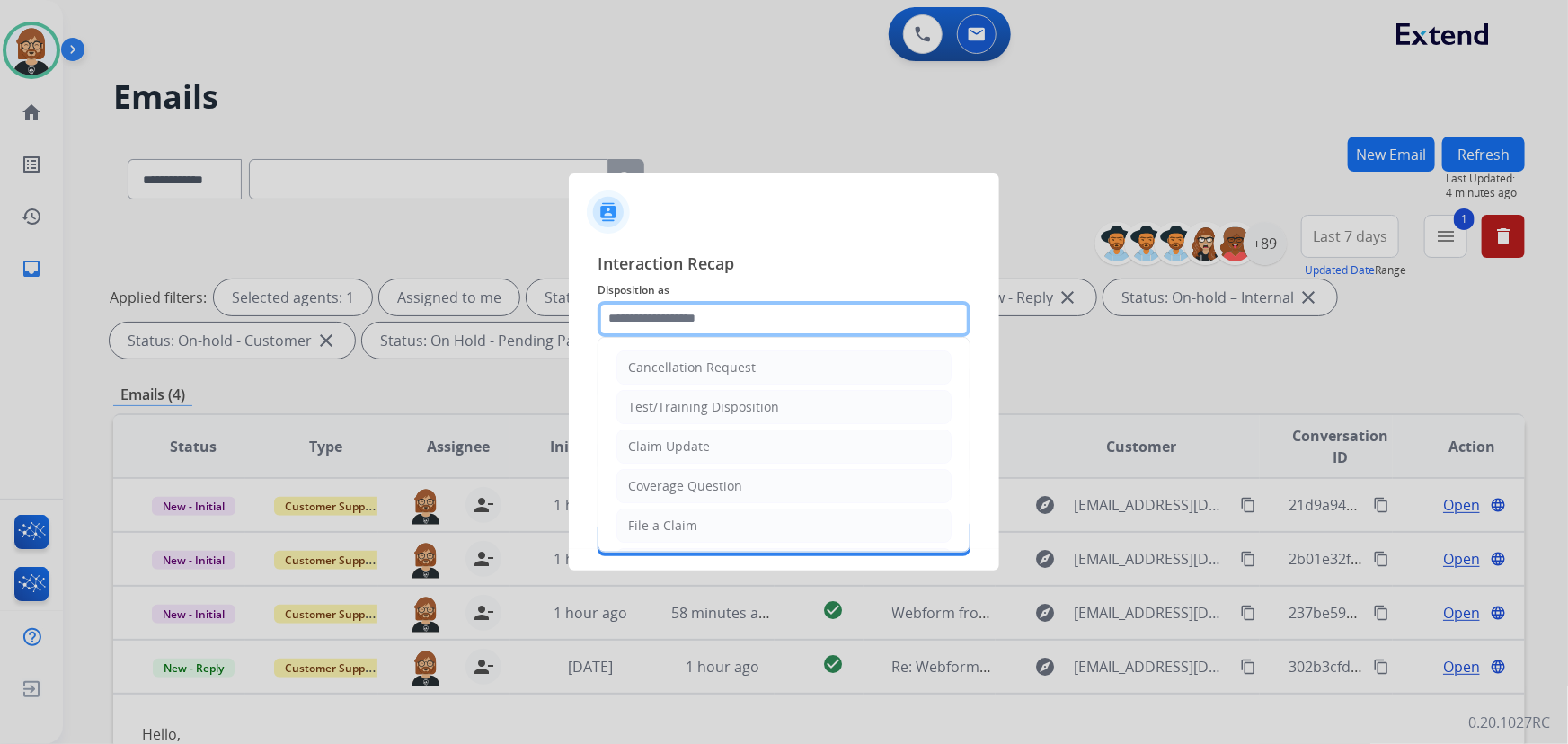
click at [670, 312] on input "text" at bounding box center [784, 319] width 373 height 36
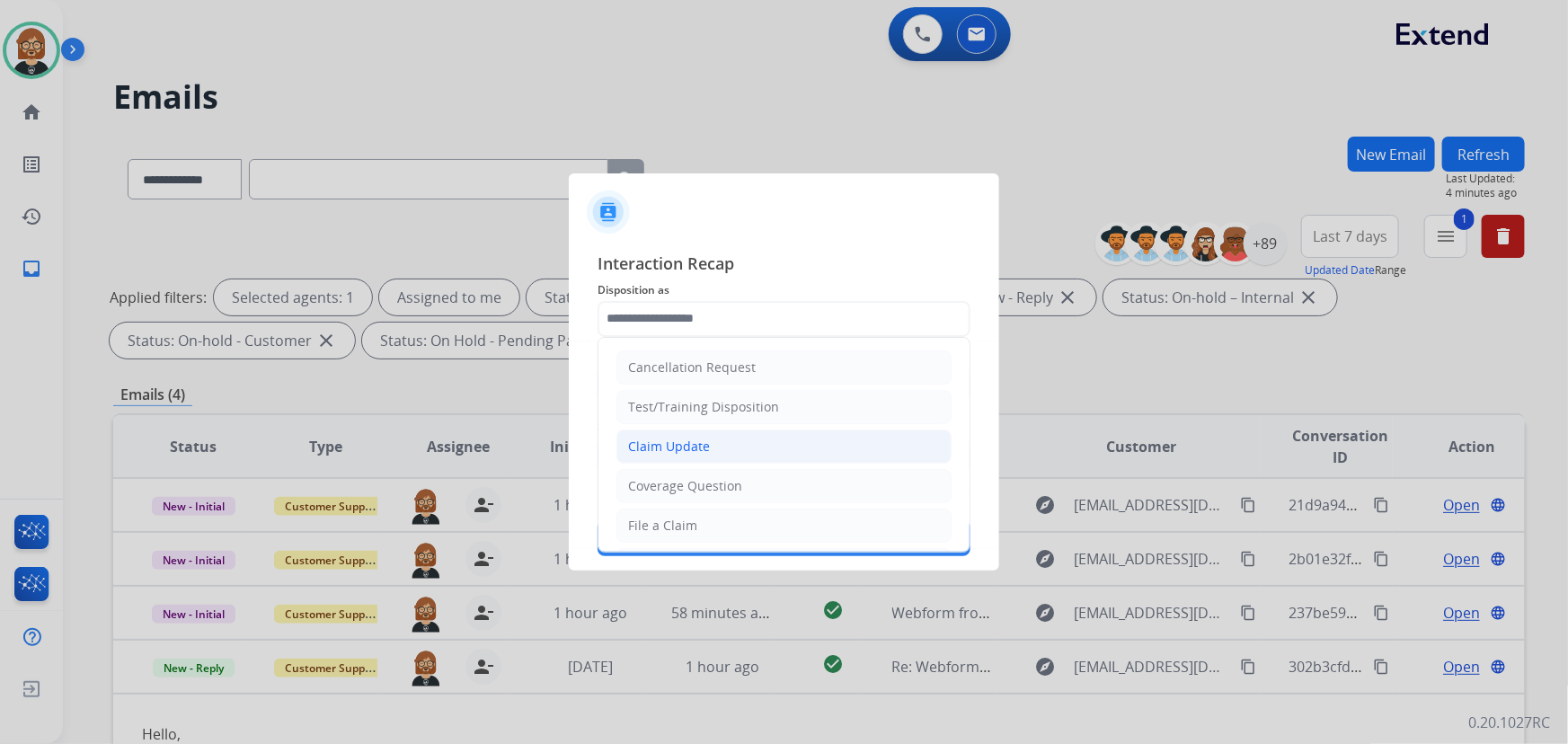
click at [725, 449] on li "Claim Update" at bounding box center [784, 446] width 335 height 34
type input "**********"
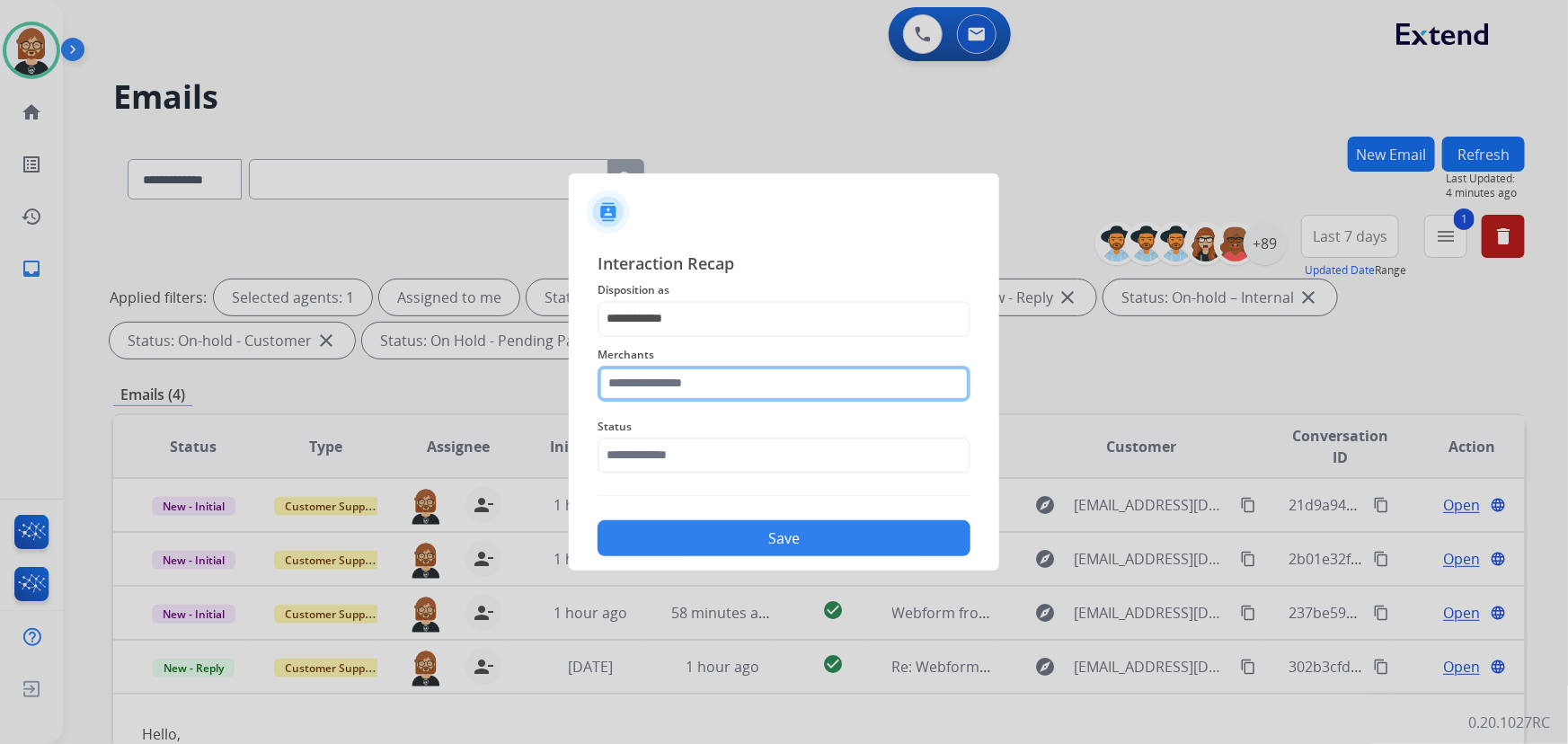
click at [785, 377] on input "text" at bounding box center [784, 383] width 373 height 36
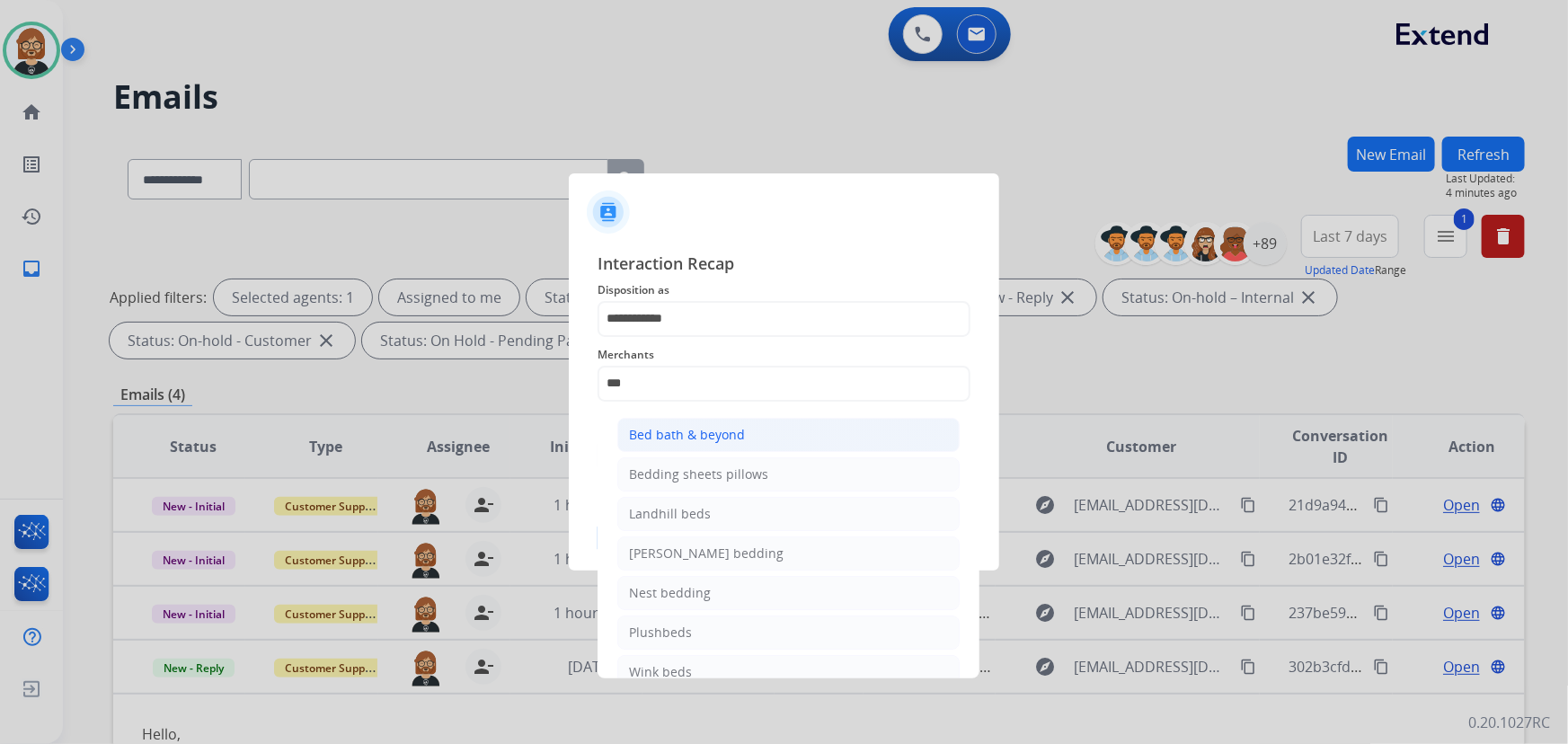
click at [782, 446] on li "Bed bath & beyond" at bounding box center [789, 435] width 342 height 34
type input "**********"
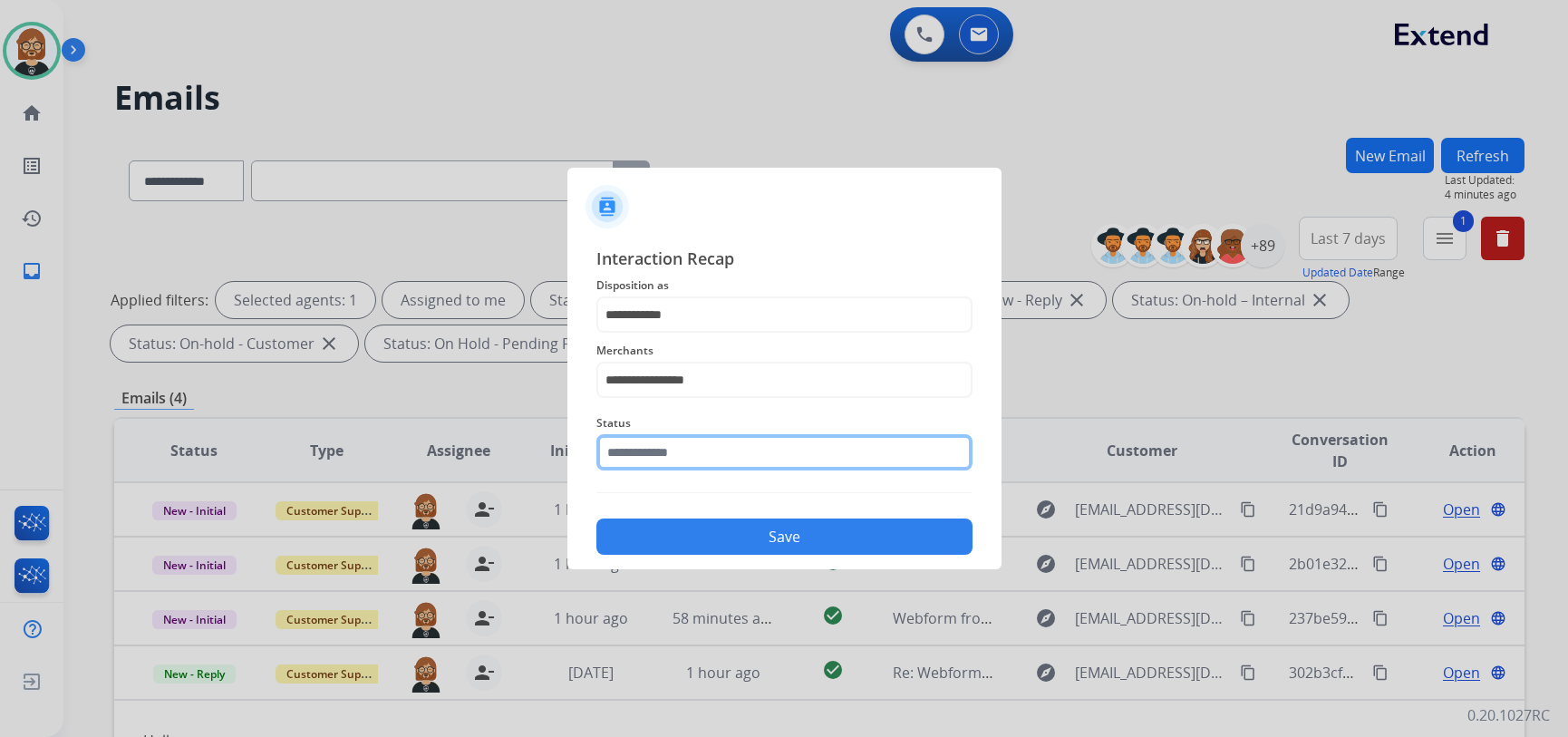
click at [785, 467] on input "text" at bounding box center [785, 452] width 377 height 37
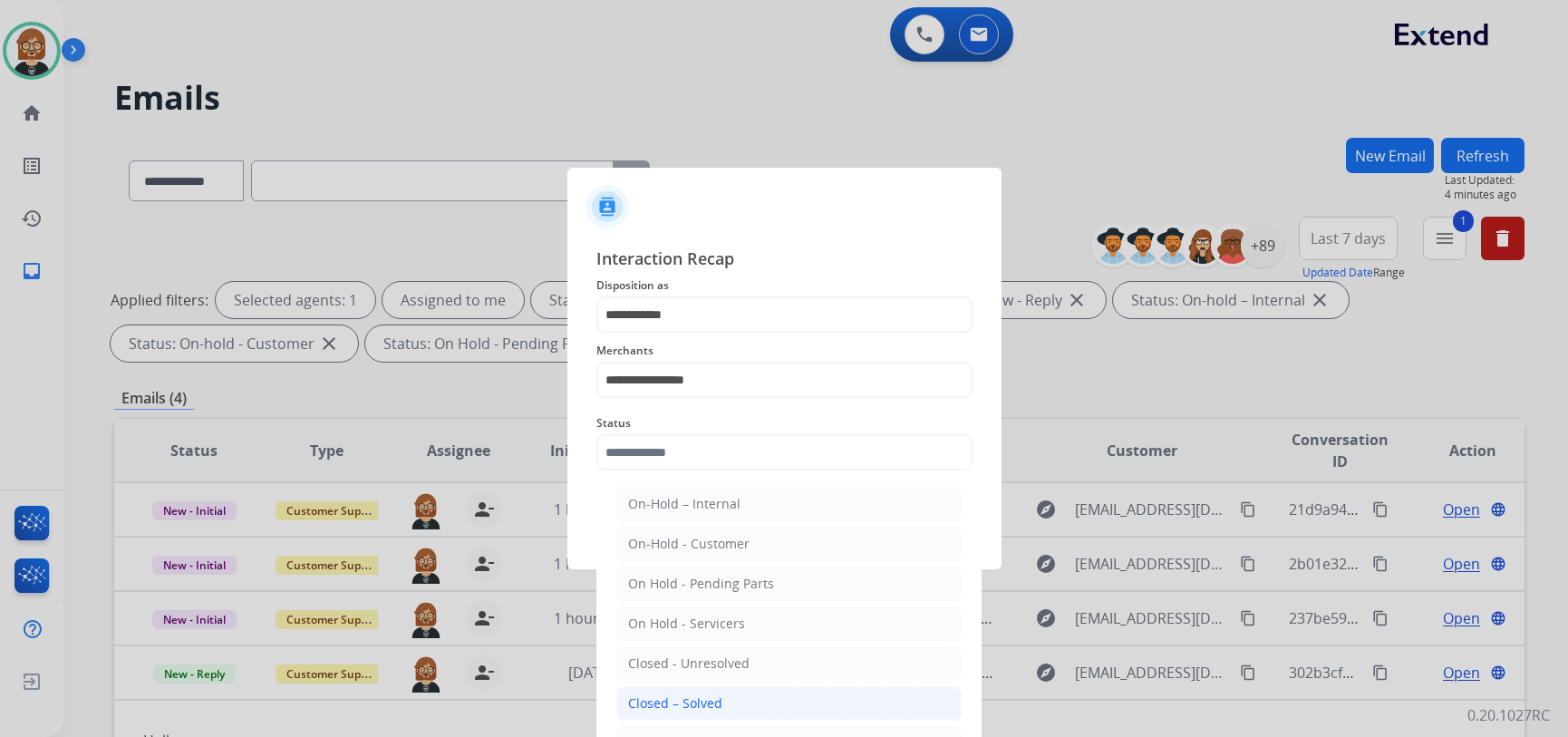
click at [769, 694] on li "Closed – Solved" at bounding box center [789, 703] width 345 height 35
type input "**********"
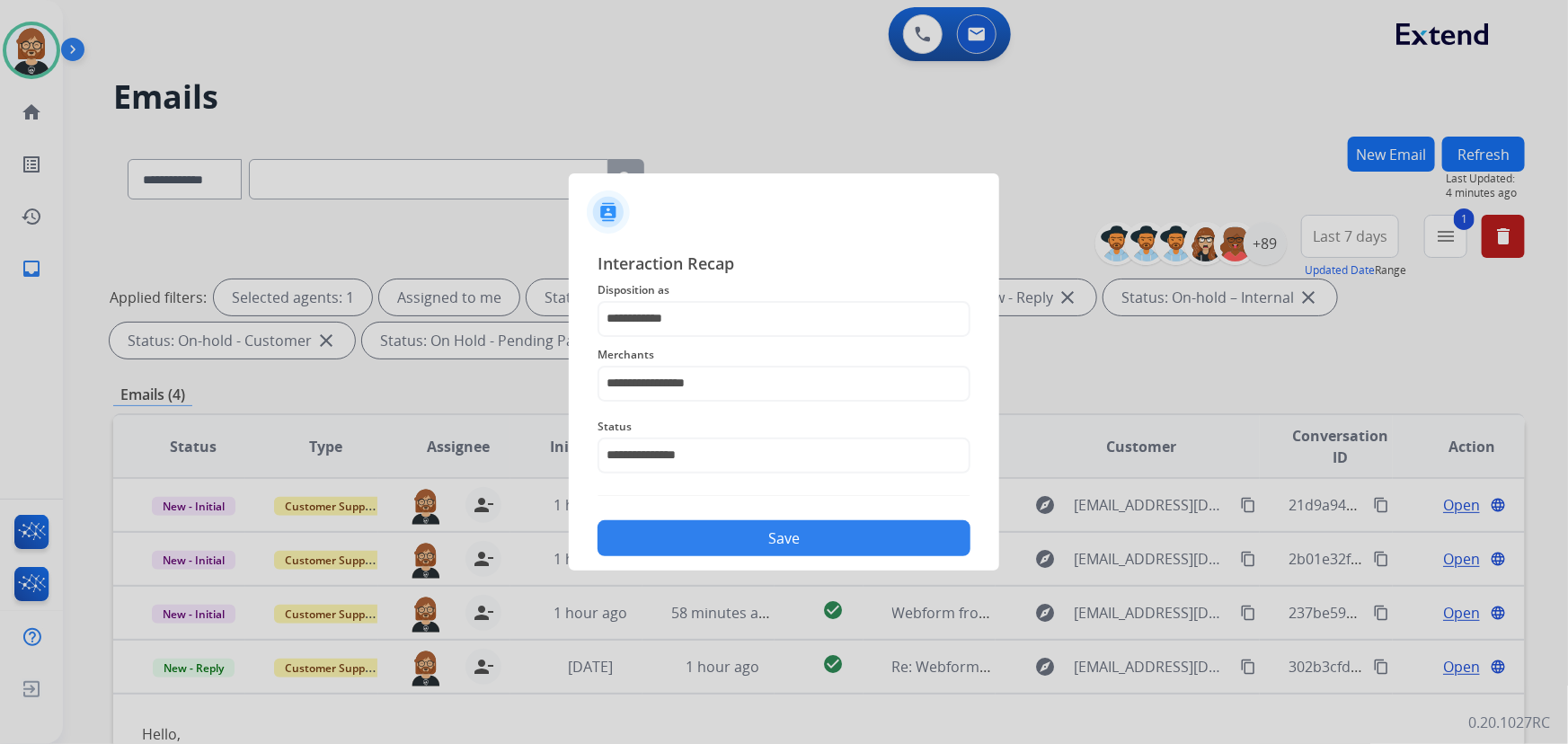
click at [827, 561] on div "**********" at bounding box center [784, 404] width 430 height 335
click at [843, 537] on button "Save" at bounding box center [784, 538] width 373 height 36
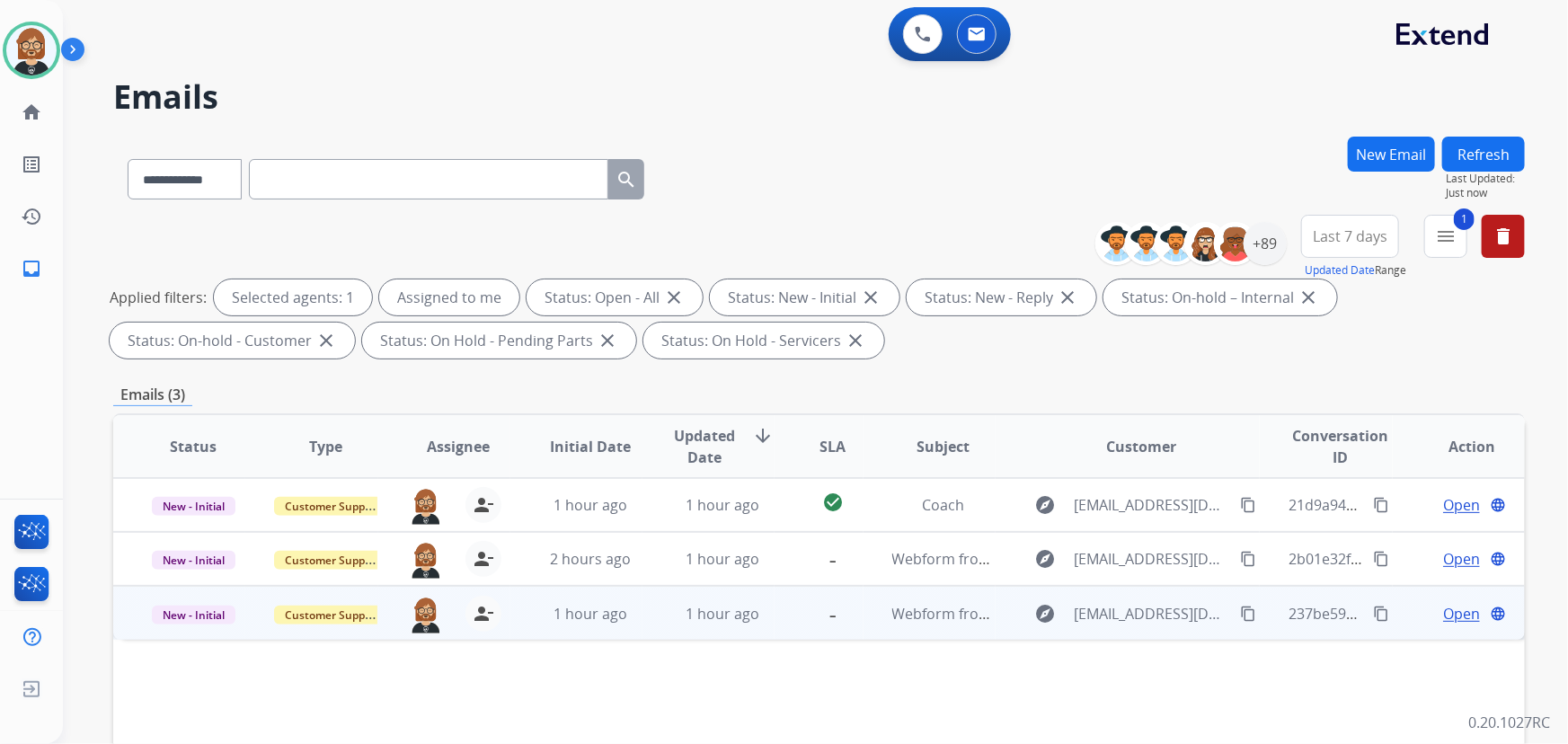
click at [794, 620] on td "-" at bounding box center [818, 612] width 88 height 54
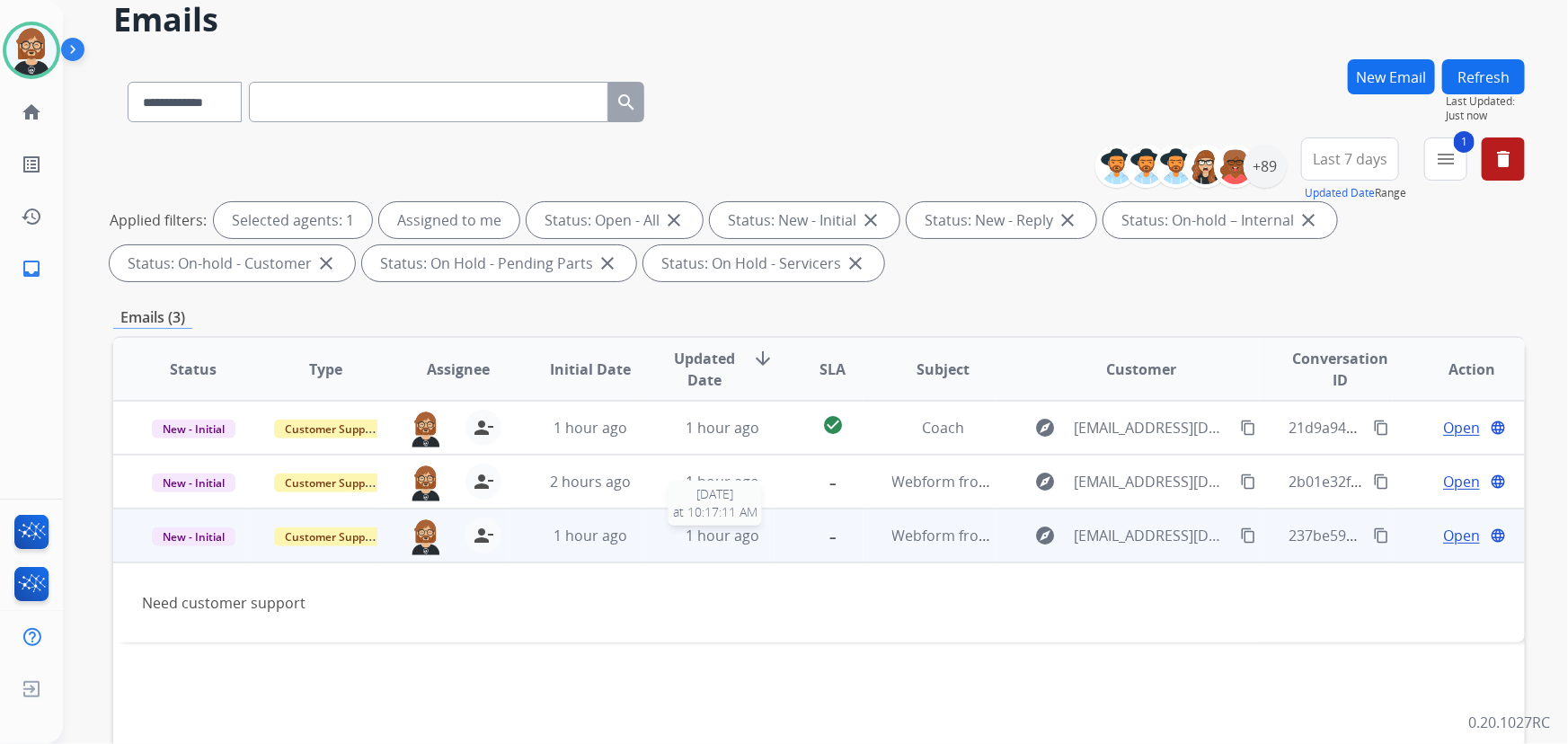
scroll to position [81, 0]
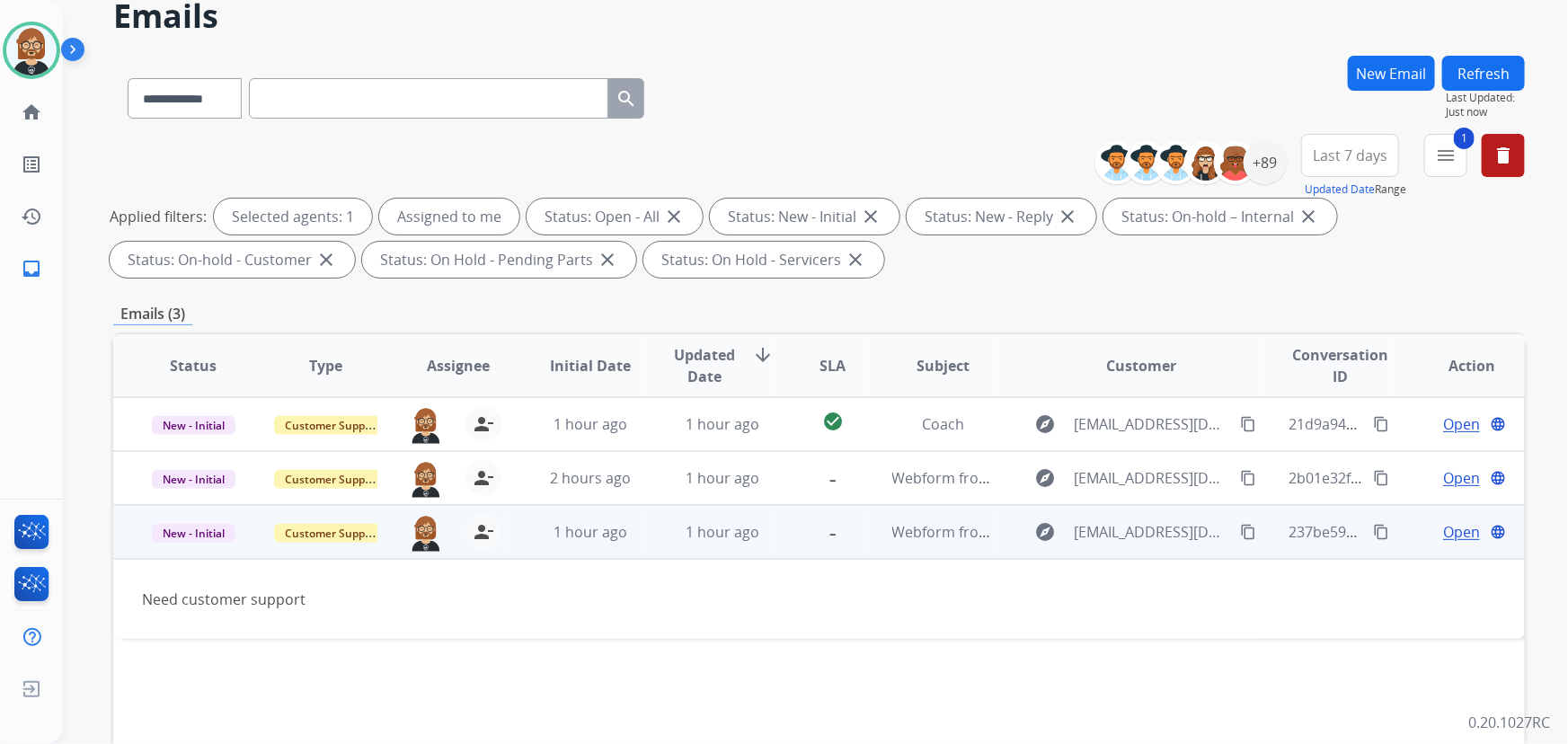
click at [1241, 529] on mat-icon "content_copy" at bounding box center [1248, 532] width 17 height 17
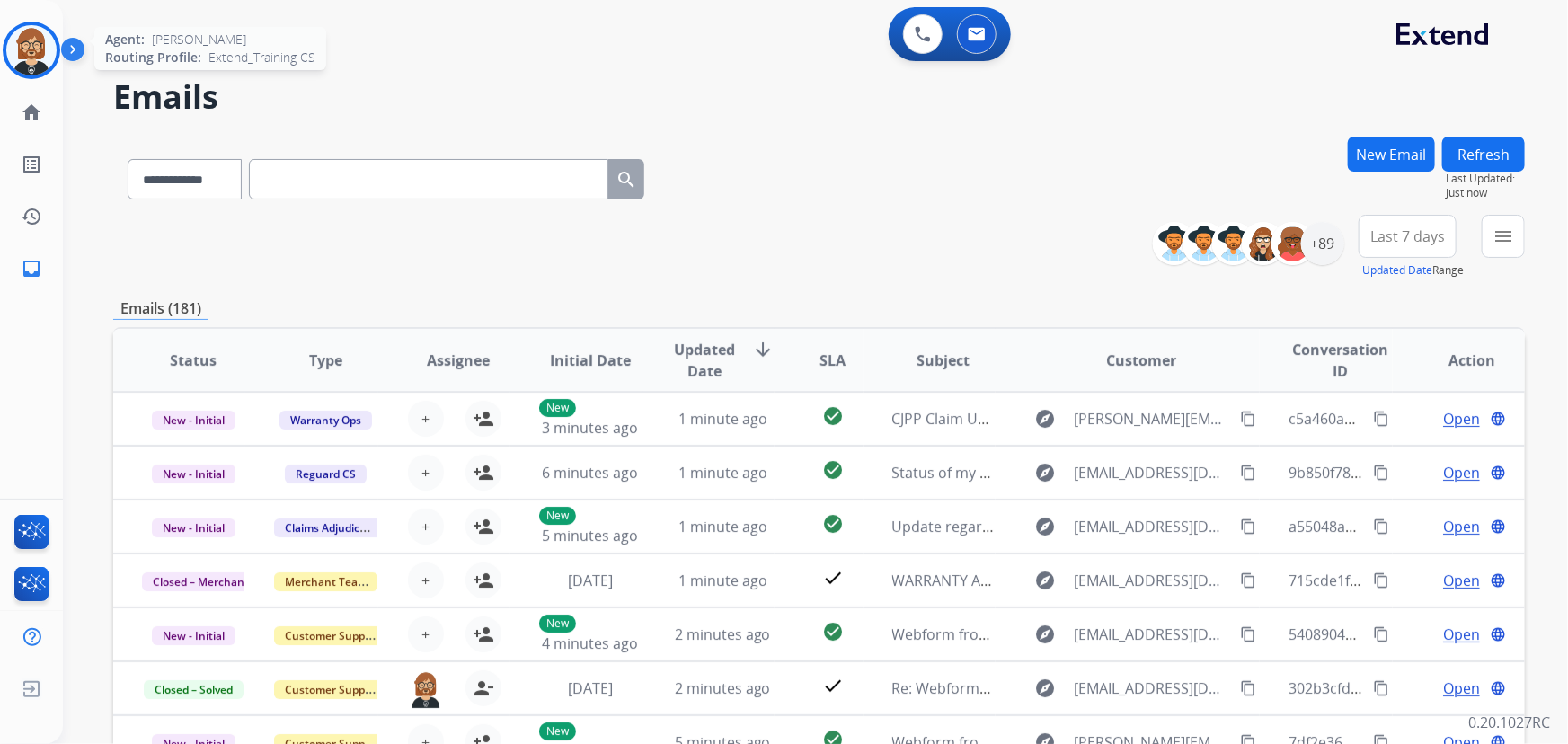
click at [46, 53] on img at bounding box center [30, 50] width 50 height 50
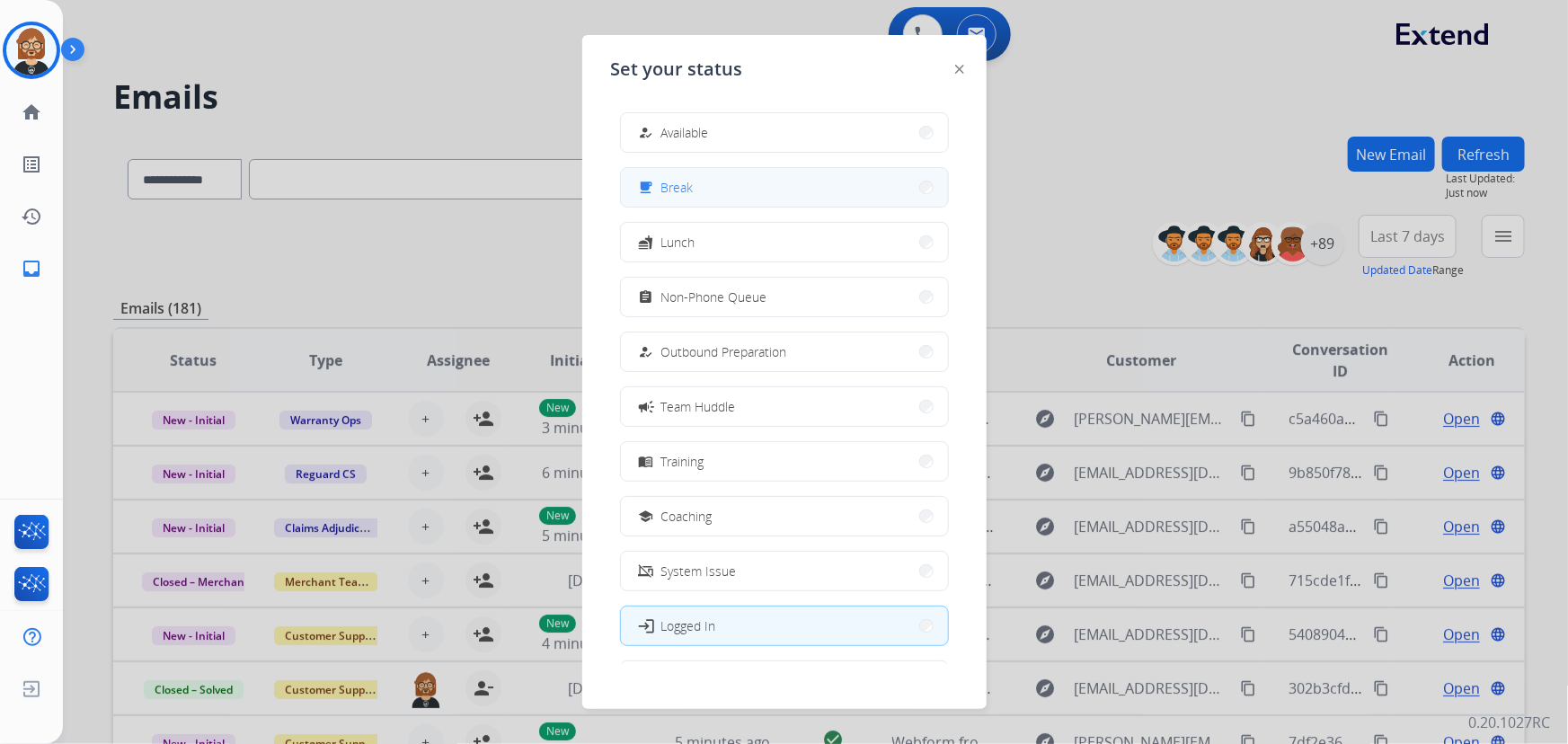
click at [709, 179] on button "free_breakfast Break" at bounding box center [784, 188] width 327 height 39
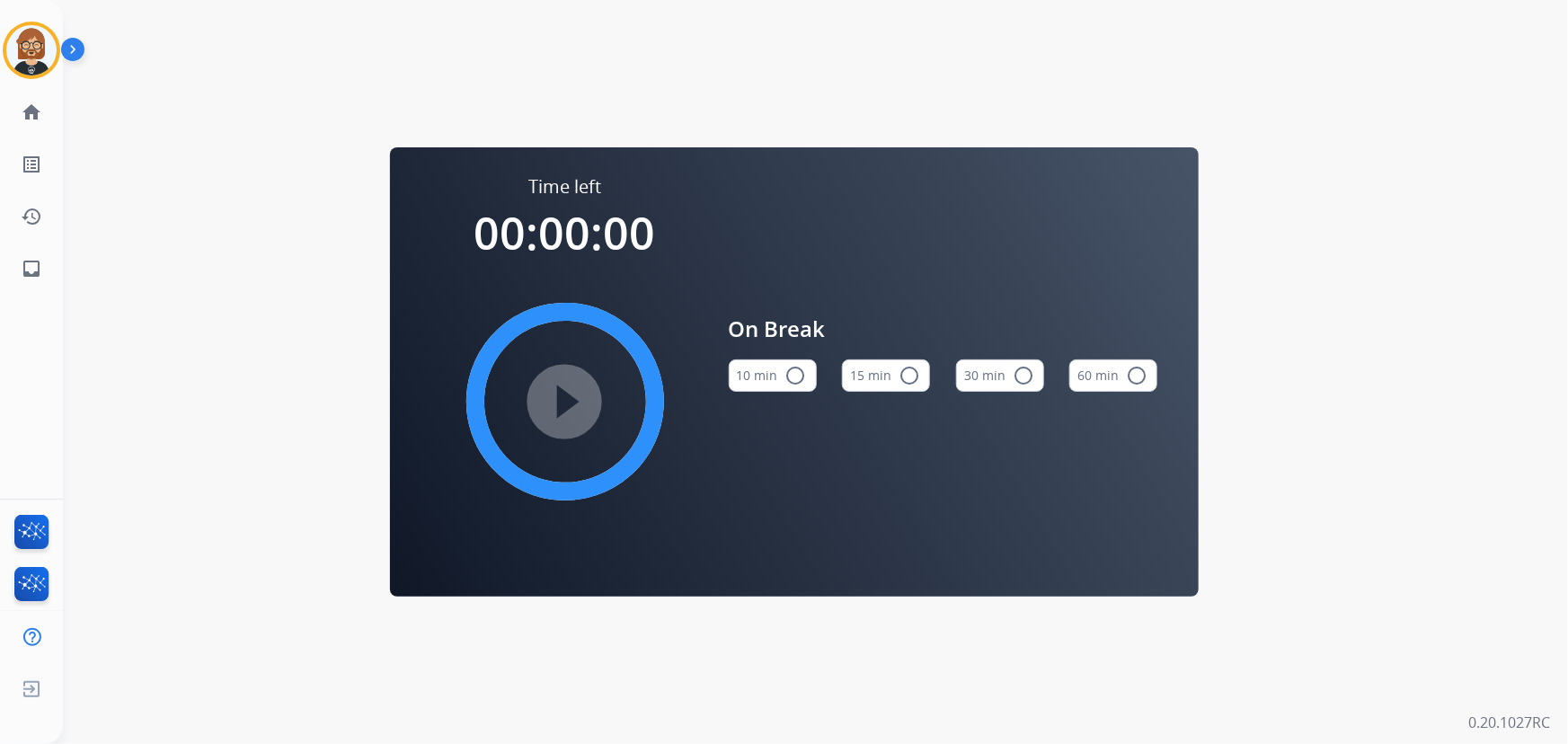
click at [731, 363] on button "10 min radio_button_unchecked" at bounding box center [773, 375] width 88 height 32
click at [576, 409] on mat-icon "play_circle_filled" at bounding box center [565, 402] width 22 height 22
click at [26, 268] on mat-icon "inbox" at bounding box center [31, 269] width 22 height 22
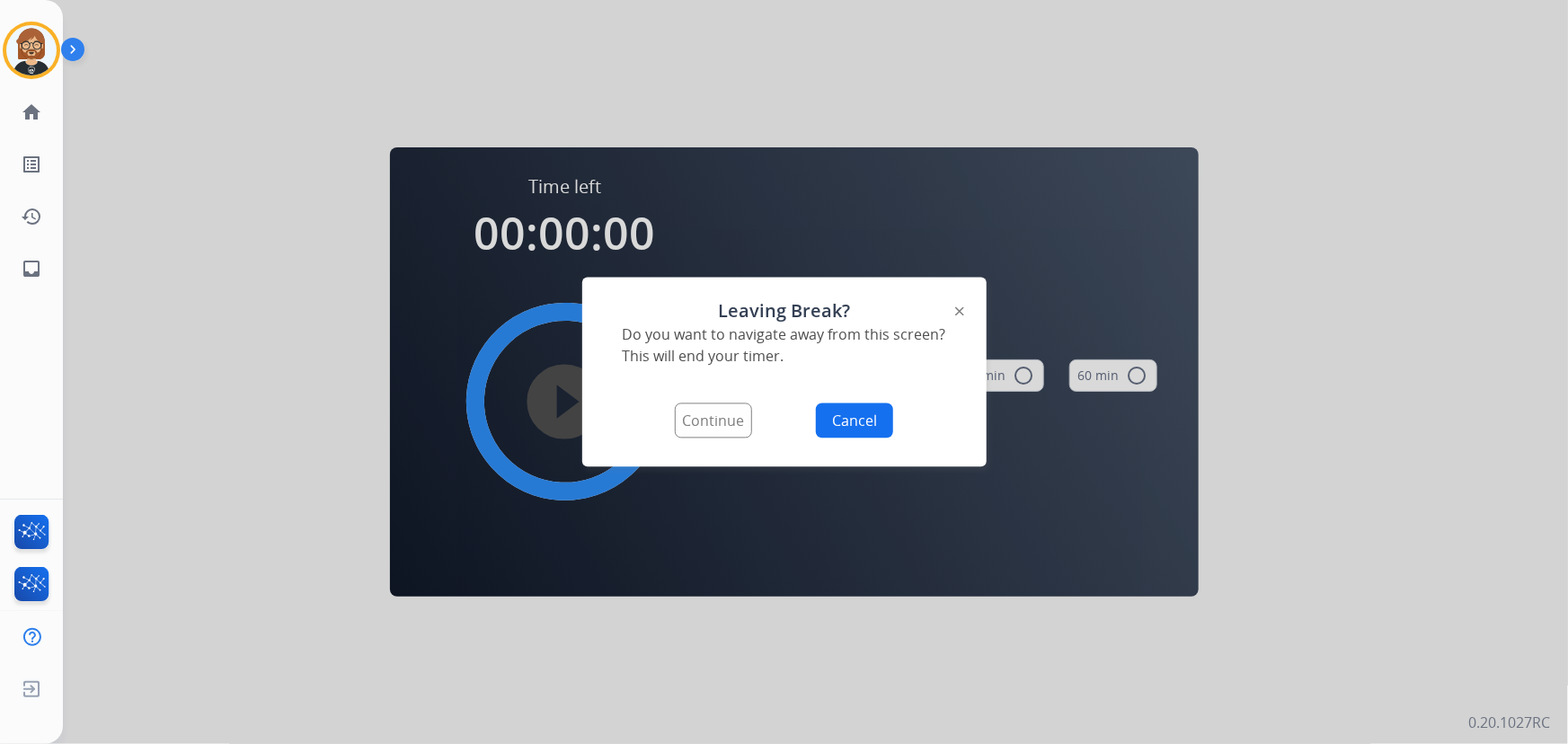
click at [728, 415] on button "Continue" at bounding box center [713, 421] width 77 height 35
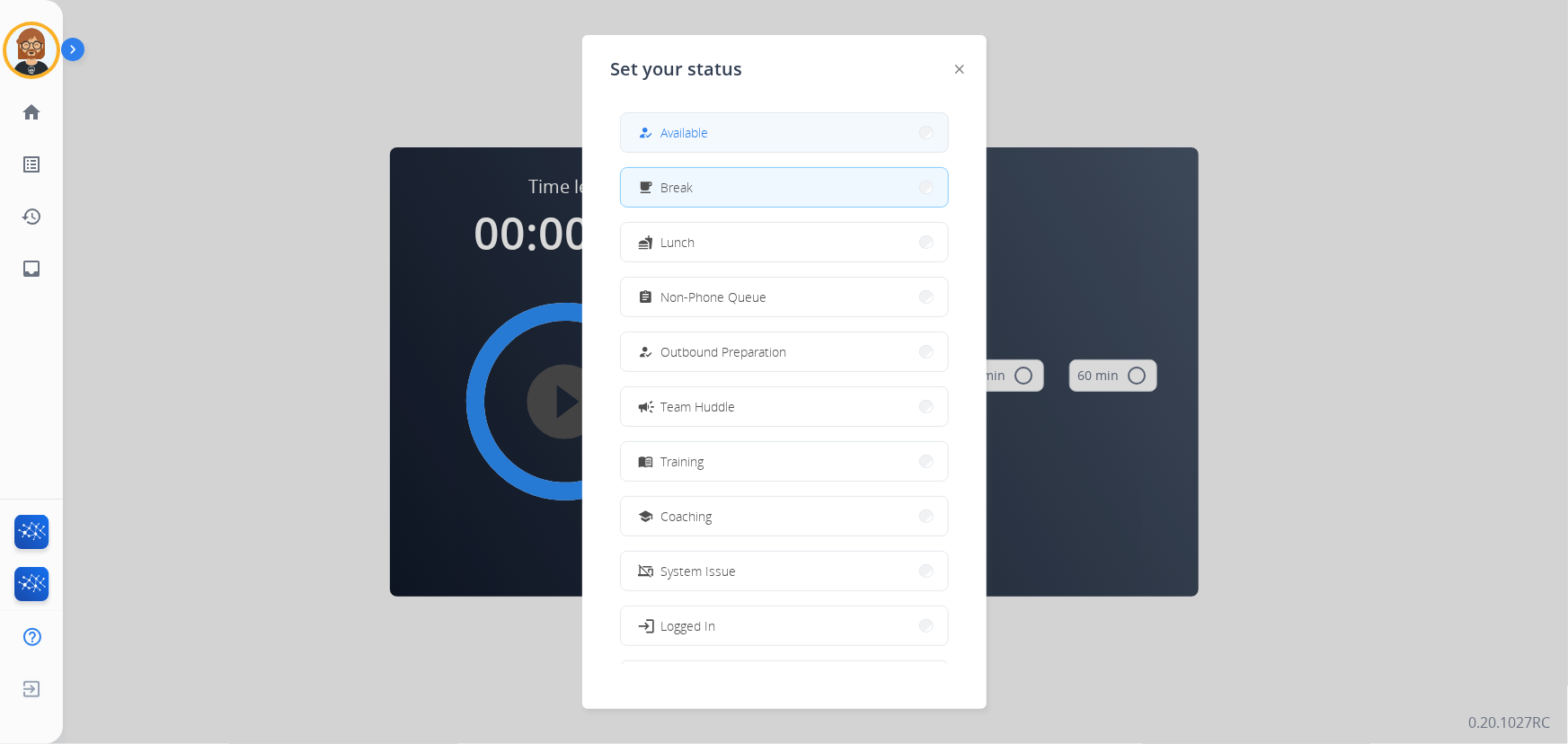
click at [757, 126] on button "how_to_reg Available" at bounding box center [784, 133] width 327 height 39
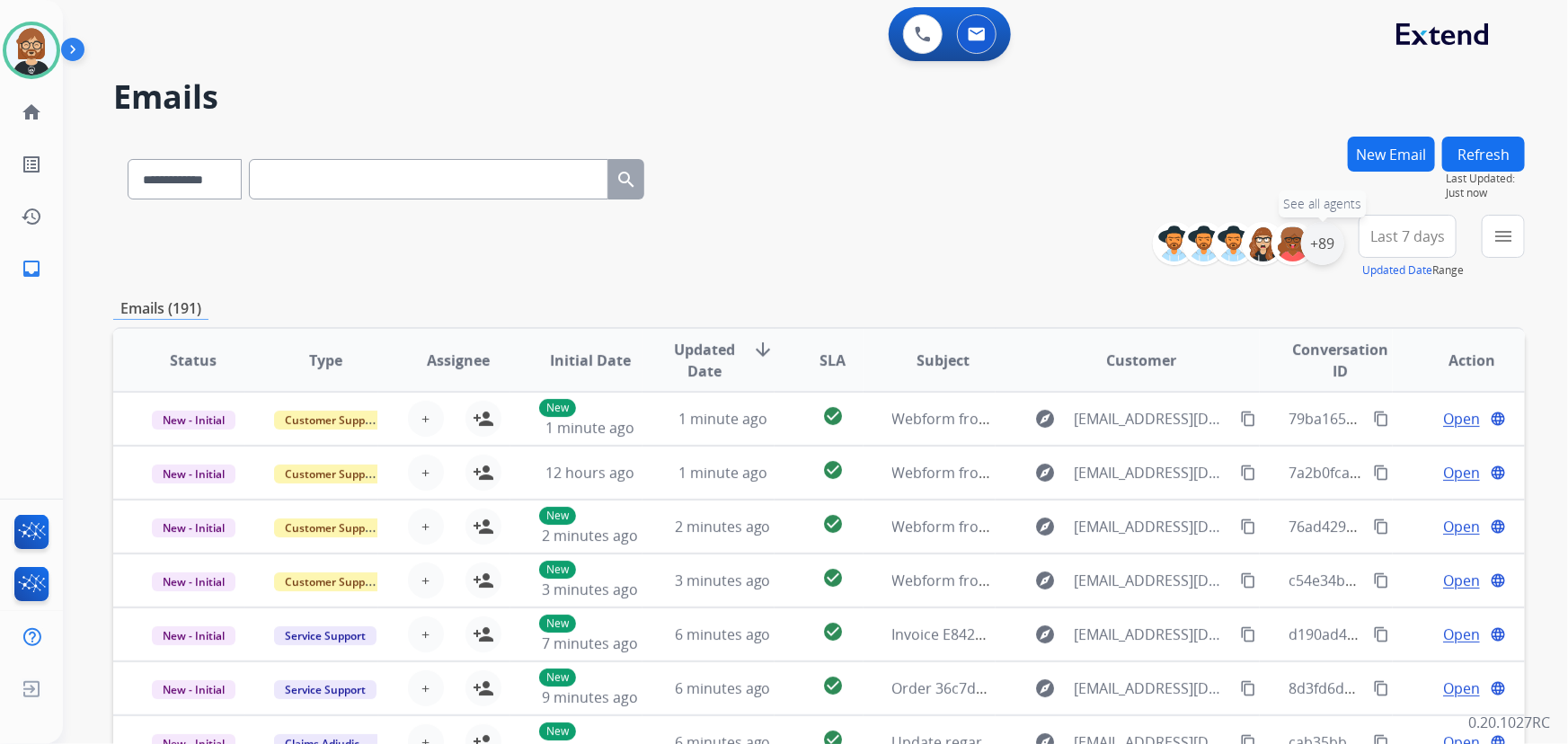
click at [1335, 240] on div "+89" at bounding box center [1323, 243] width 43 height 43
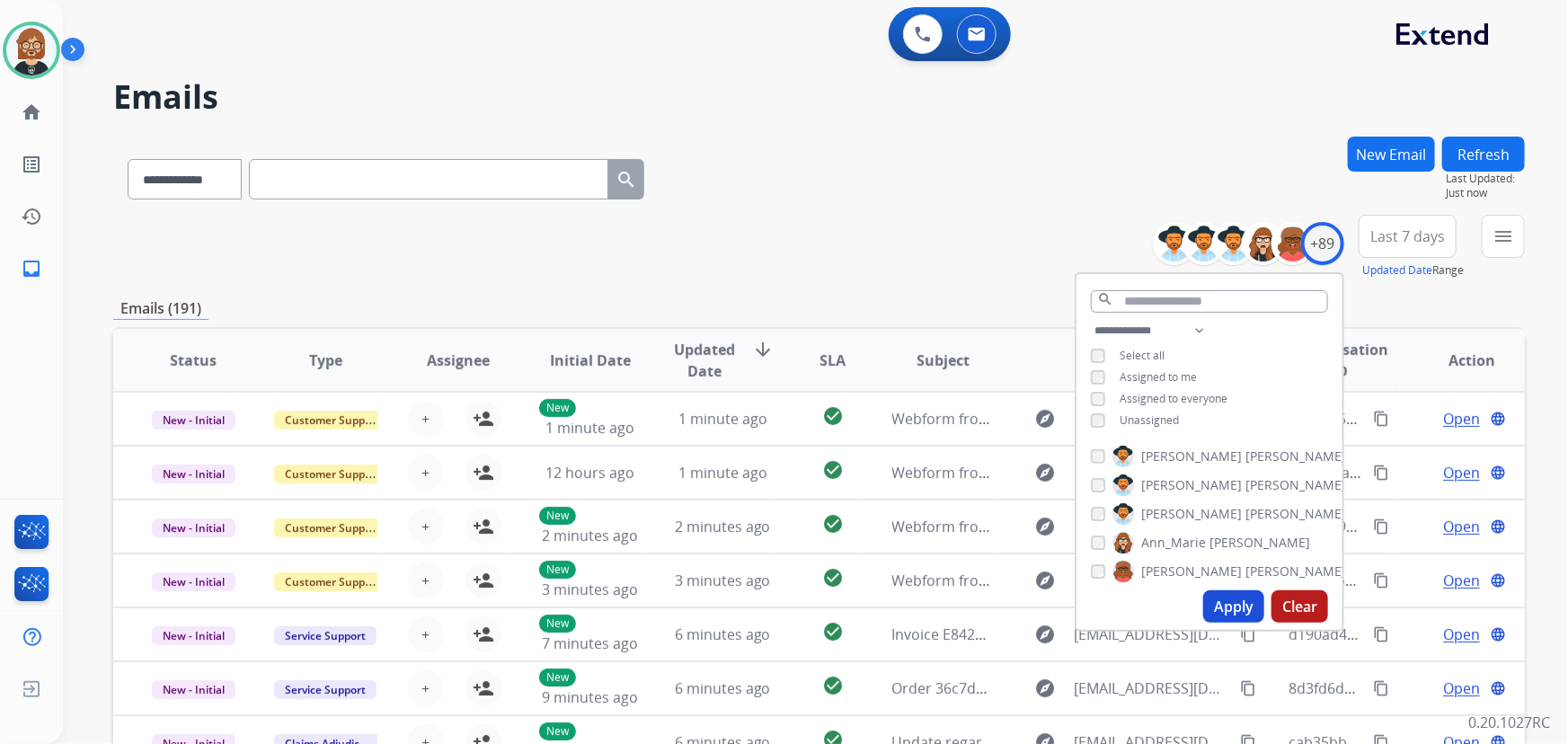
click at [1170, 415] on span "Unassigned" at bounding box center [1150, 420] width 60 height 16
click at [1236, 610] on button "Apply" at bounding box center [1234, 606] width 62 height 32
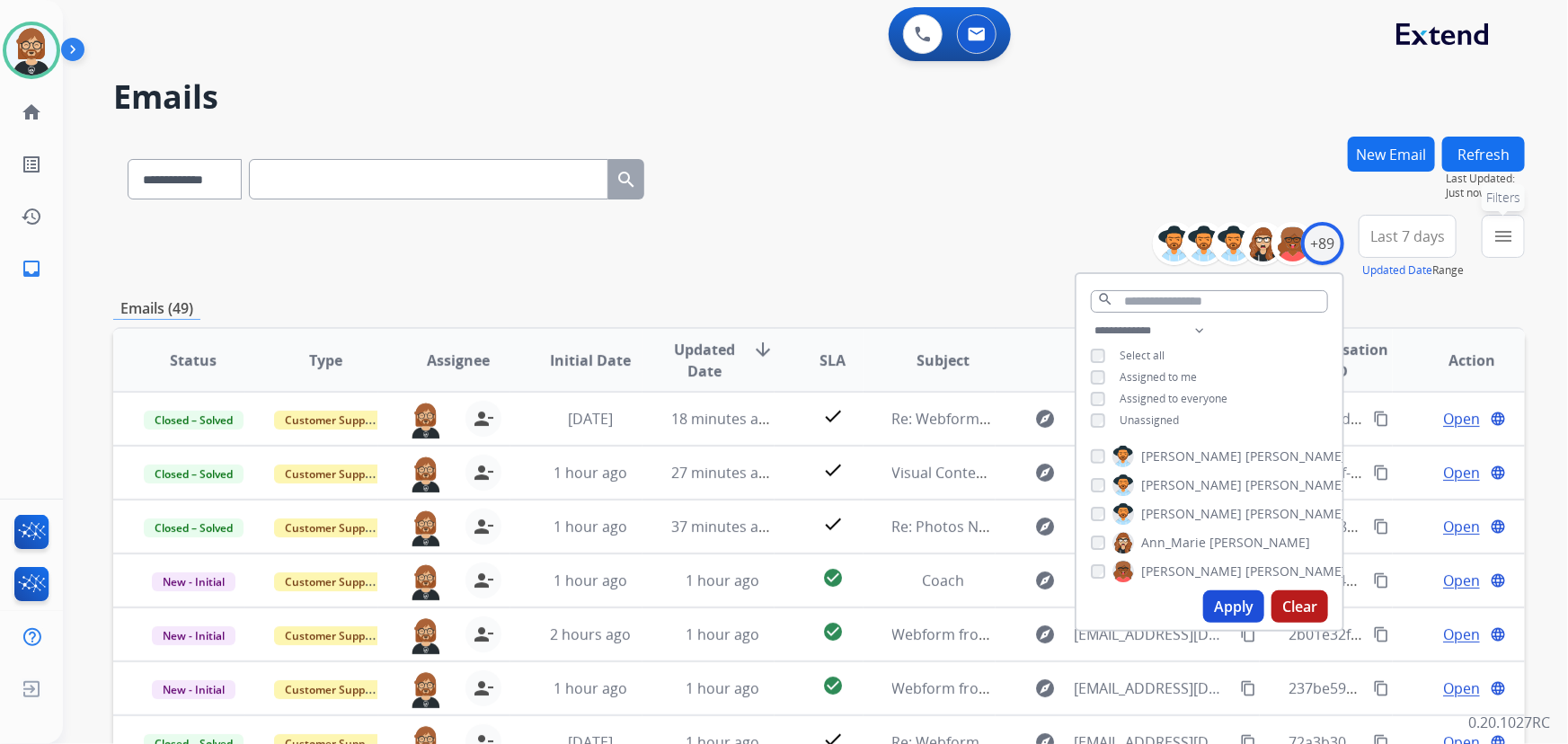
click at [1510, 239] on mat-icon "menu" at bounding box center [1503, 237] width 22 height 22
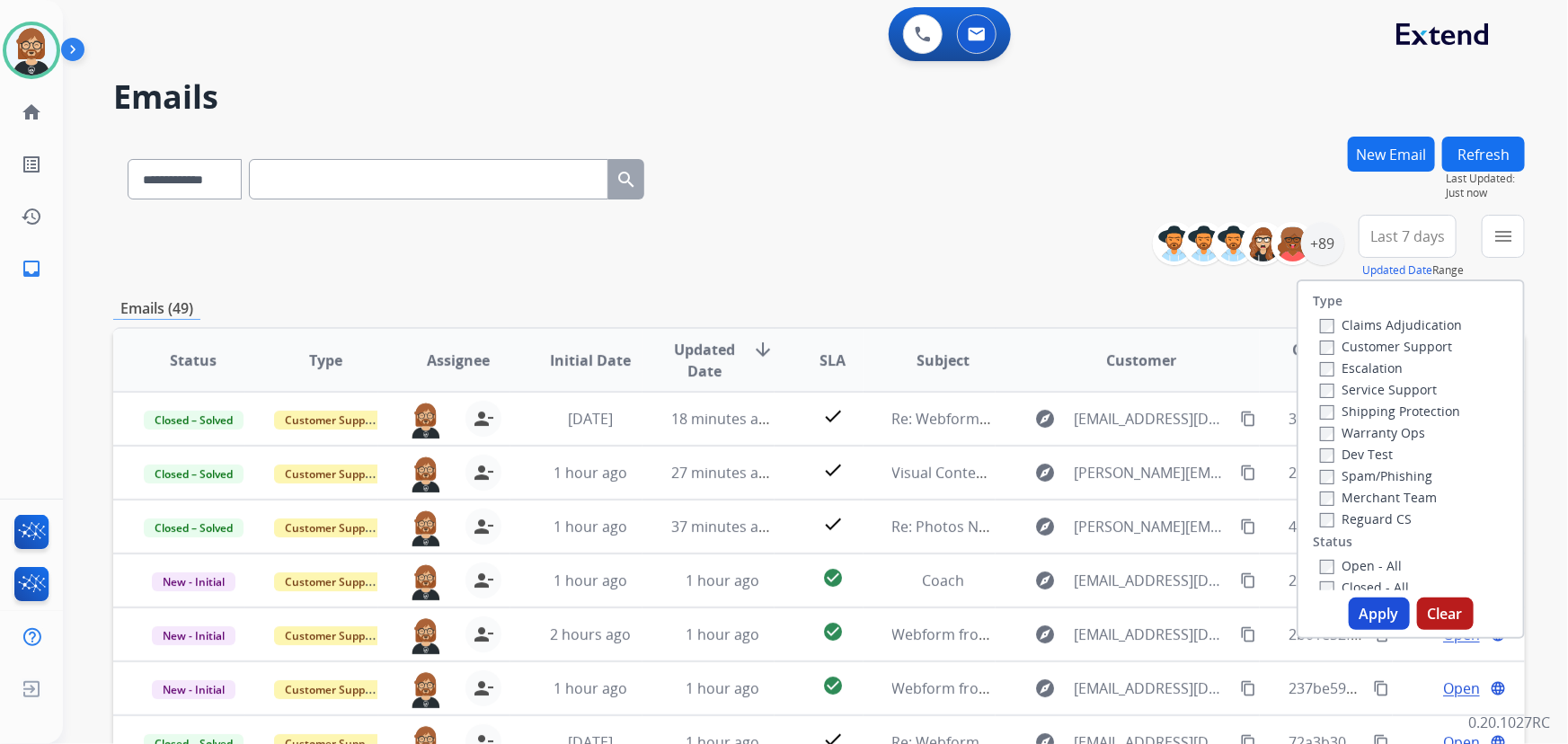
click at [1372, 559] on label "Open - All" at bounding box center [1362, 565] width 82 height 17
click at [1384, 610] on button "Apply" at bounding box center [1379, 613] width 62 height 32
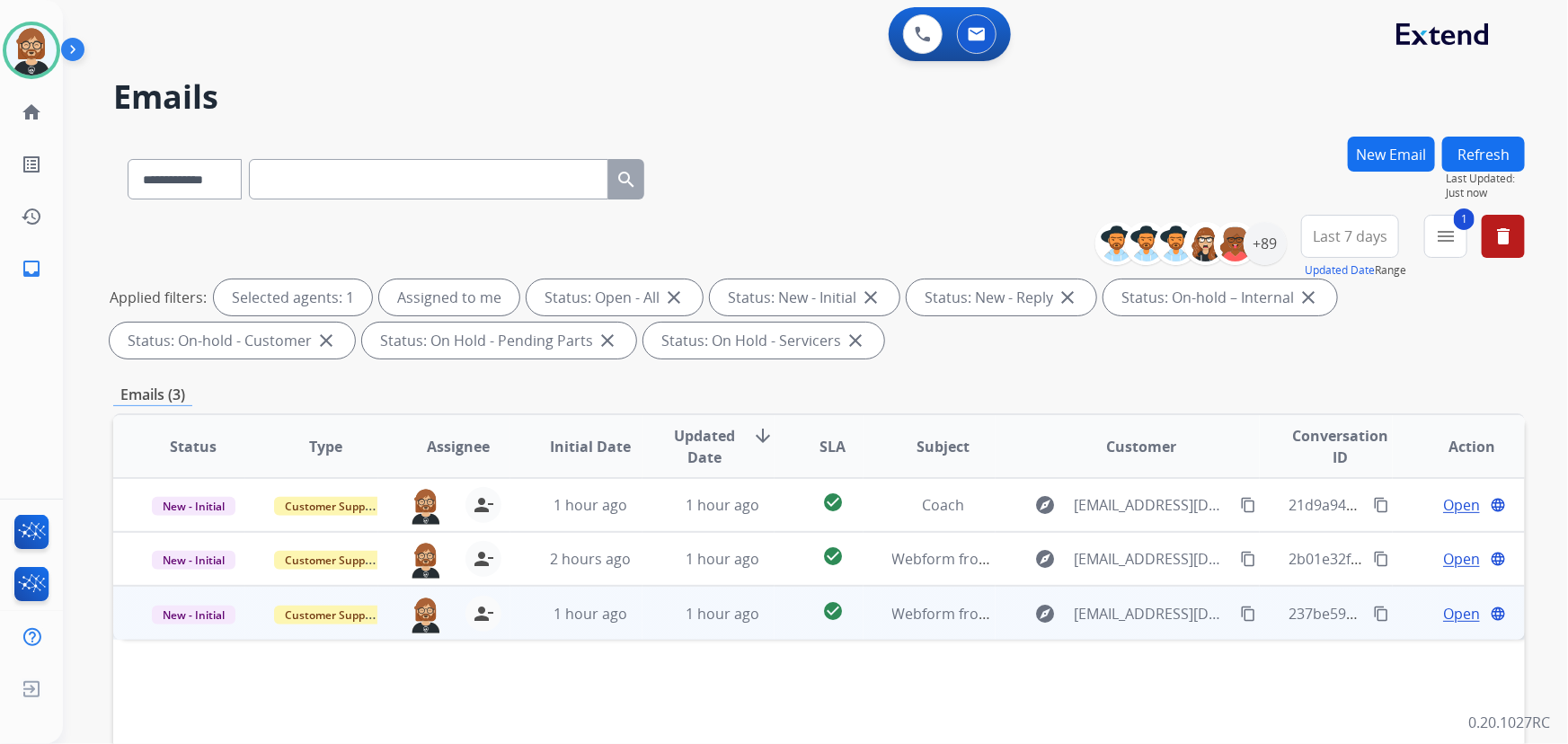
click at [658, 615] on td "1 hour ago" at bounding box center [708, 612] width 132 height 54
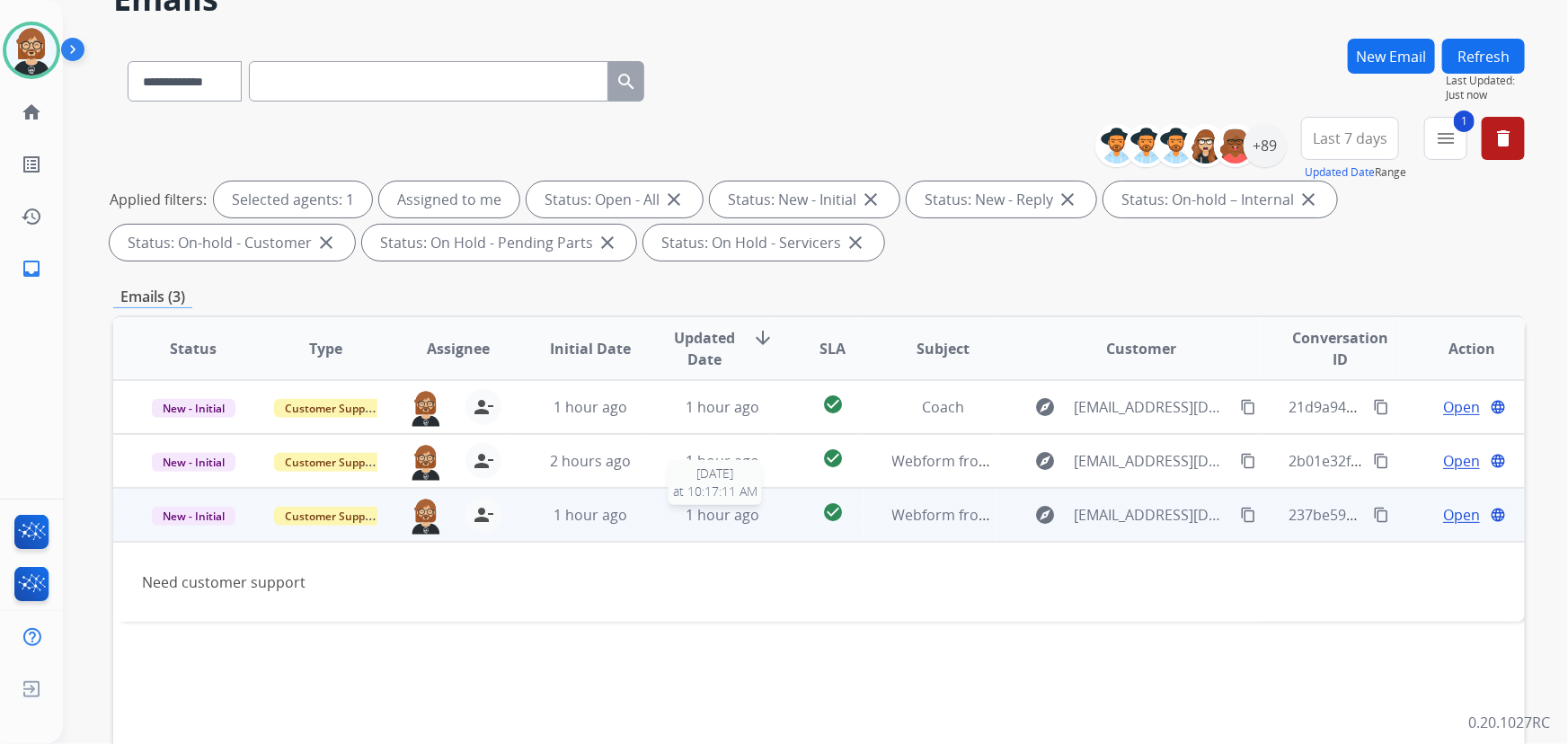
scroll to position [244, 0]
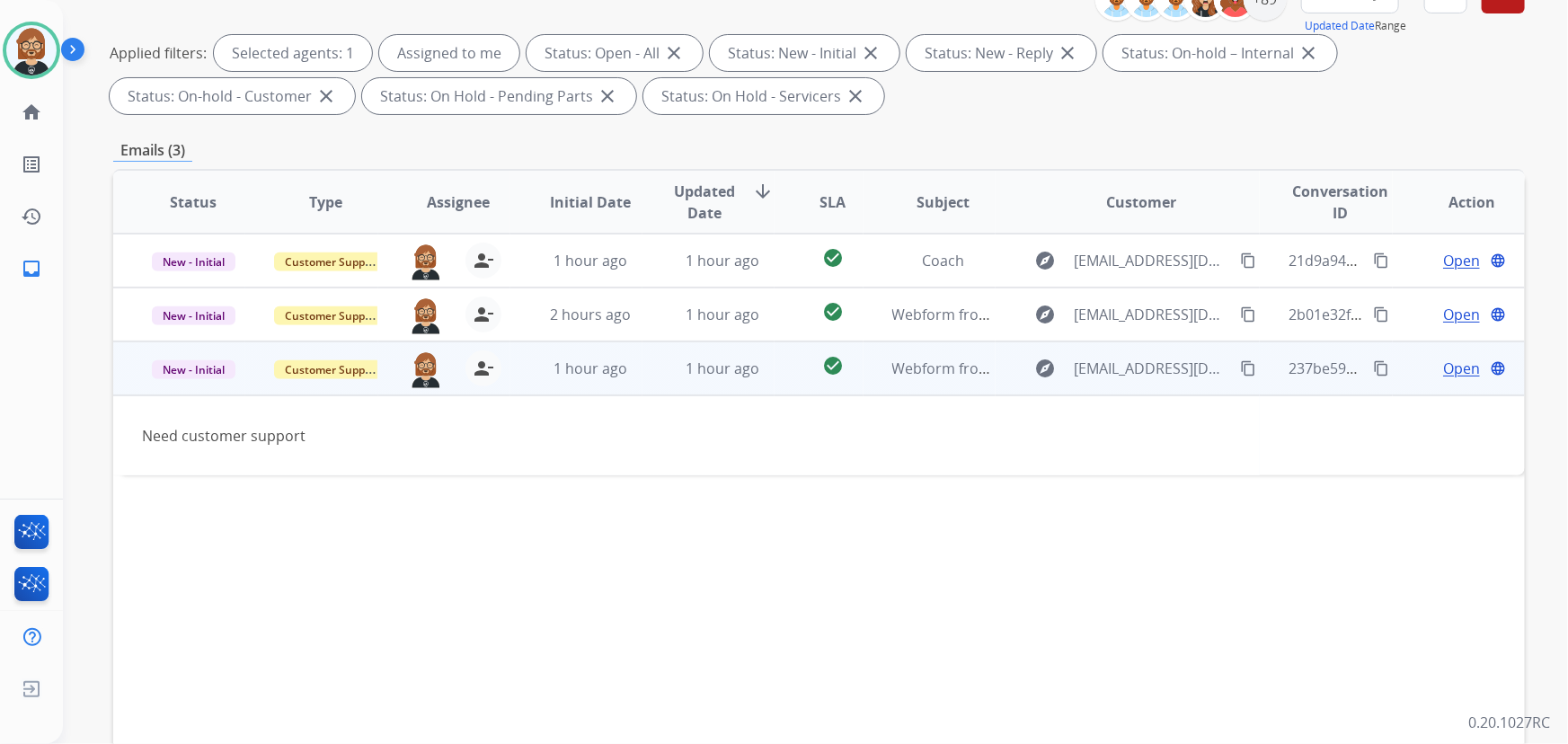
click at [1443, 368] on span "Open" at bounding box center [1461, 369] width 37 height 22
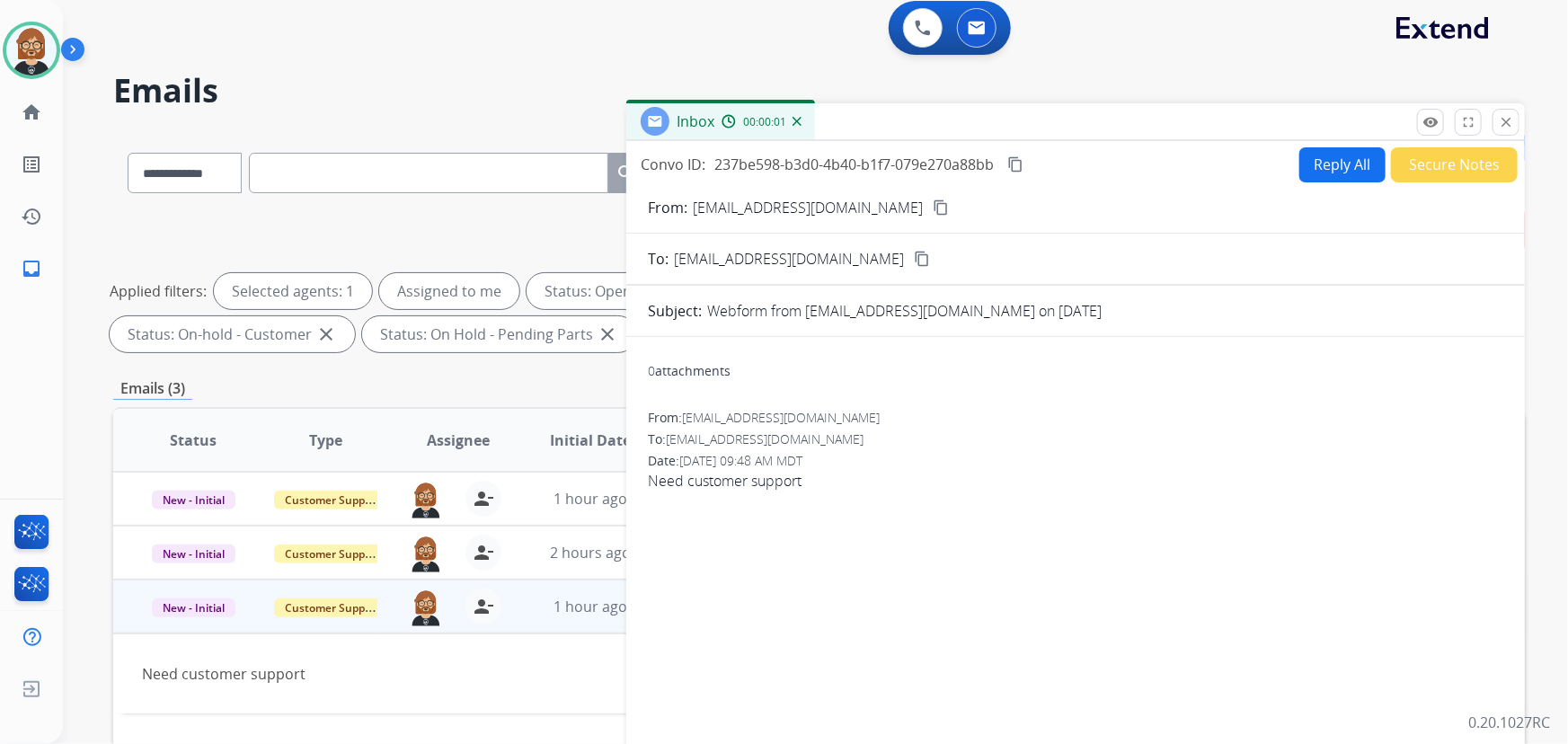
scroll to position [0, 0]
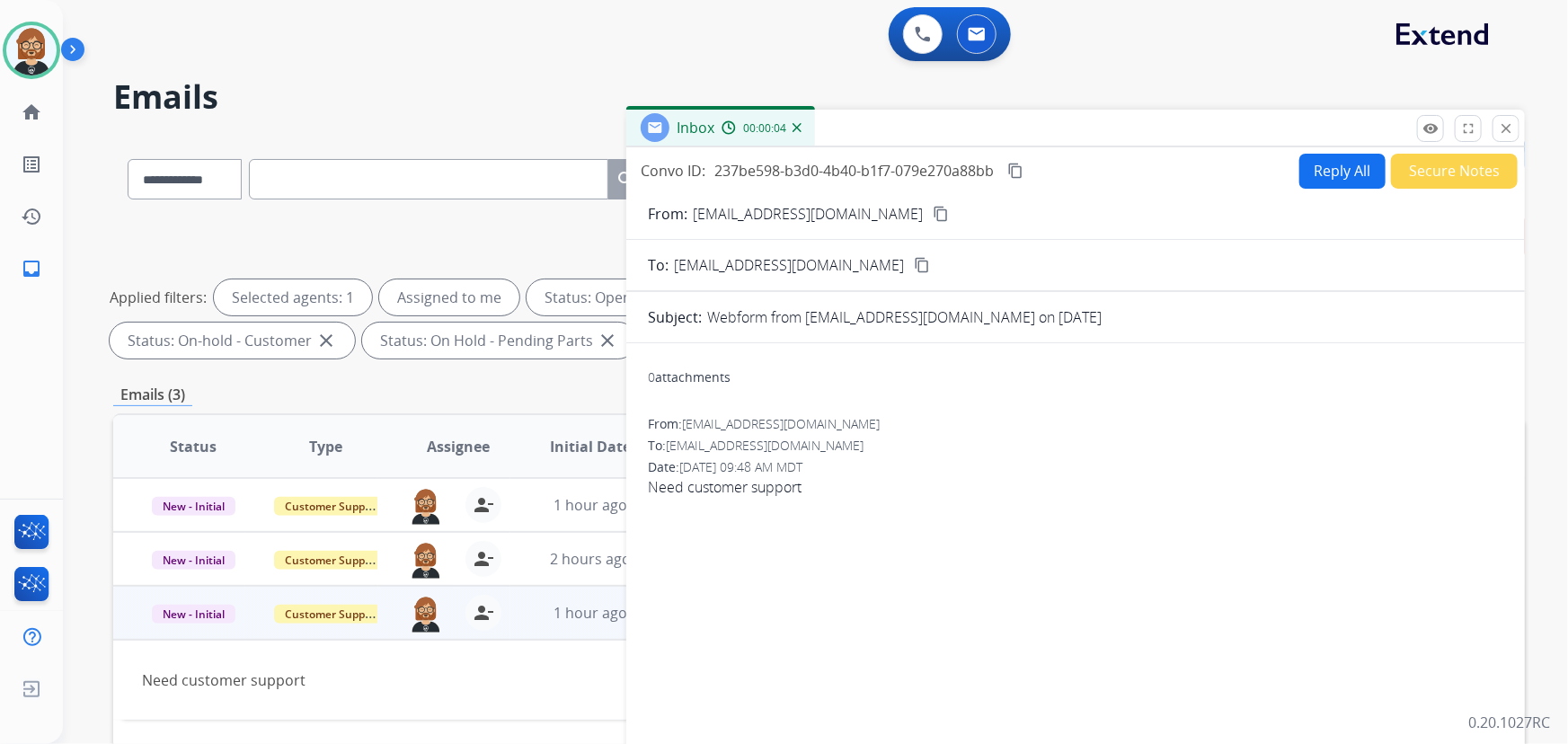
click at [1328, 161] on button "Reply All" at bounding box center [1342, 171] width 86 height 35
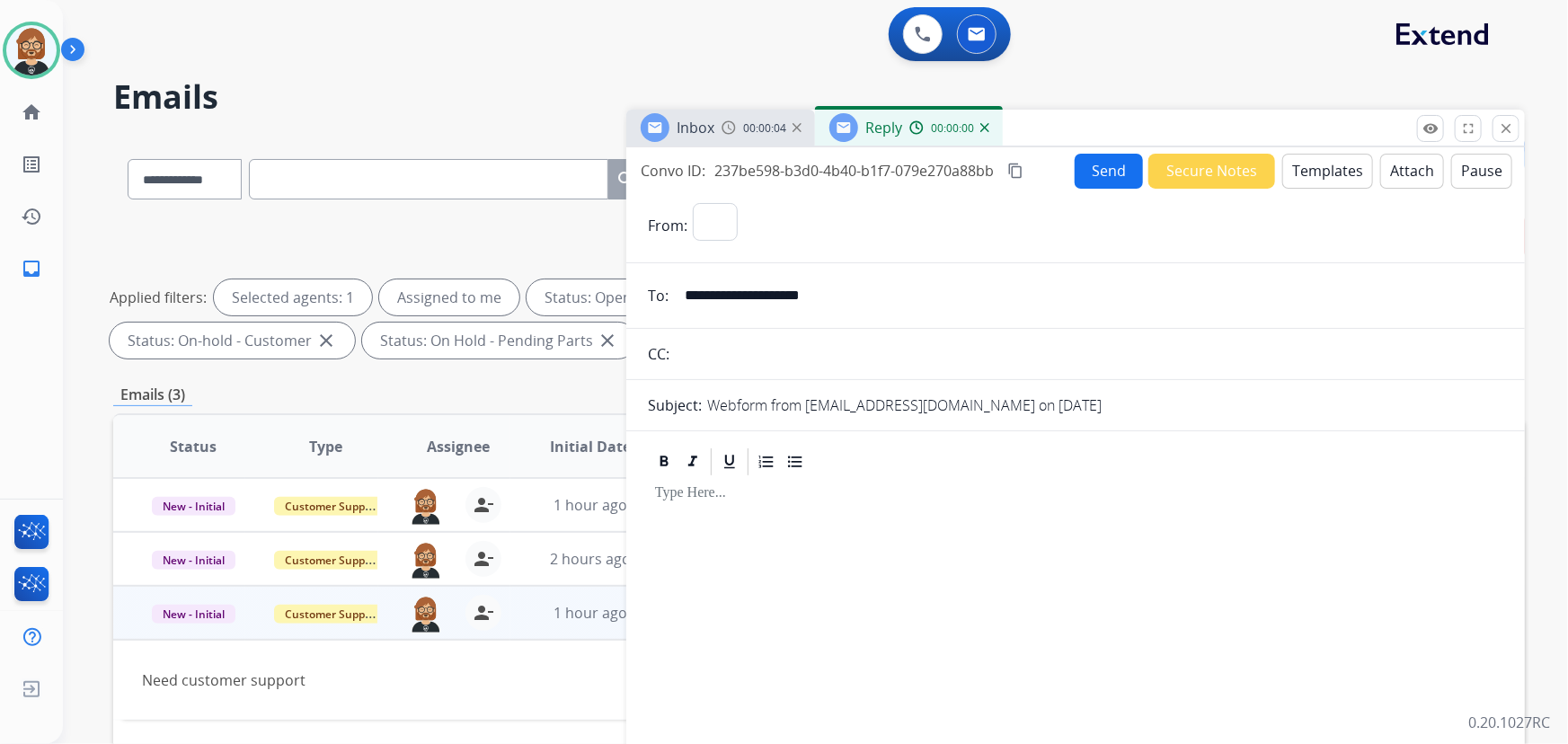
select select "**********"
click at [1318, 165] on button "Templates" at bounding box center [1328, 171] width 91 height 35
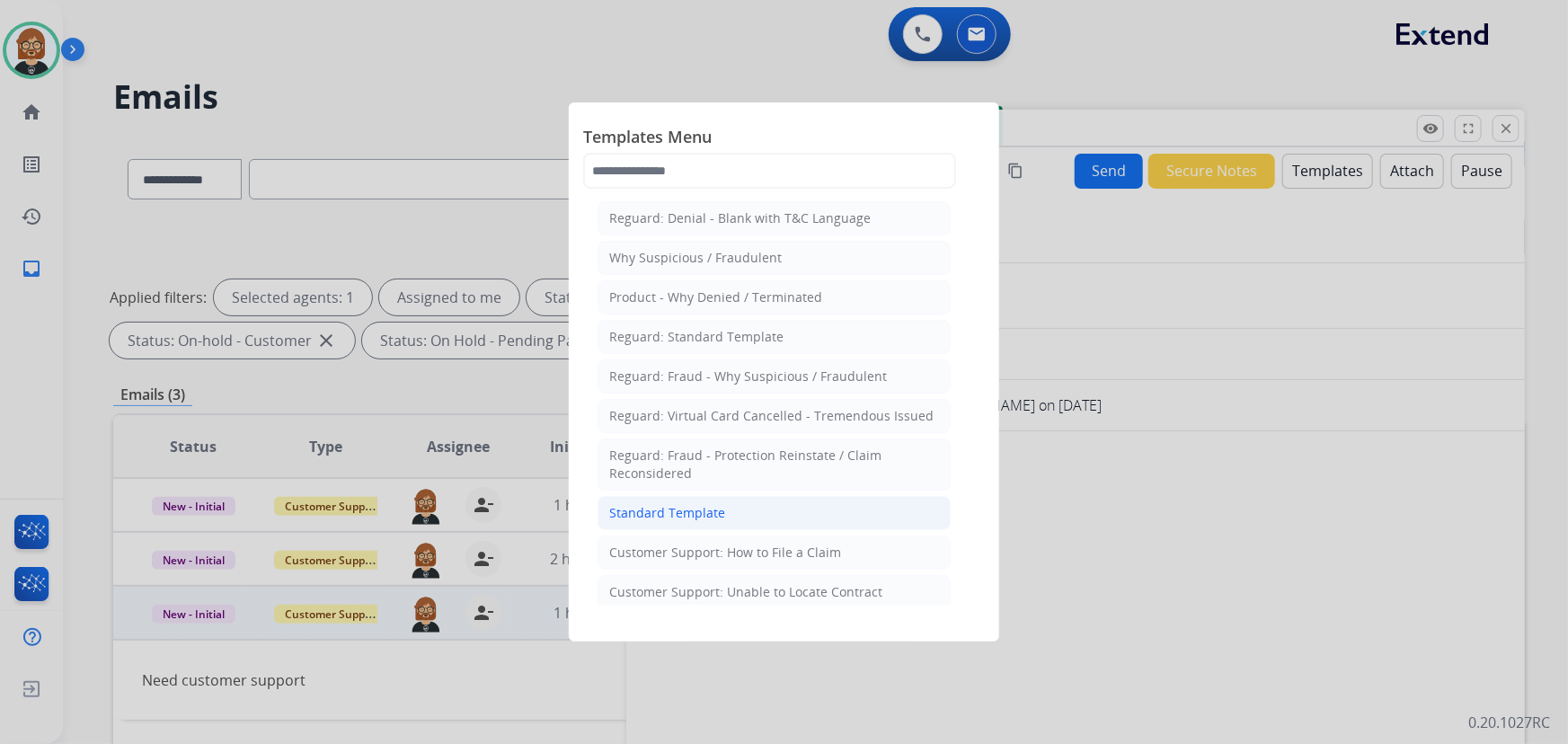
click at [757, 503] on li "Standard Template" at bounding box center [773, 512] width 353 height 34
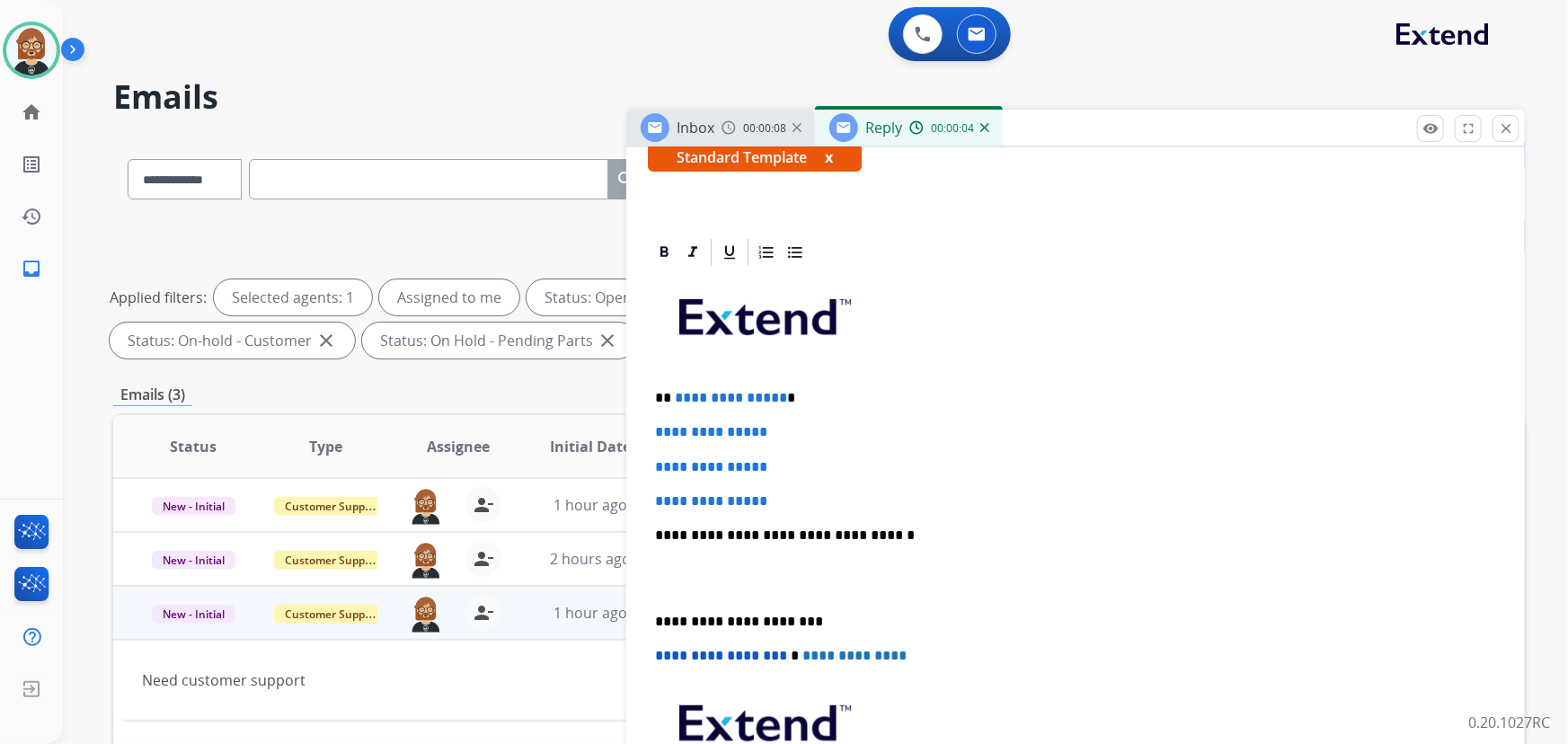
scroll to position [408, 0]
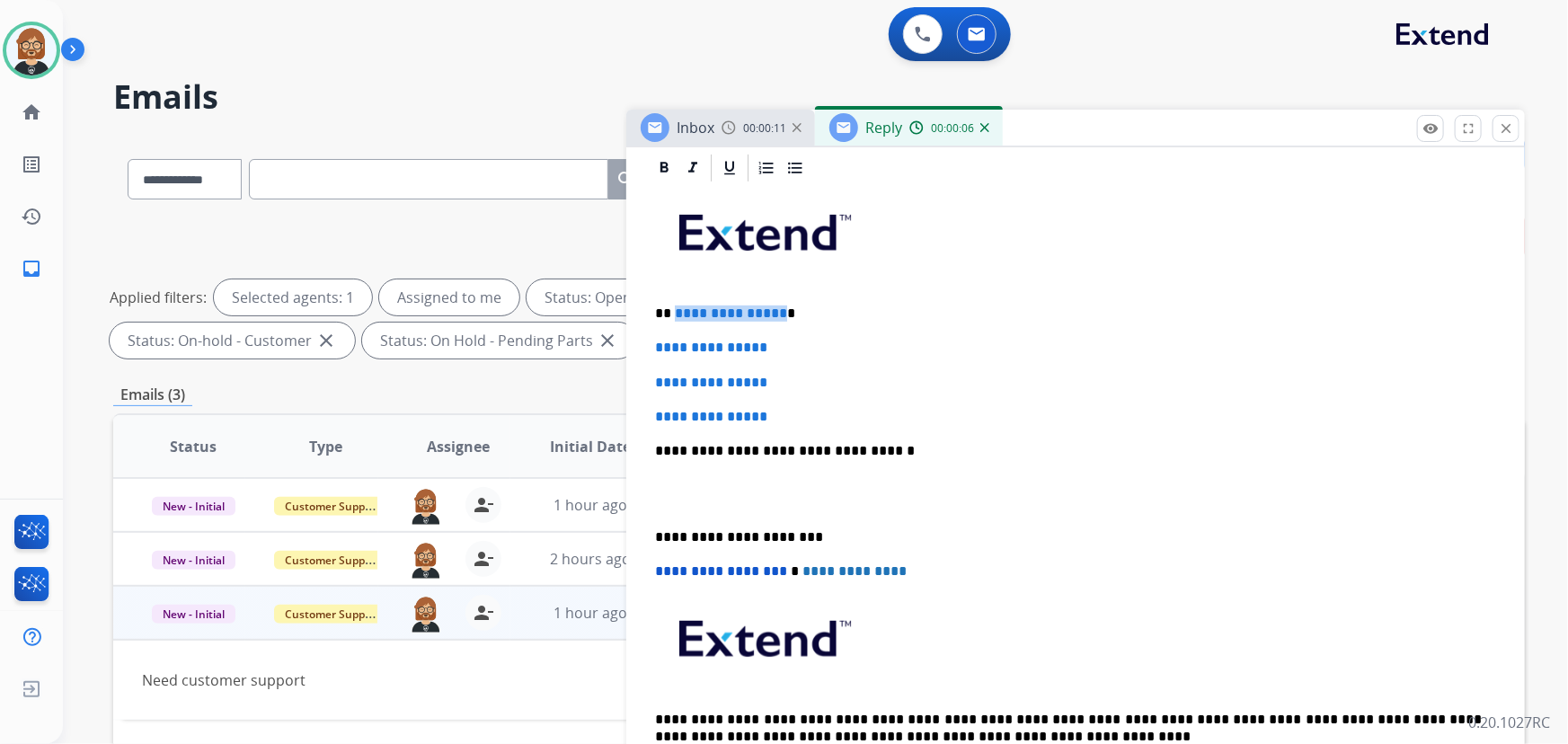
drag, startPoint x: 773, startPoint y: 307, endPoint x: 674, endPoint y: 310, distance: 99.0
click at [674, 310] on p "**********" at bounding box center [1068, 314] width 828 height 17
drag, startPoint x: 737, startPoint y: 419, endPoint x: 642, endPoint y: 342, distance: 122.3
click at [642, 342] on div "**********" at bounding box center [1075, 523] width 898 height 744
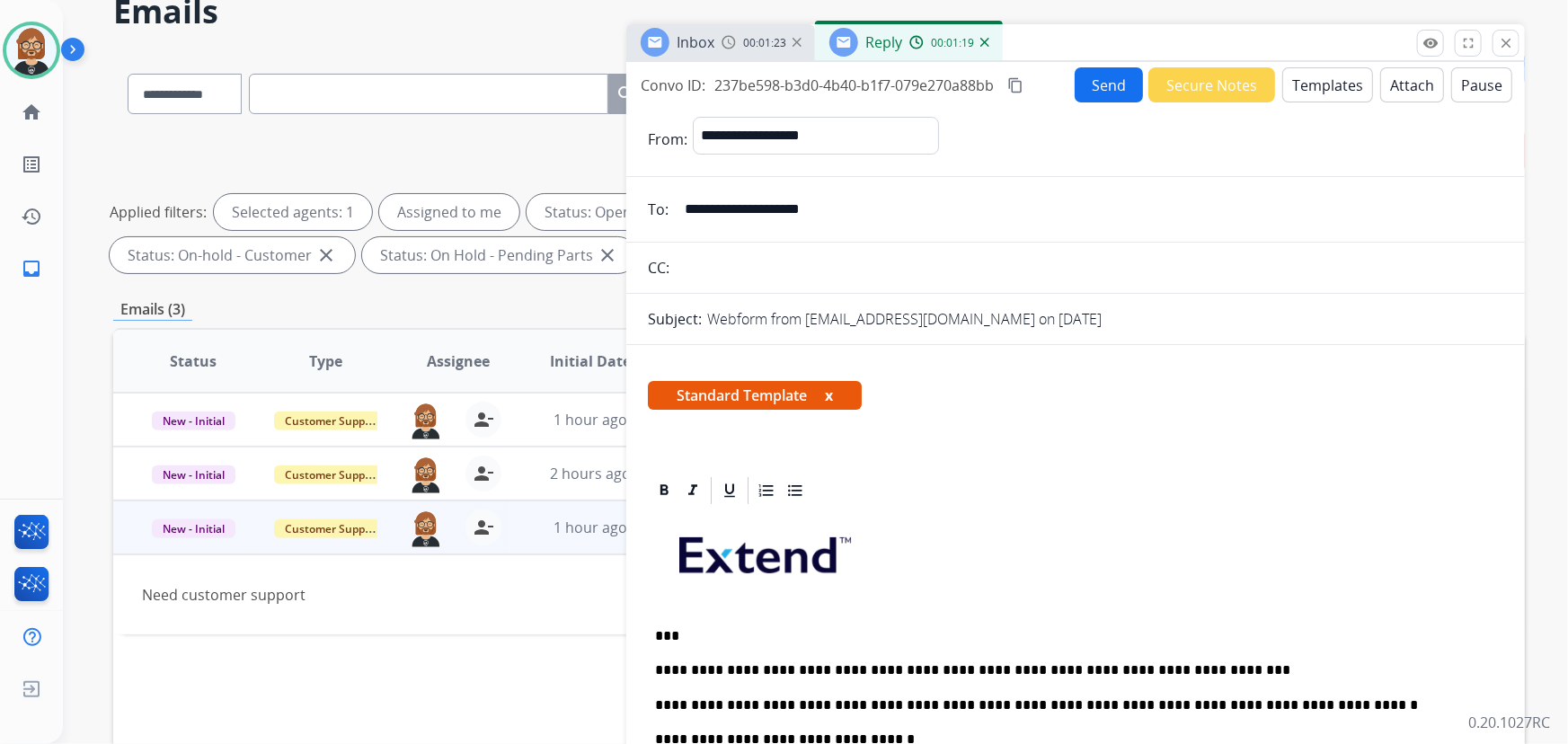
scroll to position [0, 0]
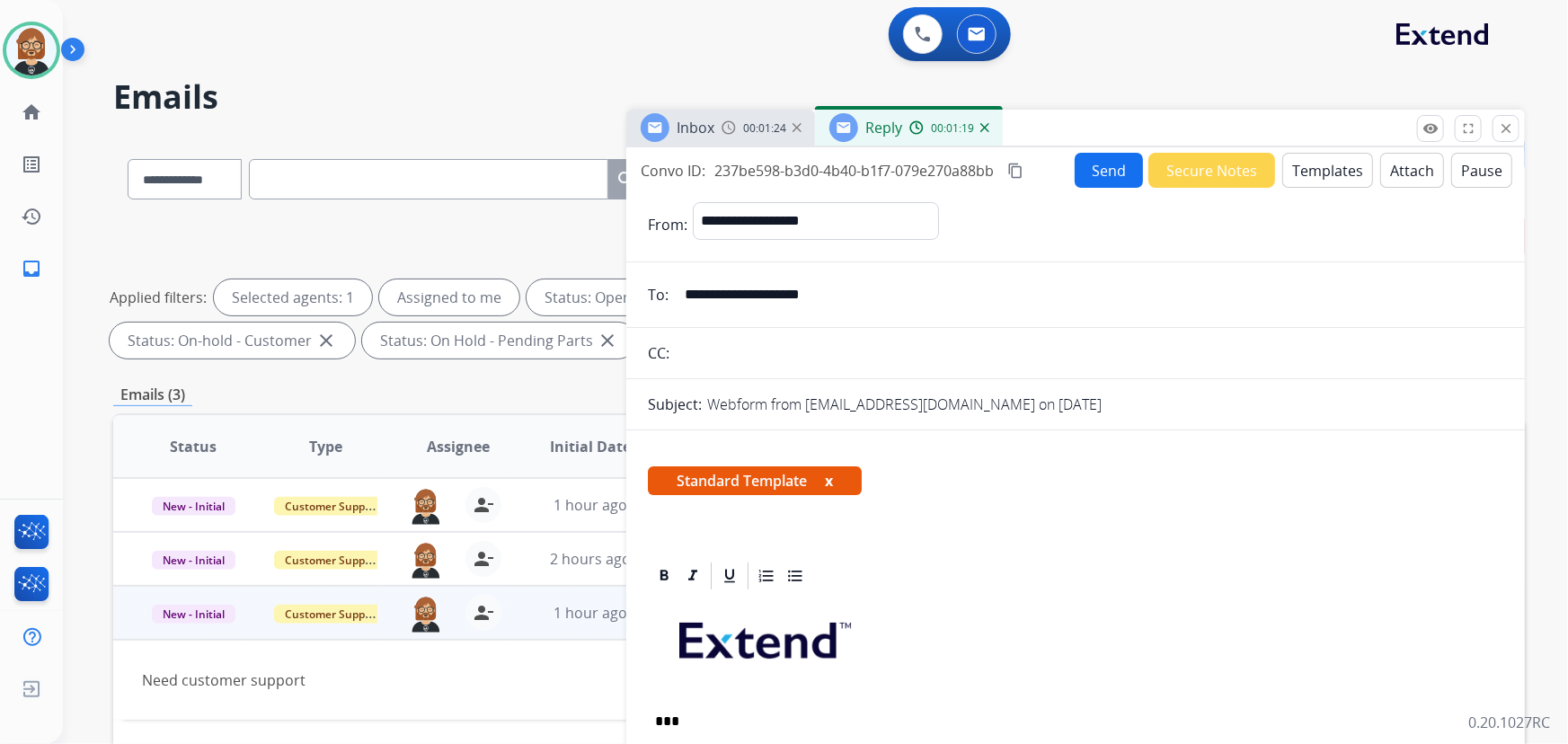
click at [1087, 180] on button "Send" at bounding box center [1110, 170] width 68 height 35
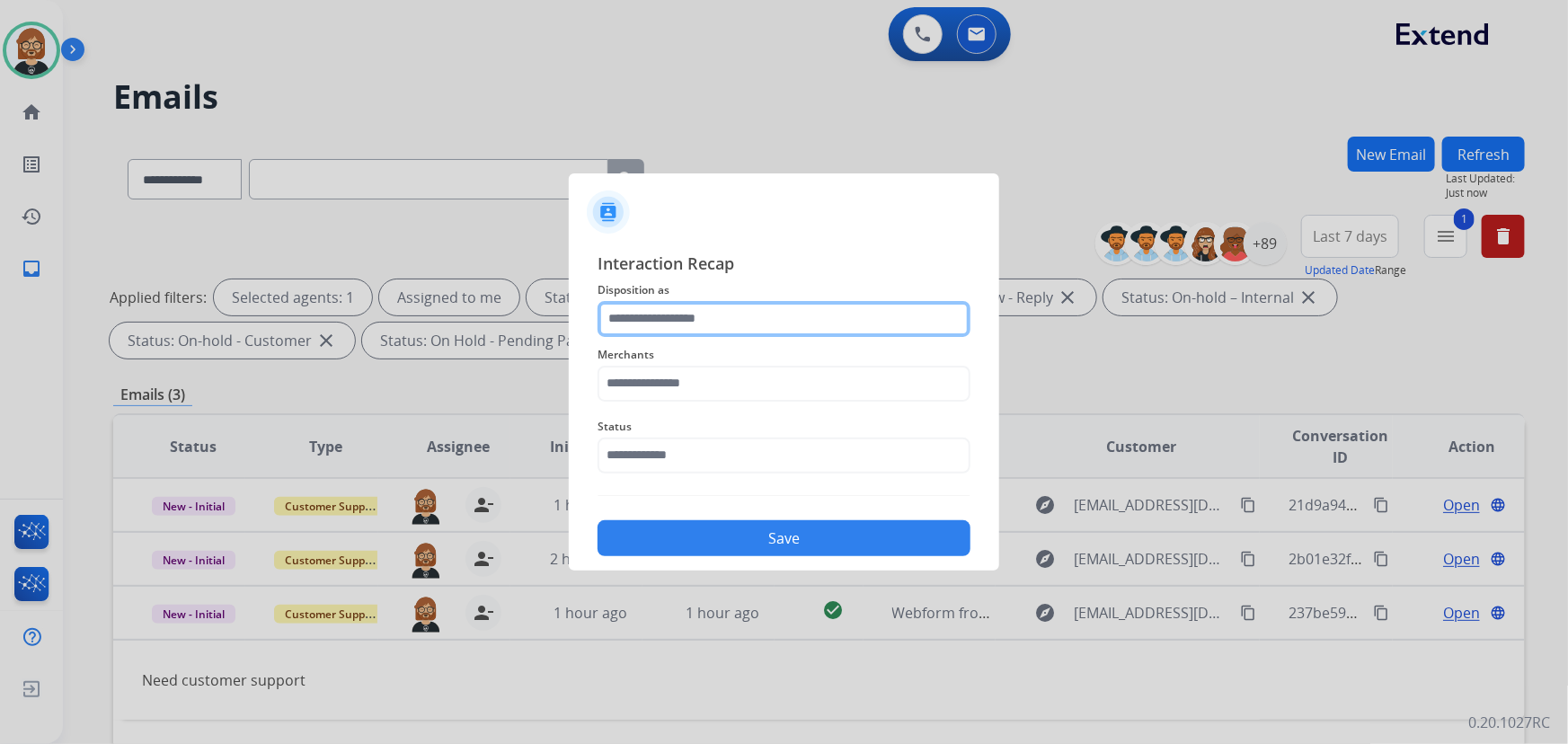
click at [714, 321] on input "text" at bounding box center [784, 319] width 373 height 36
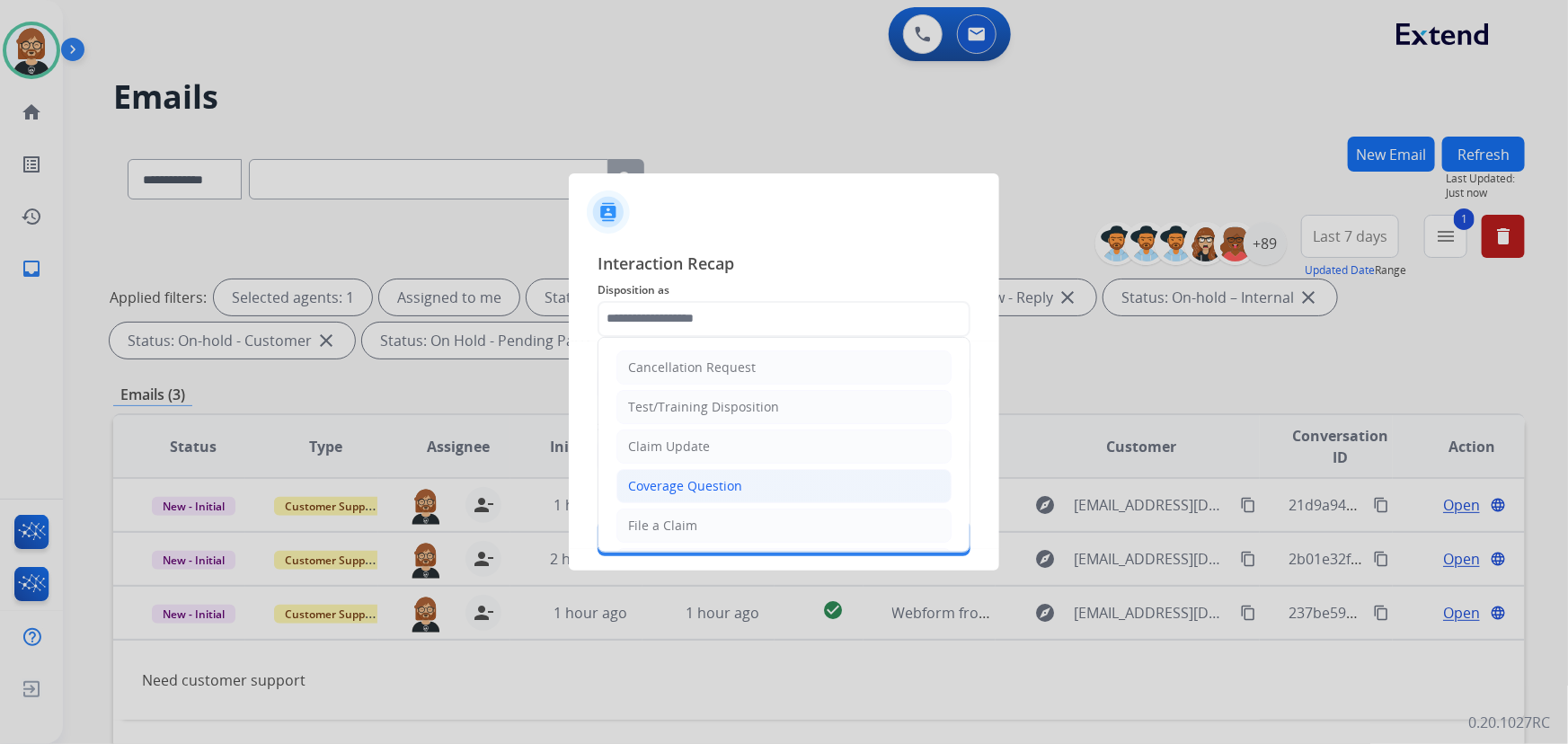
click at [702, 479] on div "Coverage Question" at bounding box center [685, 486] width 114 height 18
type input "**********"
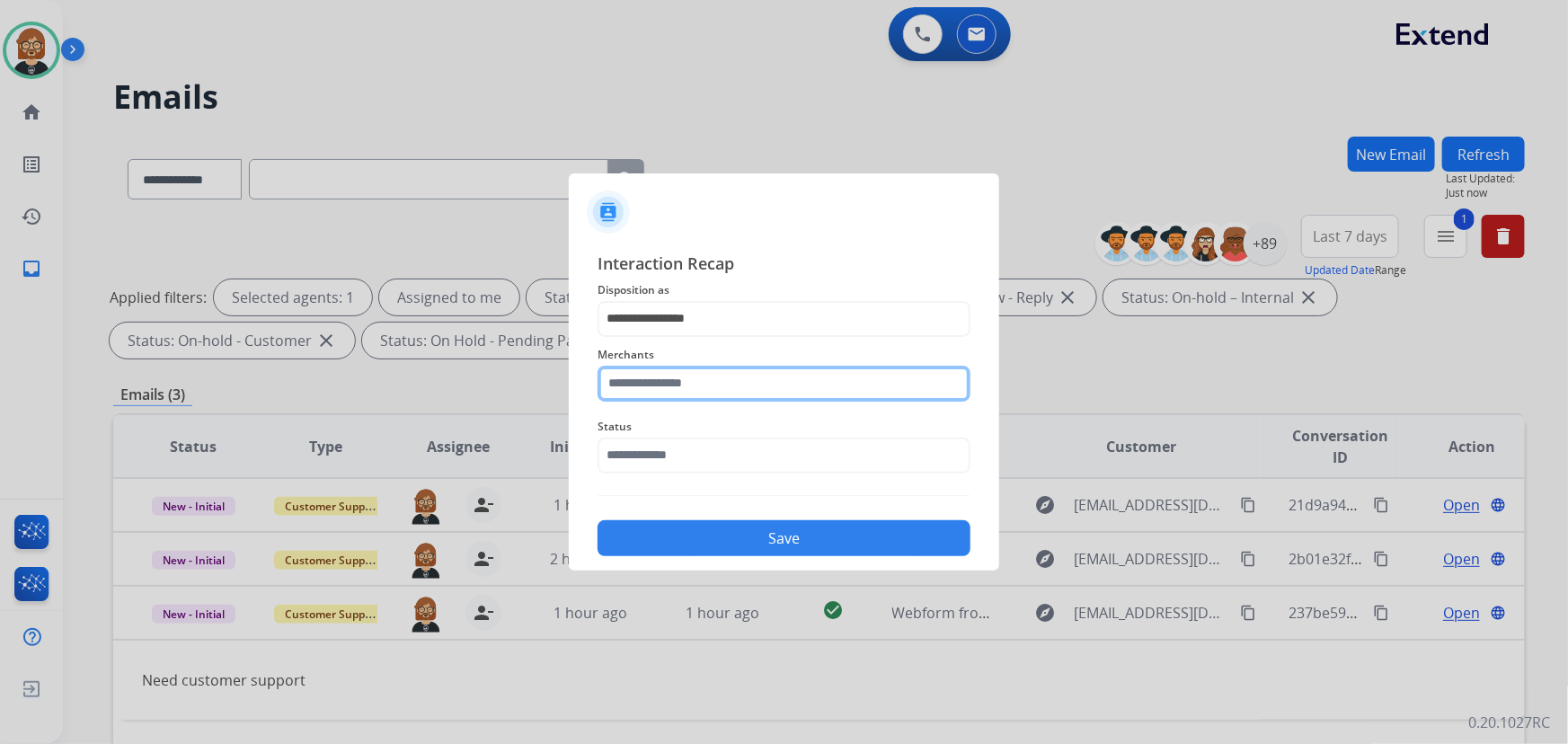
click at [732, 391] on input "text" at bounding box center [784, 383] width 373 height 36
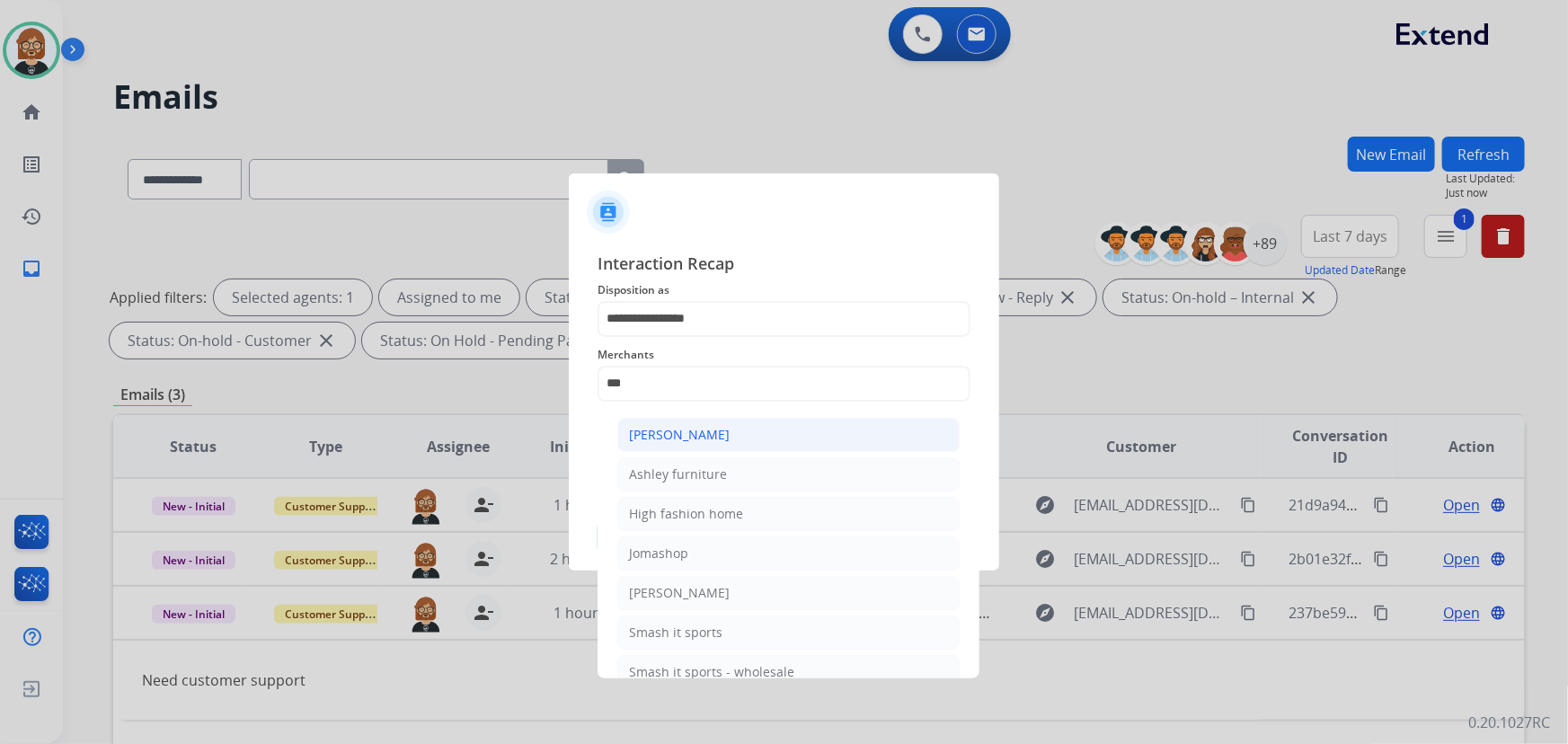
click at [723, 422] on li "[PERSON_NAME]" at bounding box center [789, 435] width 342 height 34
type input "**********"
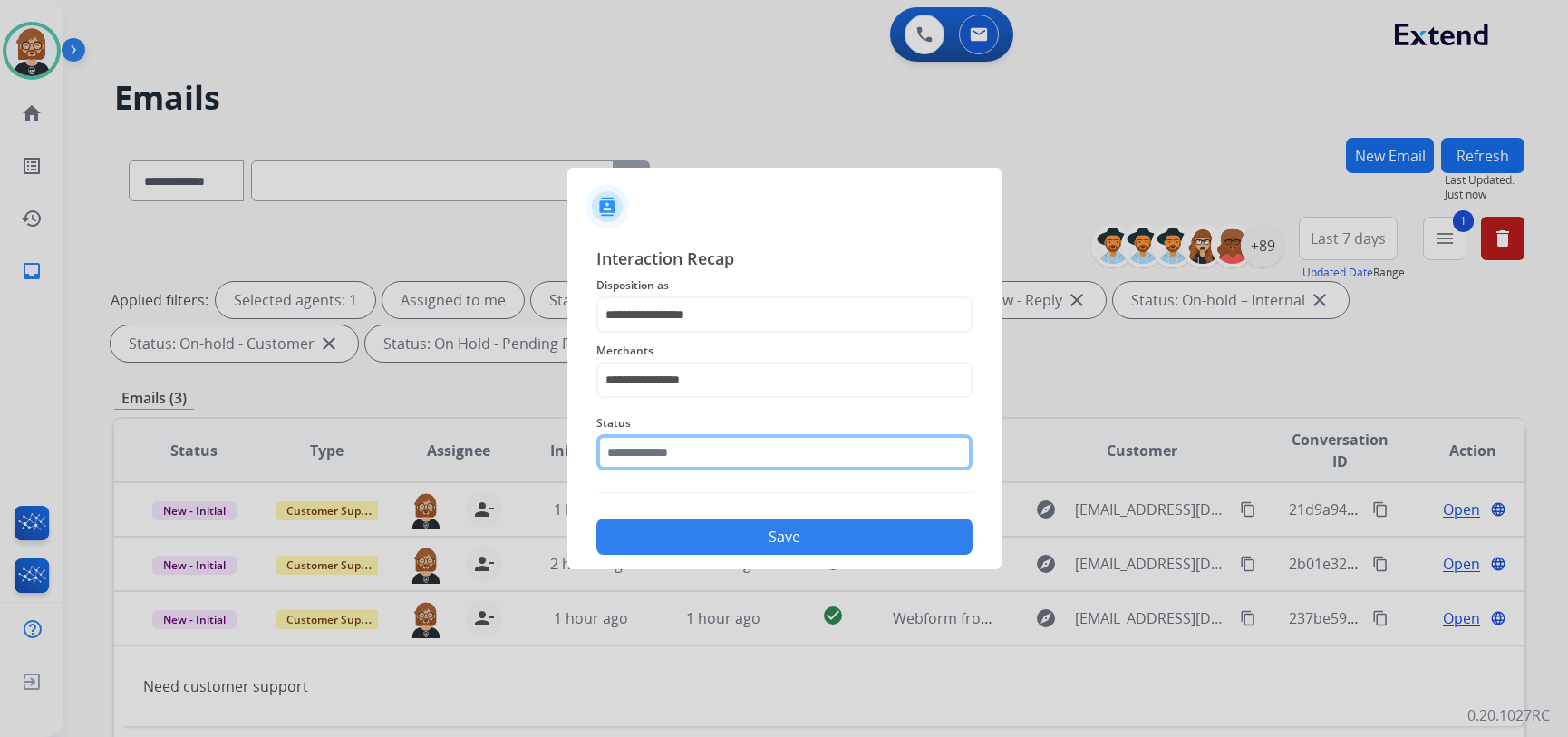
click at [716, 467] on input "text" at bounding box center [785, 452] width 377 height 37
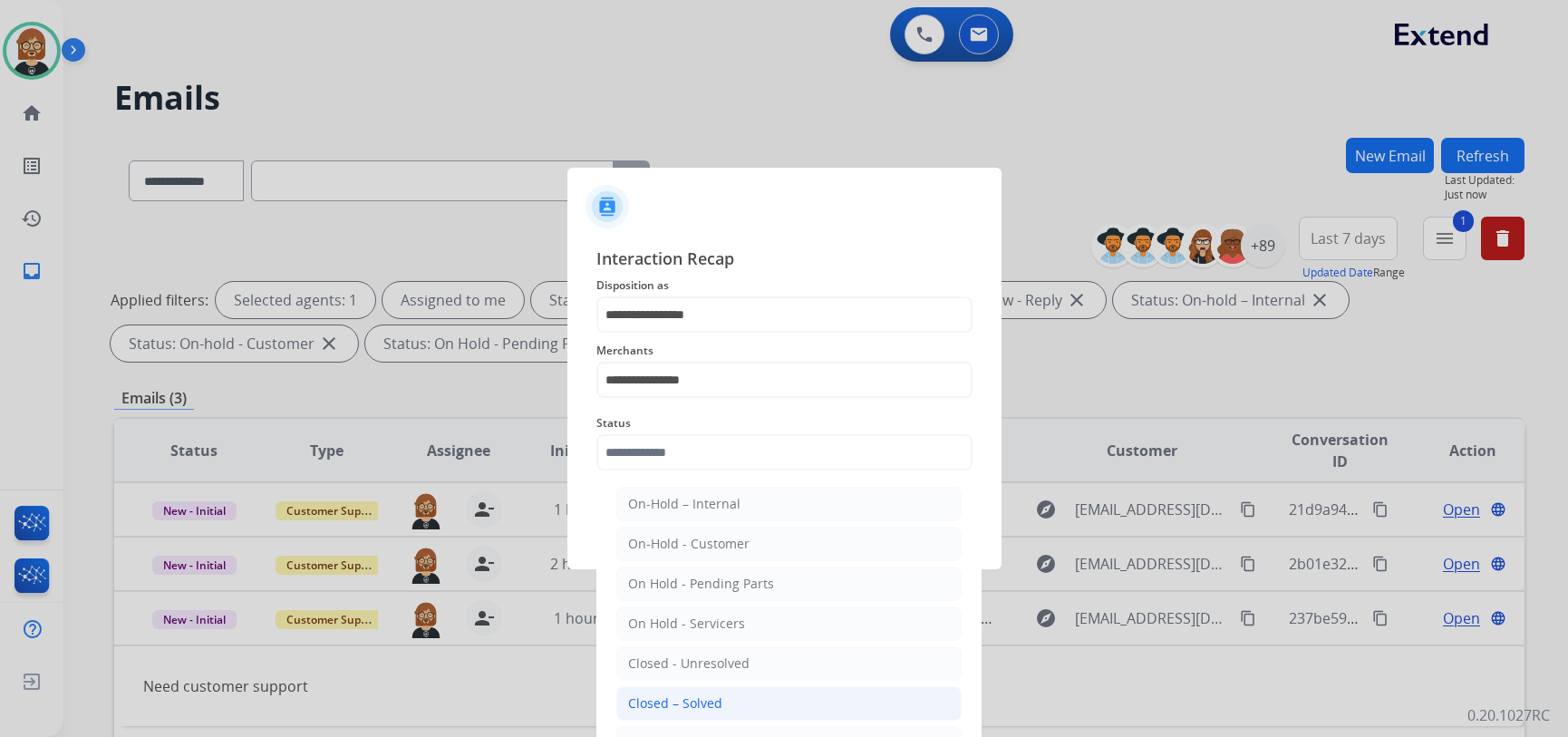
click at [691, 692] on li "Closed – Solved" at bounding box center [789, 703] width 345 height 35
type input "**********"
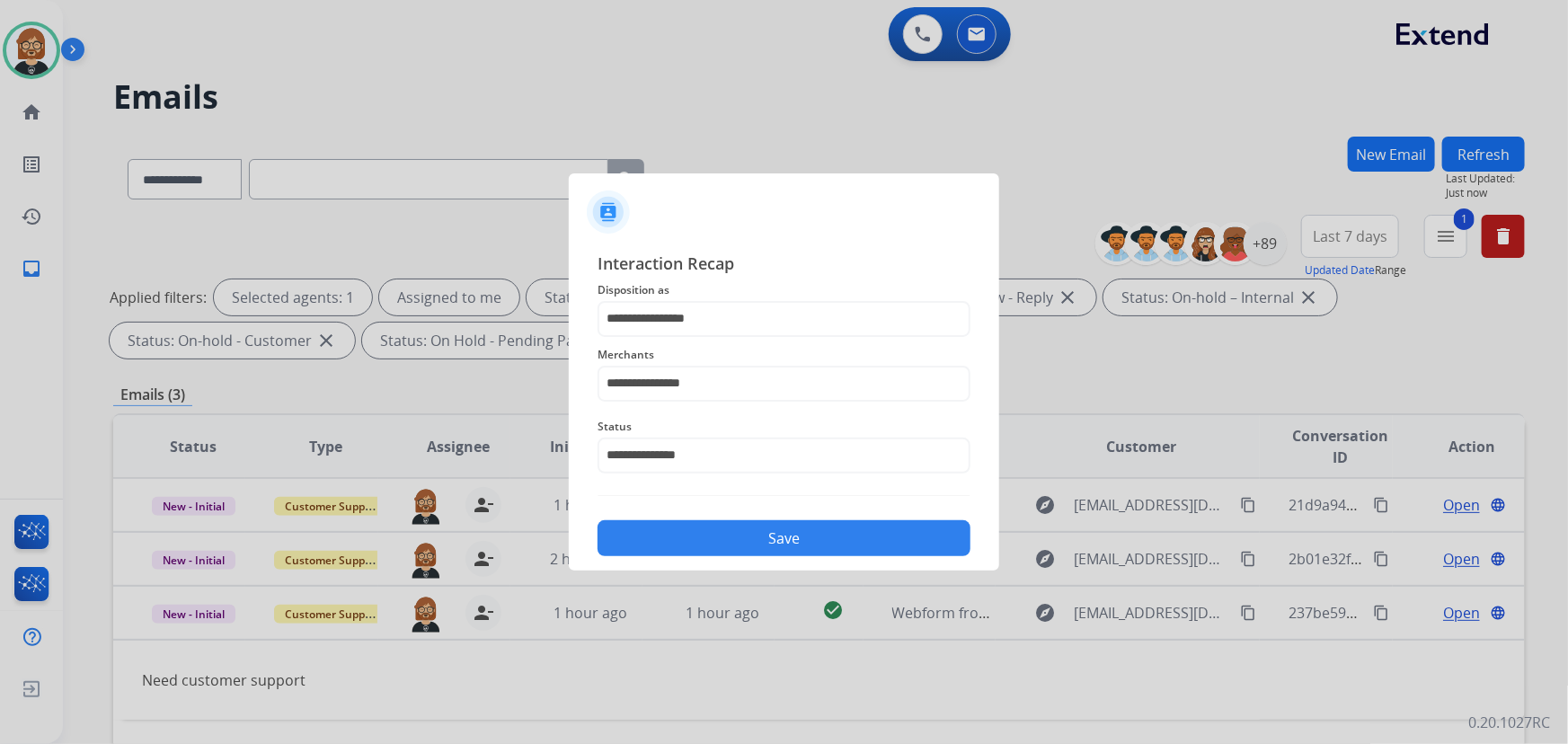
drag, startPoint x: 789, startPoint y: 539, endPoint x: 782, endPoint y: 548, distance: 11.4
click at [782, 548] on button "Save" at bounding box center [784, 538] width 373 height 36
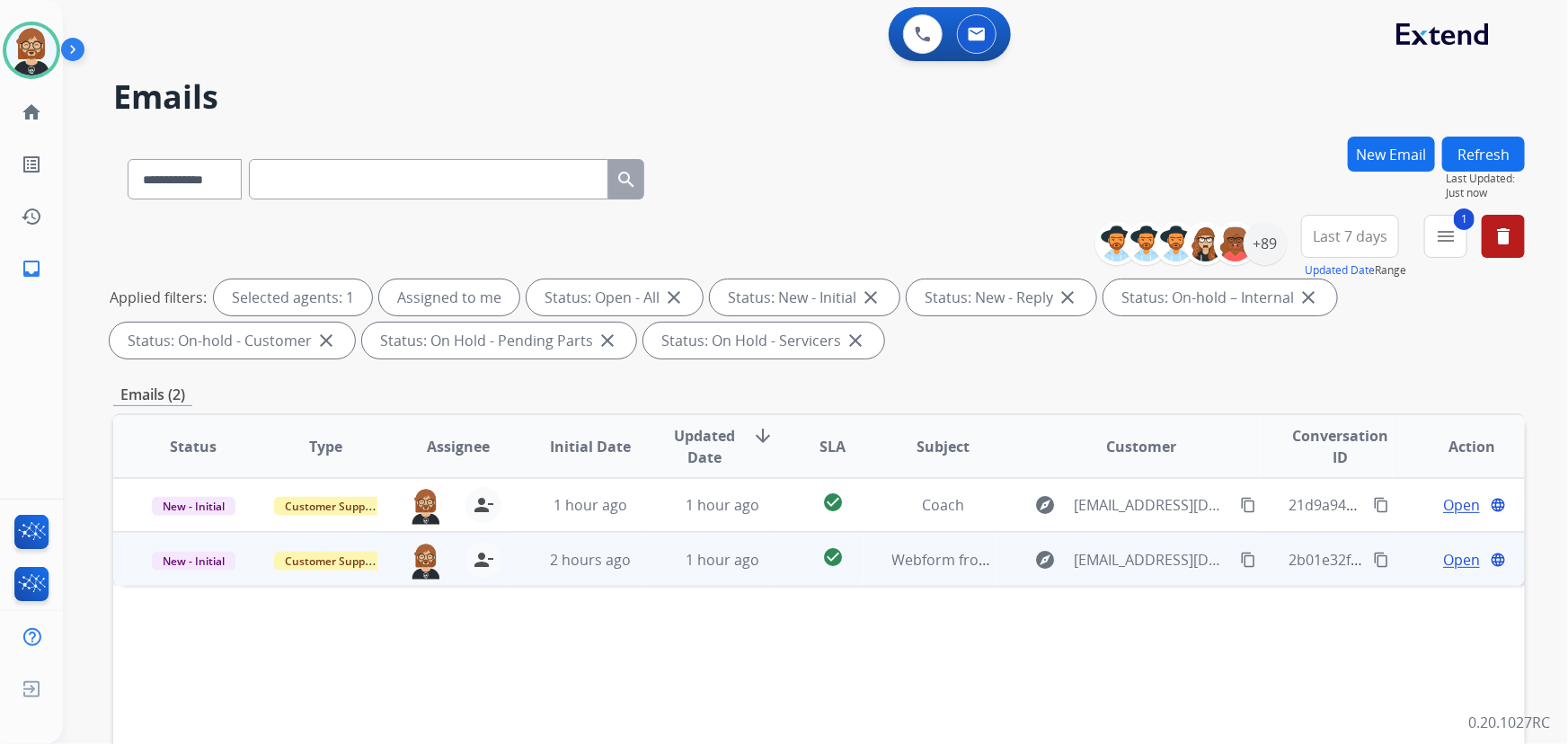
click at [774, 561] on td "check_circle" at bounding box center [818, 558] width 88 height 54
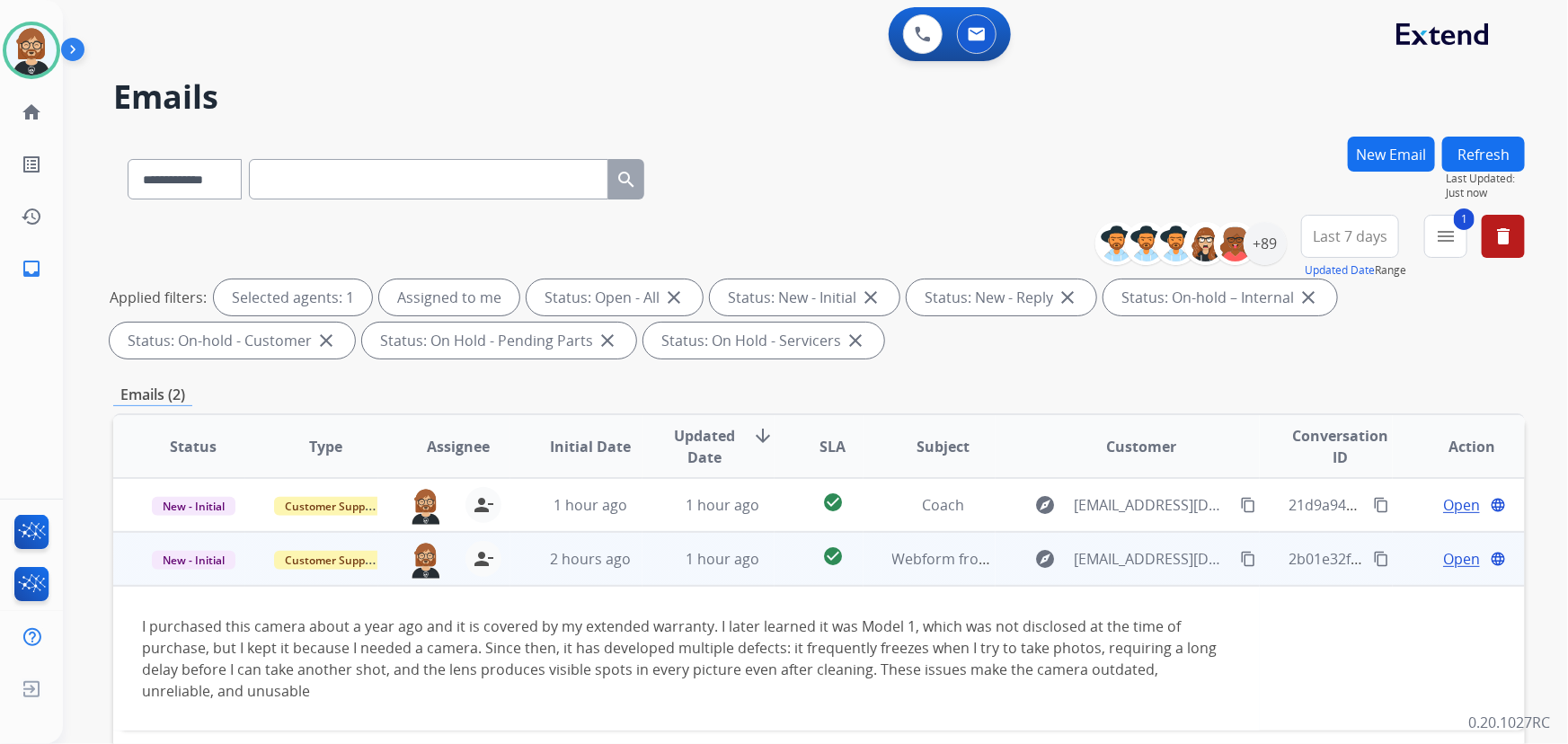
click at [1458, 558] on span "Open" at bounding box center [1461, 559] width 37 height 22
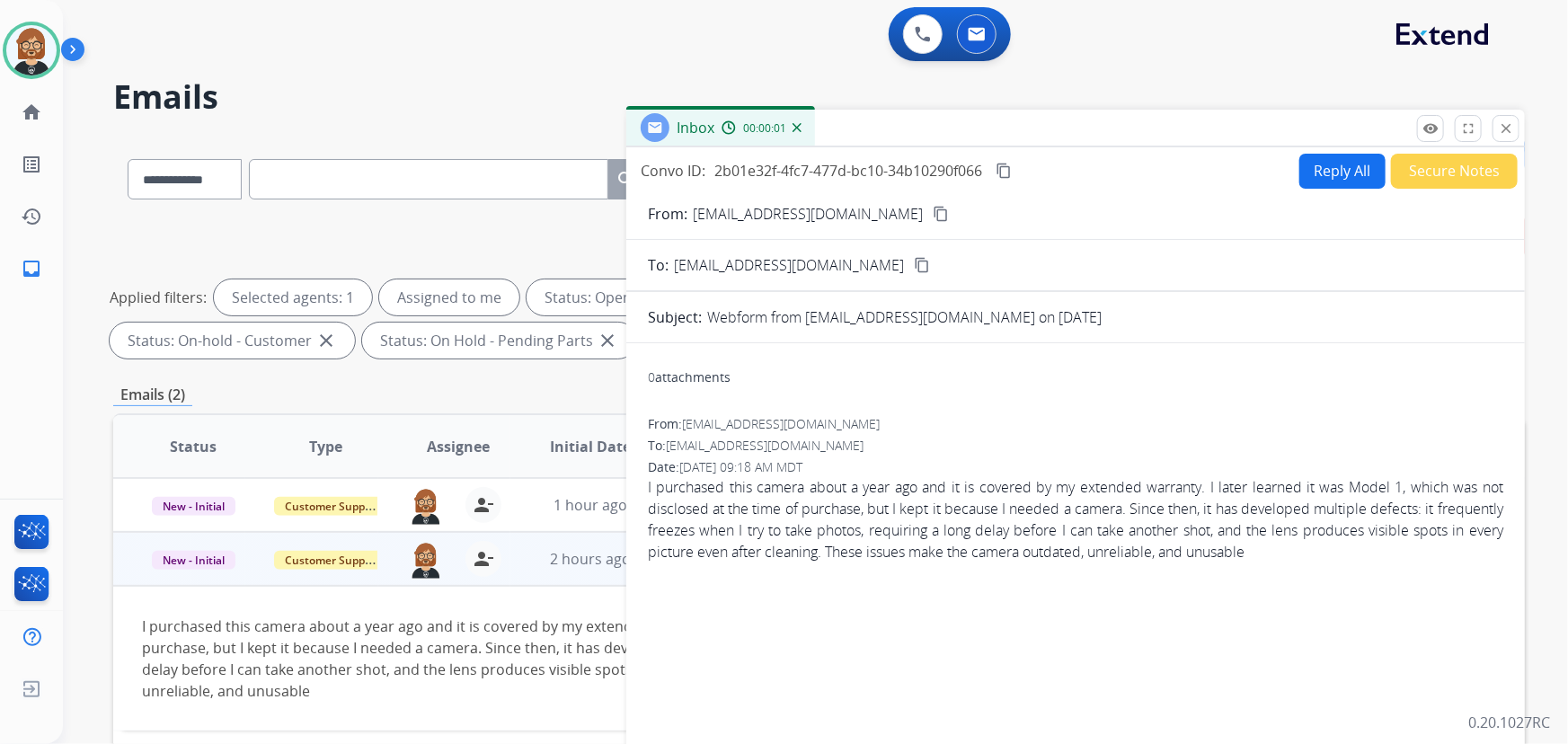
click at [1336, 175] on button "Reply All" at bounding box center [1342, 171] width 86 height 35
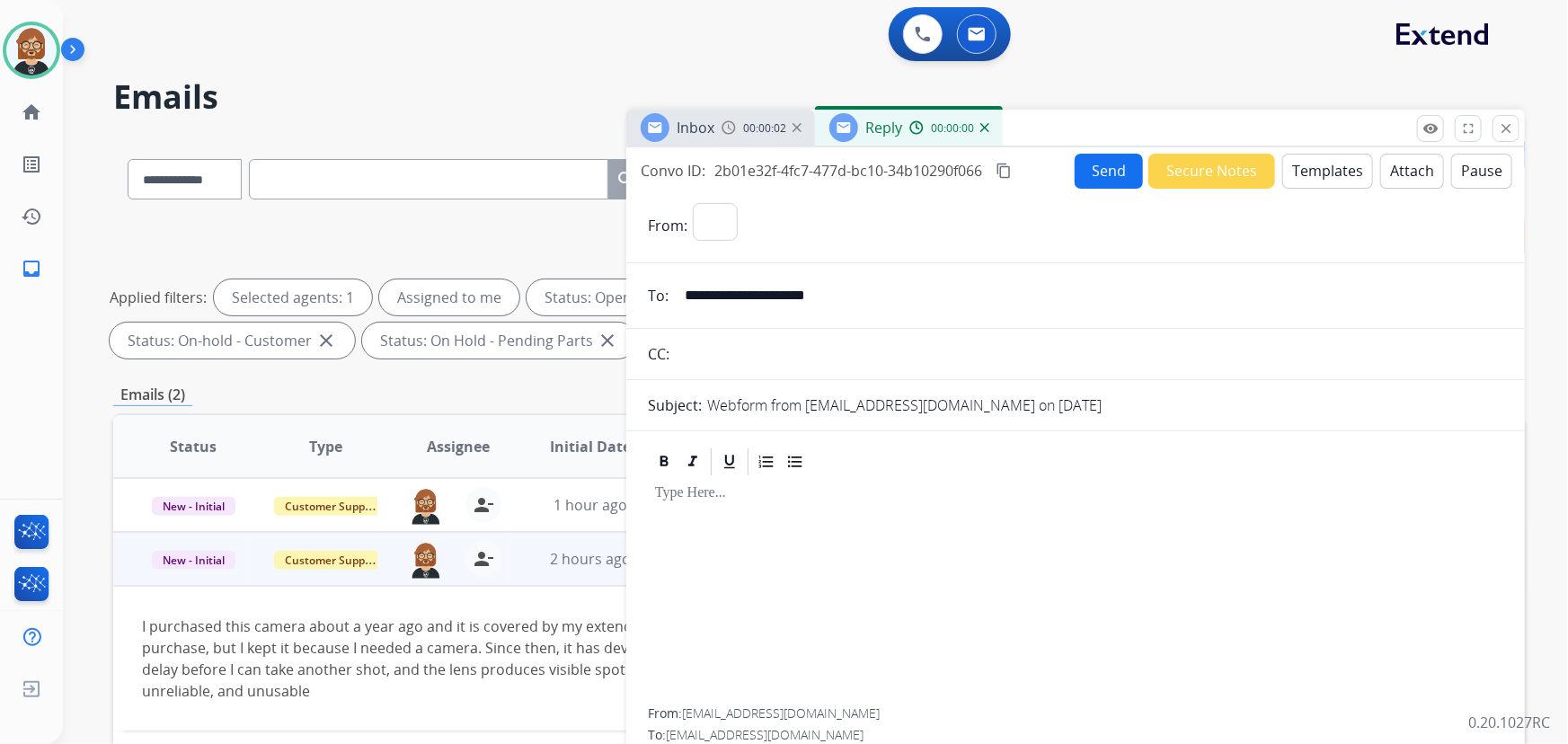
select select "**********"
click at [1331, 167] on button "Templates" at bounding box center [1328, 171] width 91 height 35
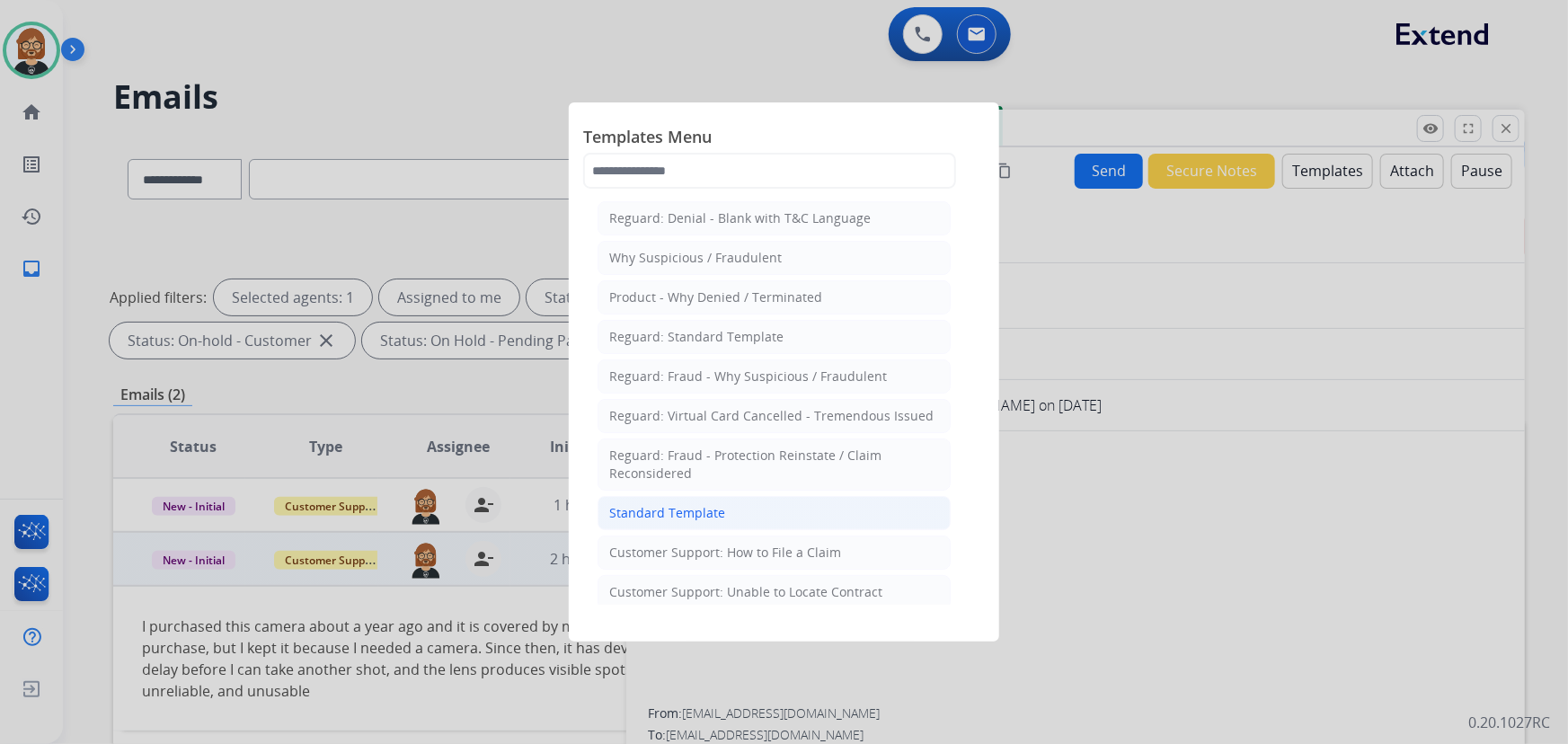
click at [654, 512] on div "Standard Template" at bounding box center [667, 513] width 116 height 18
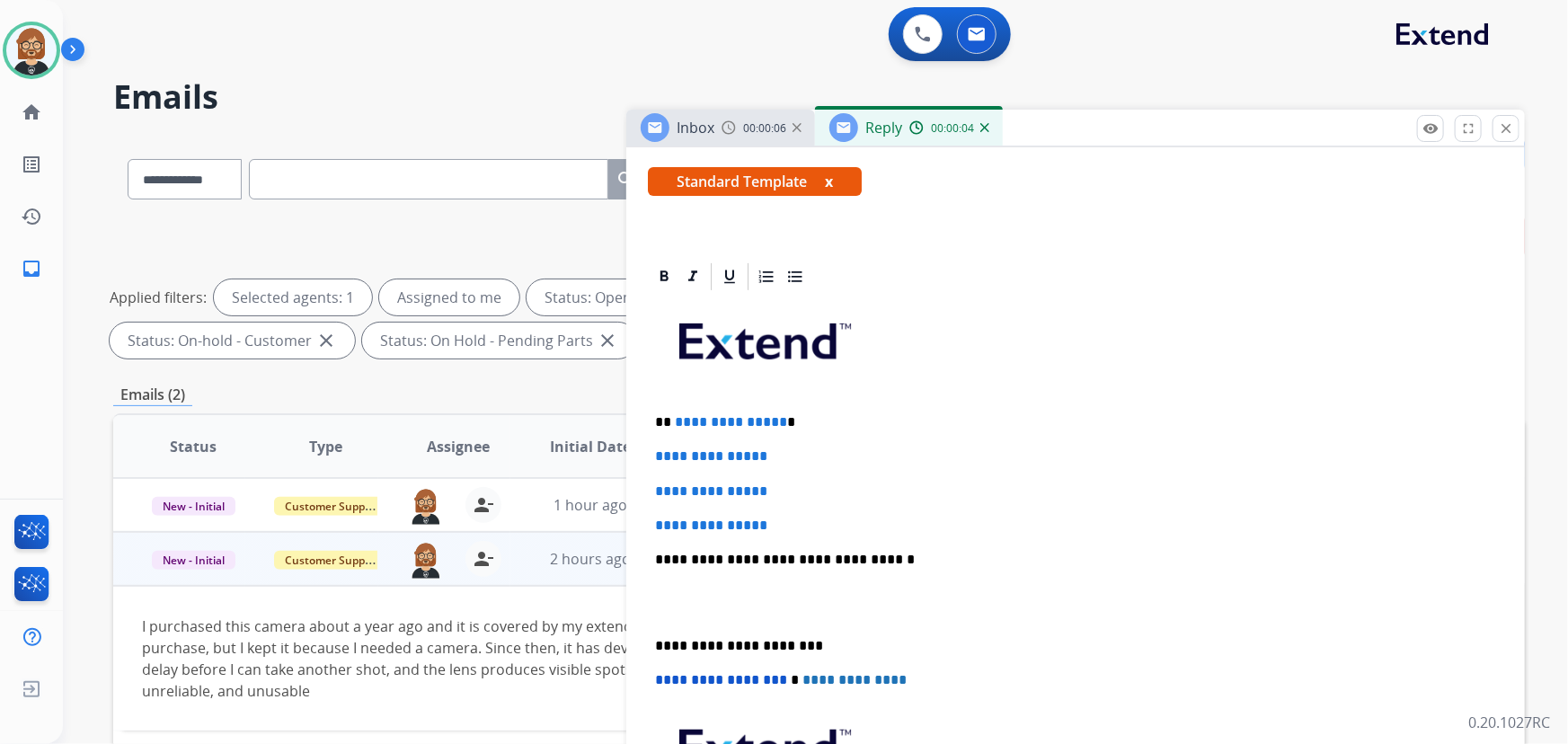
scroll to position [327, 0]
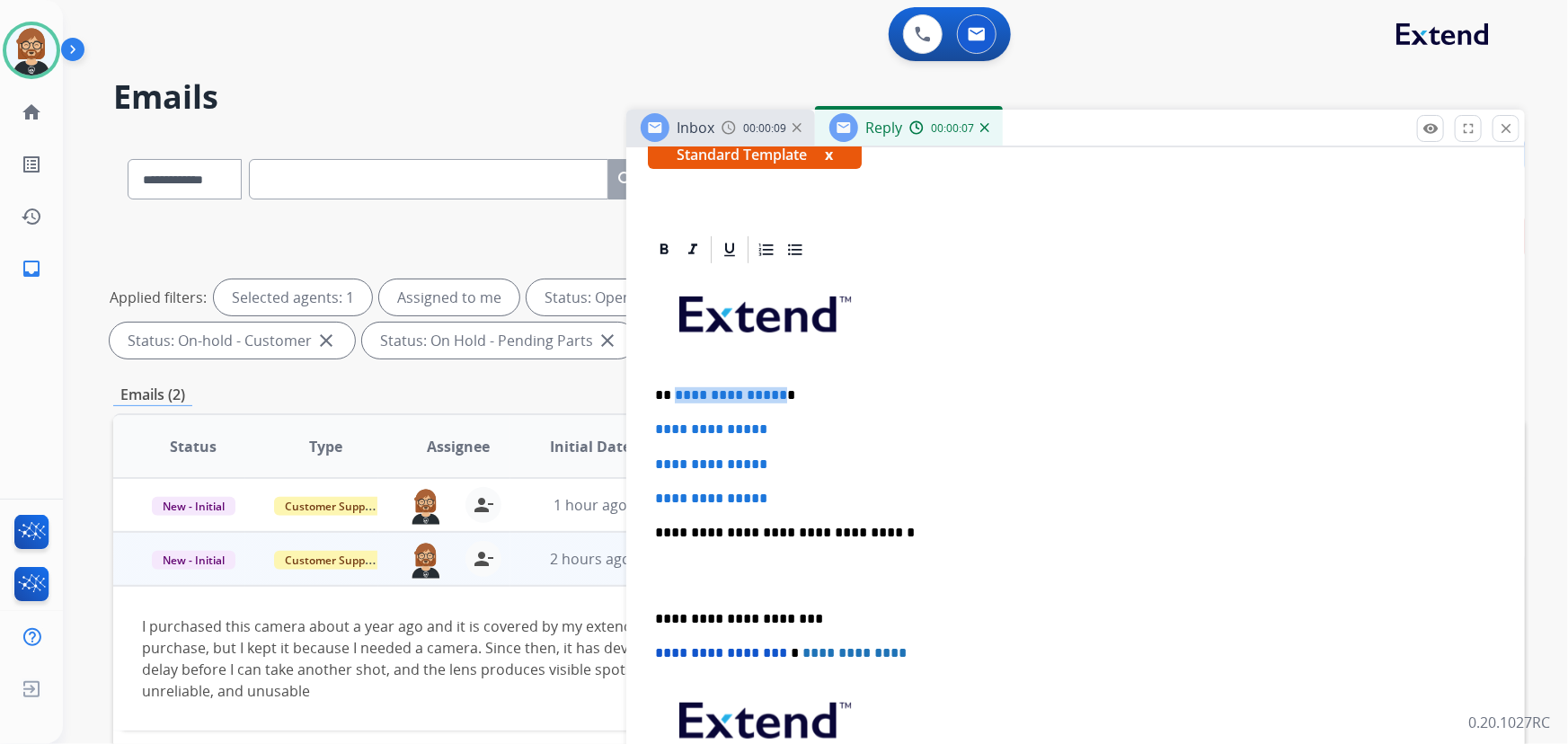
drag, startPoint x: 777, startPoint y: 391, endPoint x: 790, endPoint y: 373, distance: 22.2
click at [677, 388] on p "**********" at bounding box center [1068, 395] width 828 height 17
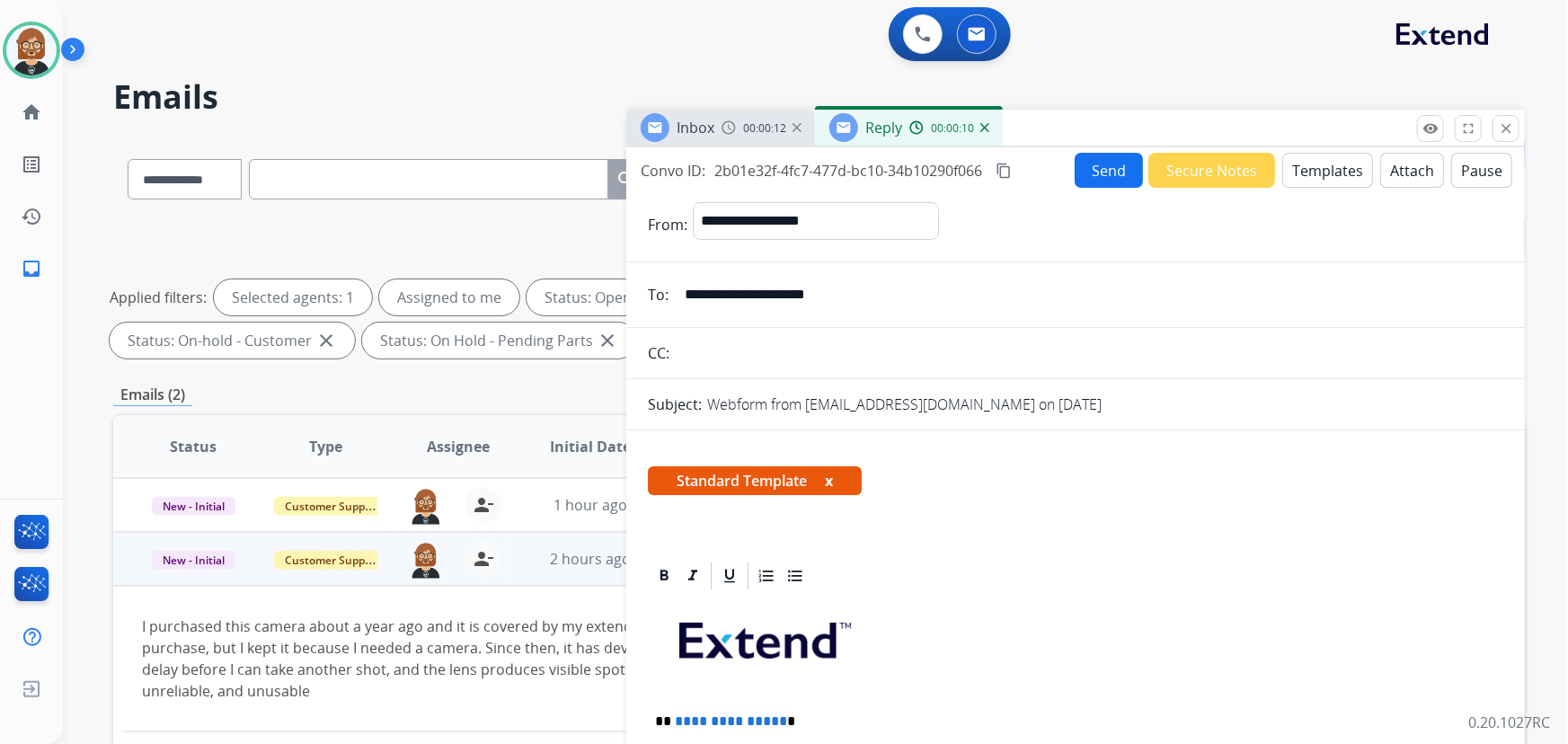
click at [837, 293] on input "**********" at bounding box center [1089, 294] width 830 height 36
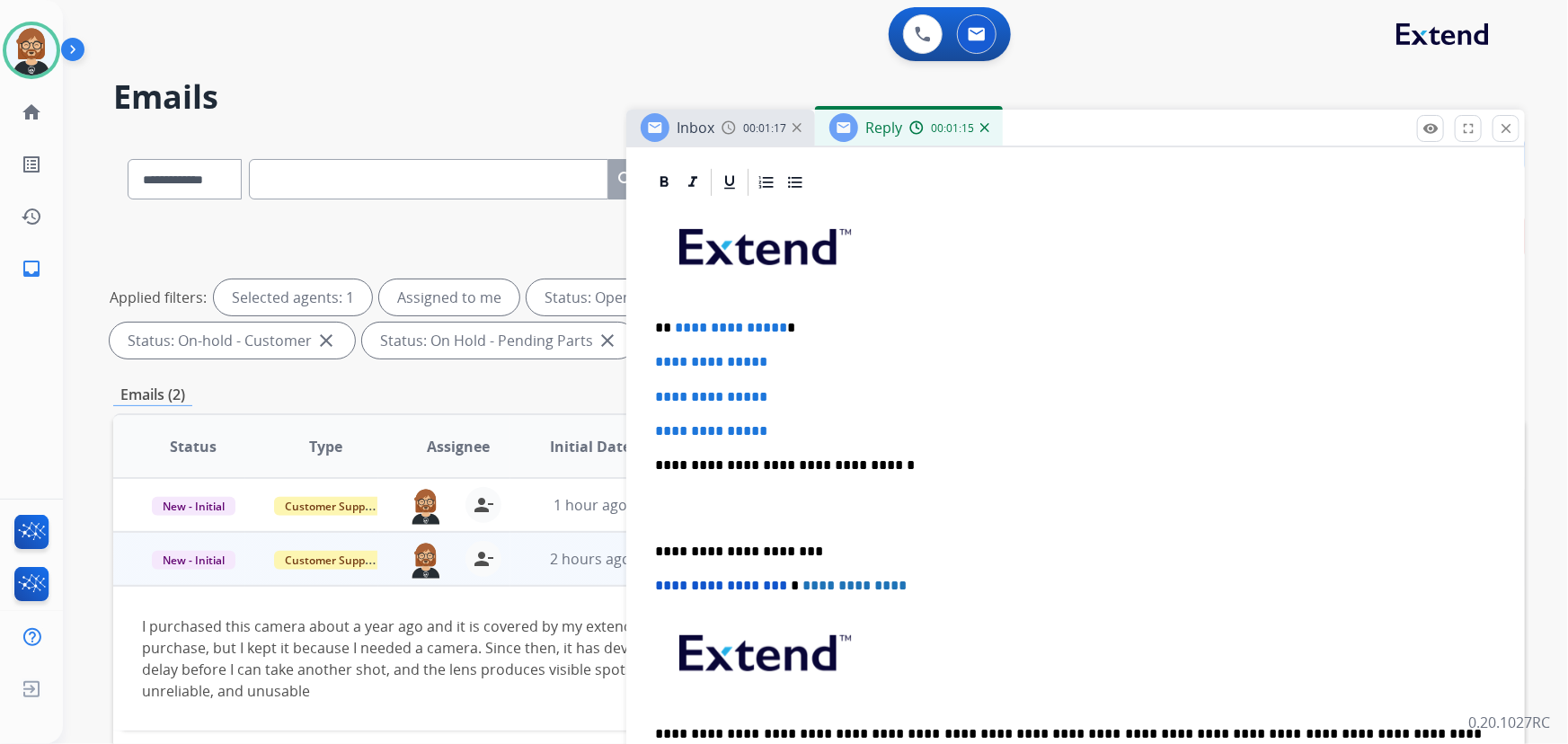
scroll to position [408, 0]
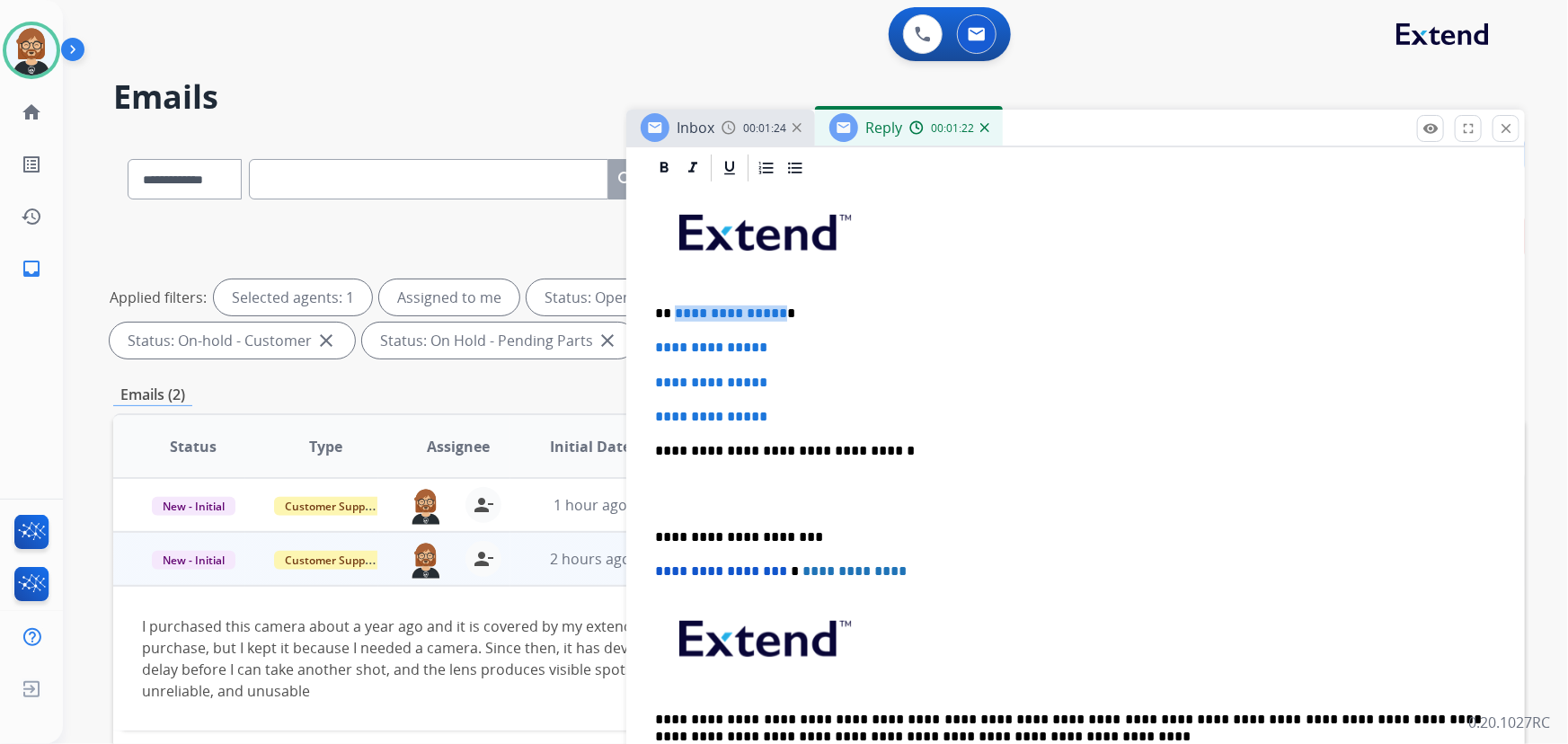
drag, startPoint x: 675, startPoint y: 307, endPoint x: 775, endPoint y: 315, distance: 100.3
click at [775, 315] on span "**********" at bounding box center [730, 314] width 112 height 14
drag, startPoint x: 852, startPoint y: 418, endPoint x: 619, endPoint y: 348, distance: 243.3
click at [619, 348] on div "**********" at bounding box center [819, 623] width 1412 height 973
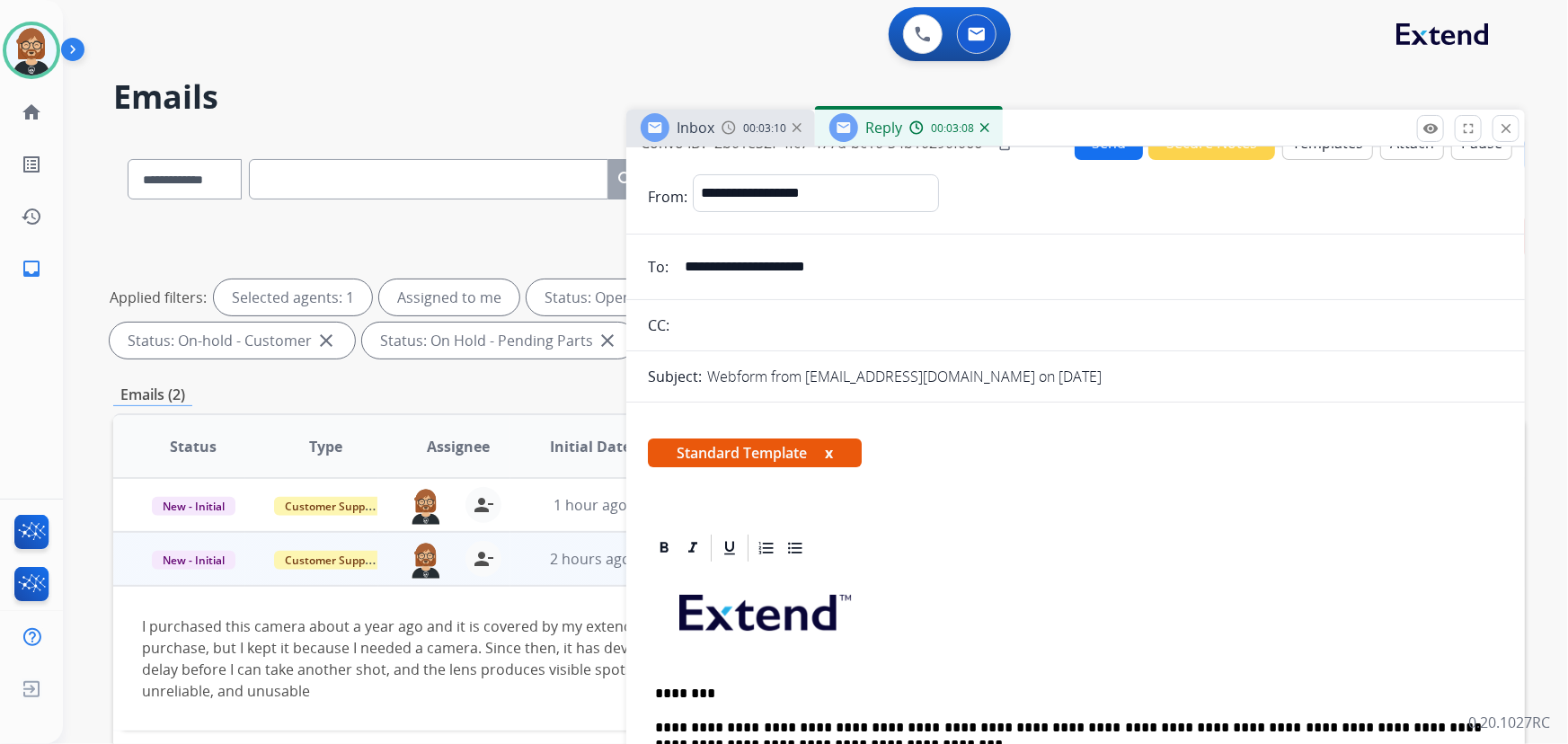
scroll to position [0, 0]
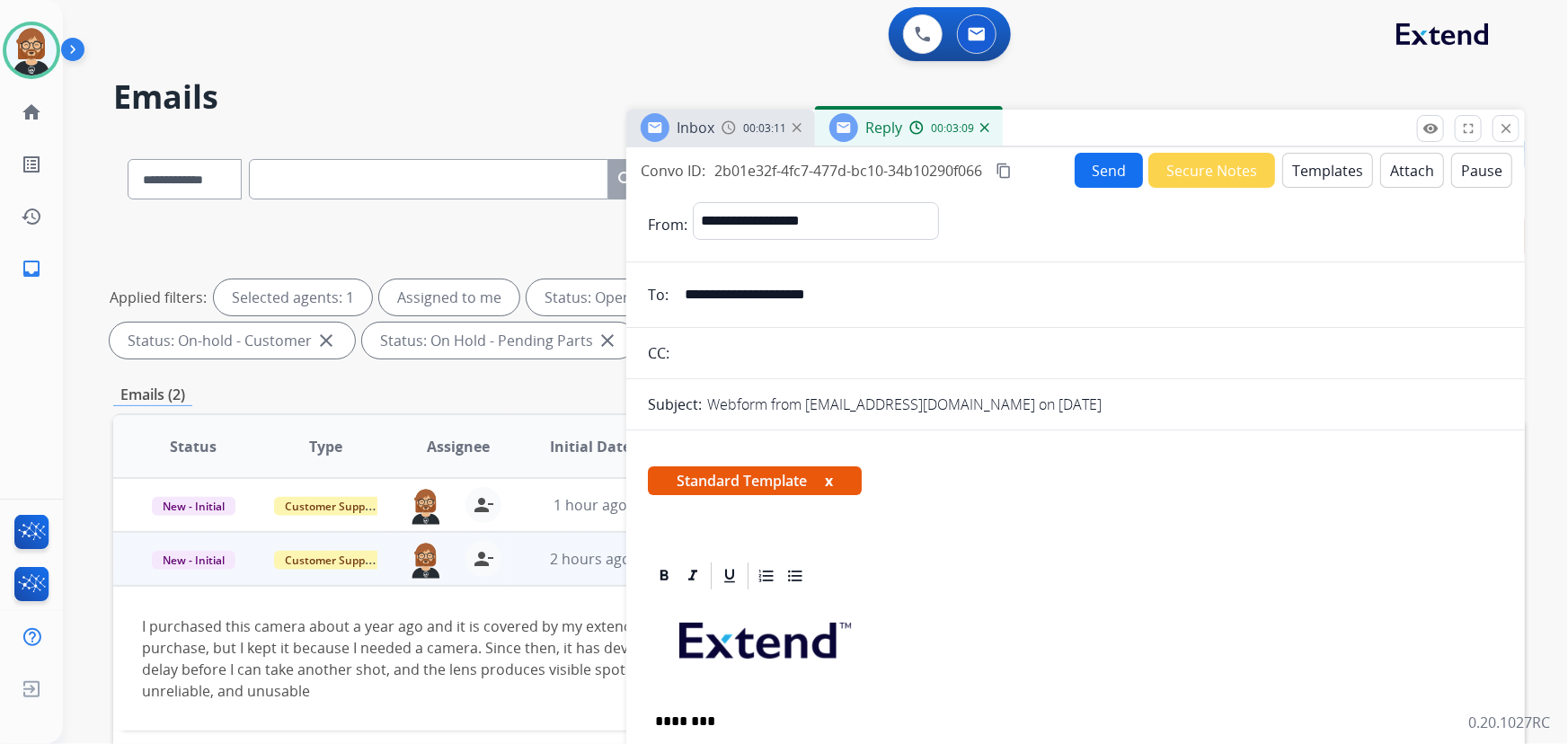
click at [1105, 162] on button "Send" at bounding box center [1110, 170] width 68 height 35
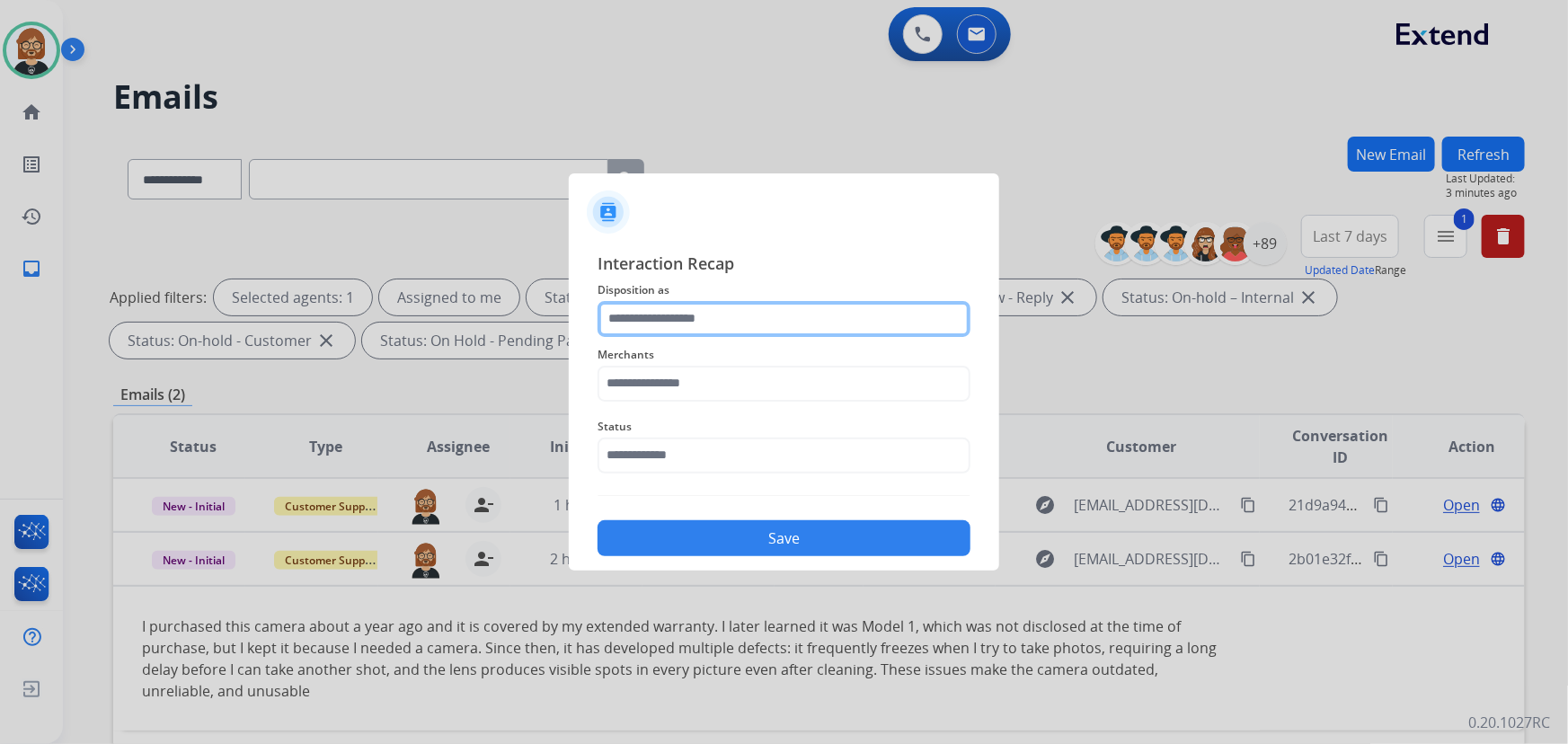
click at [719, 319] on input "text" at bounding box center [784, 319] width 373 height 36
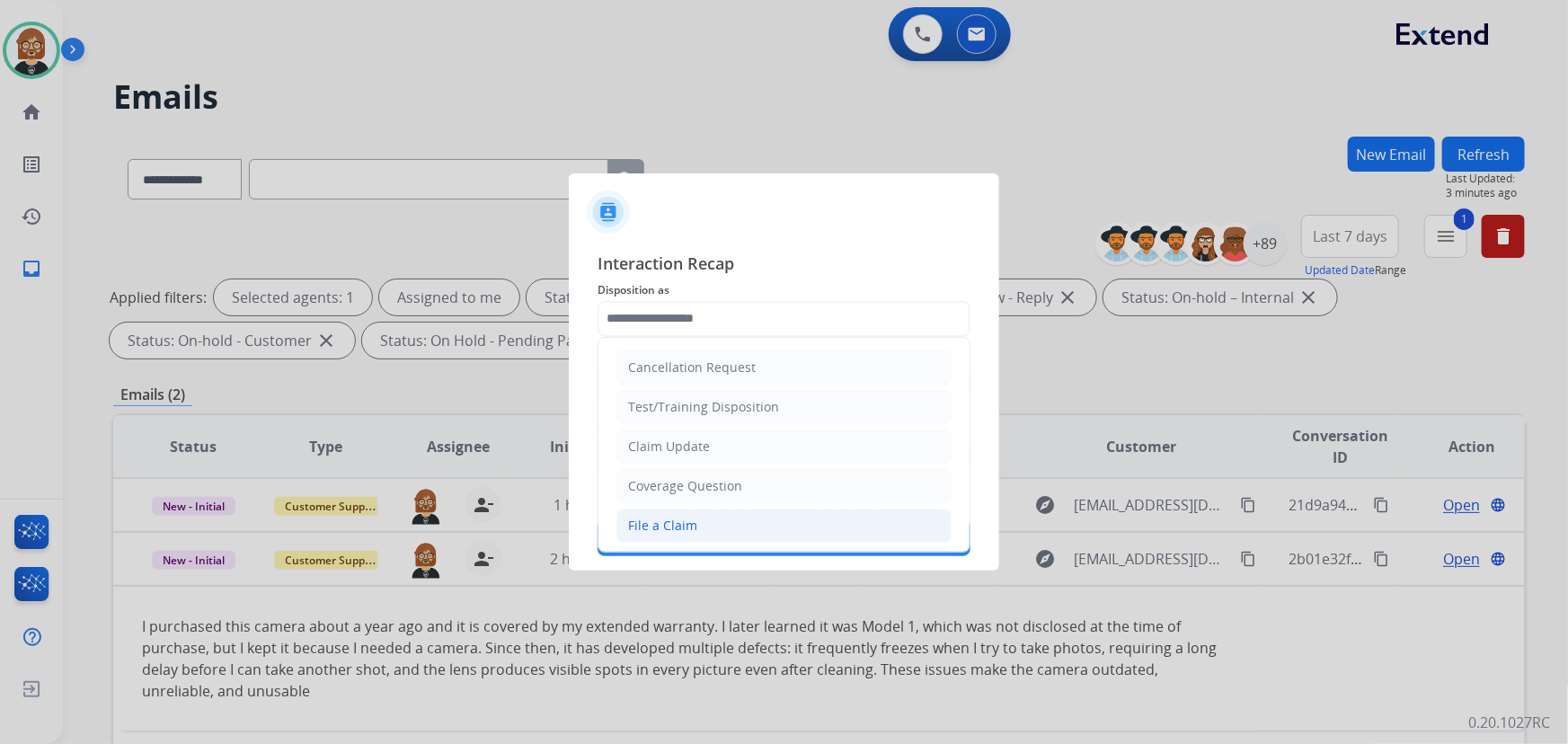
click at [708, 521] on li "File a Claim" at bounding box center [784, 525] width 335 height 34
type input "**********"
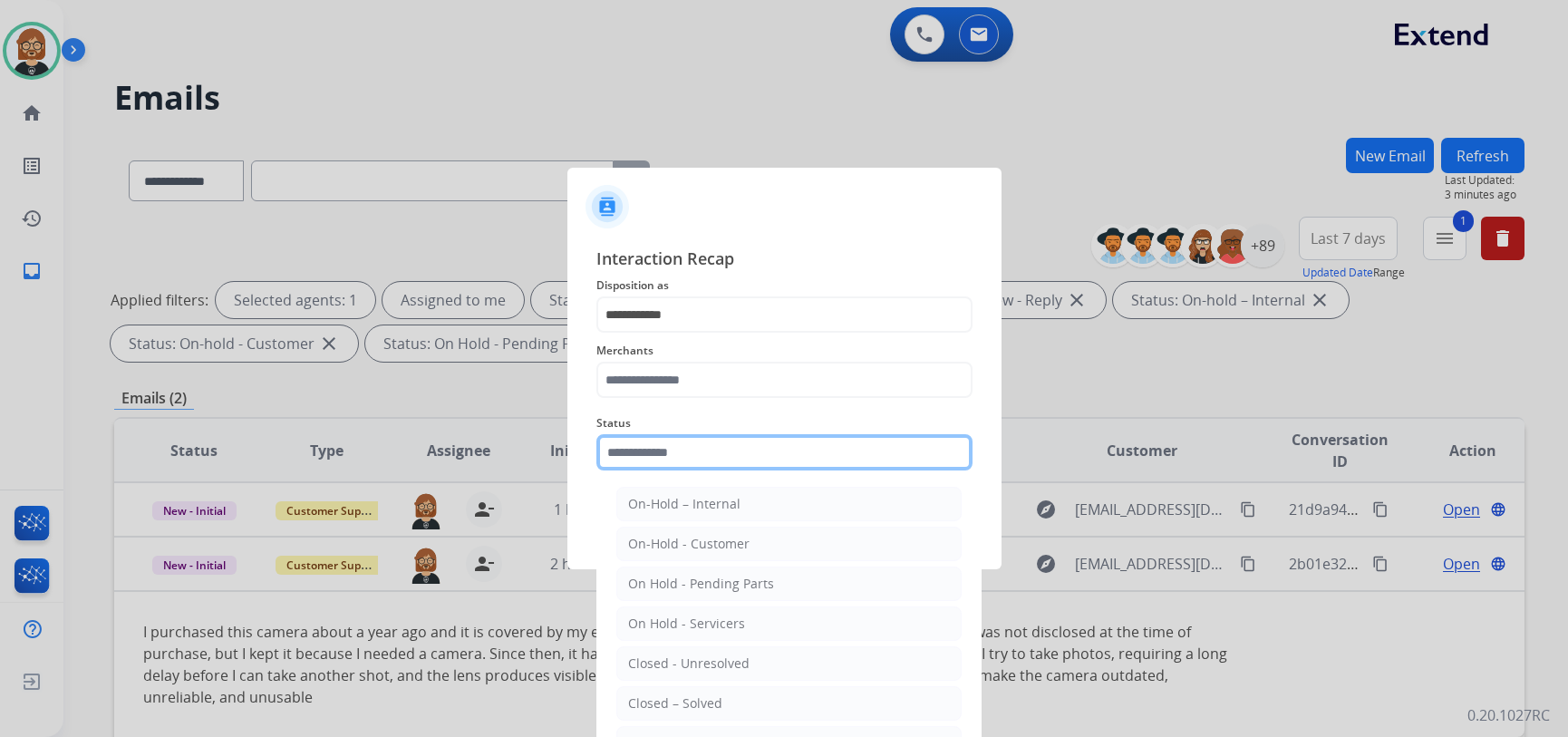
click at [716, 471] on div "Status On-Hold – Internal On-Hold - Customer On Hold - Pending Parts On Hold - …" at bounding box center [785, 442] width 377 height 73
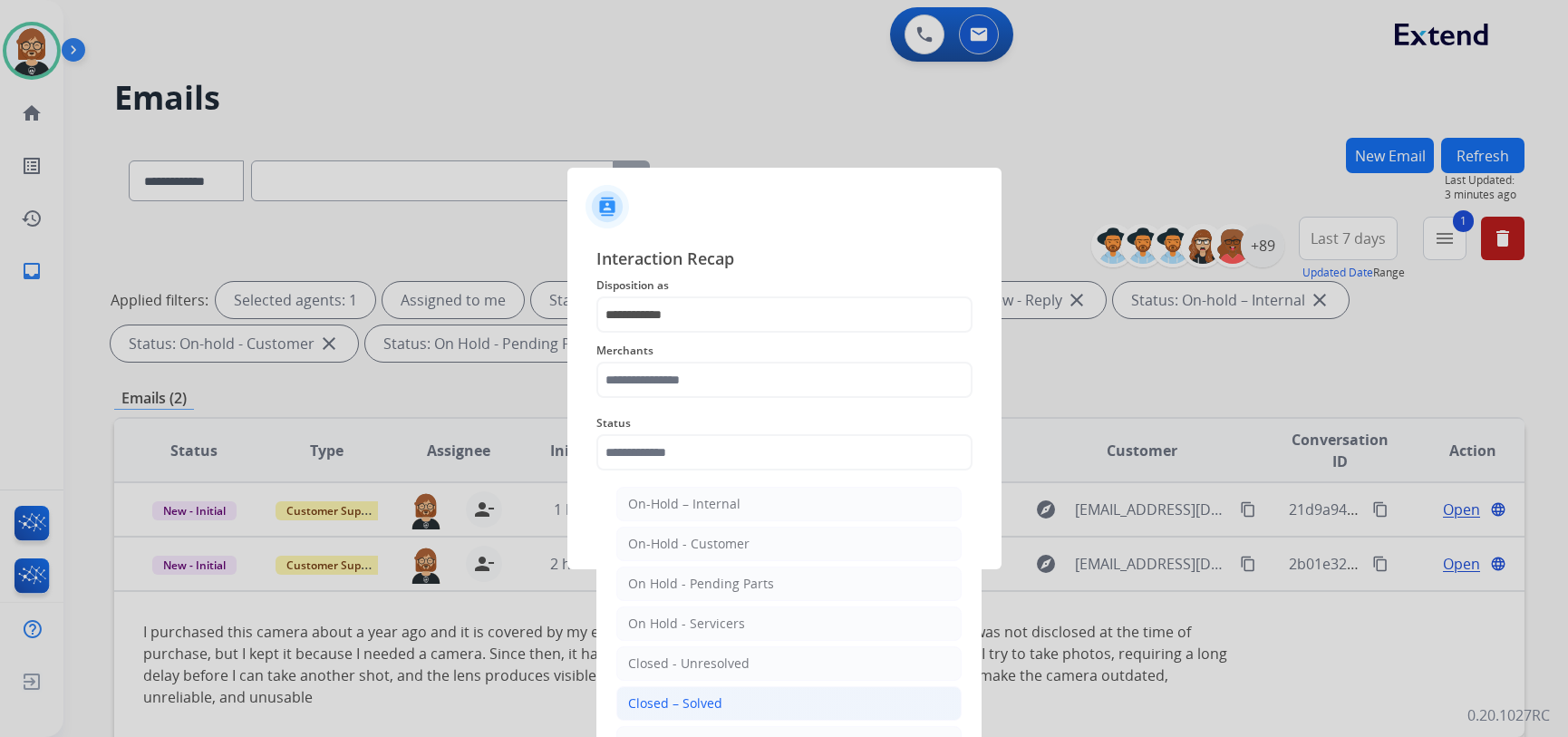
click at [706, 706] on div "Closed – Solved" at bounding box center [676, 703] width 95 height 18
type input "**********"
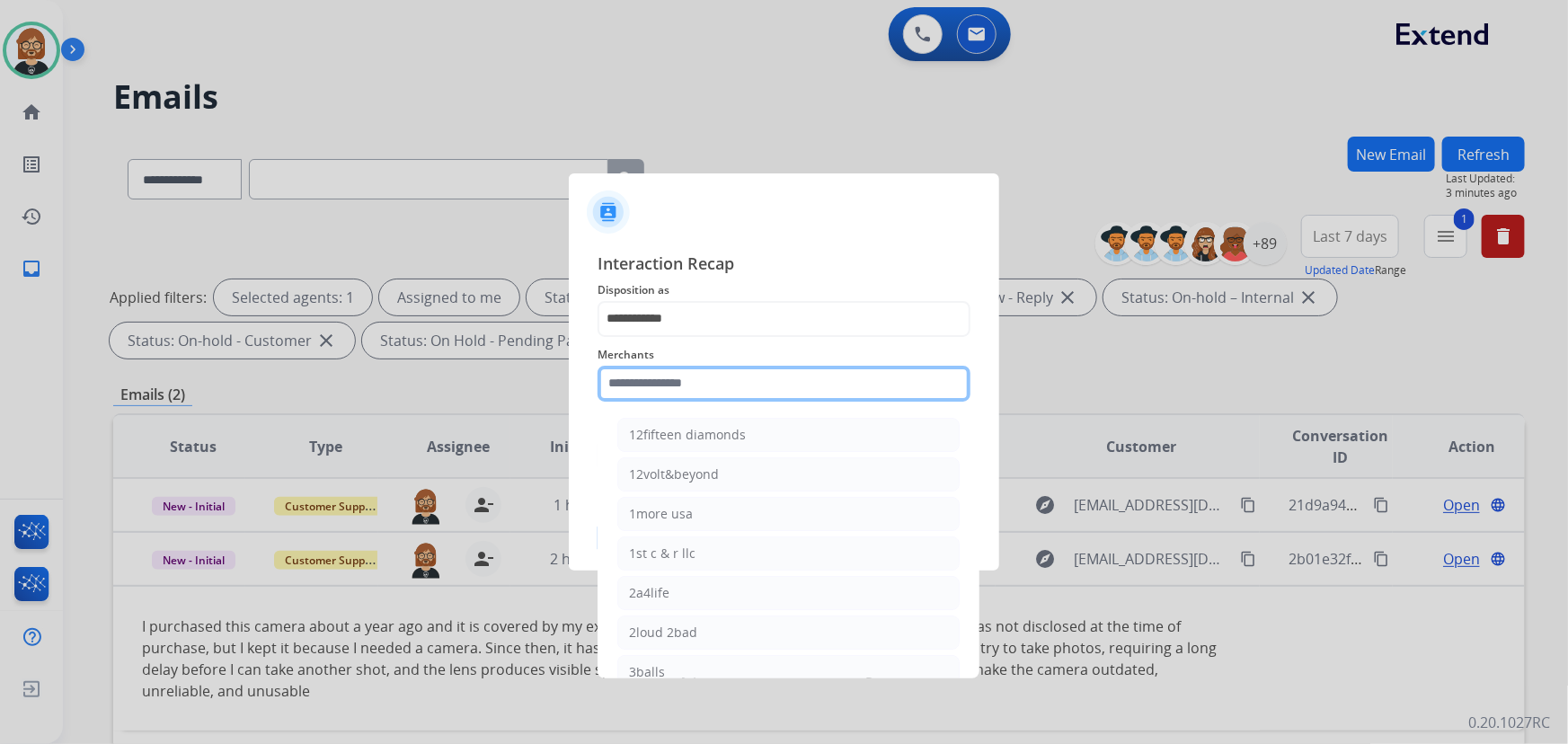
click at [690, 396] on input "text" at bounding box center [784, 383] width 373 height 36
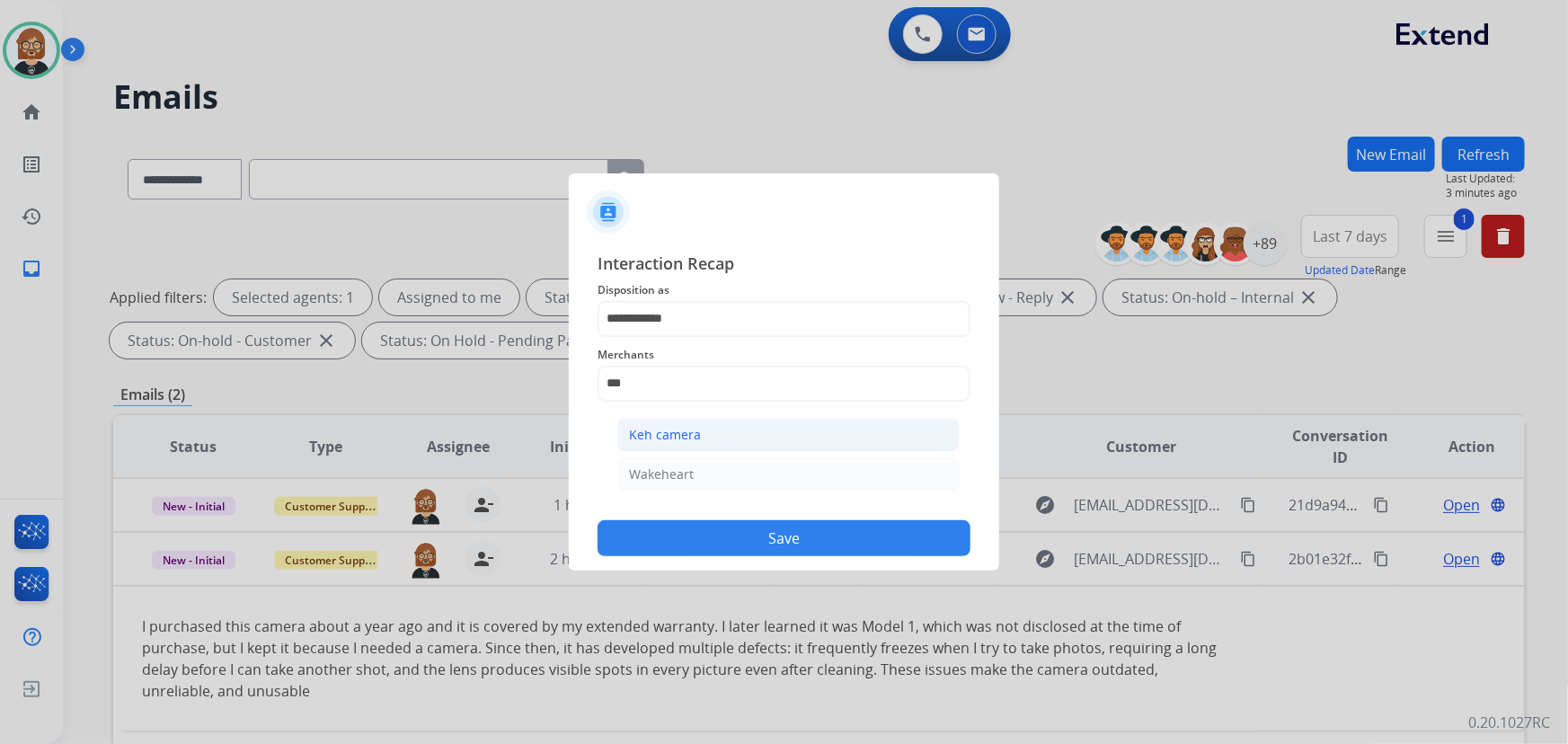
click at [695, 429] on div "Keh camera" at bounding box center [666, 435] width 72 height 18
type input "**********"
click at [789, 539] on button "Save" at bounding box center [784, 538] width 373 height 36
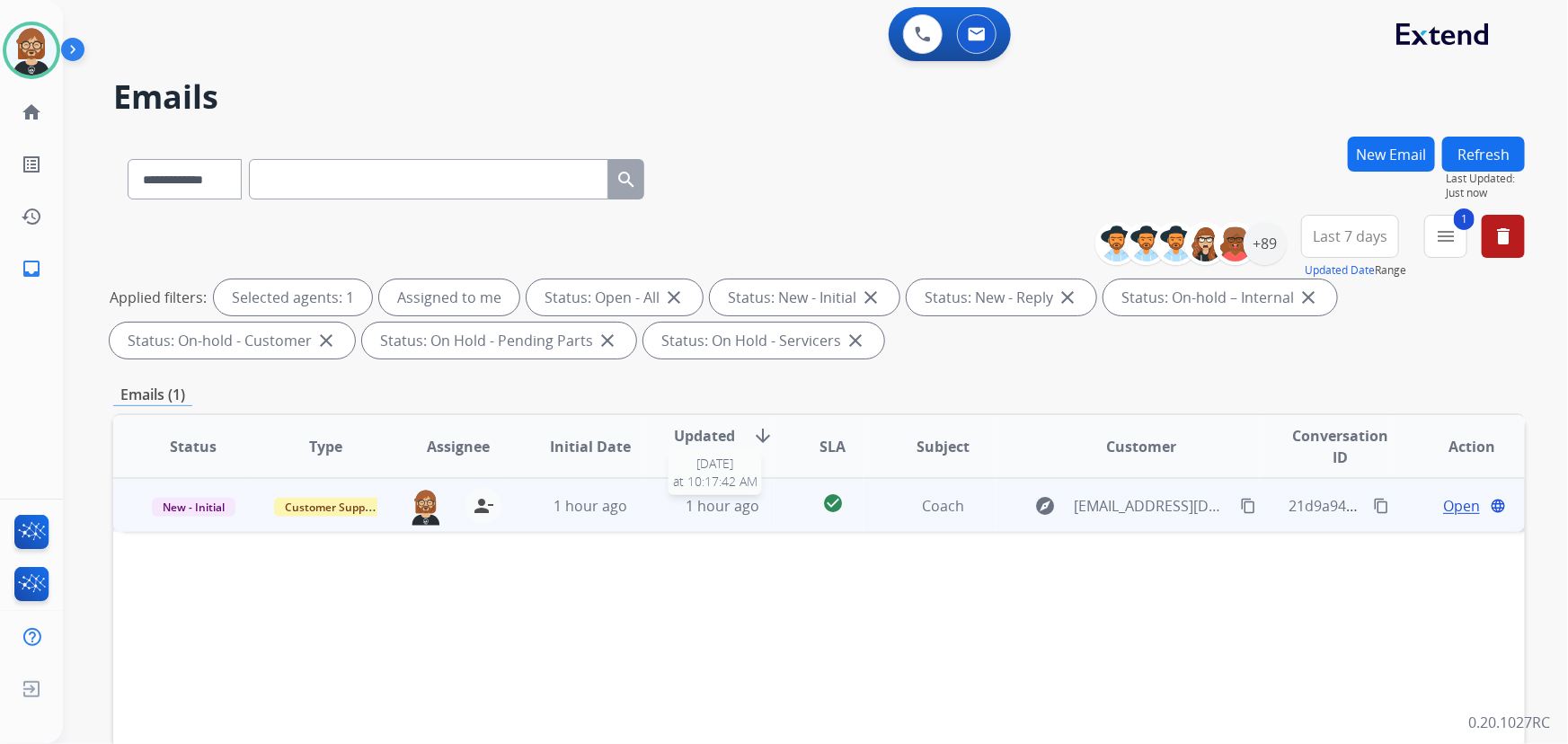
click at [692, 507] on span "1 hour ago" at bounding box center [721, 505] width 73 height 20
click at [1241, 501] on mat-icon "content_copy" at bounding box center [1248, 504] width 17 height 17
click at [1443, 504] on span "Open" at bounding box center [1461, 505] width 37 height 22
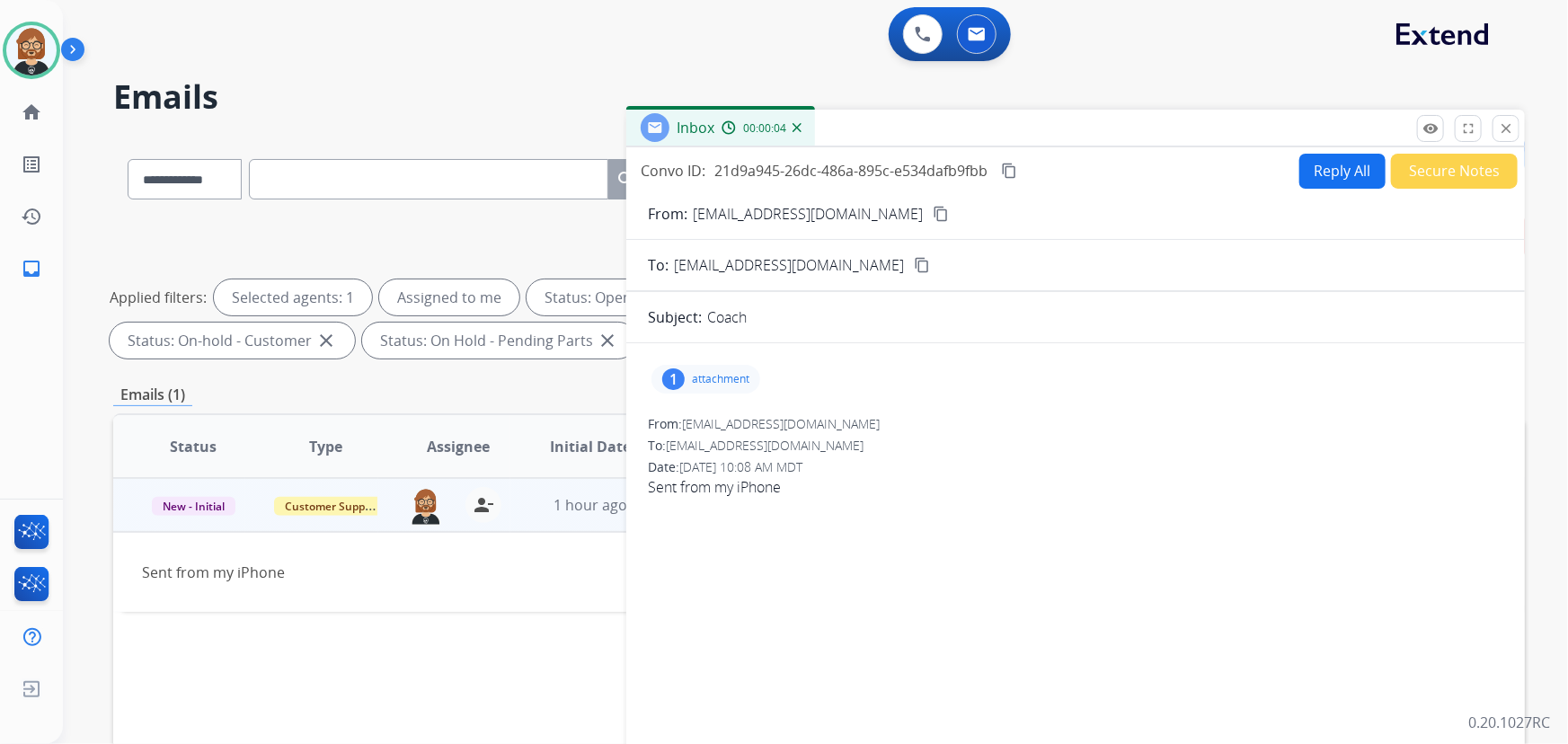
click at [719, 372] on p "attachment" at bounding box center [720, 379] width 58 height 15
click at [719, 426] on div at bounding box center [711, 425] width 90 height 63
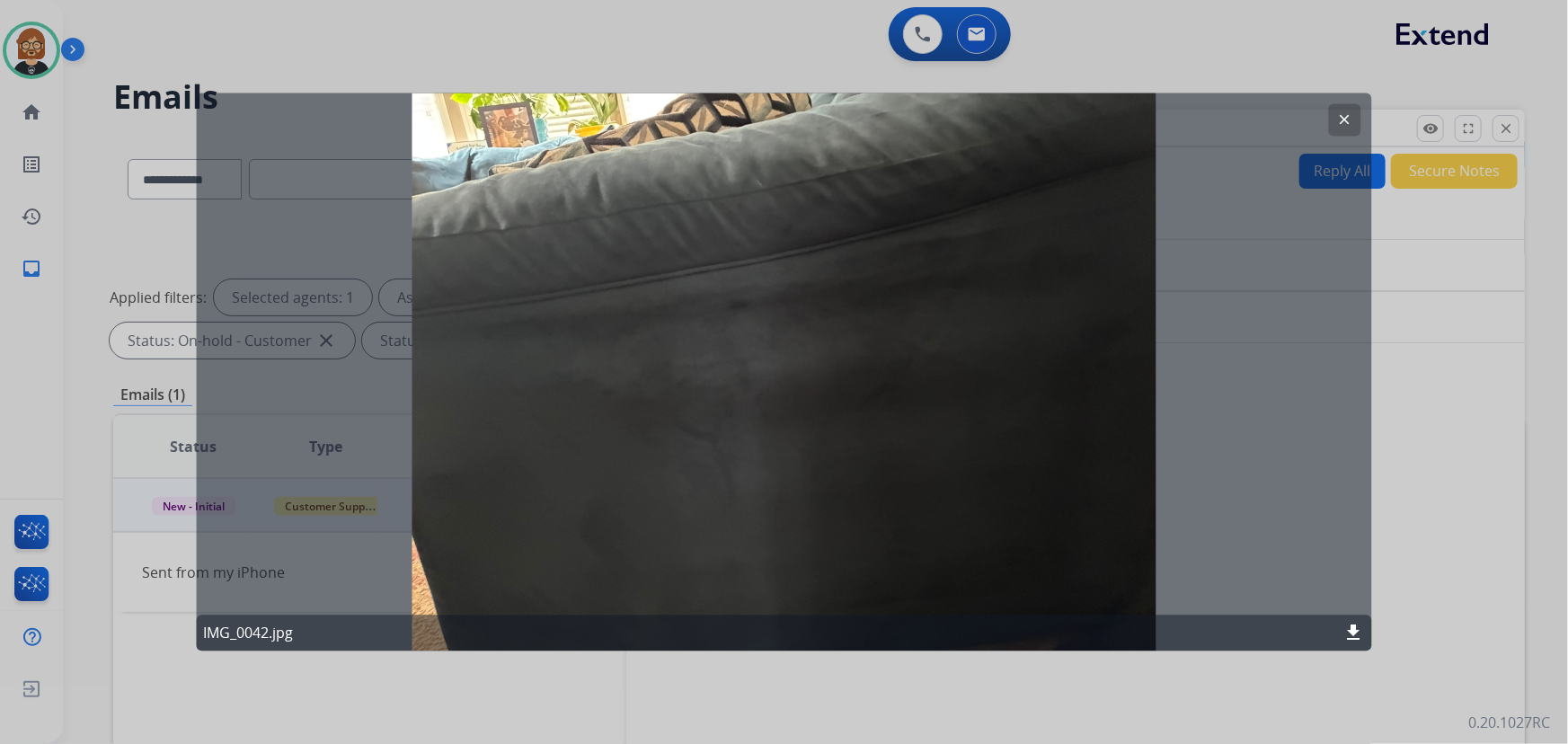
click at [1432, 345] on div at bounding box center [784, 372] width 1568 height 744
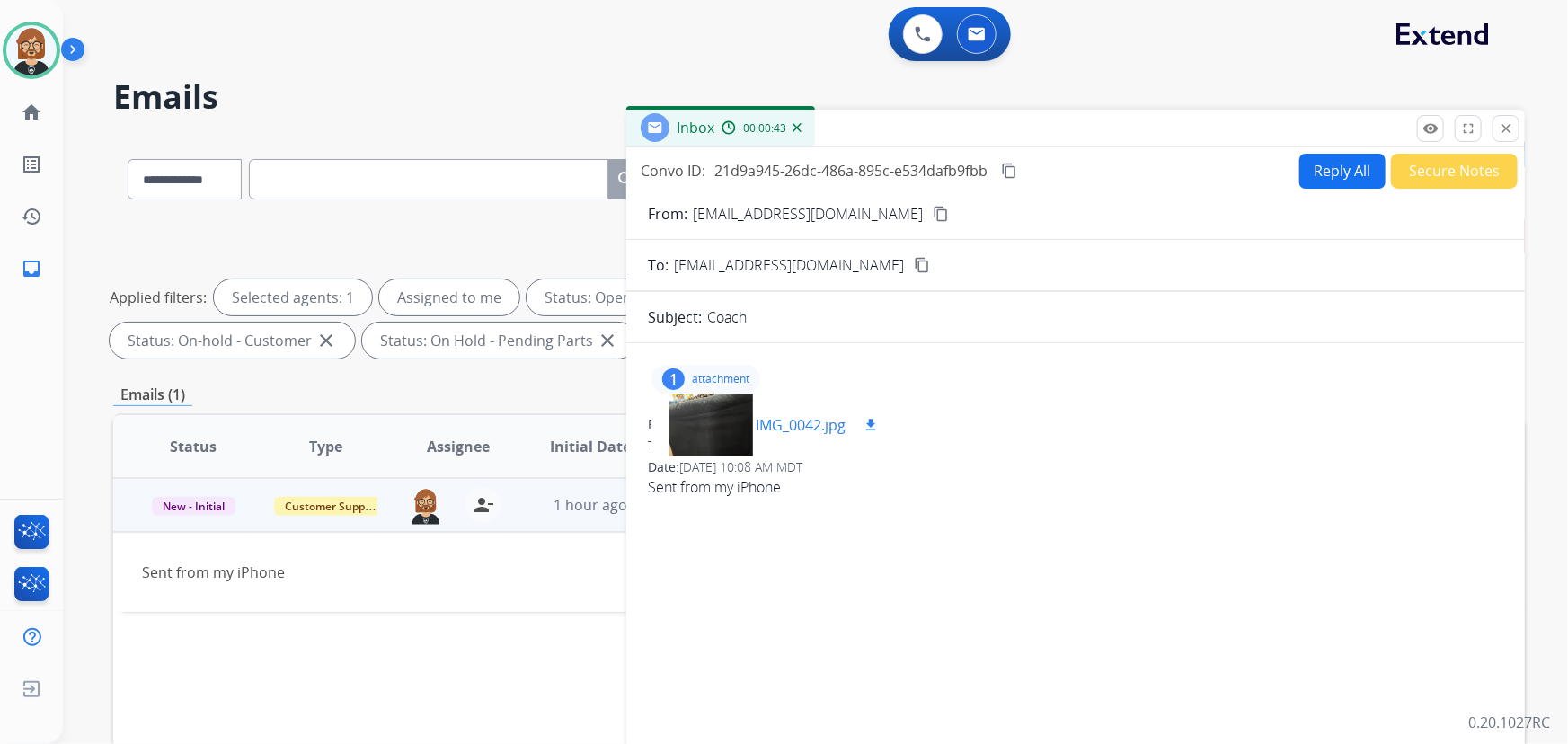
click at [875, 428] on mat-icon "download" at bounding box center [871, 425] width 17 height 17
click at [507, 617] on div "Status Type Assignee Initial Date Updated Date arrow_downward SLA Subject Custo…" at bounding box center [819, 715] width 1412 height 602
click at [492, 605] on td "Sent from my iPhone" at bounding box center [686, 572] width 1147 height 80
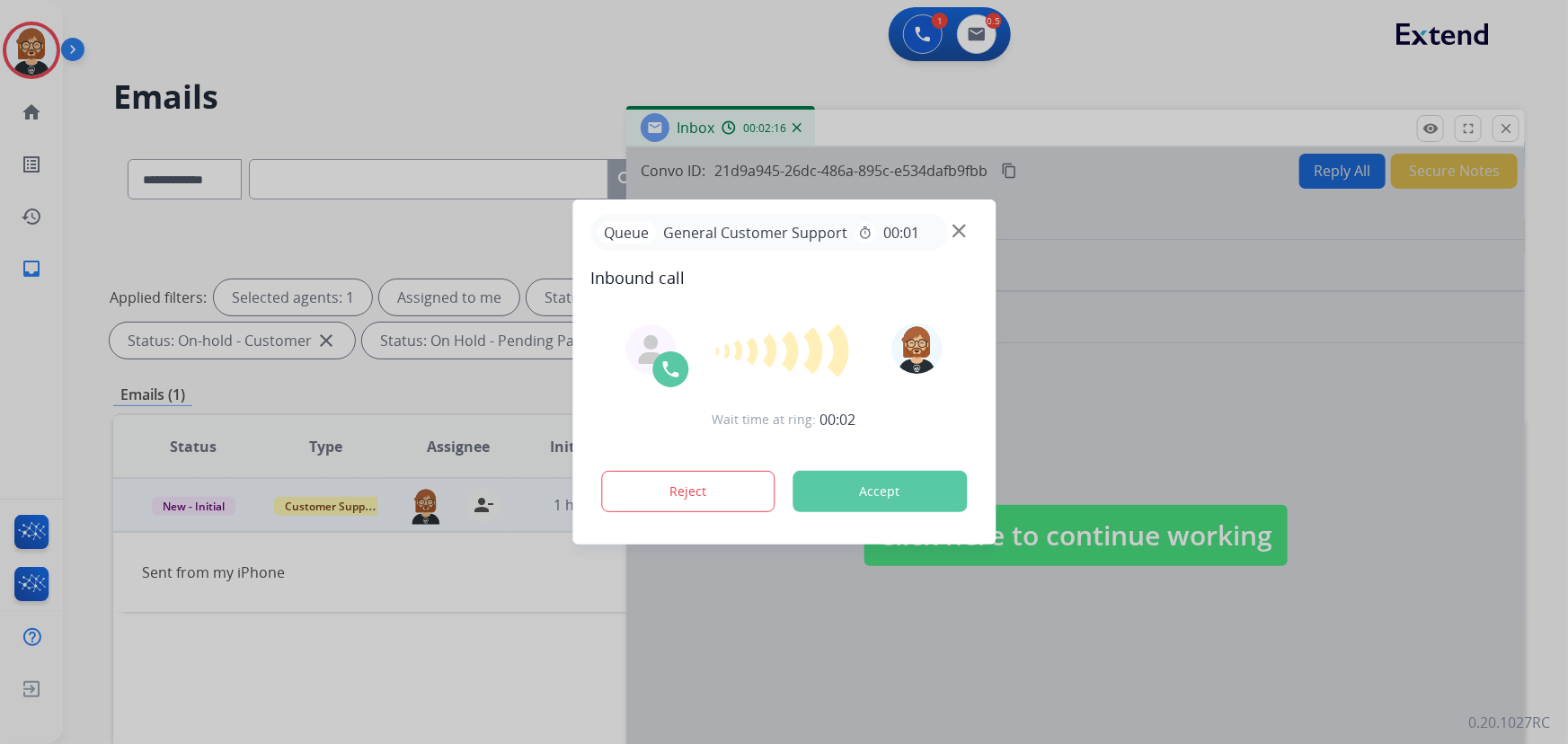
click at [153, 22] on div at bounding box center [784, 372] width 1568 height 744
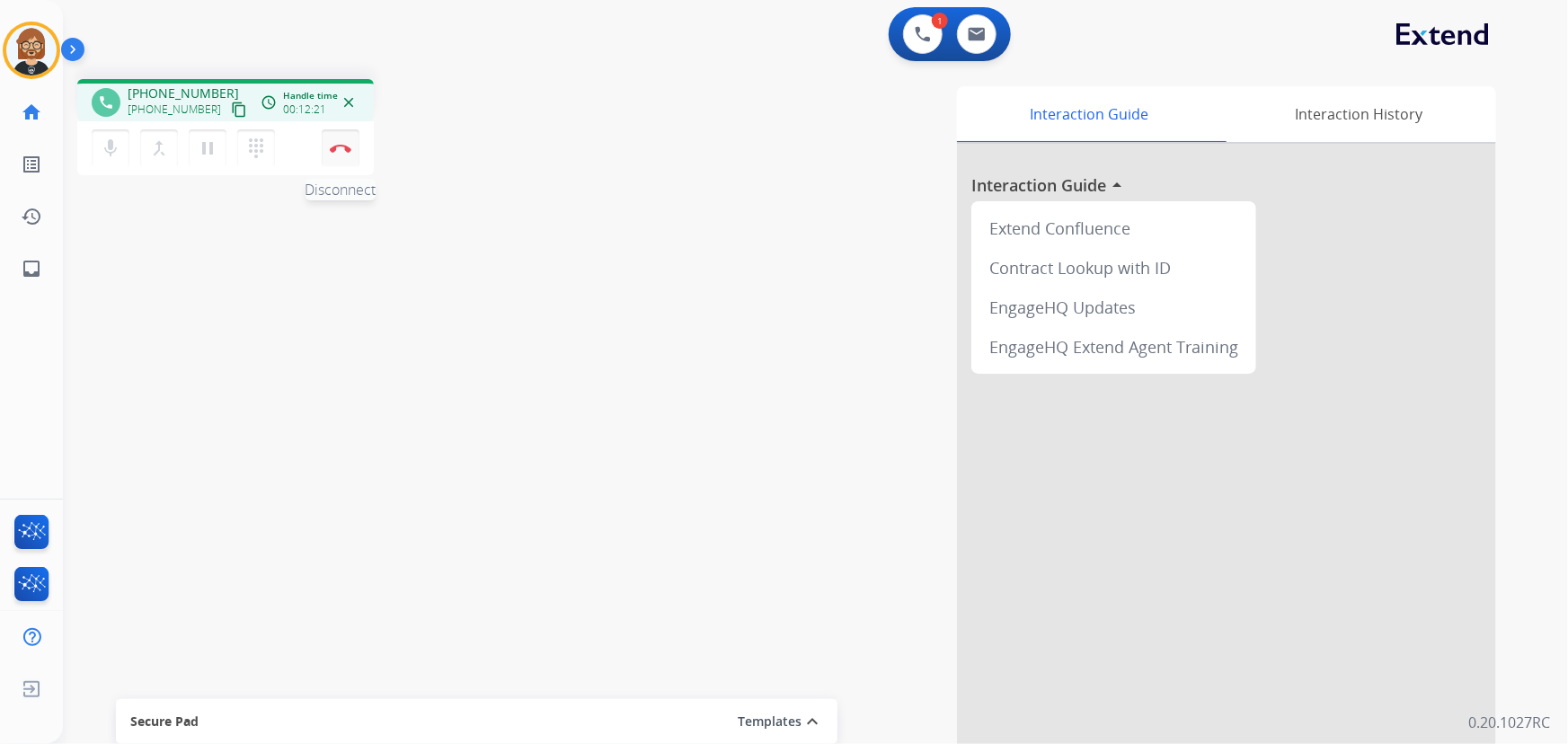
click at [341, 148] on img at bounding box center [340, 148] width 22 height 9
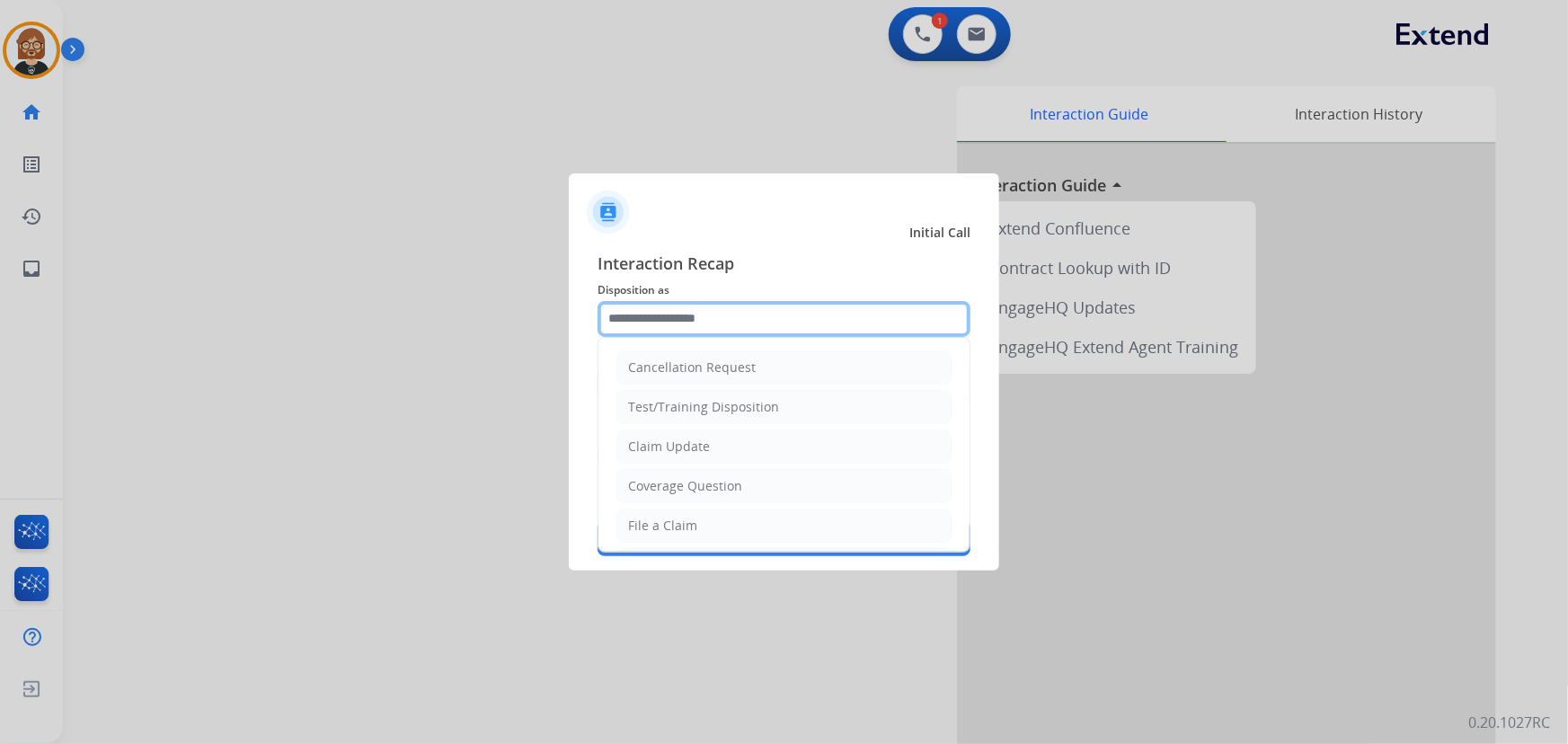
click at [774, 327] on input "text" at bounding box center [784, 319] width 373 height 36
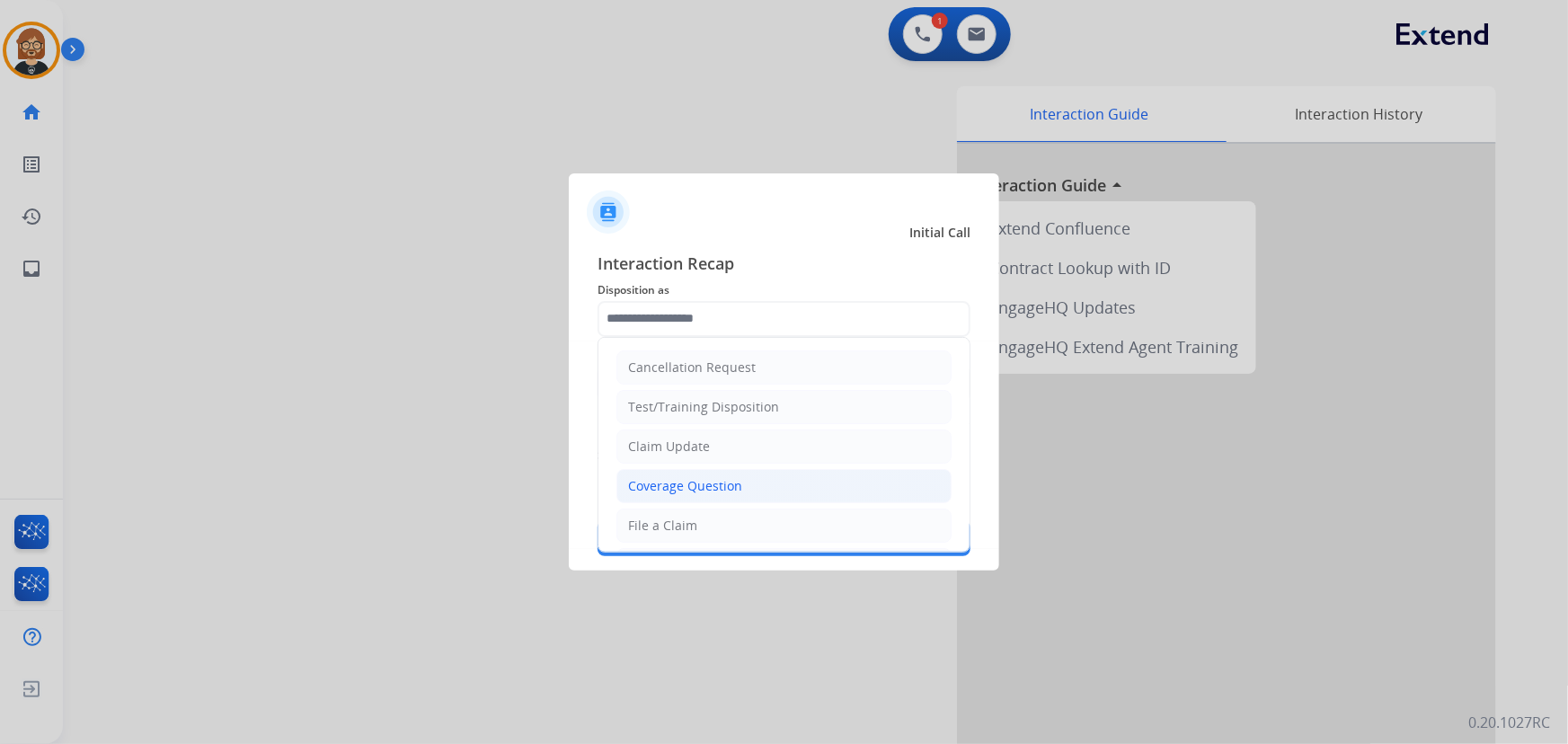
click at [770, 495] on li "Coverage Question" at bounding box center [784, 486] width 335 height 34
type input "**********"
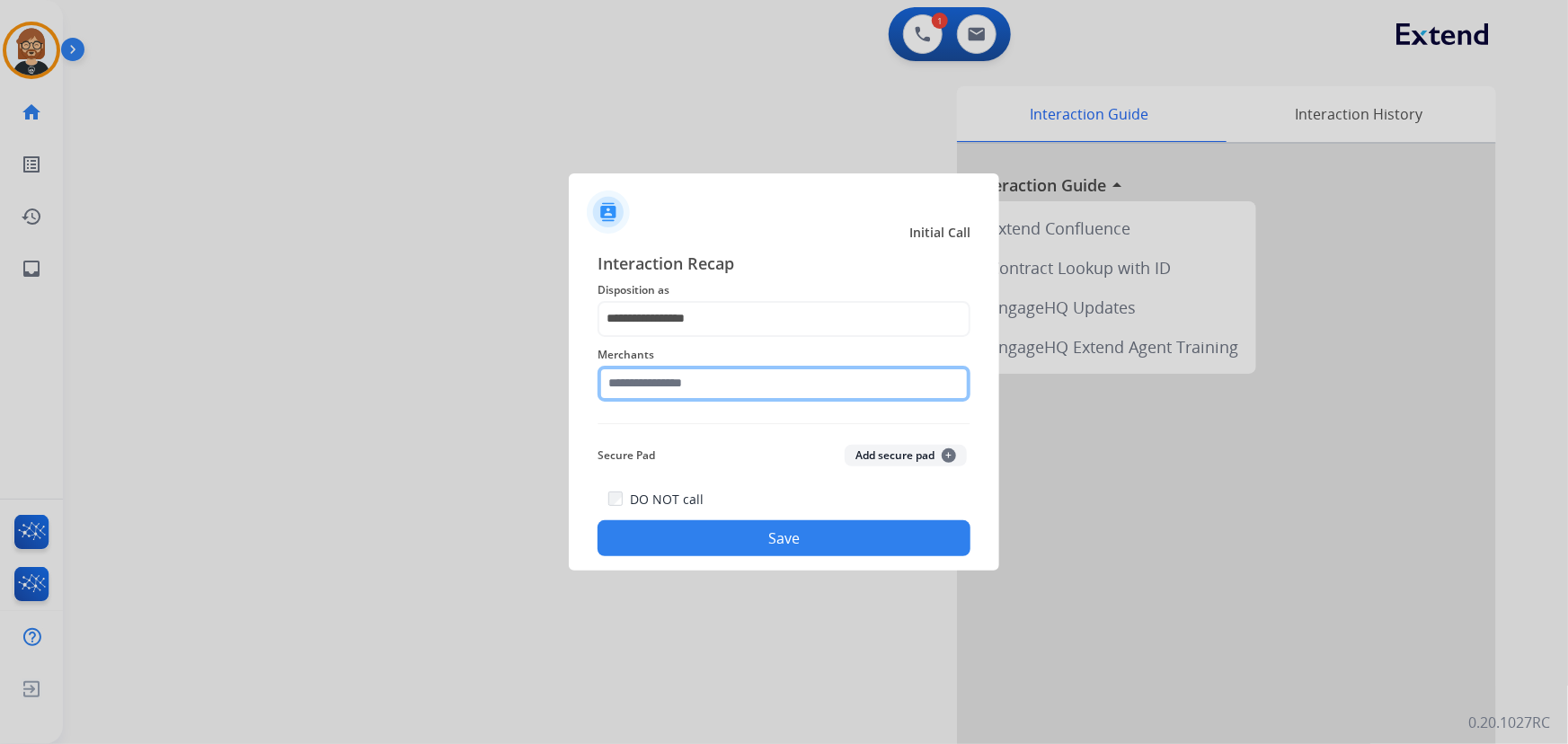
click at [747, 378] on input "text" at bounding box center [784, 383] width 373 height 36
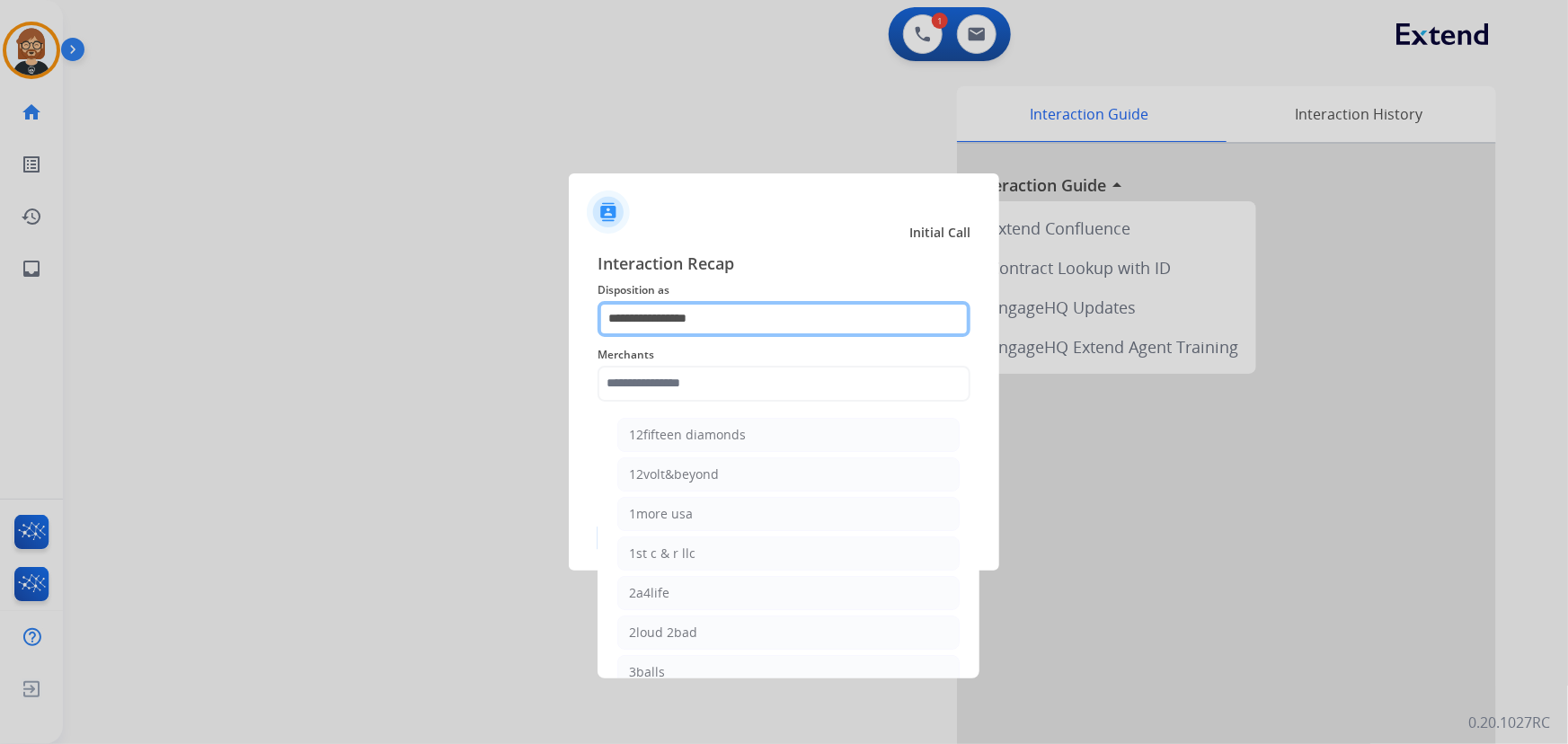
click at [804, 321] on input "**********" at bounding box center [784, 319] width 373 height 36
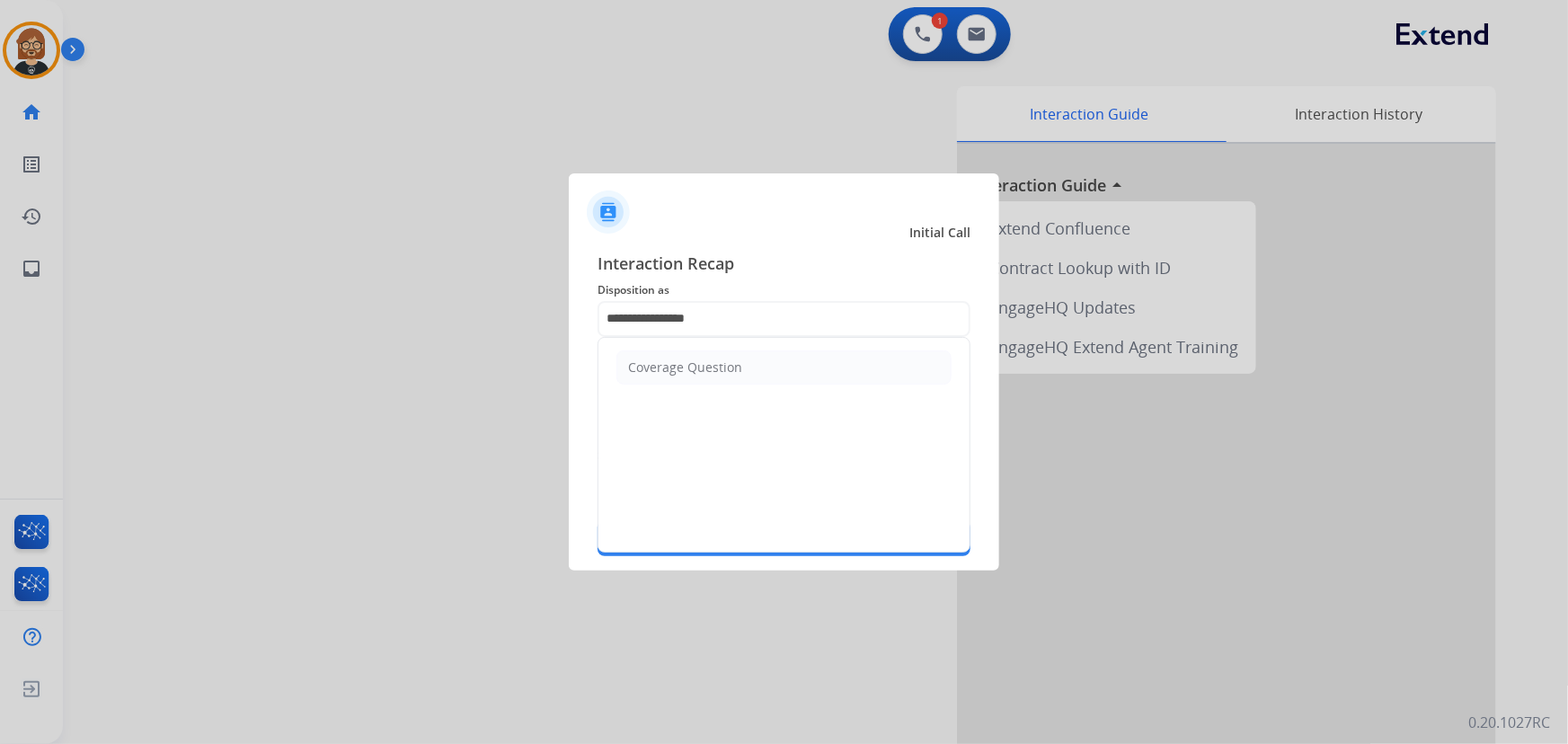
click at [779, 378] on li "Coverage Question" at bounding box center [784, 368] width 335 height 34
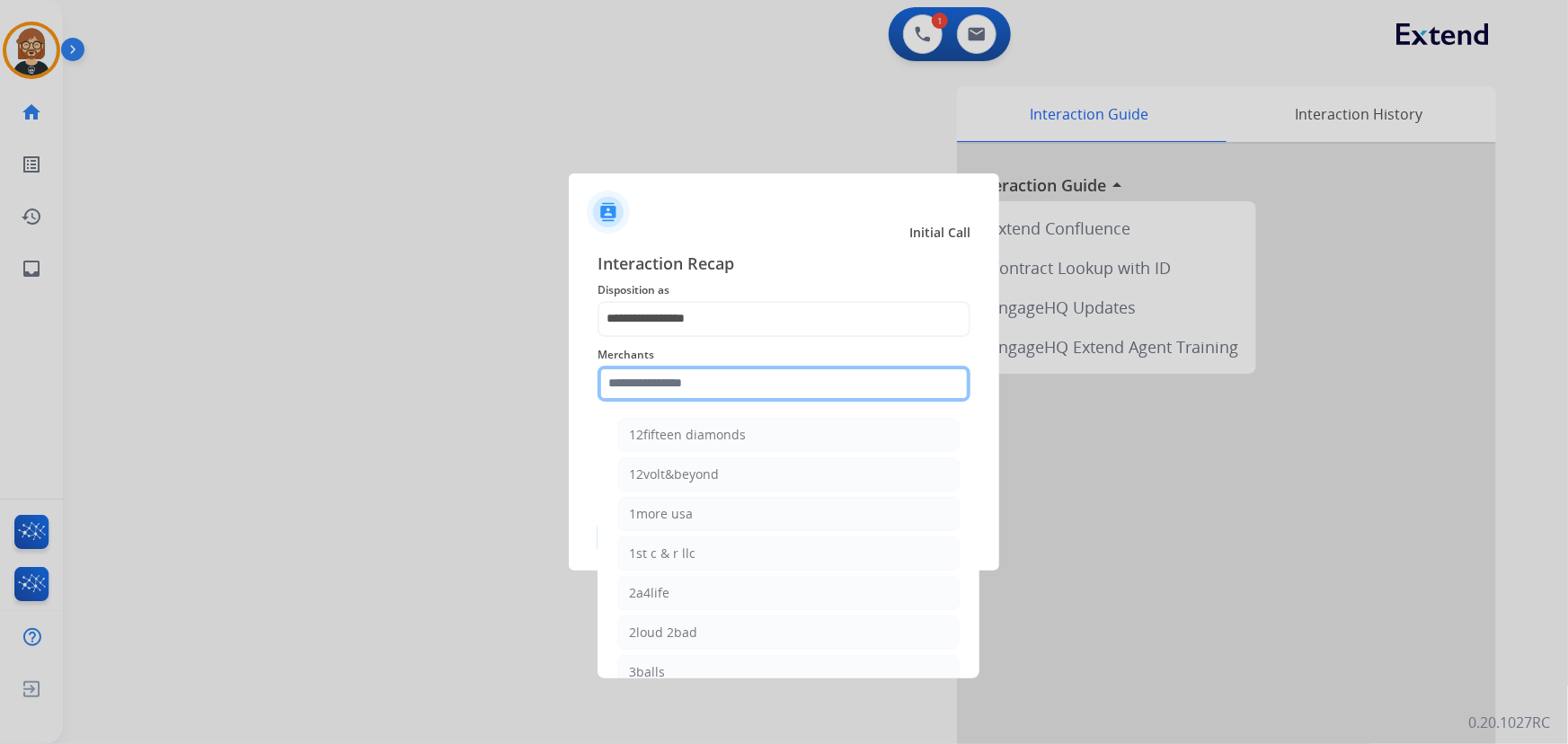
click at [775, 387] on input "text" at bounding box center [784, 383] width 373 height 36
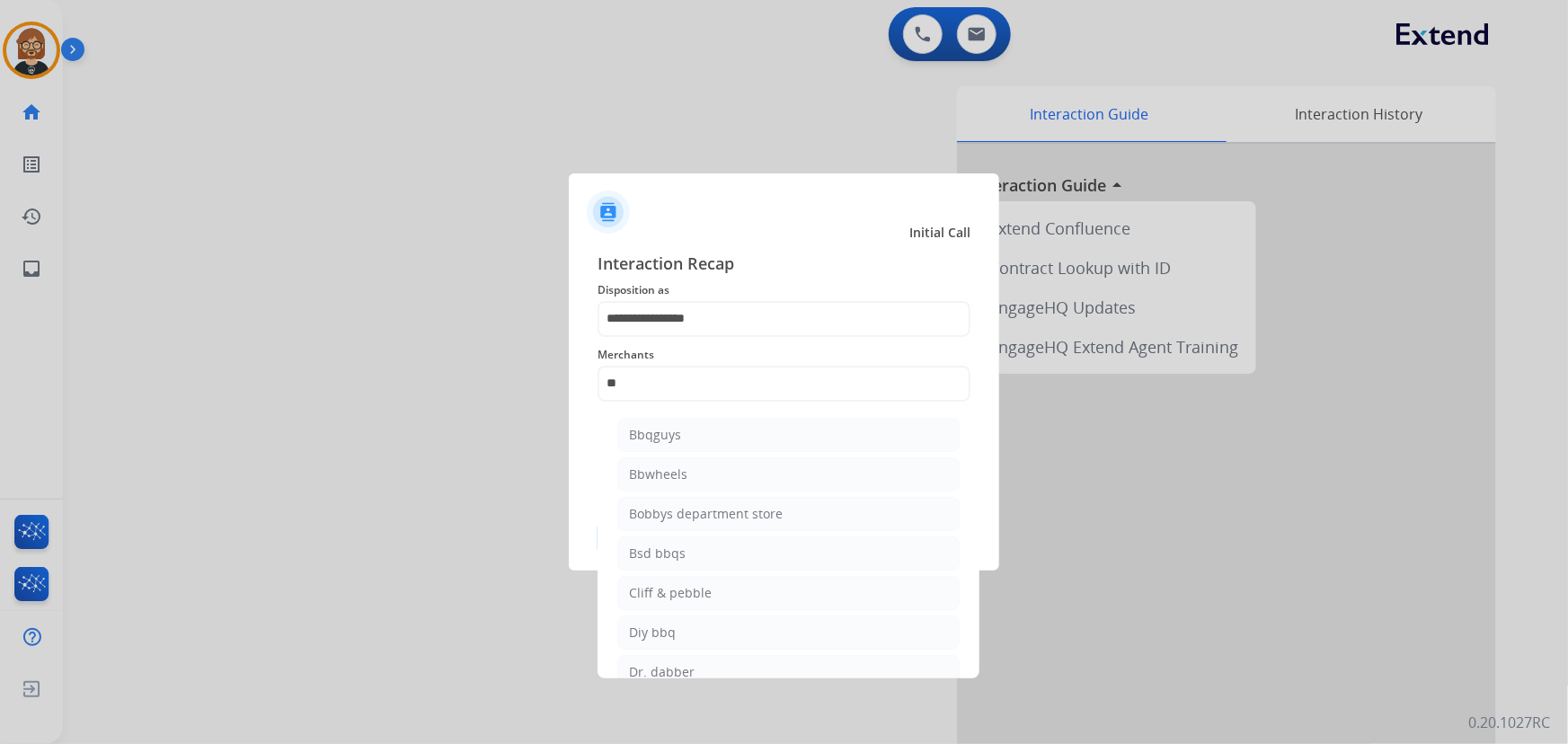
click at [721, 476] on li "Bbwheels" at bounding box center [789, 474] width 342 height 34
type input "********"
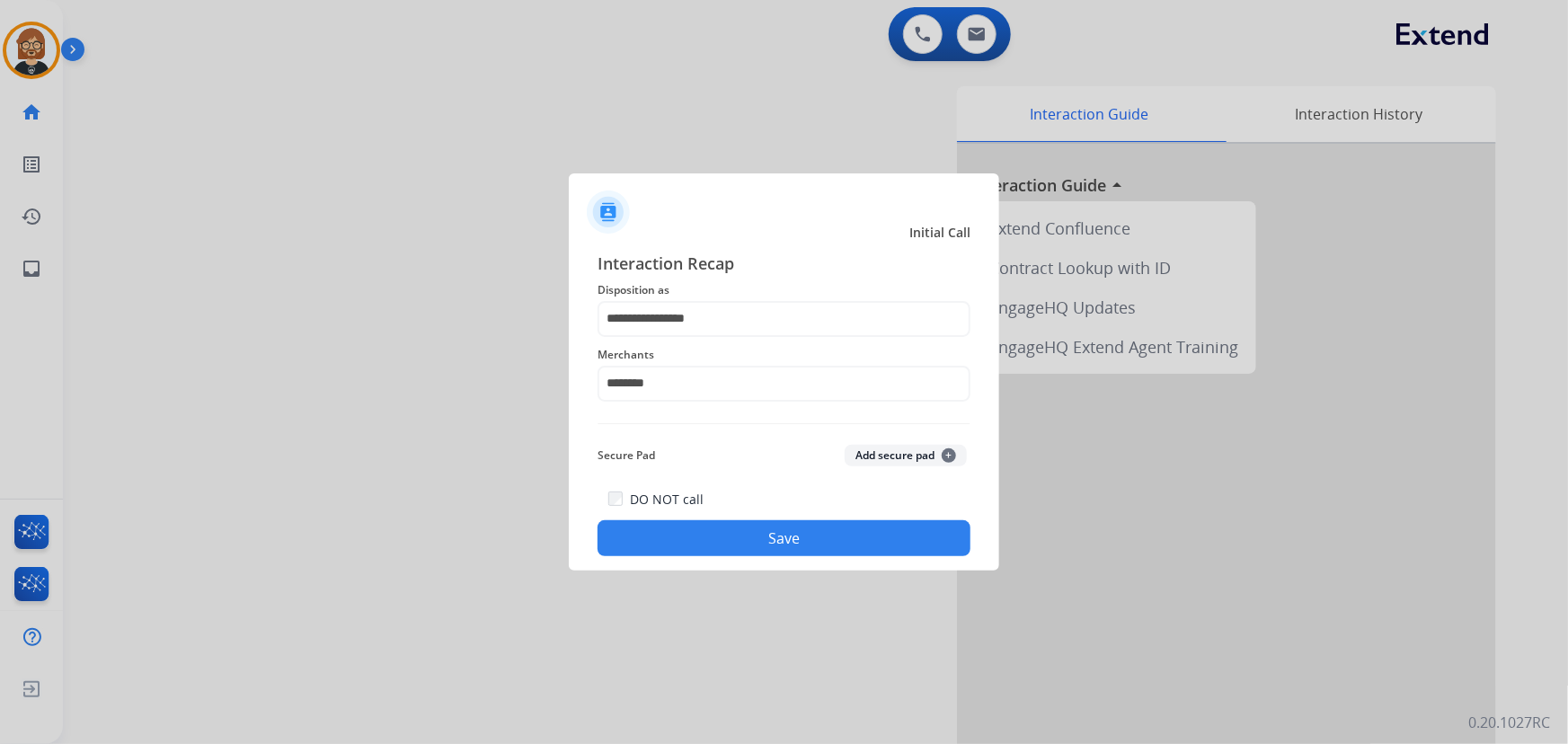
click at [762, 530] on button "Save" at bounding box center [784, 538] width 373 height 36
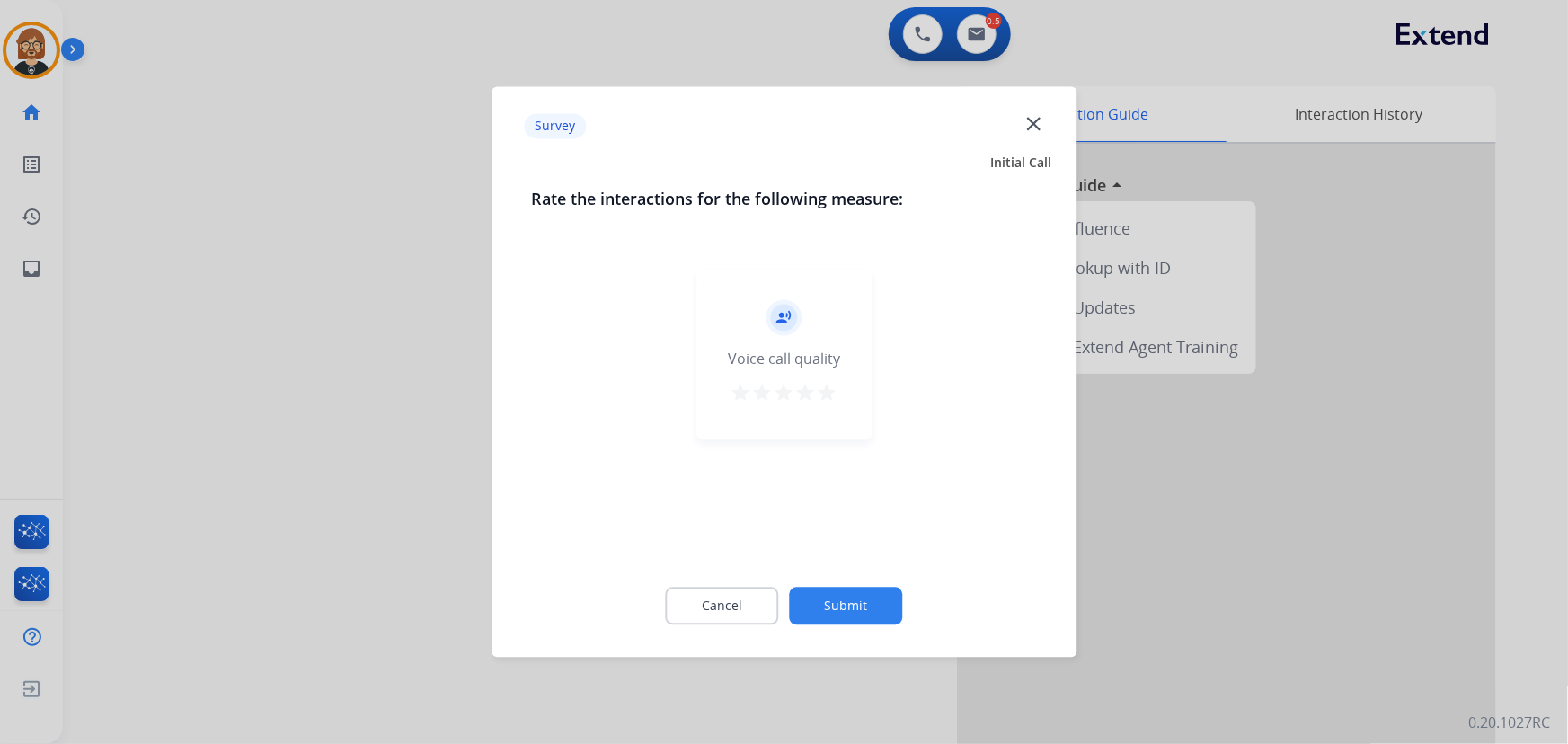
click at [829, 607] on button "Submit" at bounding box center [847, 606] width 113 height 38
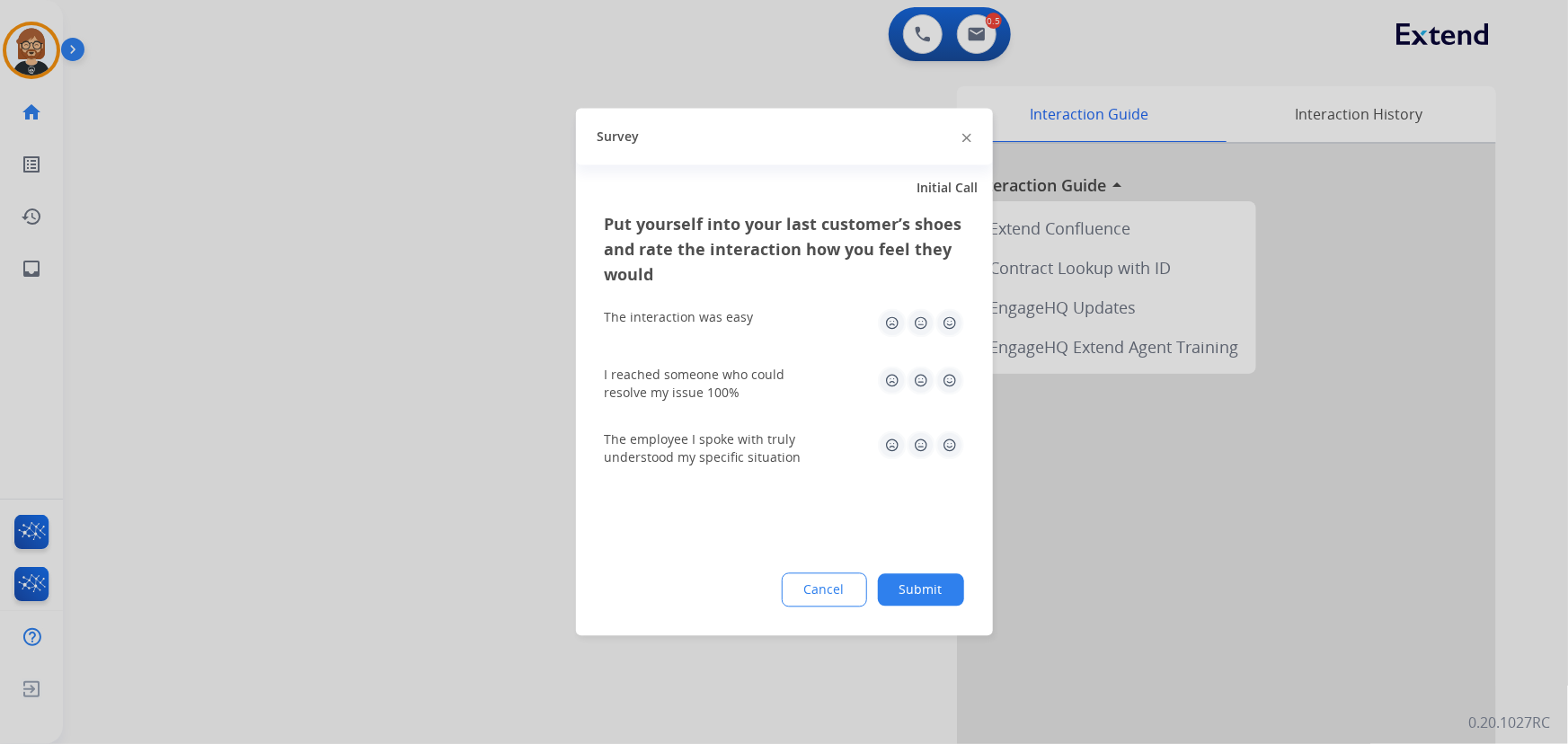
click at [905, 593] on button "Submit" at bounding box center [921, 590] width 86 height 32
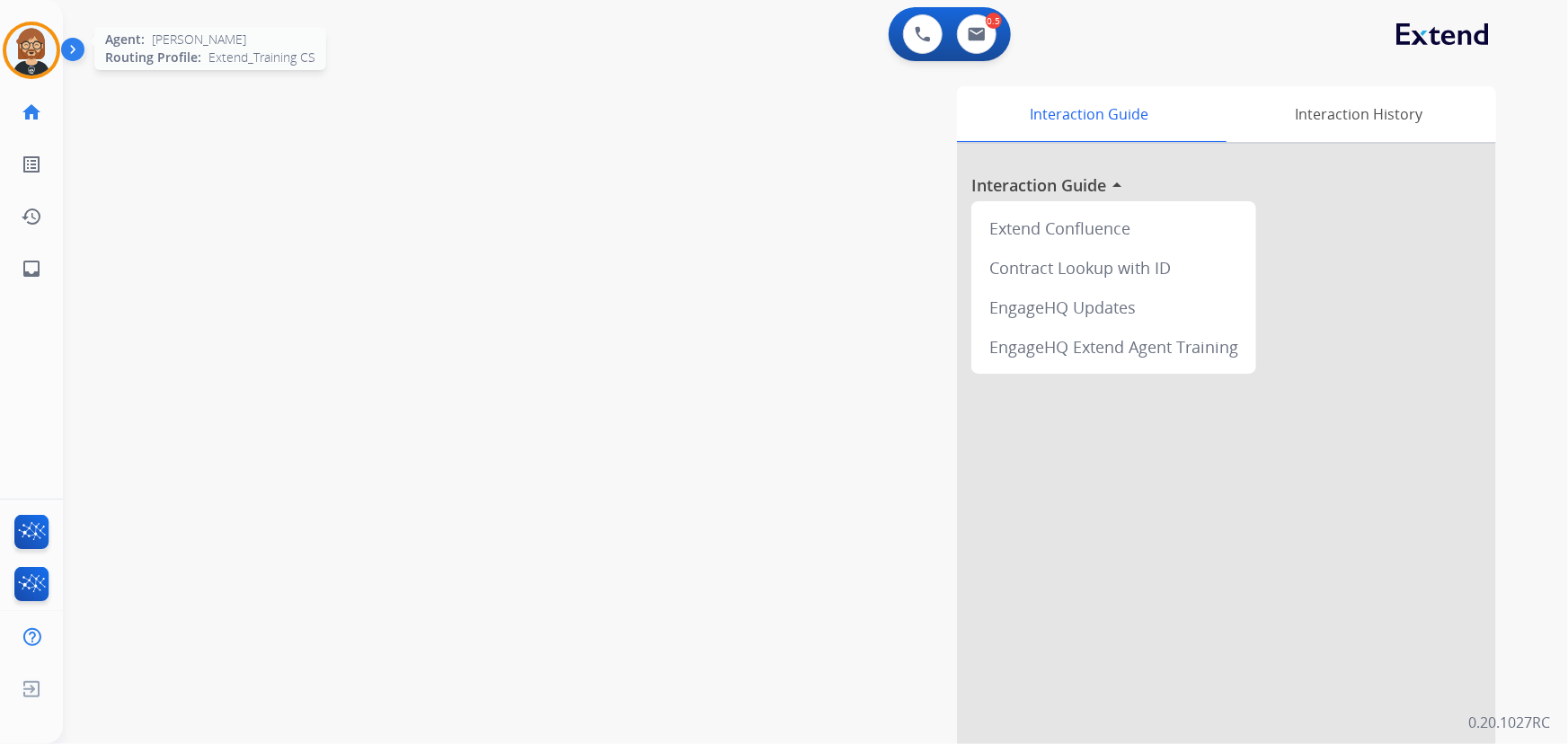
click at [28, 51] on img at bounding box center [30, 50] width 50 height 50
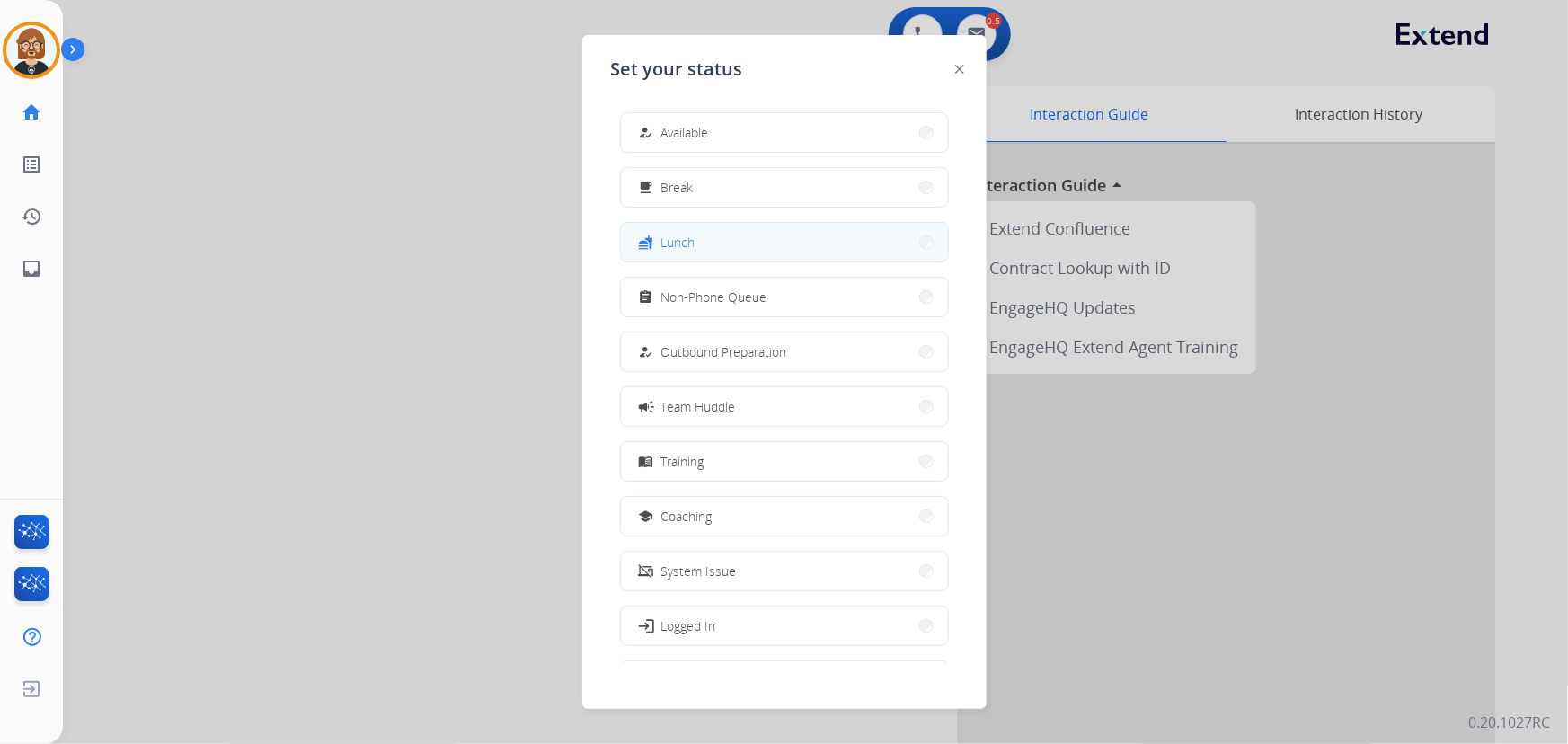
click at [735, 235] on button "fastfood Lunch" at bounding box center [784, 242] width 327 height 39
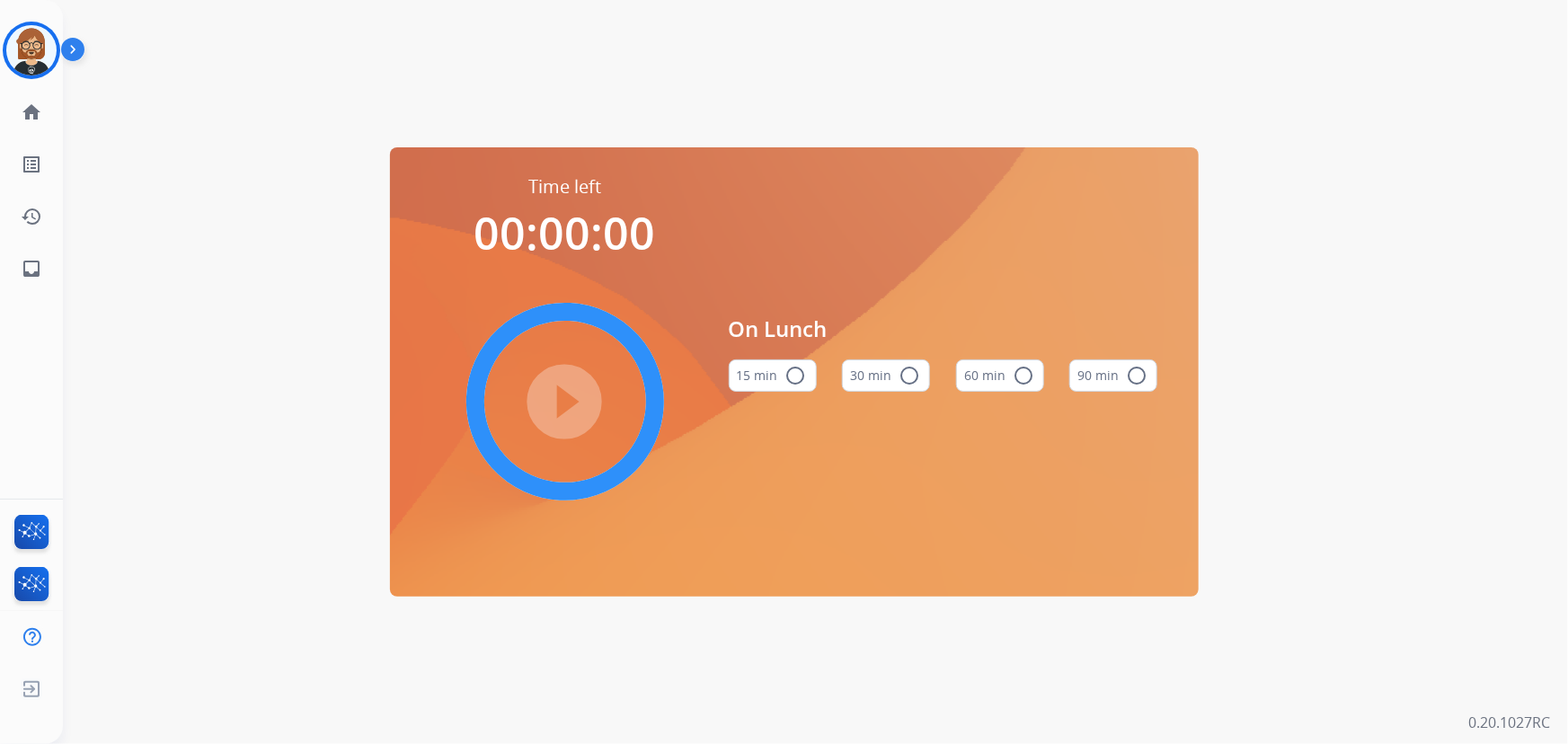
click at [865, 373] on button "30 min radio_button_unchecked" at bounding box center [886, 375] width 88 height 32
click at [554, 398] on mat-icon "play_circle_filled" at bounding box center [565, 402] width 22 height 22
